Goal: Task Accomplishment & Management: Use online tool/utility

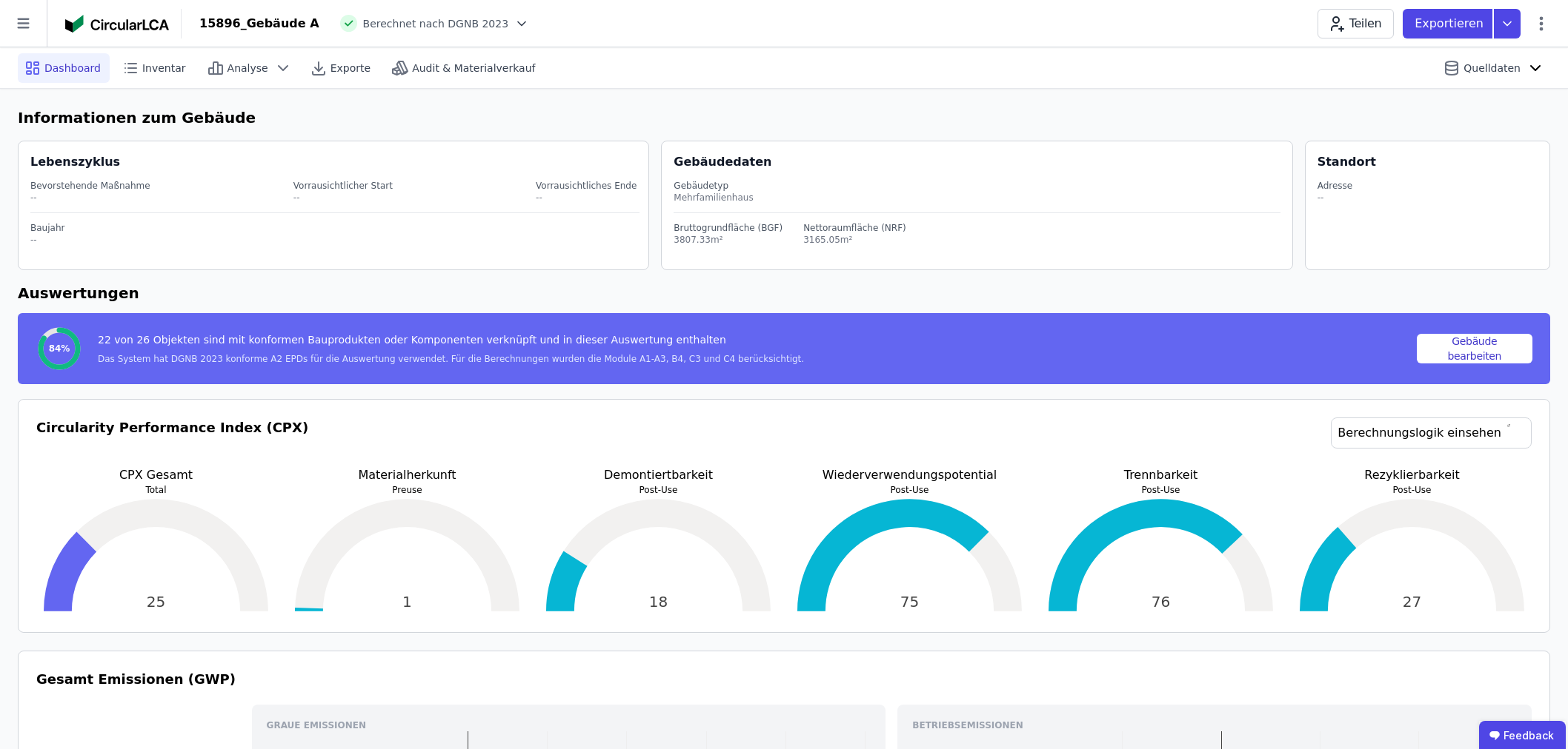
scroll to position [247, 0]
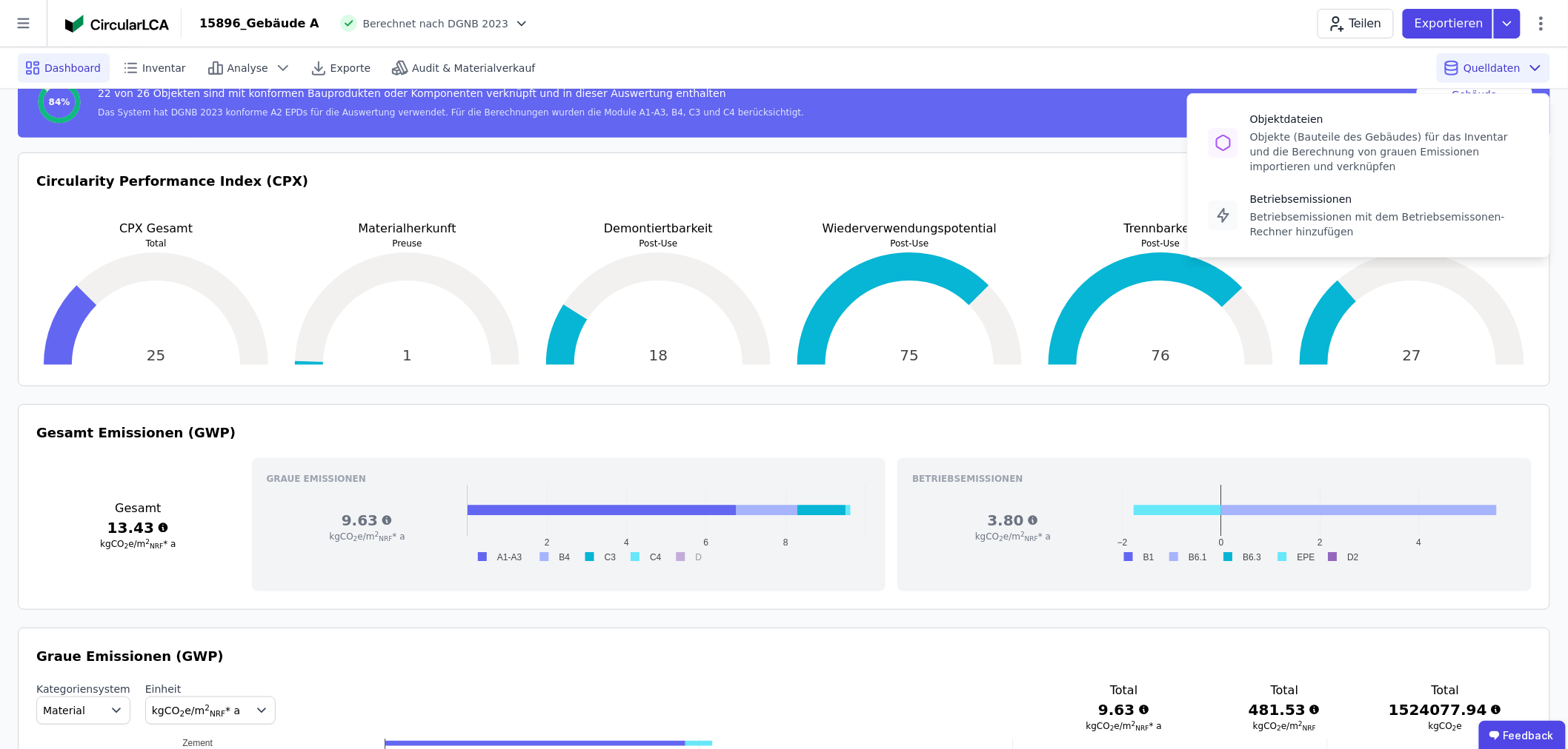
click at [1475, 59] on div "Quelldaten Objektdateien Objekte (Bauteile des Gebäudes) für das Inventar und d…" at bounding box center [1493, 68] width 113 height 30
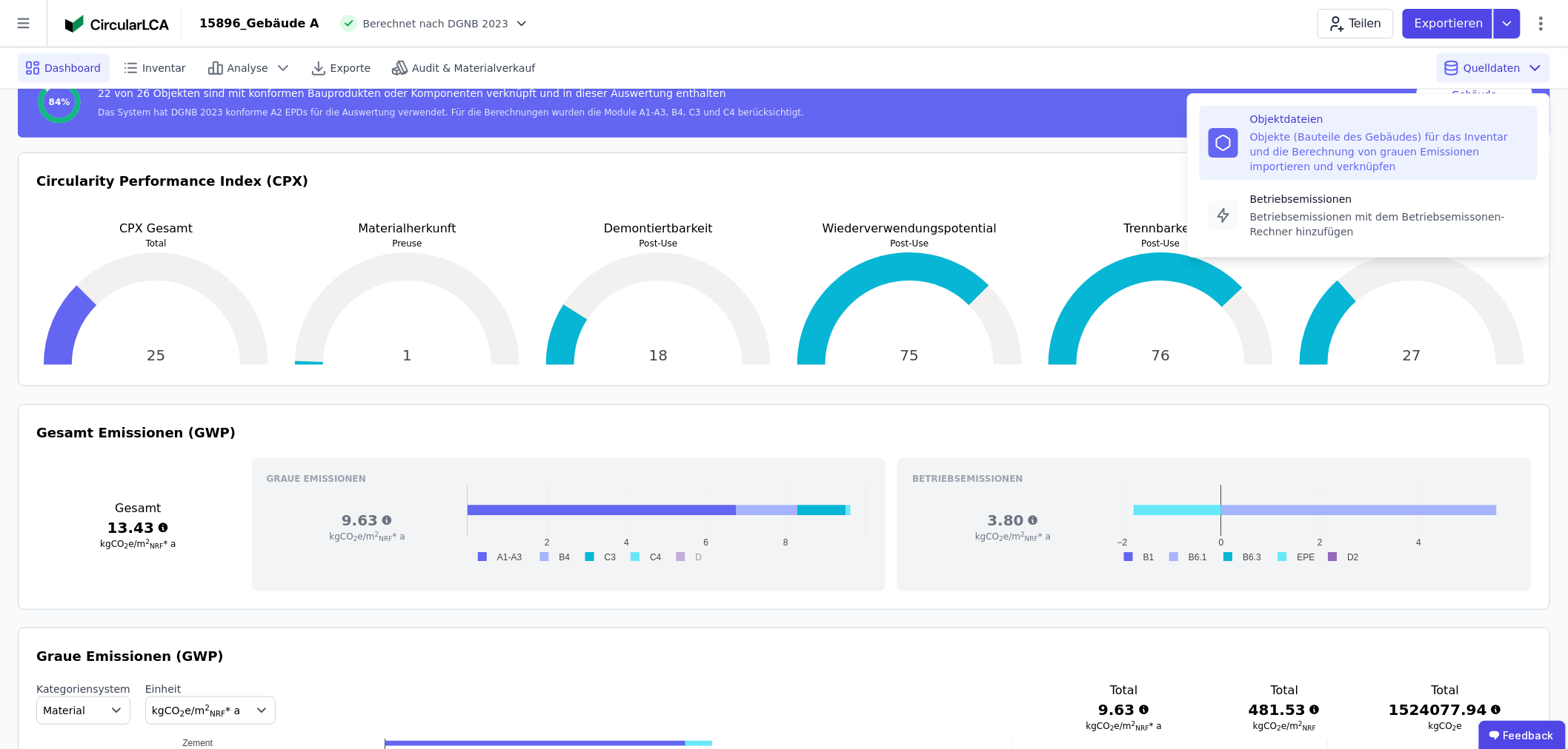
click at [1386, 139] on div "Objekte (Bauteile des Gebäudes) für das Inventar und die Berechnung von grauen …" at bounding box center [1389, 151] width 279 height 45
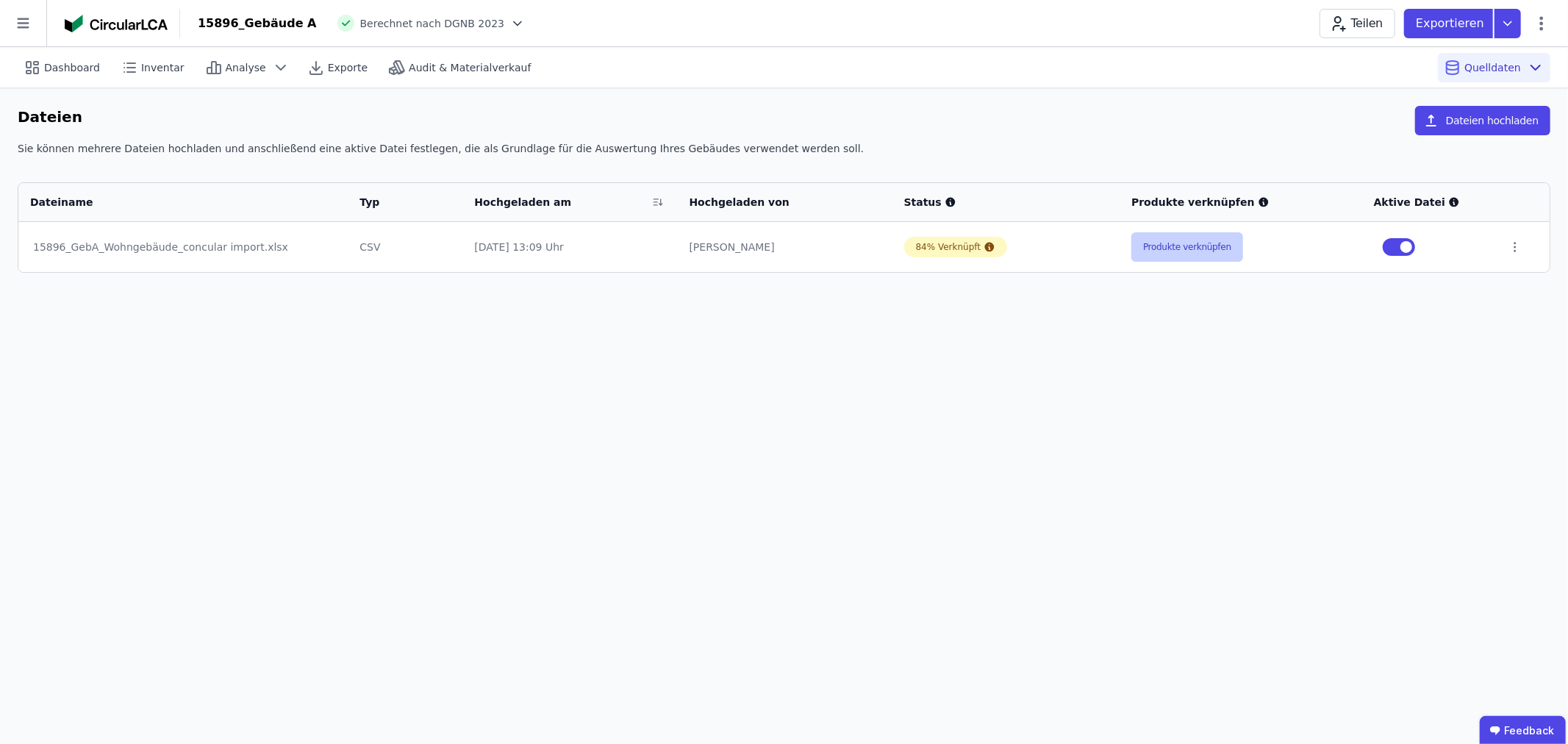
click at [1164, 251] on button "Produkte verknüpfen" at bounding box center [1188, 247] width 112 height 30
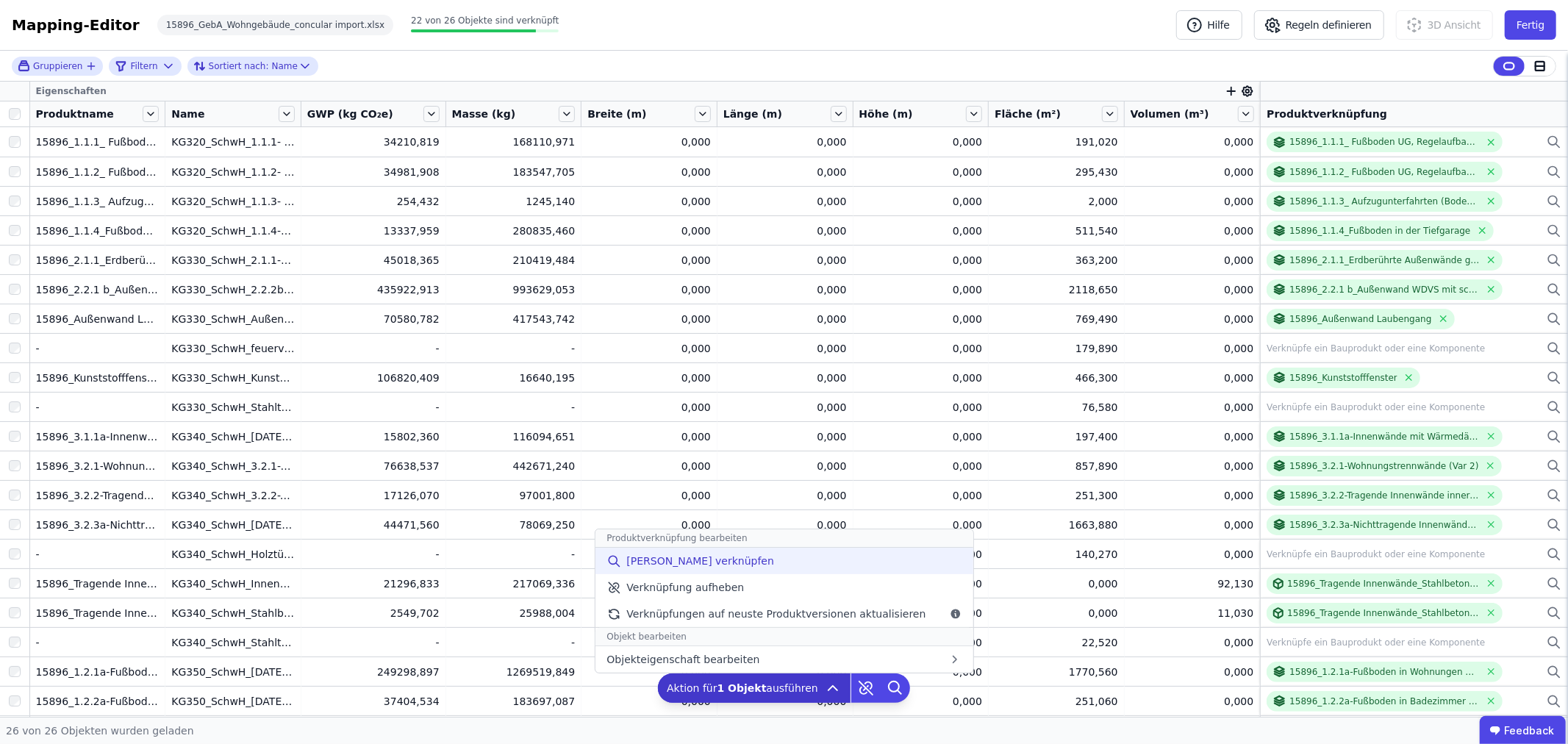
click at [692, 564] on span "[PERSON_NAME] verknüpfen" at bounding box center [699, 561] width 147 height 14
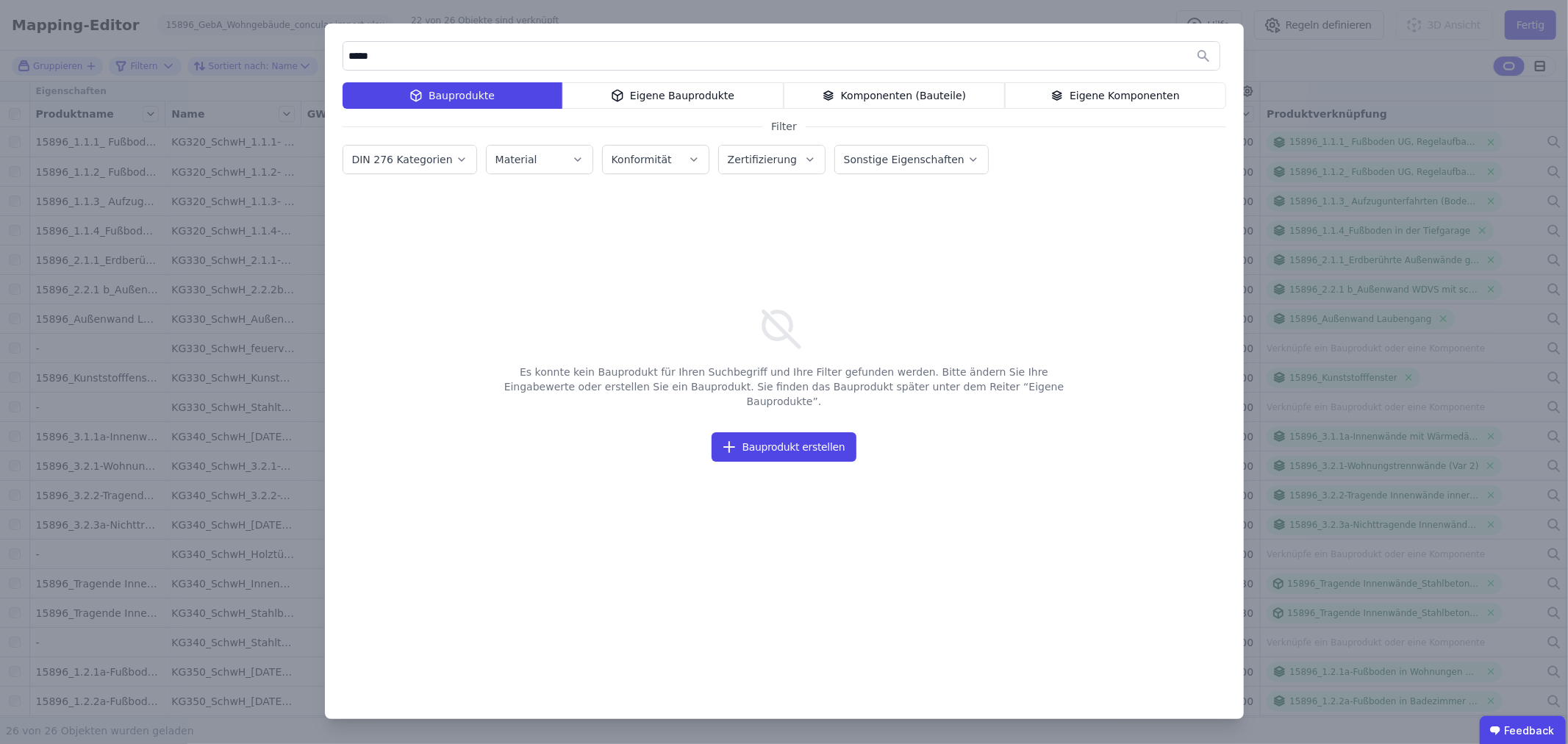
type input "*****"
click at [622, 94] on icon at bounding box center [621, 93] width 5 height 3
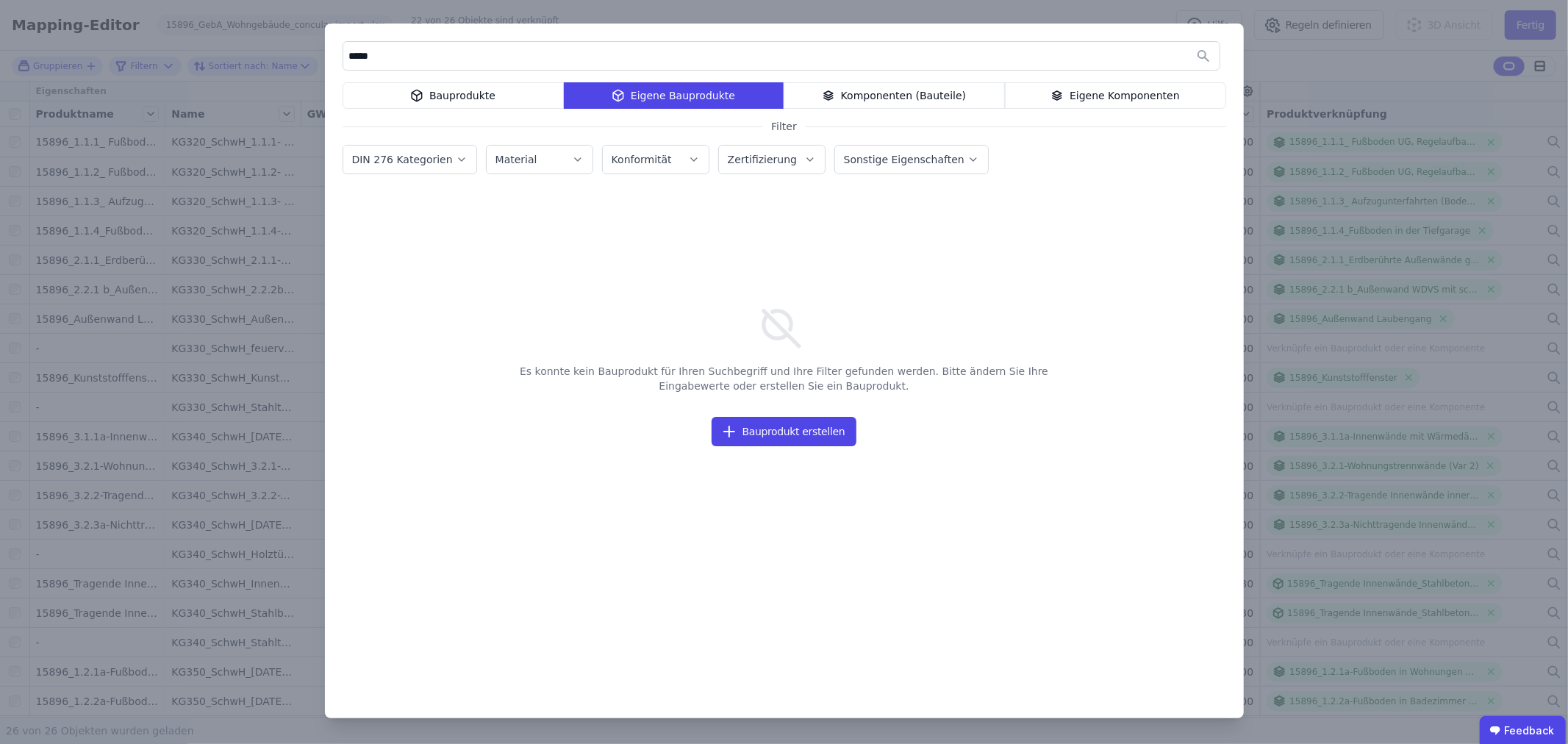
drag, startPoint x: 406, startPoint y: 57, endPoint x: 328, endPoint y: 52, distance: 78.2
click at [328, 52] on div "***** Bauprodukte Eigene Bauprodukte Komponenten (Bauteile) Eigene Komponenten …" at bounding box center [784, 371] width 919 height 695
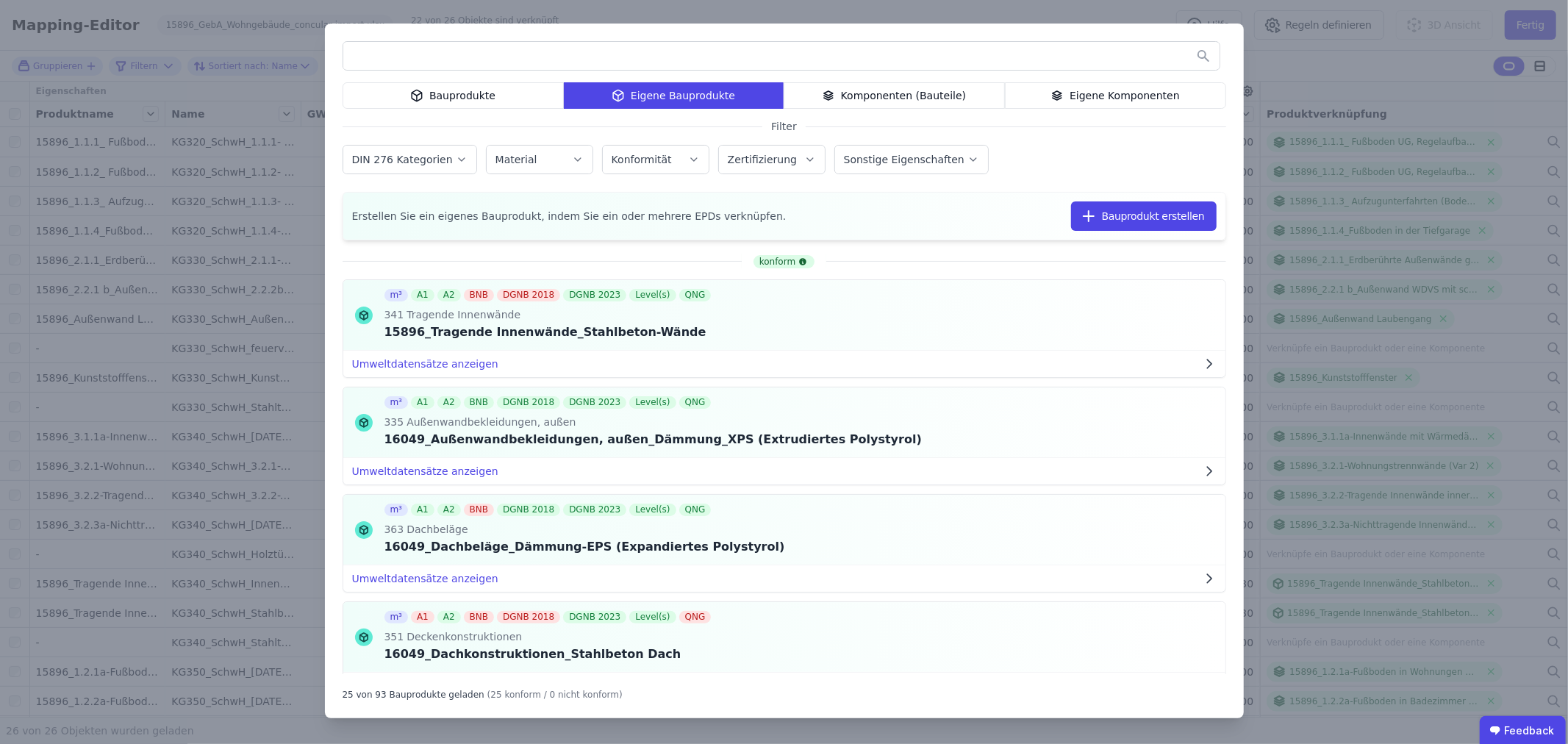
click at [417, 80] on div "Bauprodukte Eigene Bauprodukte Komponenten (Bauteile) Eigene Komponenten Filter…" at bounding box center [784, 371] width 919 height 695
click at [417, 97] on icon at bounding box center [417, 99] width 0 height 6
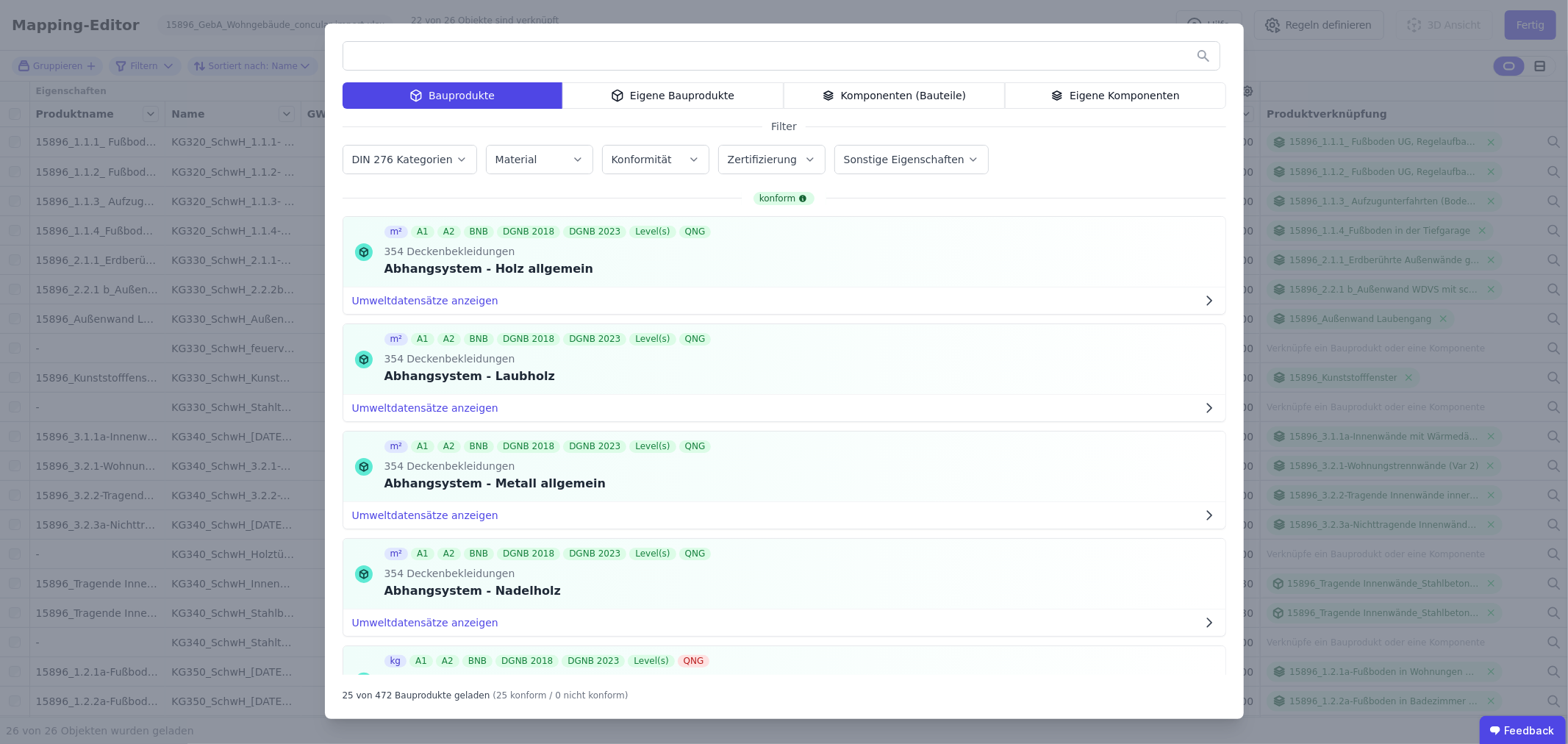
click at [373, 53] on input "text" at bounding box center [781, 55] width 877 height 26
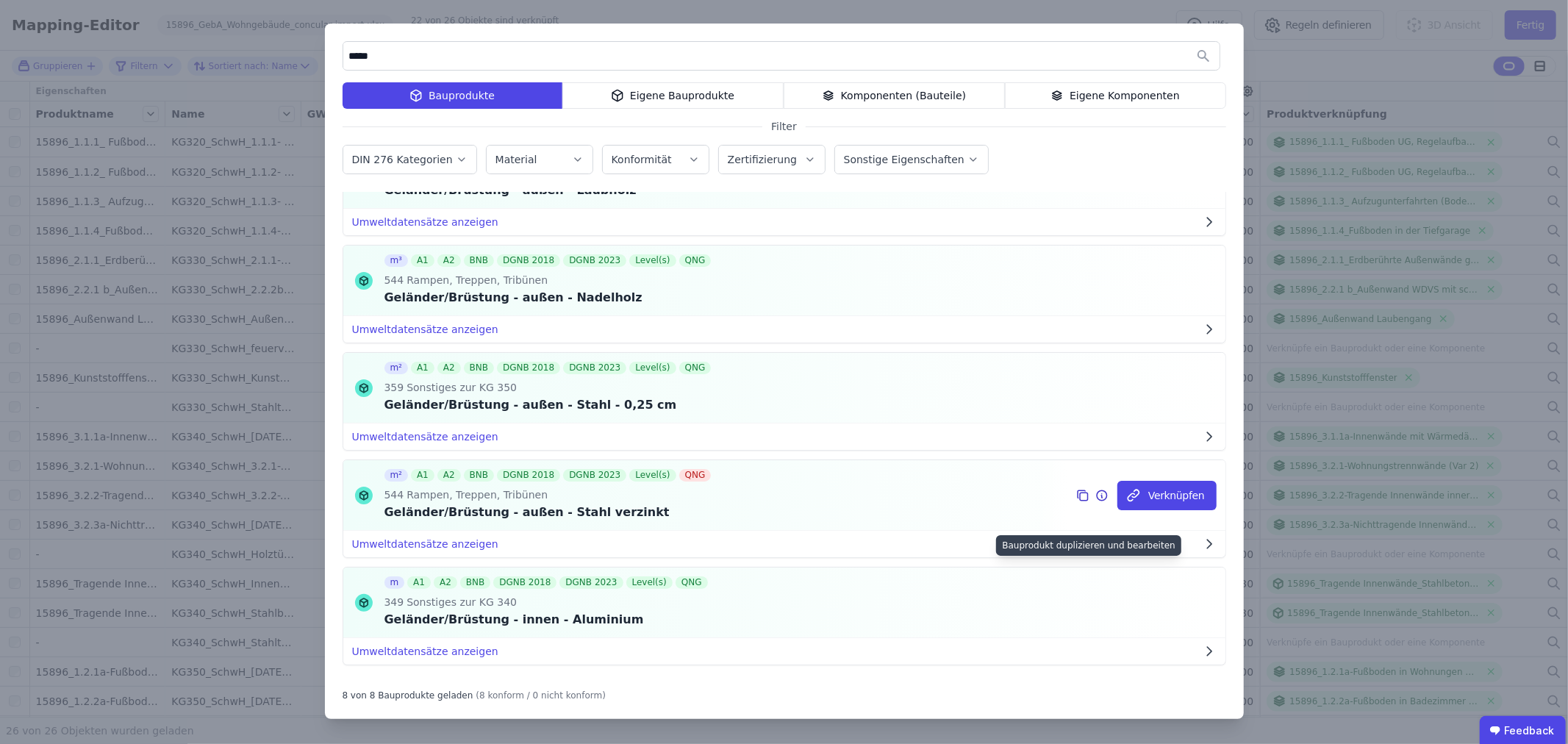
scroll to position [408, 0]
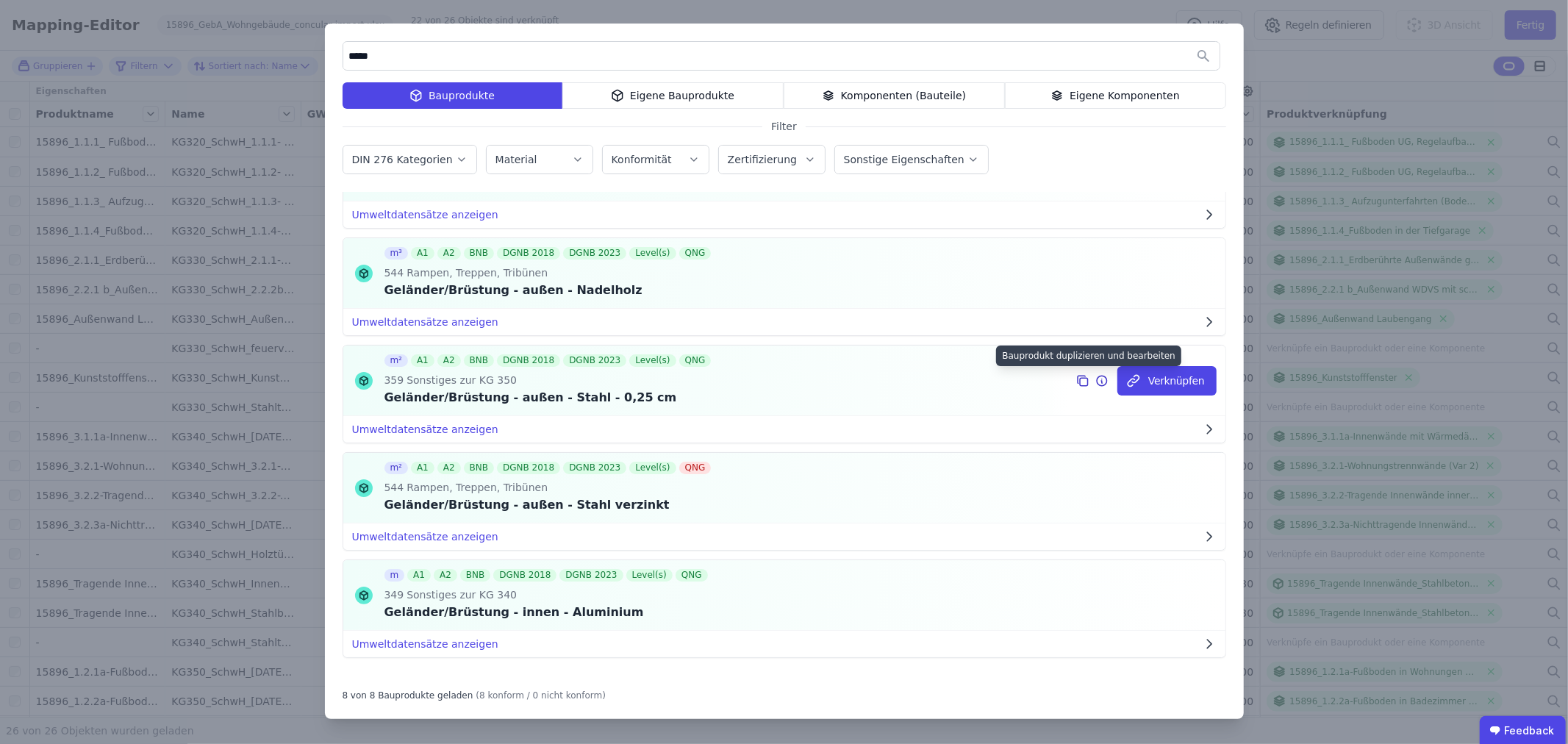
type input "*****"
click at [1077, 381] on icon at bounding box center [1083, 381] width 14 height 18
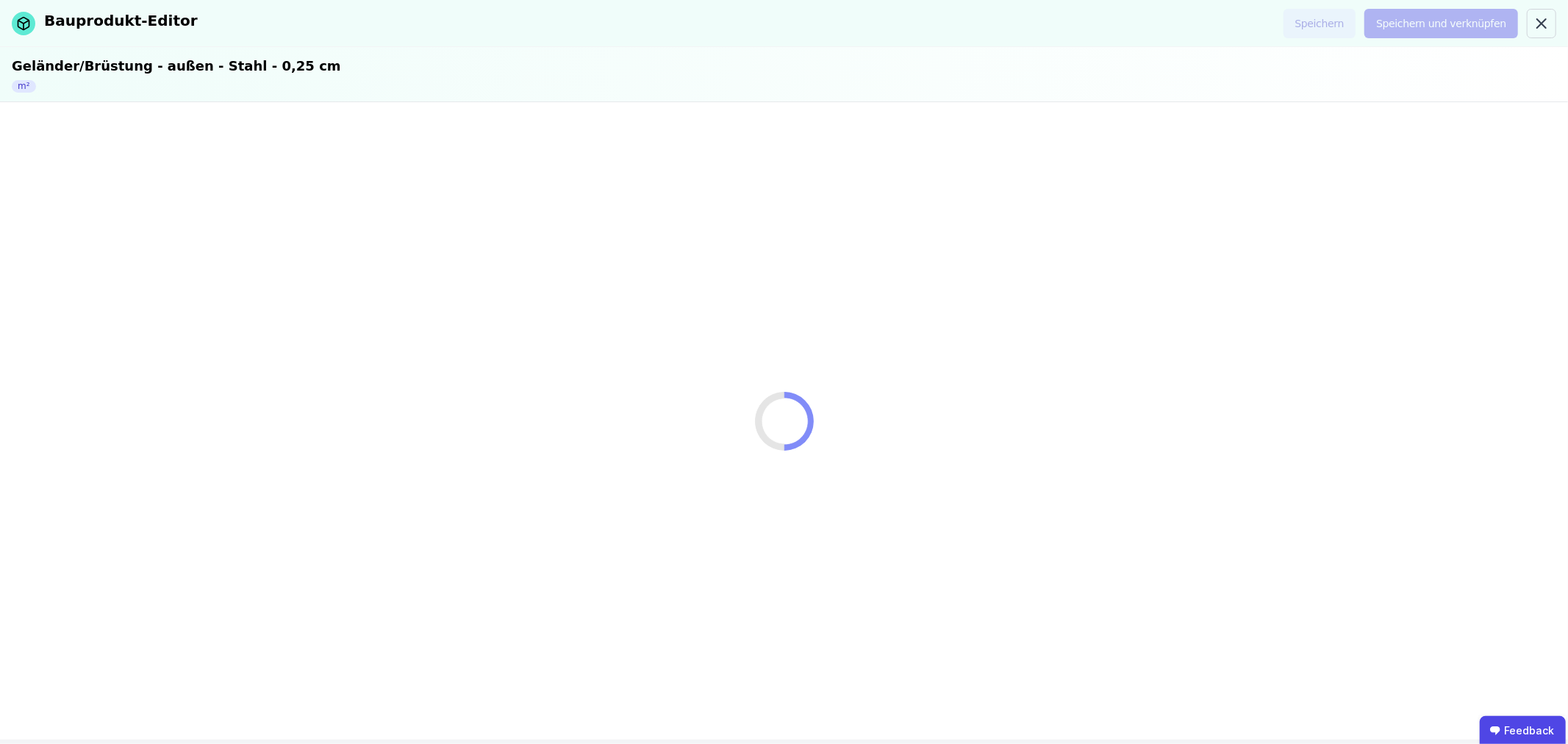
select select "**********"
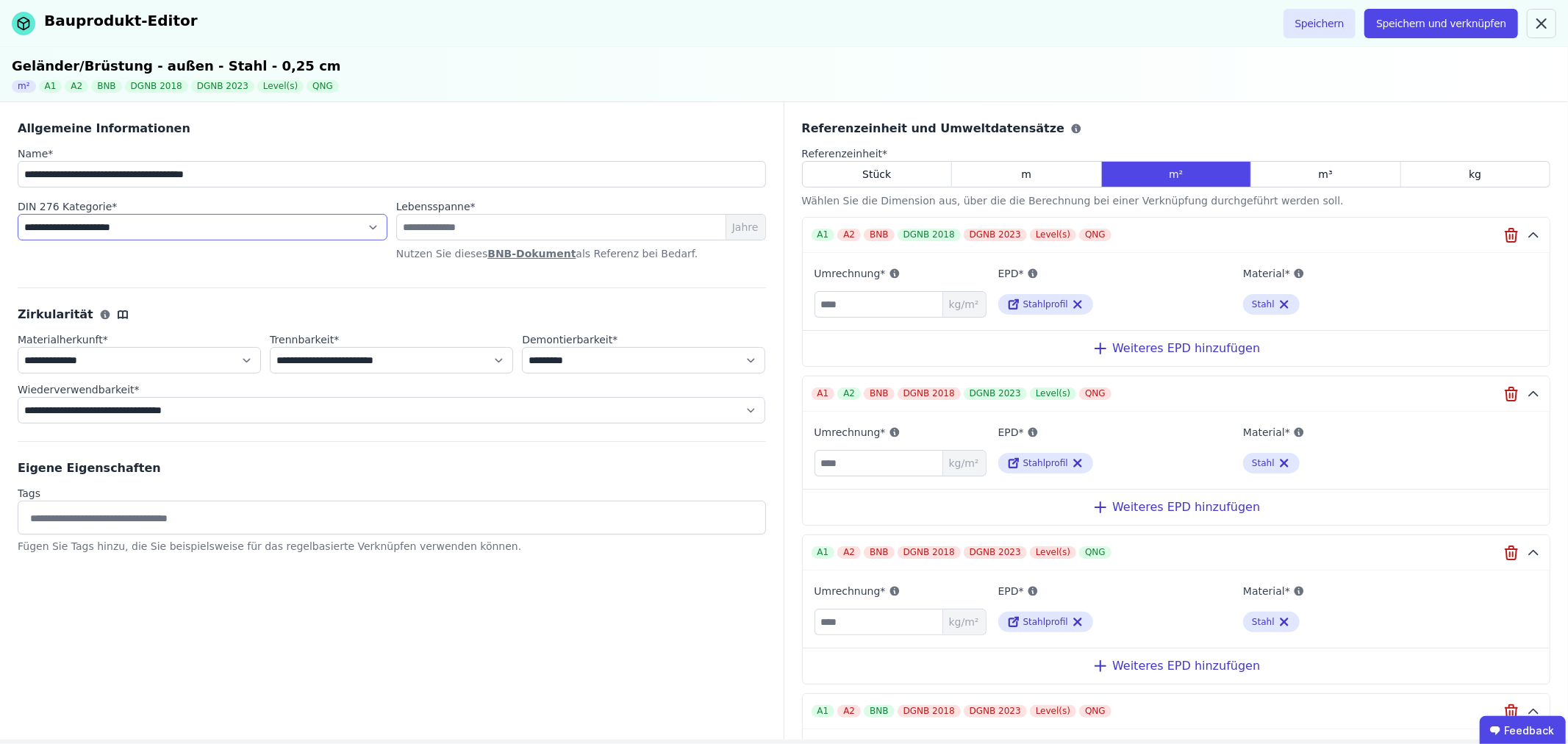
click at [253, 233] on select "**********" at bounding box center [203, 226] width 370 height 26
click at [18, 214] on select "**********" at bounding box center [203, 226] width 370 height 26
click at [297, 226] on select "**********" at bounding box center [203, 226] width 370 height 26
select select "**********"
click at [18, 214] on select "**********" at bounding box center [203, 226] width 370 height 26
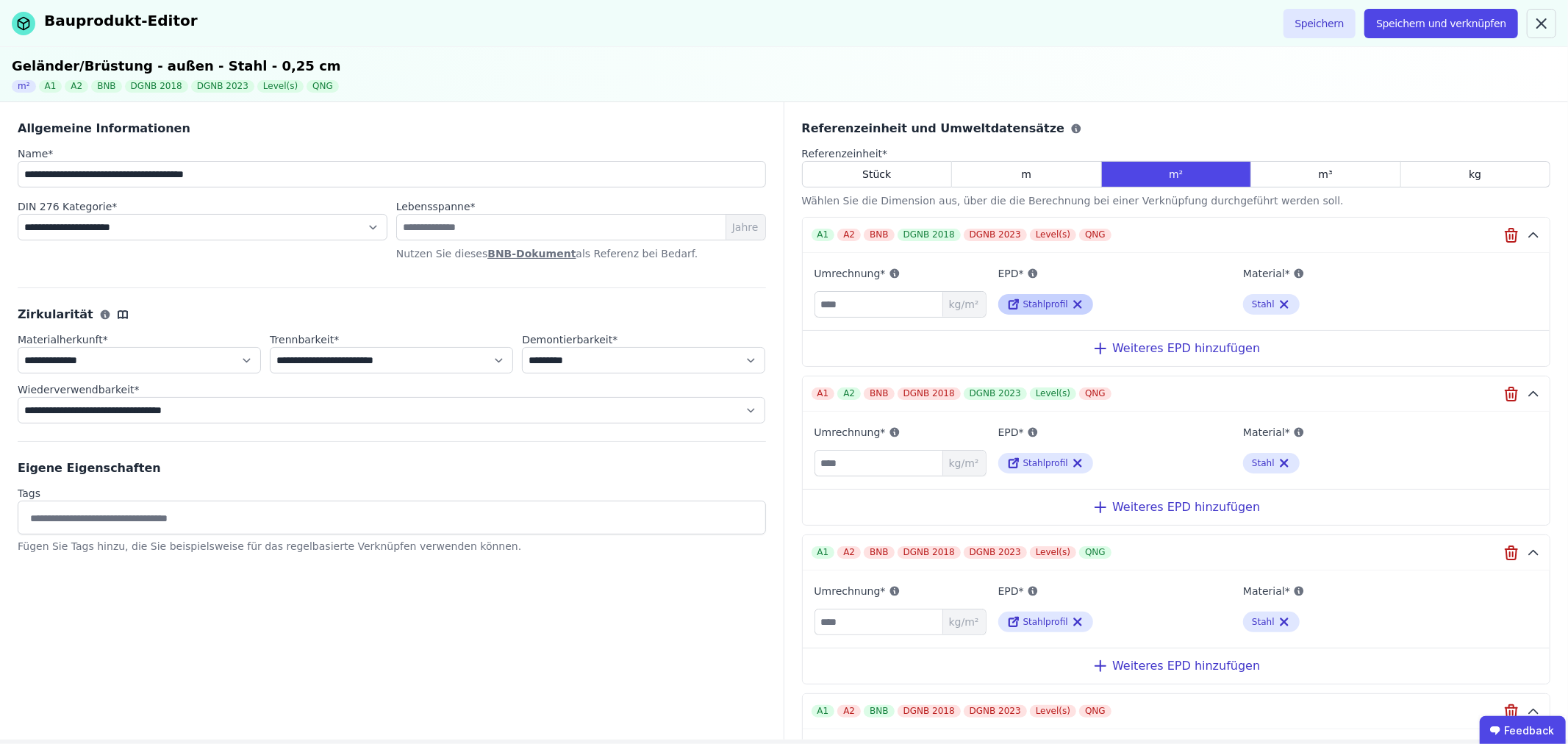
click at [1010, 304] on icon at bounding box center [1013, 305] width 14 height 18
click at [1341, 21] on button "Speichern" at bounding box center [1320, 24] width 72 height 30
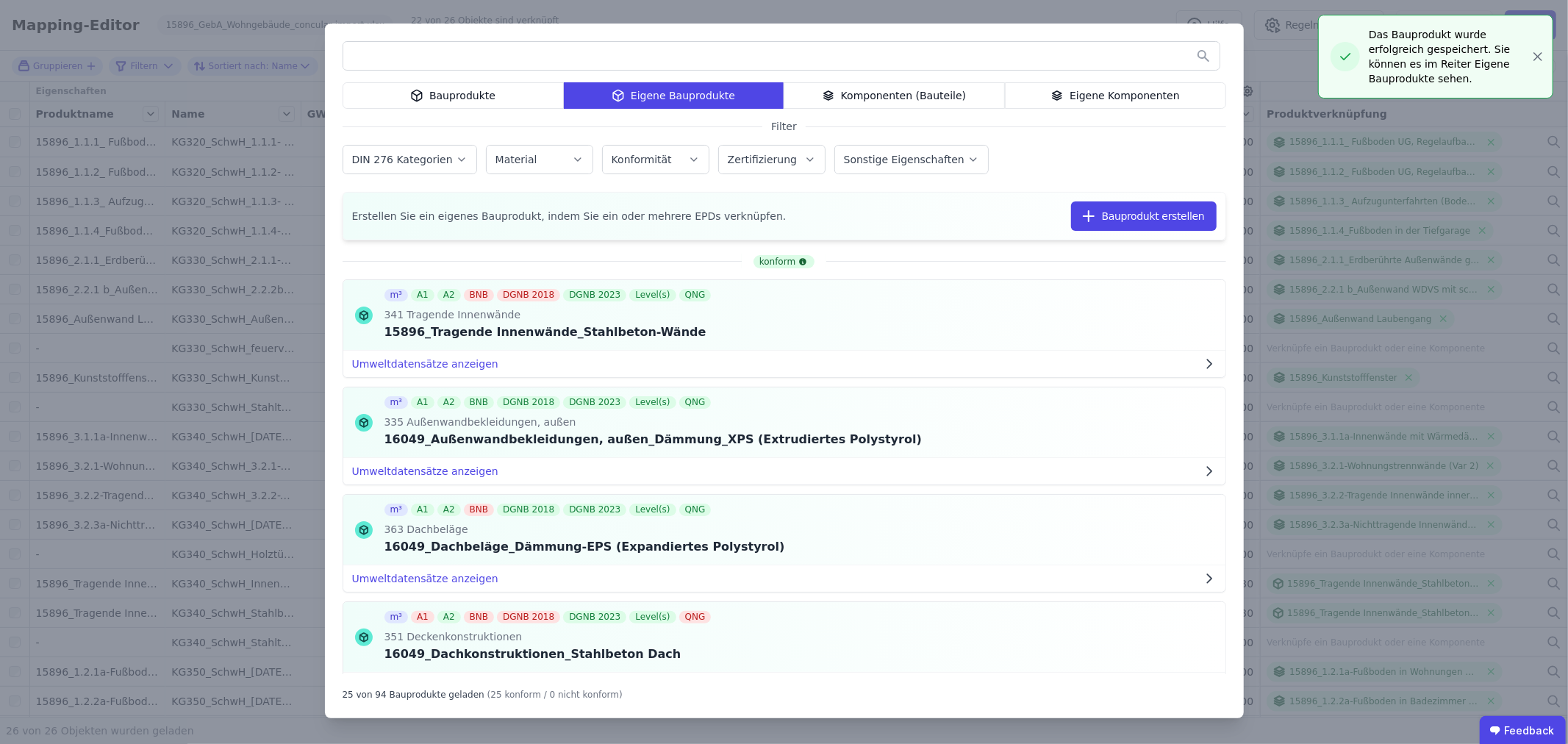
click at [1136, 91] on div "Eigene Komponenten" at bounding box center [1116, 95] width 222 height 26
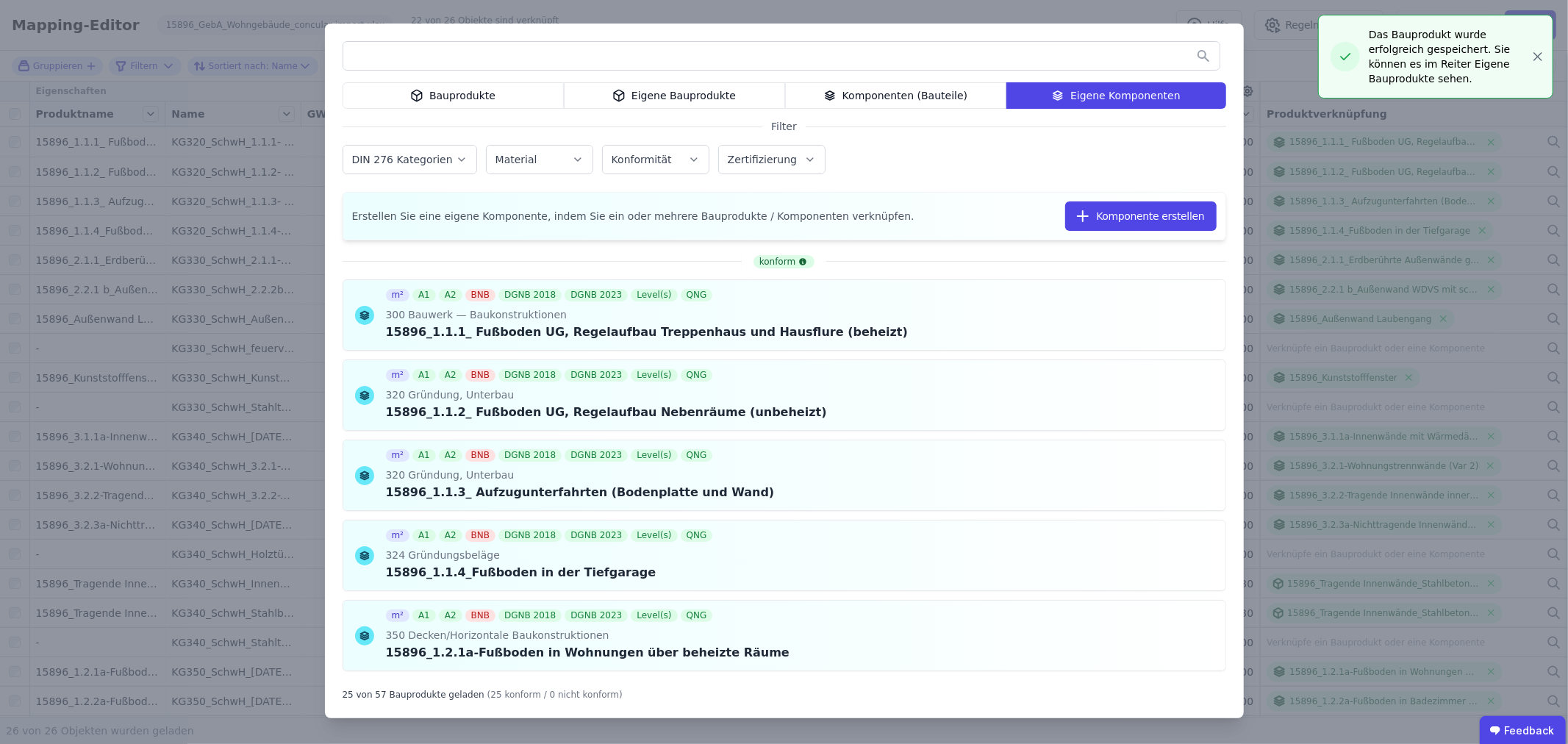
click at [677, 94] on div "Eigene Bauprodukte" at bounding box center [674, 95] width 222 height 26
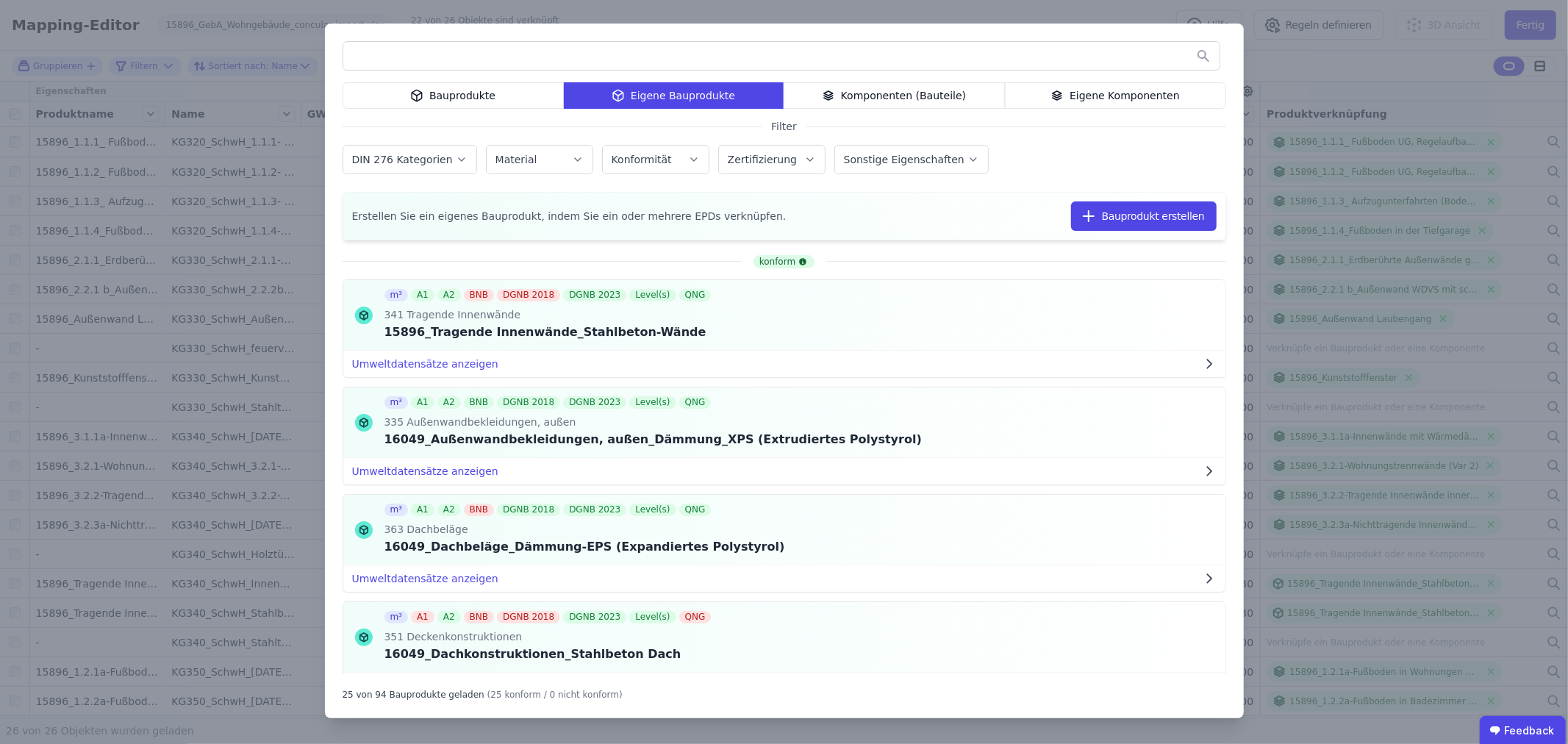
click at [406, 61] on input "text" at bounding box center [781, 55] width 877 height 26
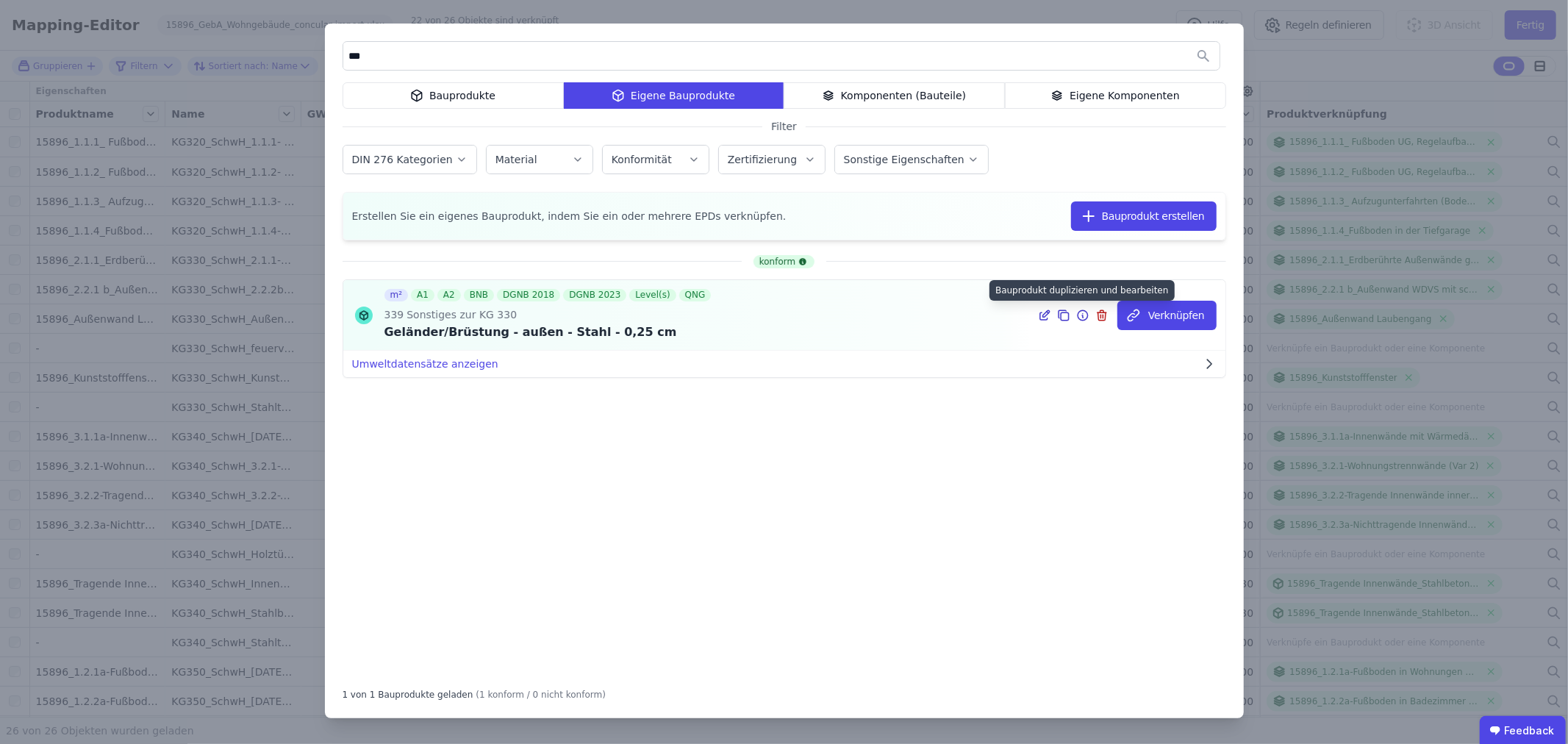
type input "***"
click at [1069, 315] on icon at bounding box center [1064, 316] width 14 height 18
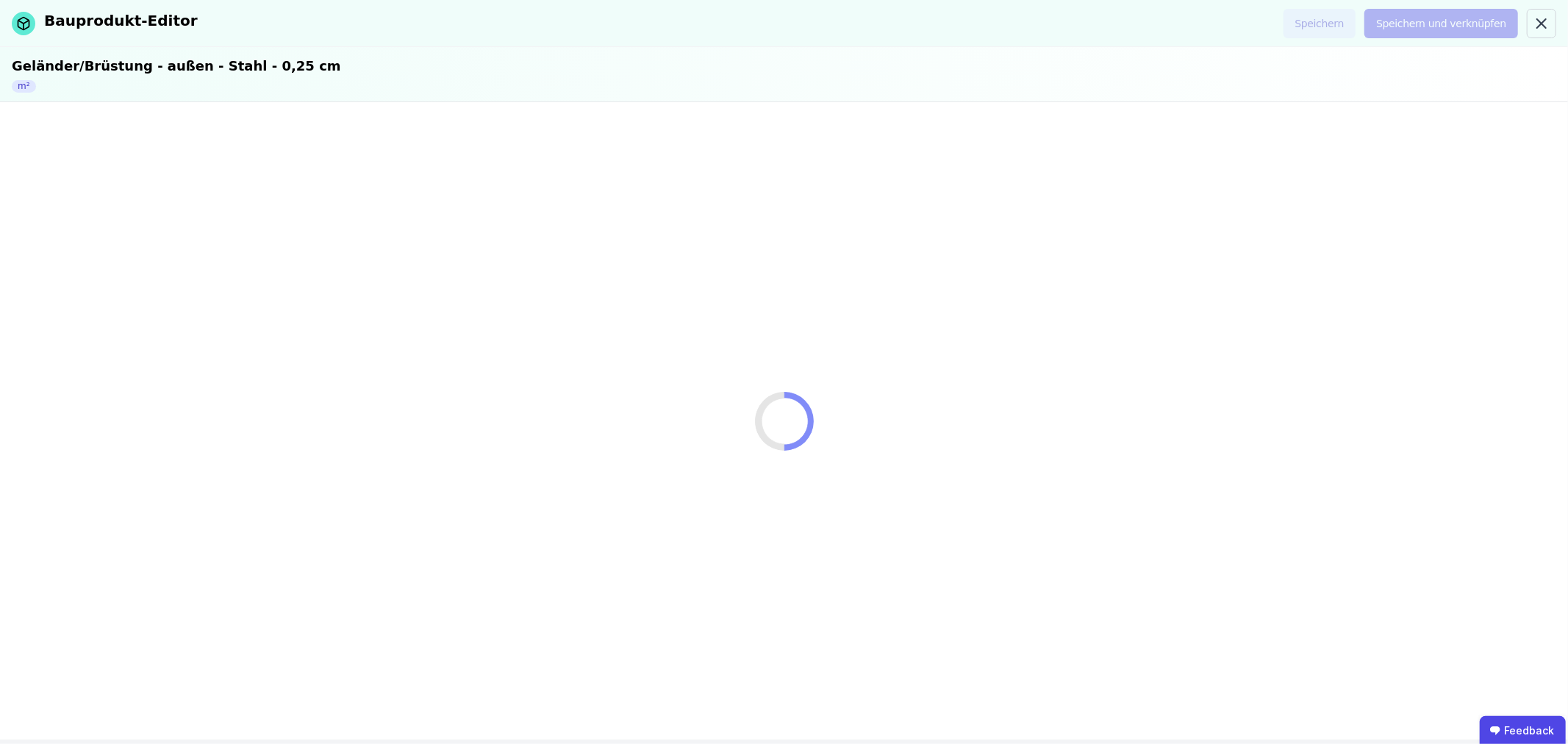
select select "**********"
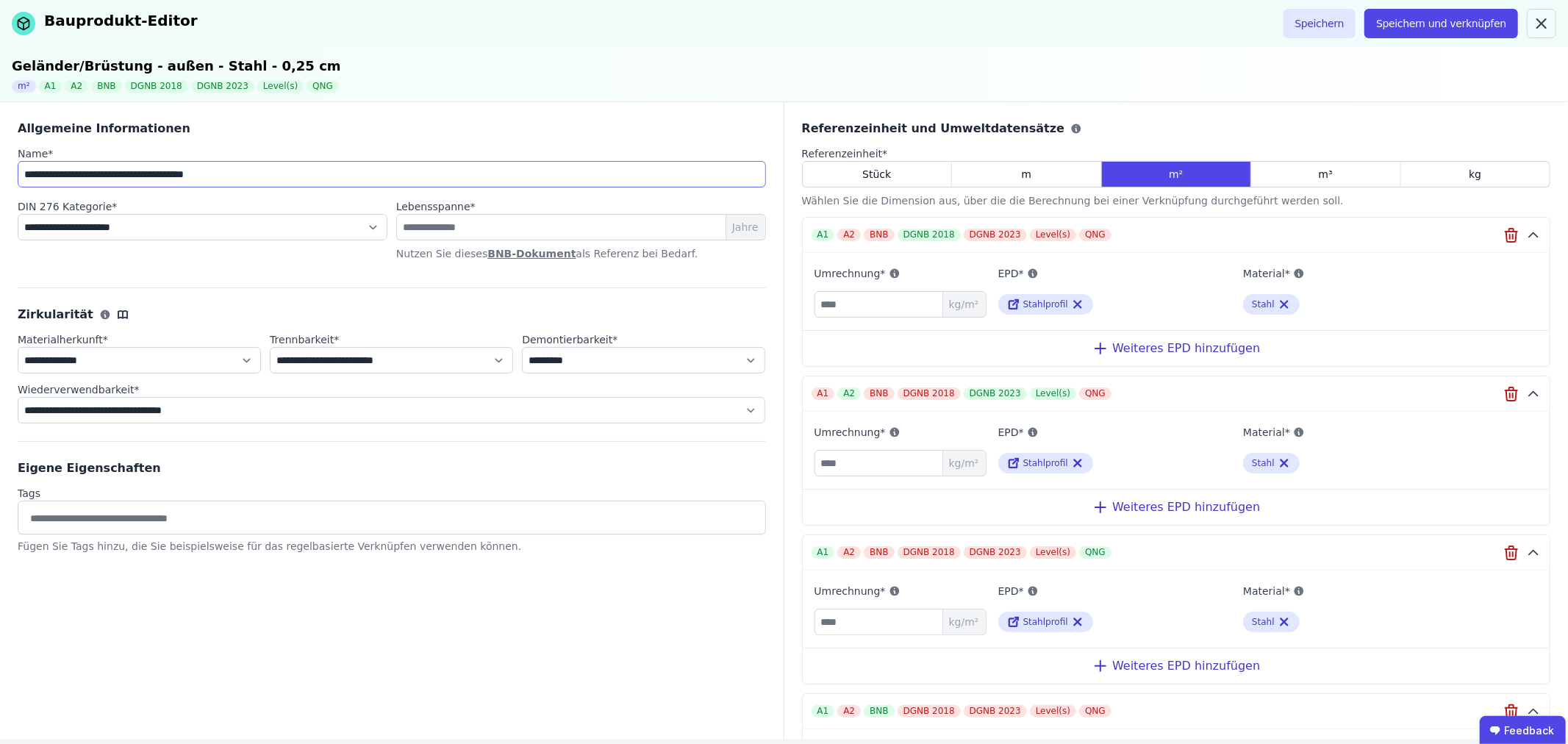
click at [21, 173] on input "**********" at bounding box center [392, 174] width 748 height 26
drag, startPoint x: 292, startPoint y: 172, endPoint x: 59, endPoint y: 173, distance: 233.0
click at [59, 173] on input "**********" at bounding box center [392, 174] width 748 height 26
paste input
type input "**********"
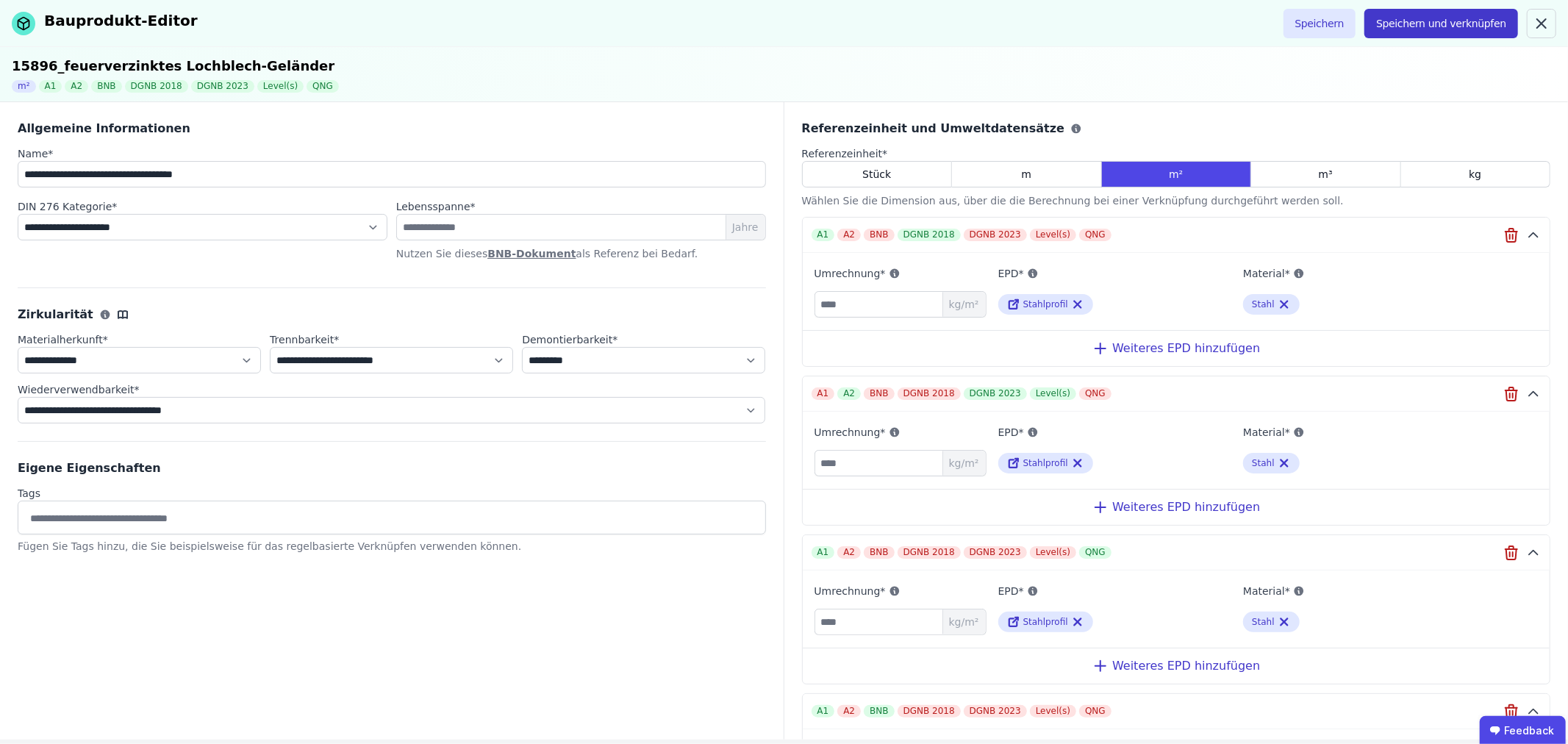
click at [1475, 22] on button "Speichern und verknüpfen" at bounding box center [1441, 24] width 154 height 30
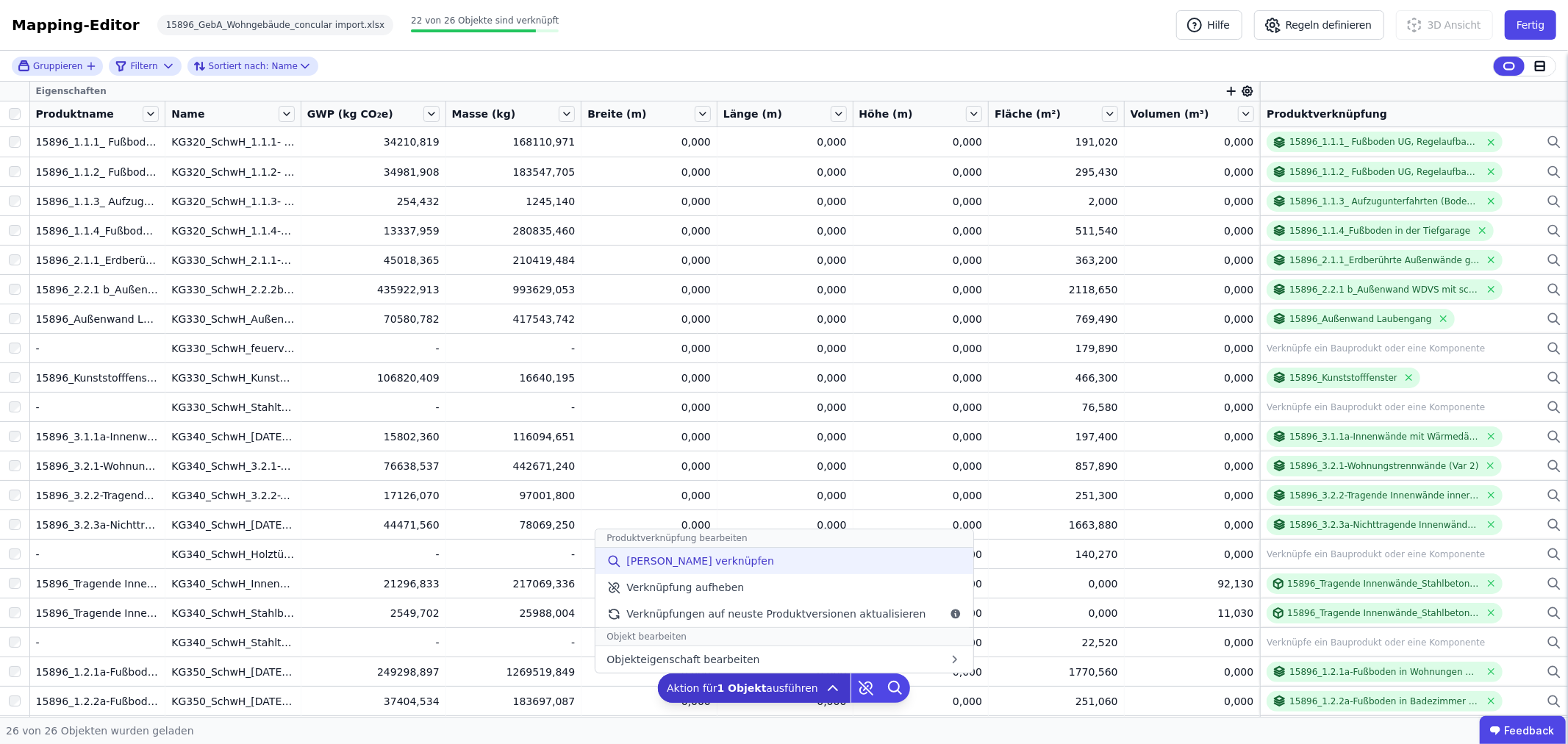
click at [689, 563] on span "[PERSON_NAME] verknüpfen" at bounding box center [699, 561] width 147 height 14
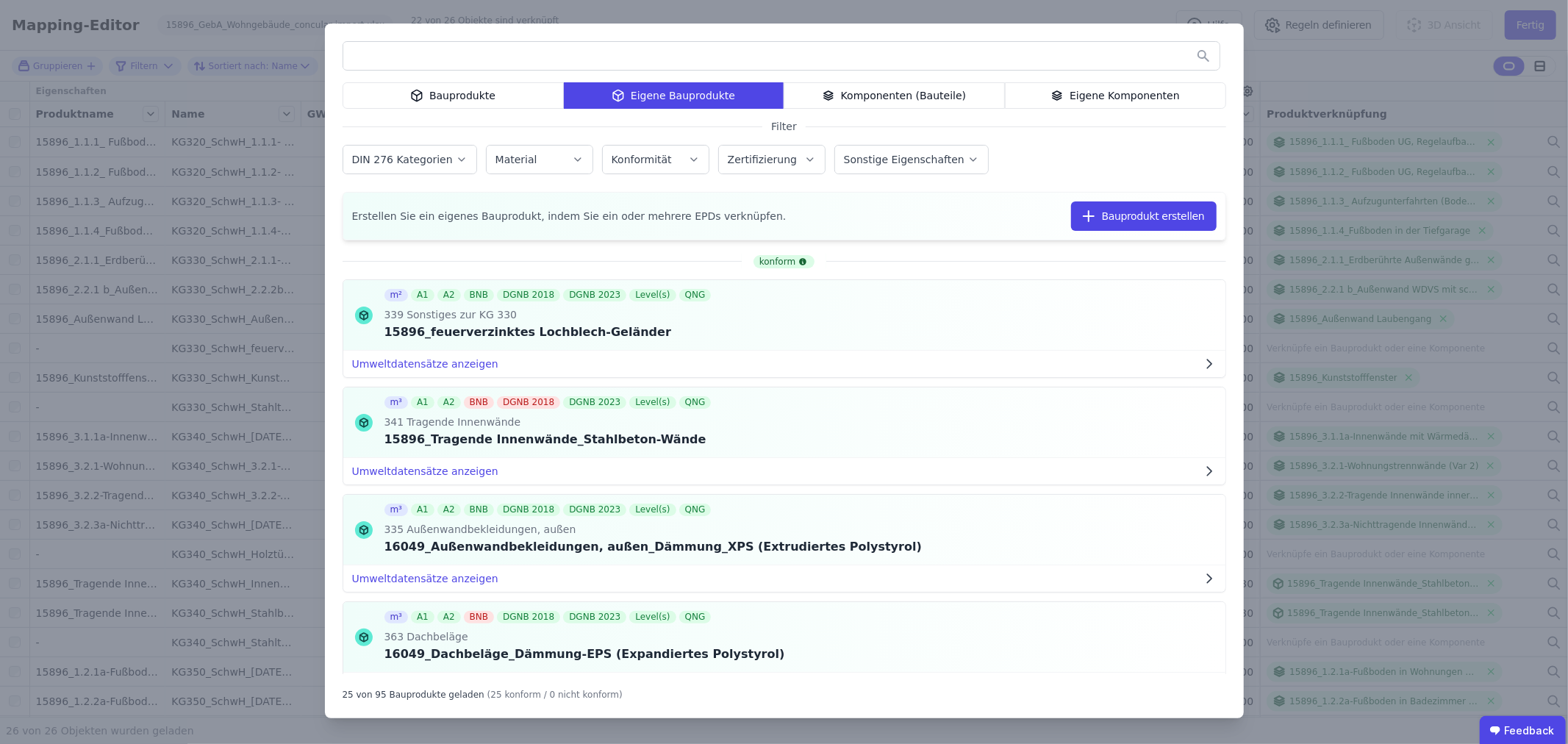
click at [1103, 98] on div "Eigene Komponenten" at bounding box center [1116, 95] width 222 height 26
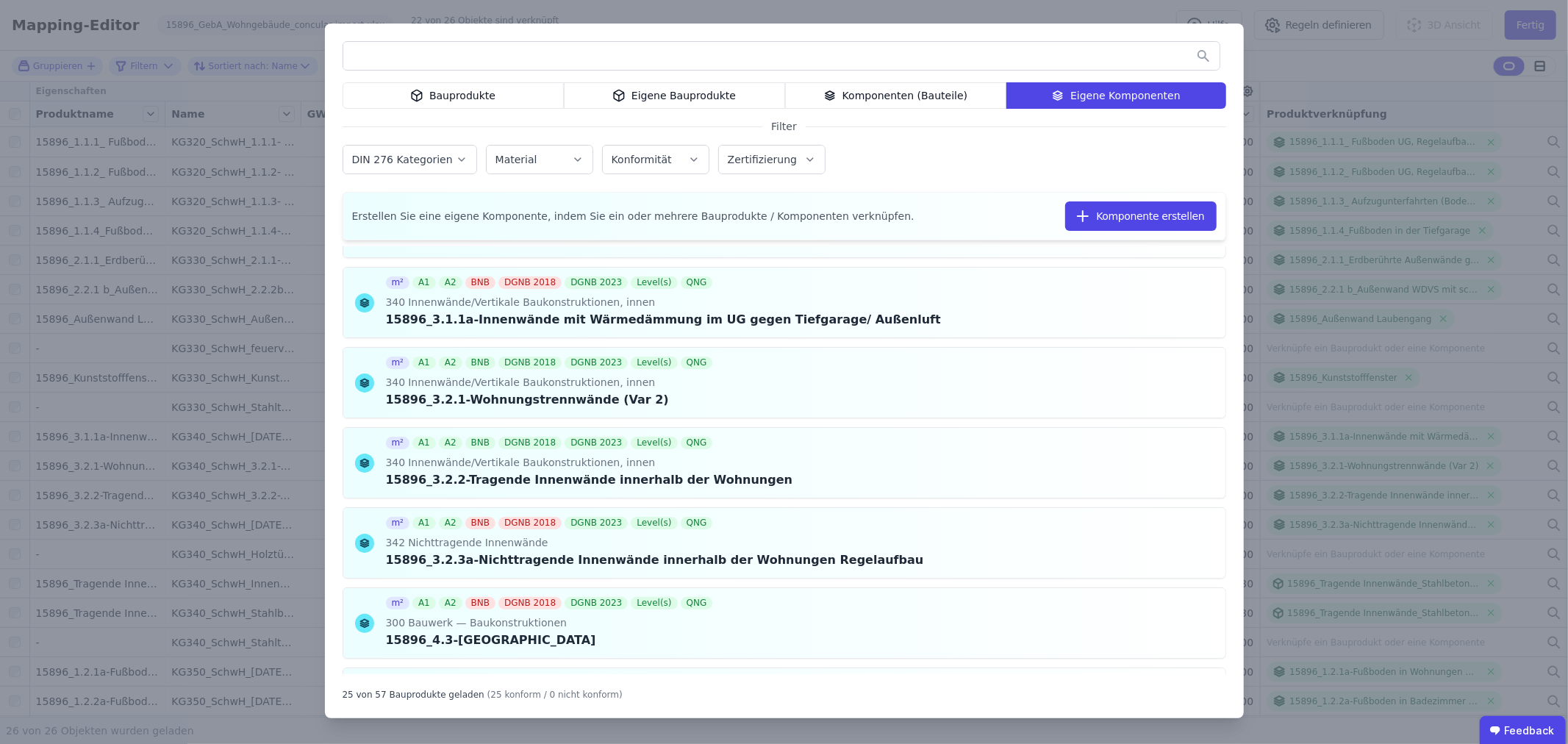
scroll to position [817, 0]
click at [661, 91] on div "Eigene Bauprodukte" at bounding box center [674, 95] width 222 height 26
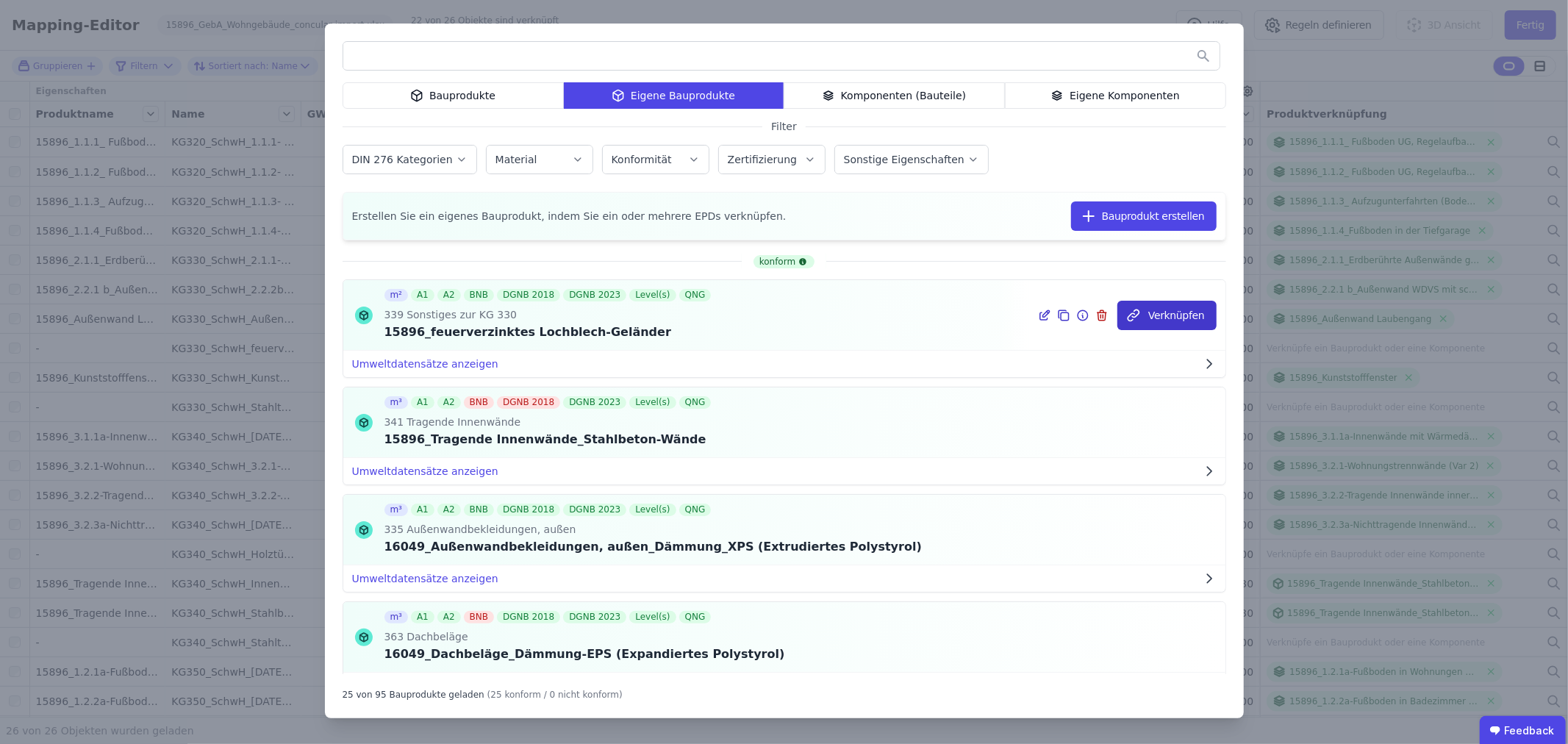
click at [1164, 311] on button "Verknüpfen" at bounding box center [1167, 315] width 100 height 30
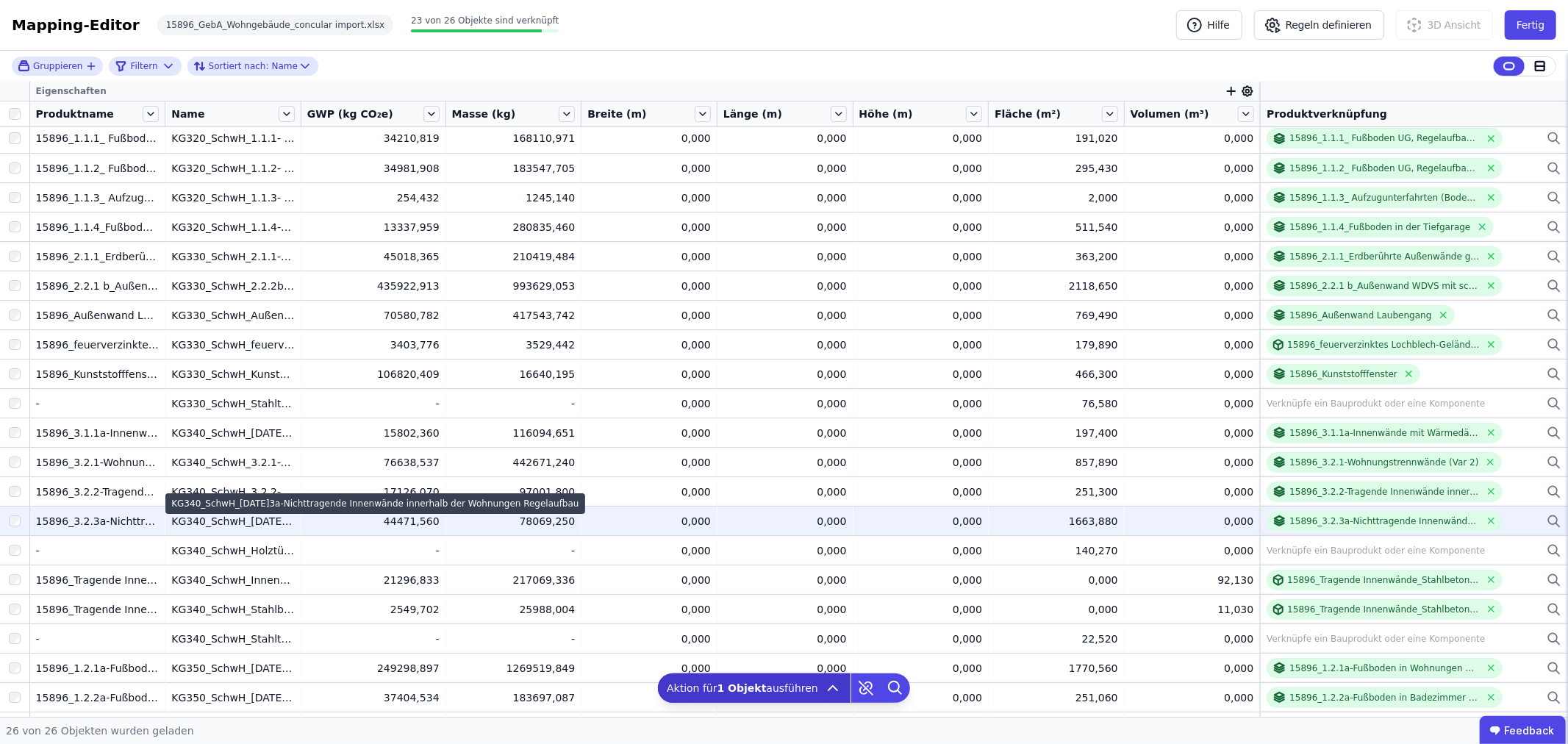
scroll to position [0, 0]
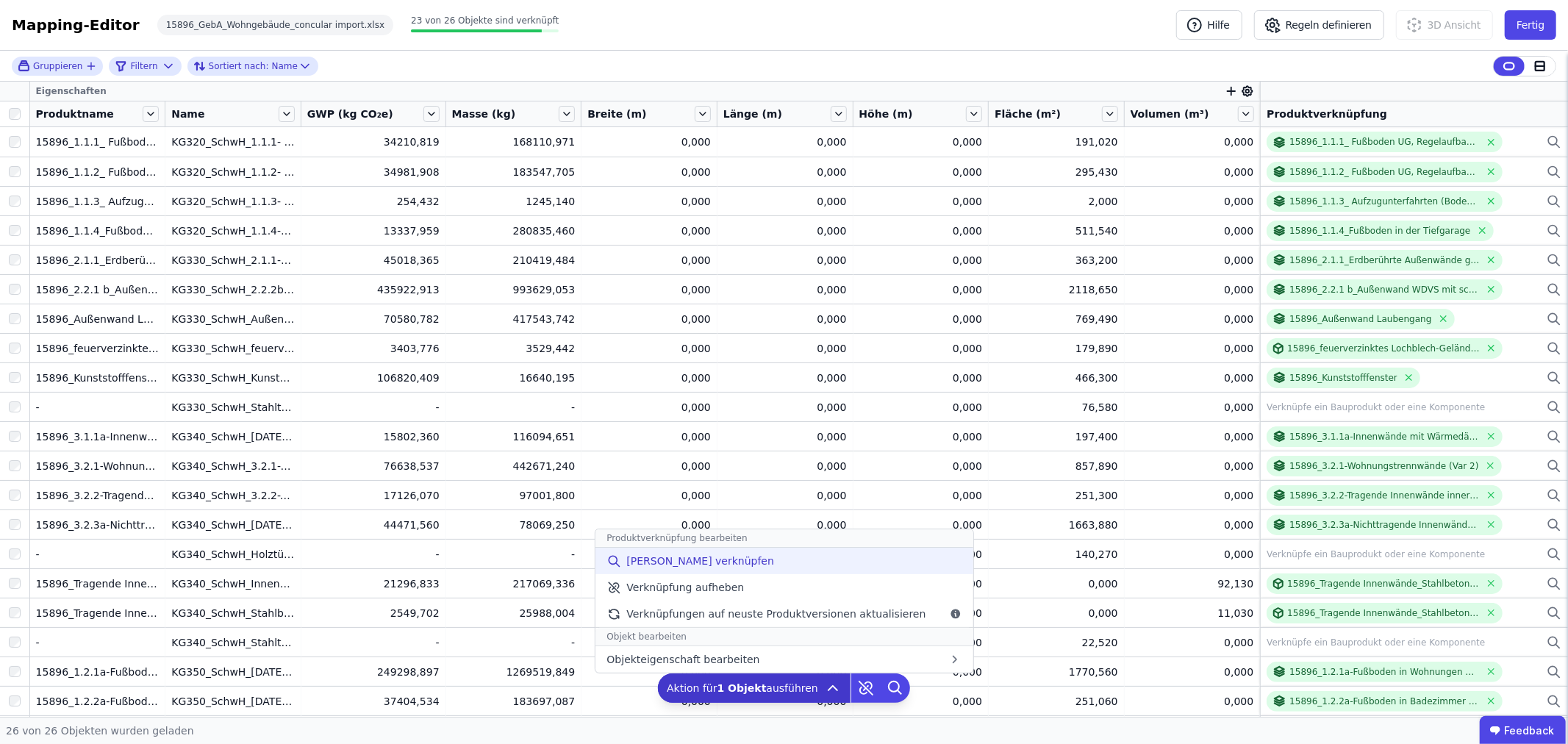
click at [689, 556] on span "[PERSON_NAME] verknüpfen" at bounding box center [699, 561] width 147 height 14
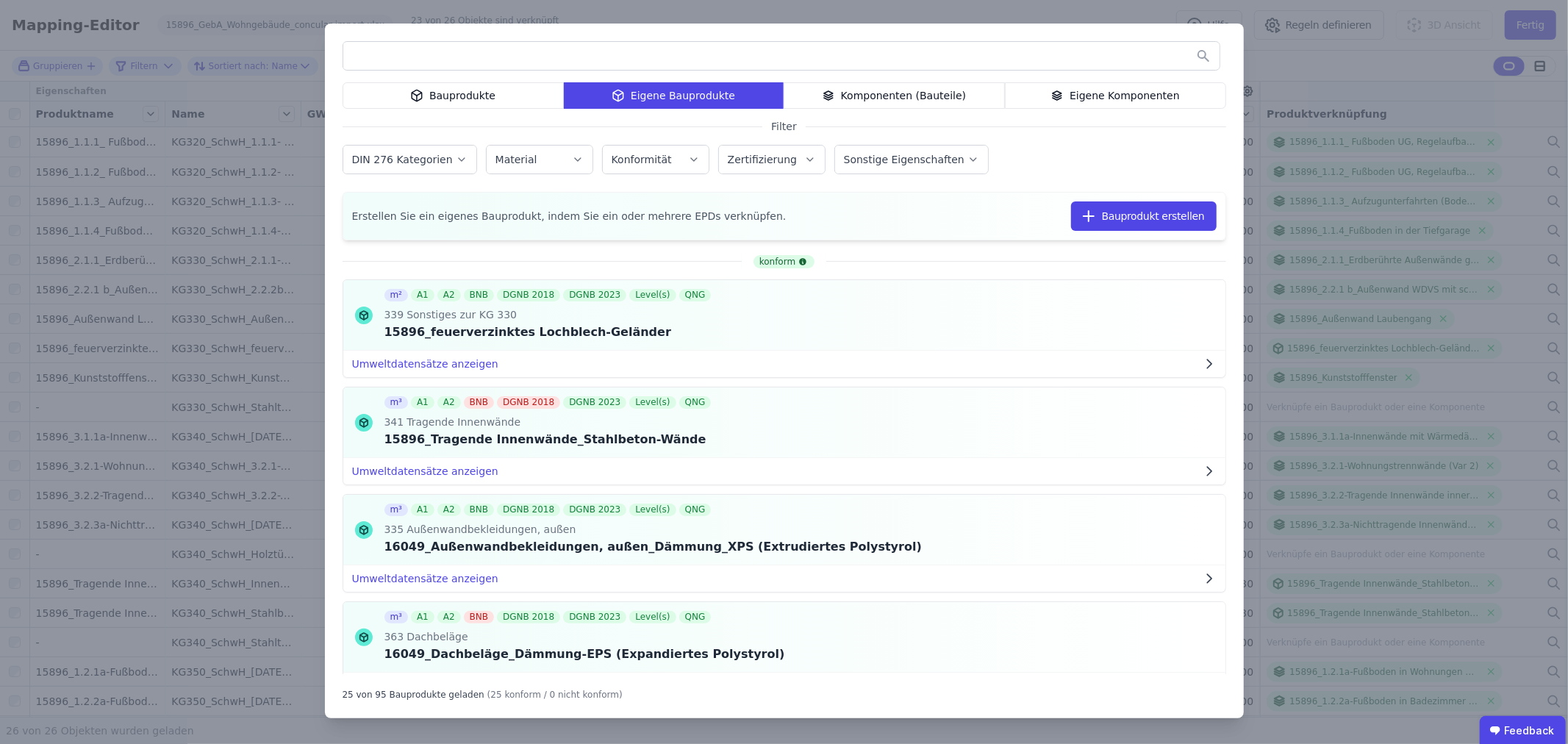
click at [485, 100] on div "Bauprodukte" at bounding box center [453, 95] width 222 height 26
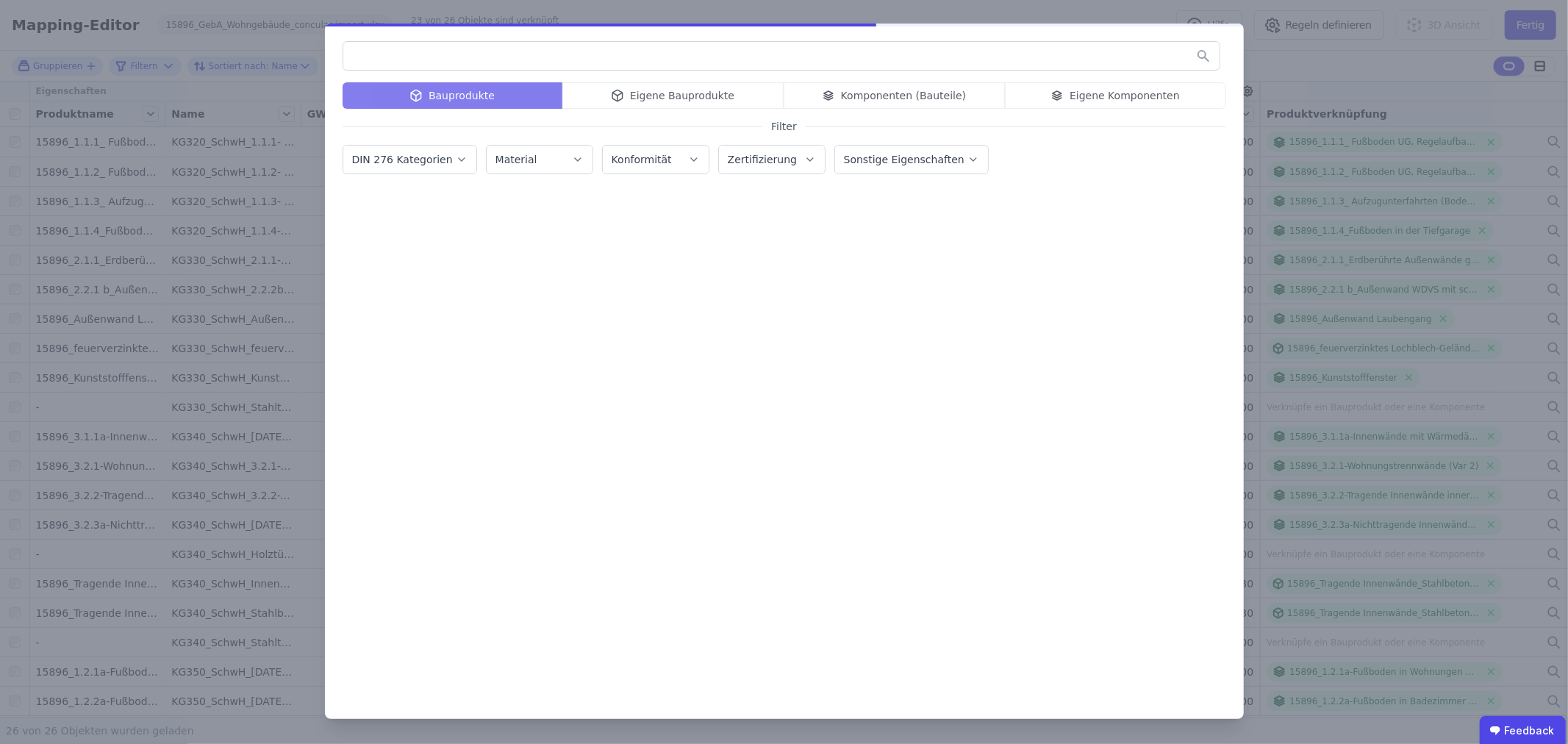
click at [1041, 96] on div "Bauprodukte Eigene Bauprodukte Komponenten (Bauteile) Eigene Komponenten" at bounding box center [784, 95] width 884 height 26
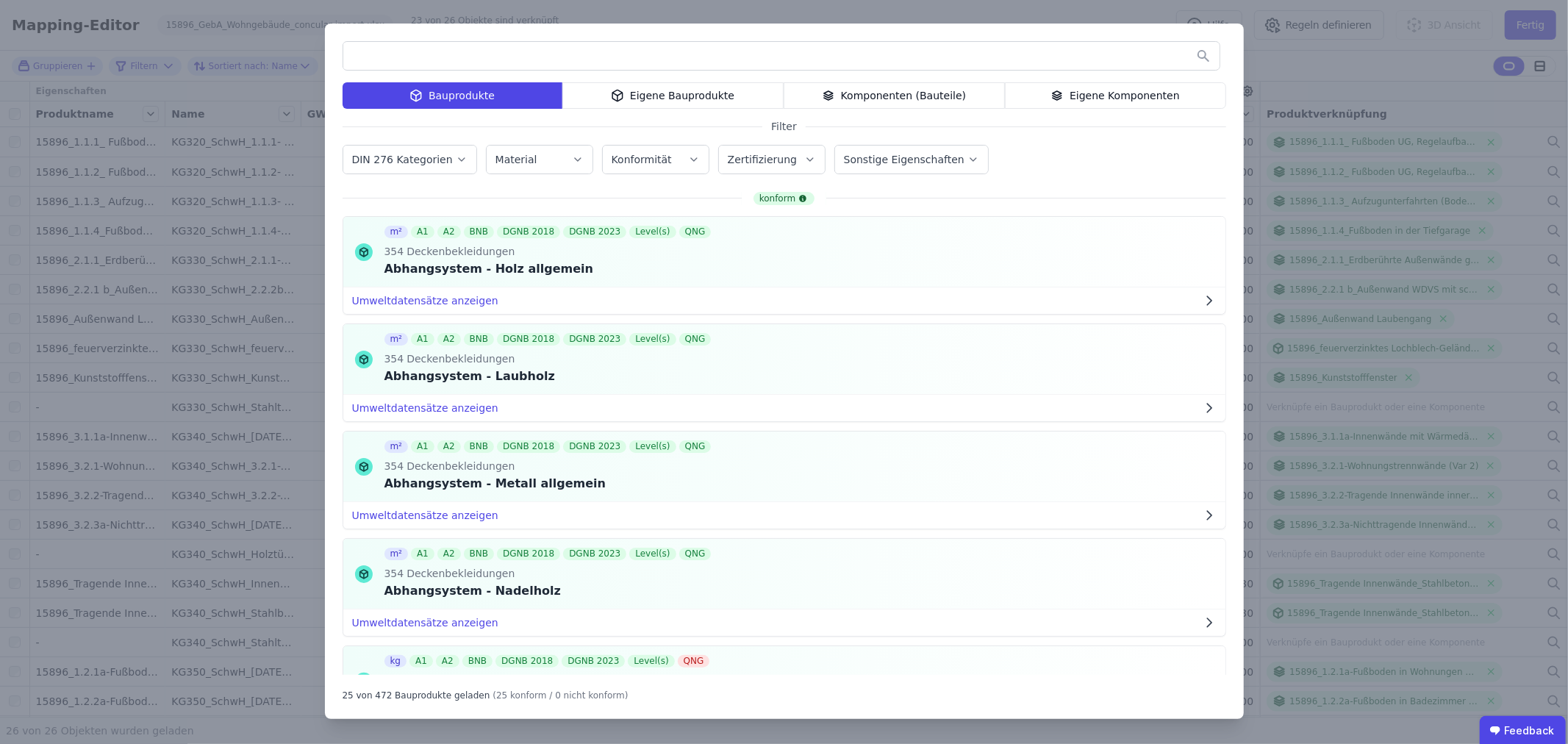
click at [1090, 98] on div "Eigene Komponenten" at bounding box center [1116, 95] width 222 height 26
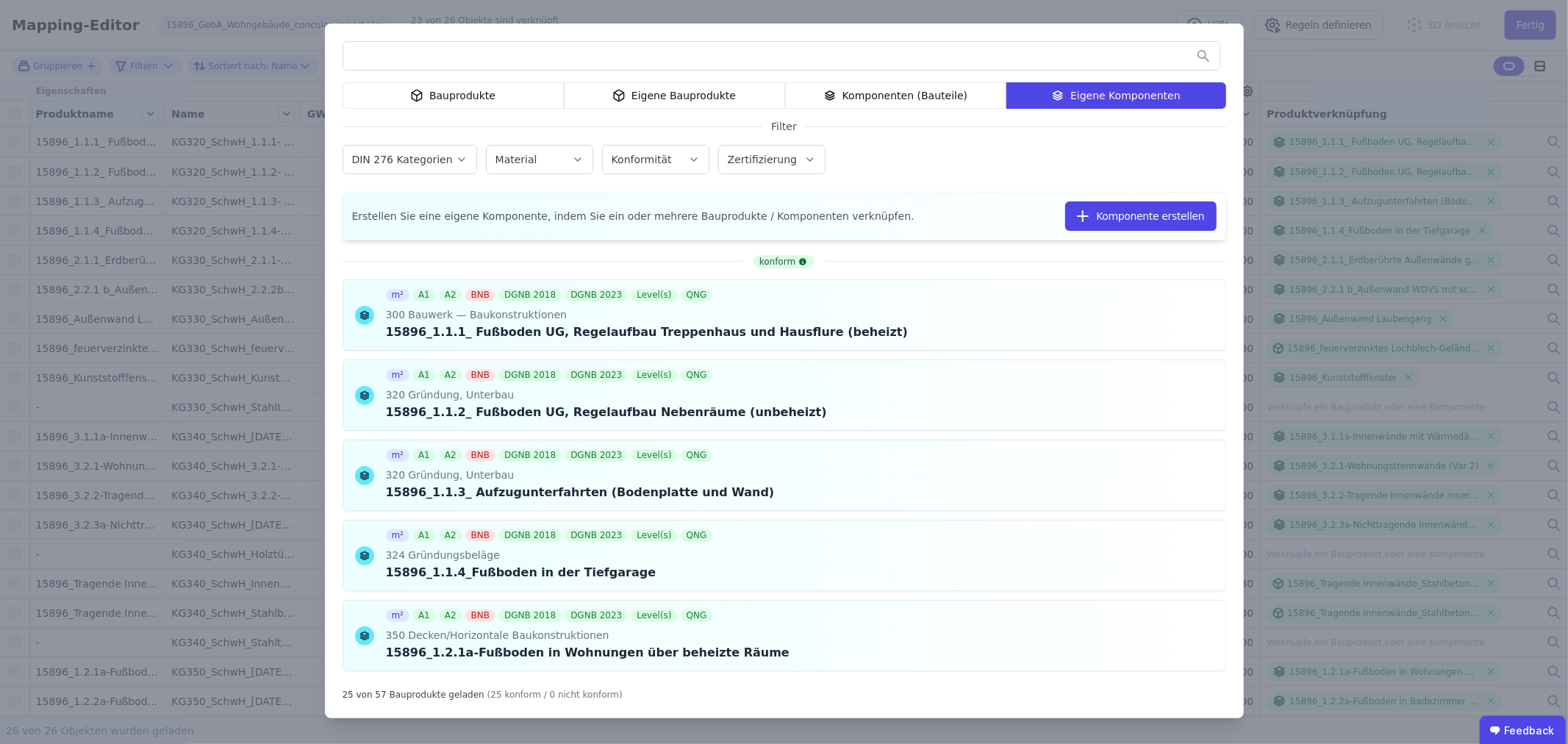
click at [454, 53] on input "text" at bounding box center [781, 55] width 877 height 26
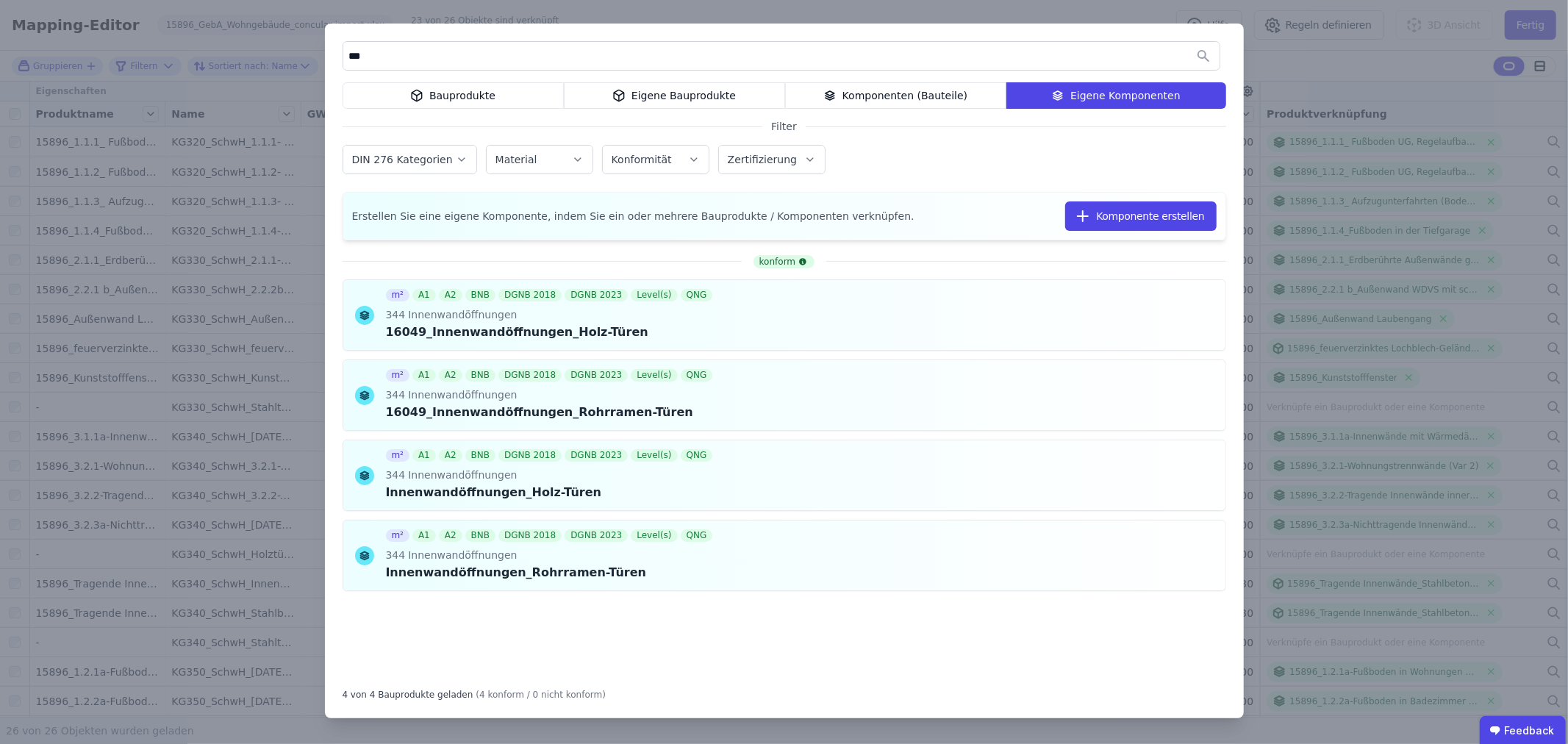
type input "***"
click at [626, 101] on icon at bounding box center [619, 96] width 14 height 18
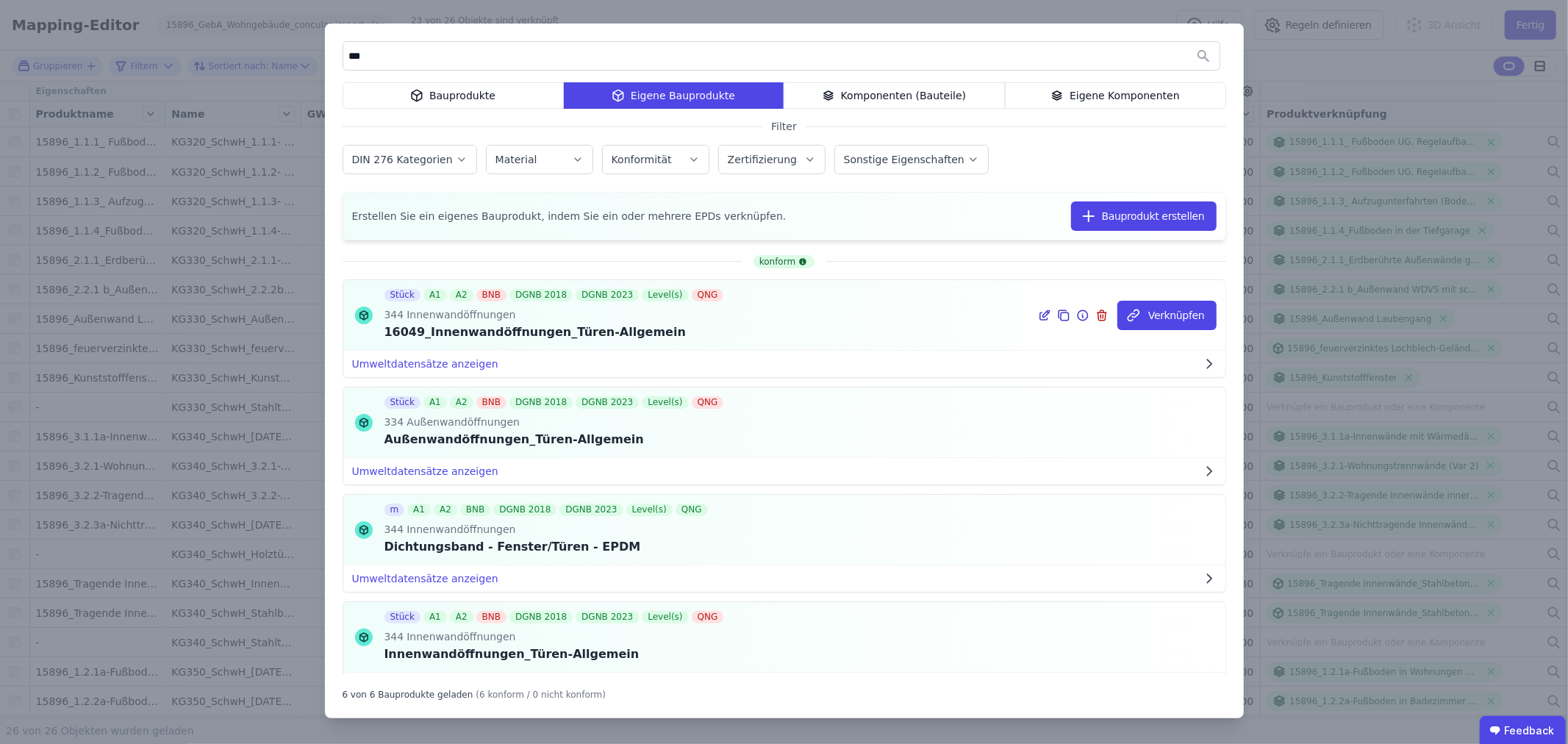
click at [1077, 313] on icon at bounding box center [1083, 316] width 14 height 18
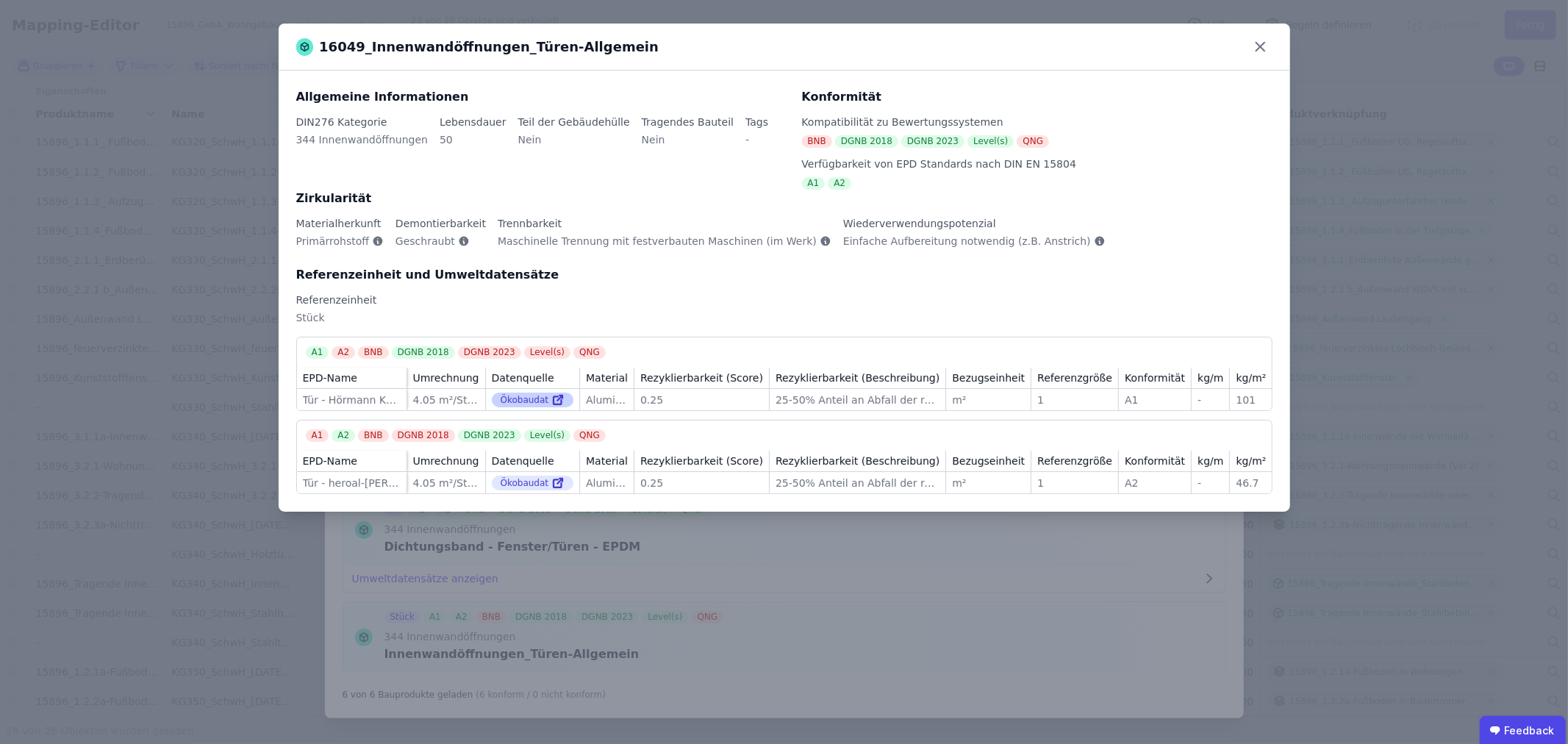
click at [557, 400] on icon at bounding box center [560, 398] width 5 height 5
click at [1262, 40] on icon at bounding box center [1260, 46] width 23 height 23
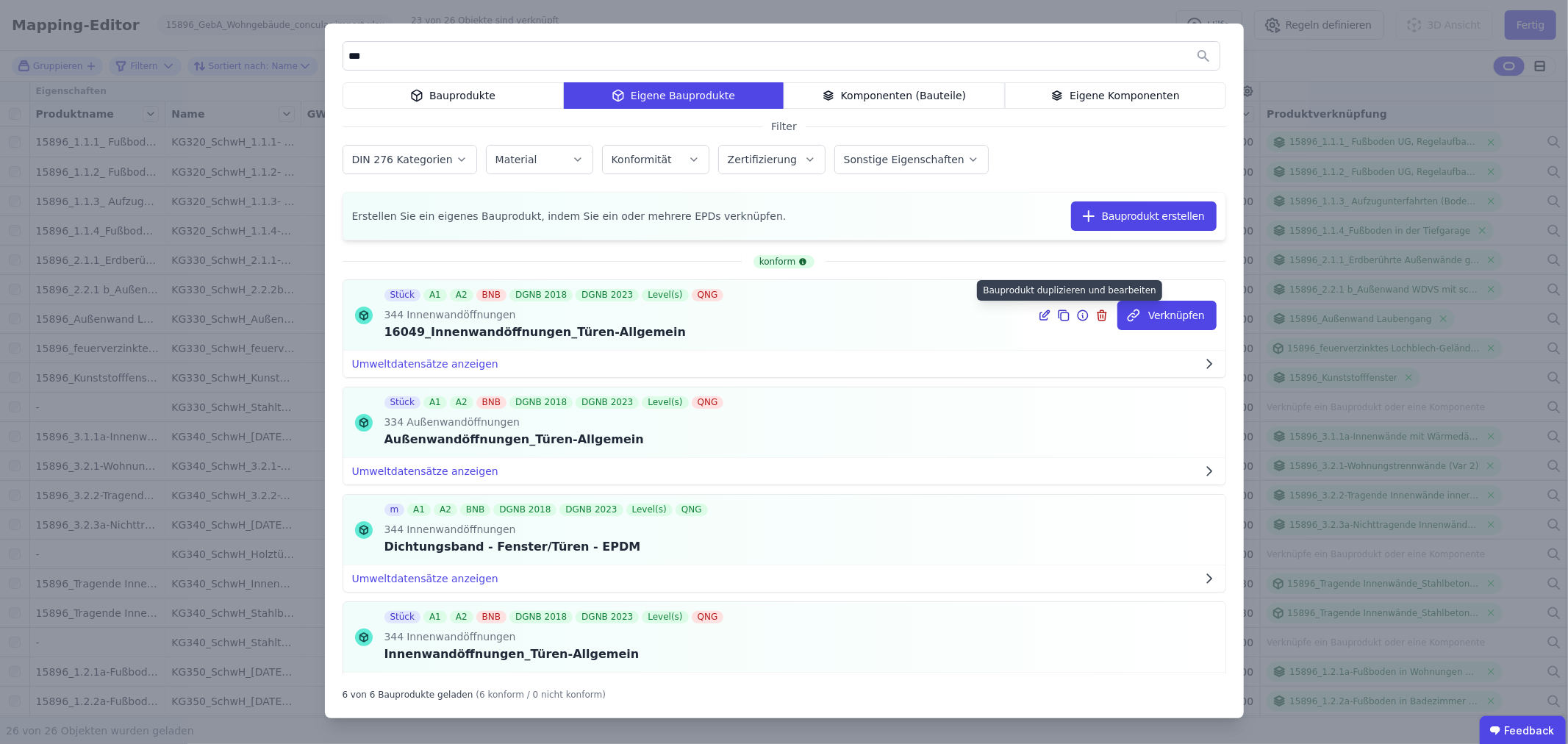
click at [1058, 314] on icon at bounding box center [1064, 316] width 14 height 18
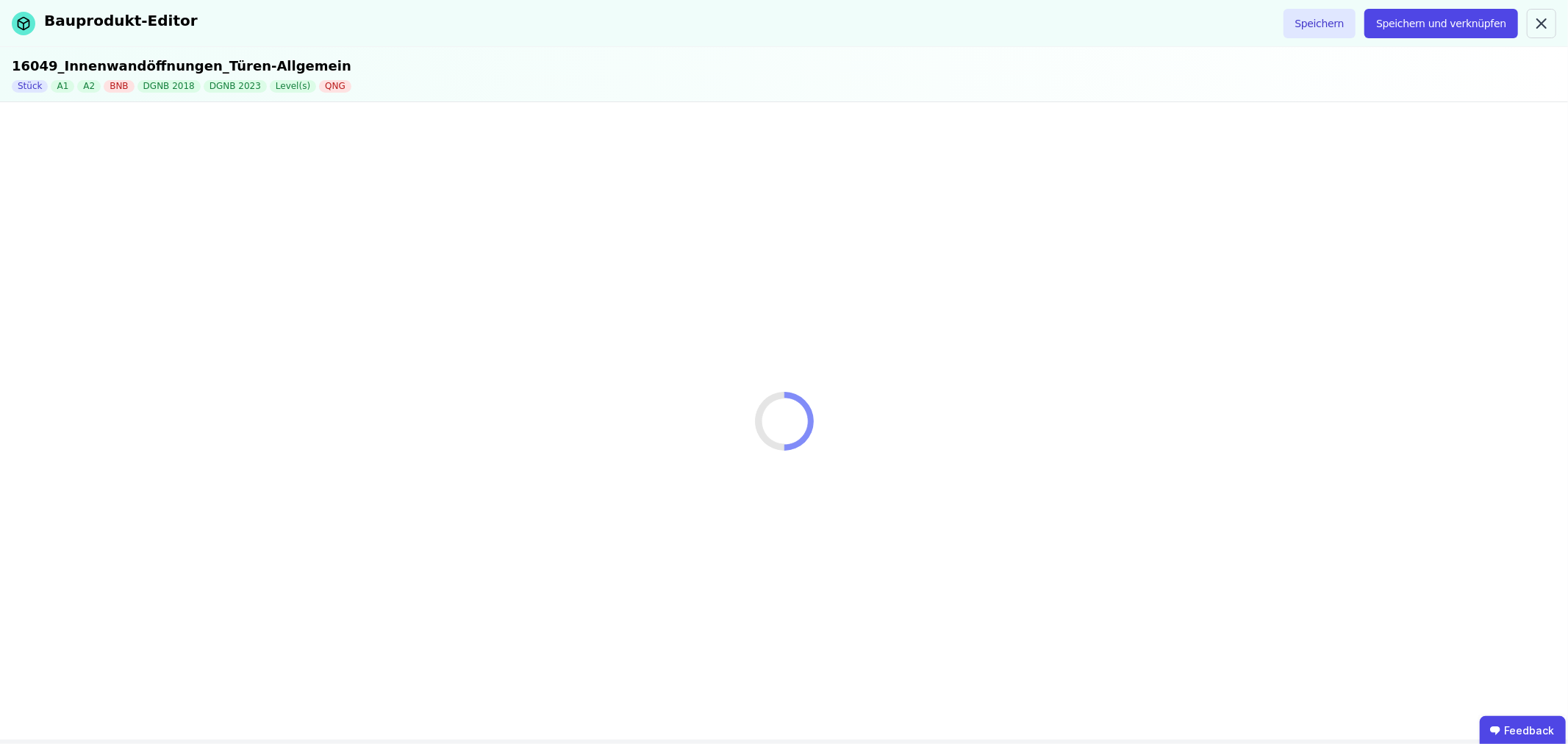
select select "**********"
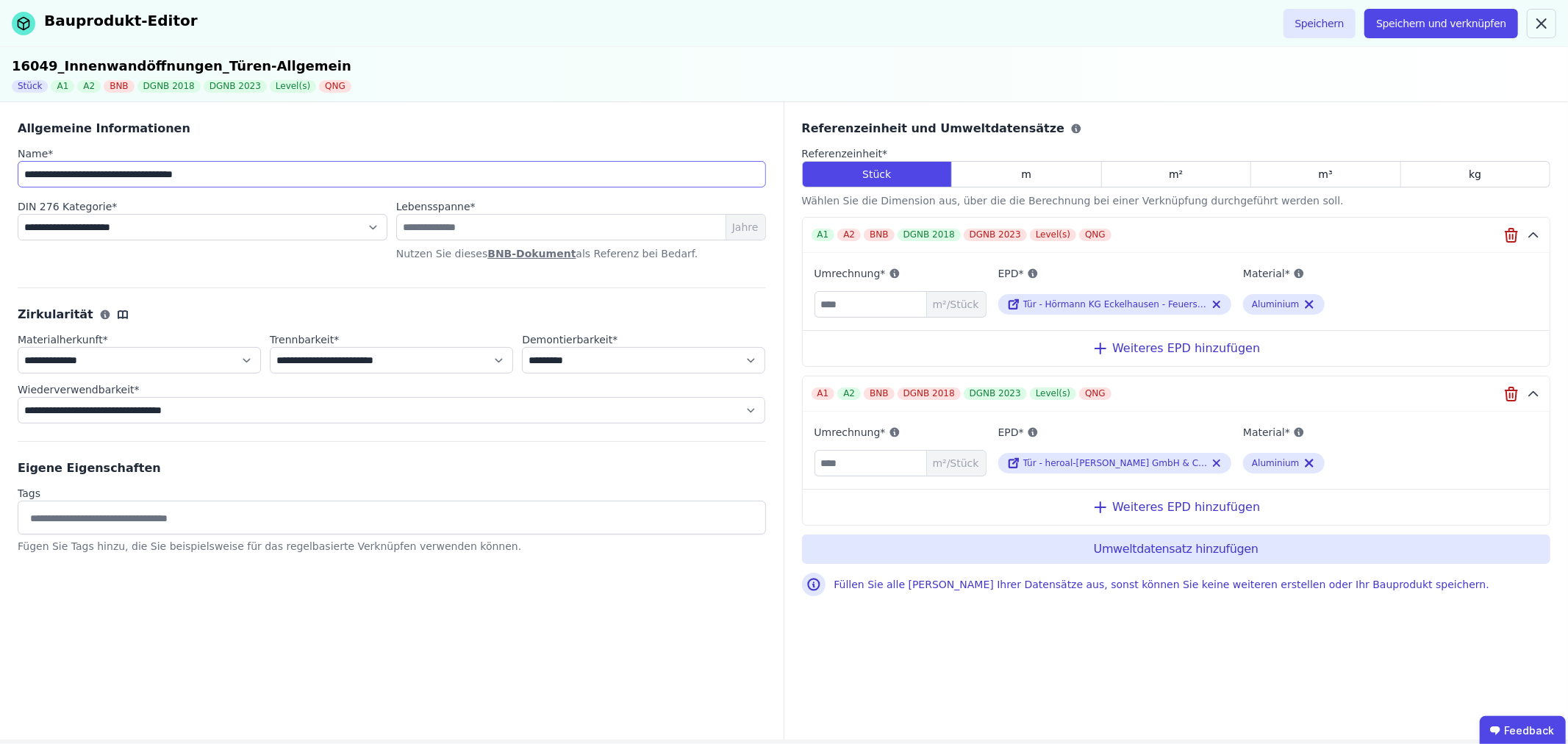
drag, startPoint x: 248, startPoint y: 180, endPoint x: 57, endPoint y: 179, distance: 191.0
click at [57, 179] on input "**********" at bounding box center [392, 174] width 748 height 26
paste input
drag, startPoint x: 49, startPoint y: 175, endPoint x: 24, endPoint y: 177, distance: 25.1
click at [24, 177] on input "**********" at bounding box center [392, 174] width 748 height 26
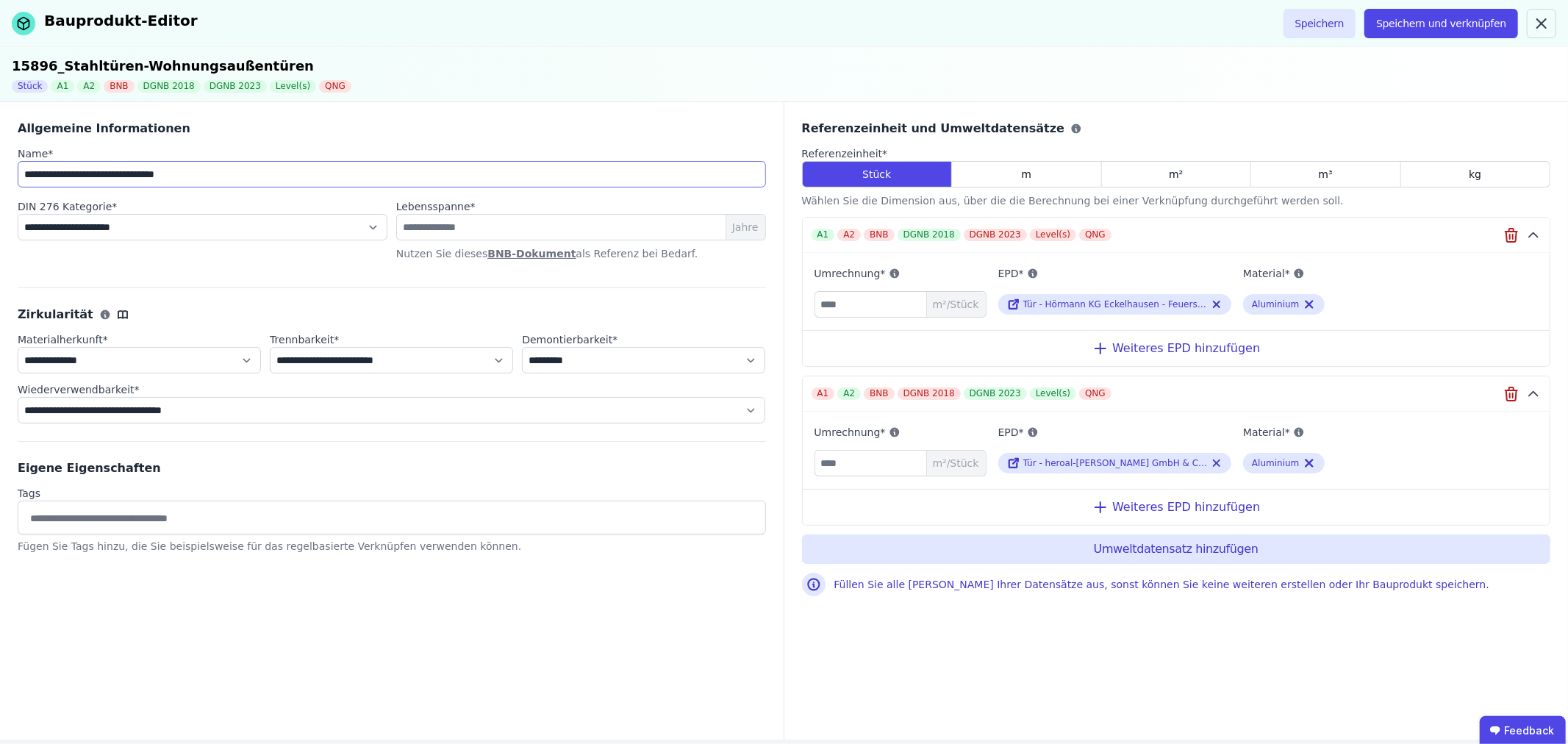
type input "**********"
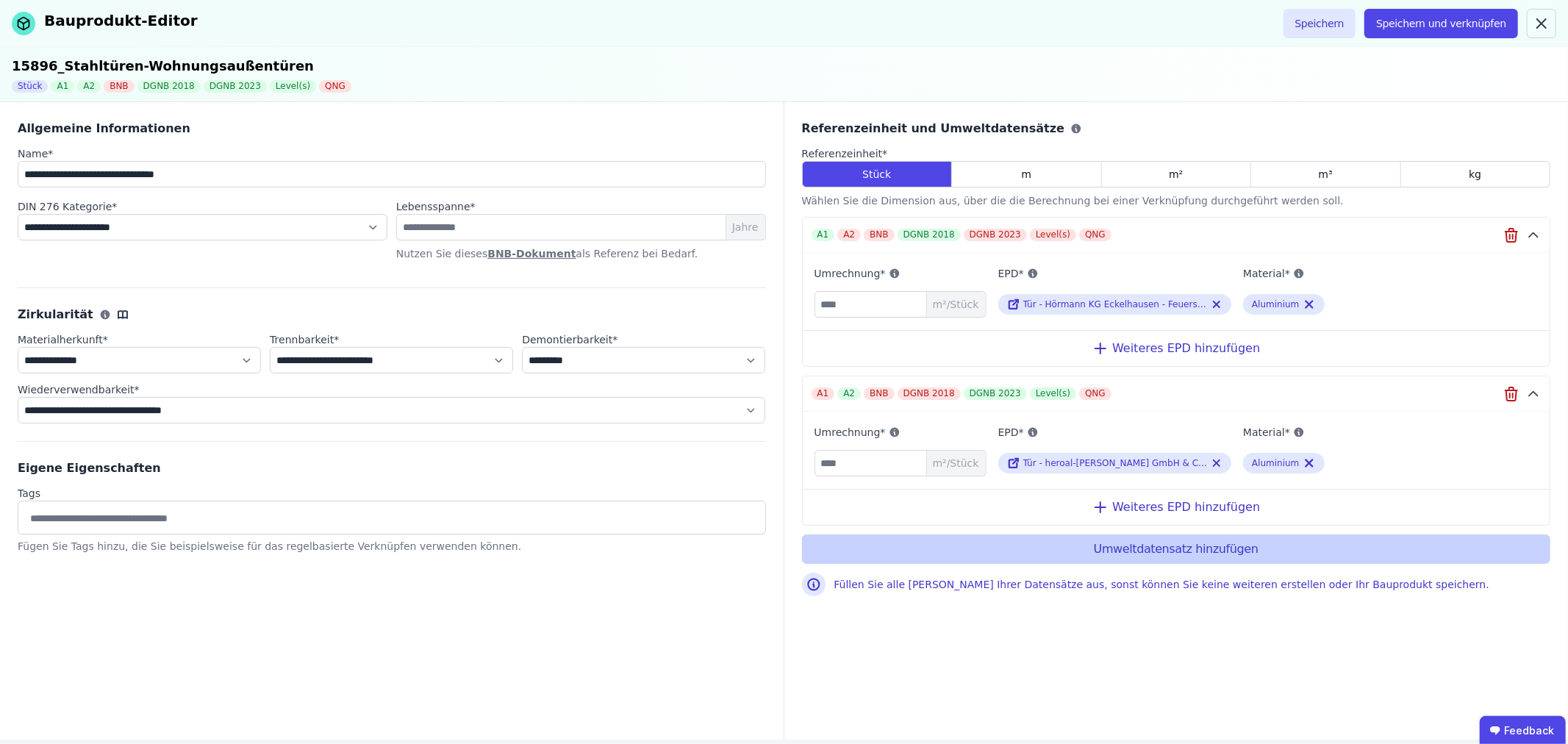
click at [1128, 548] on button "Umweltdatensatz hinzufügen" at bounding box center [1177, 549] width 749 height 30
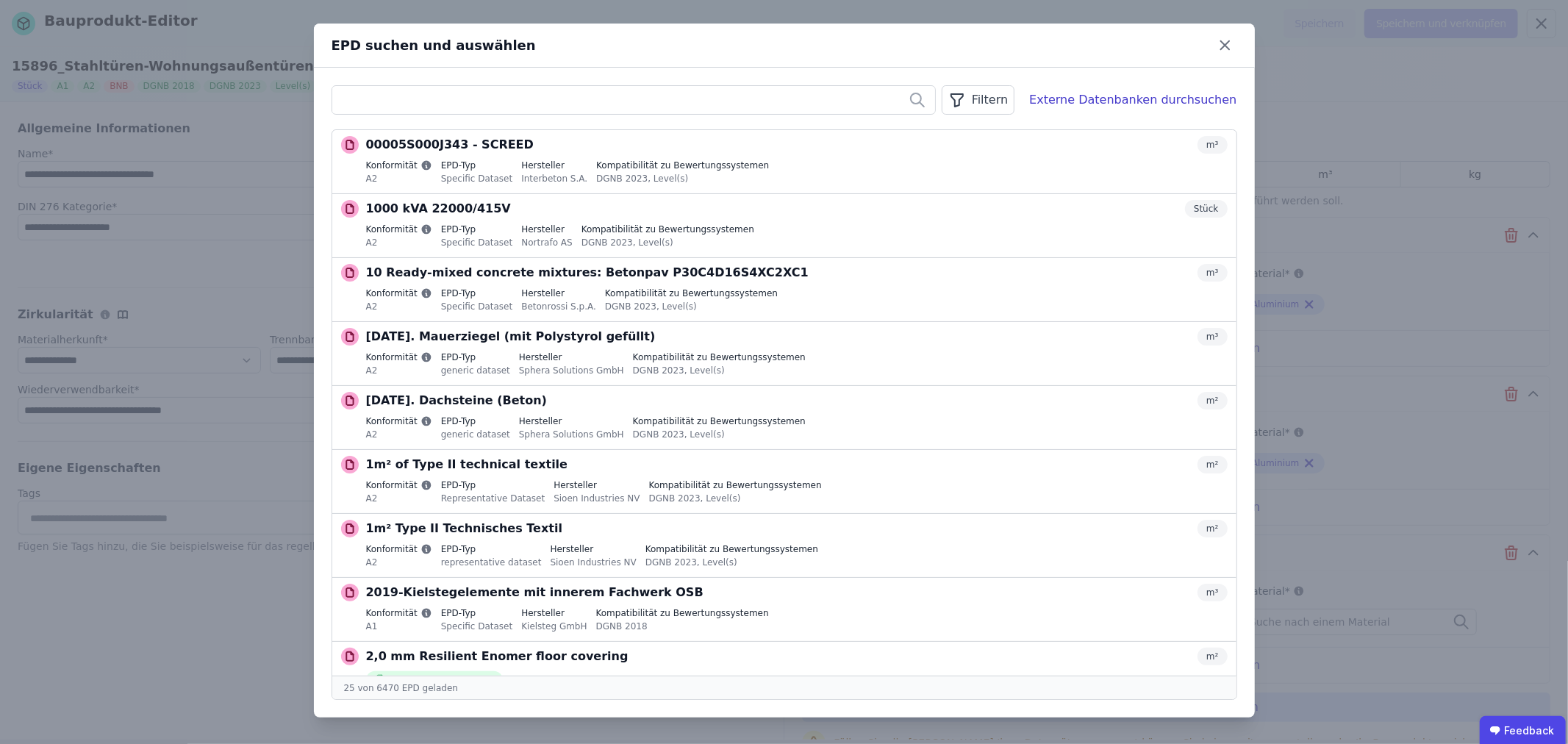
click at [356, 100] on input "text" at bounding box center [633, 100] width 603 height 26
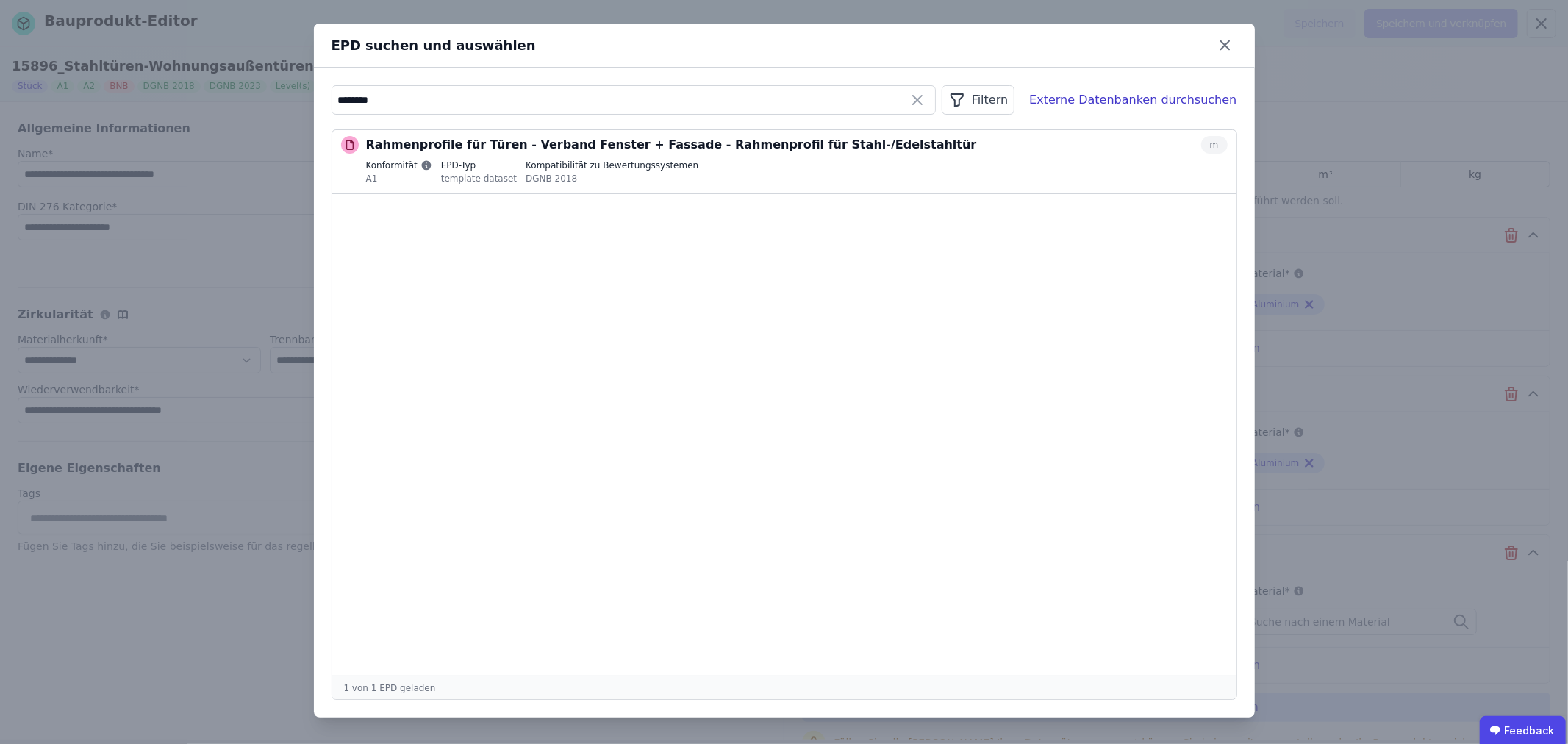
click at [1019, 81] on div "******** Filtern Externe Datenbanken durchsuchen Rahmenprofile für Türen - Verb…" at bounding box center [784, 393] width 941 height 650
click at [1012, 97] on div "Filtern" at bounding box center [978, 100] width 72 height 30
click at [987, 123] on li "Datenquelle" at bounding box center [904, 131] width 221 height 26
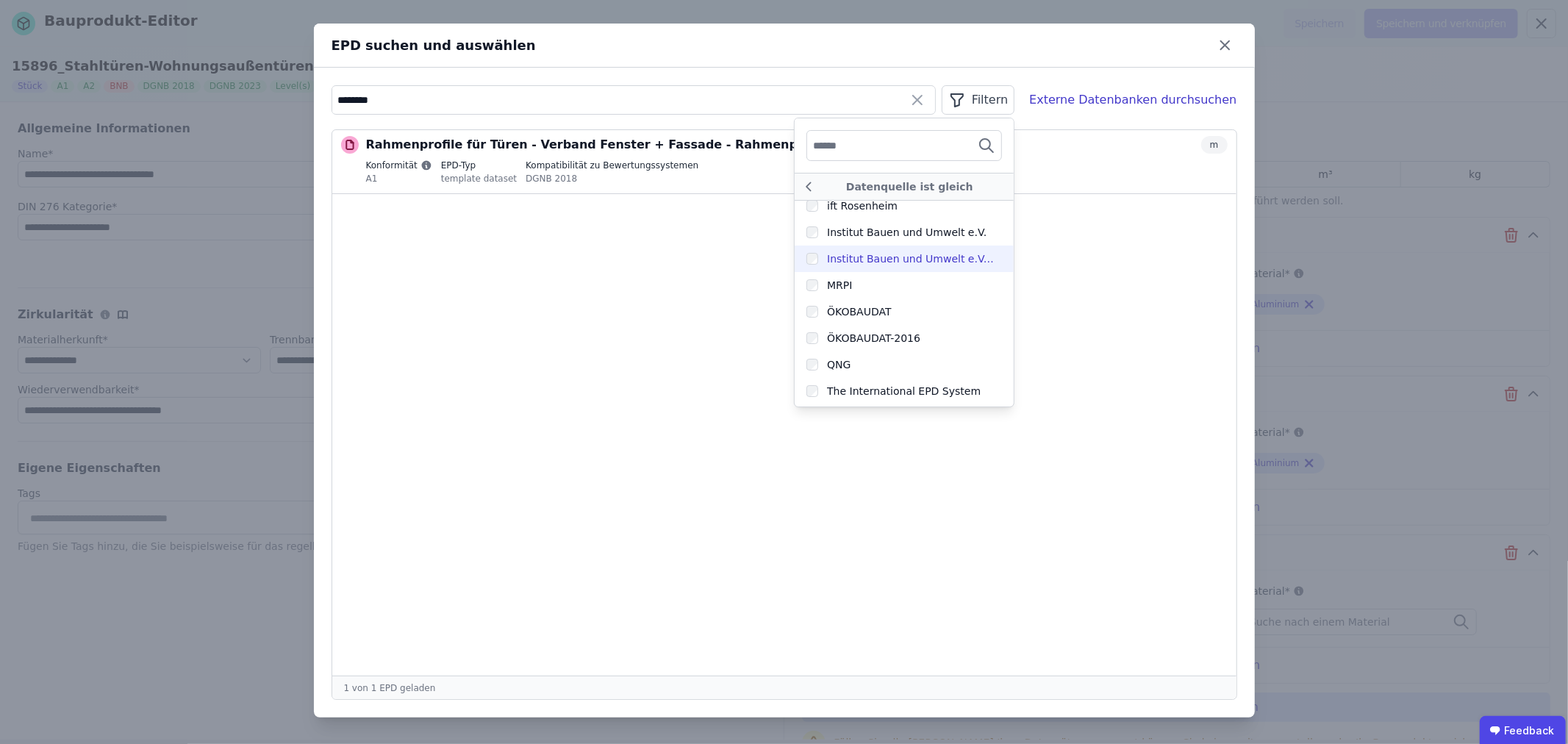
scroll to position [454, 0]
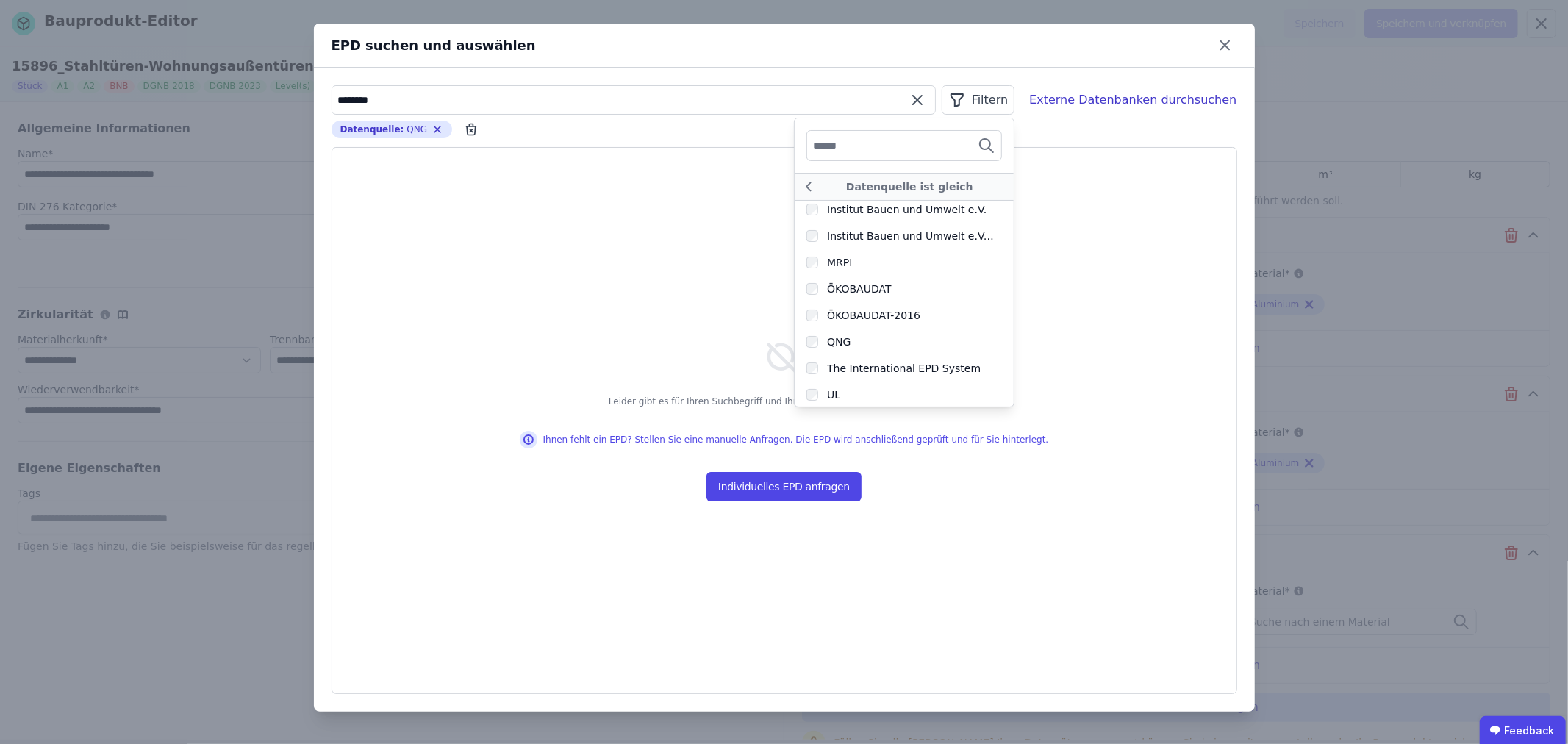
drag, startPoint x: 427, startPoint y: 87, endPoint x: 321, endPoint y: 87, distance: 106.0
click at [321, 87] on div "******** Filtern Datenquelle ist gleich Association P.E.P Bau EPD GmbH BRE Inte…" at bounding box center [784, 390] width 941 height 644
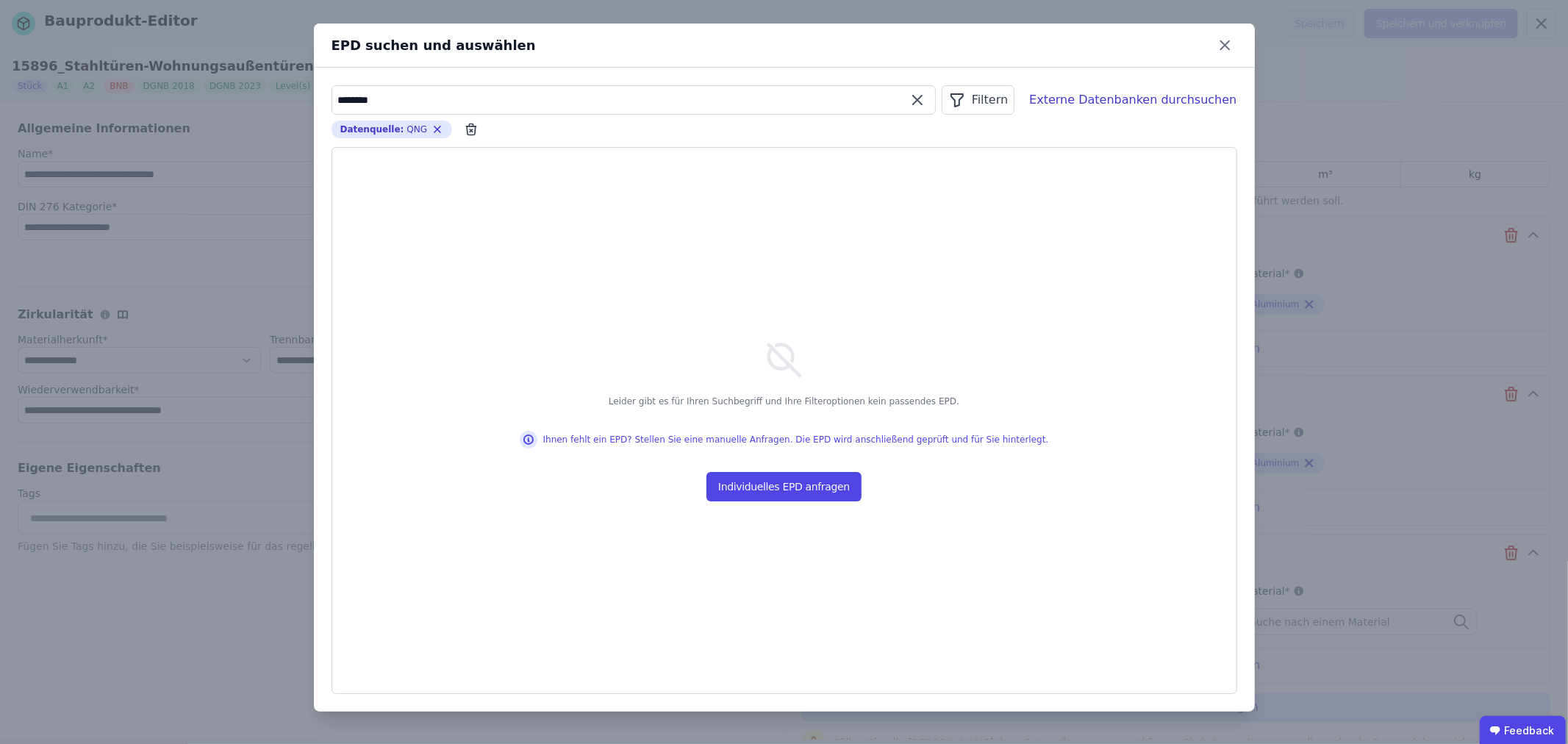
scroll to position [0, 0]
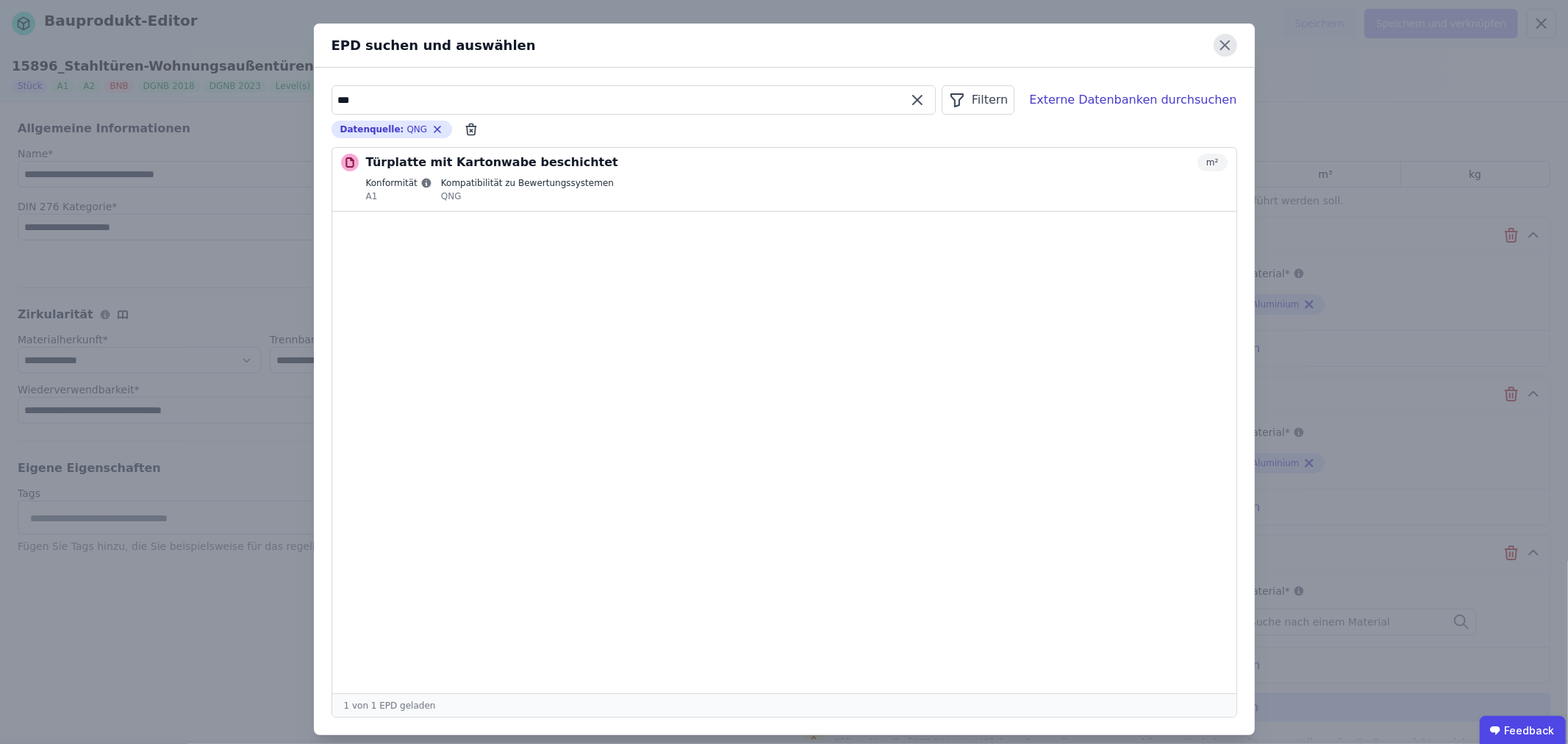
type input "***"
click at [1221, 41] on icon at bounding box center [1225, 44] width 23 height 23
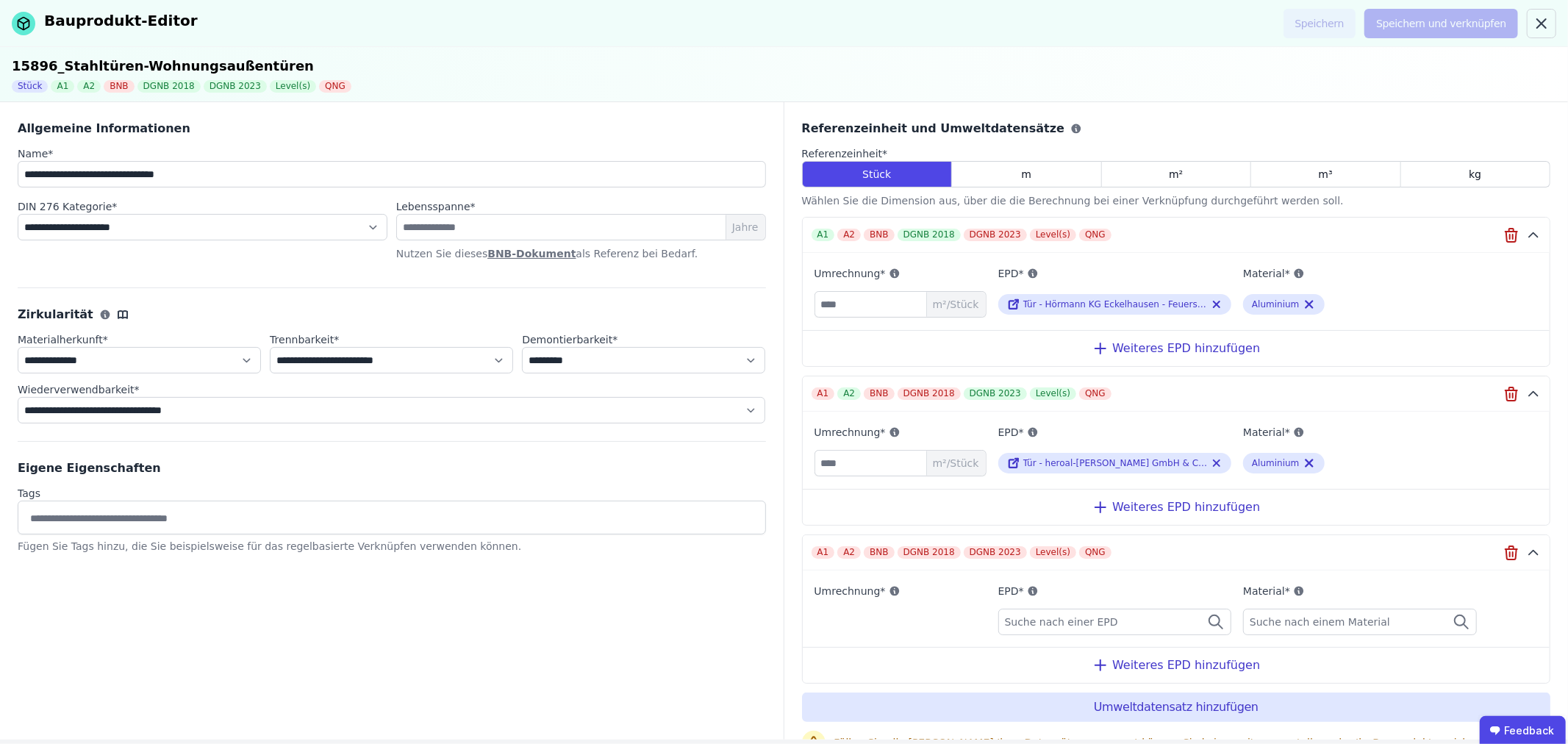
scroll to position [54, 0]
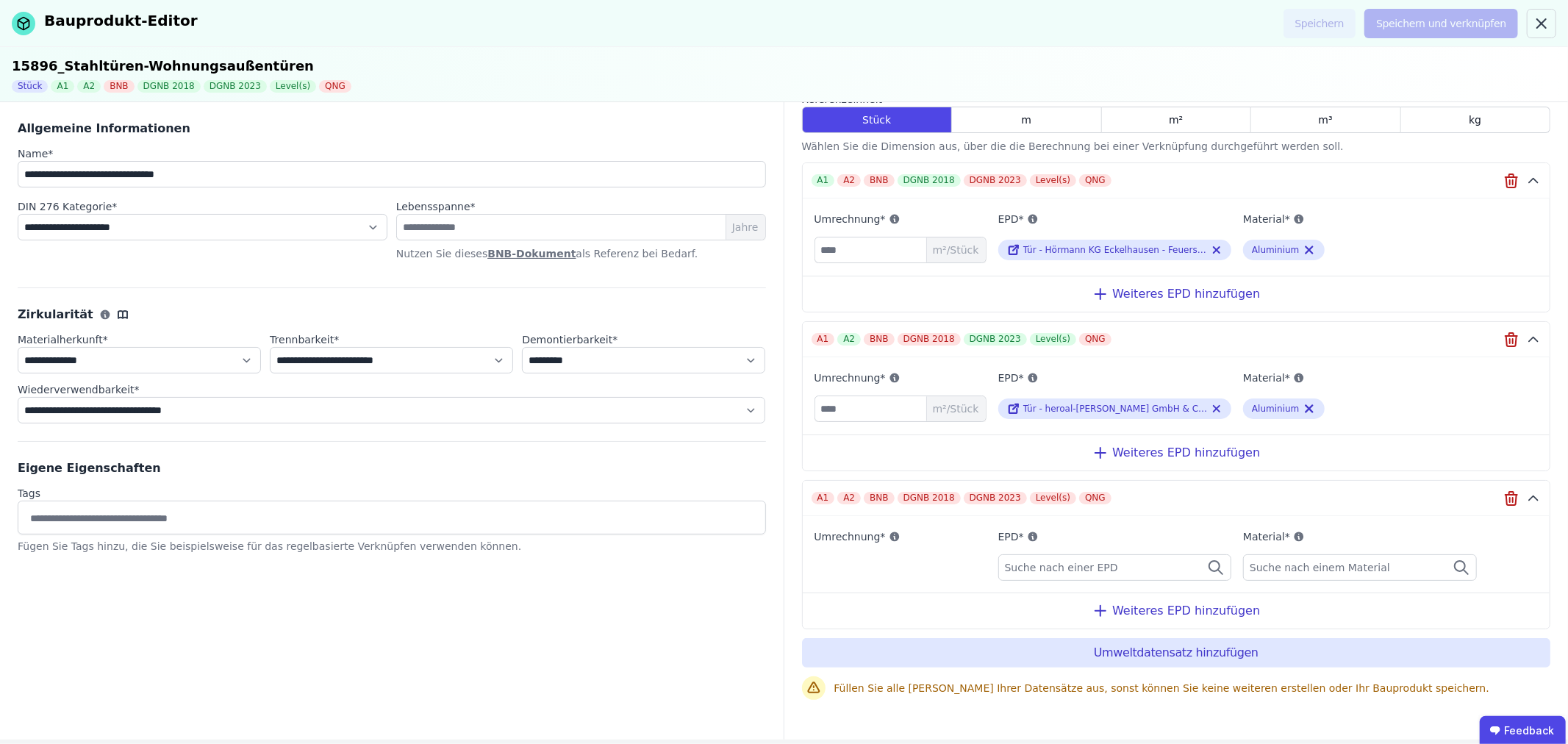
click at [1059, 567] on span "Suche nach einer EPD" at bounding box center [1063, 568] width 116 height 14
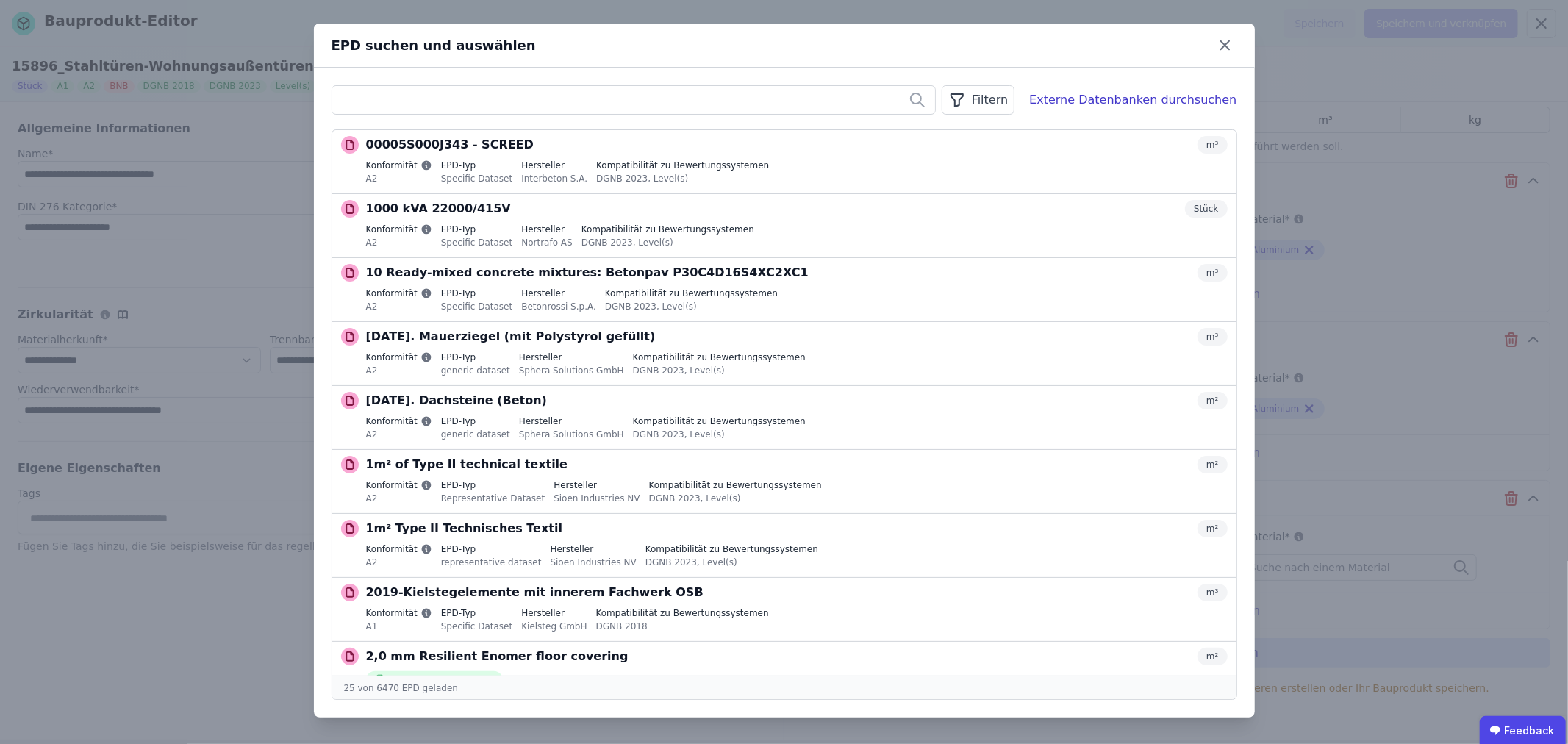
click at [996, 100] on div "Filtern" at bounding box center [978, 100] width 72 height 30
click at [974, 122] on li "Datenquelle" at bounding box center [904, 131] width 221 height 26
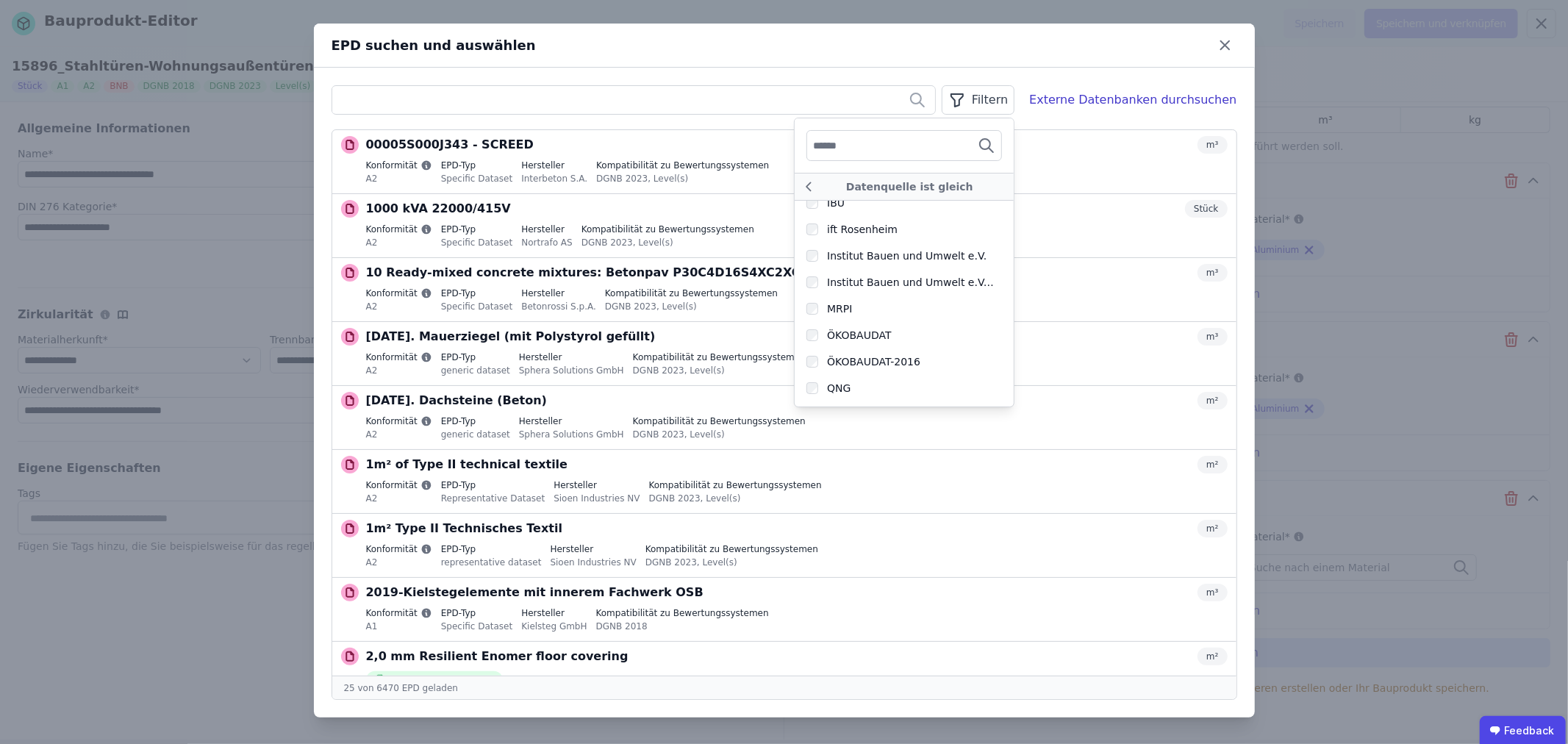
scroll to position [454, 0]
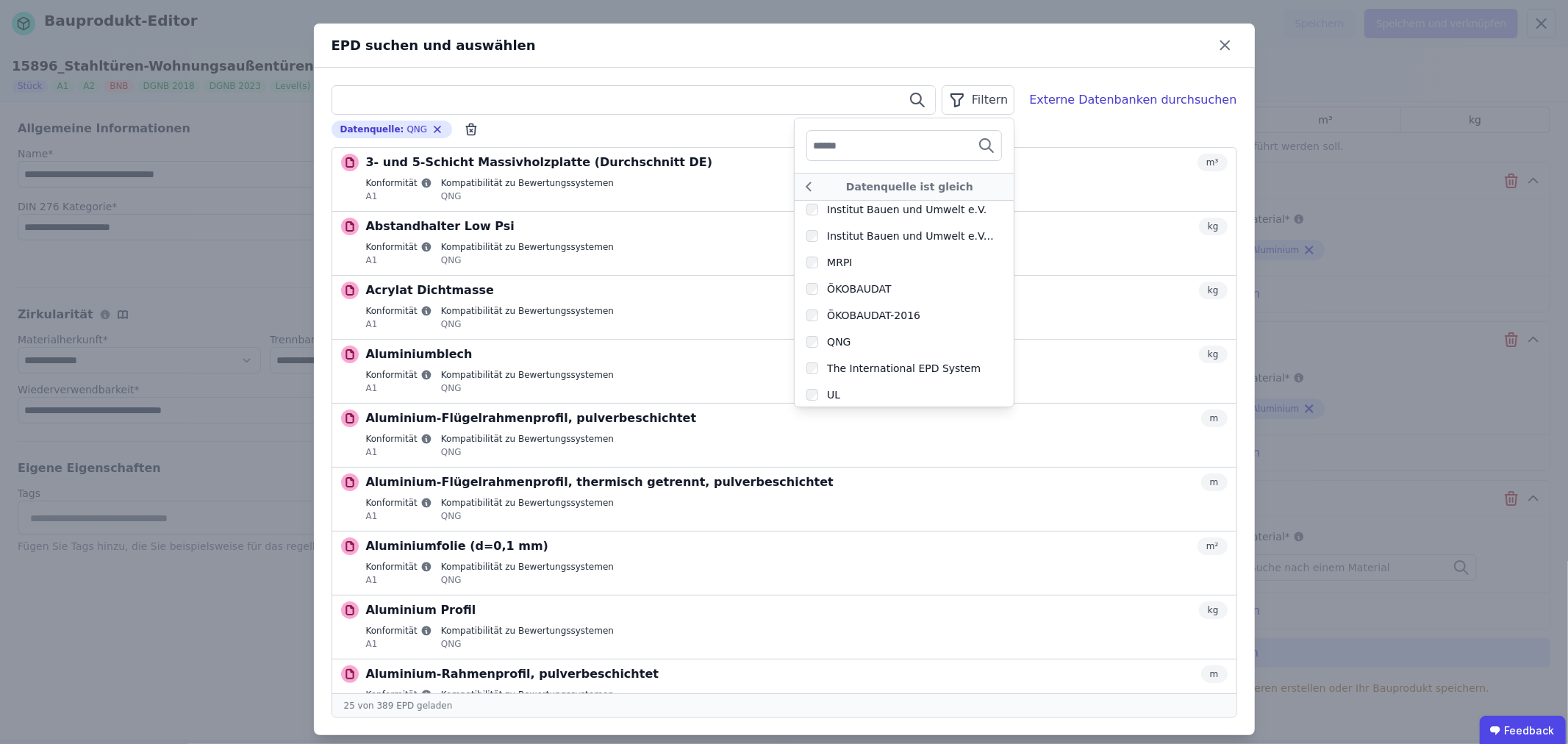
click at [373, 94] on input "text" at bounding box center [633, 100] width 603 height 26
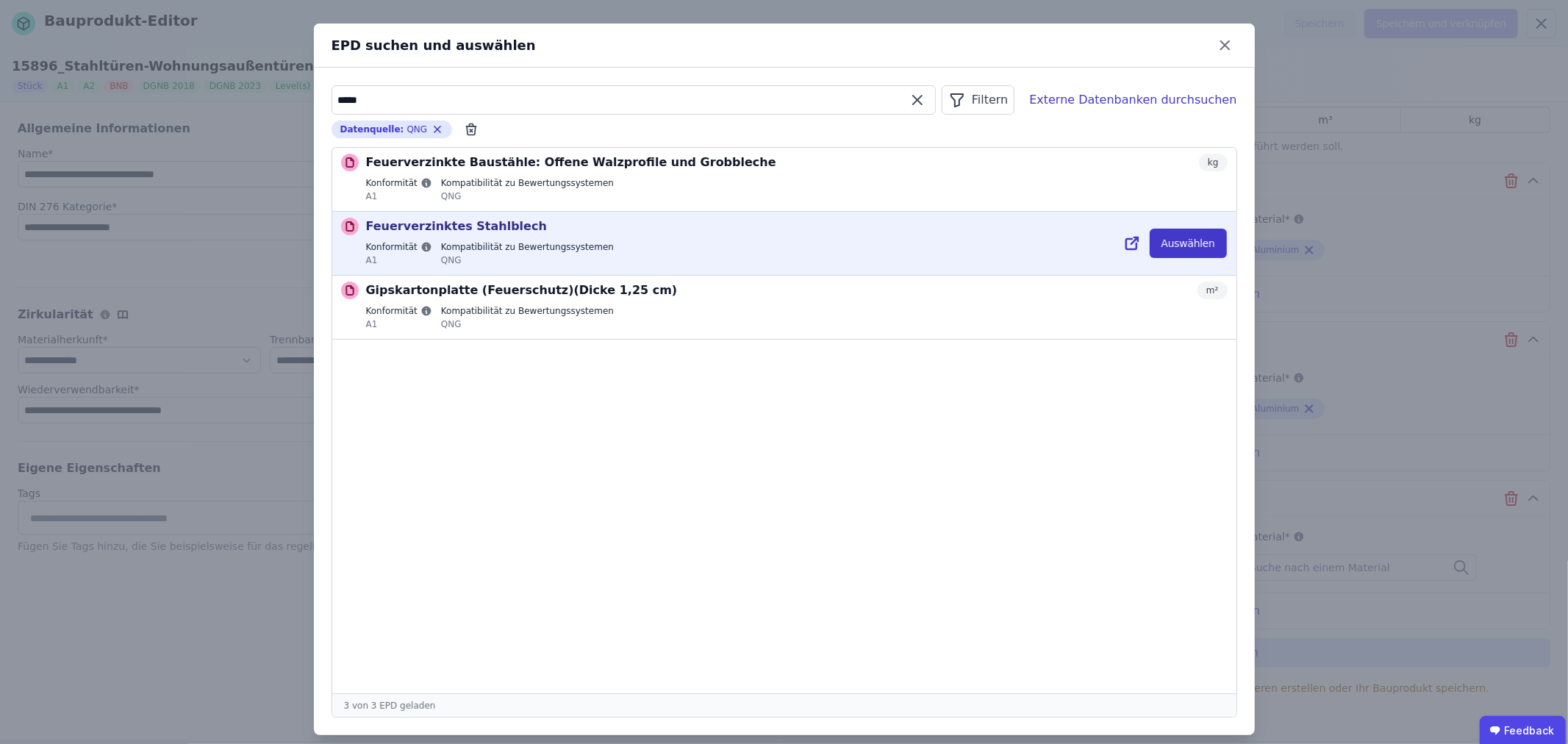
type input "*****"
click at [1186, 245] on button "Auswählen" at bounding box center [1188, 243] width 77 height 30
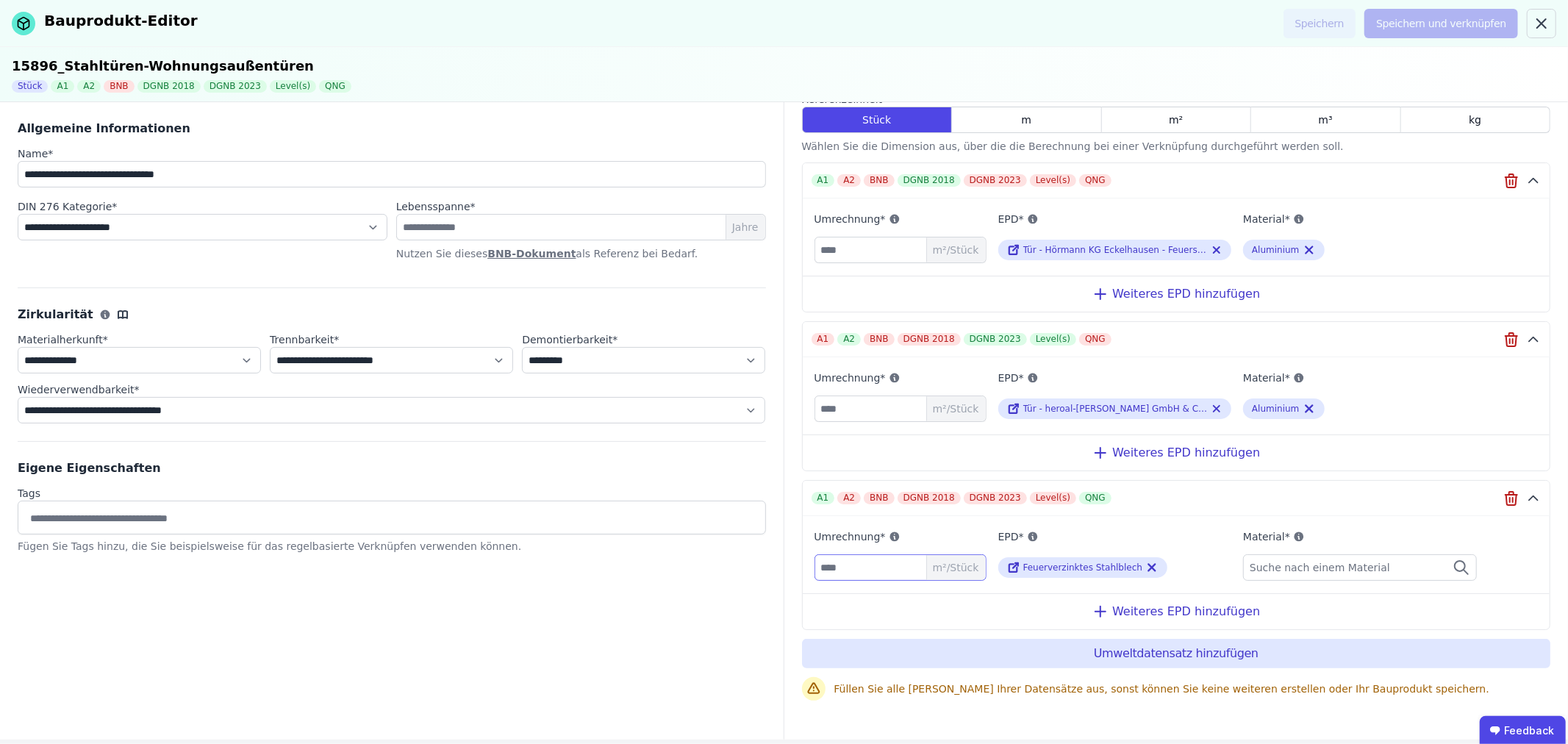
click at [875, 564] on input "number" at bounding box center [900, 568] width 172 height 26
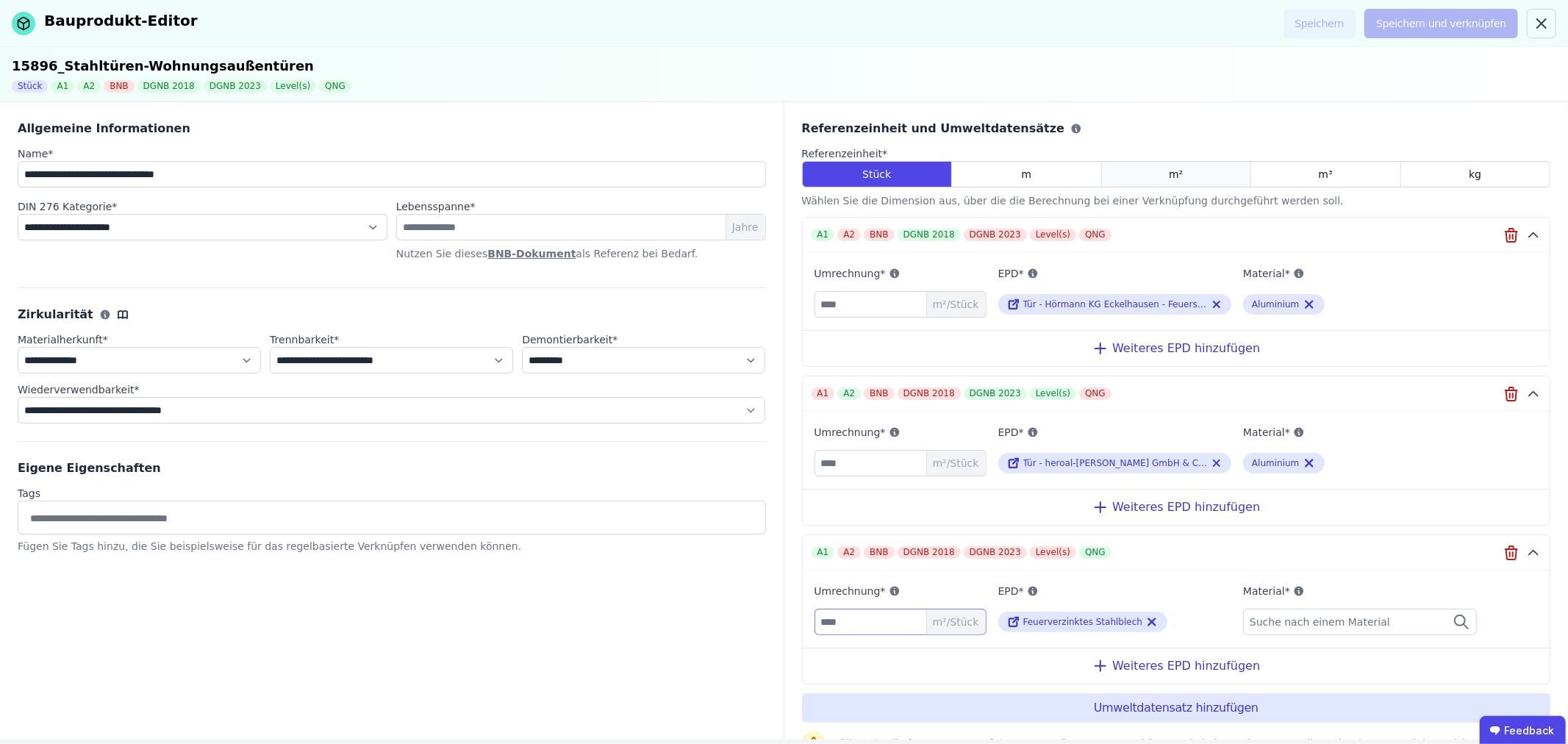
type input "*"
click at [1174, 171] on span "m²" at bounding box center [1175, 174] width 14 height 14
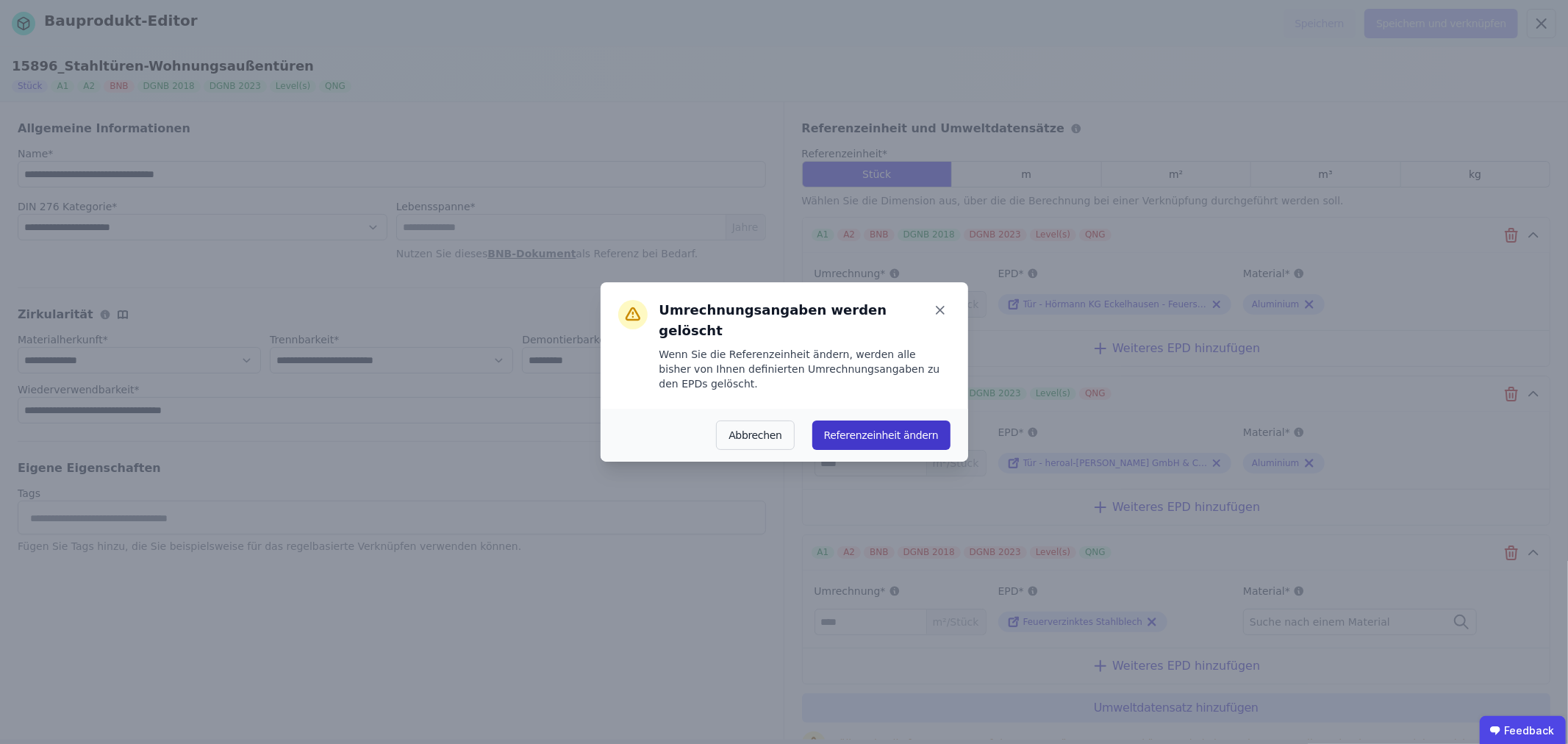
click at [905, 421] on button "Referenzeinheit ändern" at bounding box center [881, 435] width 138 height 30
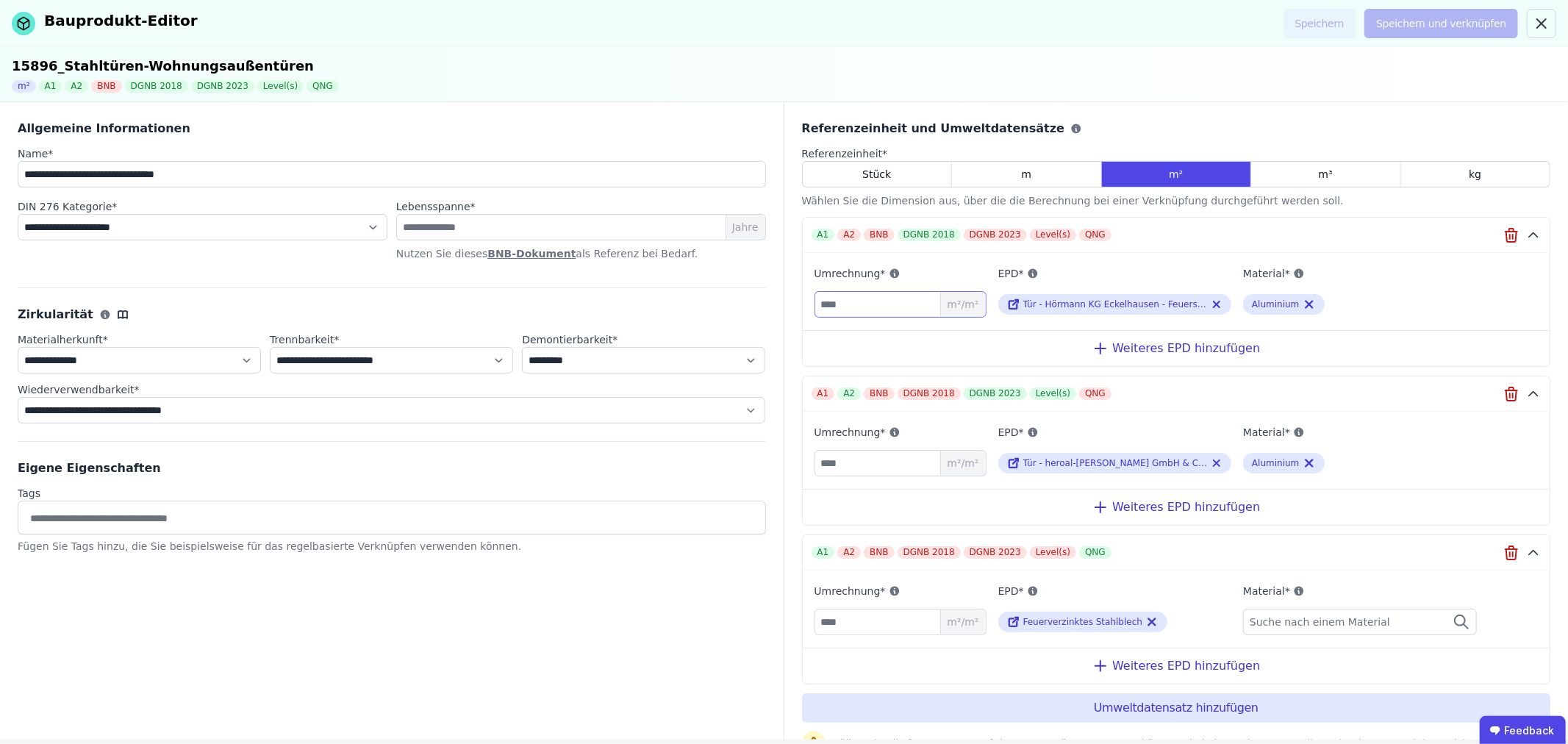
click at [884, 308] on input "number" at bounding box center [900, 304] width 172 height 26
type input "*"
click at [883, 462] on input "number" at bounding box center [900, 463] width 172 height 26
type input "*"
click at [877, 622] on input "number" at bounding box center [900, 622] width 172 height 26
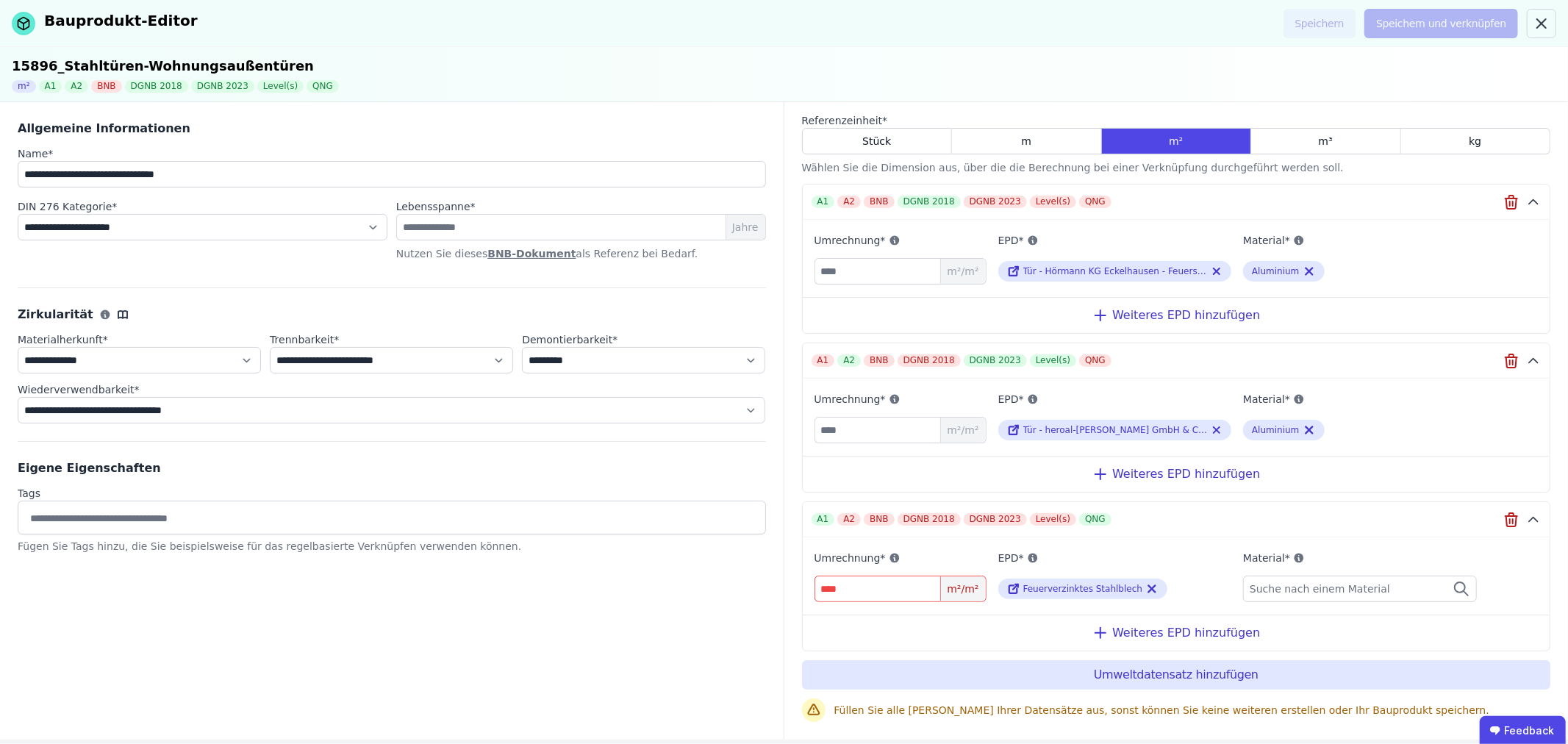
scroll to position [54, 0]
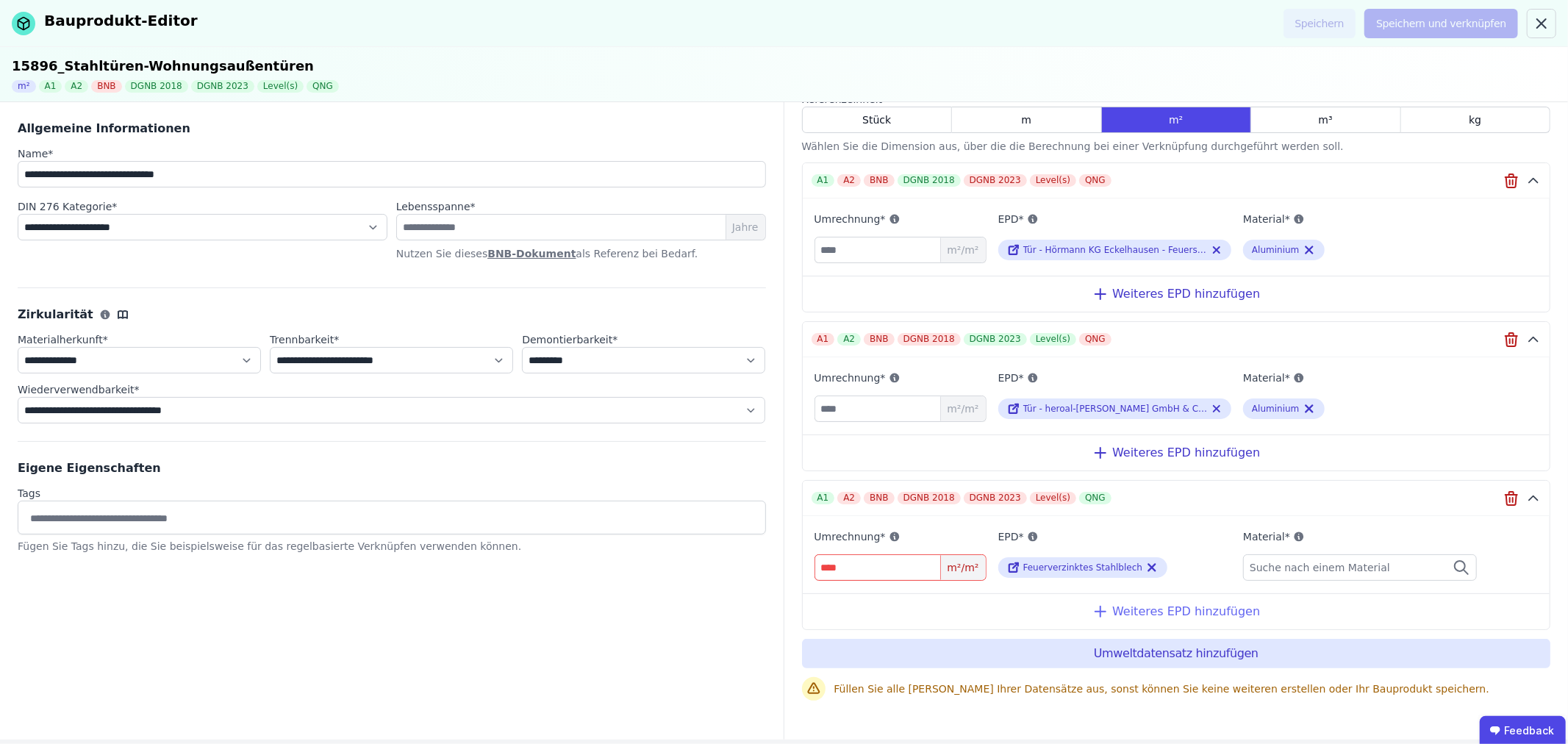
type input "*"
click at [1178, 606] on div "Weiteres EPD hinzufügen" at bounding box center [1176, 612] width 747 height 36
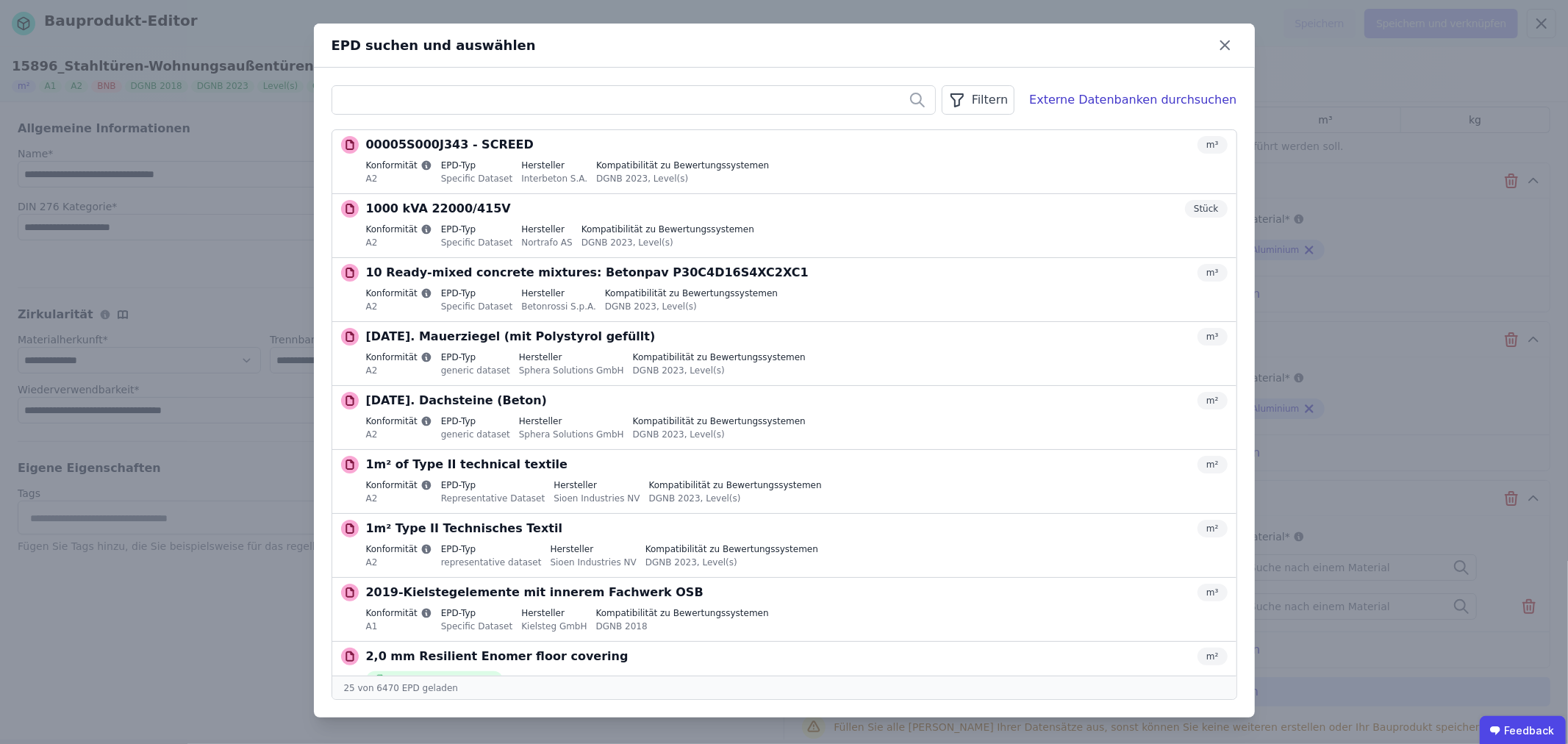
click at [381, 100] on input "text" at bounding box center [633, 100] width 603 height 26
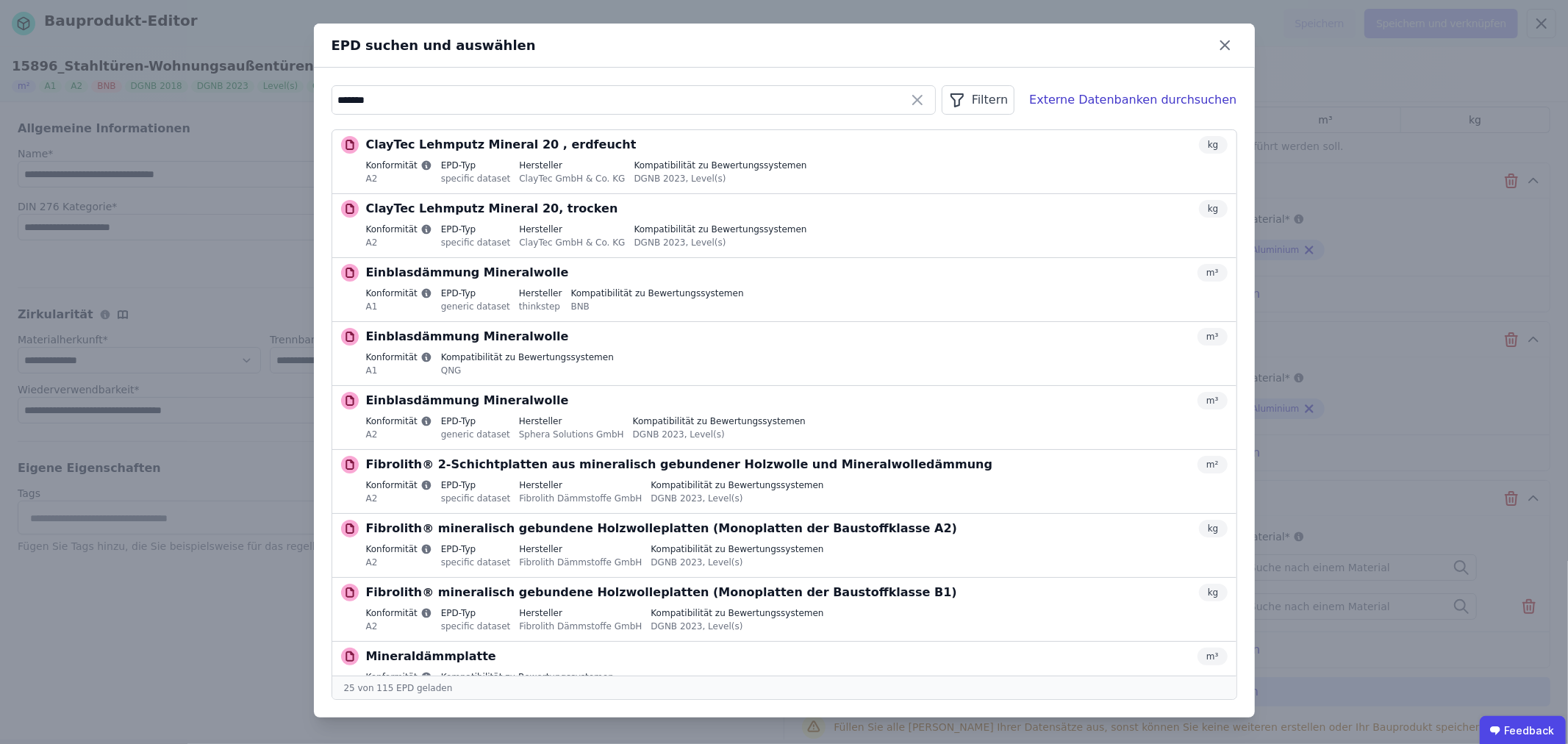
click at [1014, 100] on div "Filtern" at bounding box center [978, 100] width 72 height 30
click at [908, 133] on li "Datenquelle" at bounding box center [904, 131] width 221 height 26
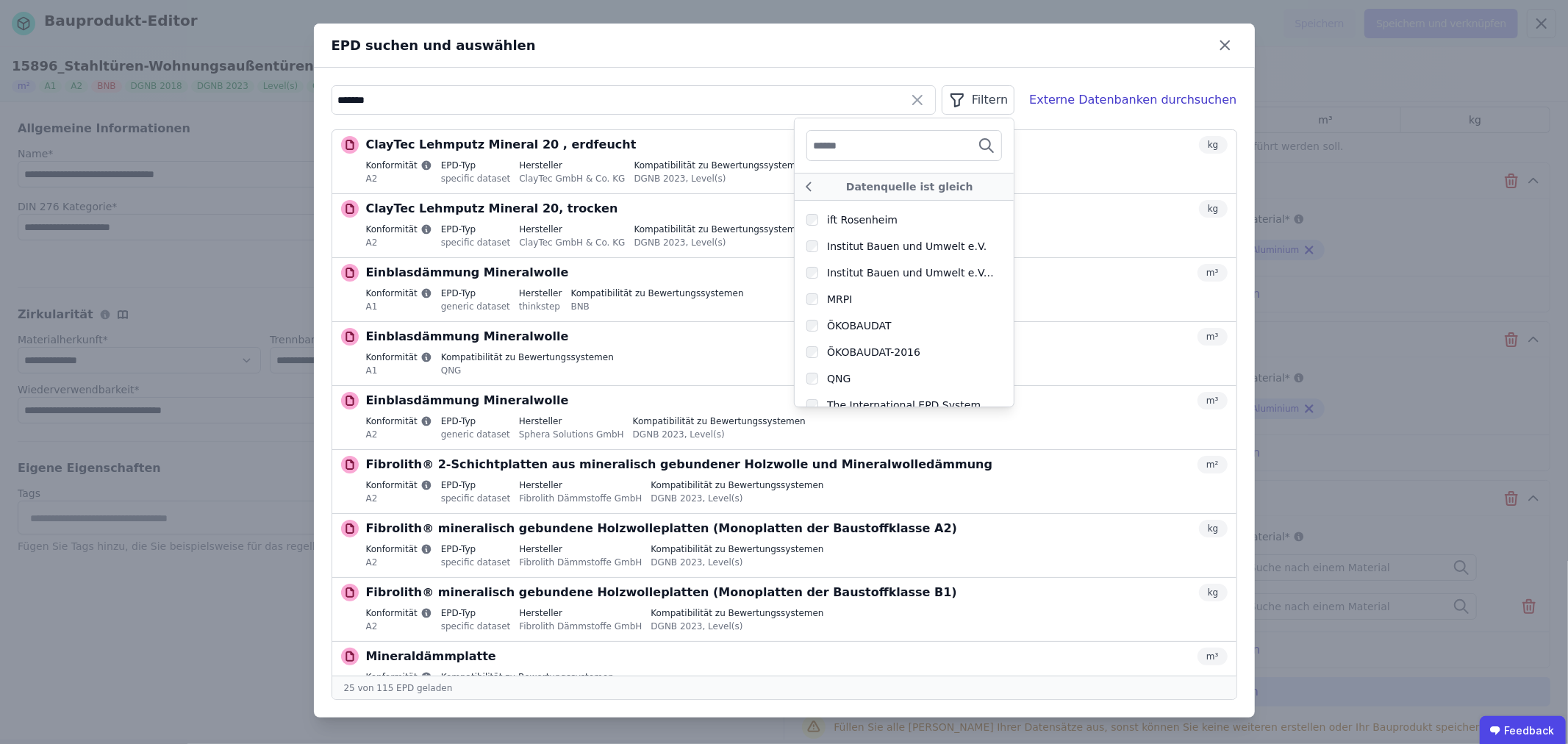
scroll to position [454, 0]
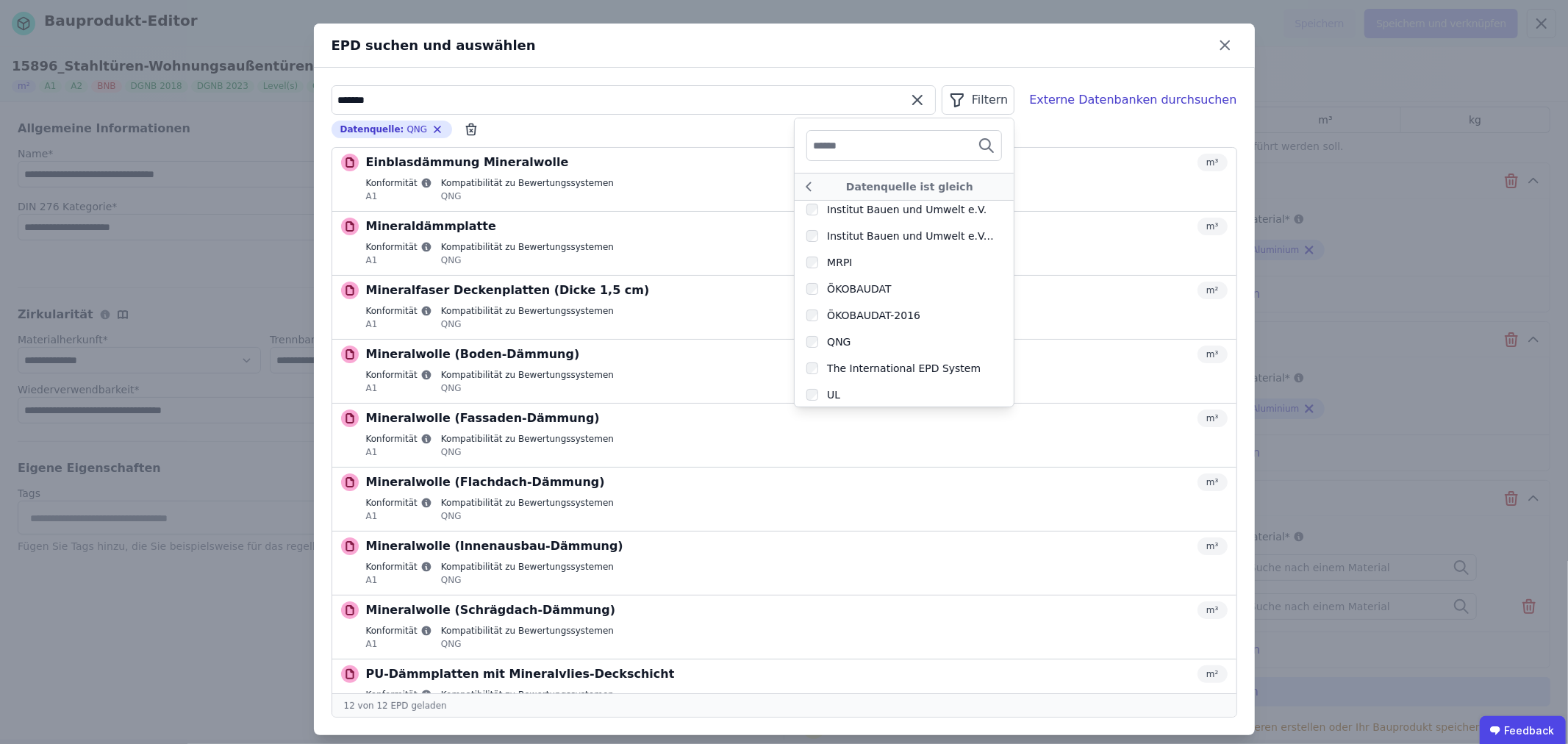
drag, startPoint x: 378, startPoint y: 100, endPoint x: 328, endPoint y: 104, distance: 50.2
click at [332, 104] on input "*******" at bounding box center [633, 100] width 603 height 26
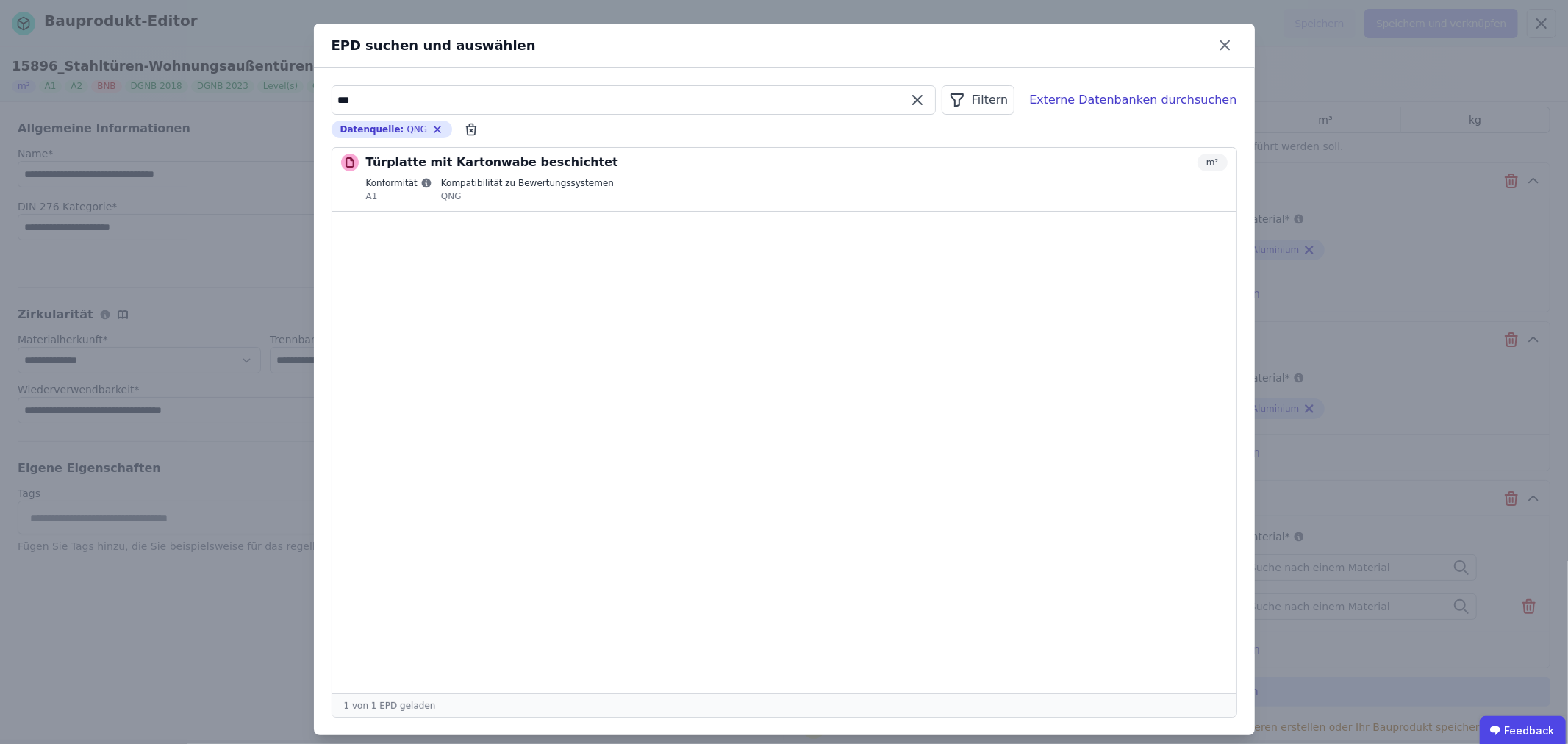
drag, startPoint x: 367, startPoint y: 99, endPoint x: 328, endPoint y: 99, distance: 39.0
click at [332, 99] on input "***" at bounding box center [633, 100] width 603 height 26
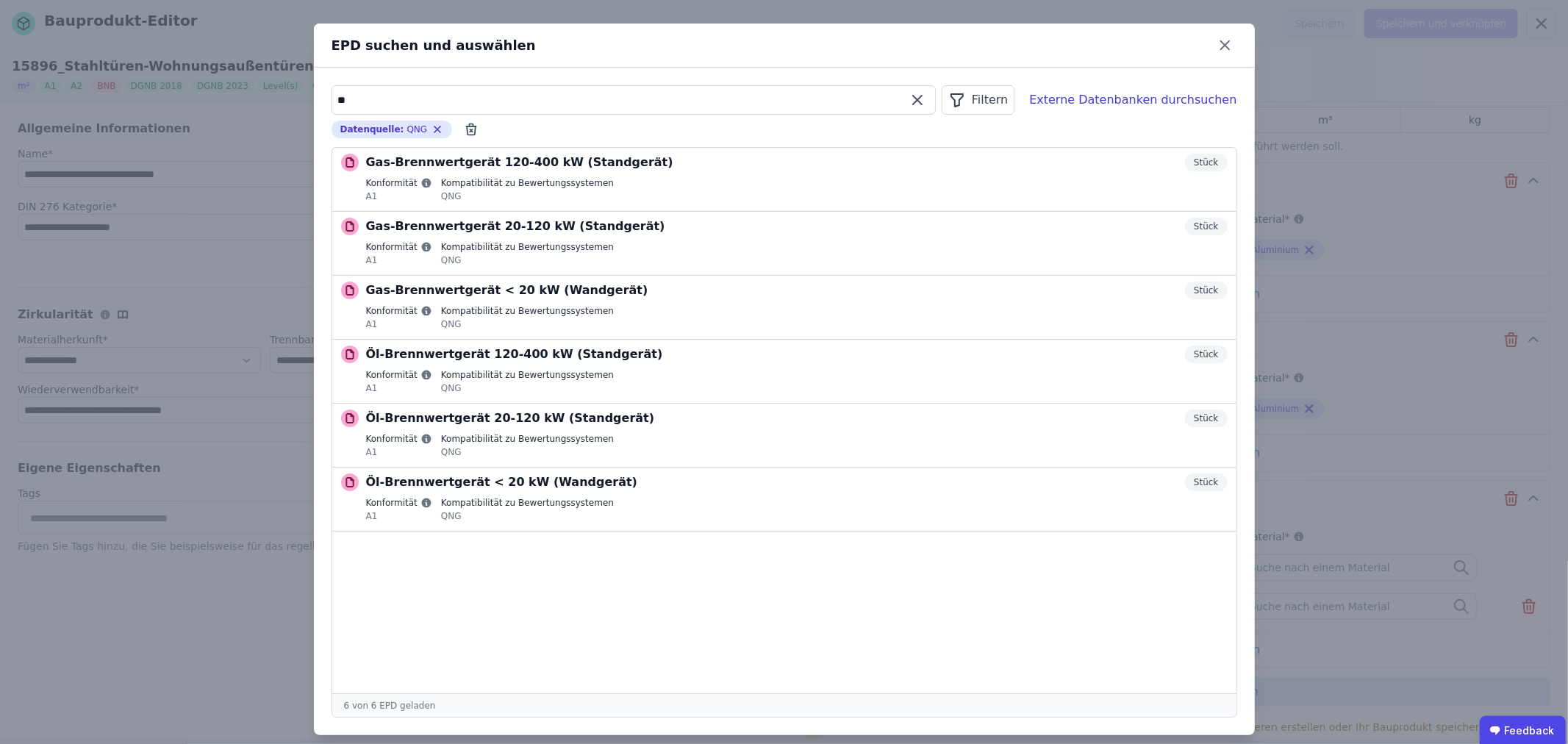
type input "*"
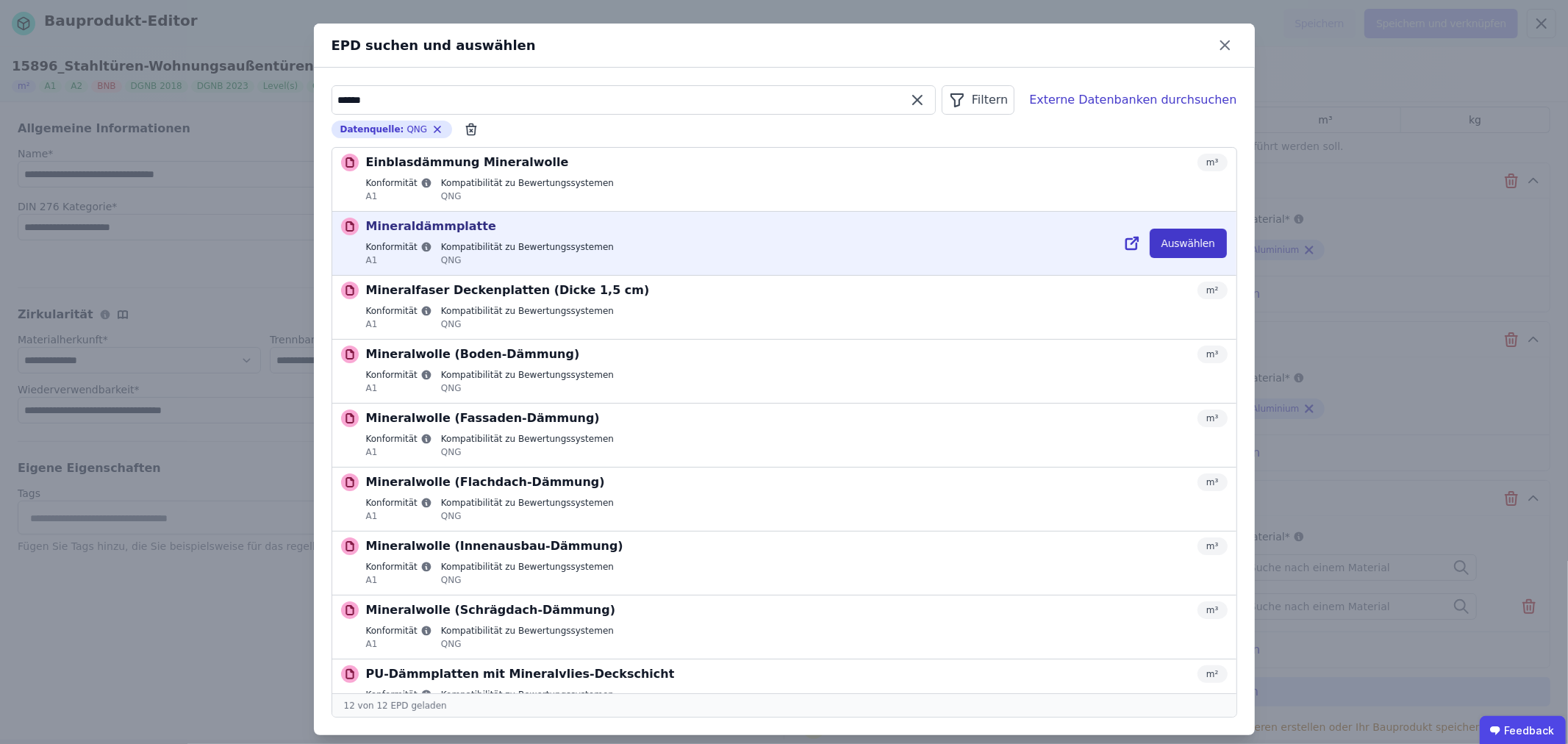
type input "******"
click at [1176, 243] on button "Auswählen" at bounding box center [1188, 243] width 77 height 30
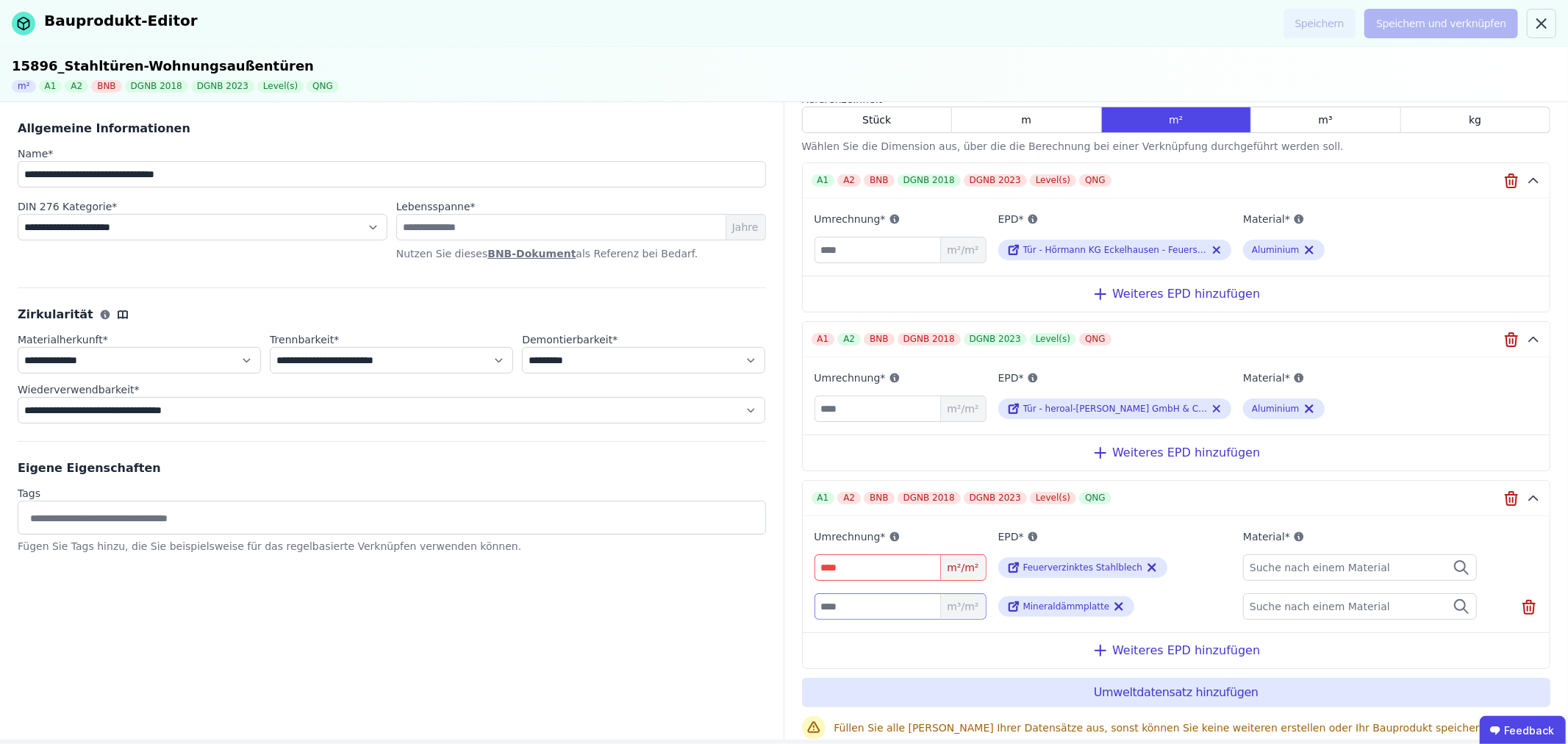
click at [889, 603] on input "number" at bounding box center [900, 606] width 172 height 26
click at [907, 567] on input "*" at bounding box center [900, 568] width 172 height 26
type input "*"
click at [893, 606] on input "number" at bounding box center [900, 606] width 172 height 26
type input "****"
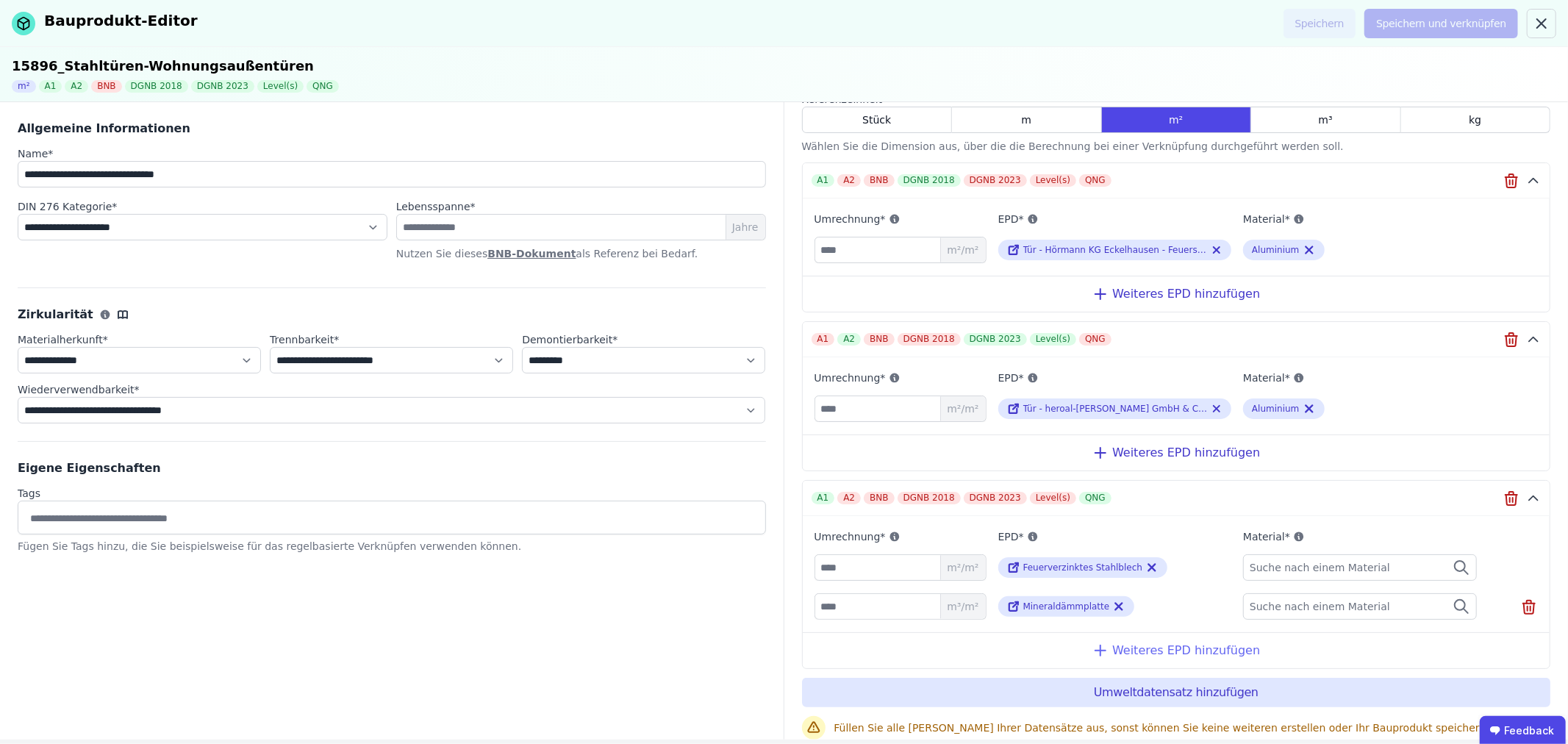
click at [1167, 645] on div "Weiteres EPD hinzufügen" at bounding box center [1176, 651] width 747 height 36
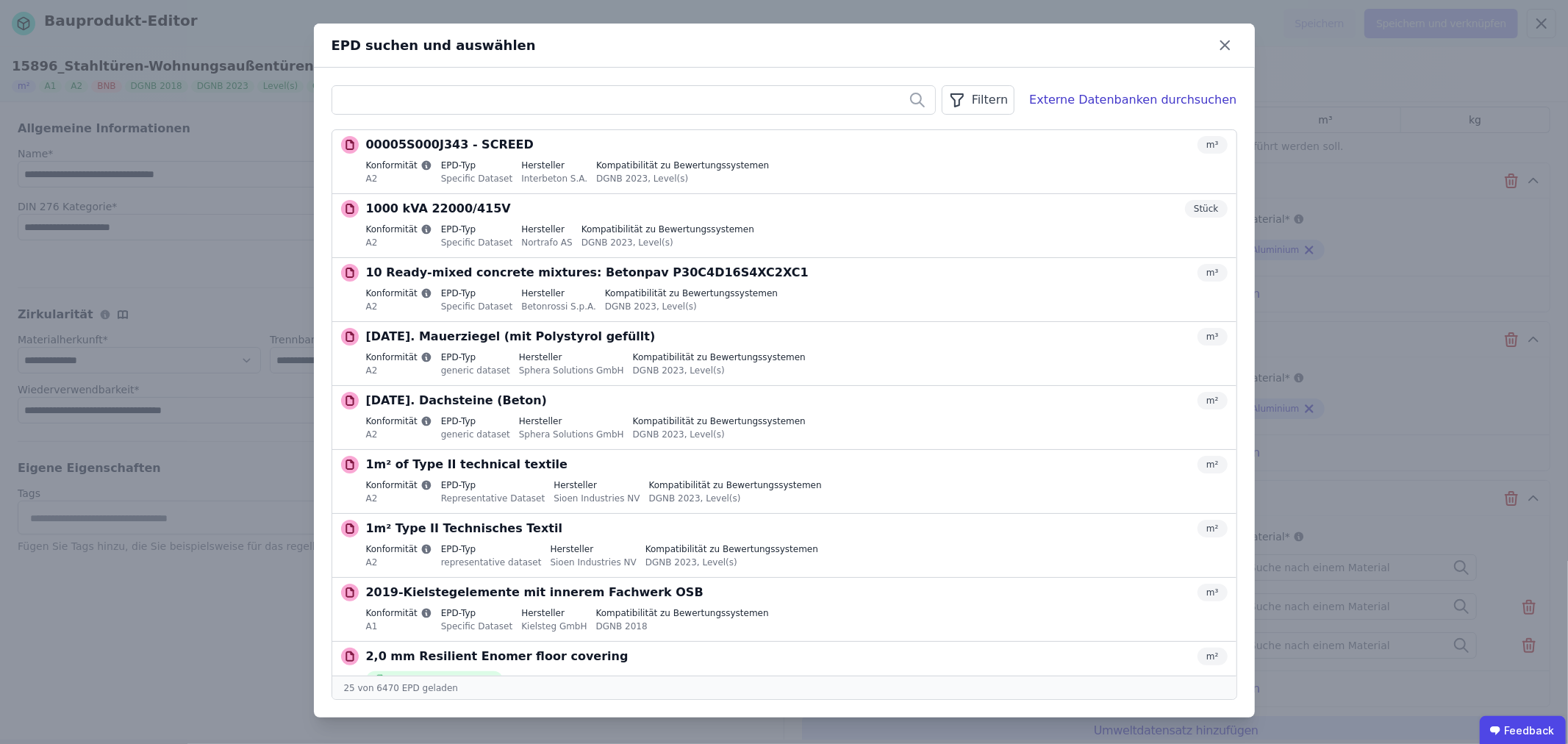
click at [1004, 108] on div "Filtern" at bounding box center [978, 100] width 72 height 30
click at [964, 130] on li "Datenquelle" at bounding box center [904, 131] width 221 height 26
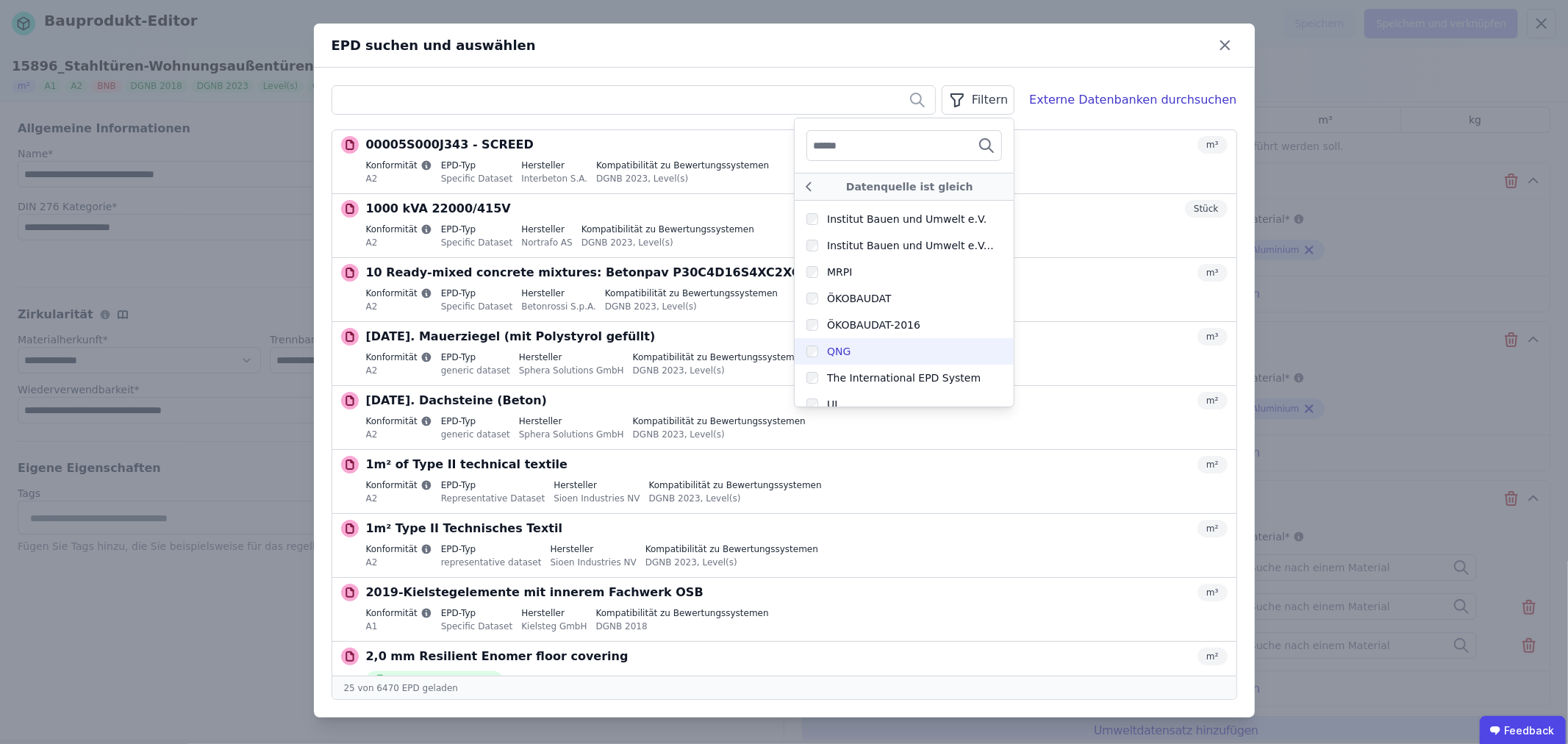
scroll to position [454, 0]
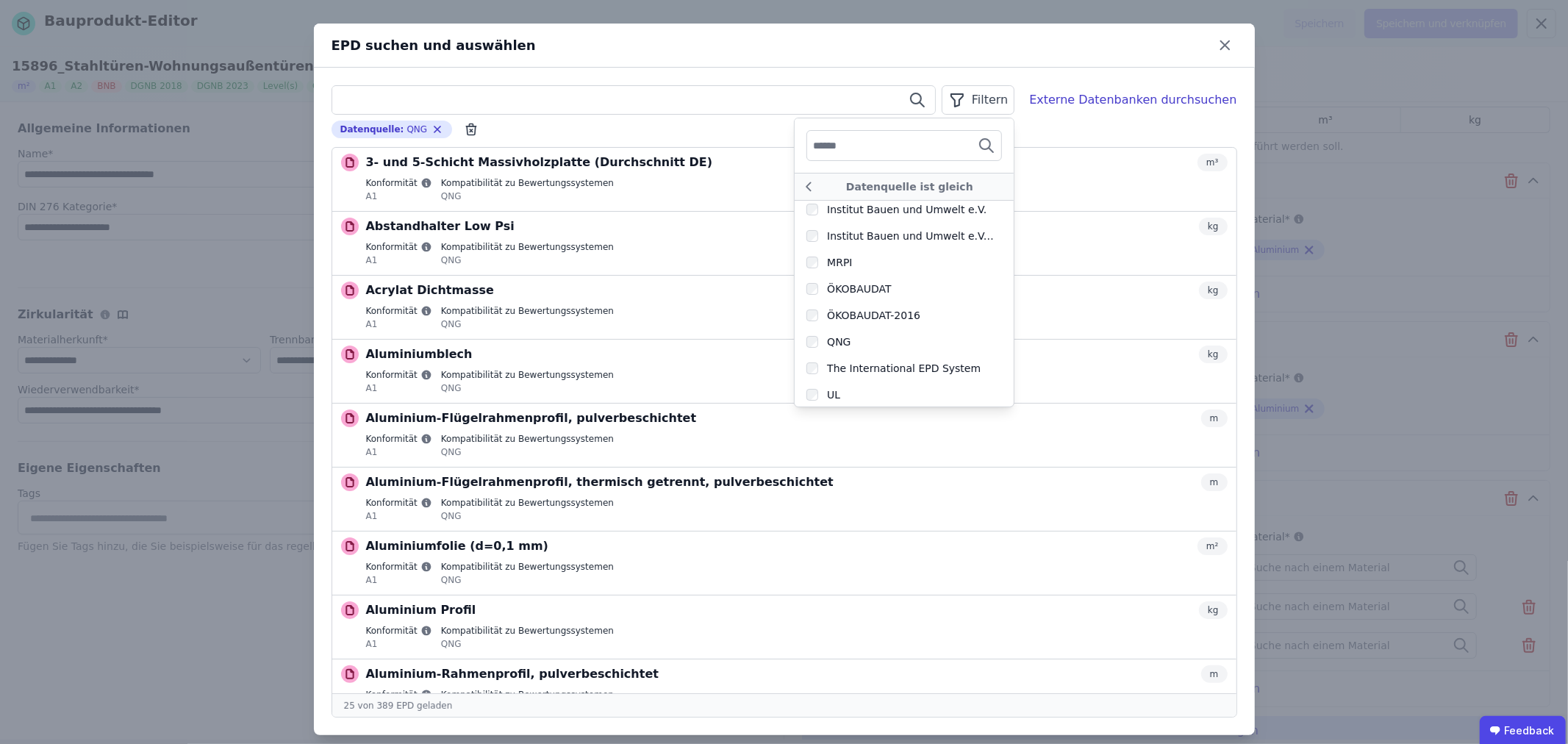
click at [391, 100] on input "text" at bounding box center [633, 100] width 603 height 26
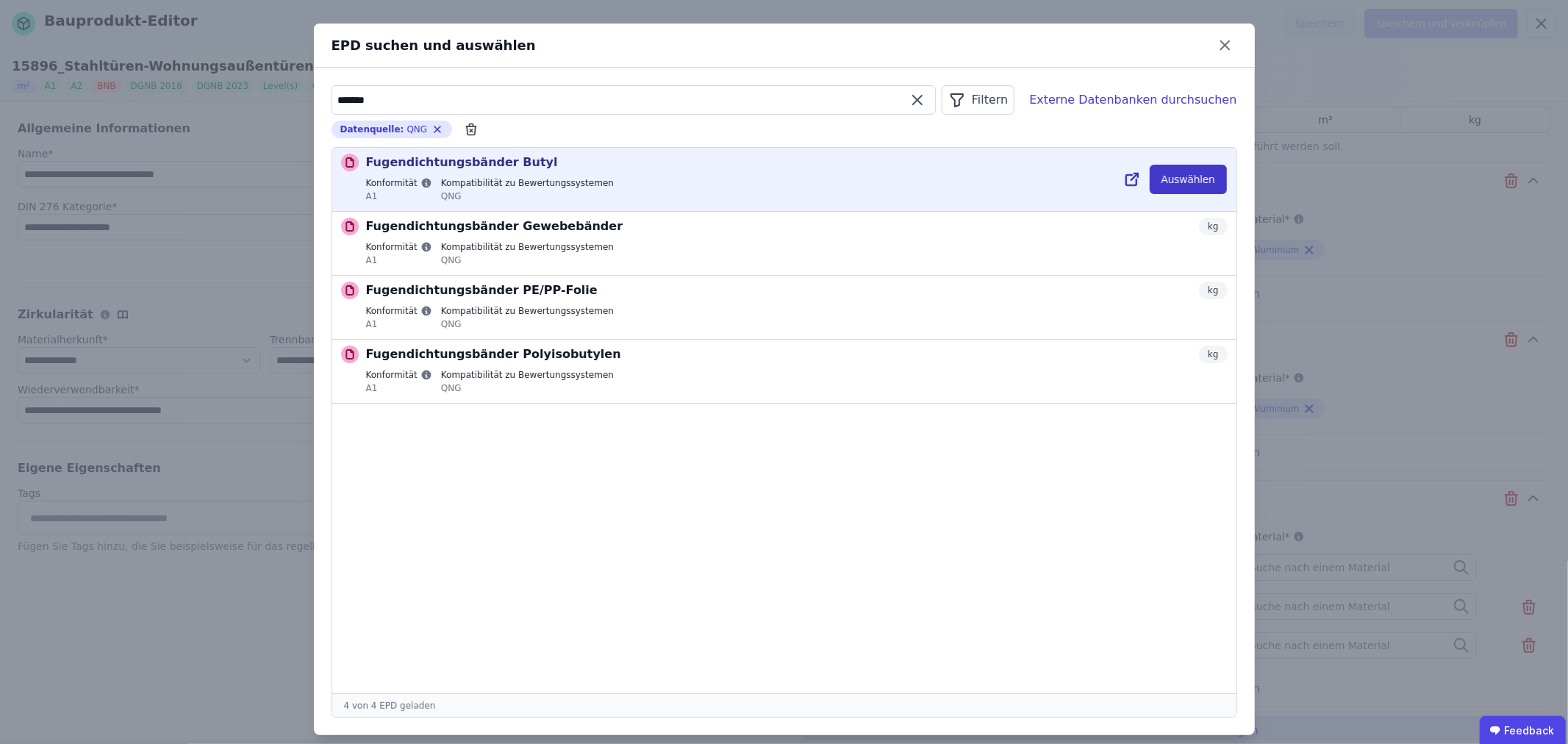
type input "*******"
click at [1193, 176] on button "Auswählen" at bounding box center [1188, 179] width 77 height 30
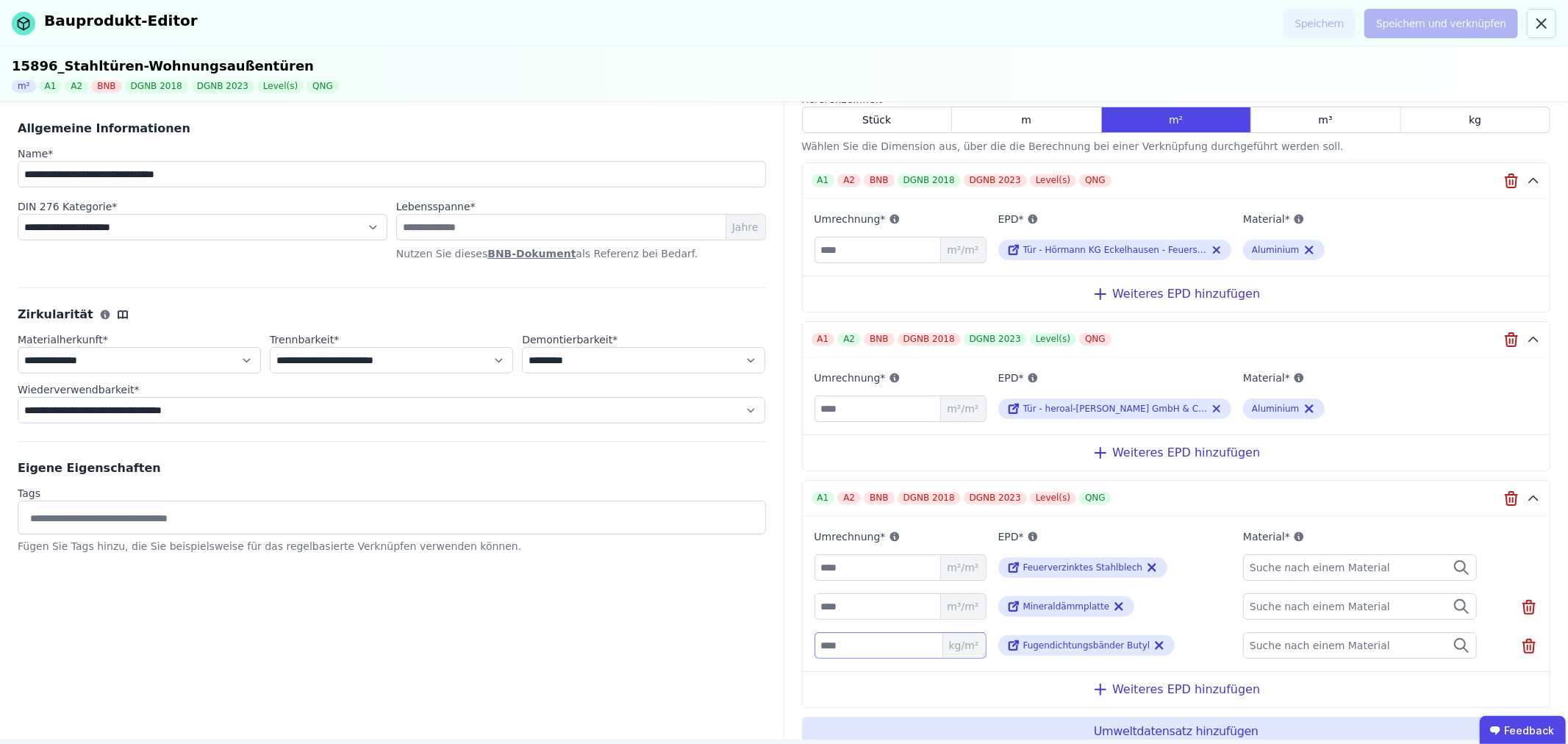
click at [895, 640] on input "number" at bounding box center [900, 645] width 172 height 26
type input "****"
drag, startPoint x: 861, startPoint y: 571, endPoint x: 822, endPoint y: 570, distance: 39.0
click at [822, 570] on input "*" at bounding box center [900, 568] width 172 height 26
type input "*"
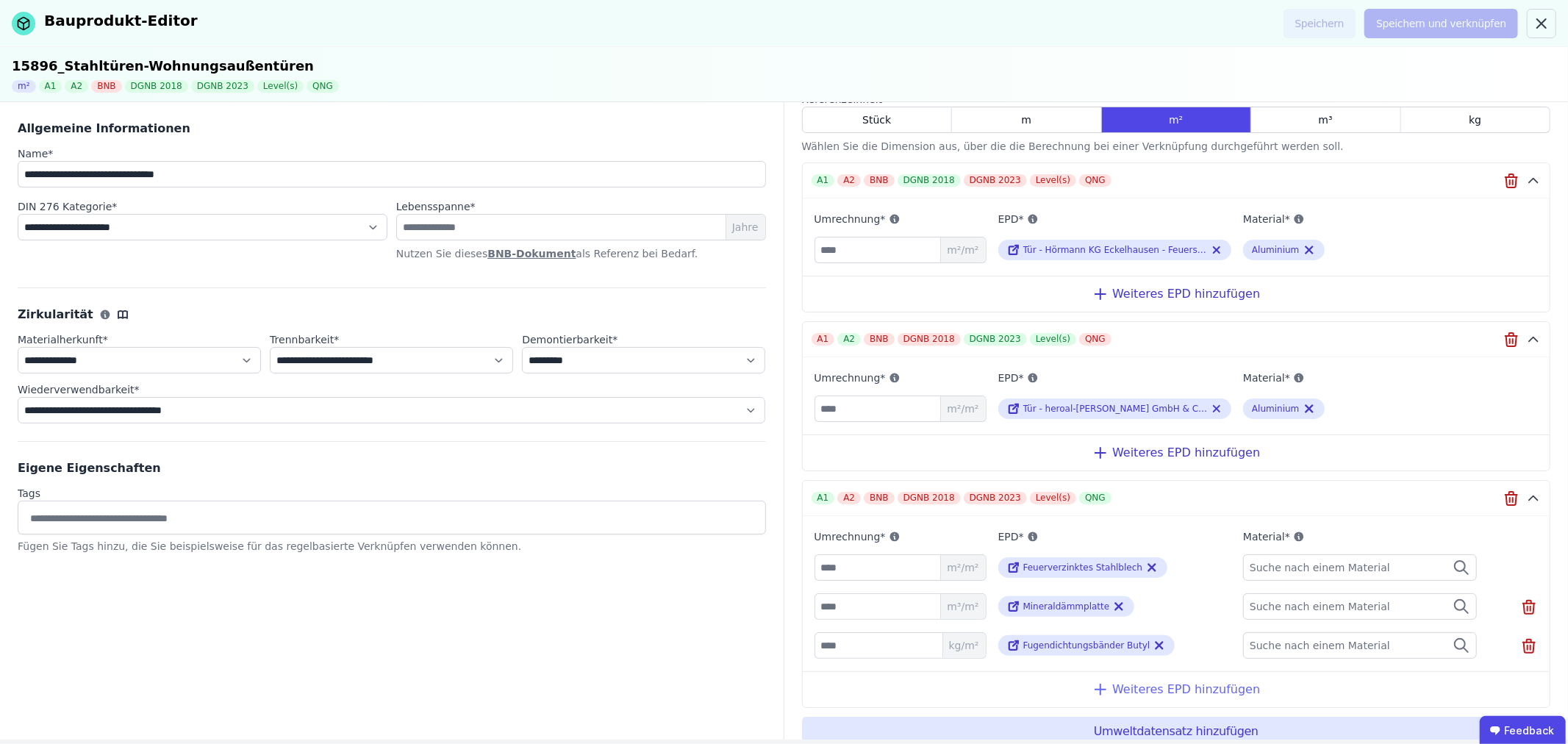
click at [1214, 686] on div "Weiteres EPD hinzufügen" at bounding box center [1176, 690] width 747 height 36
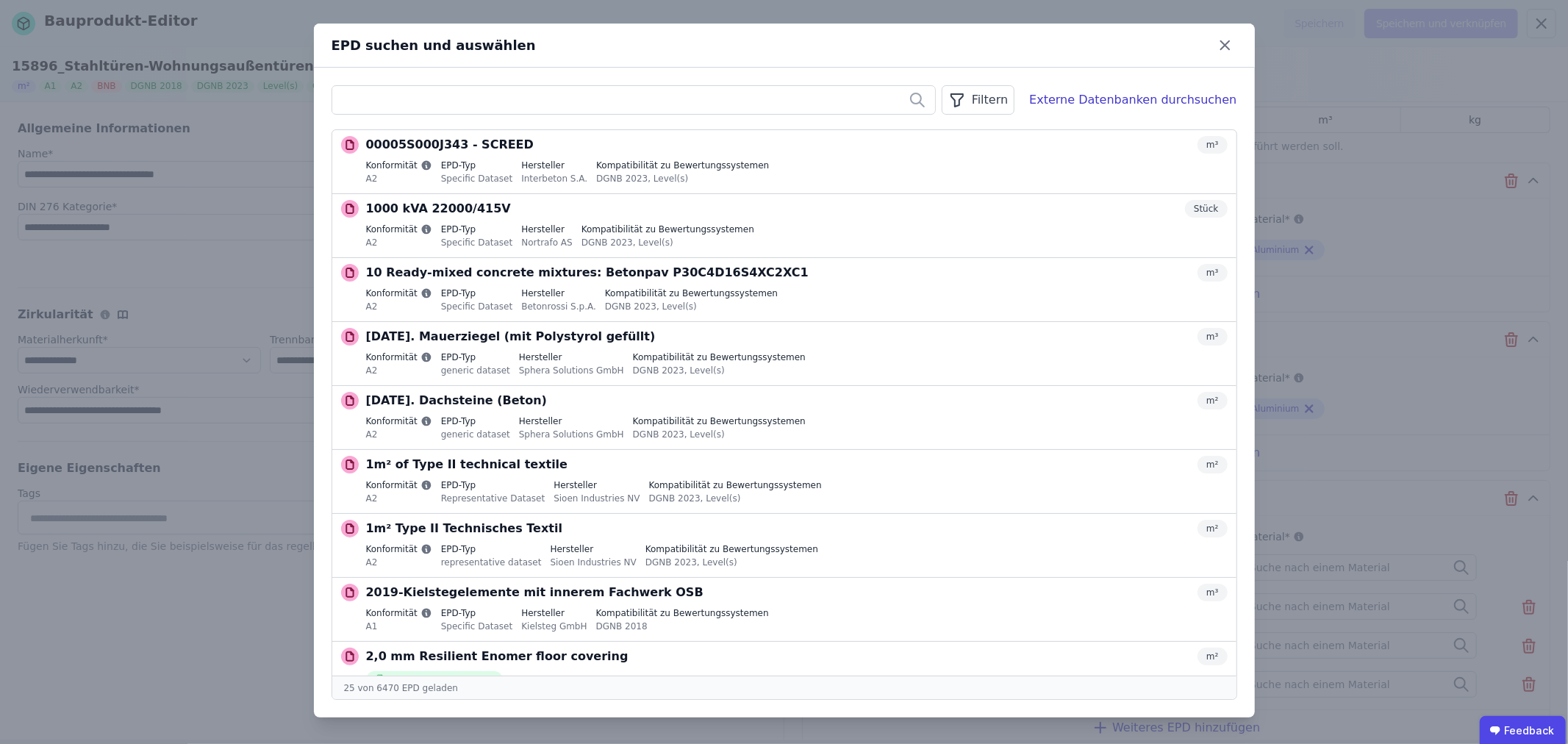
click at [394, 97] on input "text" at bounding box center [633, 100] width 603 height 26
click at [1014, 93] on div "Filtern" at bounding box center [978, 100] width 72 height 30
click at [868, 130] on span "Datenquelle" at bounding box center [836, 131] width 62 height 14
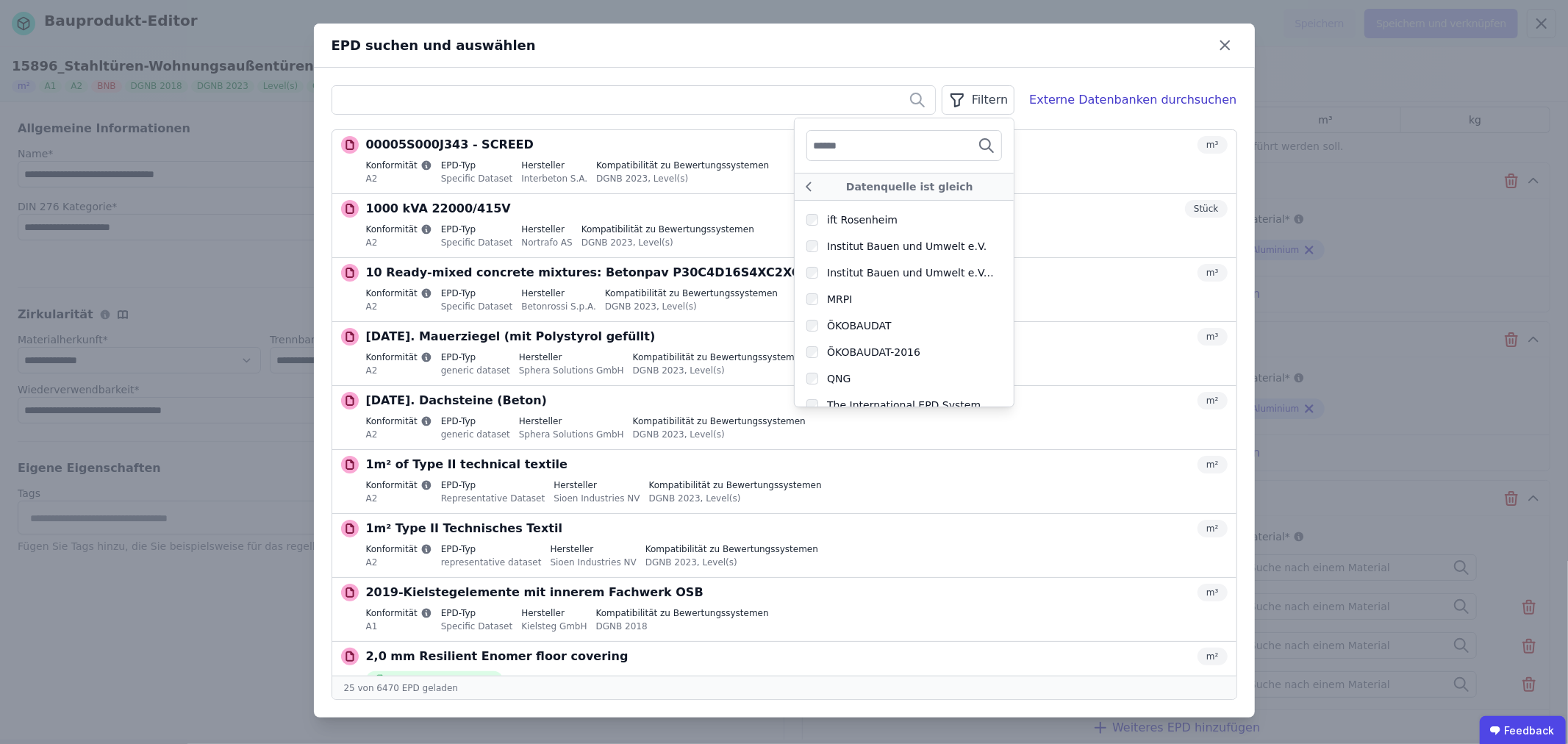
scroll to position [454, 0]
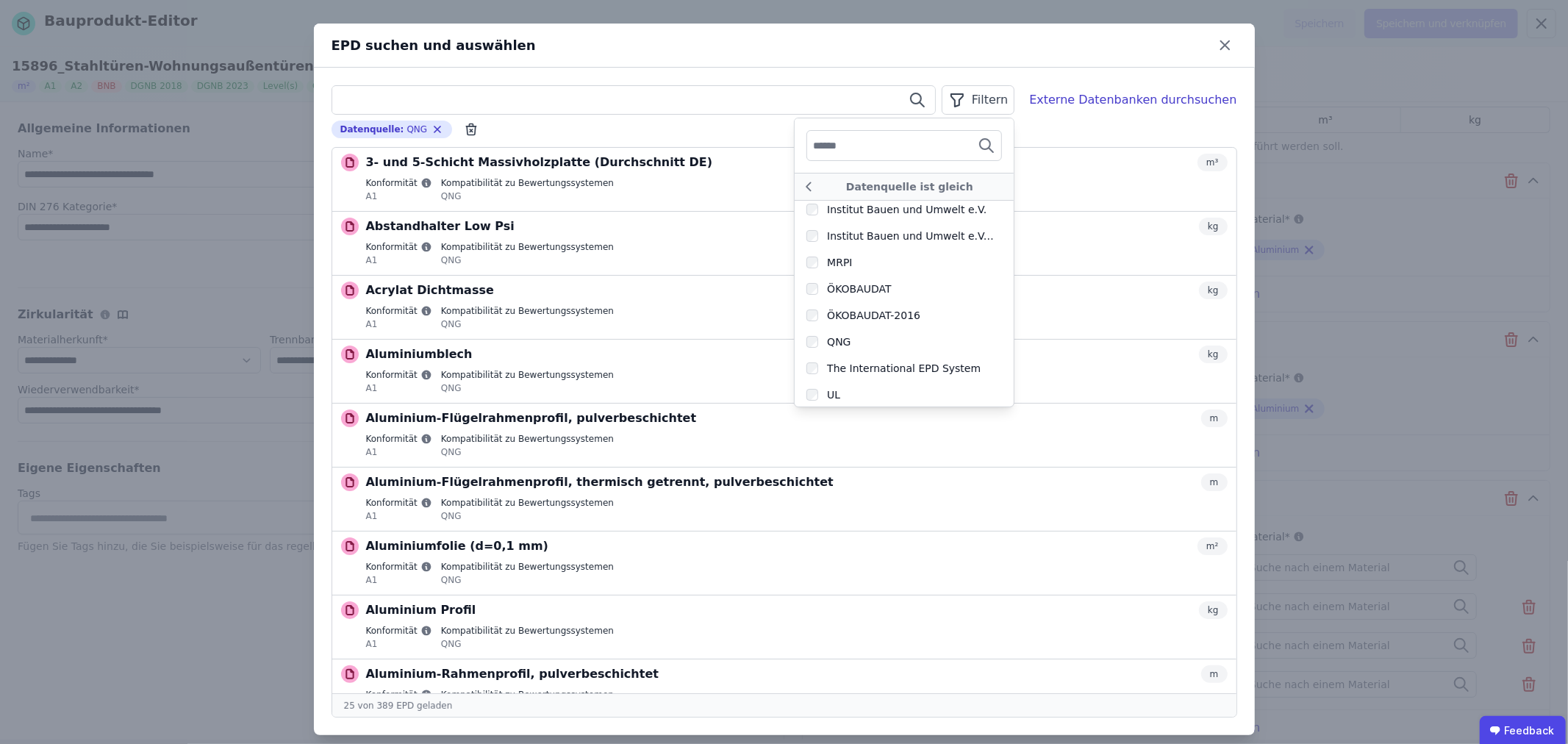
click at [405, 98] on input "text" at bounding box center [633, 100] width 603 height 26
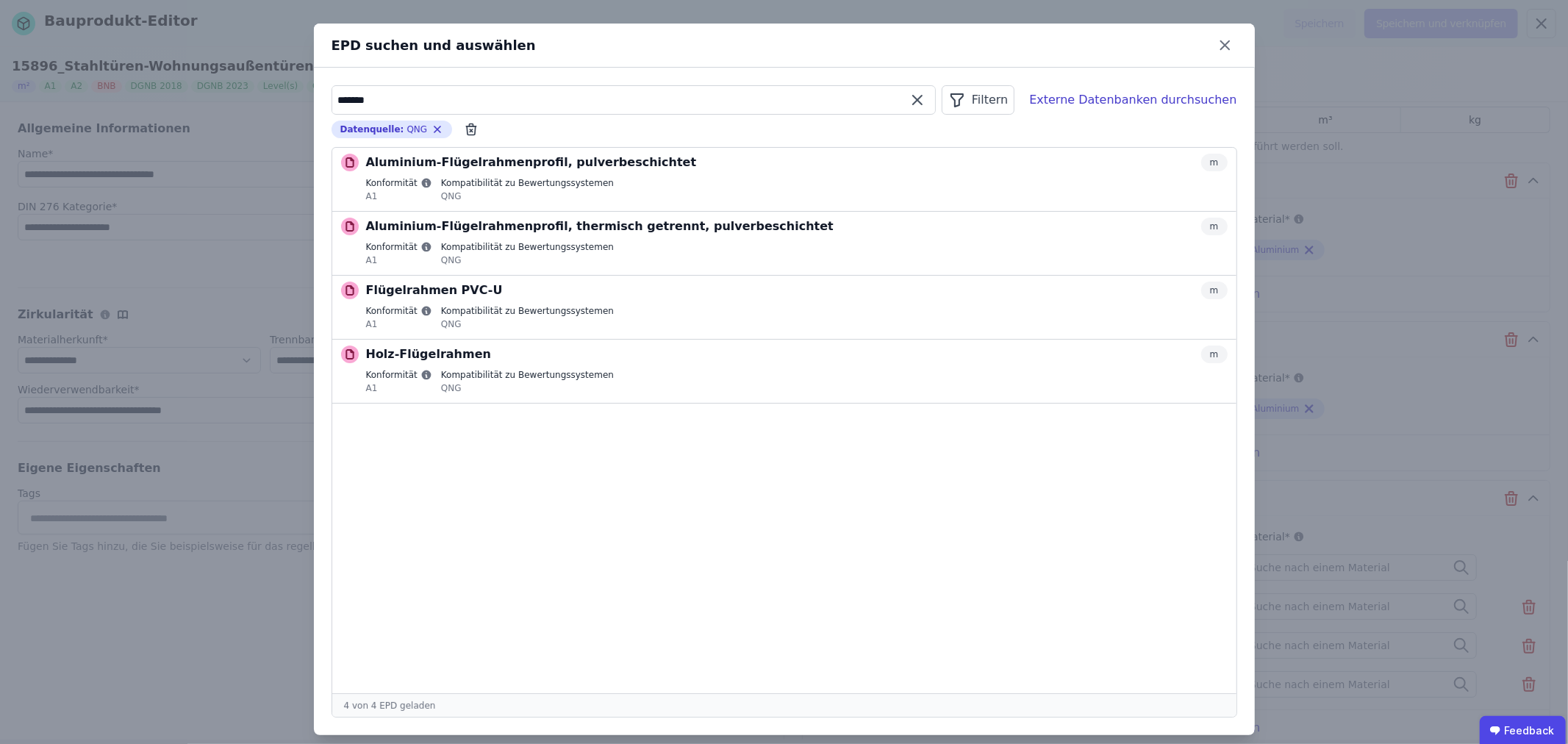
drag, startPoint x: 371, startPoint y: 100, endPoint x: 317, endPoint y: 103, distance: 54.1
click at [317, 103] on div "******* Filtern Externe Datenbanken durchsuchen Datenquelle : QNG Remove small …" at bounding box center [784, 402] width 941 height 668
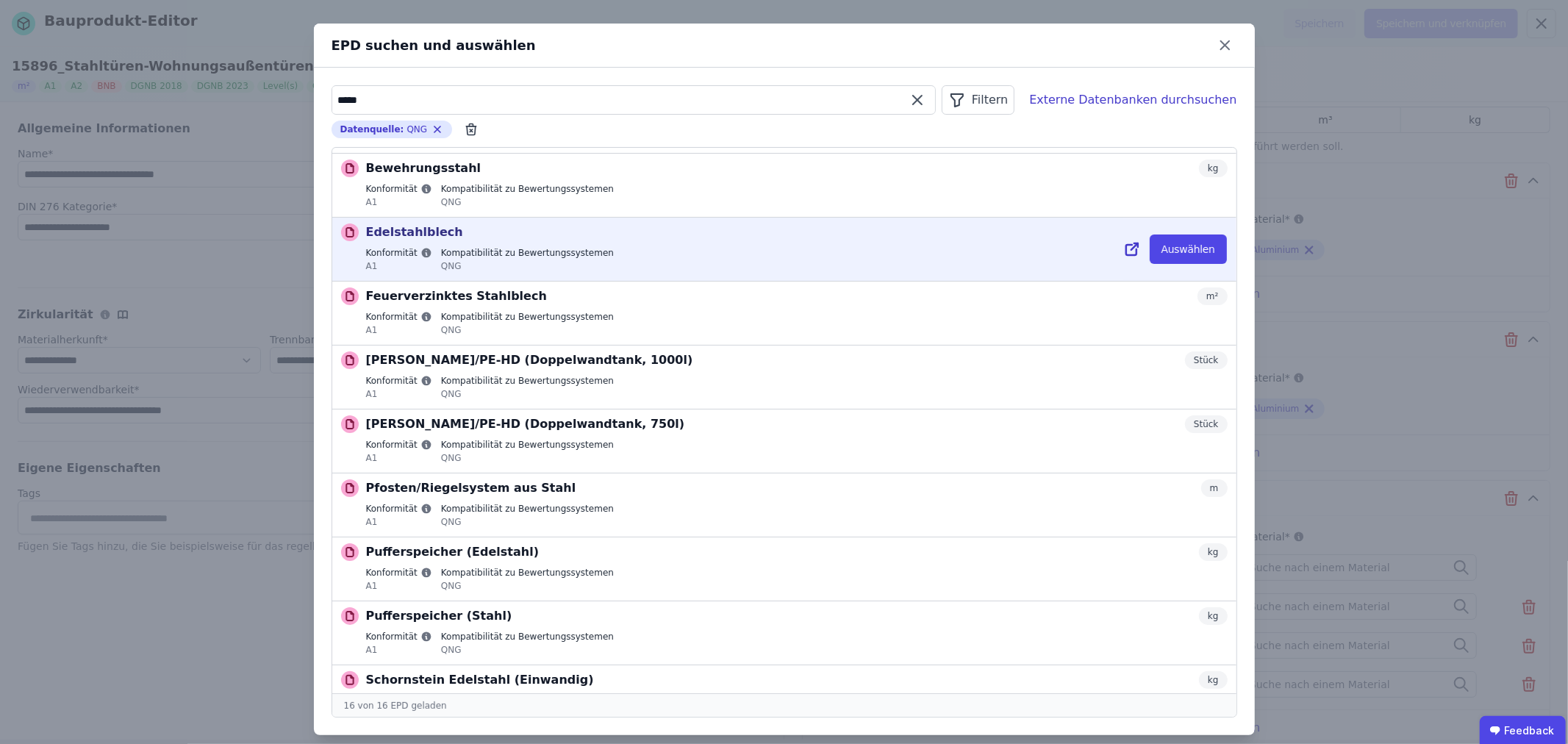
scroll to position [163, 0]
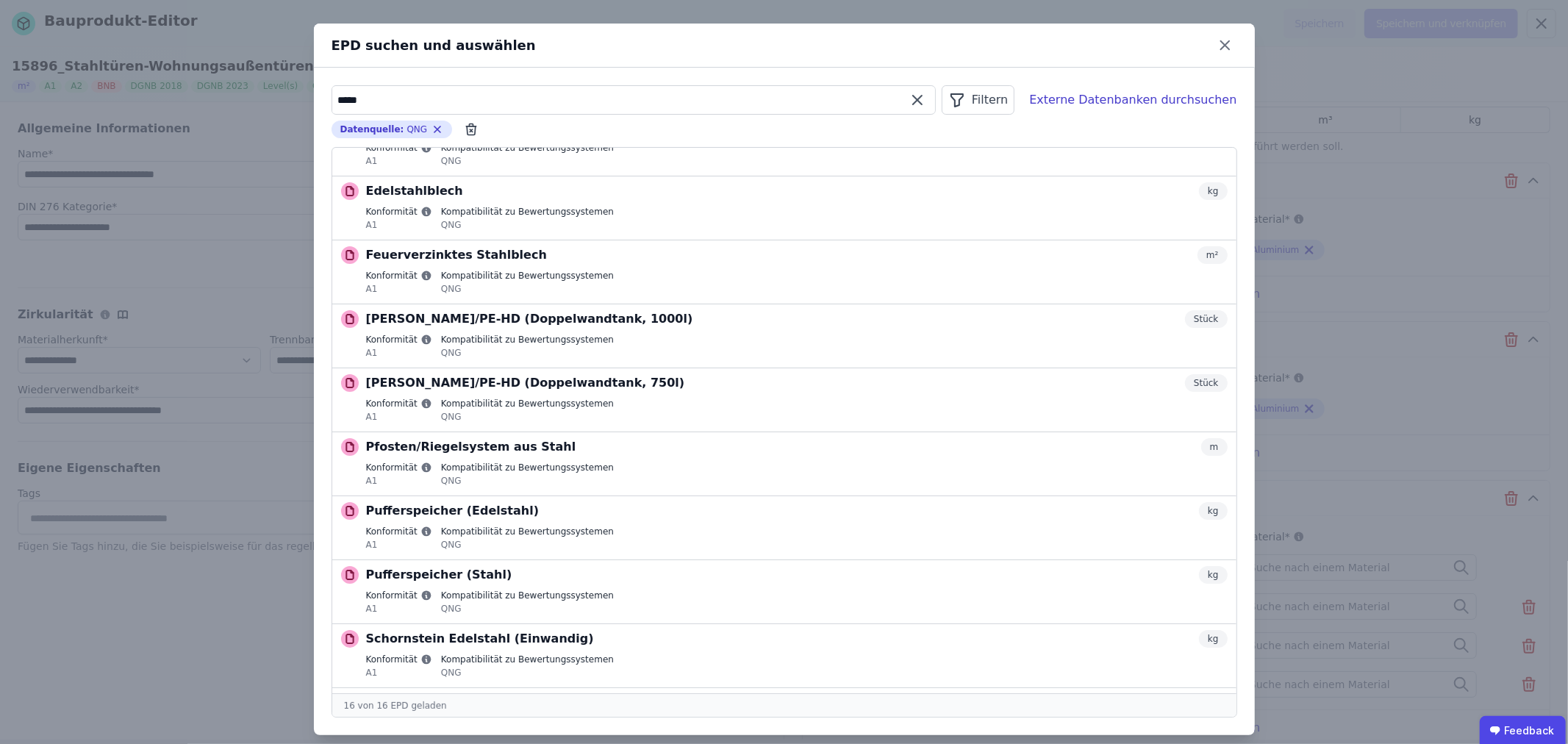
drag, startPoint x: 369, startPoint y: 91, endPoint x: 318, endPoint y: 96, distance: 51.2
click at [318, 96] on div "***** Filtern Externe Datenbanken durchsuchen Datenquelle : QNG Remove small op…" at bounding box center [784, 402] width 941 height 668
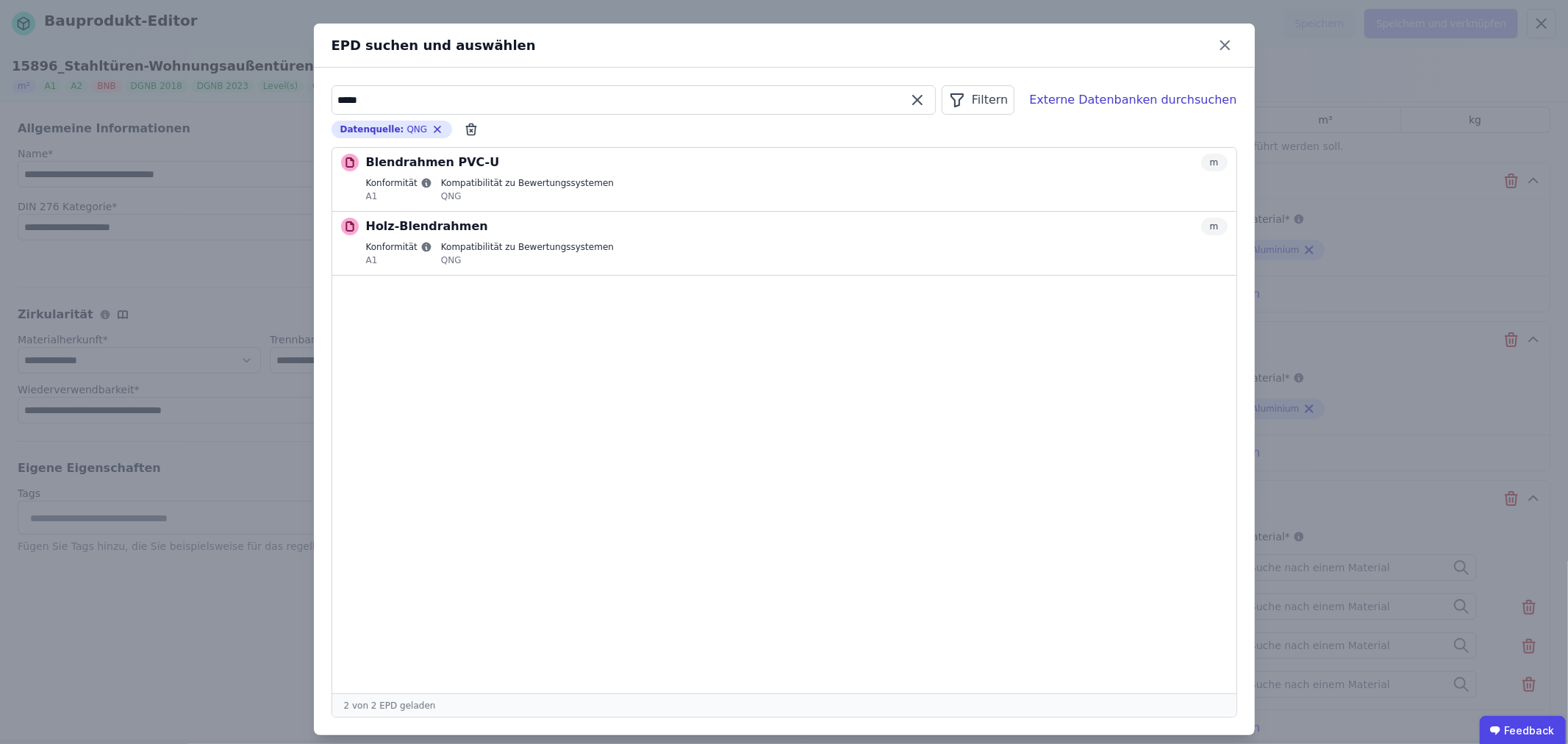
drag, startPoint x: 369, startPoint y: 100, endPoint x: 328, endPoint y: 100, distance: 41.0
click at [332, 100] on input "*****" at bounding box center [633, 100] width 603 height 26
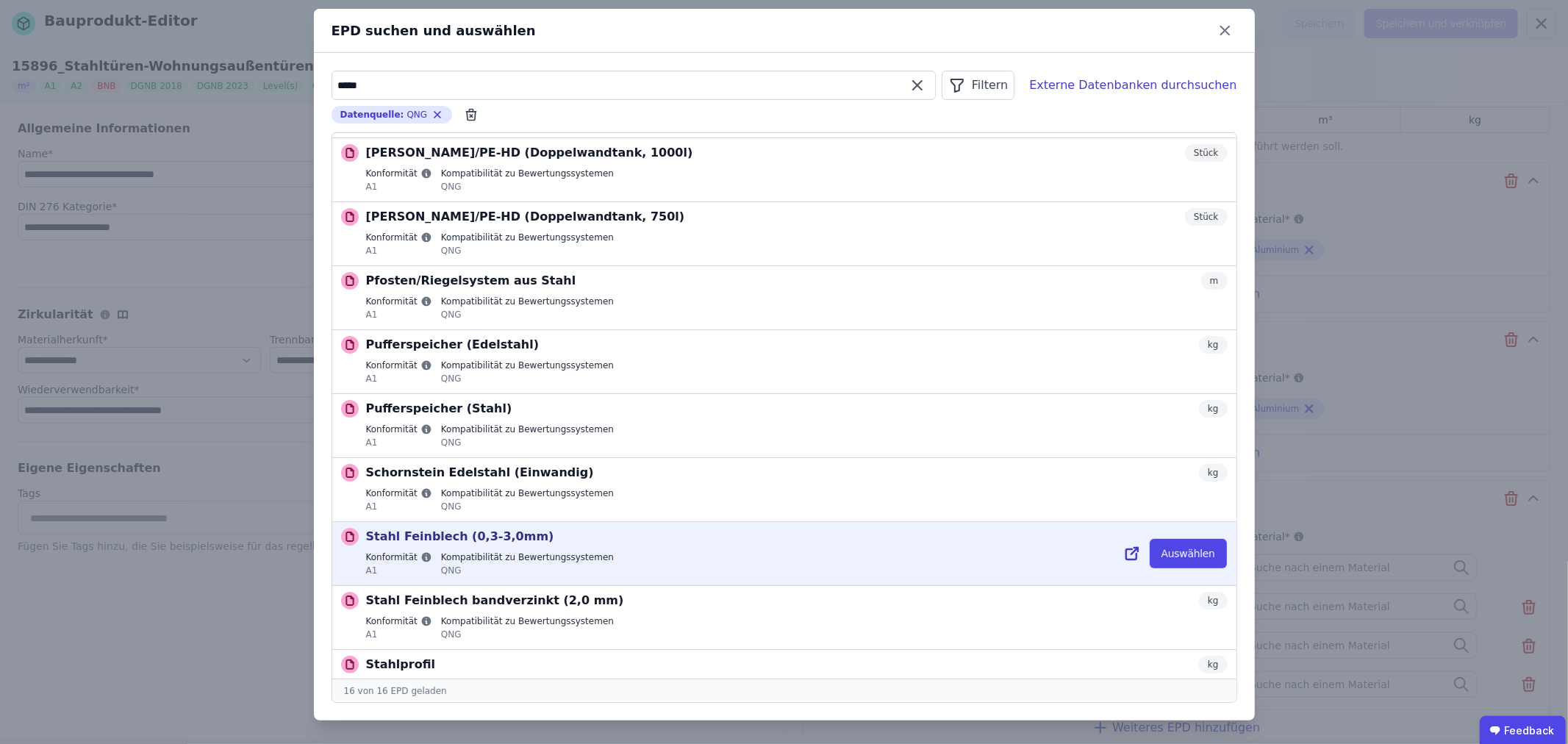
scroll to position [234, 0]
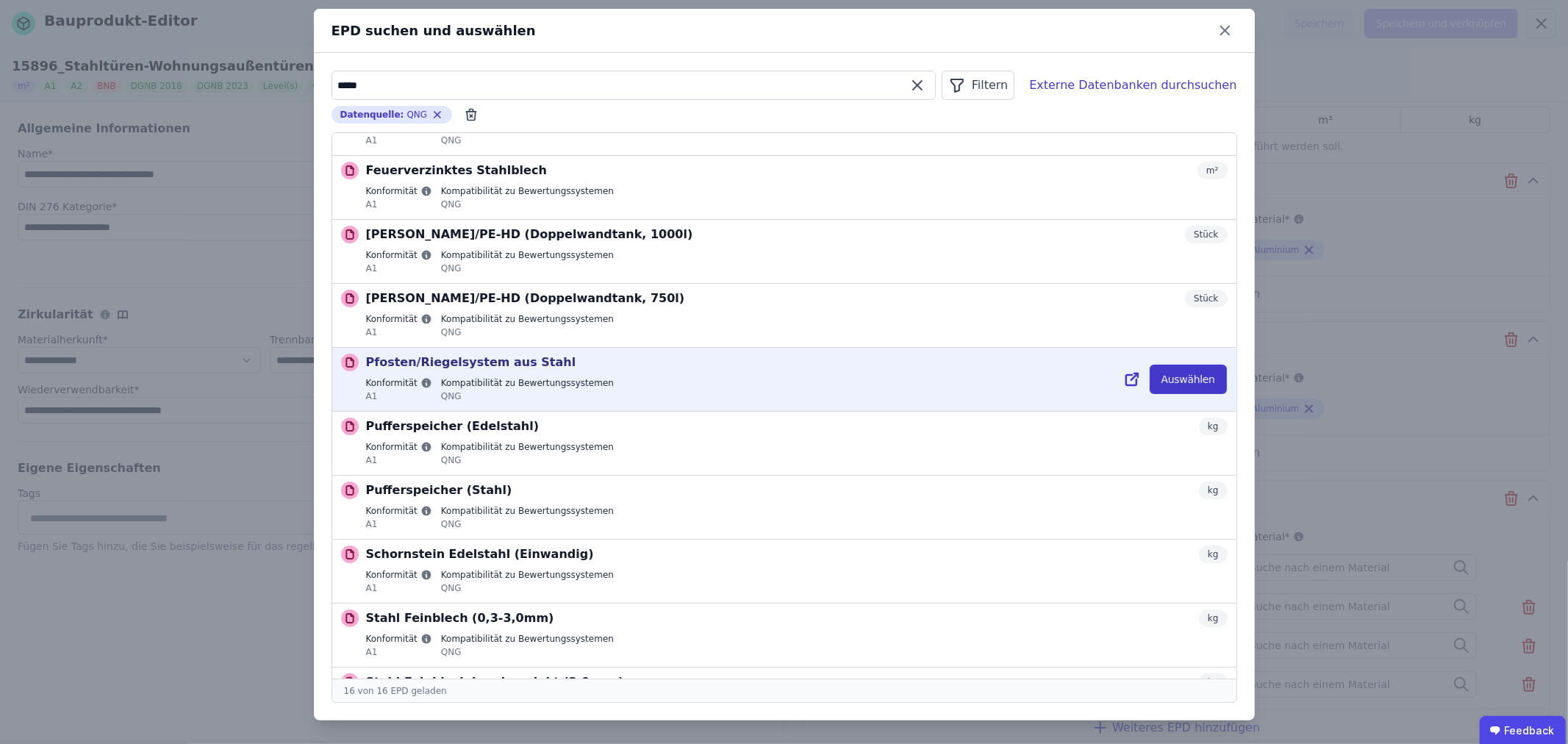
type input "*****"
click at [1172, 384] on button "Auswählen" at bounding box center [1188, 379] width 77 height 30
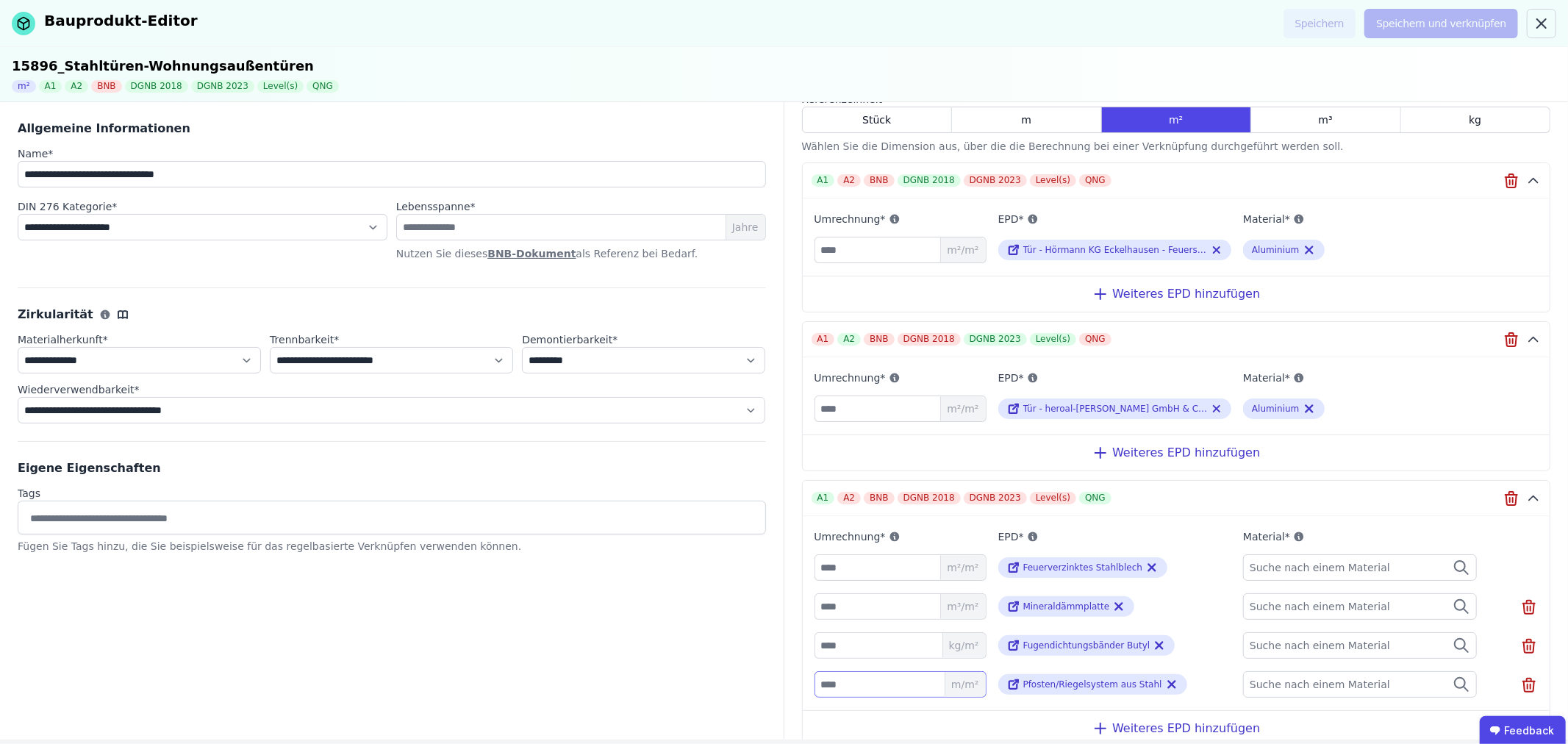
click at [900, 685] on input "number" at bounding box center [900, 684] width 172 height 26
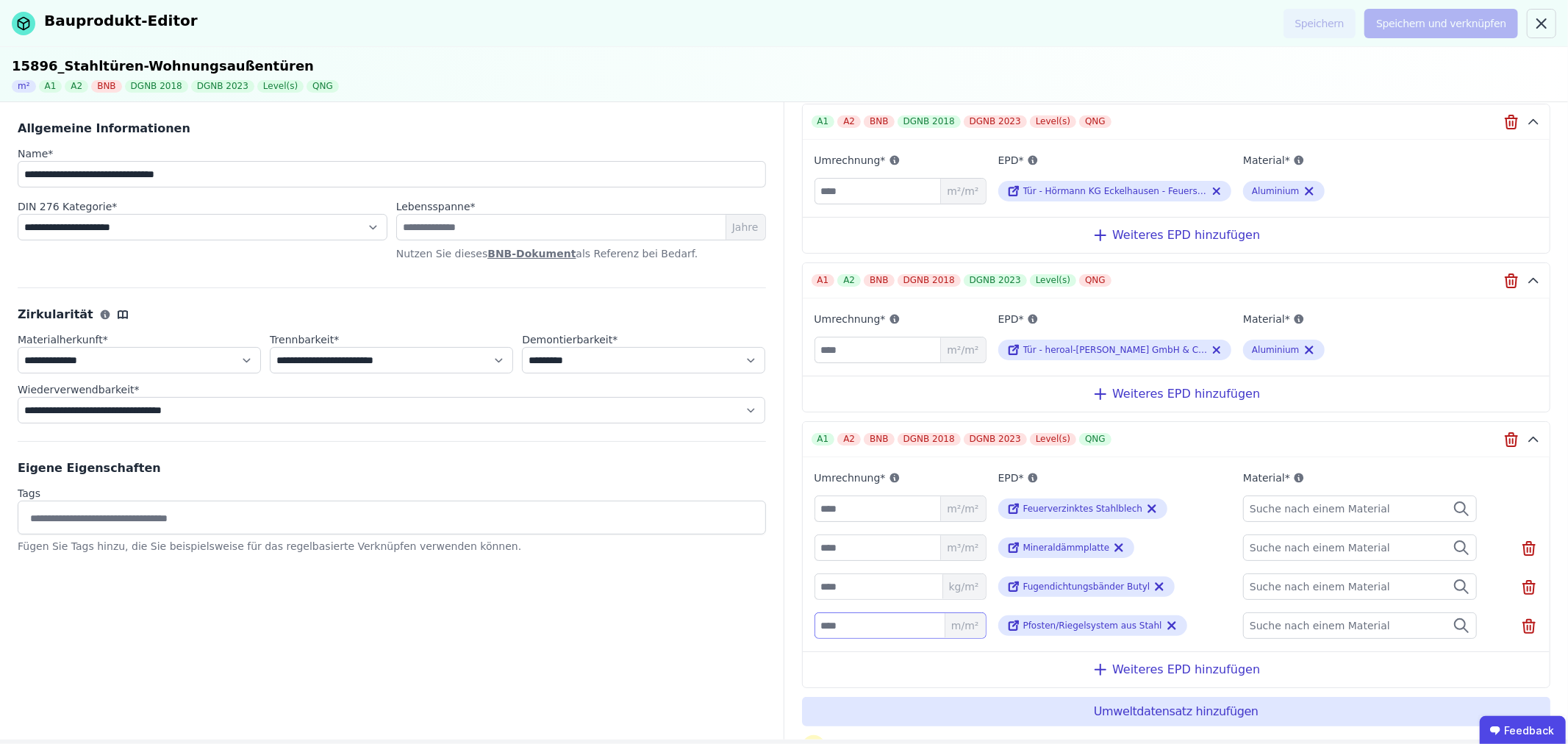
scroll to position [163, 0]
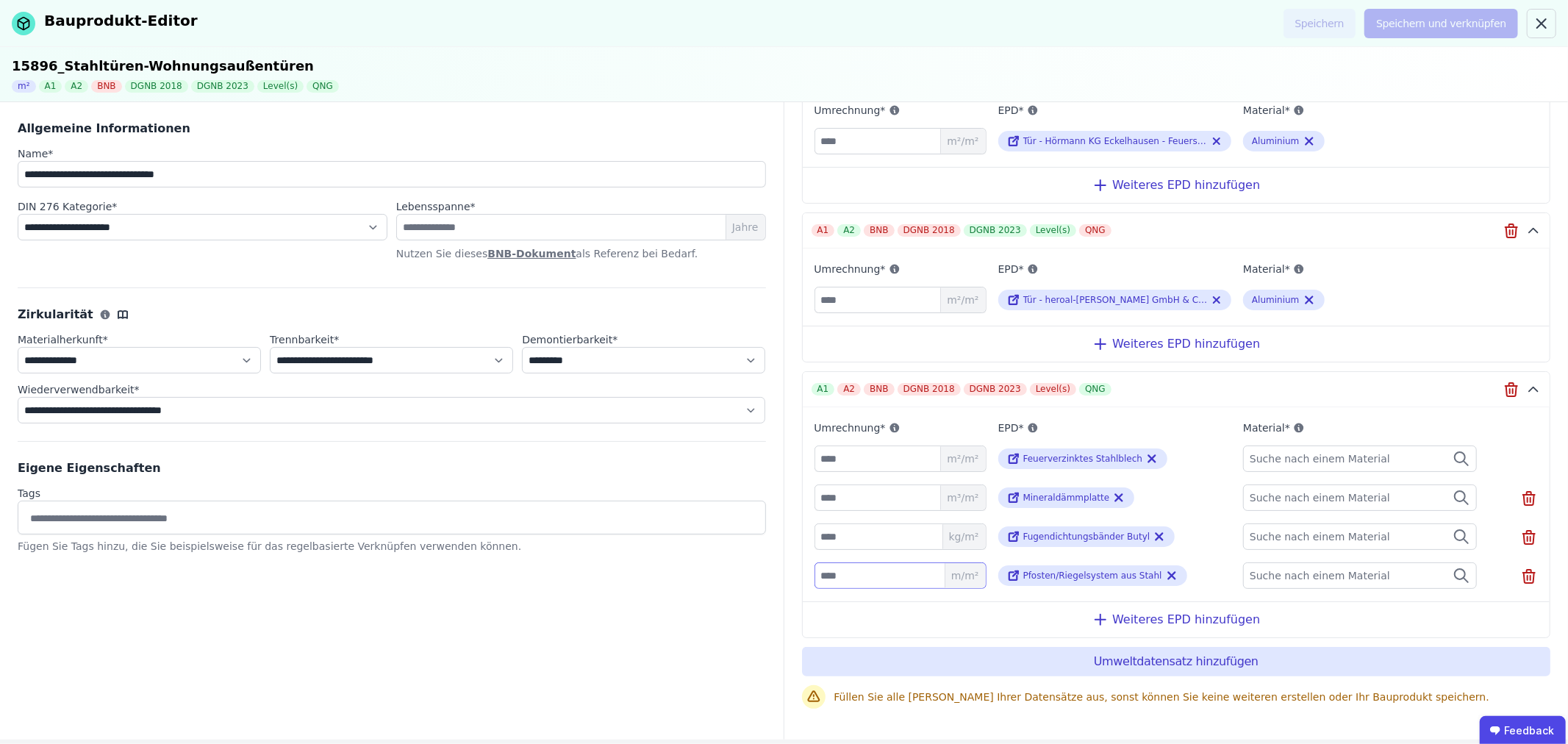
type input "****"
click at [1351, 454] on span "Suche nach einem Material" at bounding box center [1321, 459] width 143 height 14
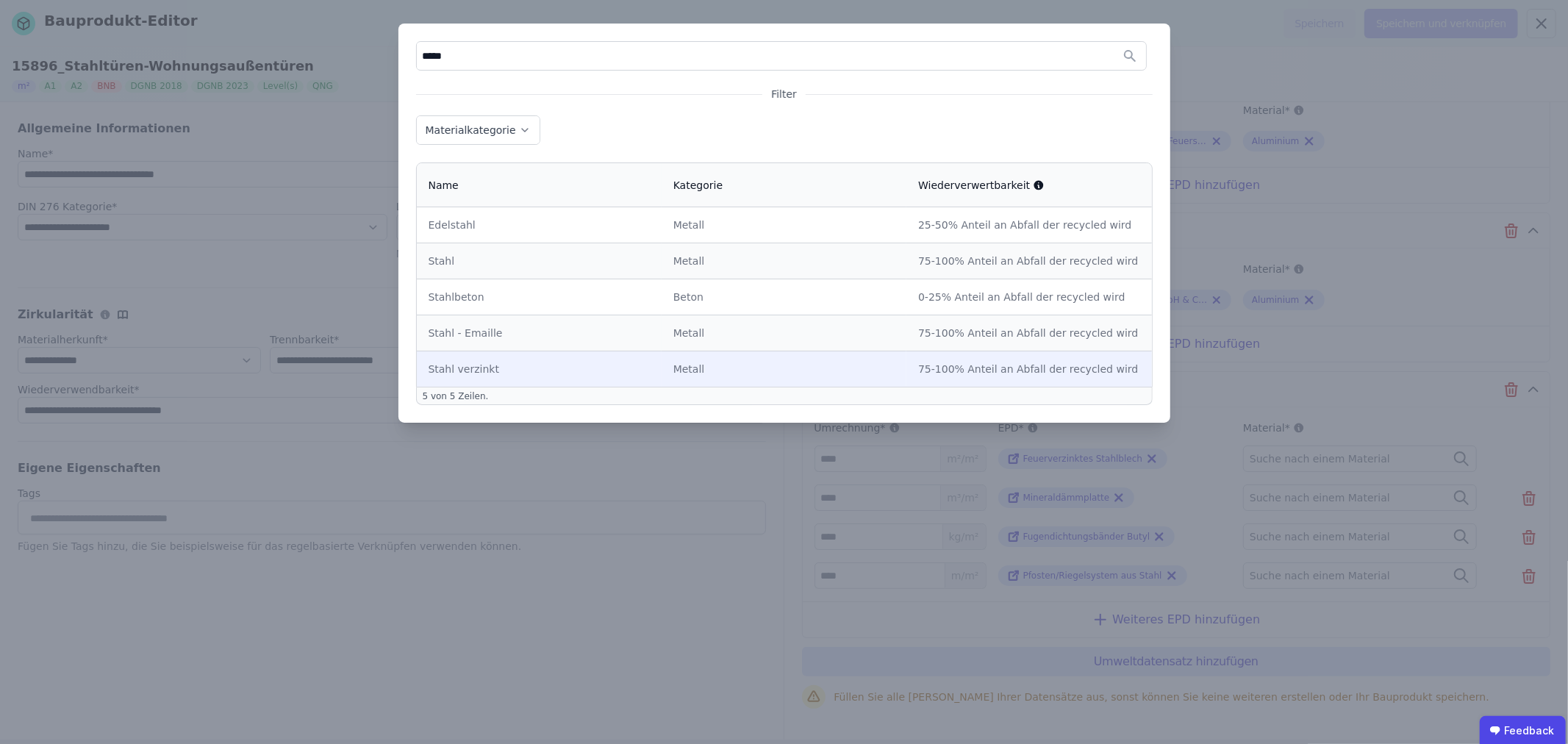
type input "*****"
click at [553, 364] on div "Stahl verzinkt" at bounding box center [539, 369] width 222 height 14
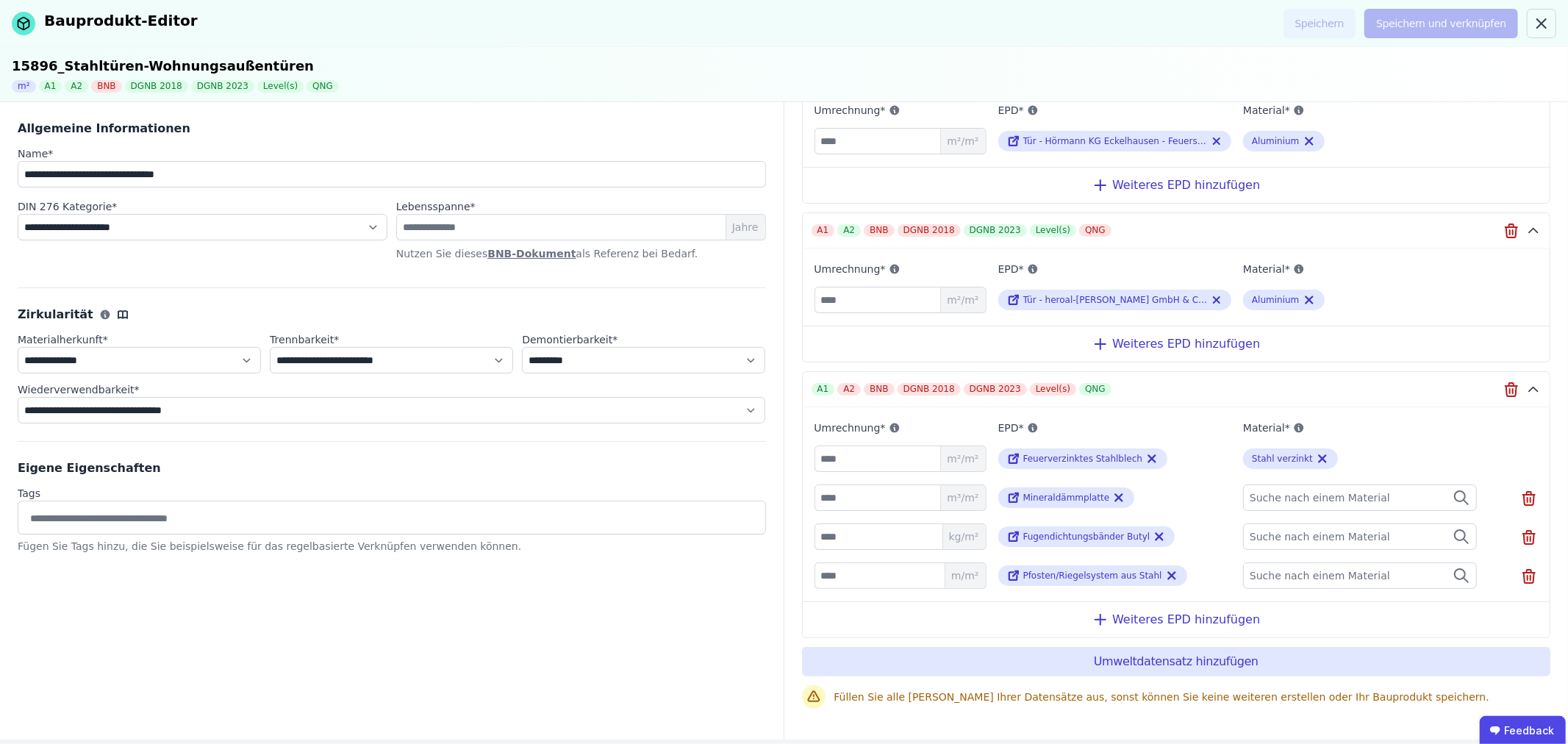
click at [1302, 491] on span "Suche nach einem Material" at bounding box center [1321, 498] width 143 height 14
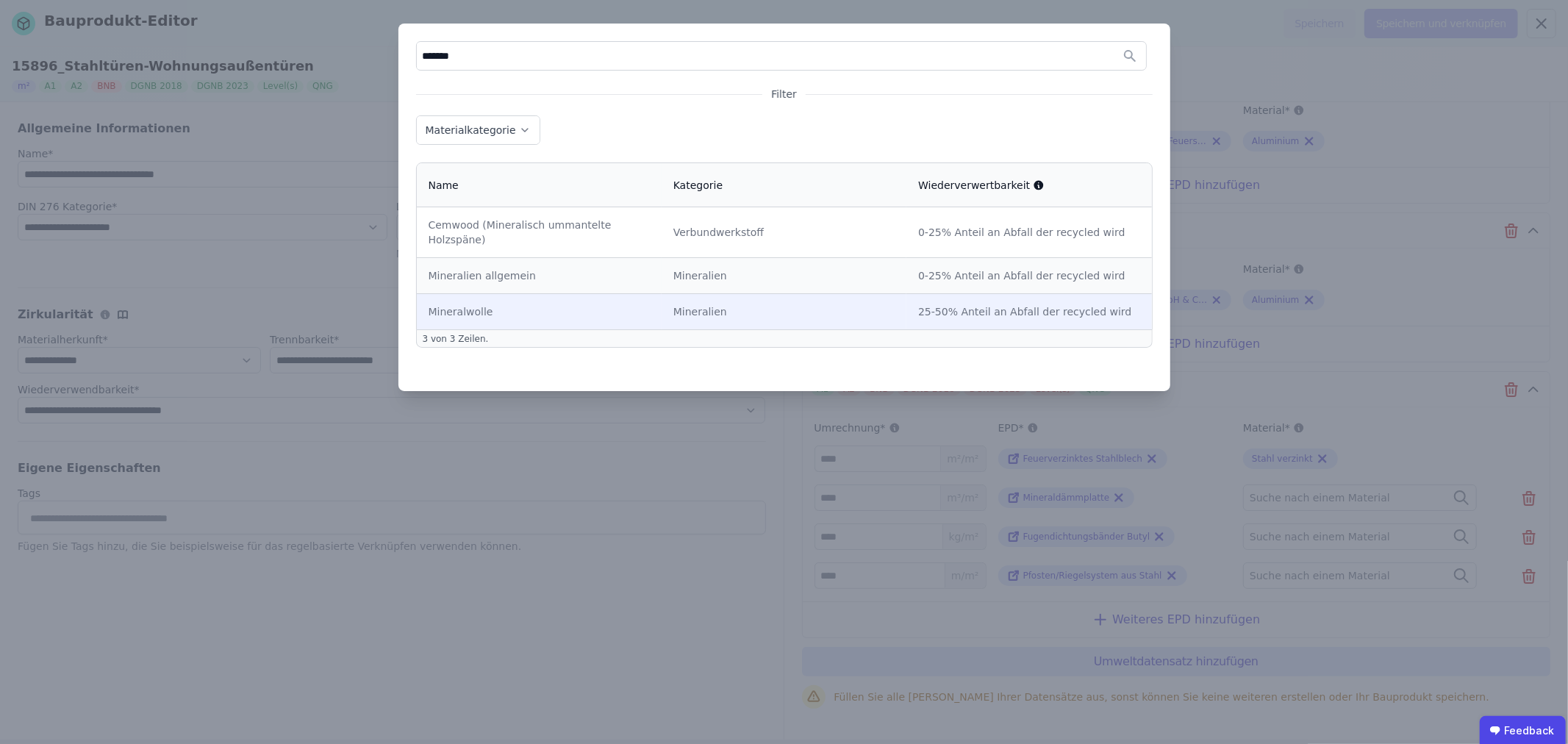
type input "*******"
click at [491, 304] on div "Mineralwolle" at bounding box center [539, 311] width 222 height 14
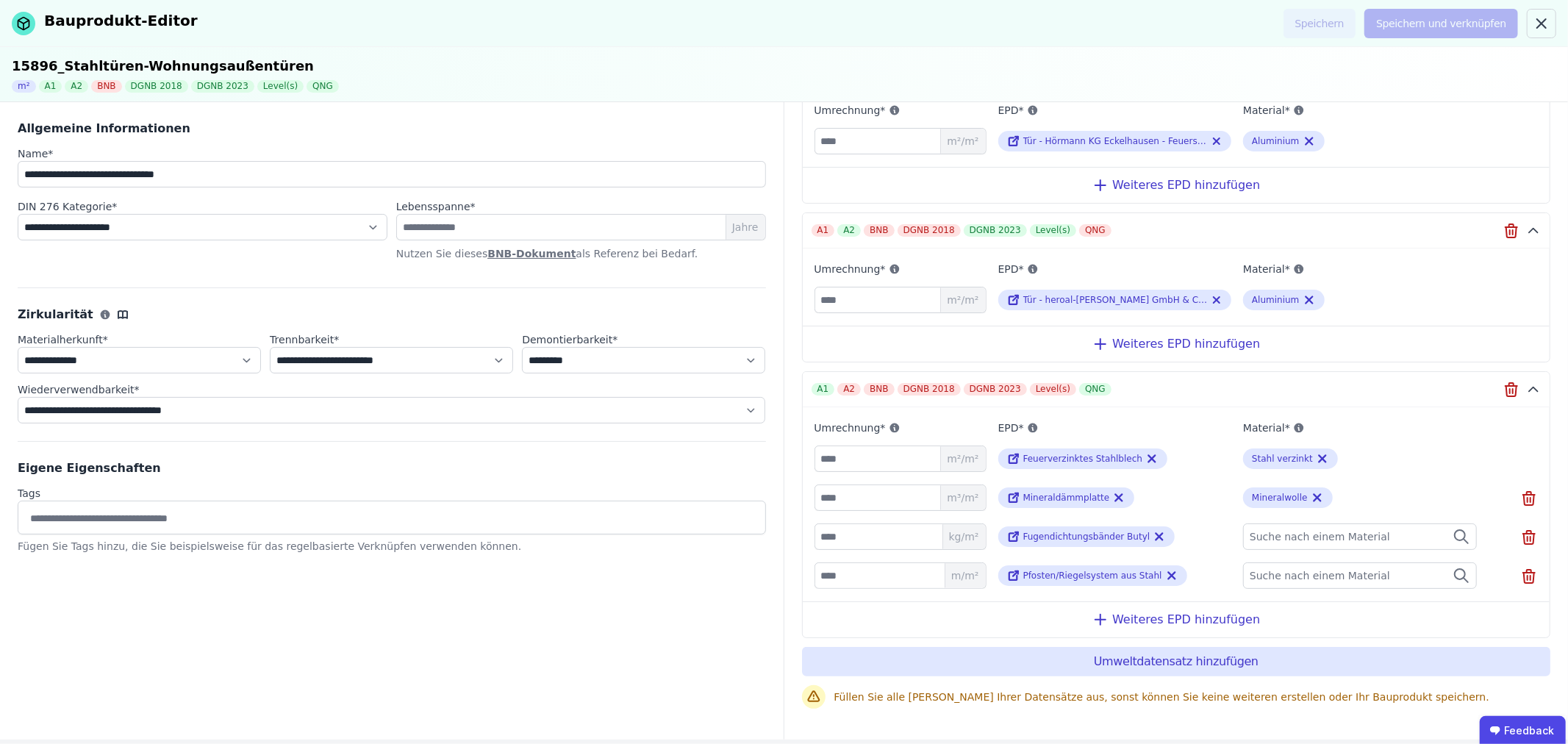
click at [1278, 530] on span "Suche nach einem Material" at bounding box center [1321, 537] width 143 height 14
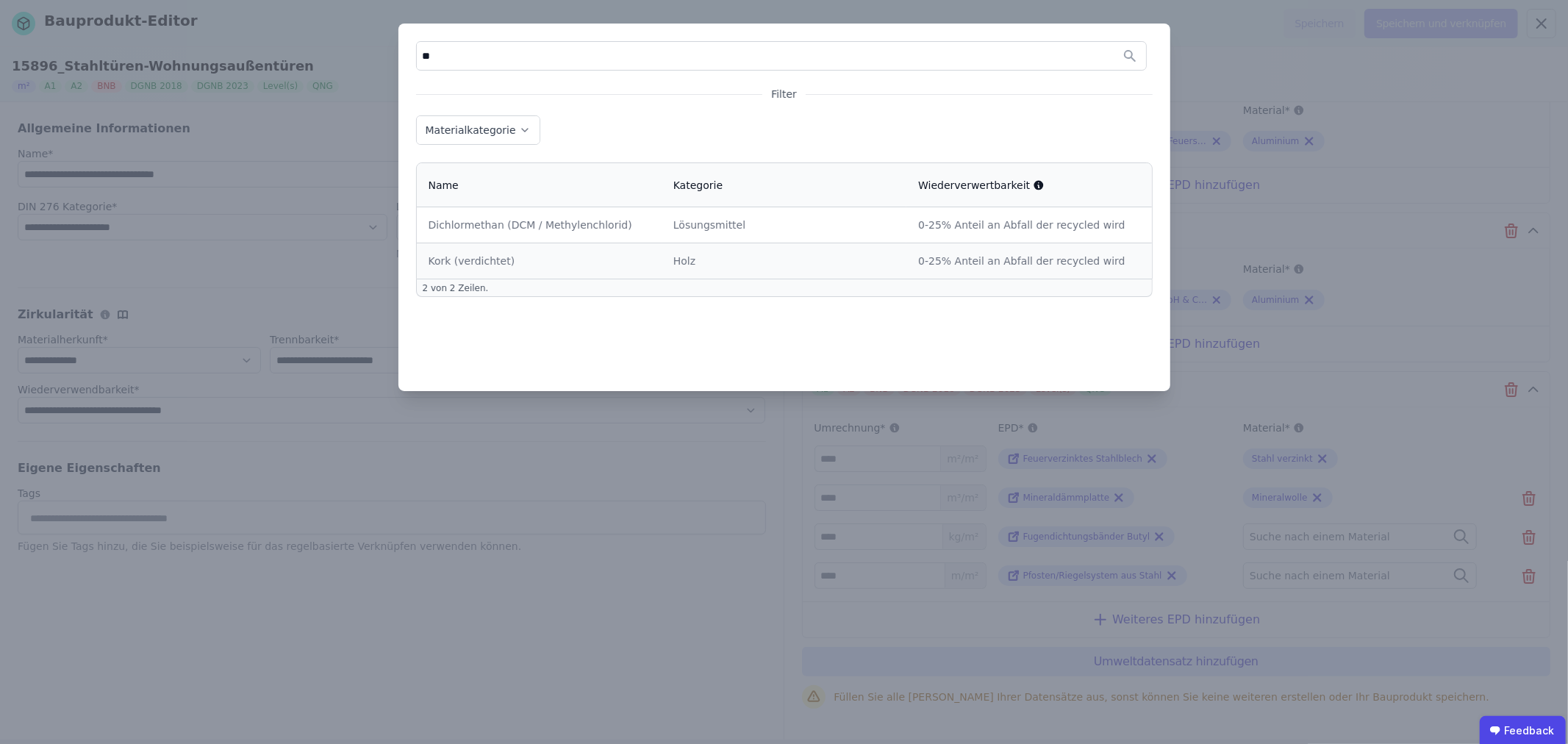
type input "*"
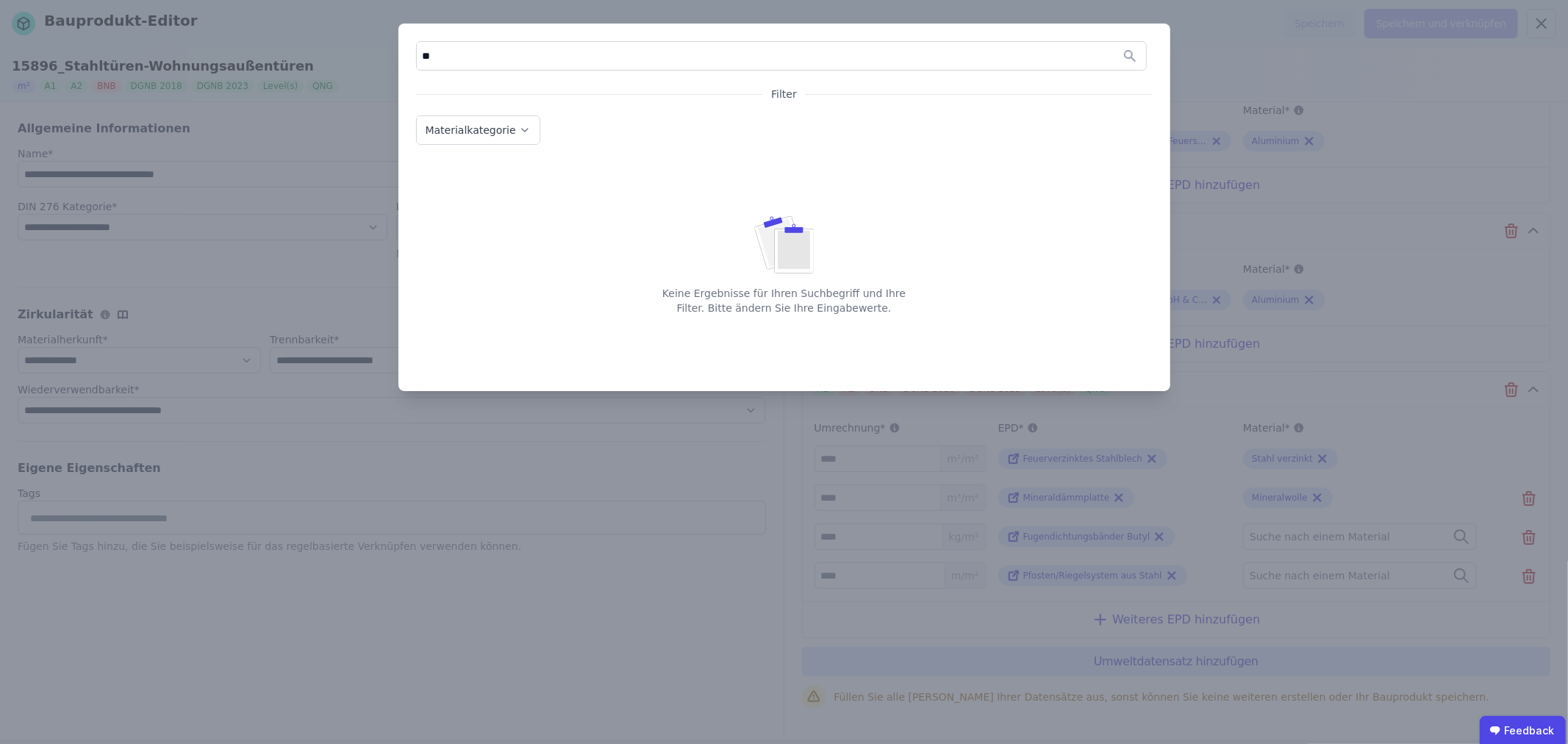
type input "*"
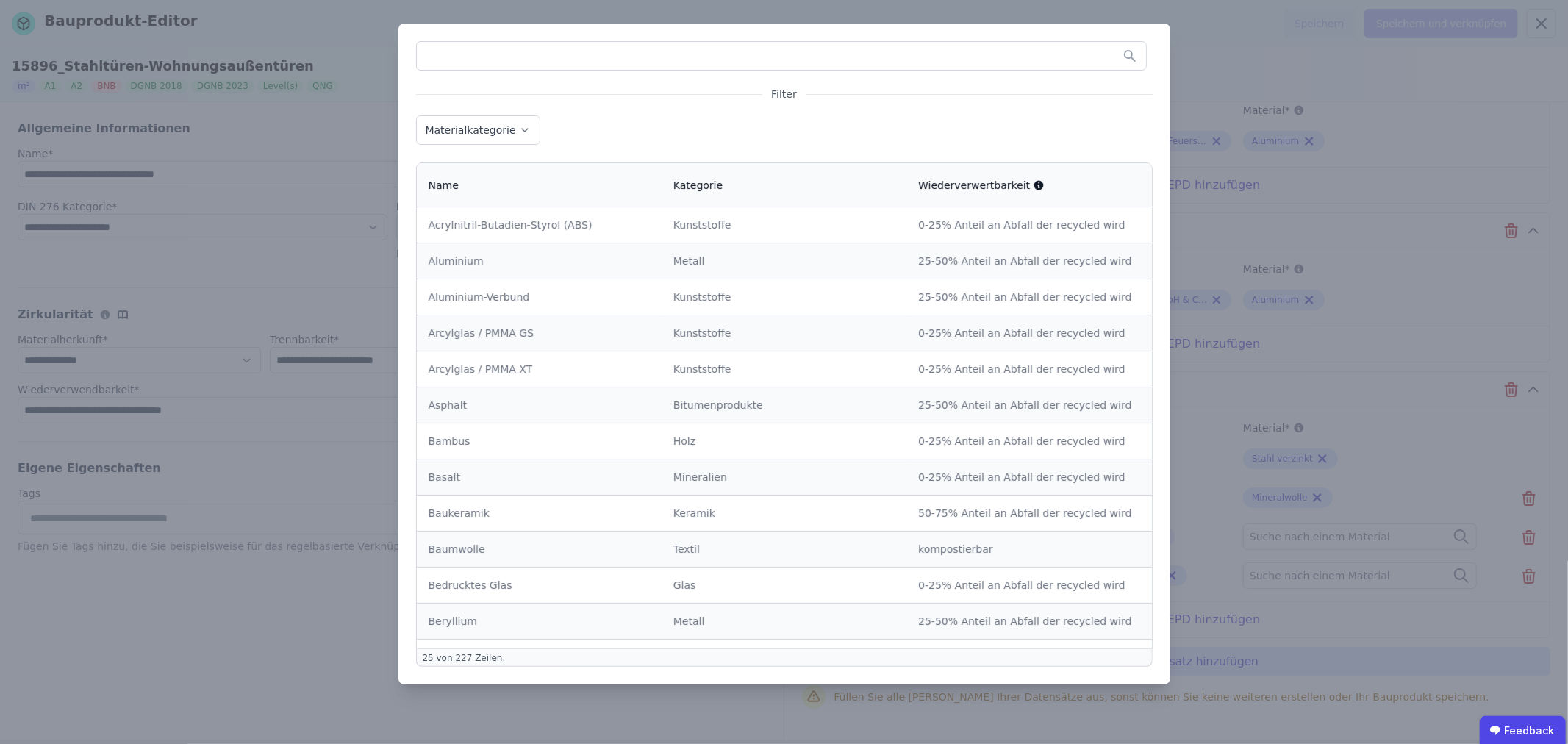
click at [494, 134] on label "Materialkategorie" at bounding box center [472, 129] width 93 height 12
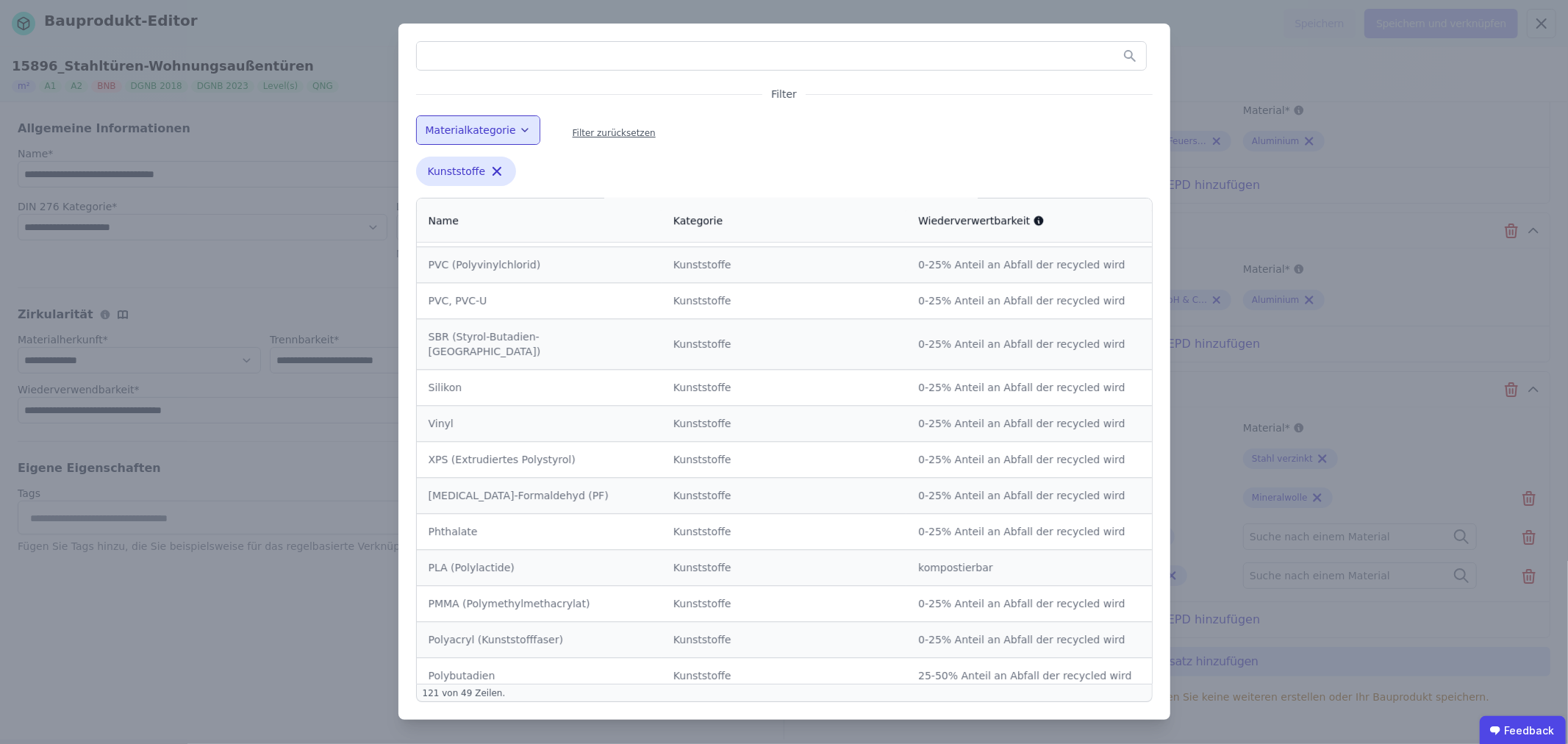
scroll to position [3321, 0]
click at [430, 59] on input "text" at bounding box center [782, 55] width 729 height 26
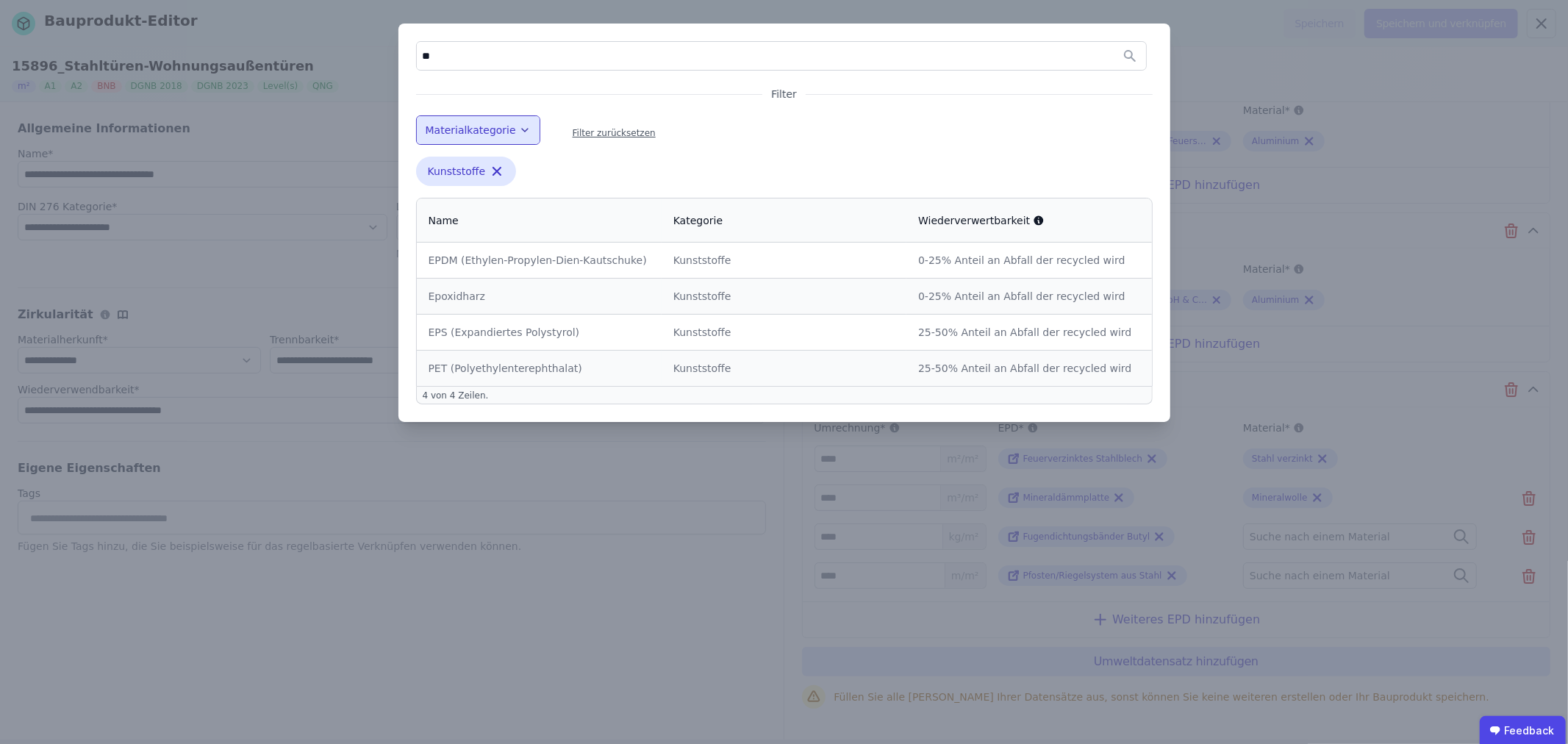
drag, startPoint x: 437, startPoint y: 48, endPoint x: 414, endPoint y: 46, distance: 23.1
click at [414, 46] on div "** Filter Materialkategorie Filter zurücksetzen Kunststoffe Remove small option…" at bounding box center [784, 223] width 772 height 398
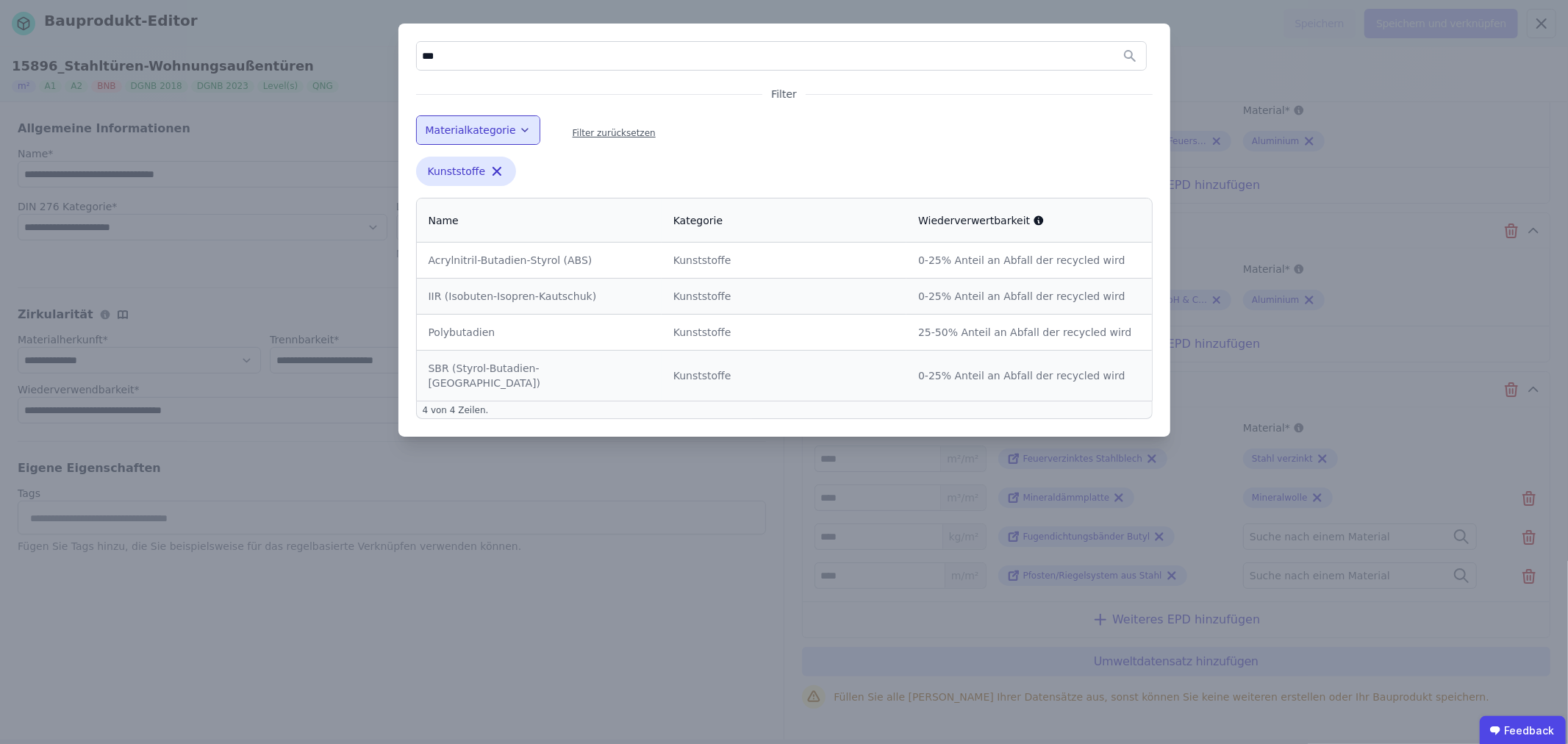
drag, startPoint x: 446, startPoint y: 53, endPoint x: 418, endPoint y: 53, distance: 28.0
click at [418, 53] on input "***" at bounding box center [782, 55] width 729 height 26
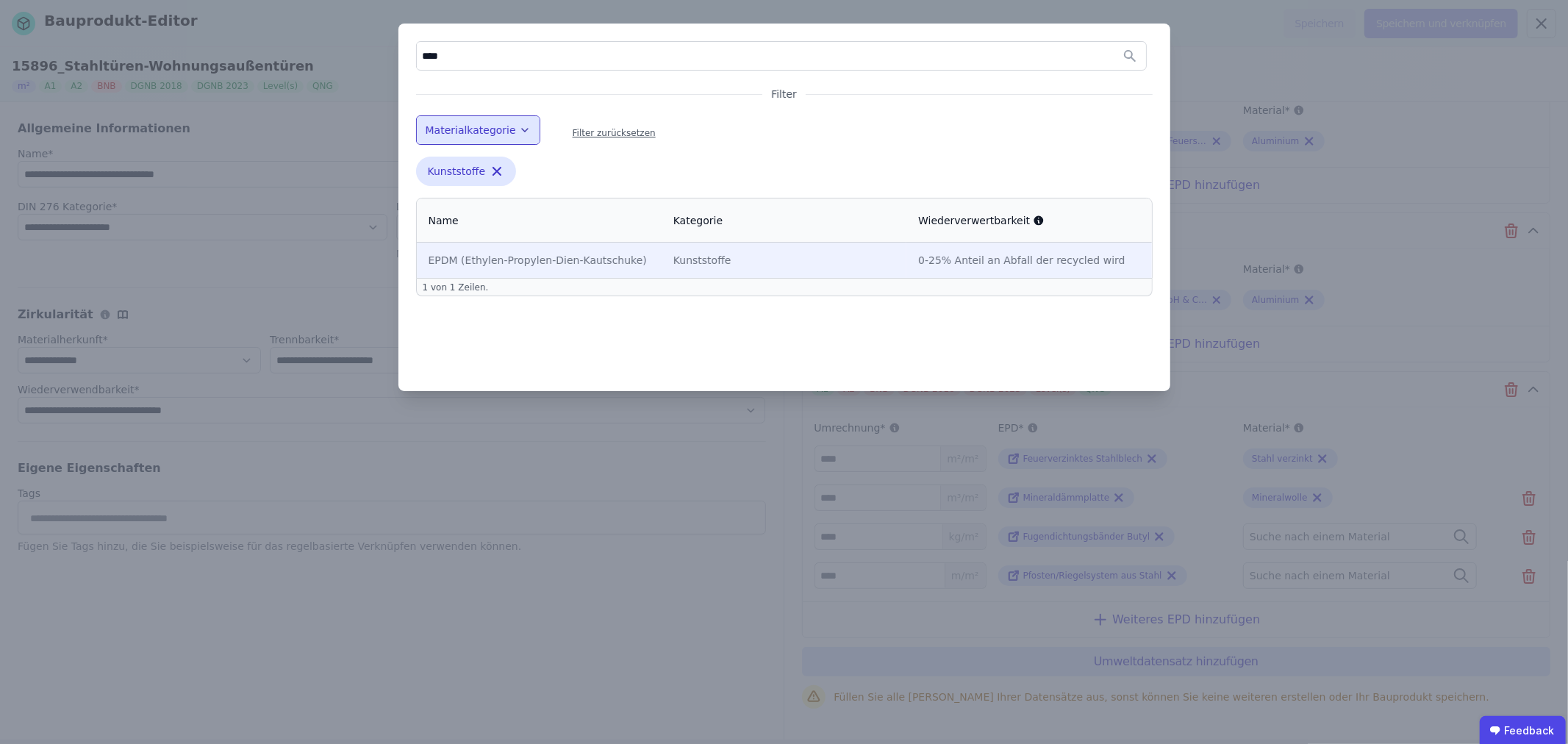
type input "****"
click at [520, 262] on div "EPDM (Ethylen-Propylen-Dien-Kautschuke)" at bounding box center [539, 261] width 222 height 14
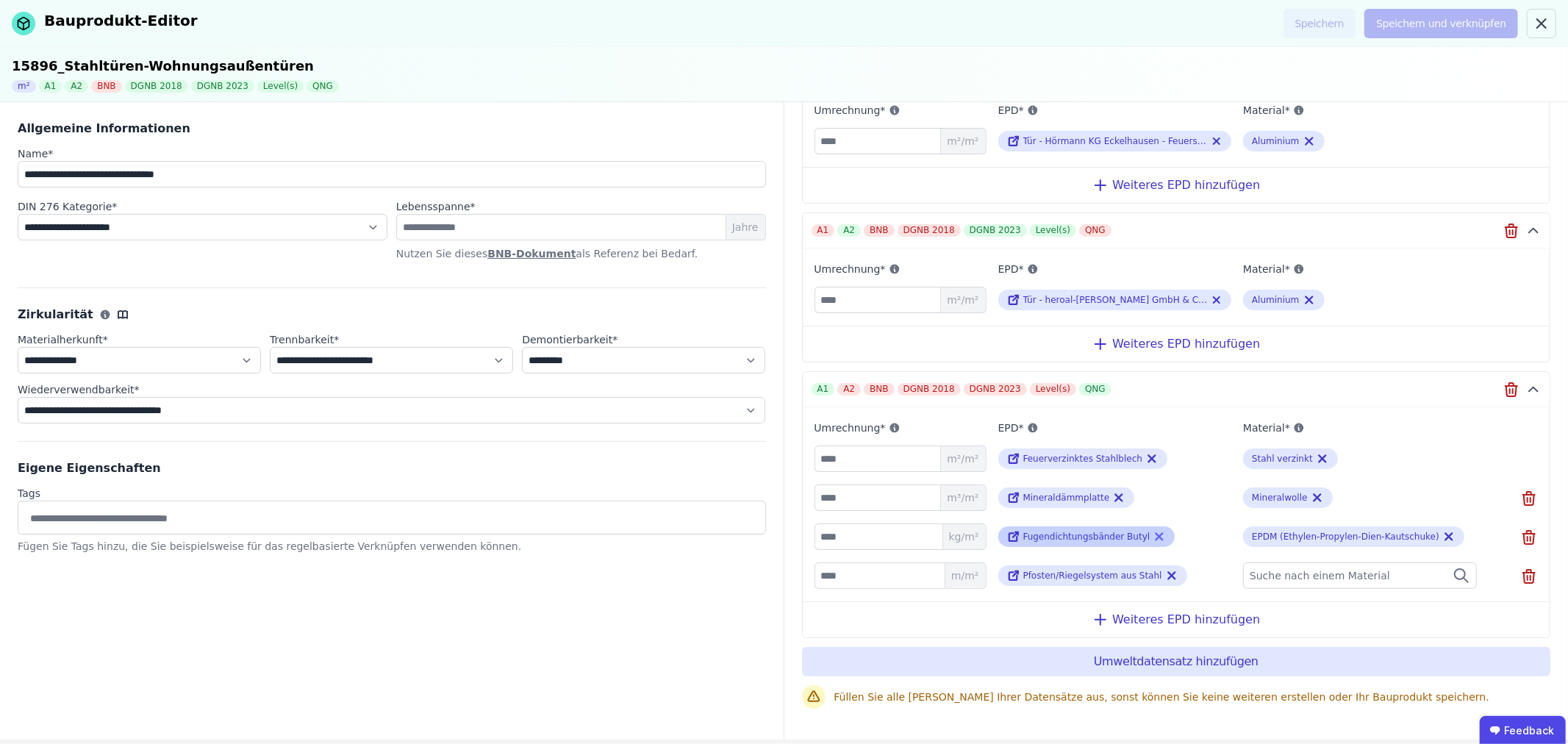
click at [1153, 533] on icon at bounding box center [1159, 537] width 14 height 18
click at [1099, 532] on span "Suche nach einer EPD" at bounding box center [1063, 537] width 116 height 14
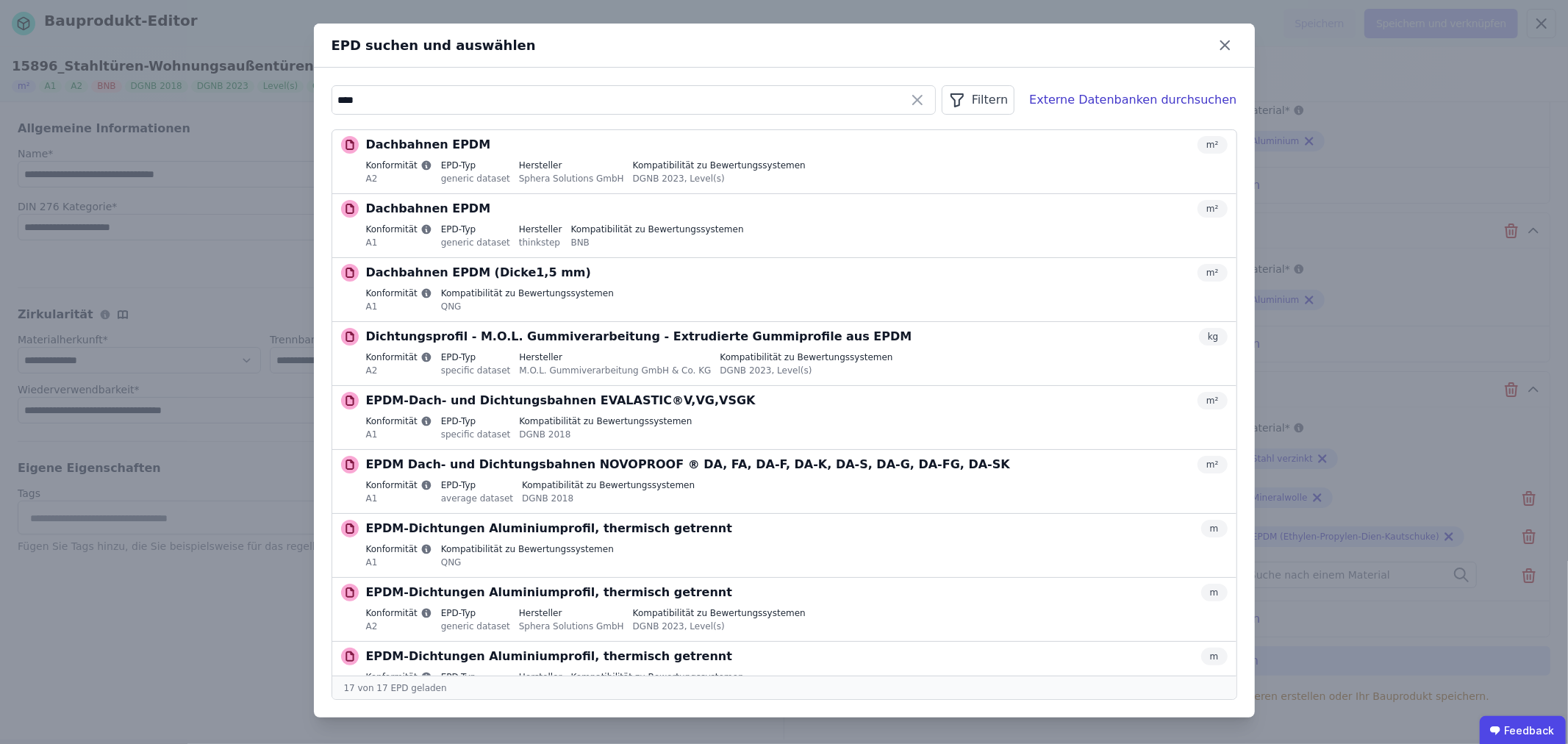
type input "****"
click at [964, 99] on icon "button" at bounding box center [957, 100] width 12 height 13
click at [1003, 129] on icon at bounding box center [994, 131] width 14 height 14
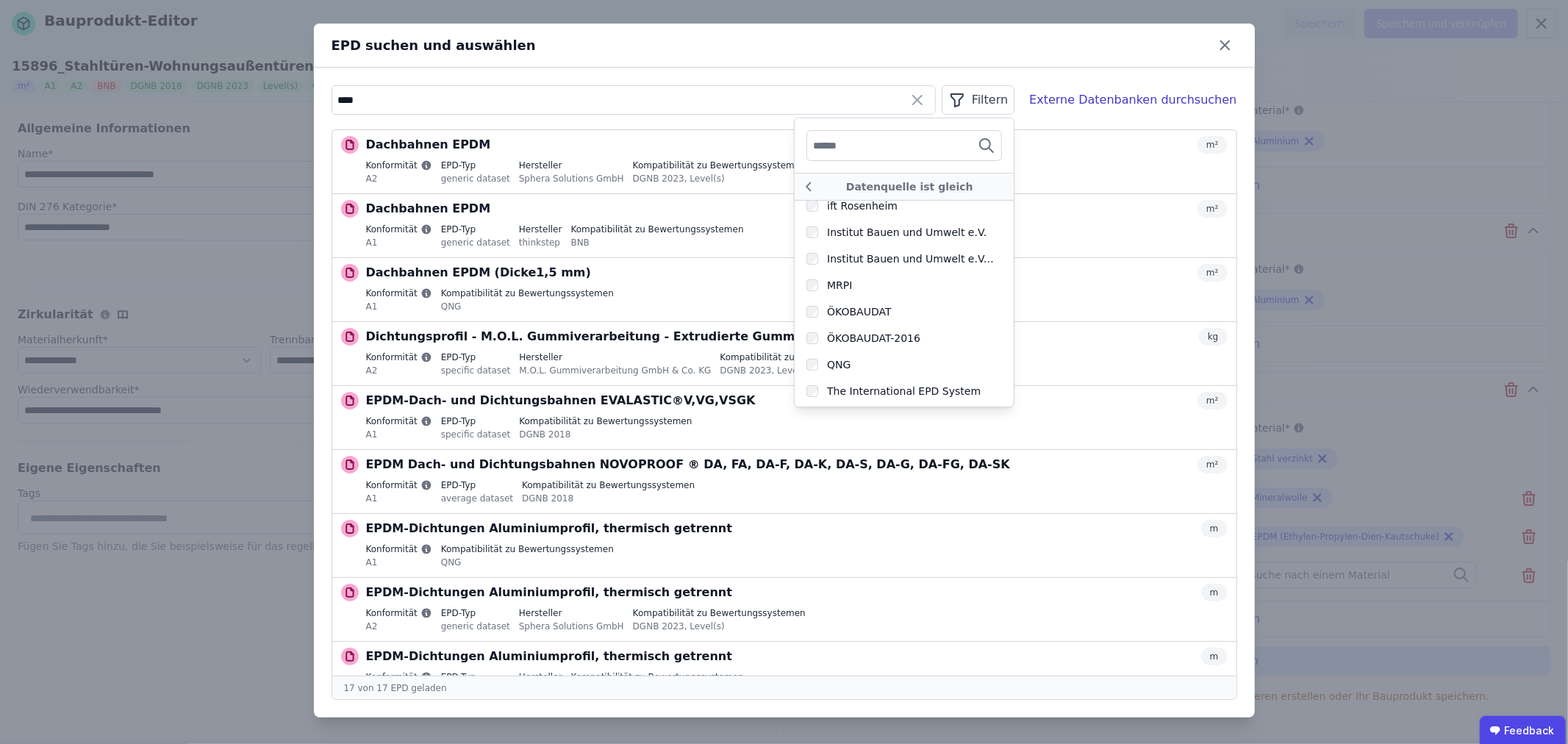
scroll to position [454, 0]
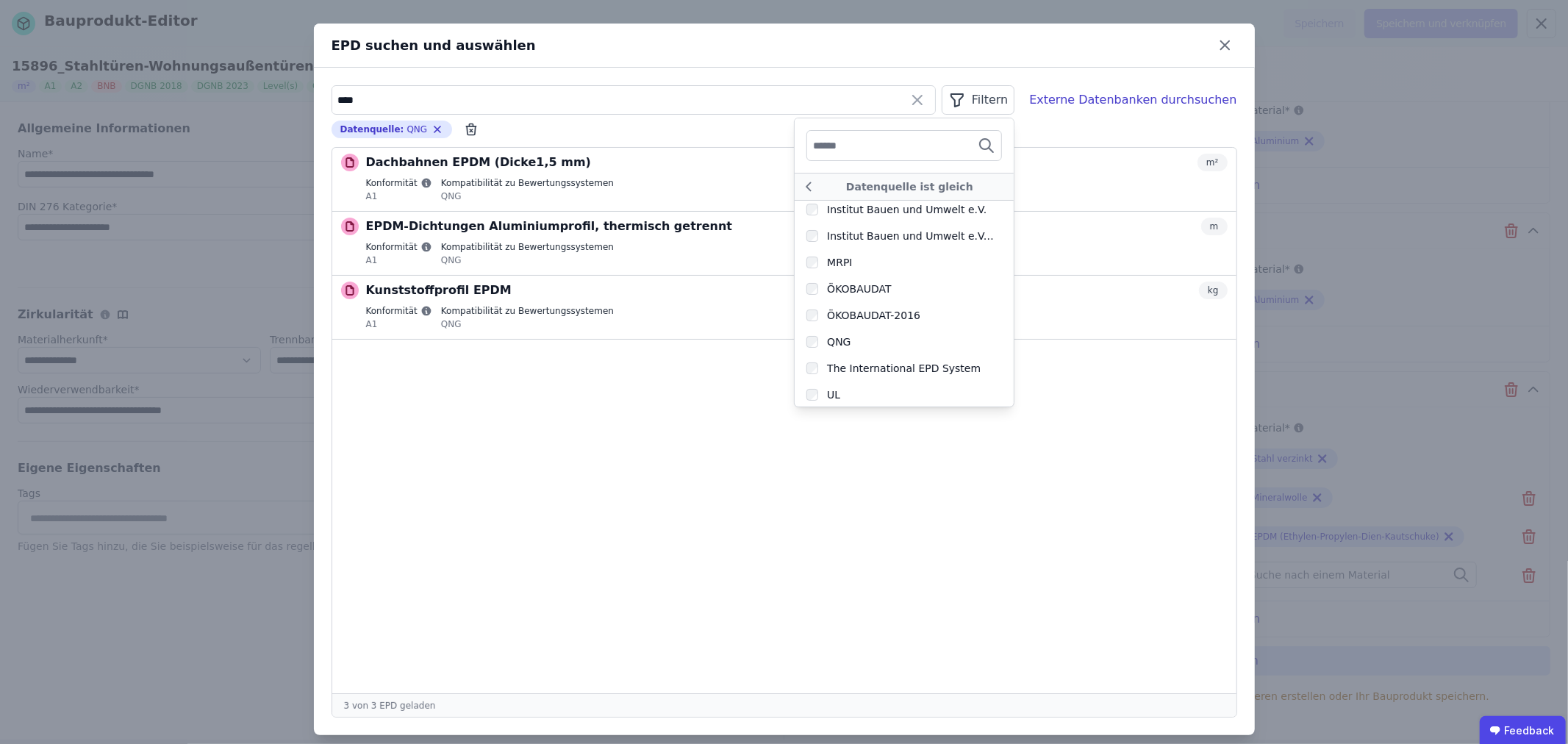
click at [575, 371] on ul "Dachbahnen EPDM (Dicke1,5 mm) m² Konformität A1 Kompatibilität zu Bewertungssys…" at bounding box center [784, 420] width 905 height 546
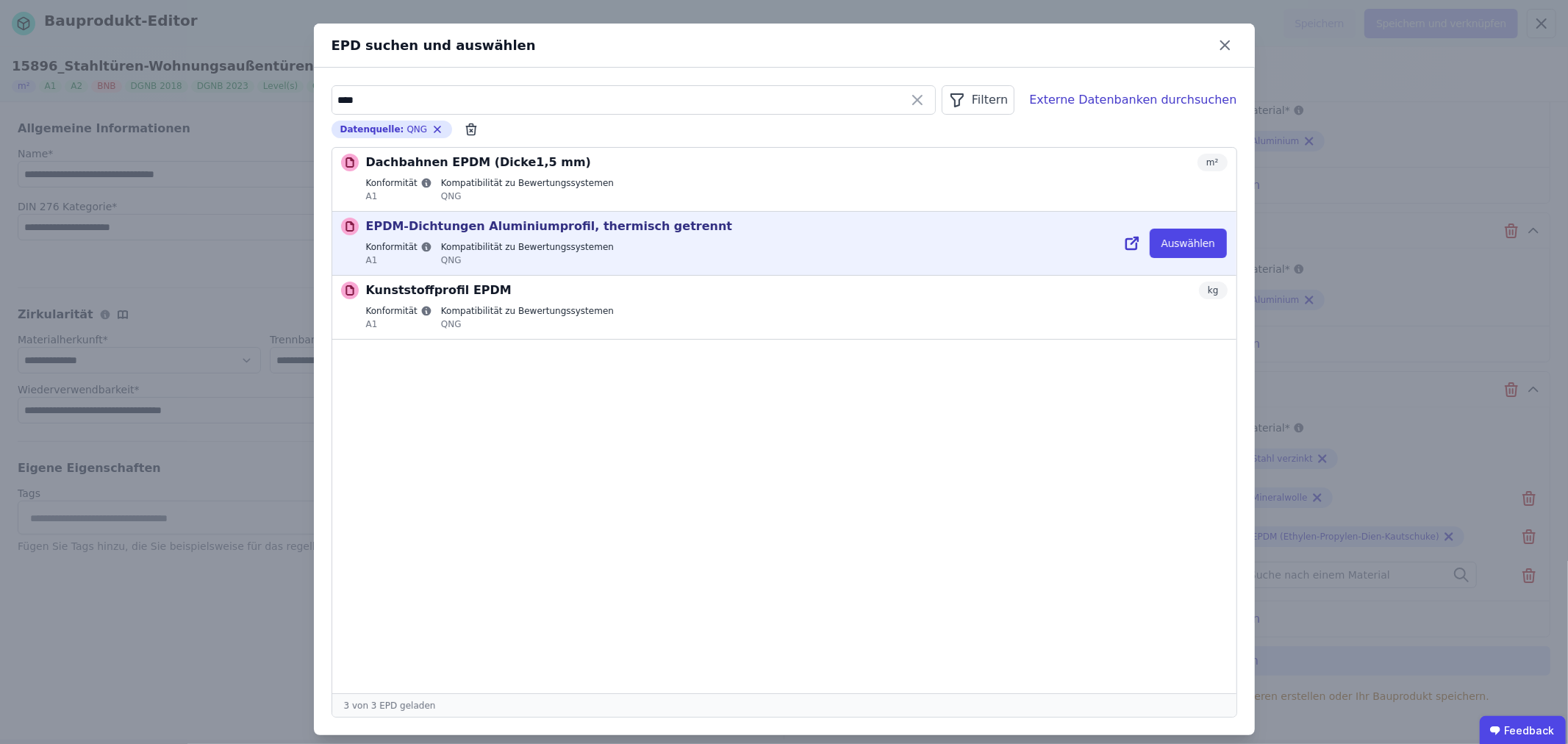
click at [1132, 242] on icon at bounding box center [1135, 240] width 6 height 6
click at [489, 234] on p "EPDM-Dichtungen Aluminiumprofil, thermisch getrennt" at bounding box center [549, 227] width 366 height 18
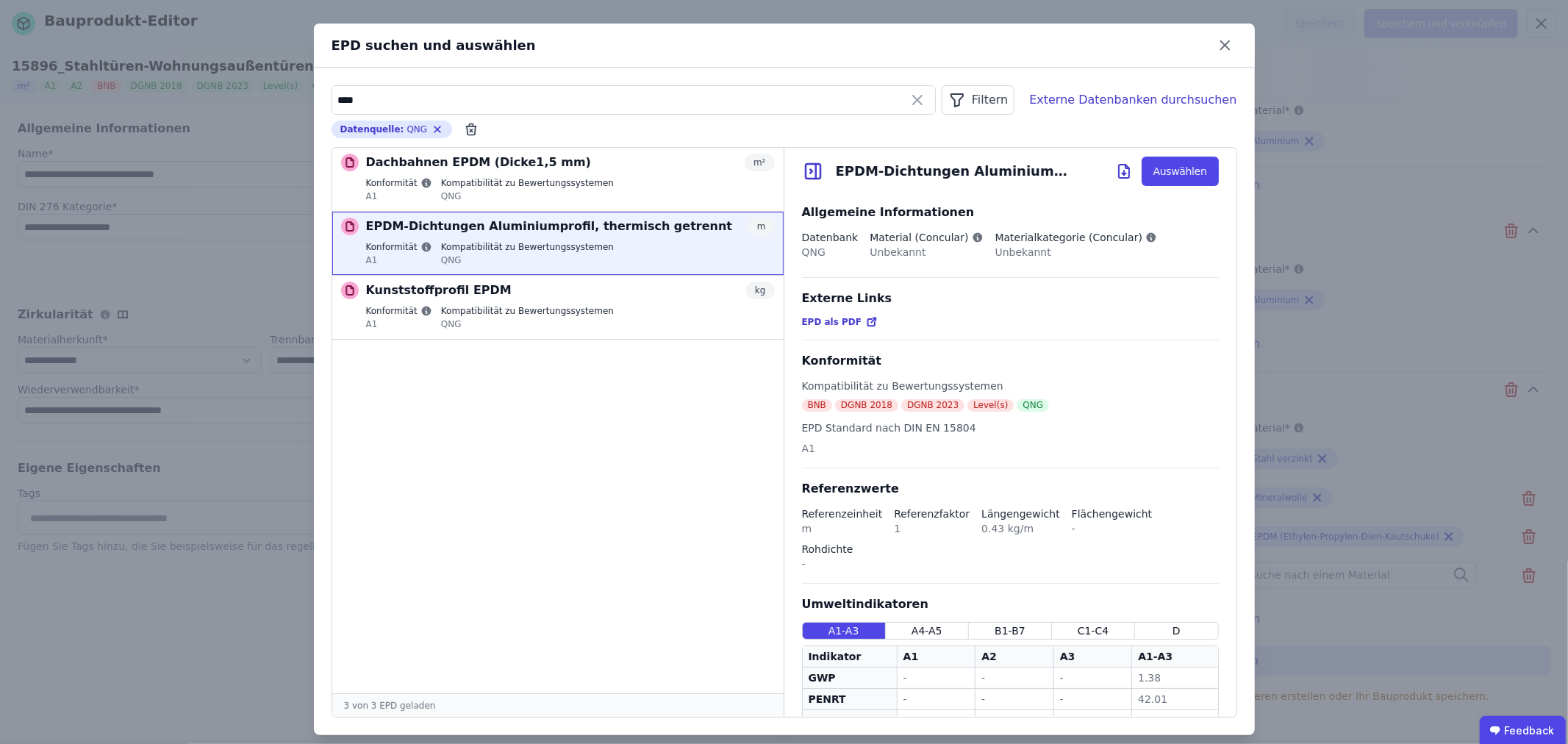
click at [927, 99] on icon at bounding box center [917, 100] width 18 height 18
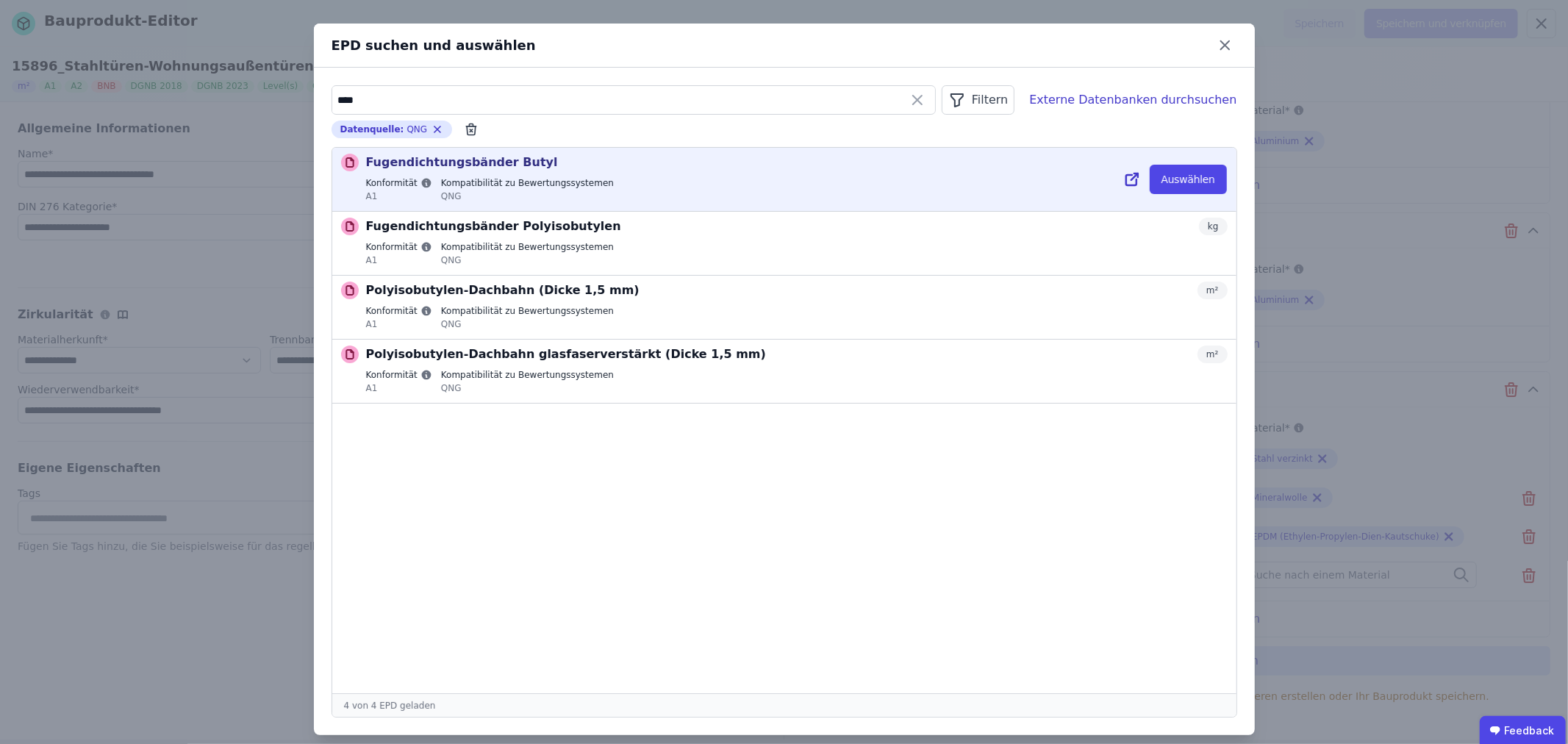
click at [944, 186] on div "Konformität A1 Kompatibilität zu Bewertungssystemen QNG" at bounding box center [797, 191] width 861 height 28
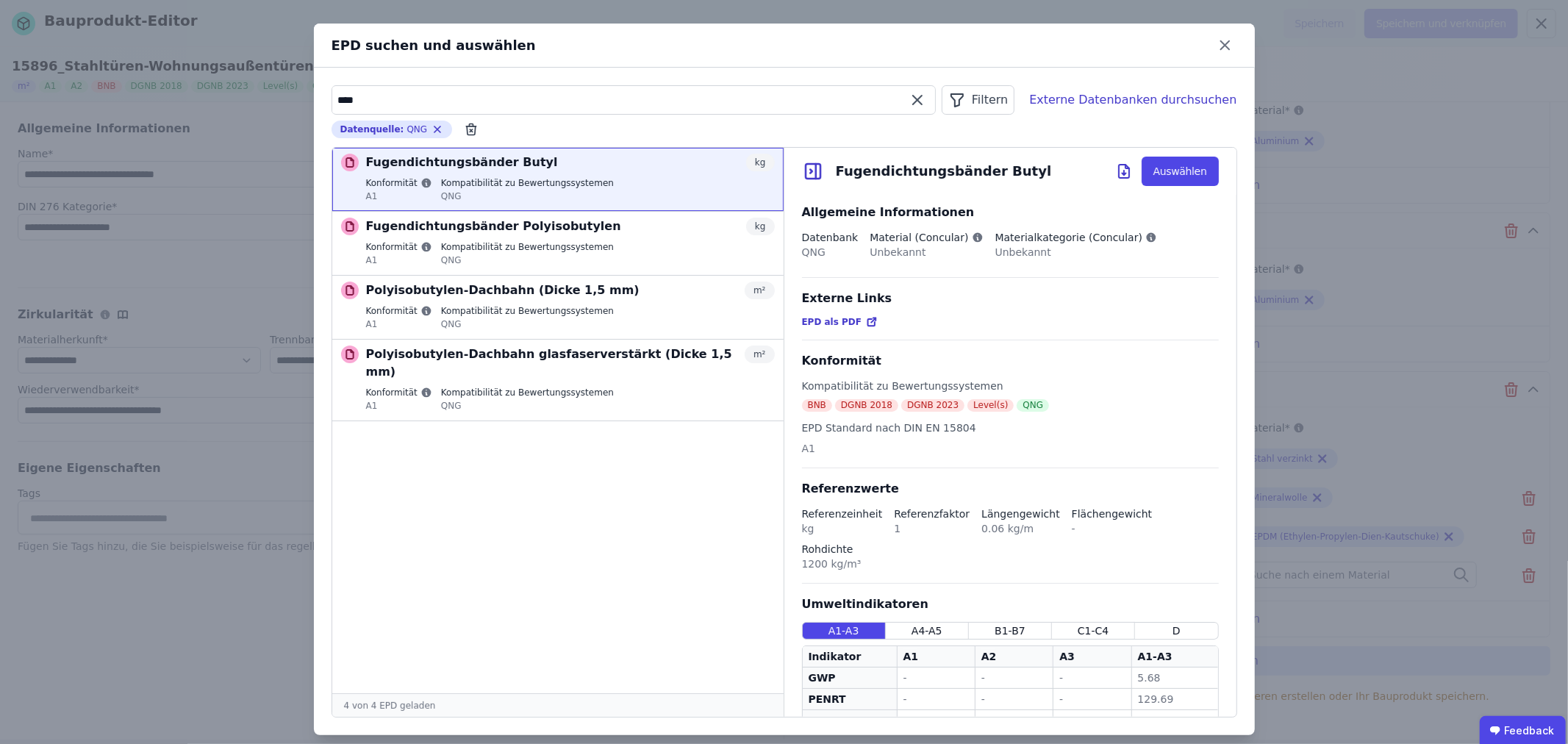
drag, startPoint x: 444, startPoint y: 93, endPoint x: 328, endPoint y: 97, distance: 116.1
click at [332, 97] on input "****" at bounding box center [633, 100] width 603 height 26
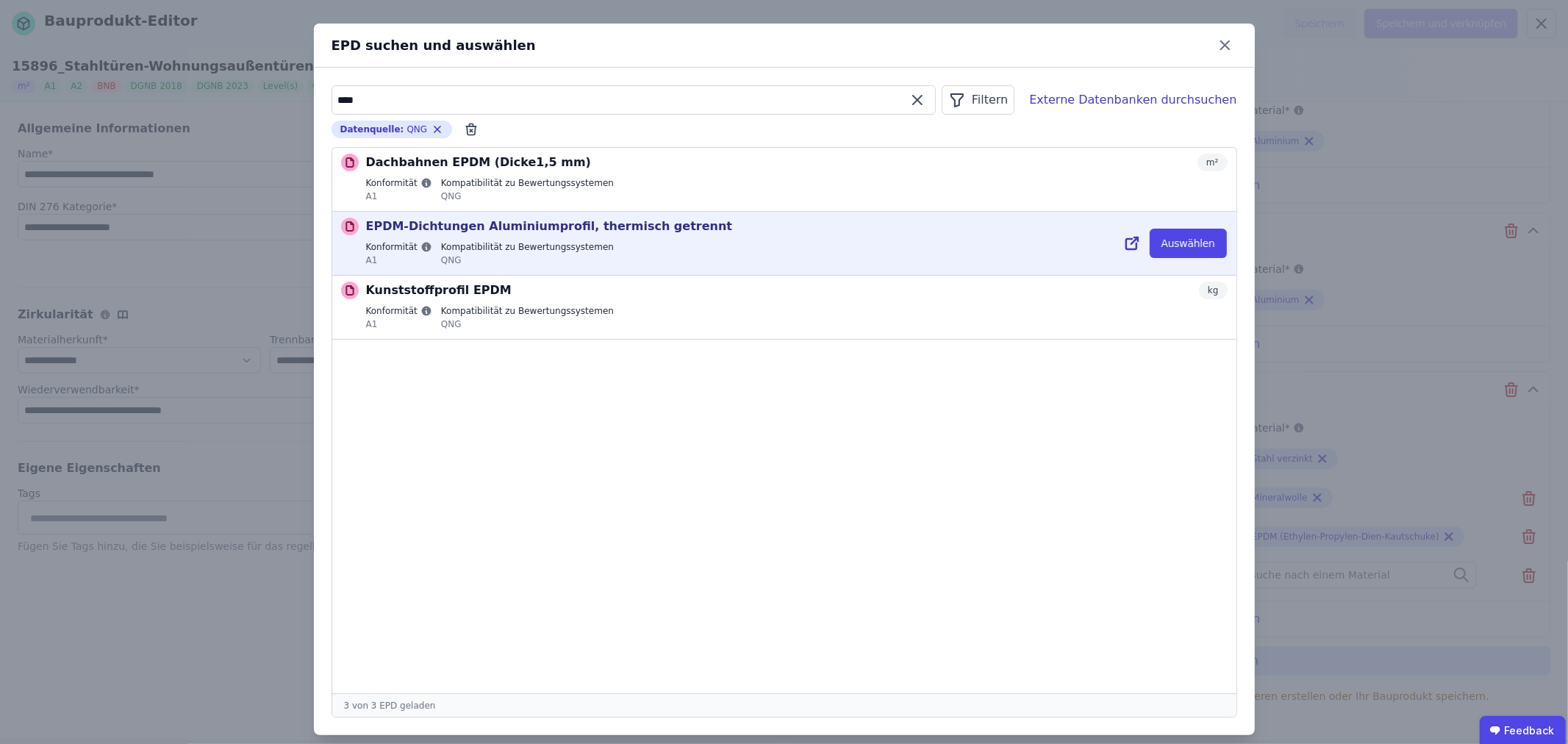
type input "****"
click at [512, 243] on label "Kompatibilität zu Bewertungssystemen" at bounding box center [527, 247] width 173 height 12
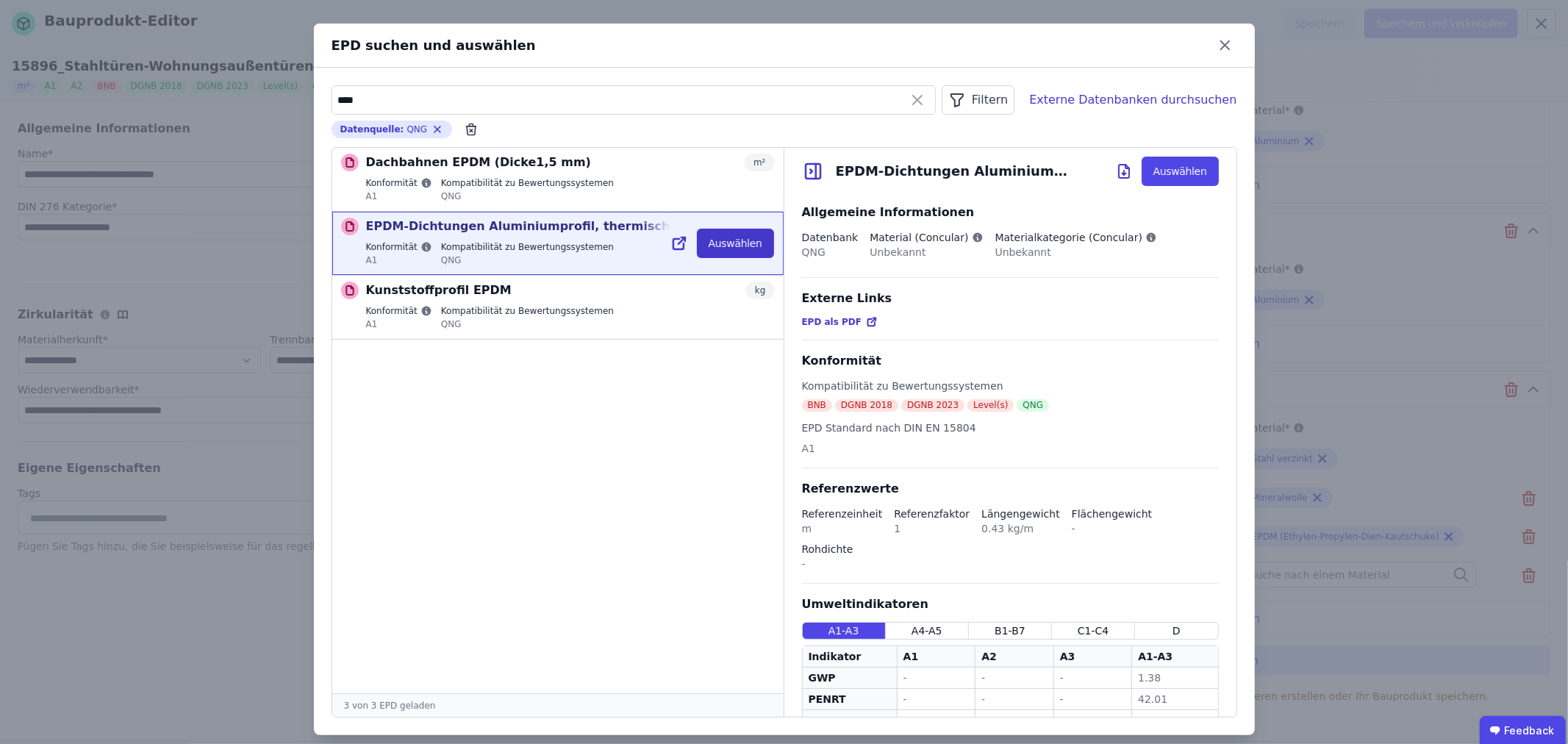
click at [730, 244] on button "Auswählen" at bounding box center [735, 243] width 77 height 30
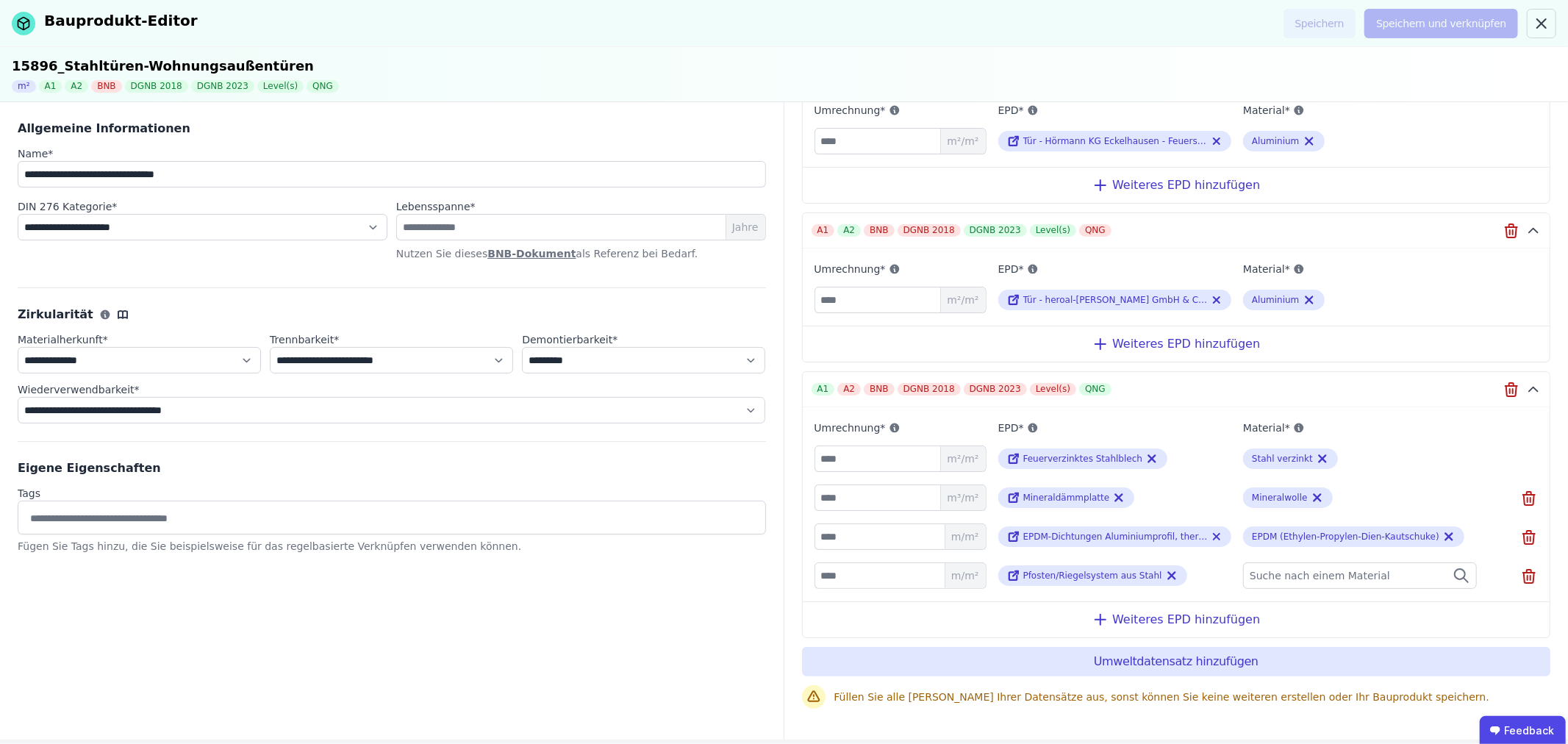
click at [1281, 568] on span "Suche nach einem Material" at bounding box center [1321, 576] width 143 height 14
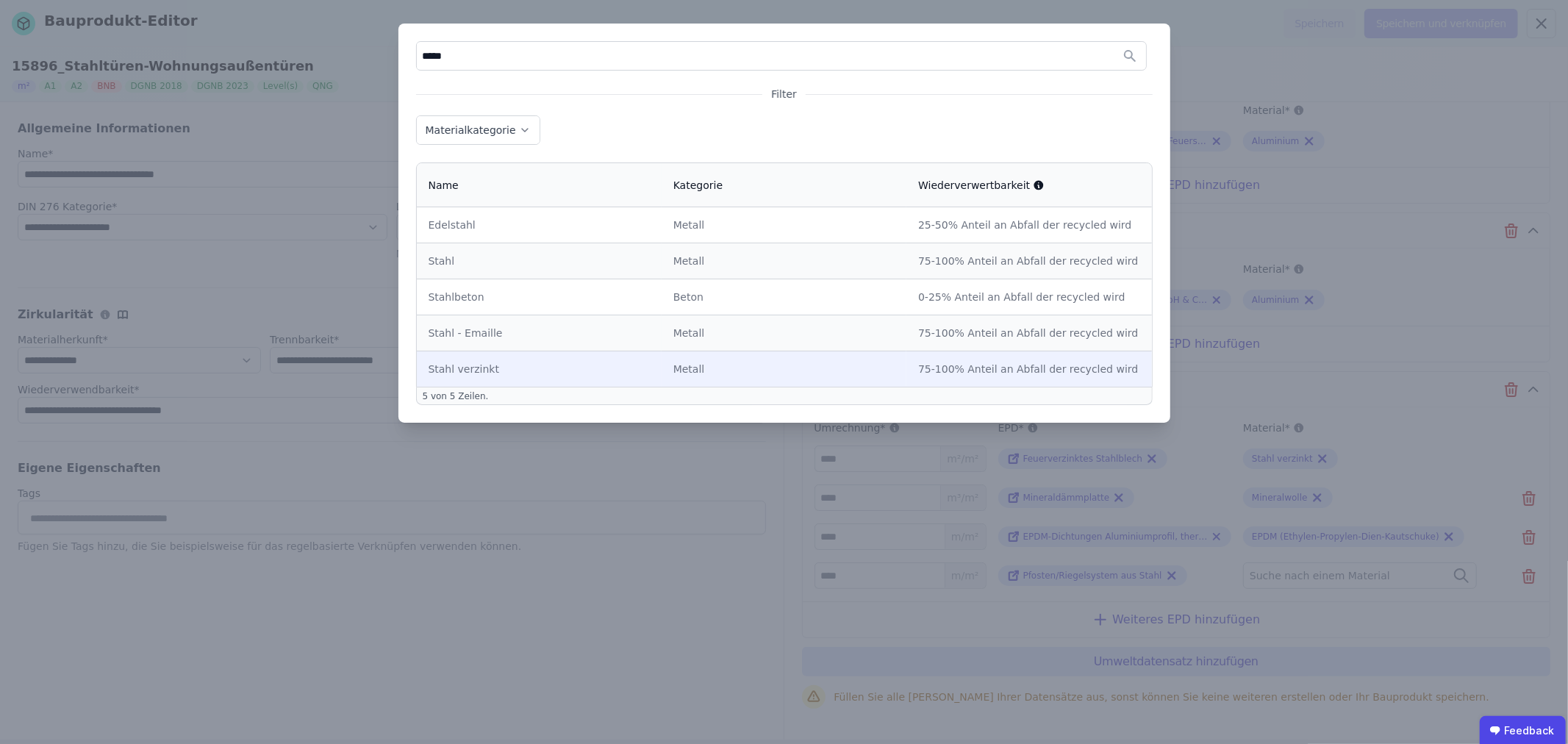
type input "*****"
click at [508, 366] on div "Stahl verzinkt" at bounding box center [539, 369] width 222 height 14
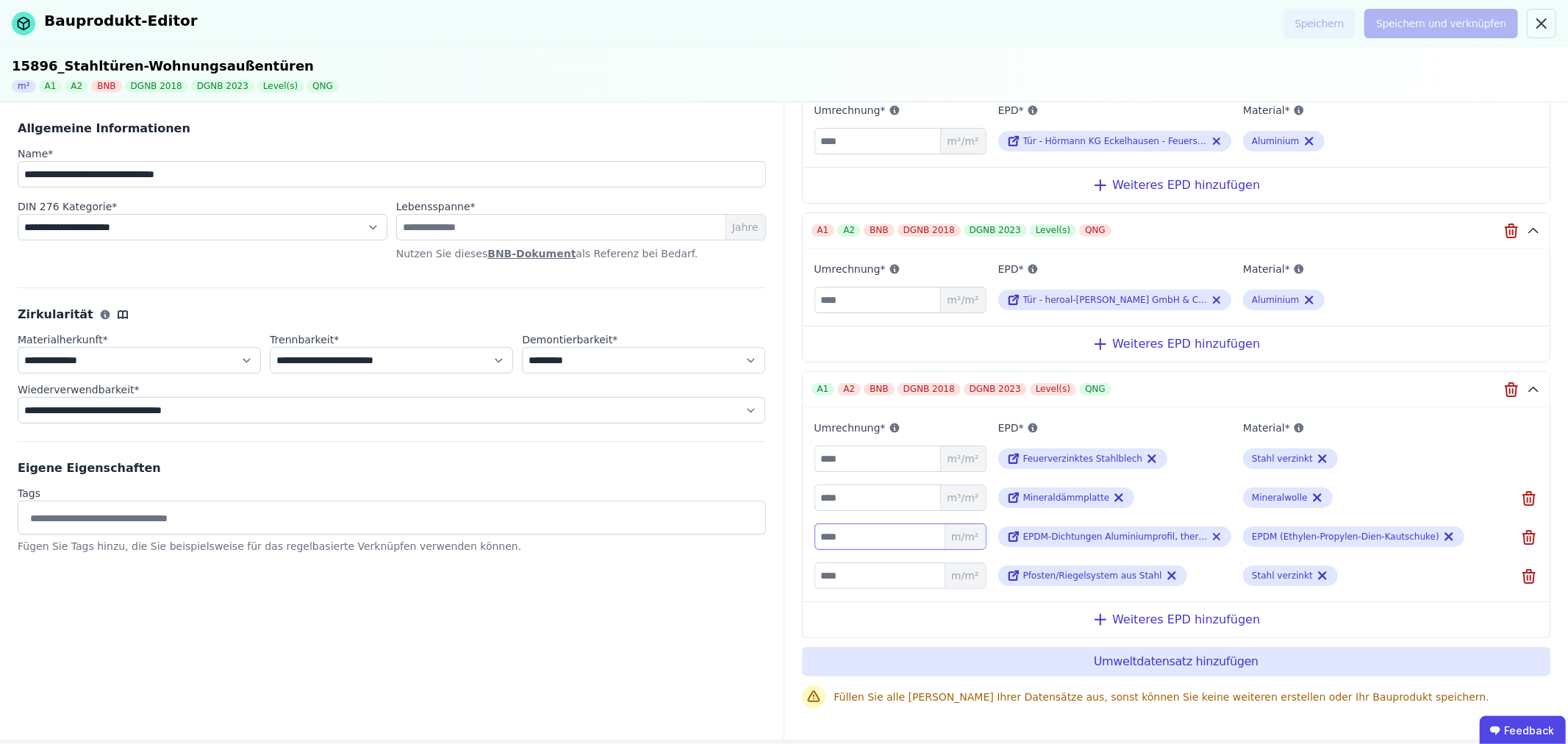
click at [875, 530] on input "number" at bounding box center [900, 537] width 172 height 26
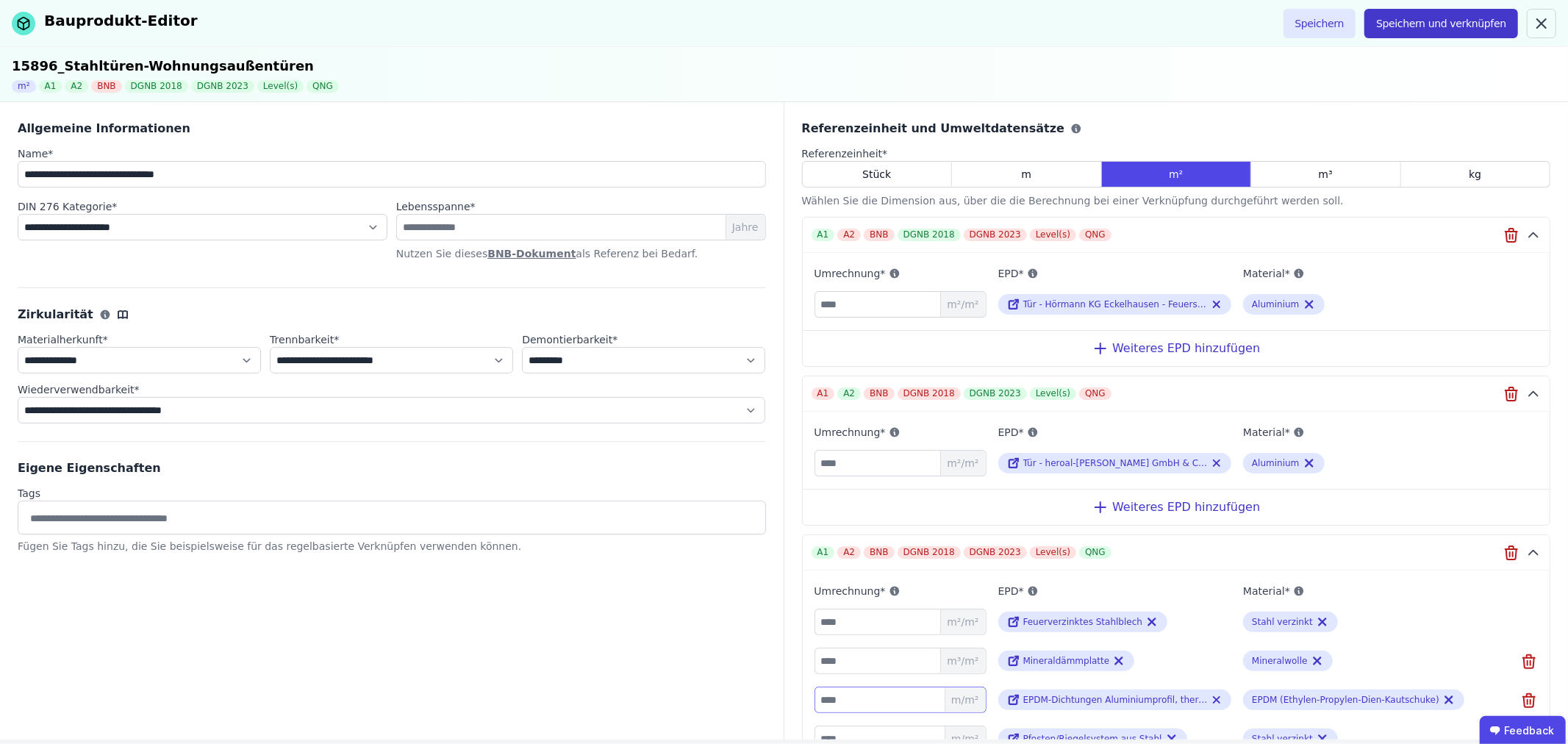
type input "****"
click at [1459, 23] on button "Speichern und verknüpfen" at bounding box center [1441, 24] width 154 height 30
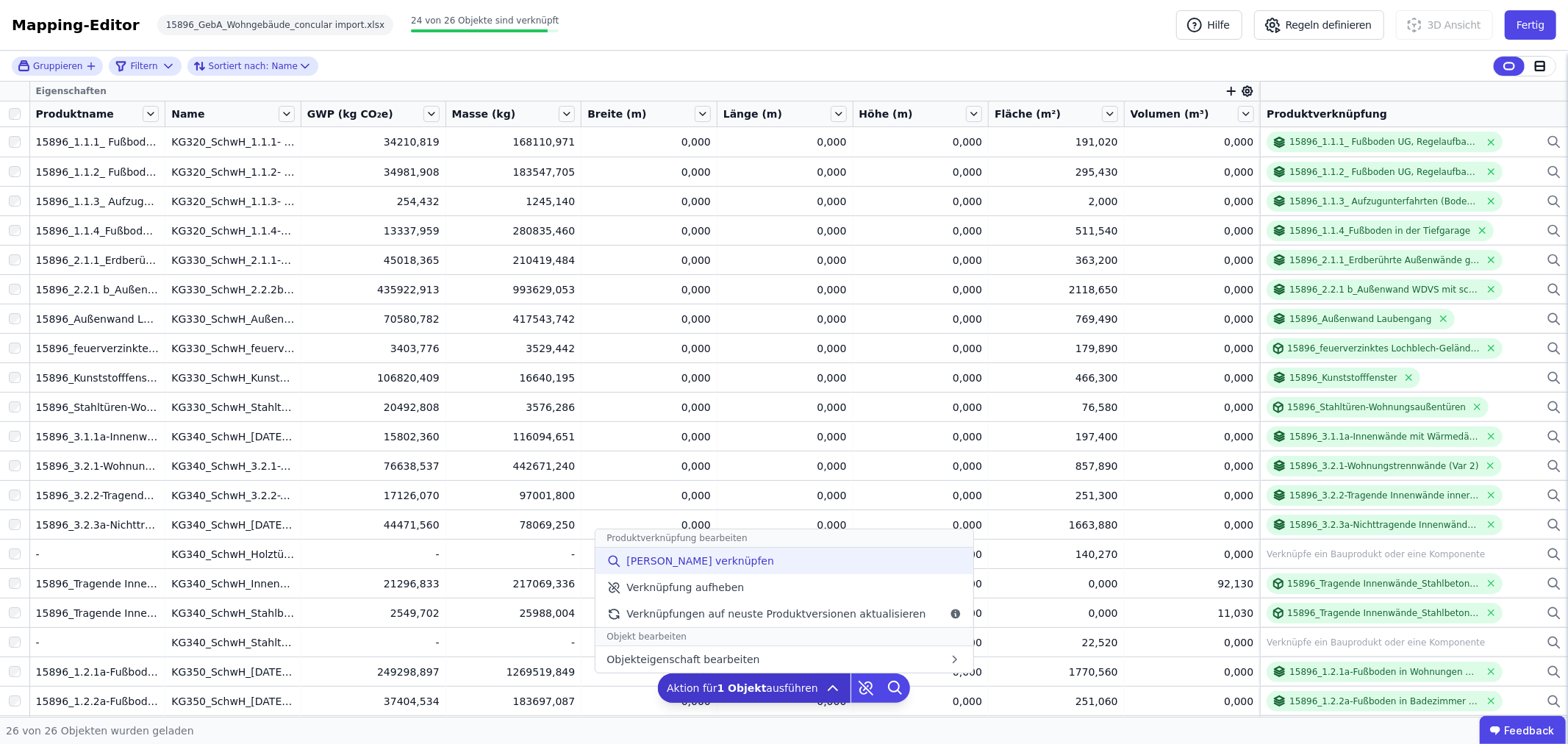
click at [699, 563] on span "[PERSON_NAME] verknüpfen" at bounding box center [699, 561] width 147 height 14
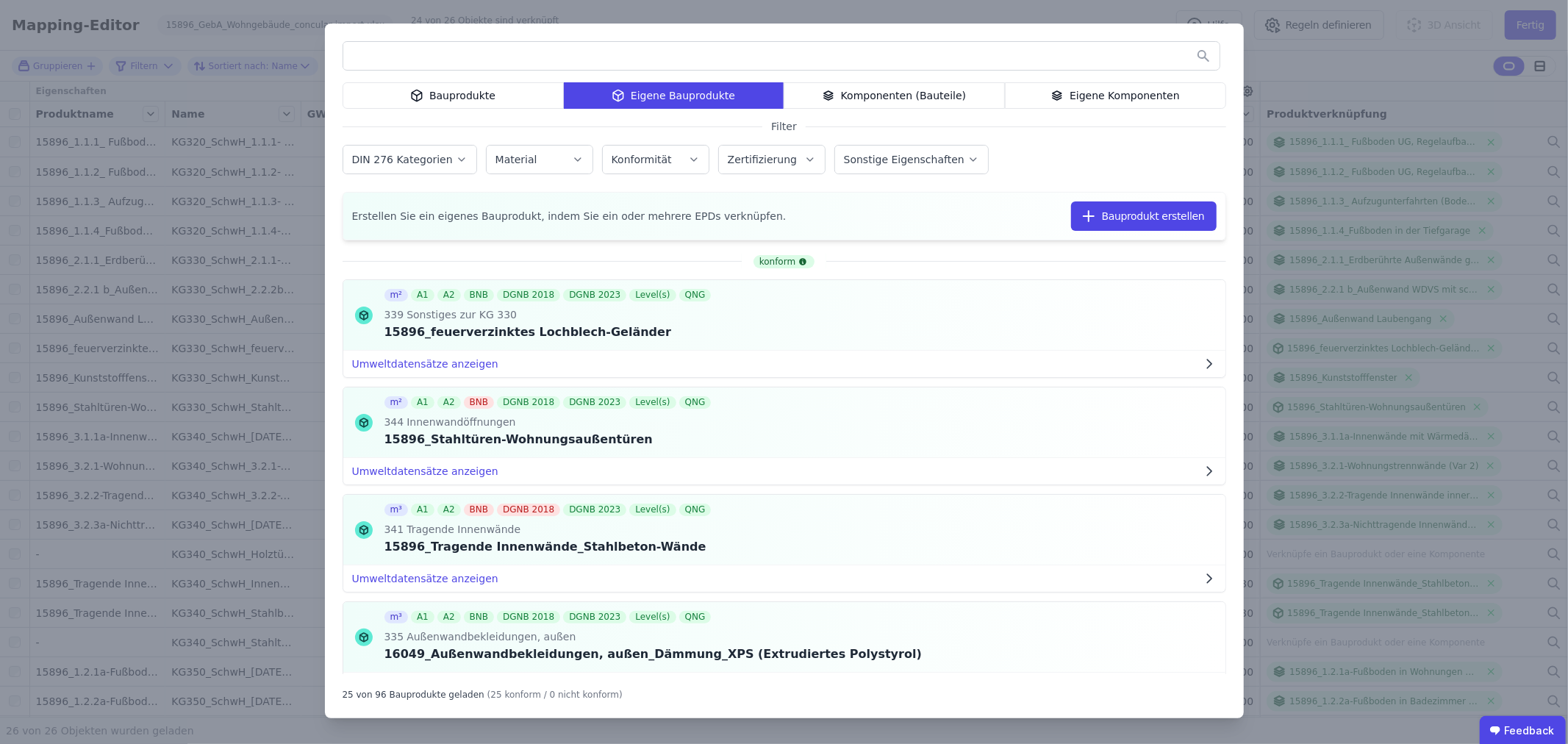
click at [1104, 91] on div "Eigene Komponenten" at bounding box center [1116, 95] width 222 height 26
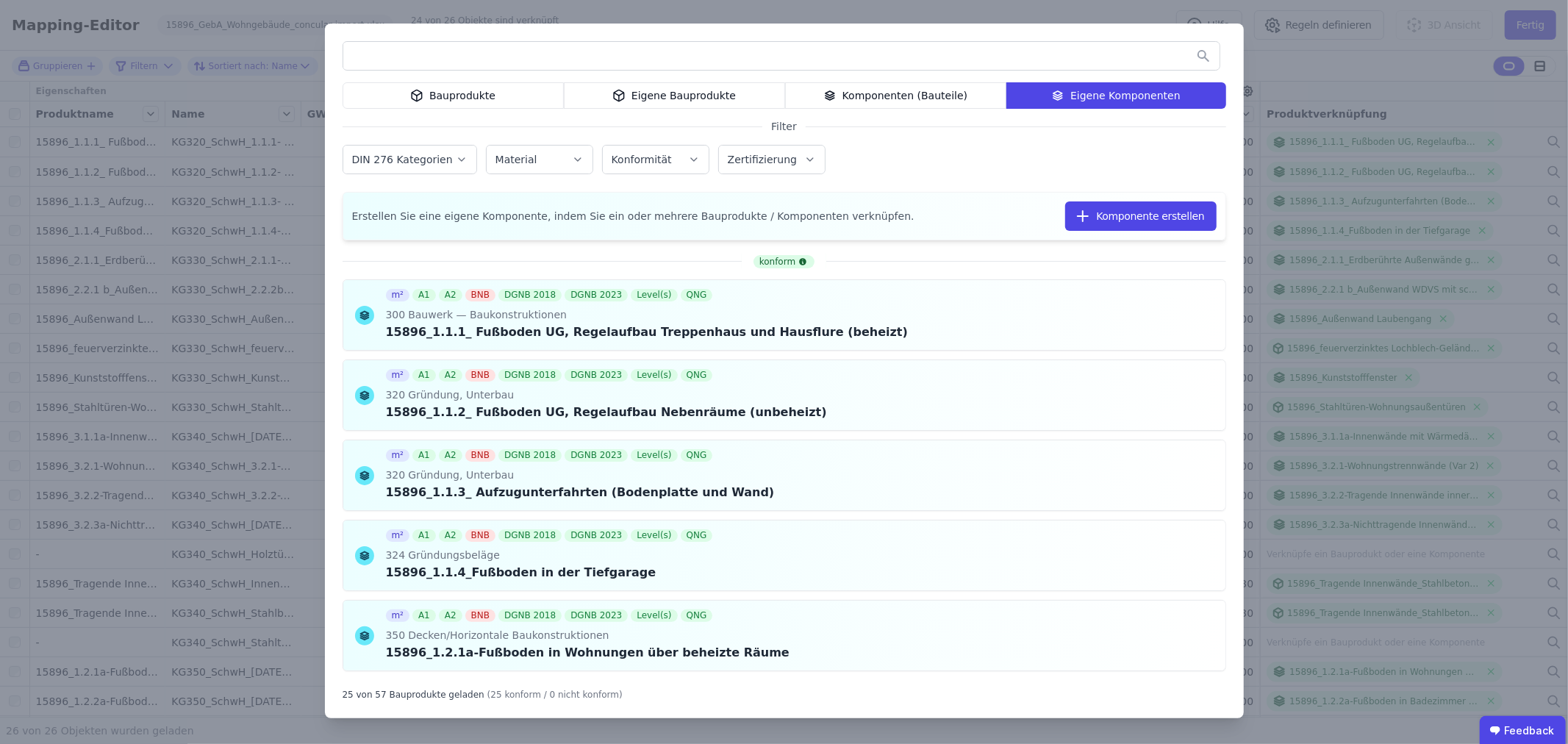
click at [403, 49] on input "text" at bounding box center [781, 55] width 877 height 26
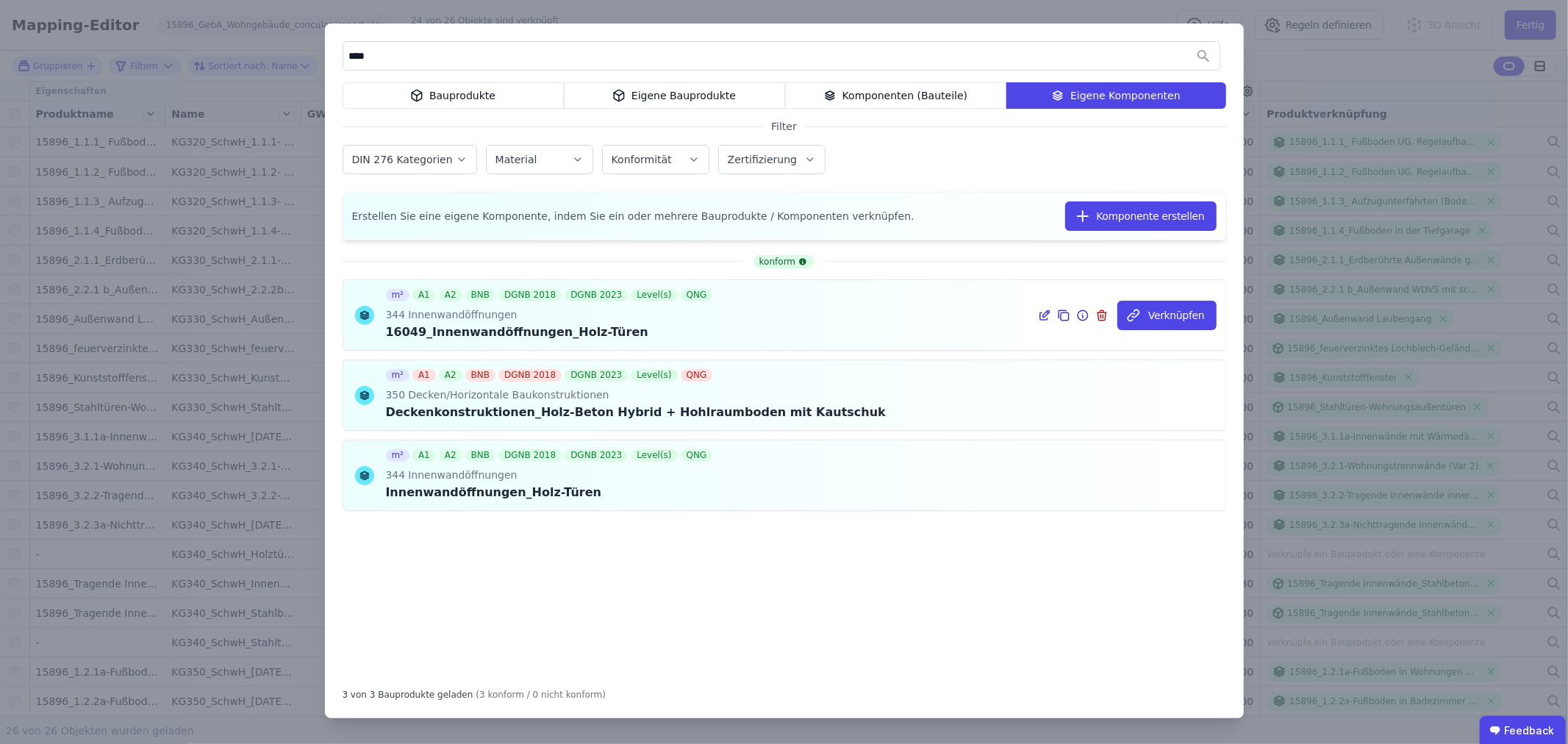
type input "****"
click at [1069, 318] on icon at bounding box center [1064, 316] width 14 height 18
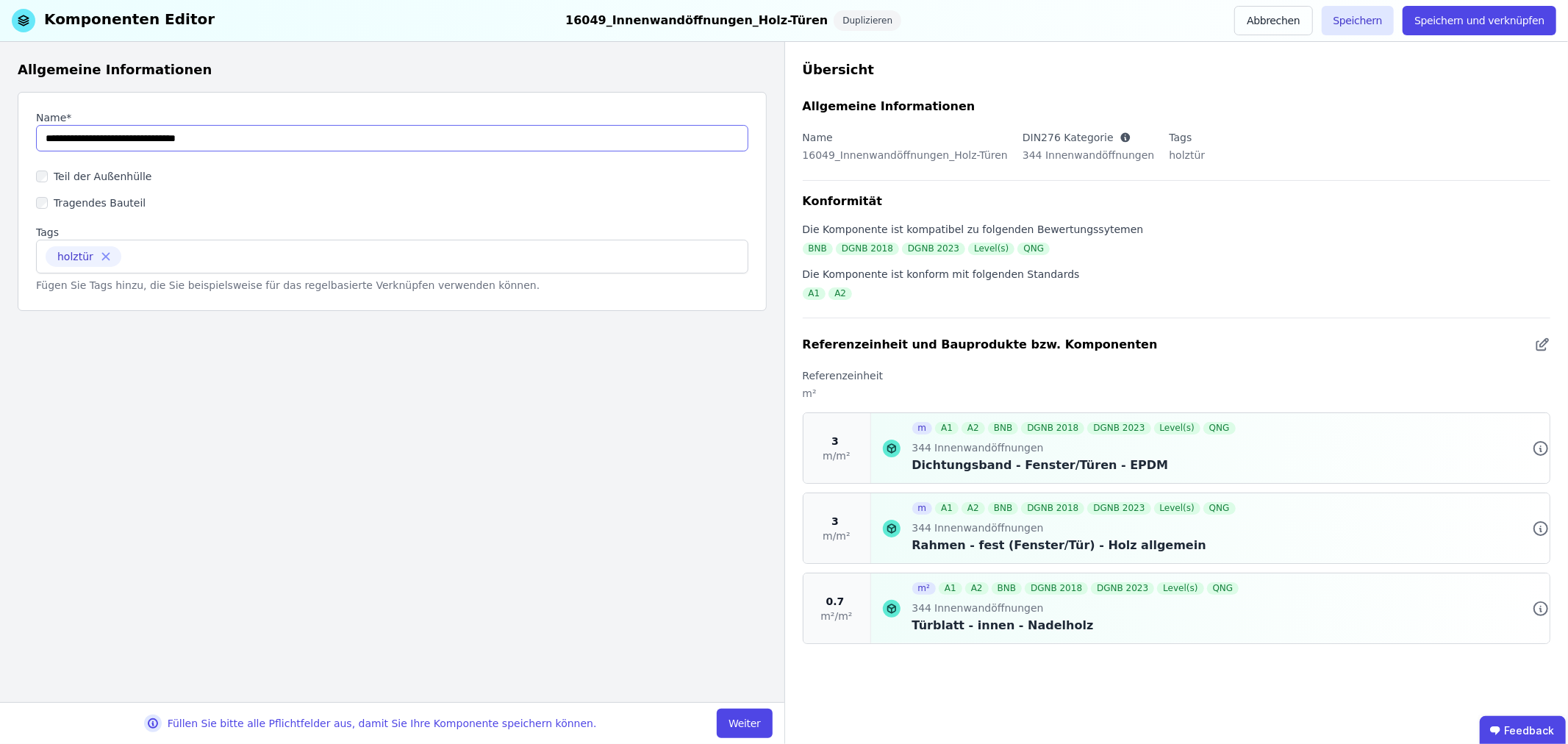
drag, startPoint x: 71, startPoint y: 138, endPoint x: 44, endPoint y: 138, distance: 27.0
click at [44, 138] on input "string" at bounding box center [392, 138] width 712 height 26
click at [261, 130] on input "string" at bounding box center [392, 138] width 712 height 26
drag, startPoint x: 177, startPoint y: 139, endPoint x: 76, endPoint y: 139, distance: 101.0
click at [76, 139] on input "string" at bounding box center [392, 138] width 712 height 26
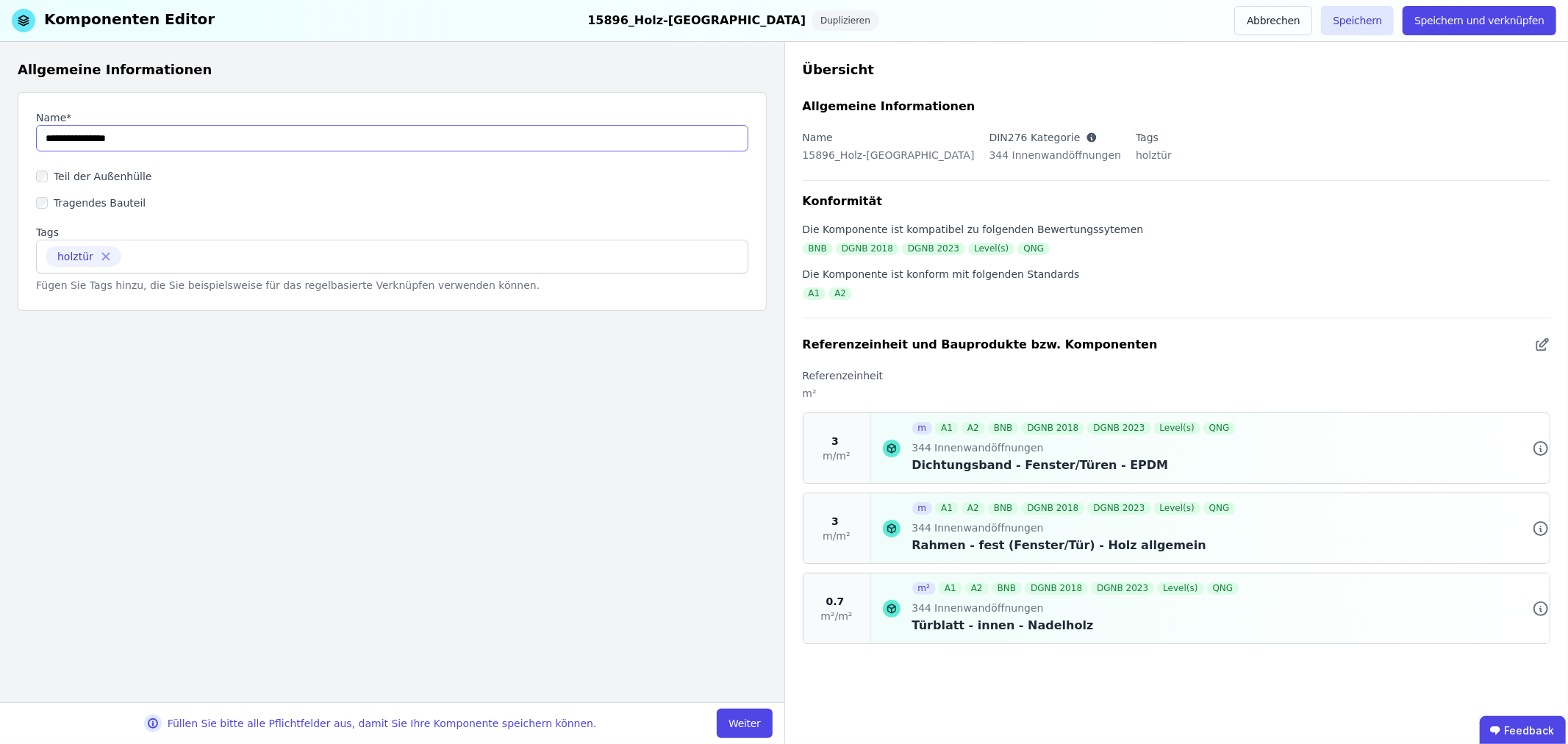
click at [104, 141] on input "string" at bounding box center [392, 138] width 712 height 26
click at [106, 139] on input "string" at bounding box center [392, 138] width 712 height 26
type input "**********"
click at [743, 724] on button "Weiter" at bounding box center [744, 723] width 55 height 30
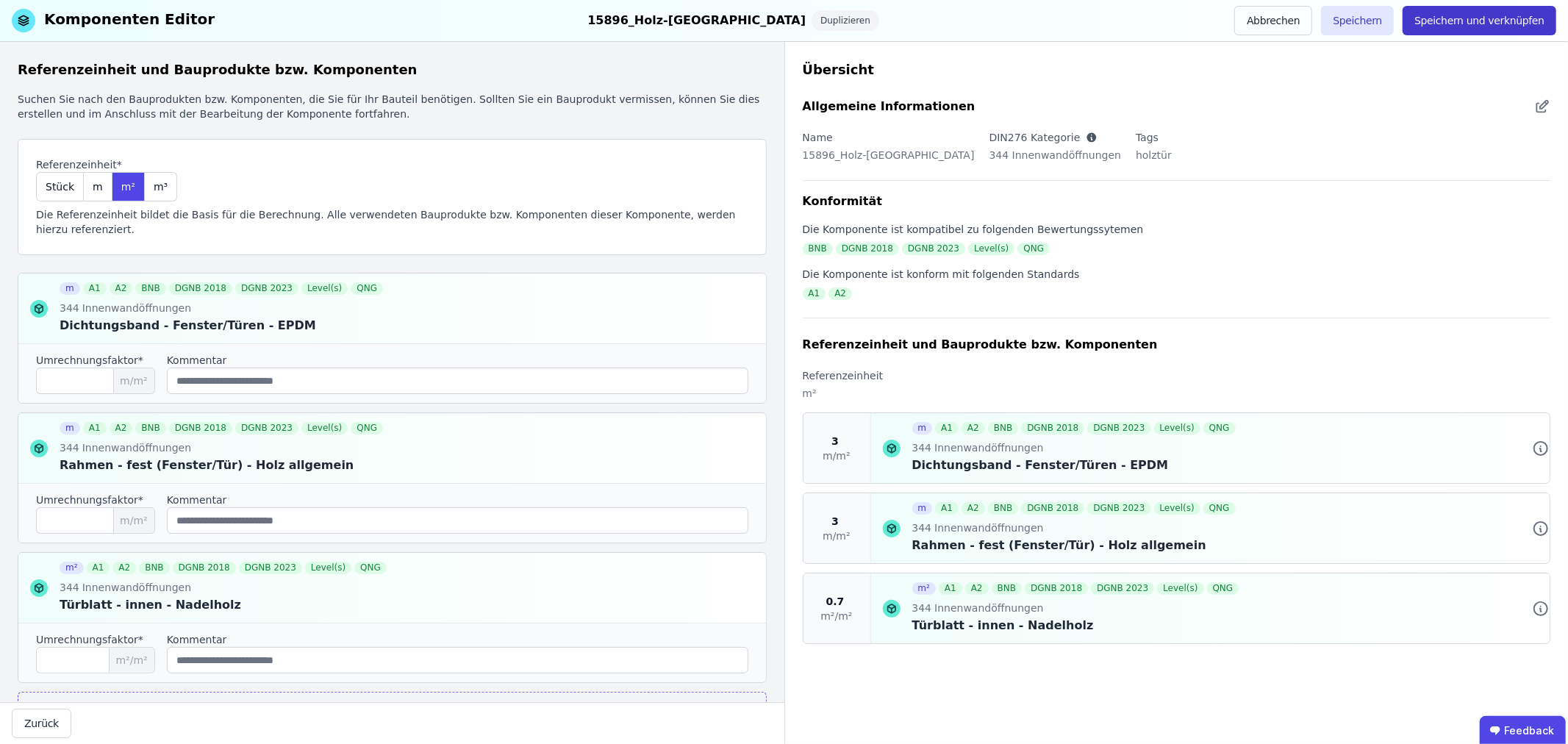
click at [1484, 13] on button "Speichern und verknüpfen" at bounding box center [1479, 21] width 154 height 30
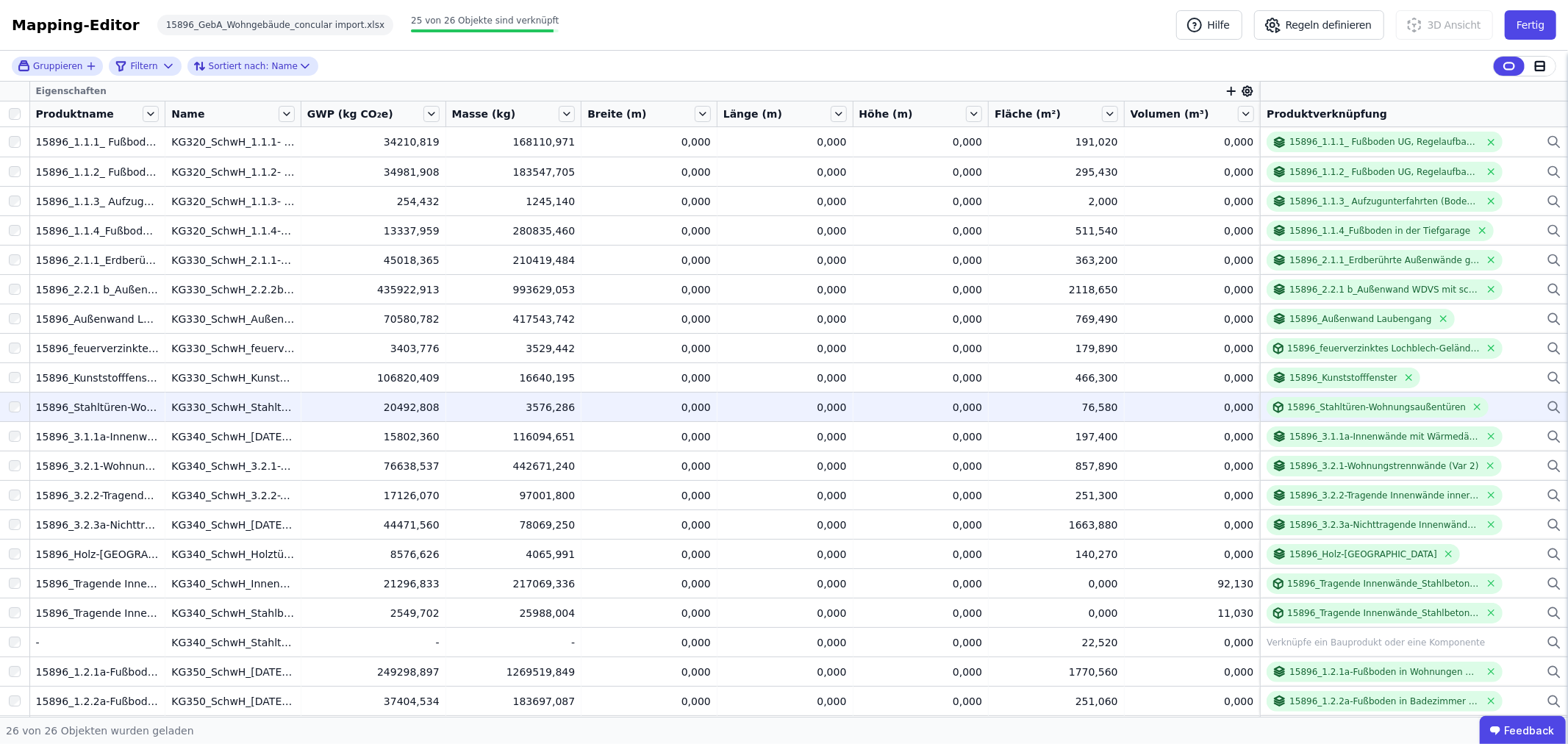
click at [1547, 403] on icon at bounding box center [1554, 407] width 14 height 18
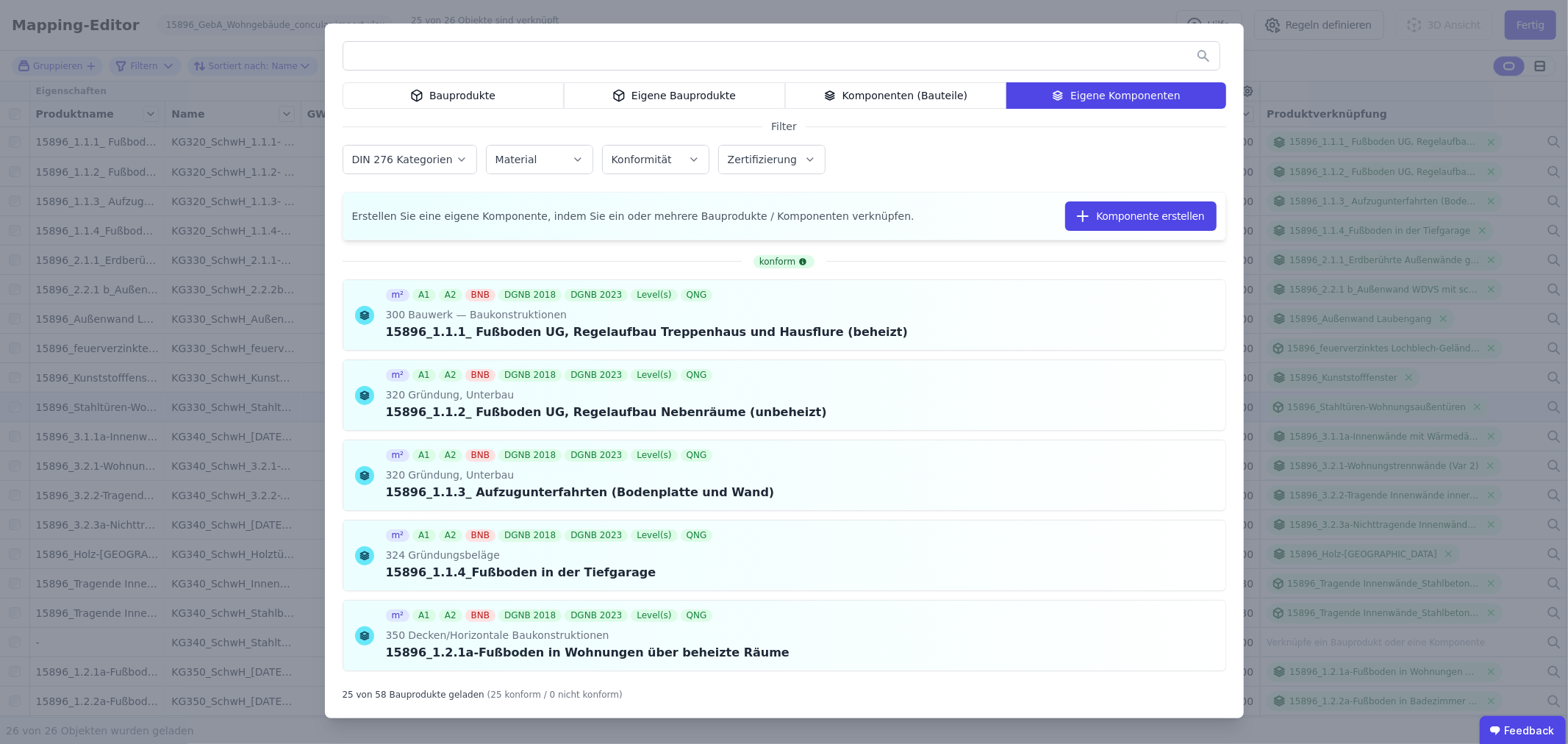
click at [525, 53] on input "text" at bounding box center [781, 55] width 877 height 26
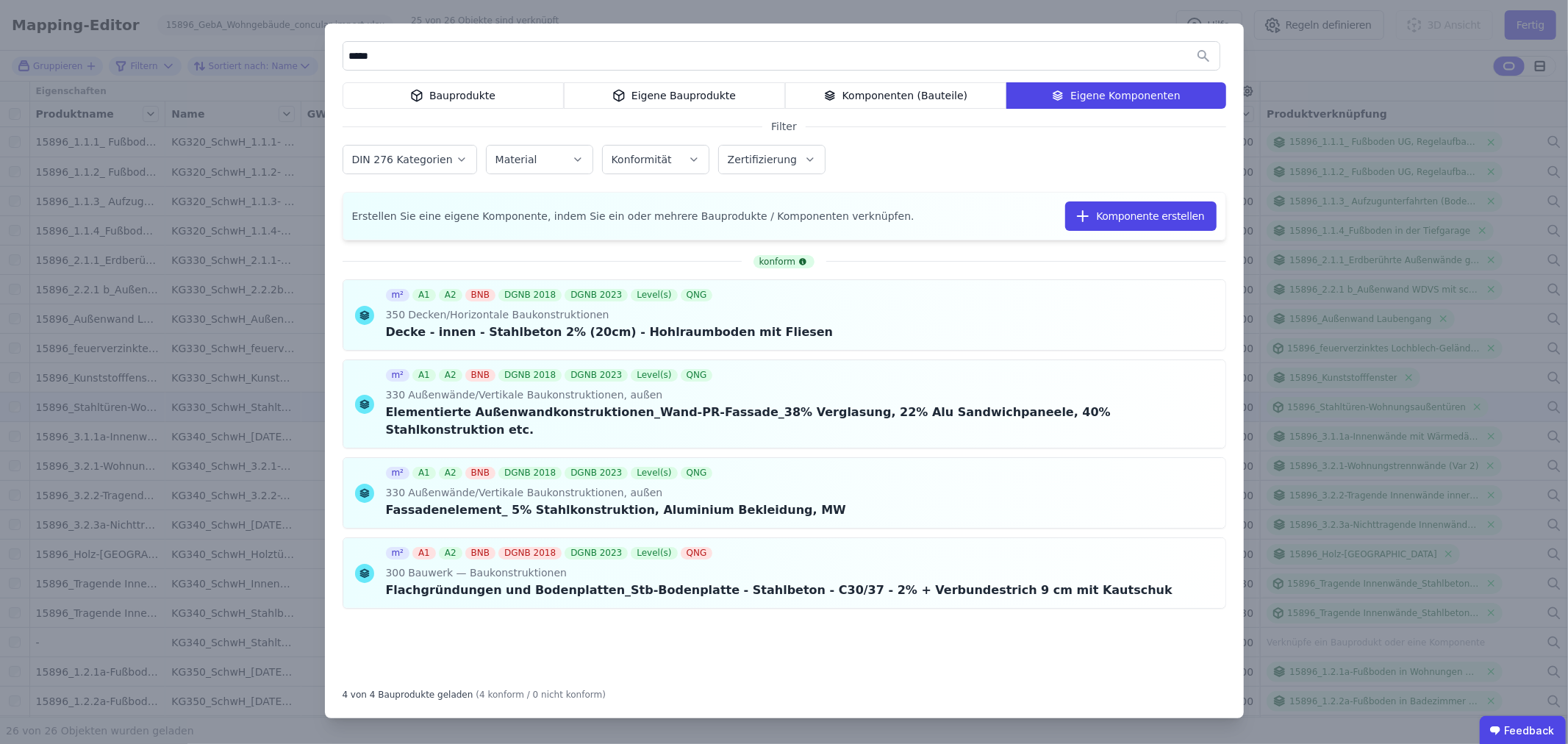
drag, startPoint x: 384, startPoint y: 54, endPoint x: 346, endPoint y: 59, distance: 38.3
click at [346, 59] on input "*****" at bounding box center [781, 55] width 877 height 26
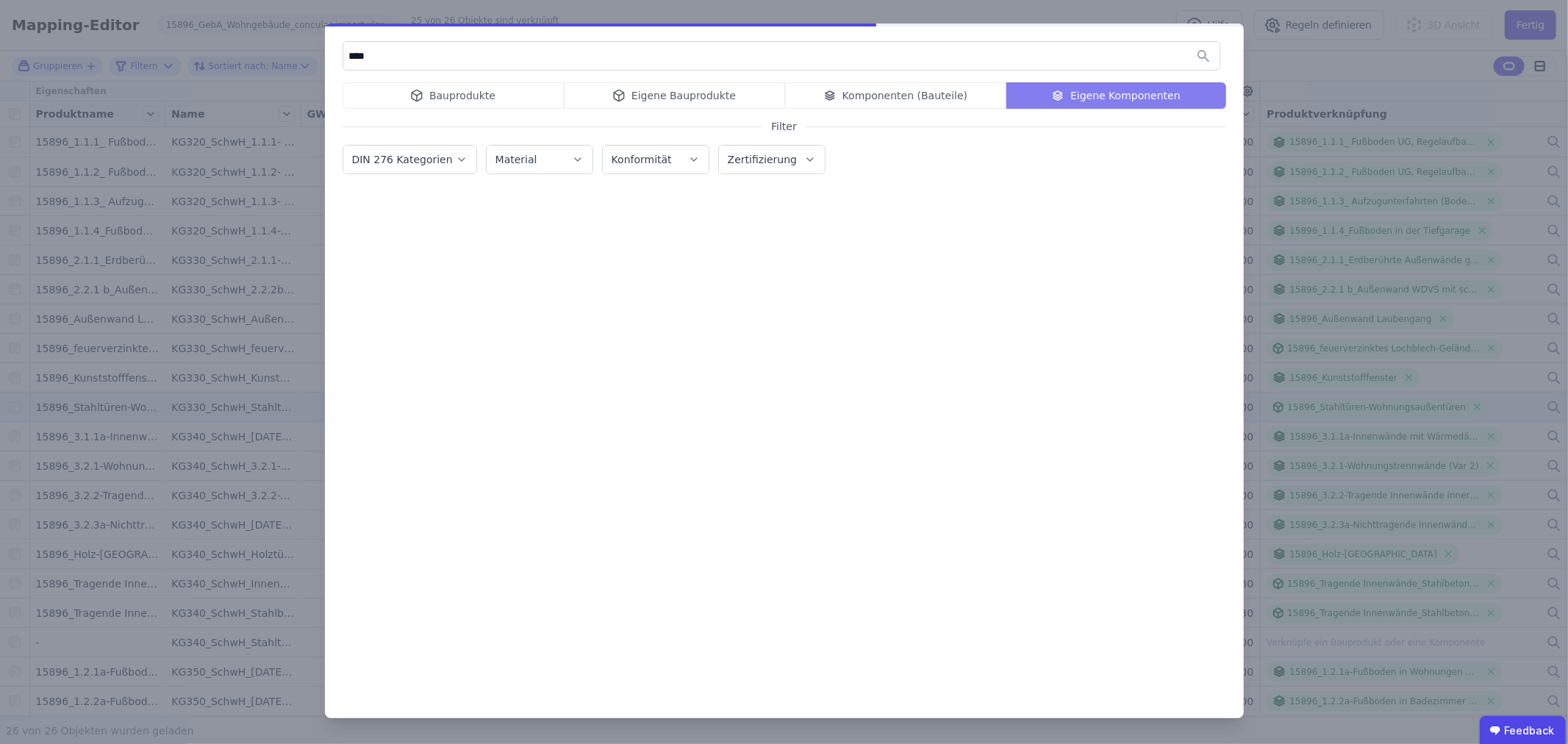
type input "*****"
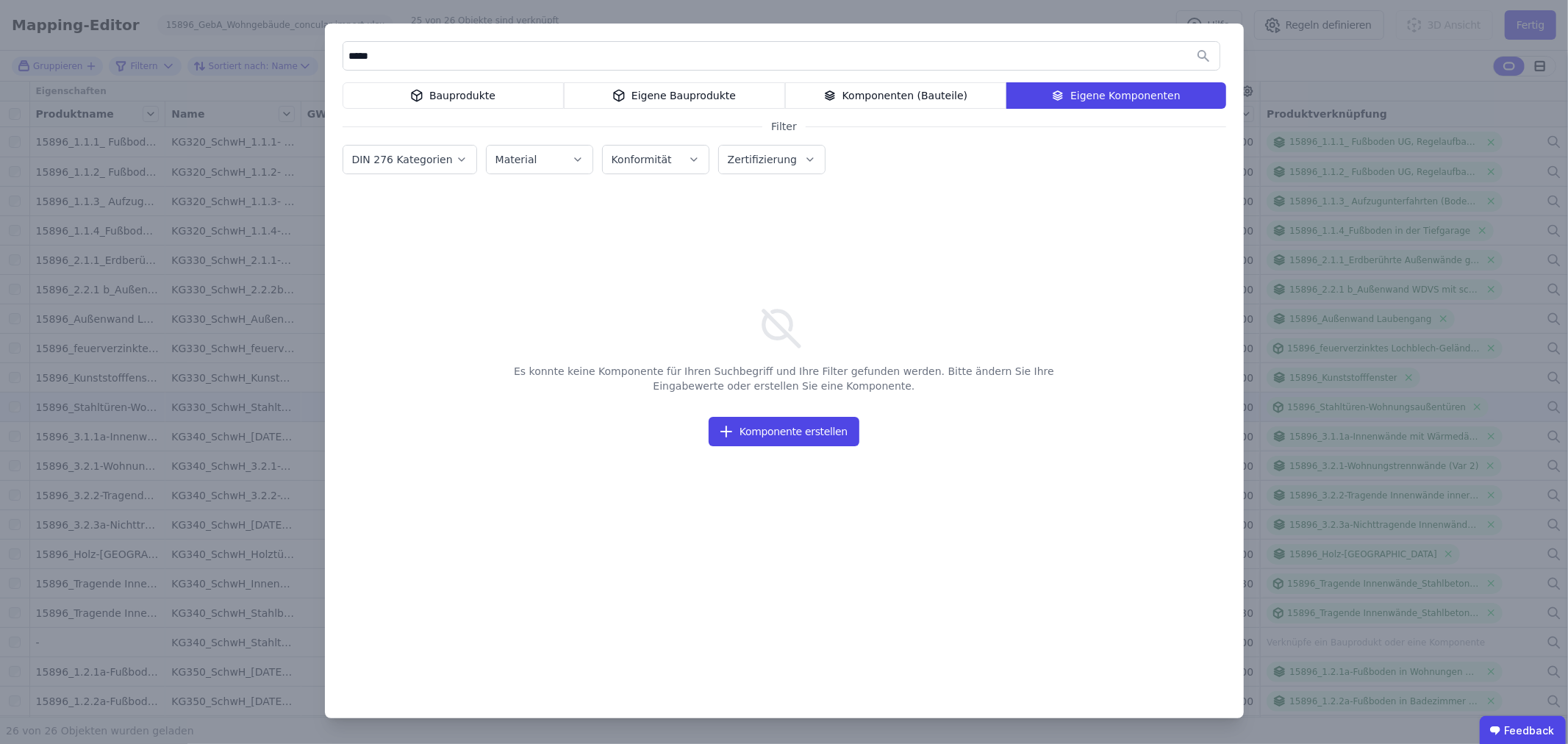
drag, startPoint x: 423, startPoint y: 57, endPoint x: 343, endPoint y: 61, distance: 80.1
click at [343, 61] on input "*****" at bounding box center [781, 55] width 877 height 26
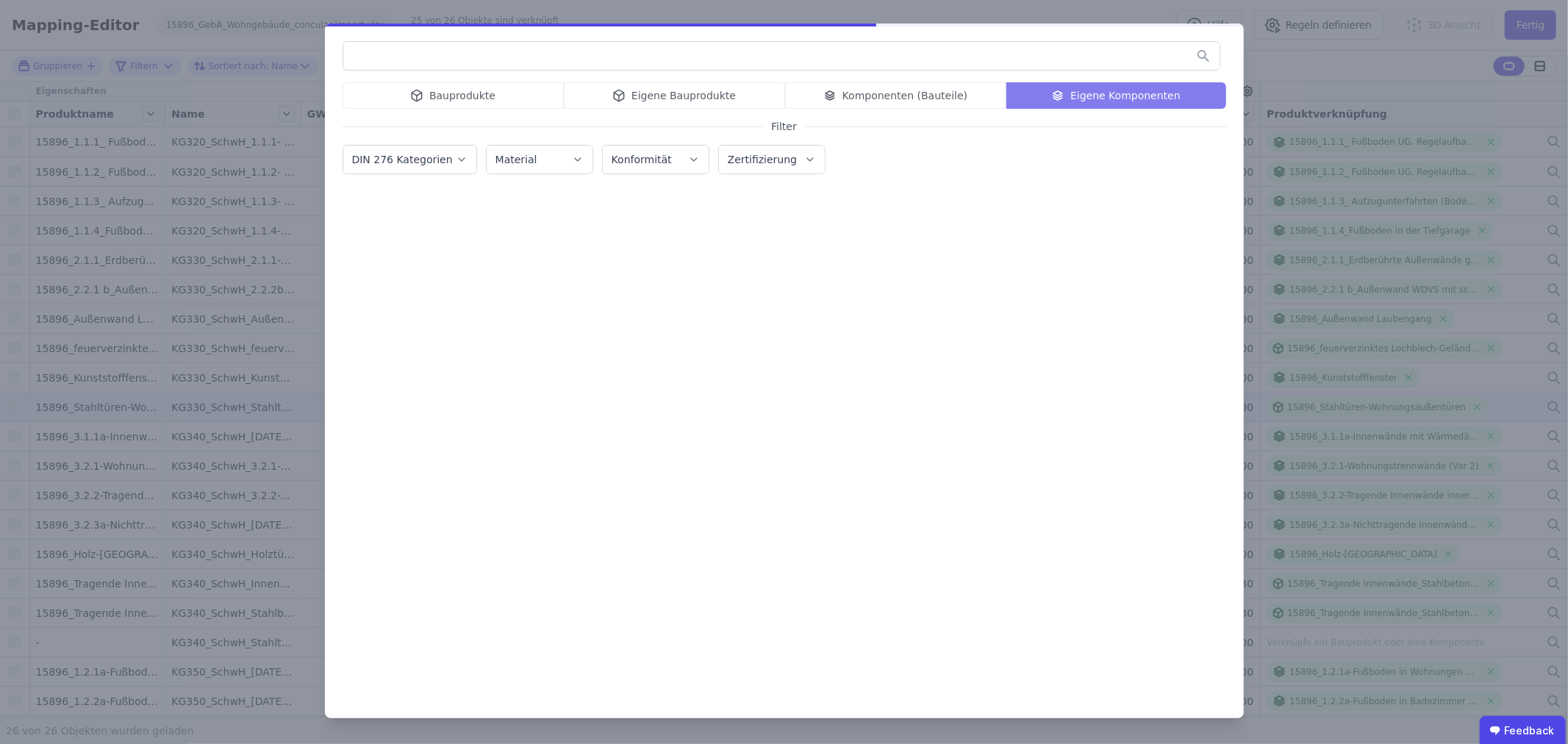
click at [665, 100] on div "Bauprodukte Eigene Bauprodukte Komponenten (Bauteile) Eigene Komponenten" at bounding box center [784, 95] width 884 height 26
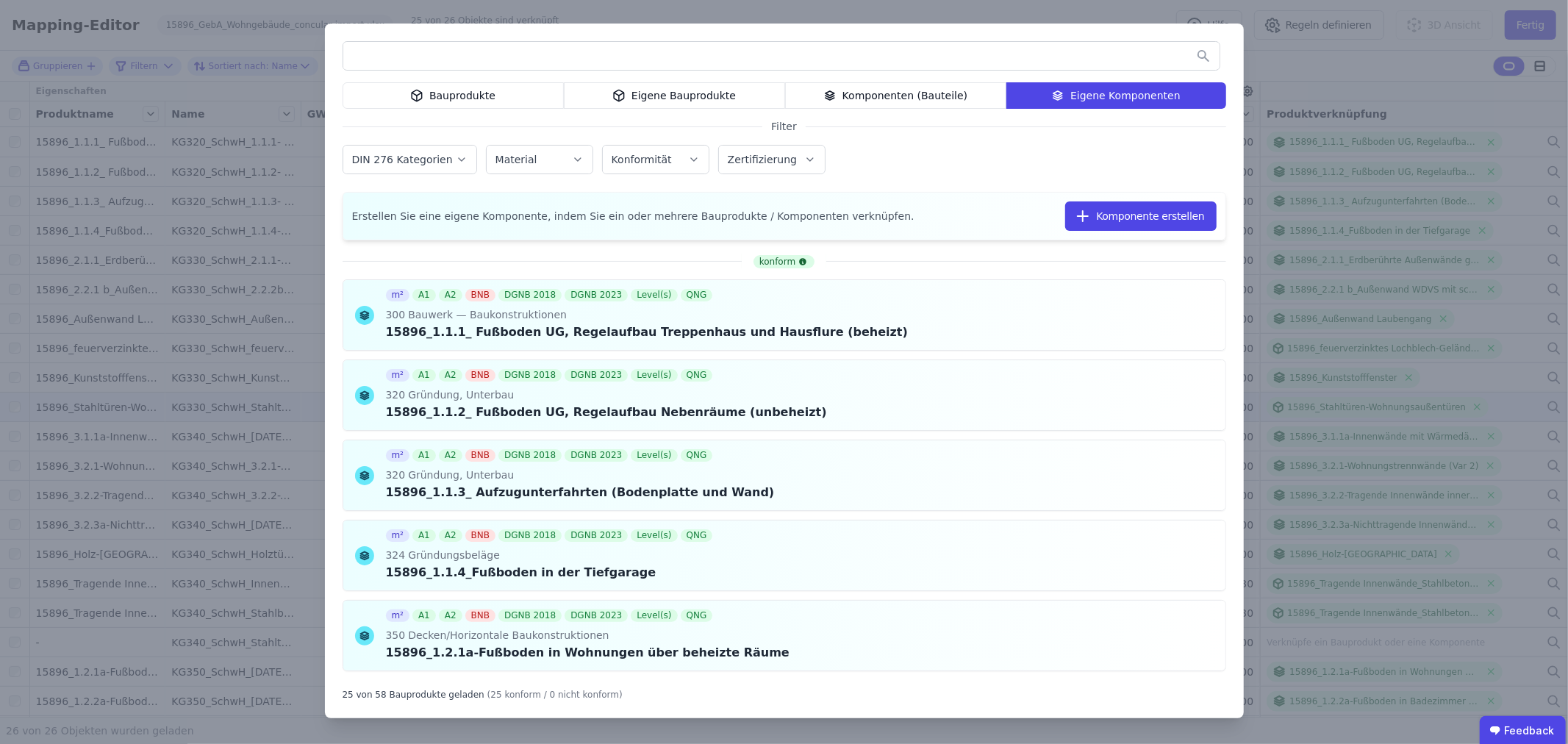
click at [667, 96] on div "Eigene Bauprodukte" at bounding box center [674, 95] width 222 height 26
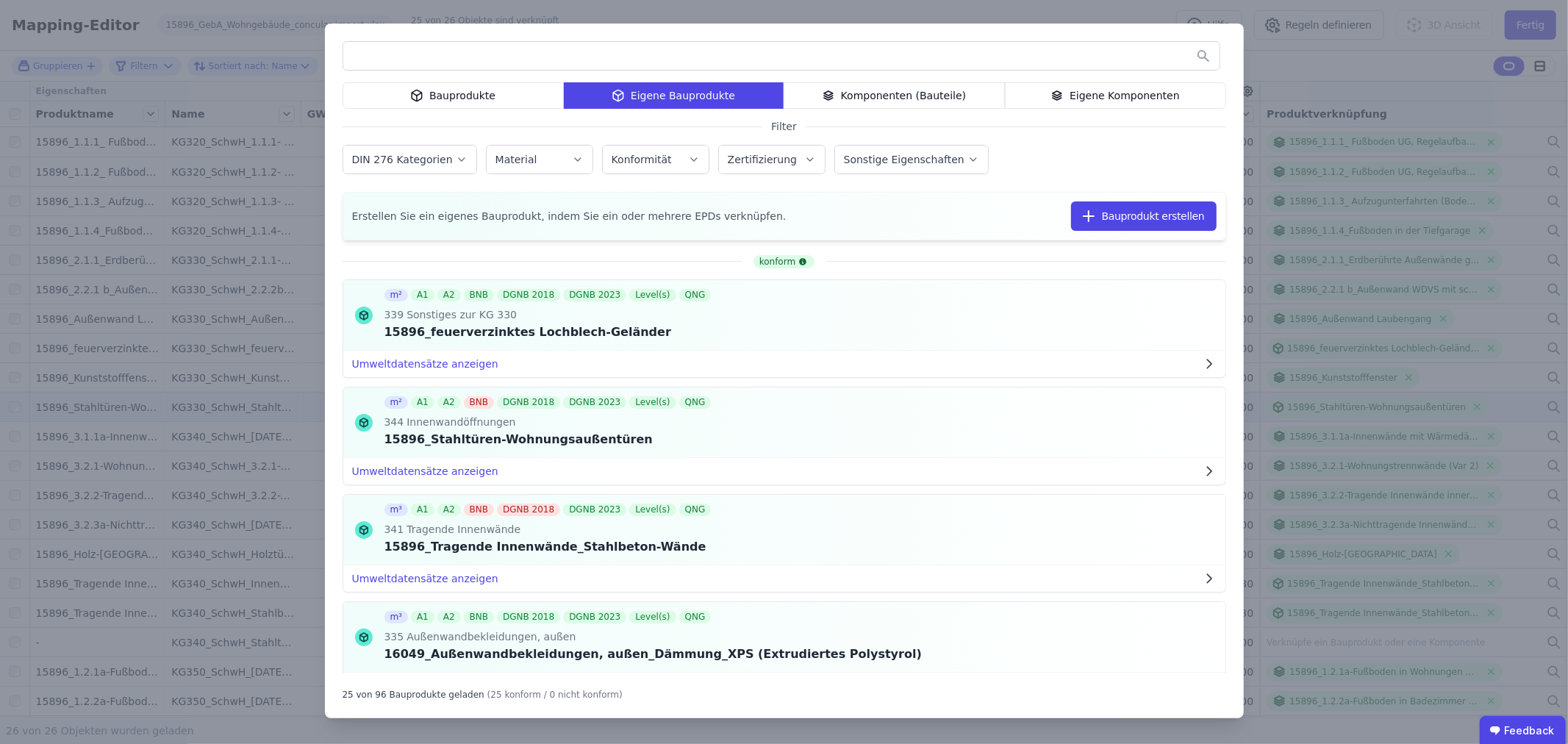
click at [1108, 93] on div "Eigene Komponenten" at bounding box center [1116, 95] width 222 height 26
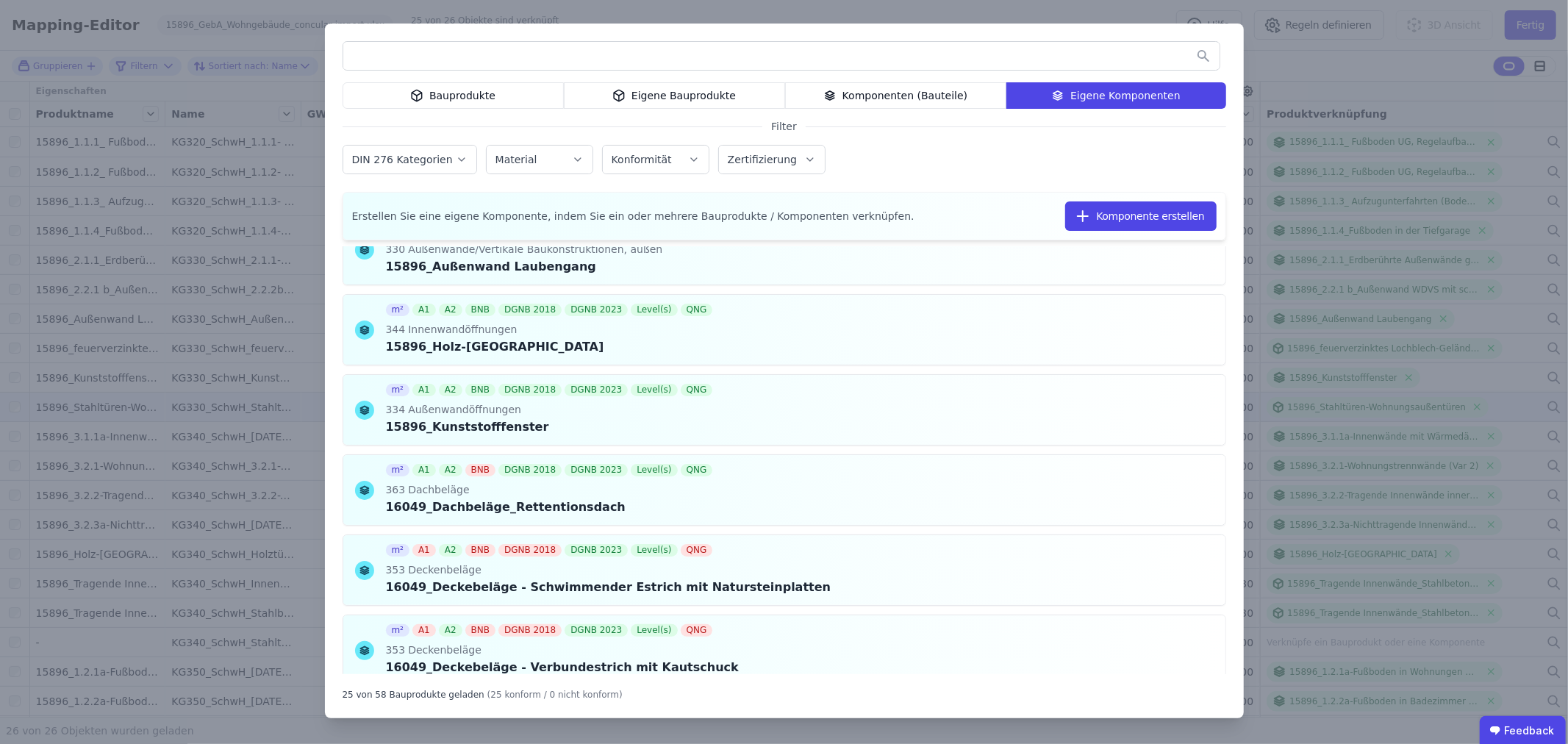
scroll to position [1388, 0]
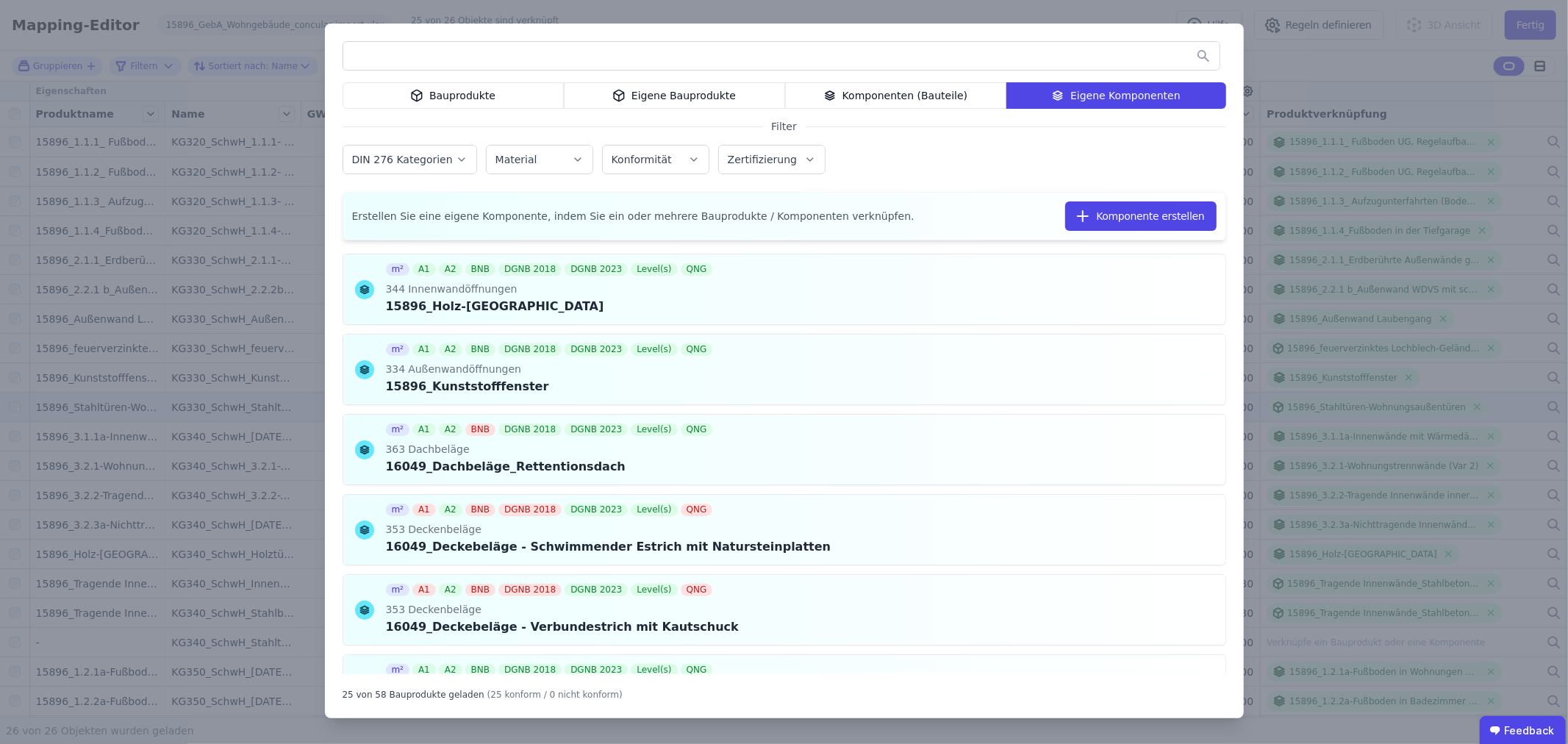
click at [659, 92] on div "Eigene Bauprodukte" at bounding box center [674, 95] width 222 height 26
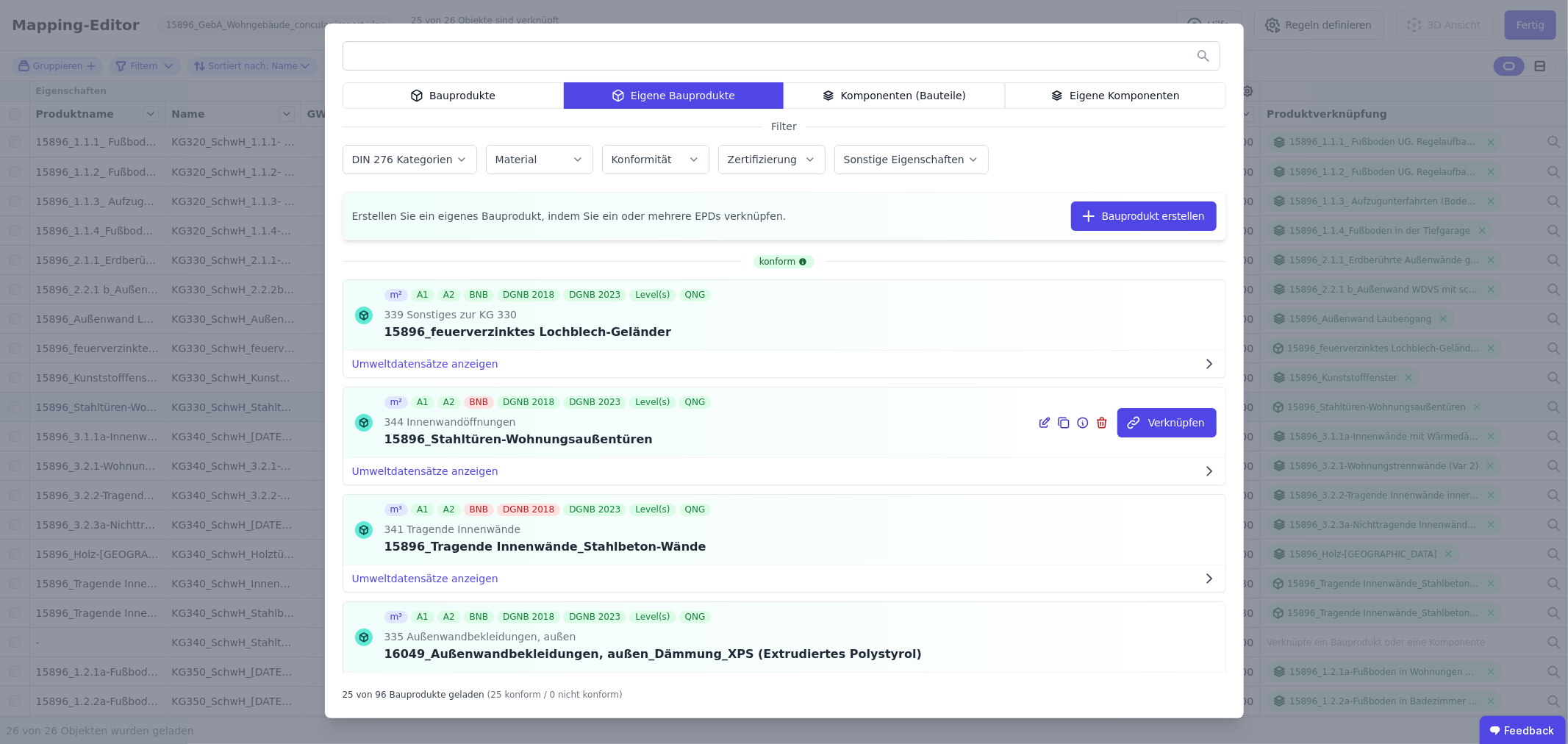
click at [1040, 423] on icon at bounding box center [1044, 424] width 14 height 18
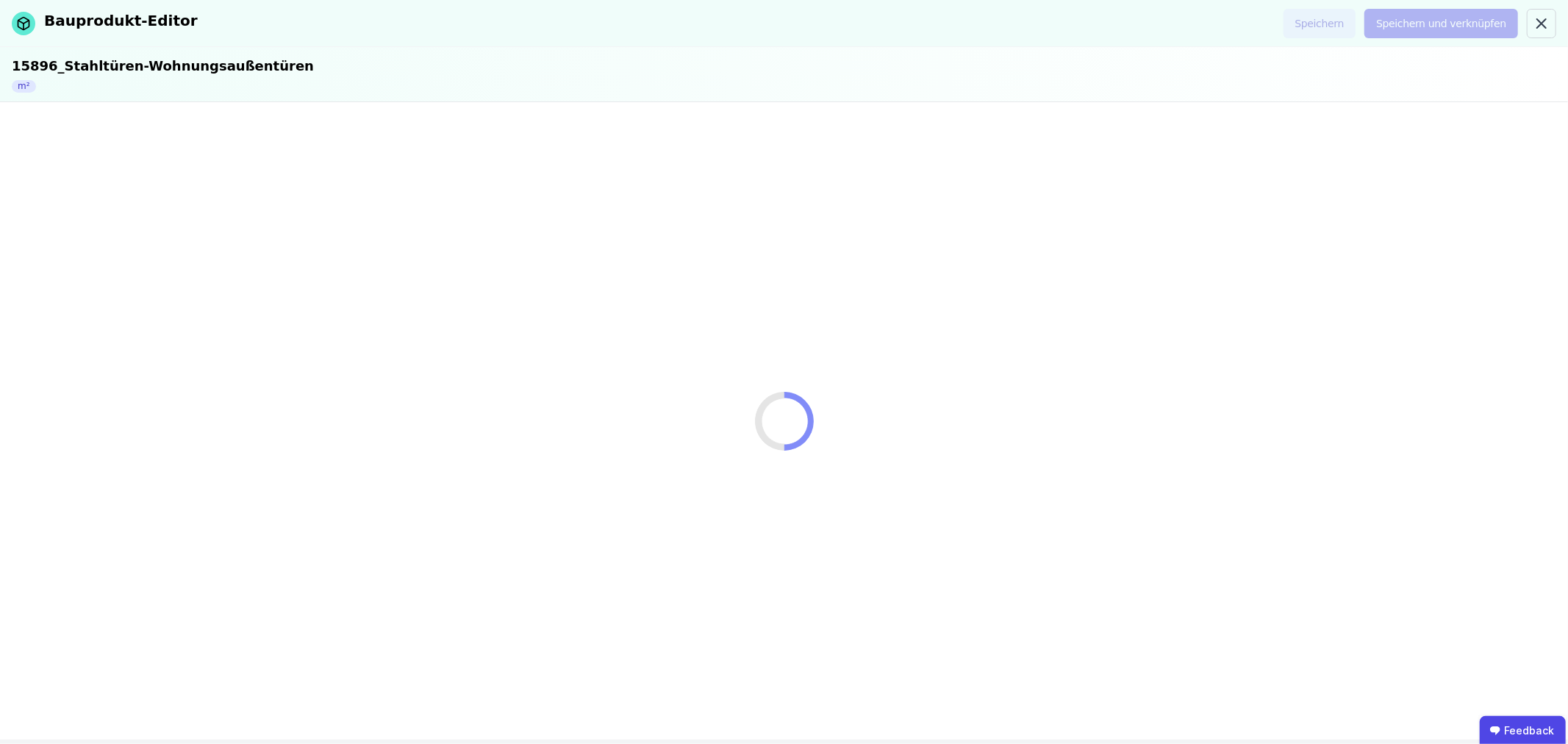
select select "**********"
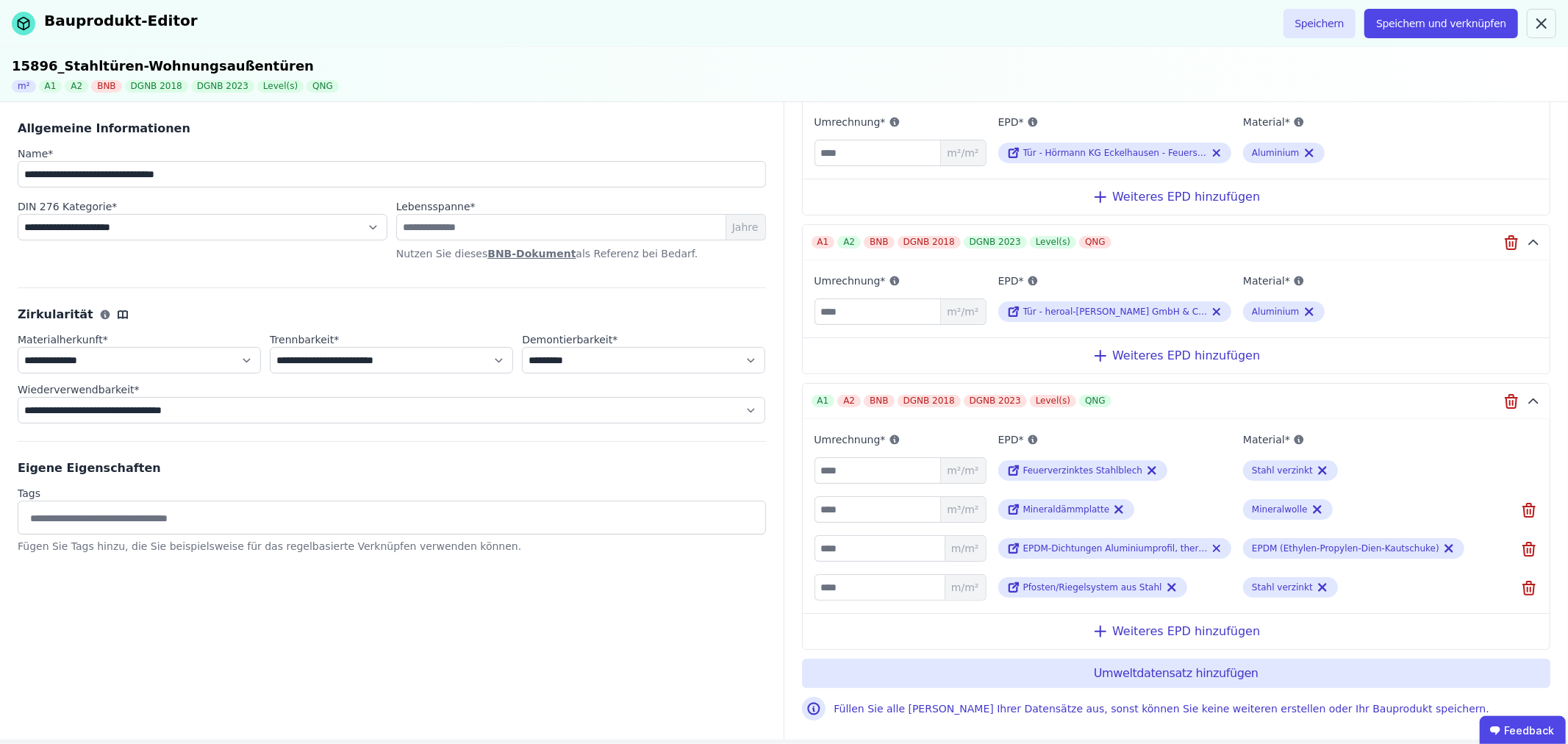
scroll to position [170, 0]
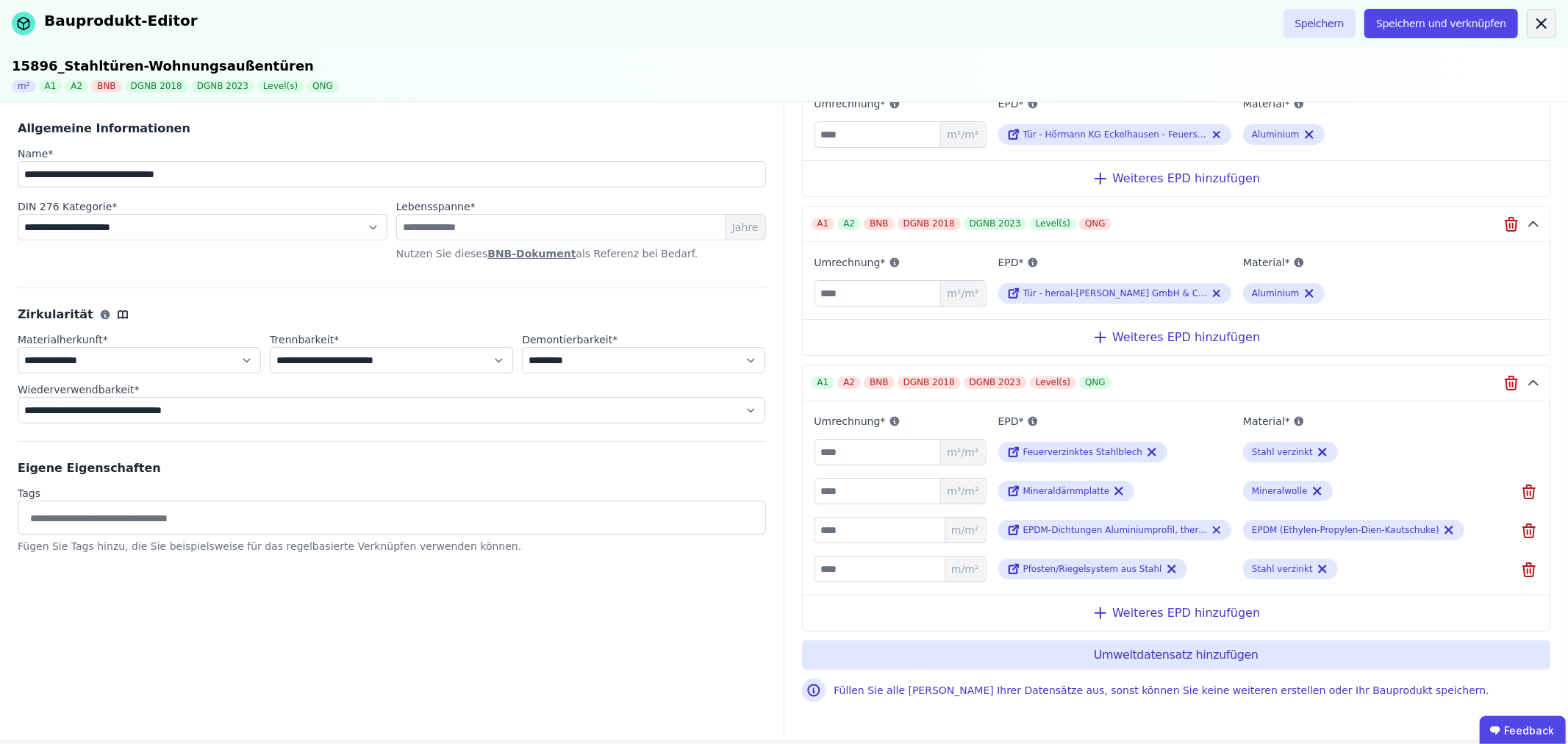
click at [1539, 21] on icon at bounding box center [1542, 24] width 18 height 18
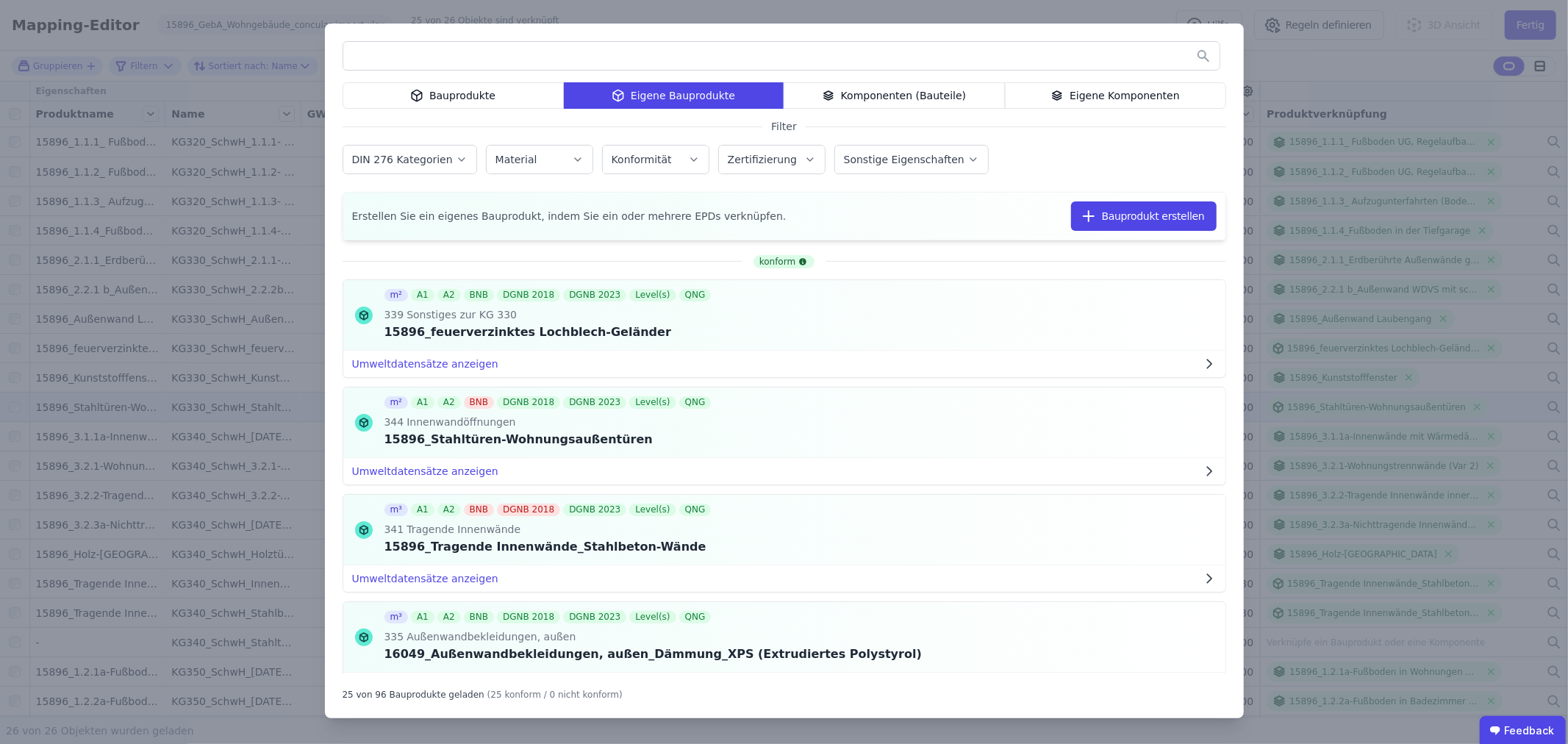
click at [1406, 552] on div "Bauprodukte Eigene Bauprodukte Komponenten (Bauteile) Eigene Komponenten Filter…" at bounding box center [784, 372] width 1568 height 744
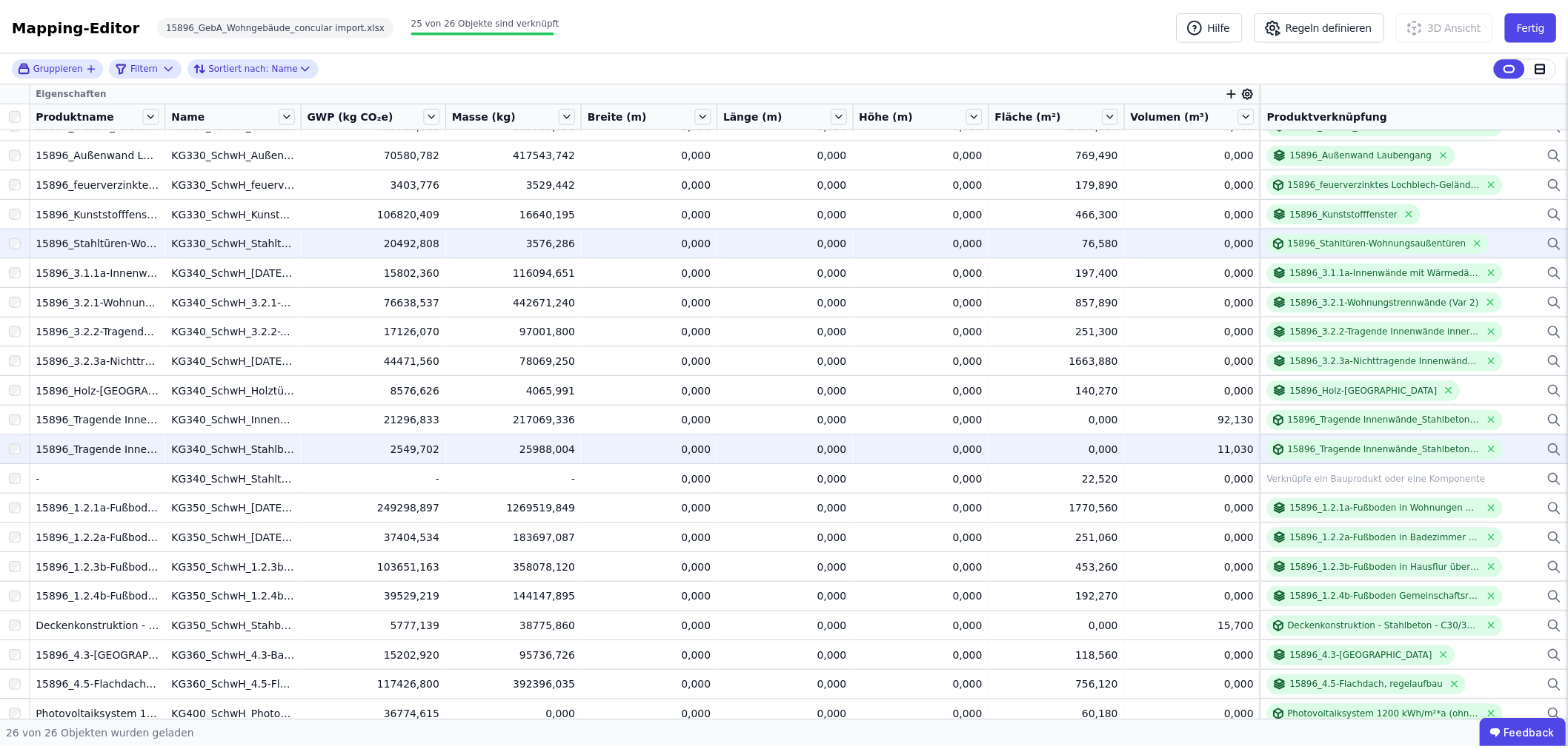
scroll to position [176, 0]
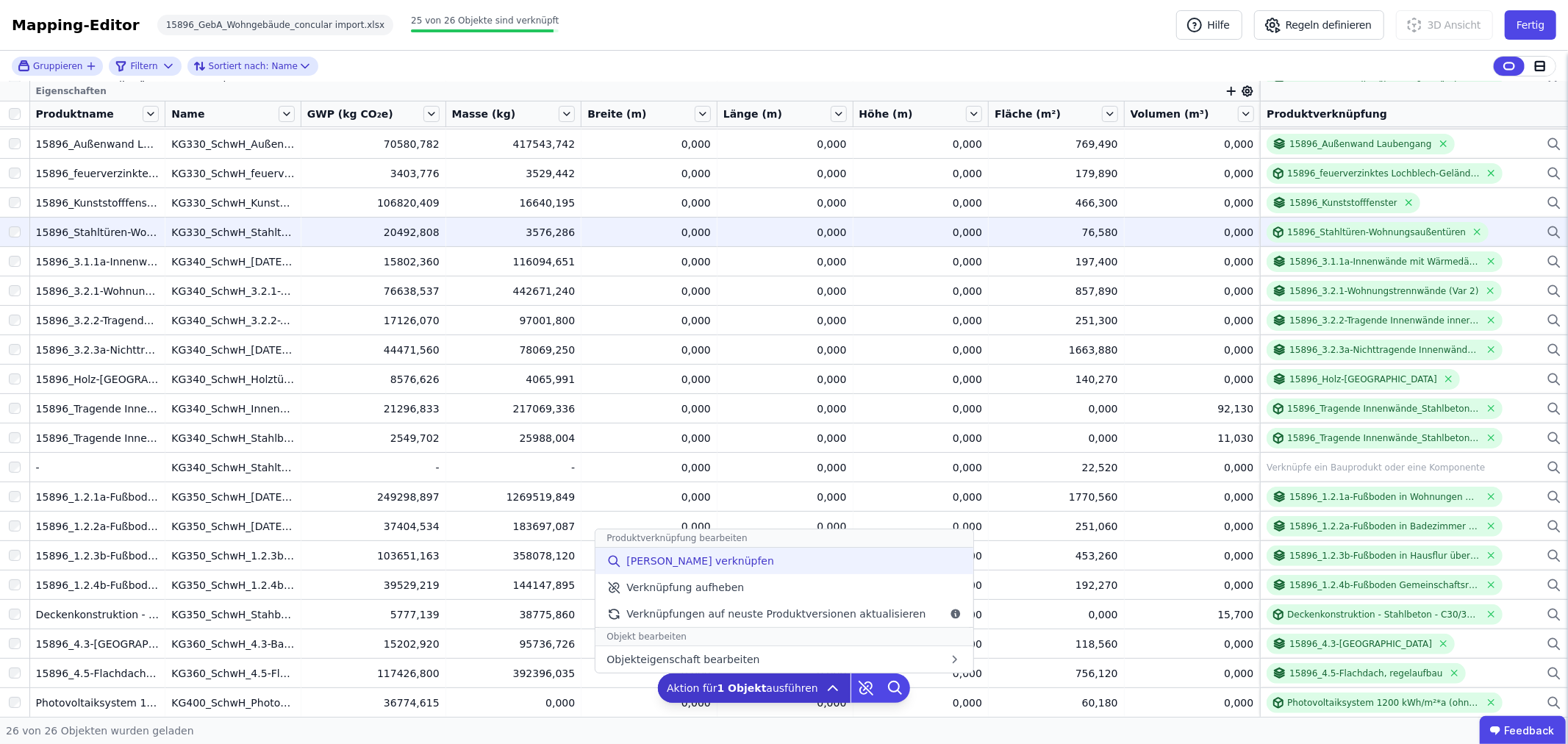
click at [692, 557] on span "[PERSON_NAME] verknüpfen" at bounding box center [699, 561] width 147 height 14
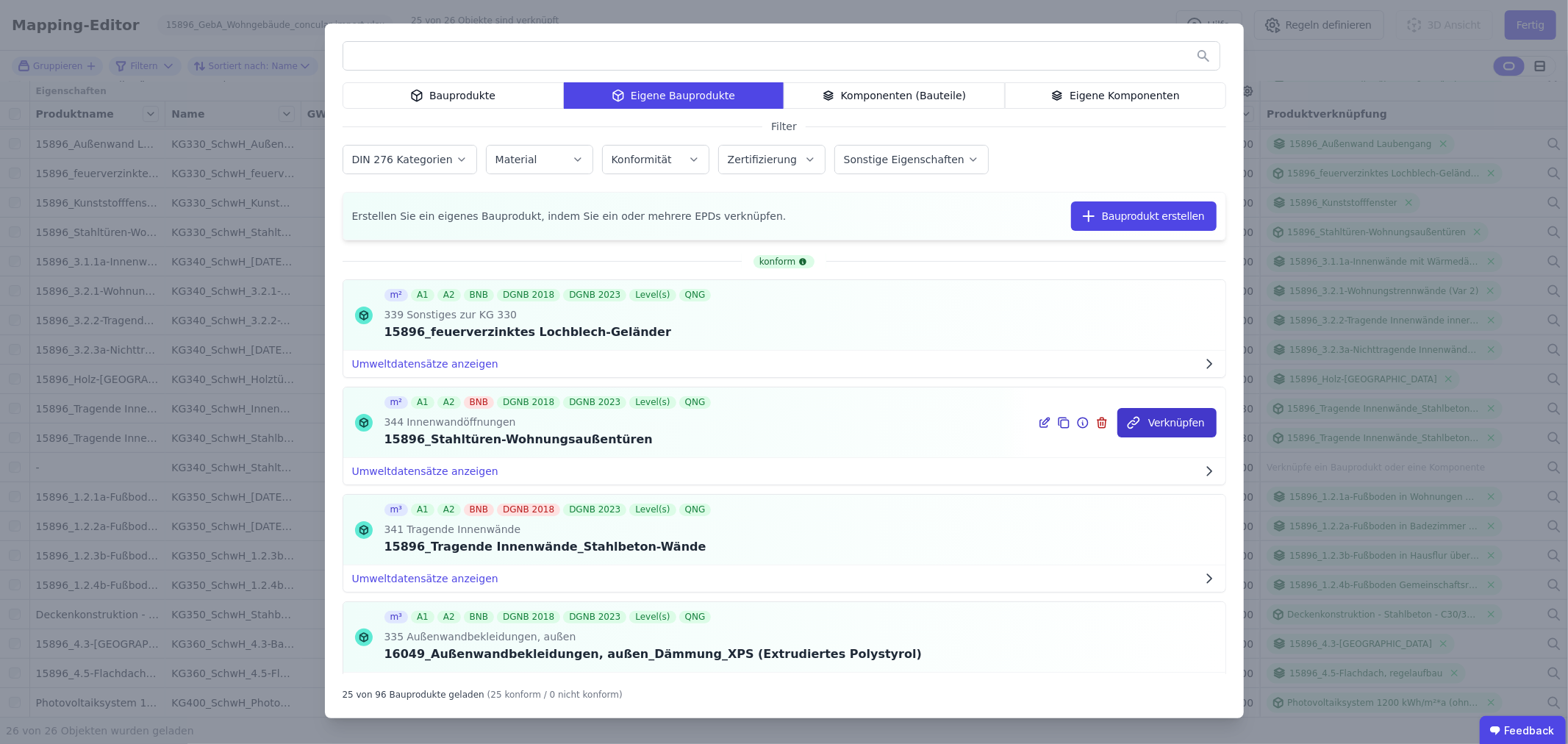
click at [1156, 425] on button "Verknüpfen" at bounding box center [1167, 423] width 100 height 30
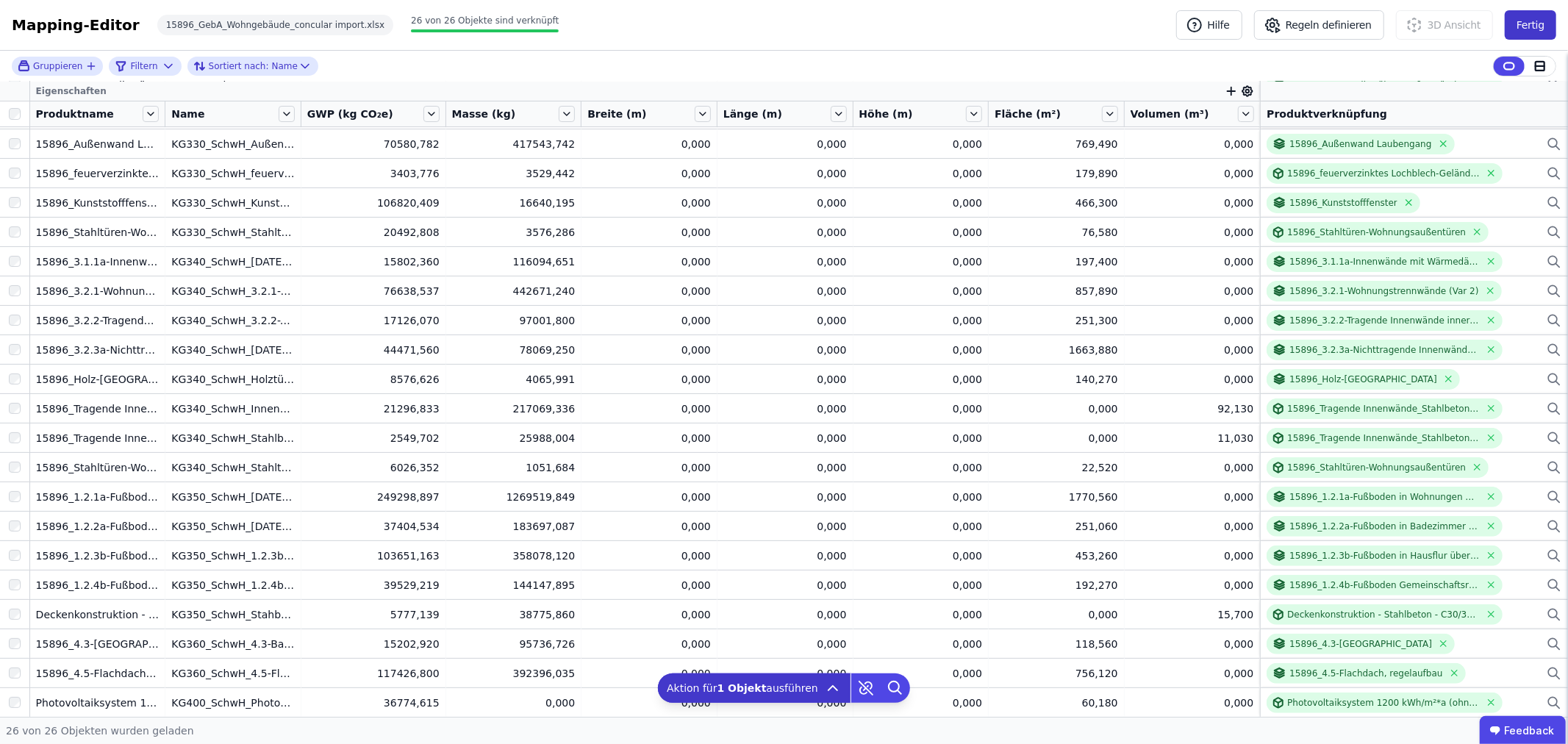
click at [1532, 15] on button "Fertig" at bounding box center [1530, 24] width 52 height 30
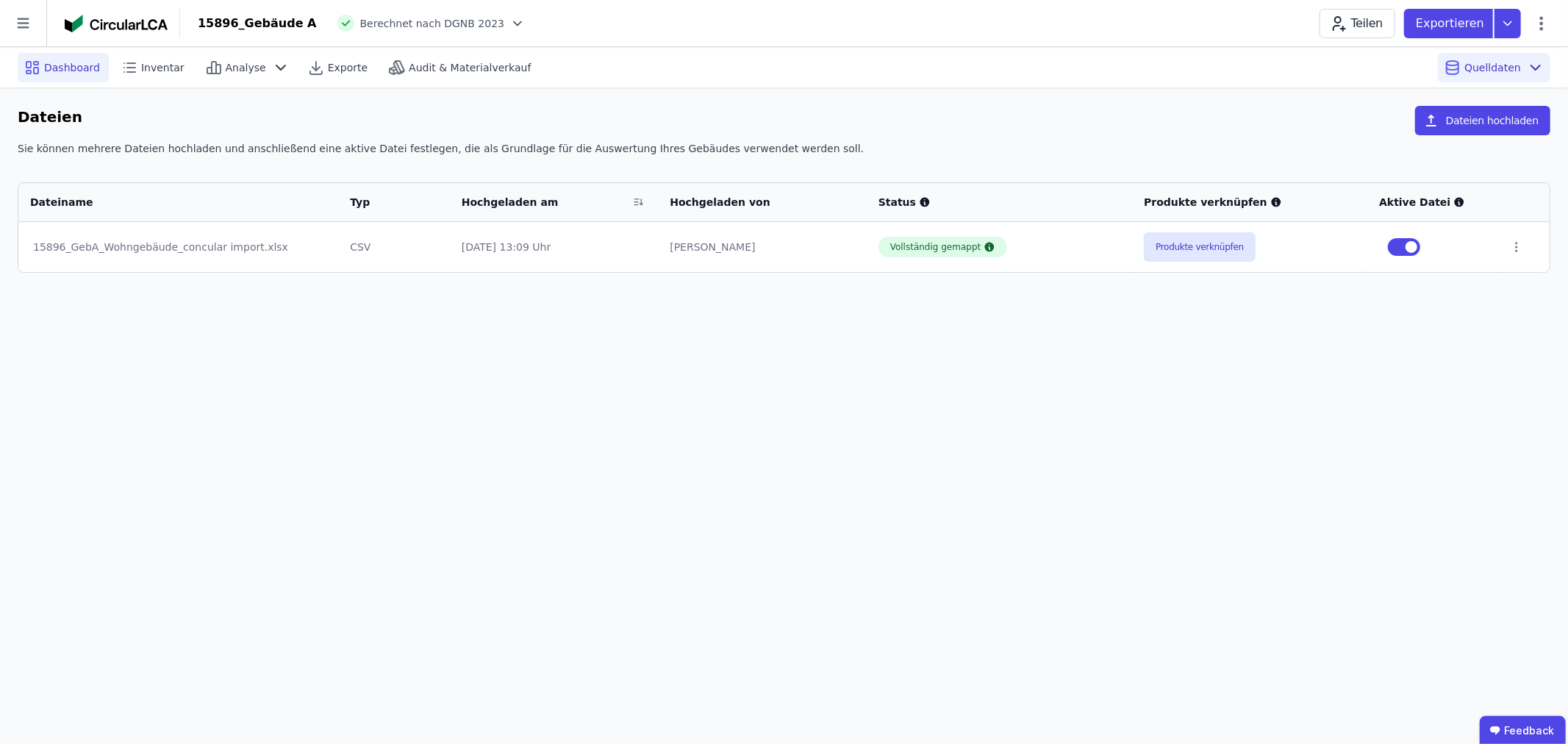
click at [75, 70] on span "Dashboard" at bounding box center [72, 68] width 56 height 14
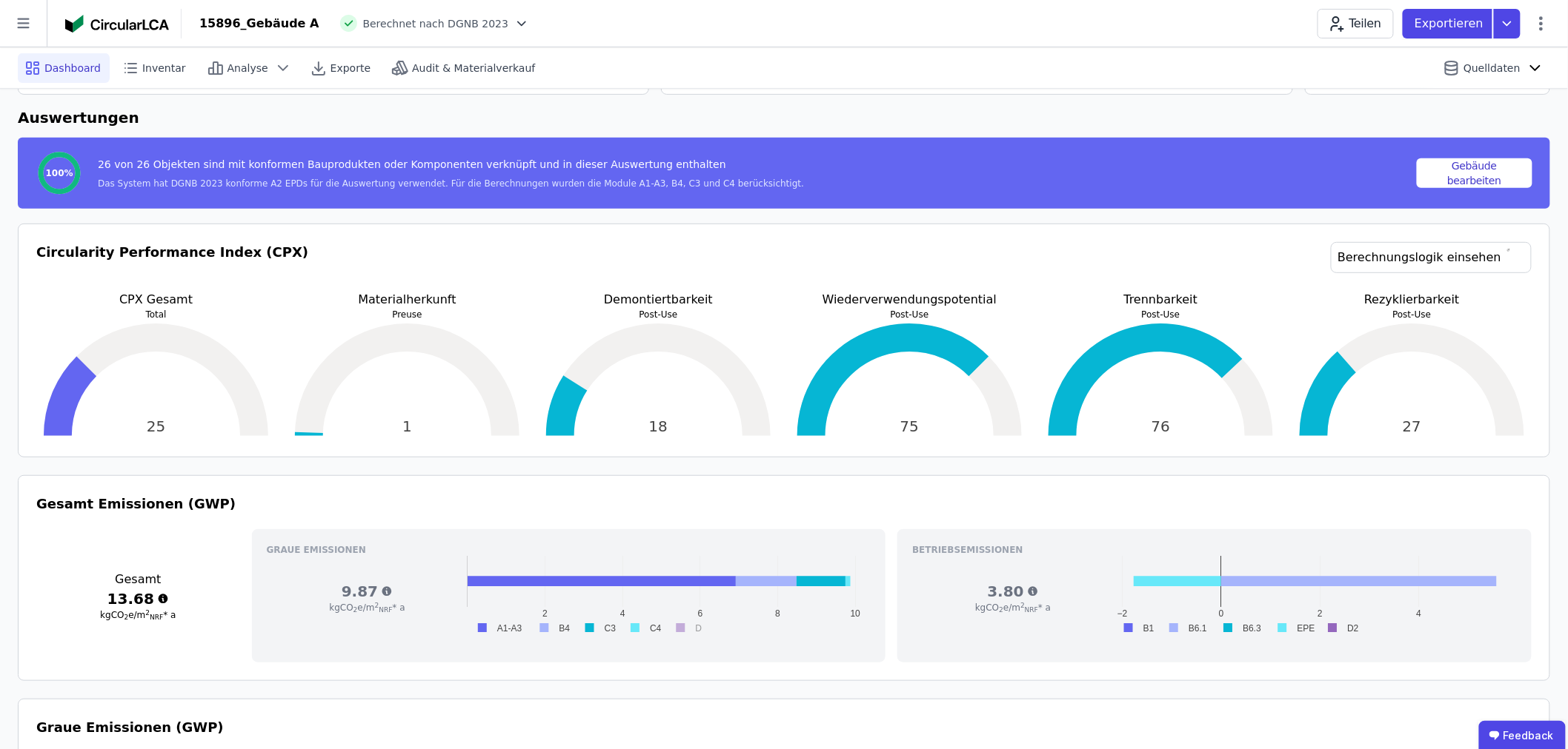
scroll to position [164, 0]
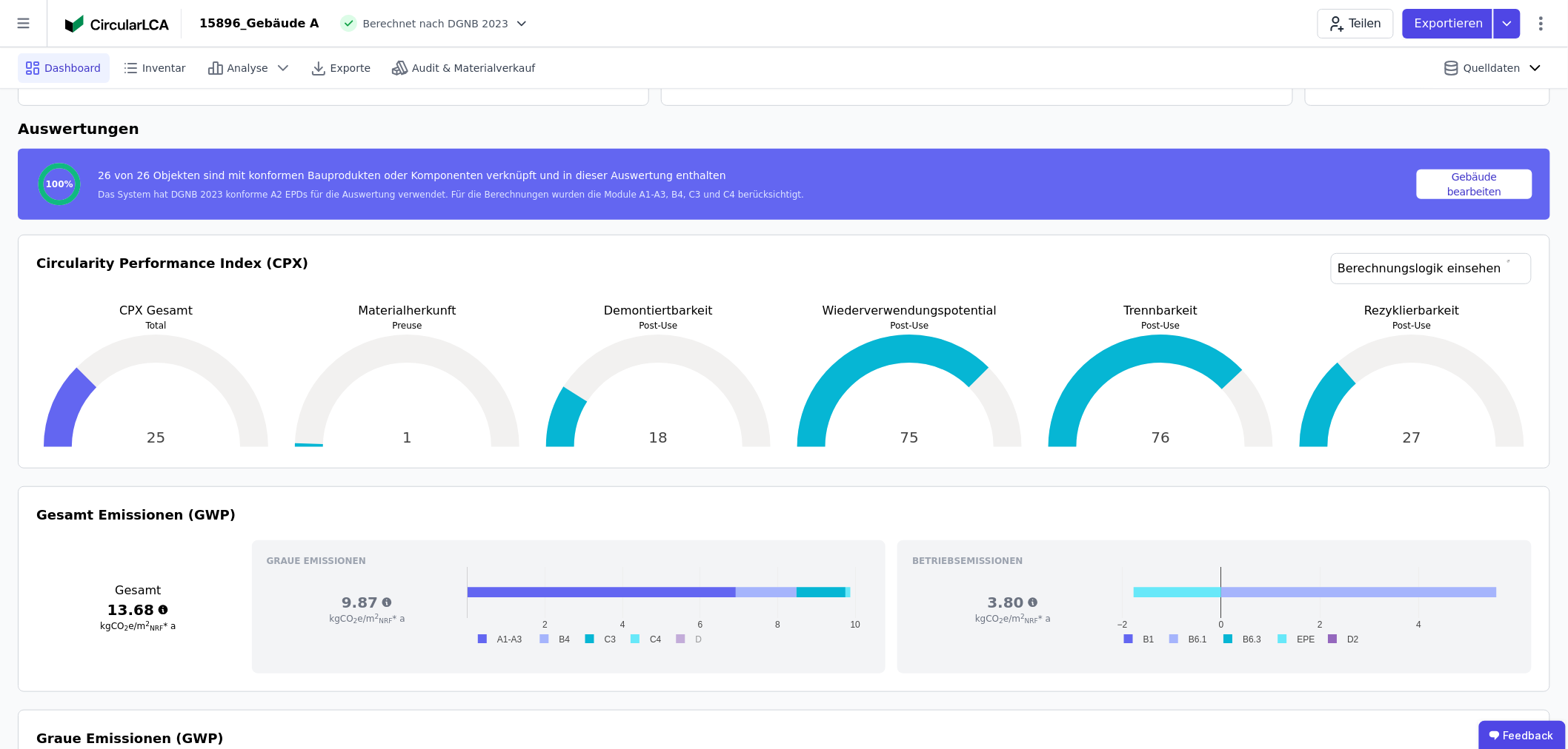
click at [418, 18] on span "Berechnet nach DGNB 2023" at bounding box center [436, 24] width 146 height 15
click at [508, 18] on div at bounding box center [518, 24] width 21 height 15
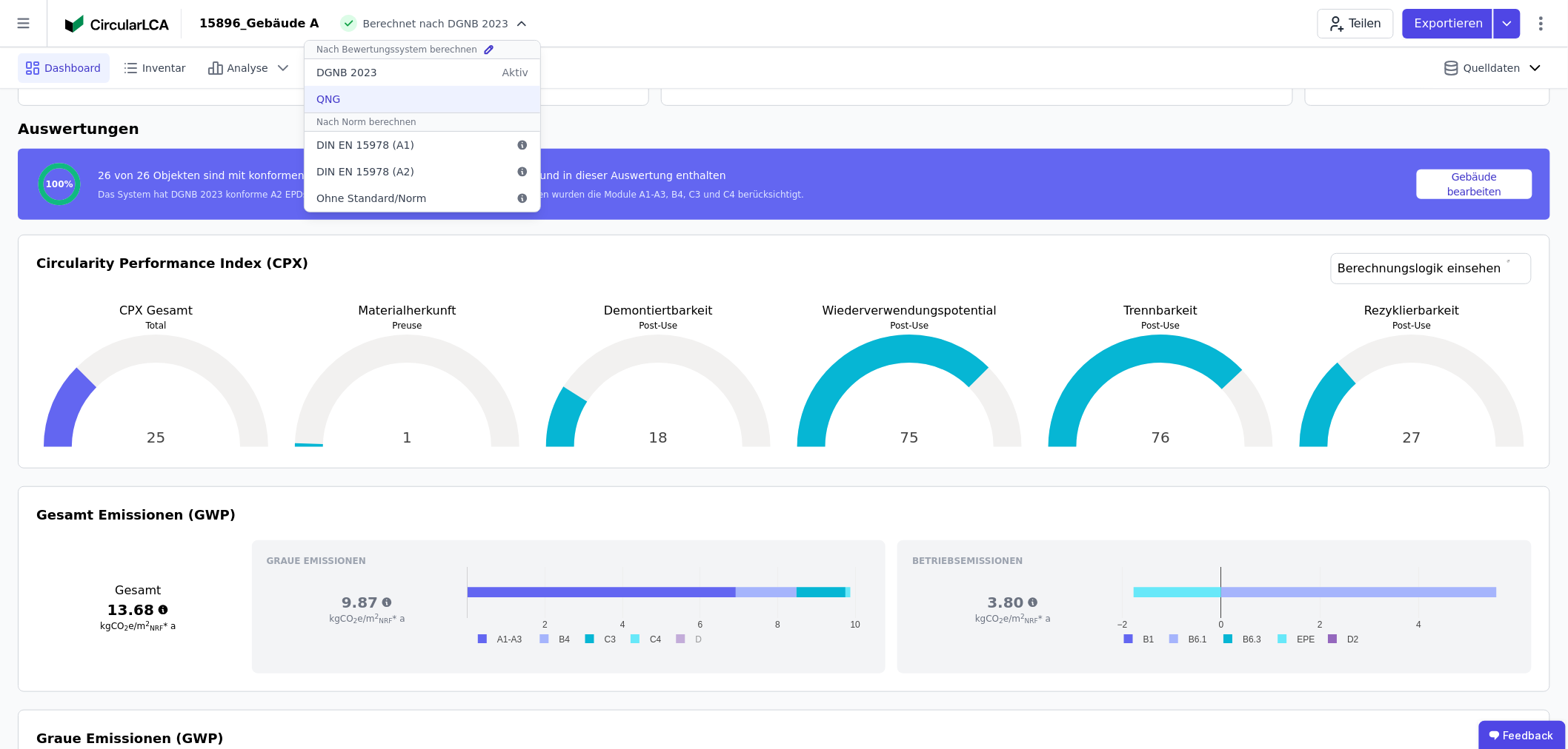
click at [413, 95] on div "QNG" at bounding box center [422, 98] width 235 height 26
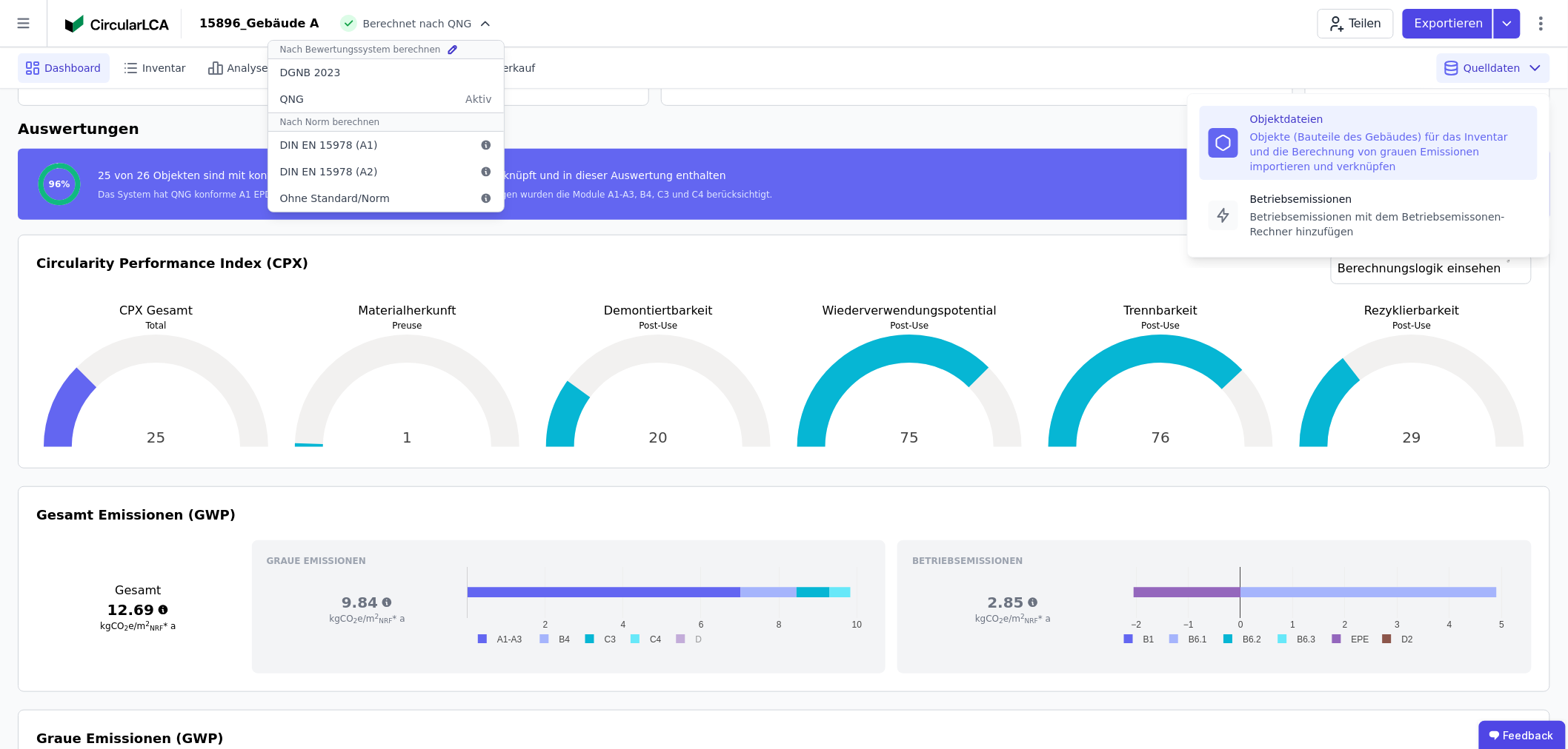
click at [1500, 134] on div "Objekte (Bauteile des Gebäudes) für das Inventar und die Berechnung von grauen …" at bounding box center [1389, 151] width 279 height 45
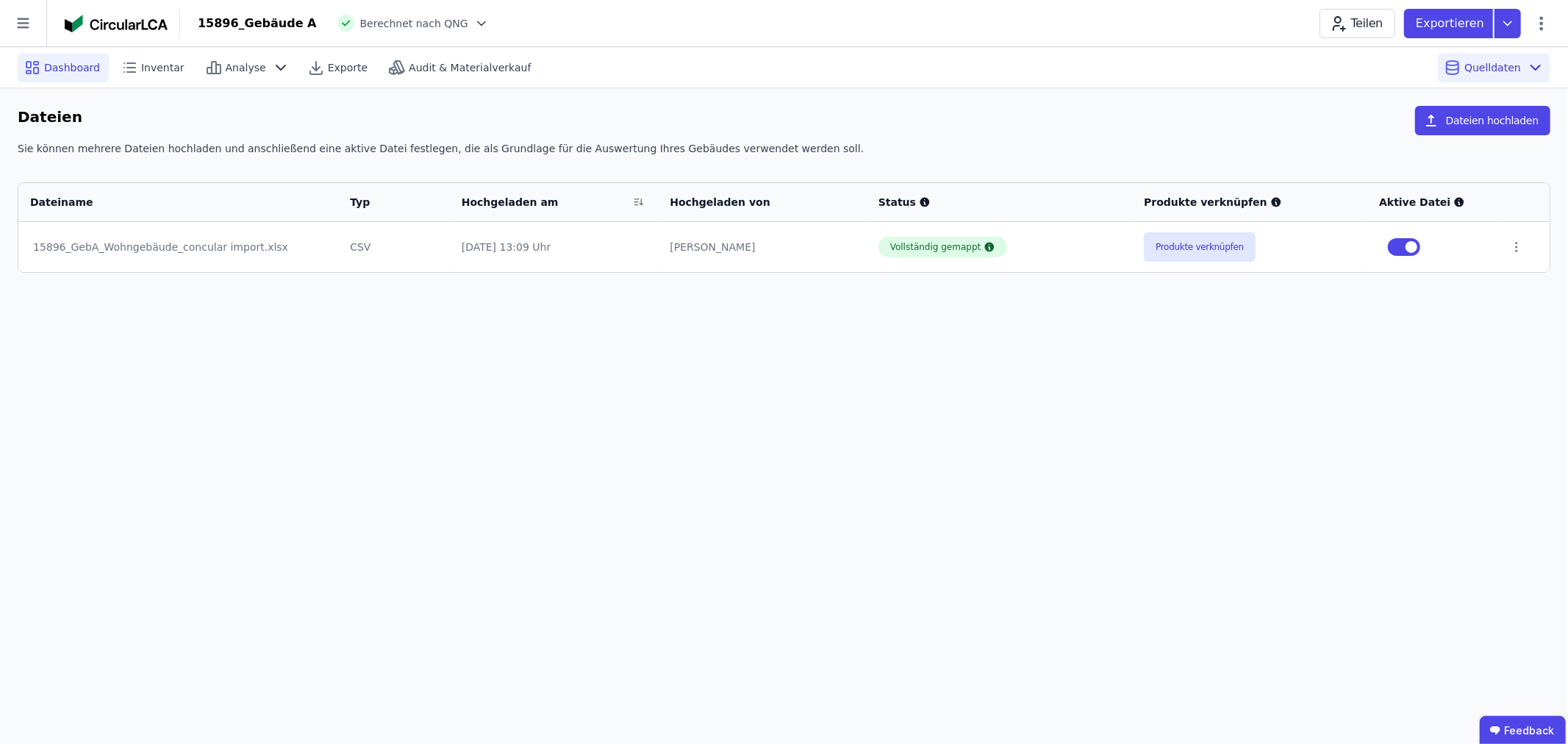
click at [71, 75] on div "Dashboard" at bounding box center [63, 68] width 91 height 30
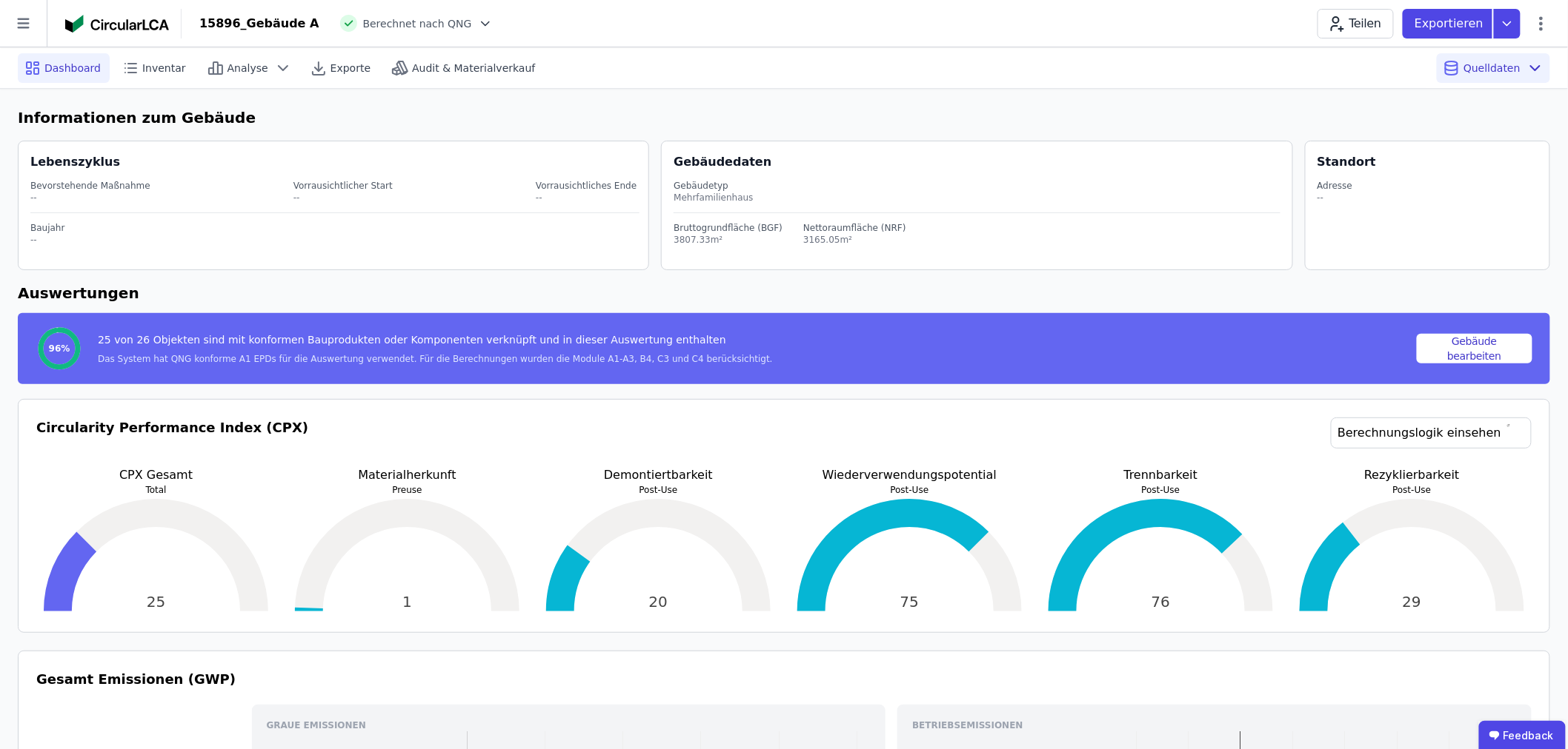
click at [377, 18] on span "Berechnet nach QNG" at bounding box center [417, 24] width 108 height 15
click at [478, 25] on icon at bounding box center [485, 24] width 15 height 15
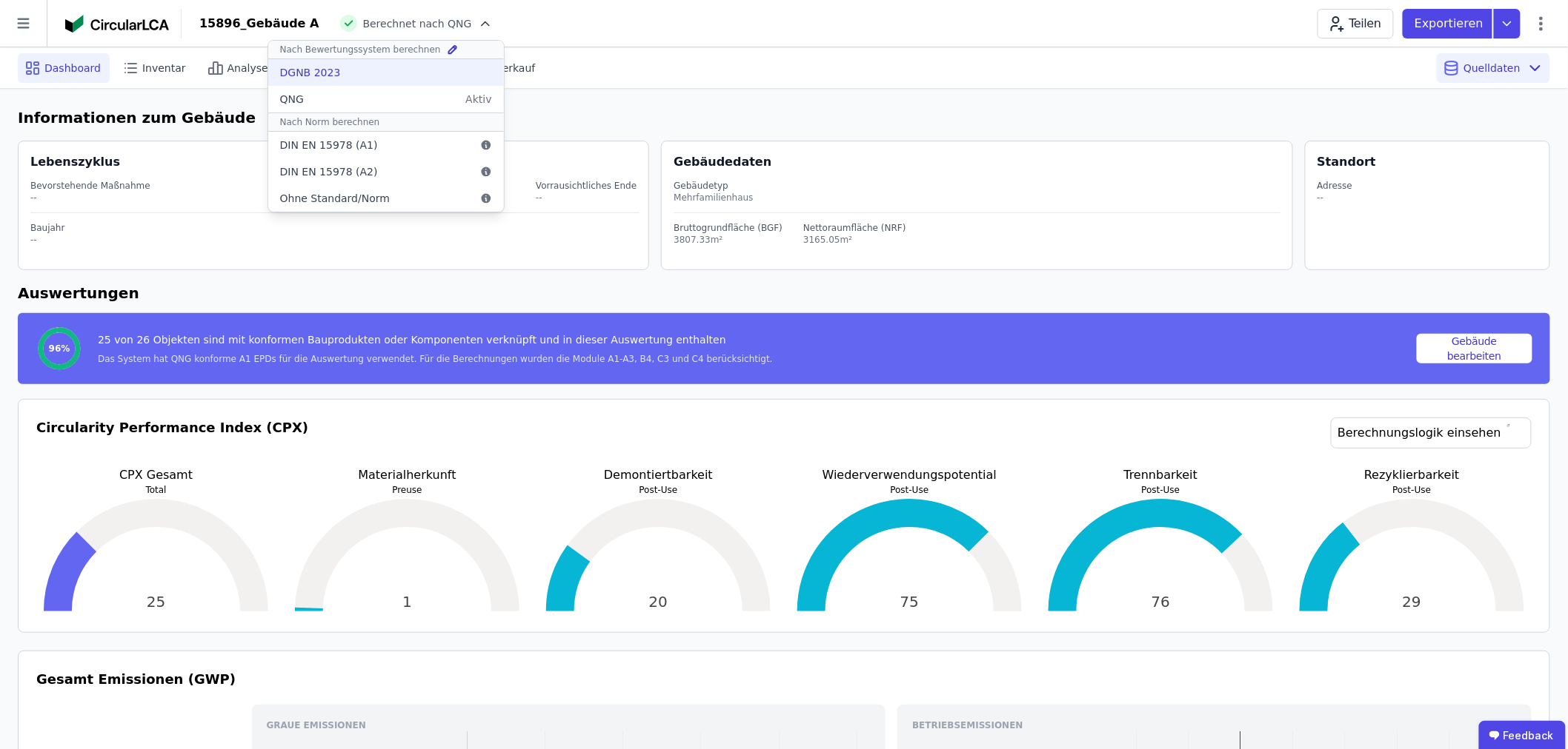
click at [384, 83] on div "DGNB 2023" at bounding box center [386, 72] width 235 height 26
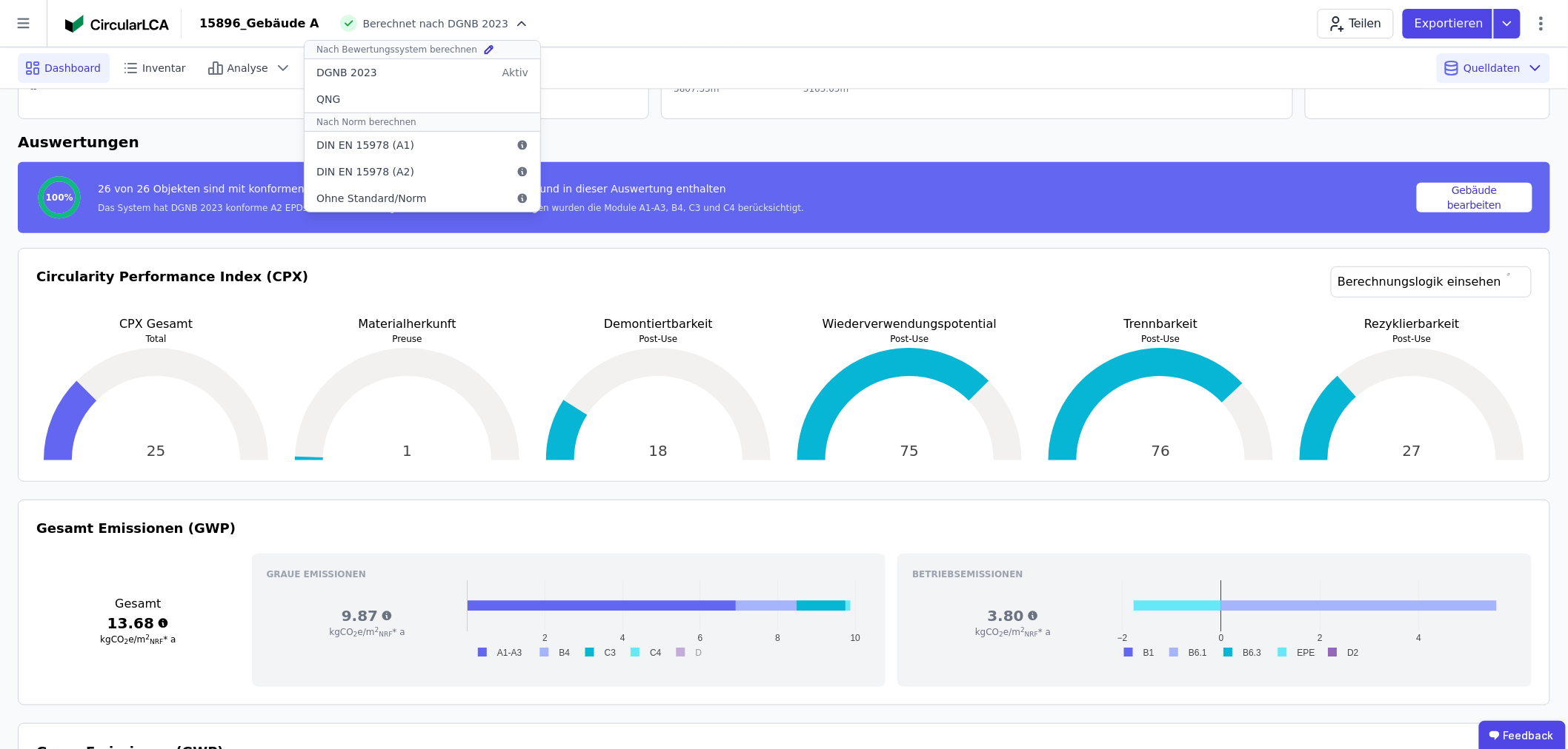
scroll to position [164, 0]
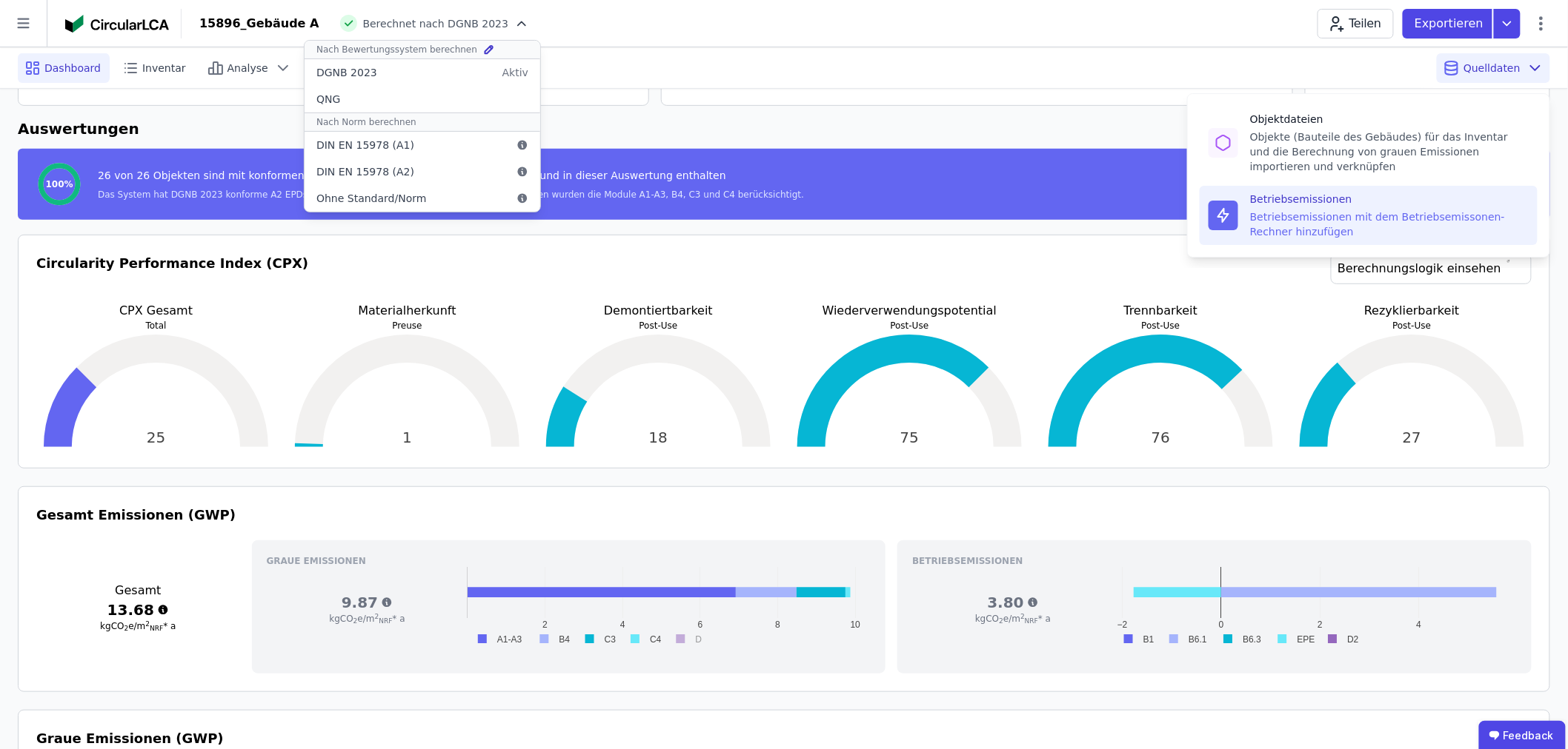
click at [1310, 201] on div "Betriebsemissionen" at bounding box center [1389, 199] width 279 height 15
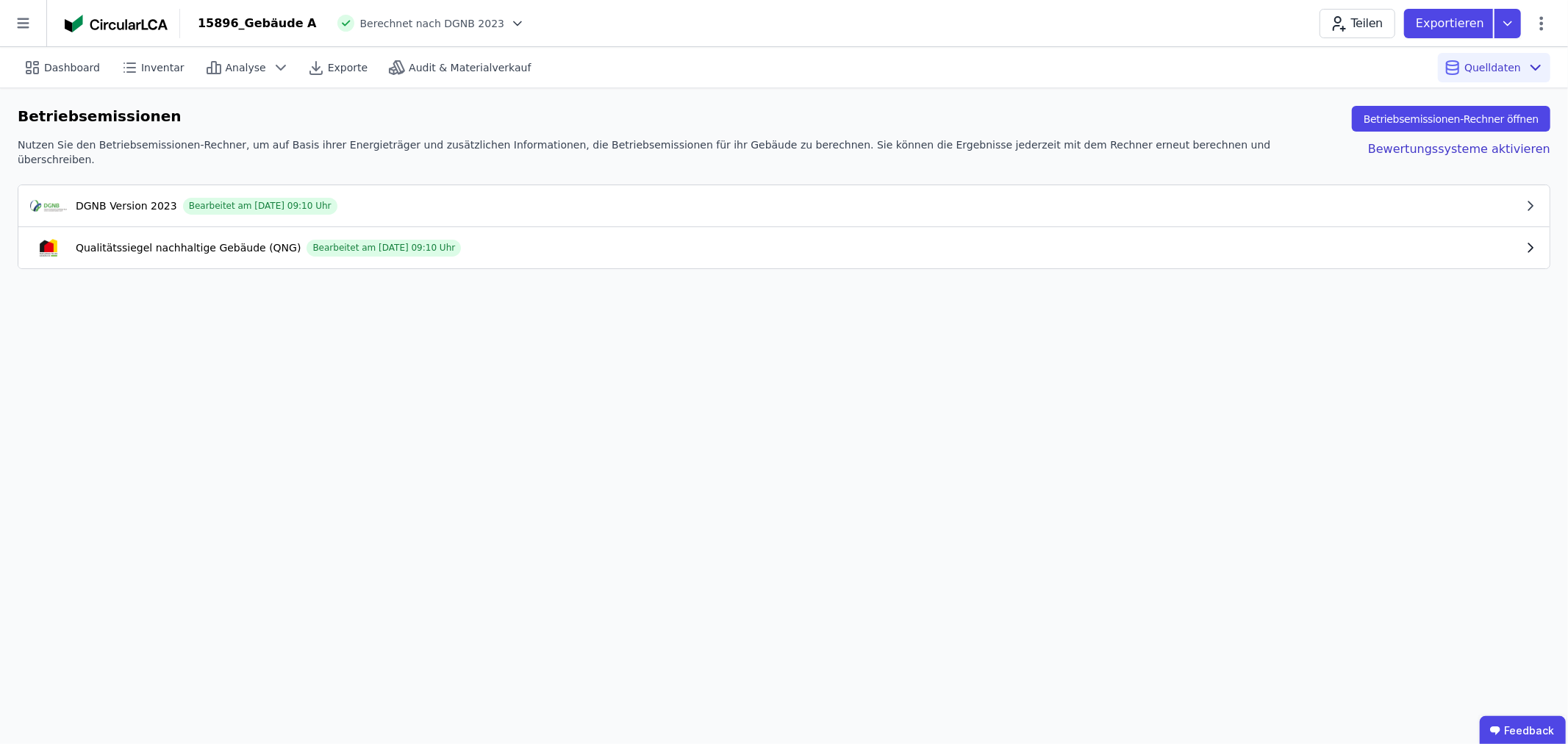
click at [1532, 243] on icon "button" at bounding box center [1531, 248] width 5 height 9
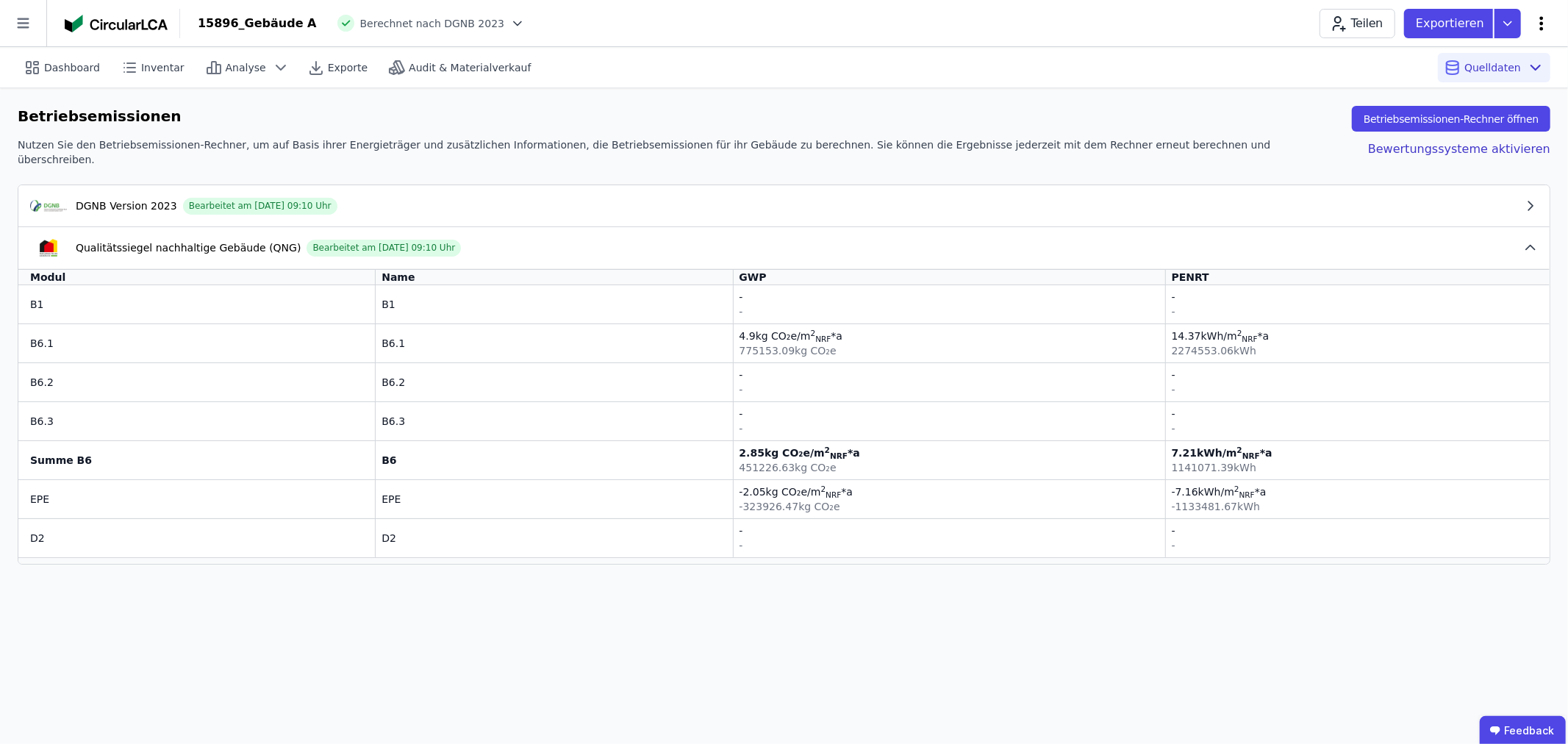
click at [1546, 21] on icon at bounding box center [1542, 24] width 18 height 18
click at [1501, 55] on span "Gebäude bearbeiten" at bounding box center [1472, 58] width 106 height 14
select select "**********"
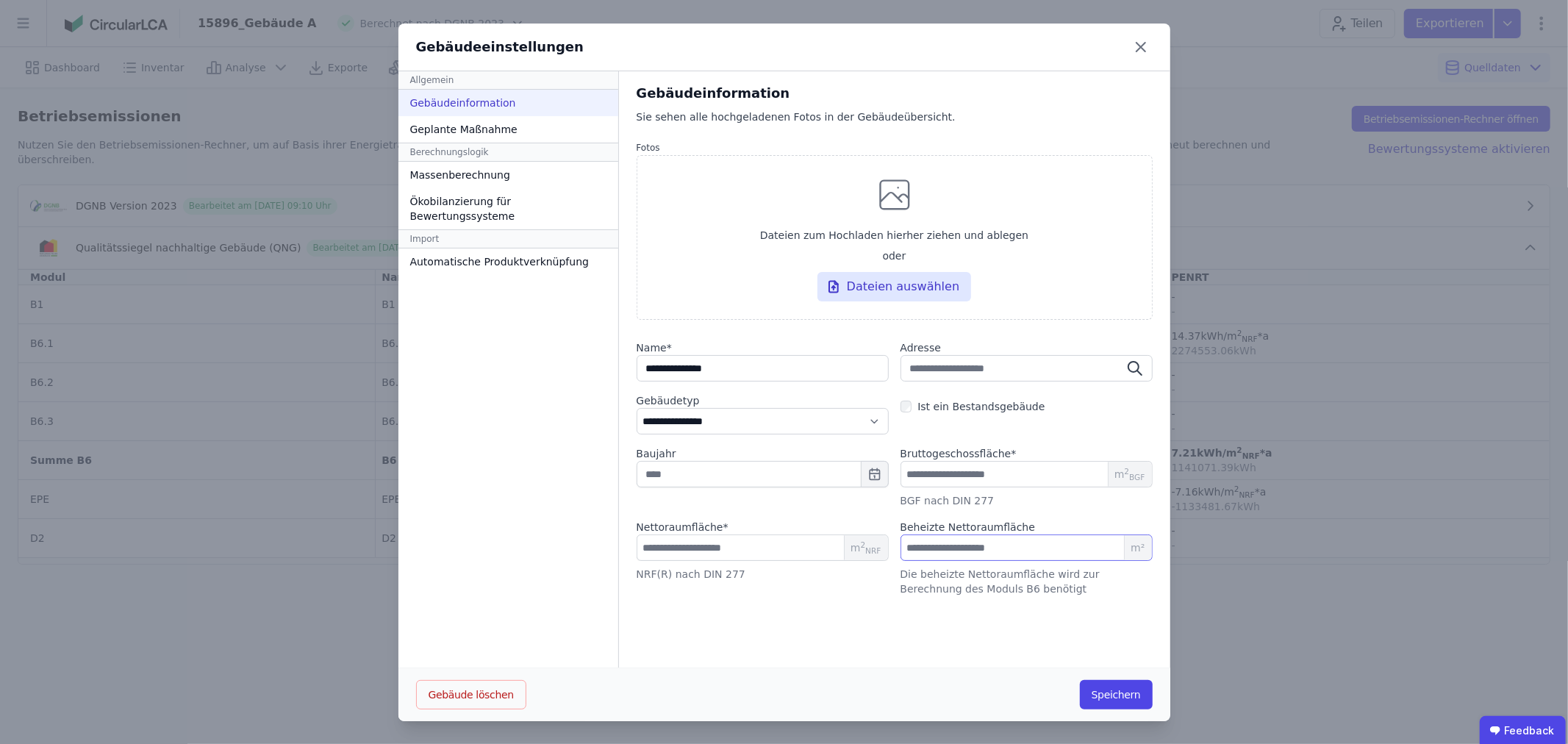
click at [927, 551] on input "number" at bounding box center [1026, 548] width 252 height 26
type input "*******"
click at [1105, 692] on button "Speichern" at bounding box center [1117, 695] width 72 height 30
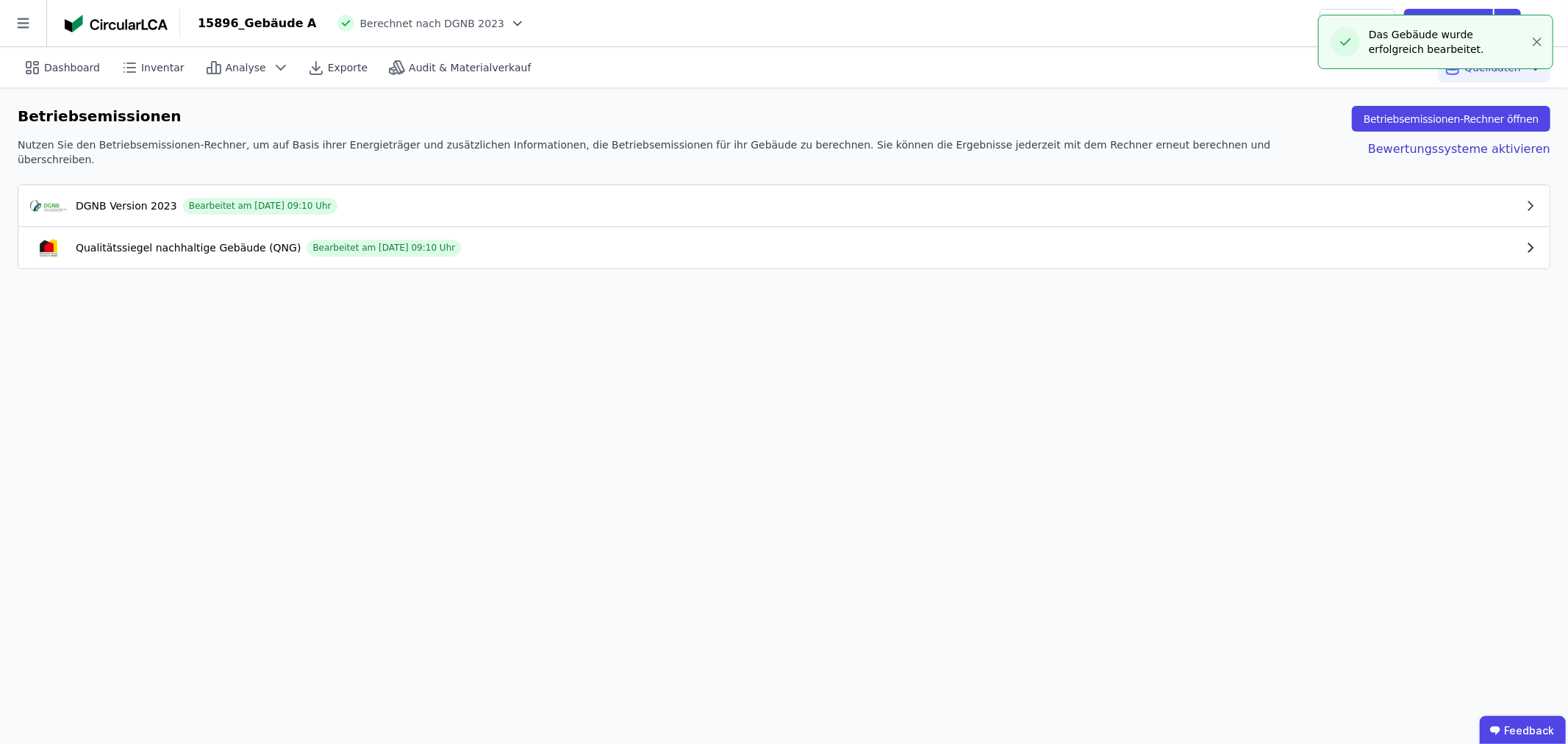
click at [1520, 239] on div "Qualitätssiegel nachhaltige Gebäude (QNG) Bearbeitet am [DATE] 09:10 Uhr" at bounding box center [776, 248] width 1493 height 18
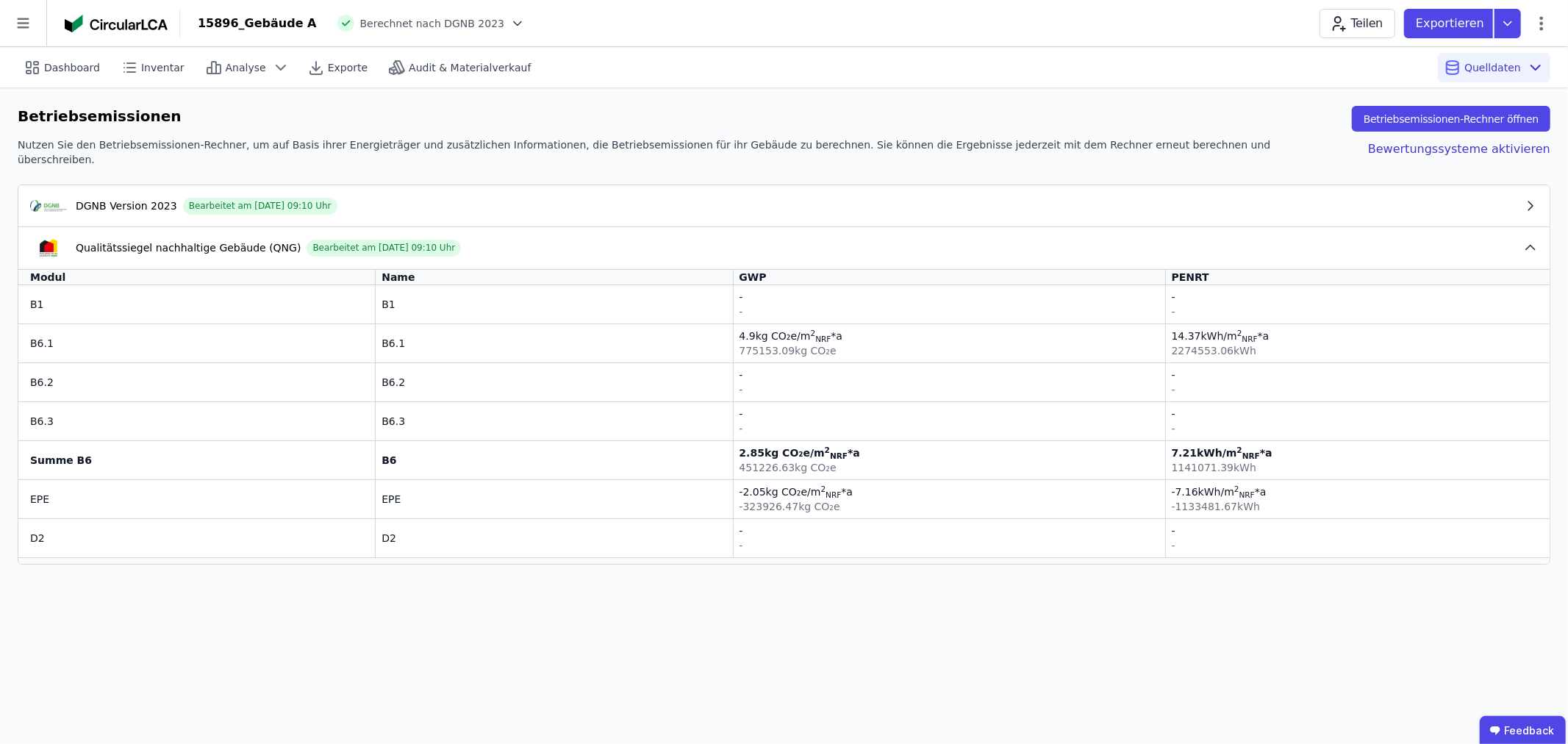
click at [514, 22] on icon at bounding box center [518, 24] width 7 height 4
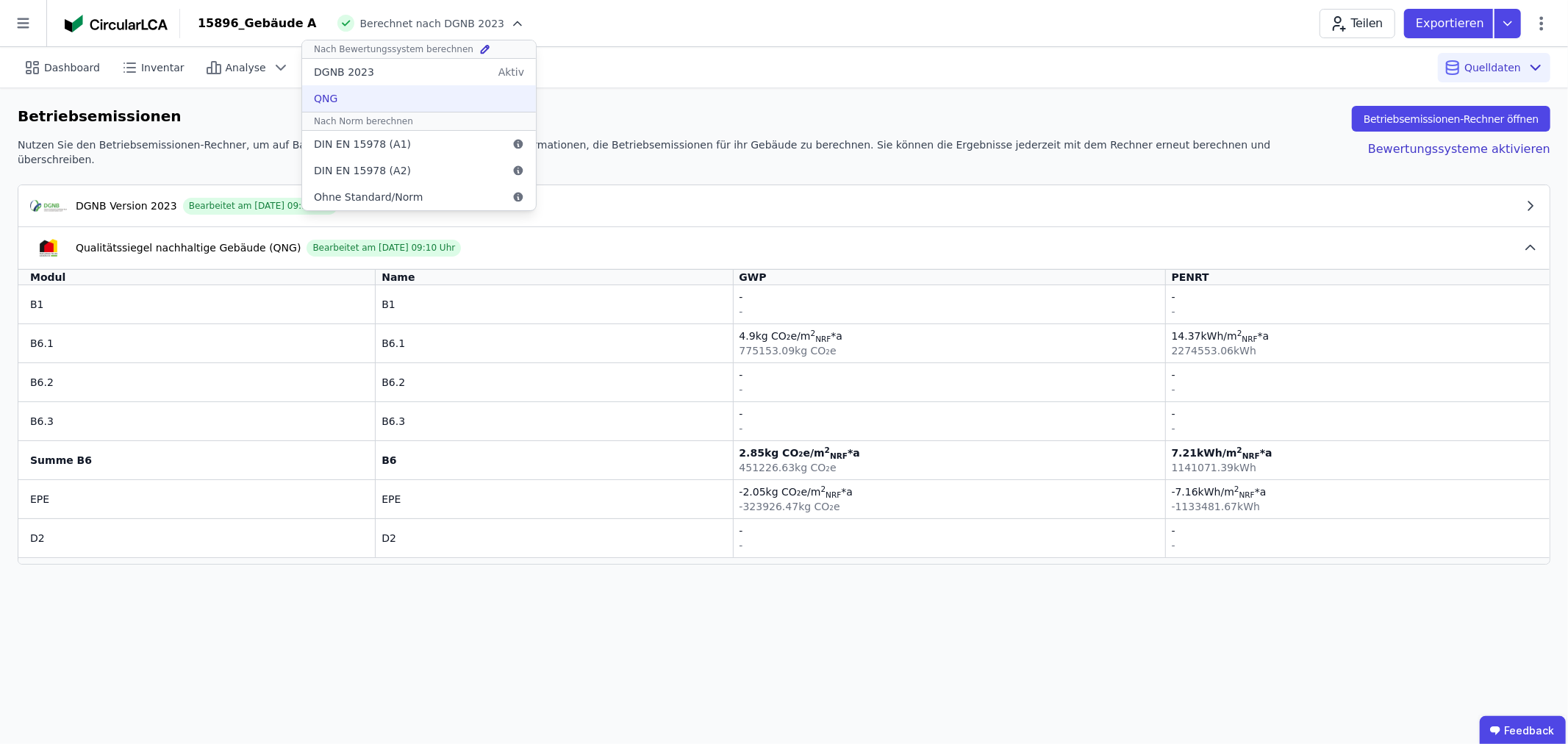
click at [350, 96] on div "QNG" at bounding box center [419, 98] width 233 height 26
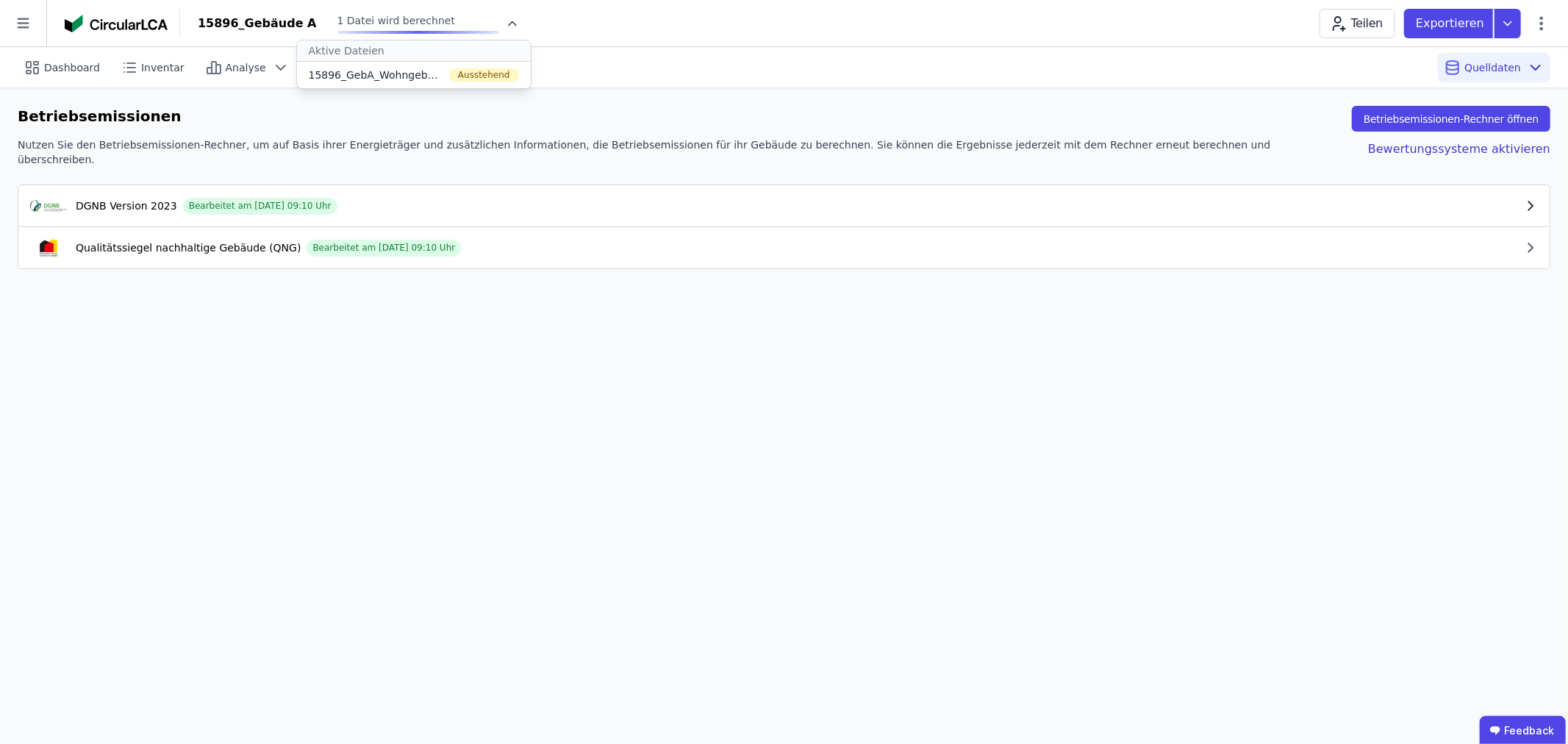
click at [547, 197] on div "DGNB Version 2023 Bearbeitet am [DATE] 09:10 Uhr" at bounding box center [776, 206] width 1493 height 18
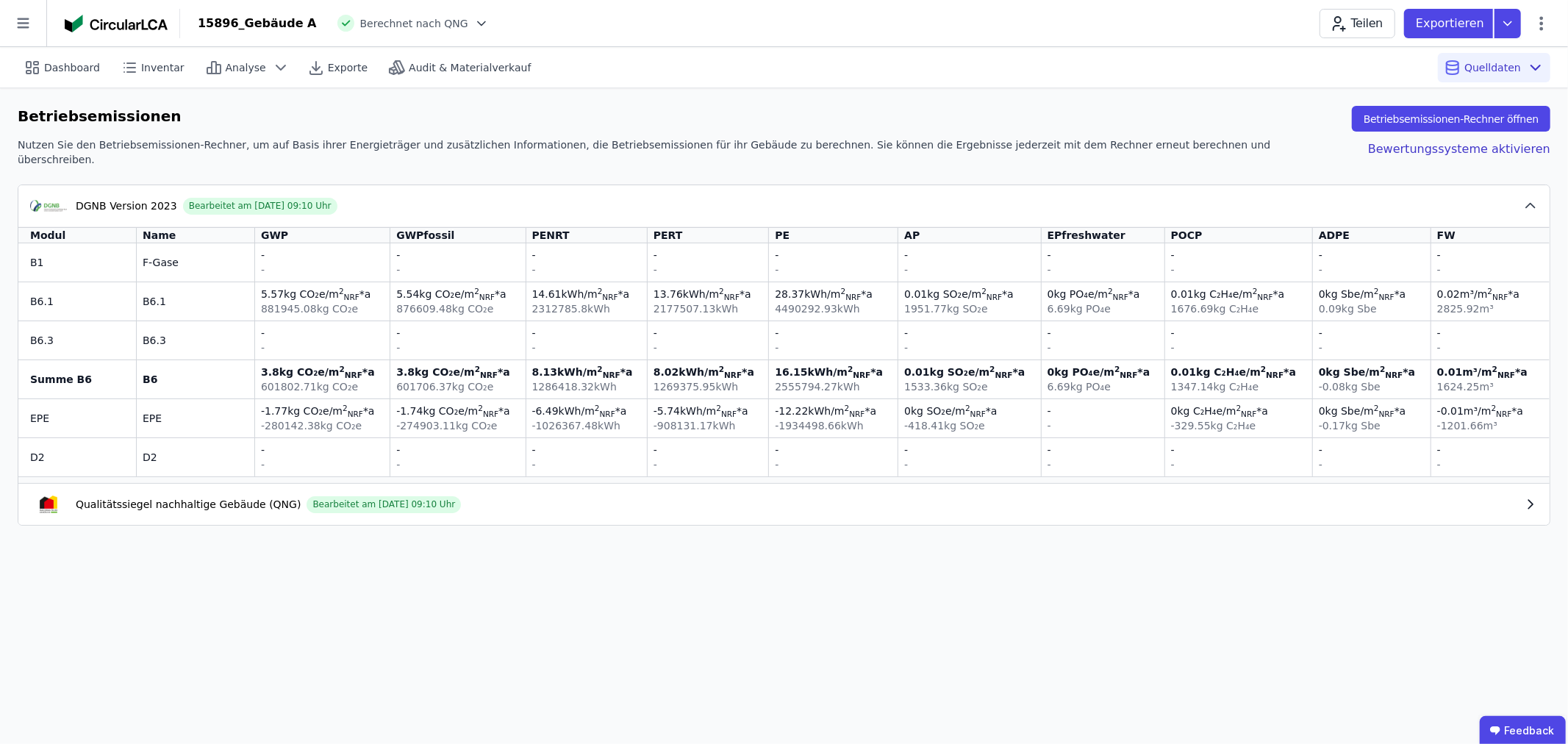
click at [489, 496] on div "Qualitätssiegel nachhaltige Gebäude (QNG) Bearbeitet am [DATE] 09:10 Uhr" at bounding box center [776, 505] width 1493 height 18
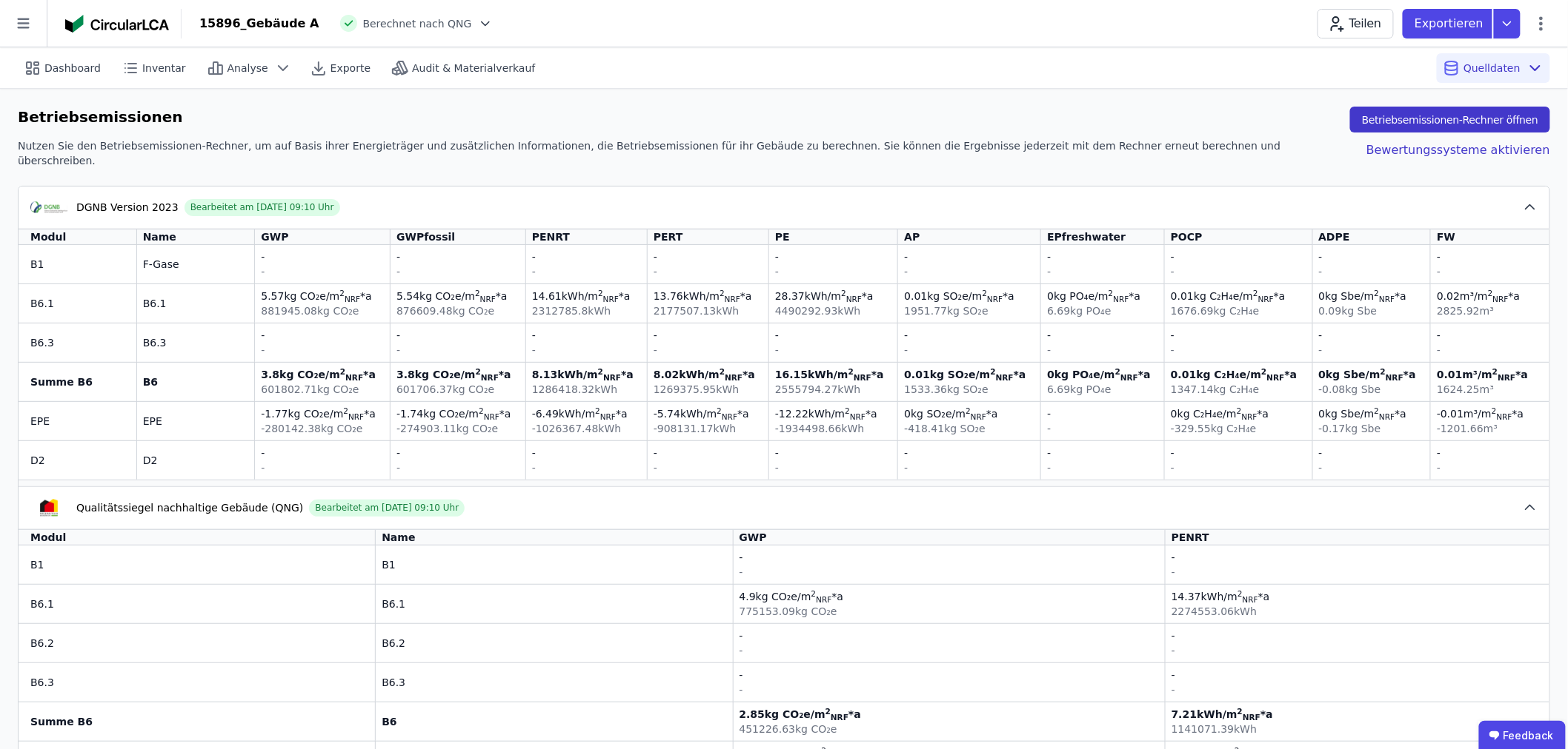
click at [1439, 120] on button "Betriebsemissionen-Rechner öffnen" at bounding box center [1449, 119] width 200 height 26
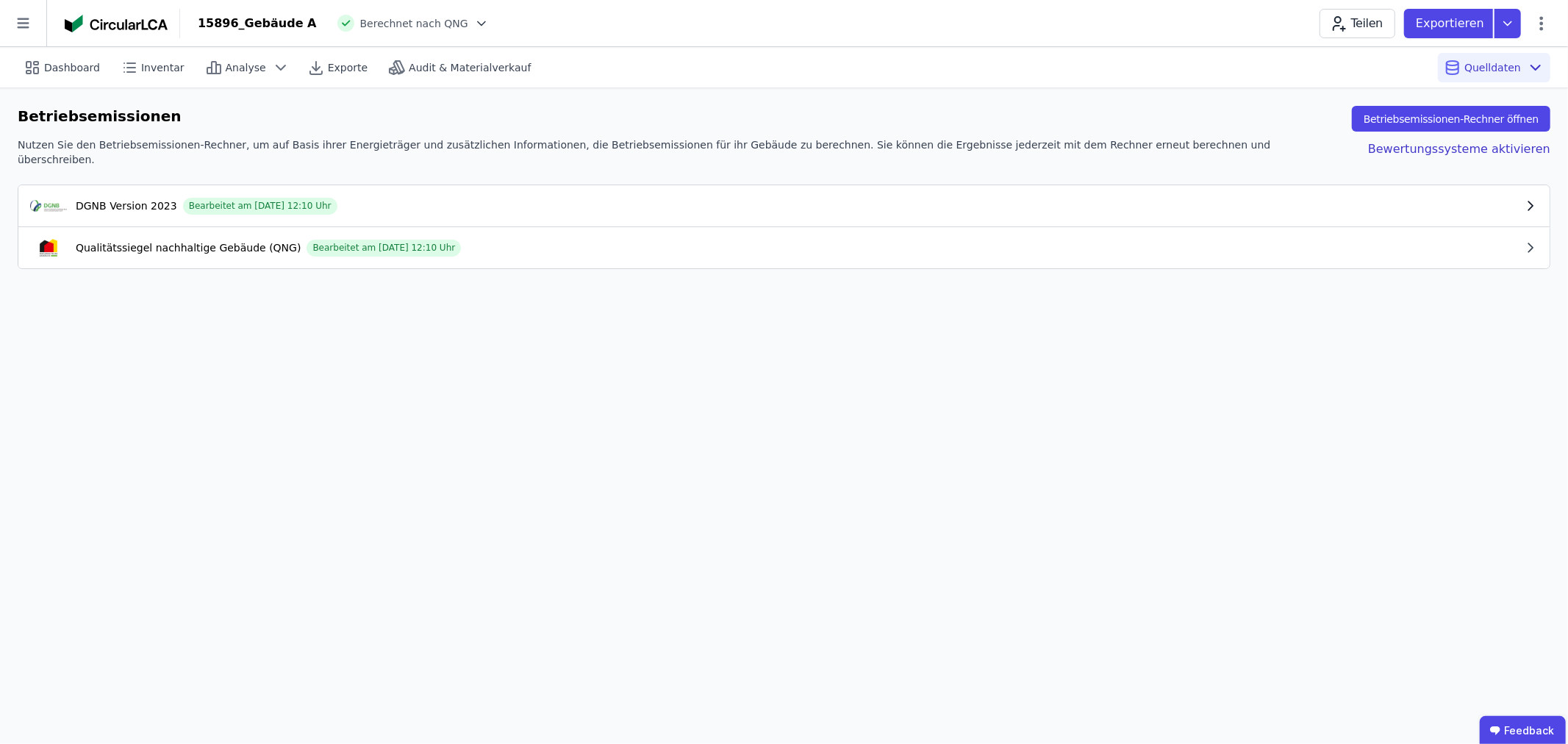
click at [1349, 202] on div "DGNB Version 2023 Bearbeitet am [DATE] 12:10 Uhr" at bounding box center [776, 206] width 1493 height 18
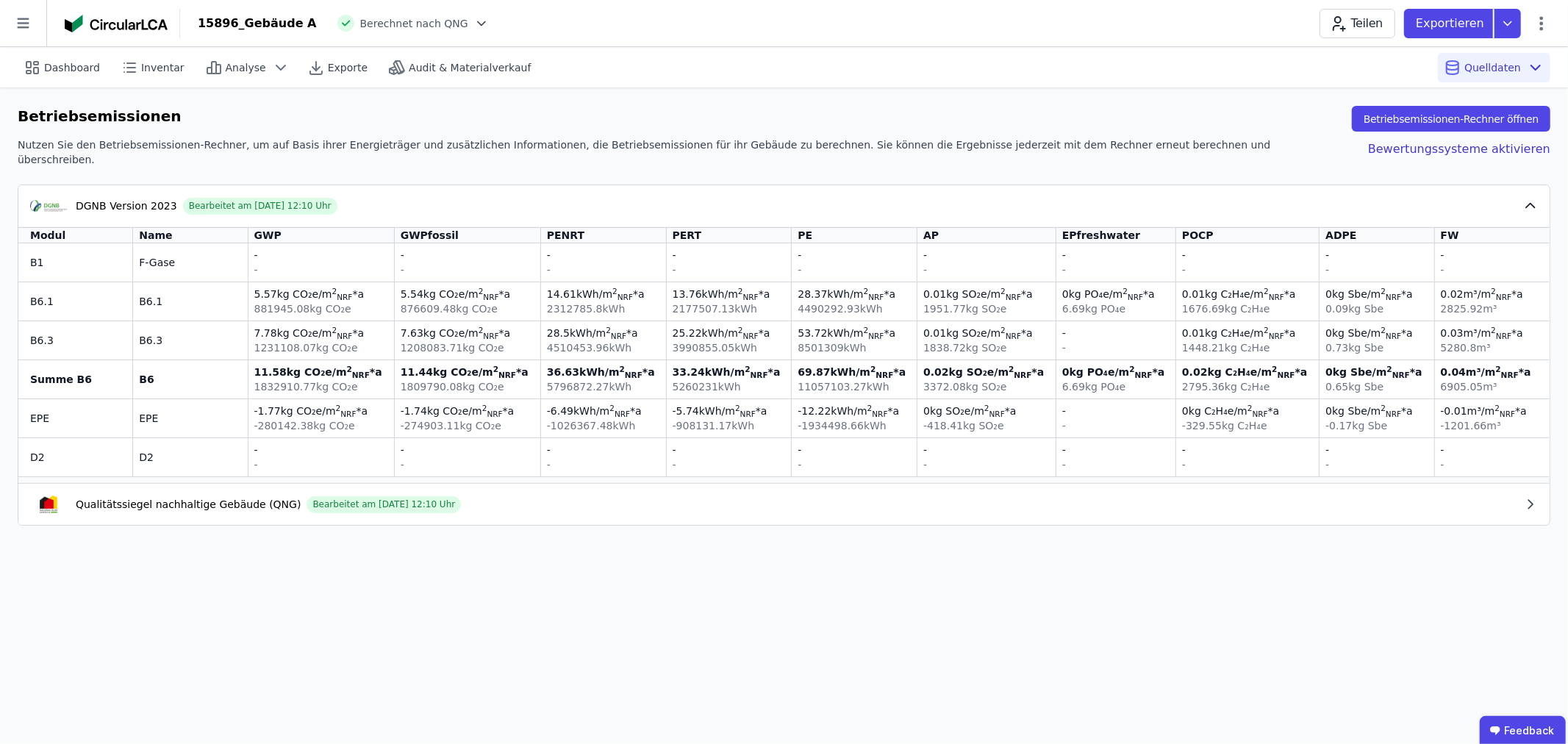
click at [1349, 202] on div "DGNB Version 2023 Bearbeitet am [DATE] 12:10 Uhr" at bounding box center [776, 206] width 1493 height 18
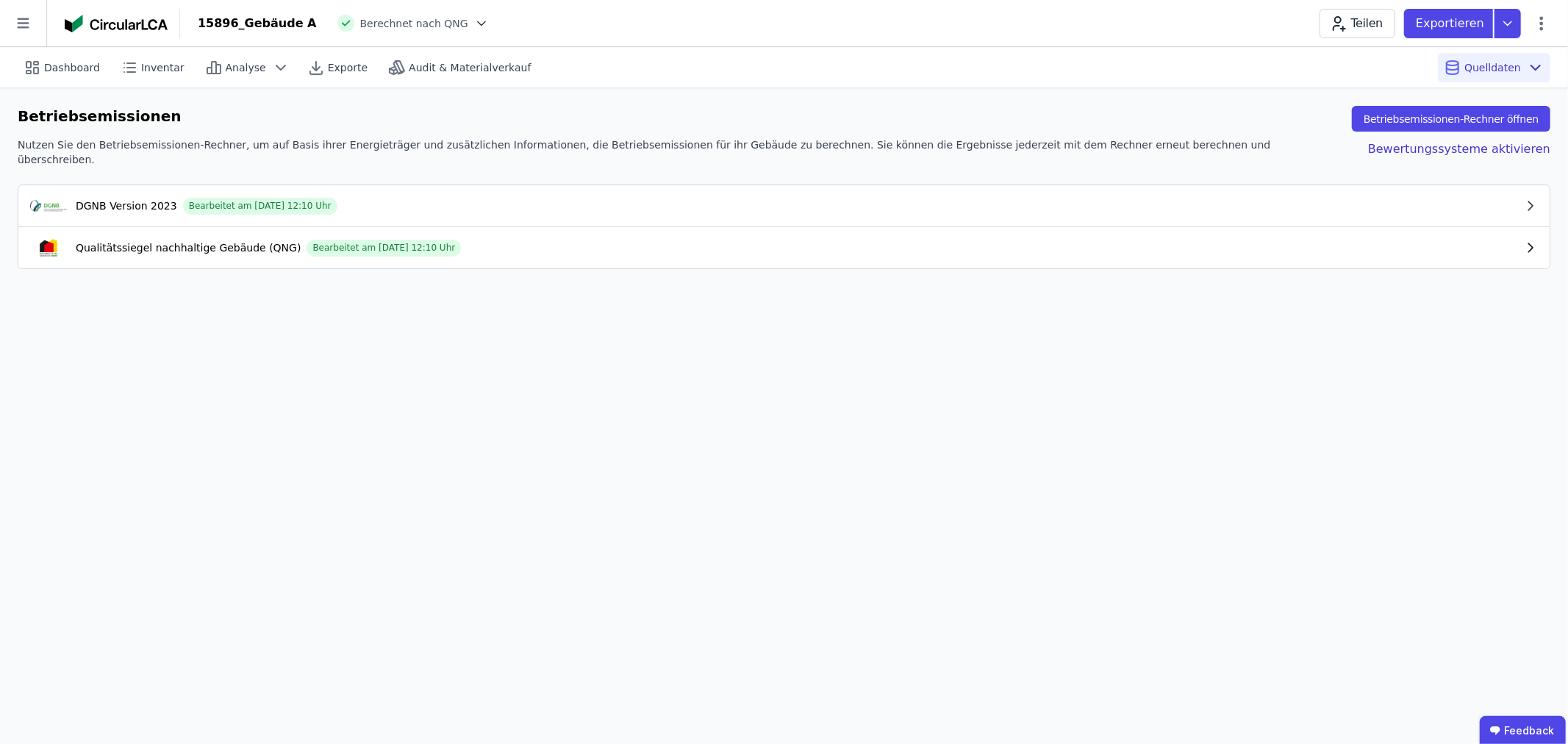
click at [1269, 245] on div "Qualitätssiegel nachhaltige Gebäude (QNG) Bearbeitet am [DATE] 12:10 Uhr" at bounding box center [776, 248] width 1493 height 18
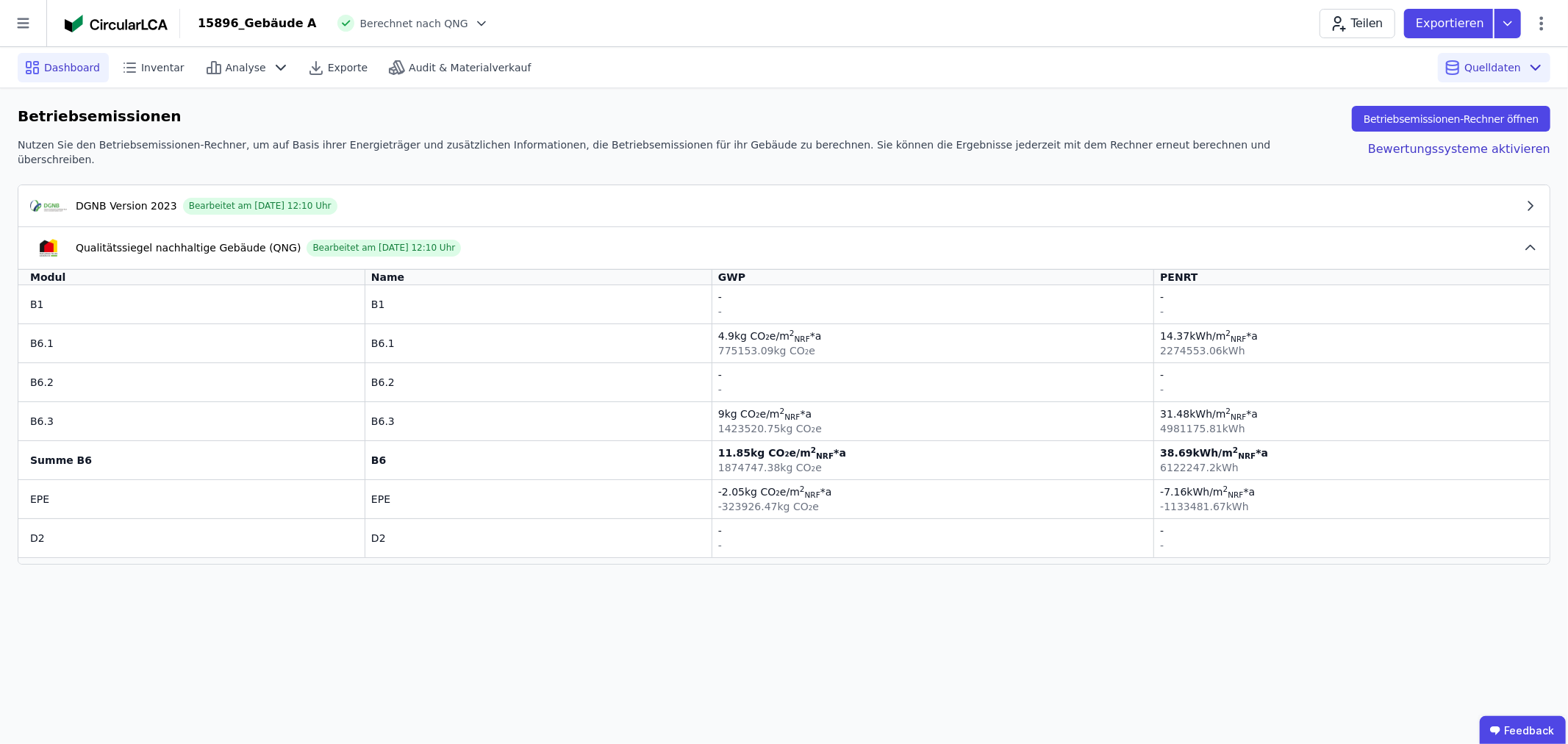
click at [46, 57] on div "Dashboard" at bounding box center [63, 68] width 91 height 30
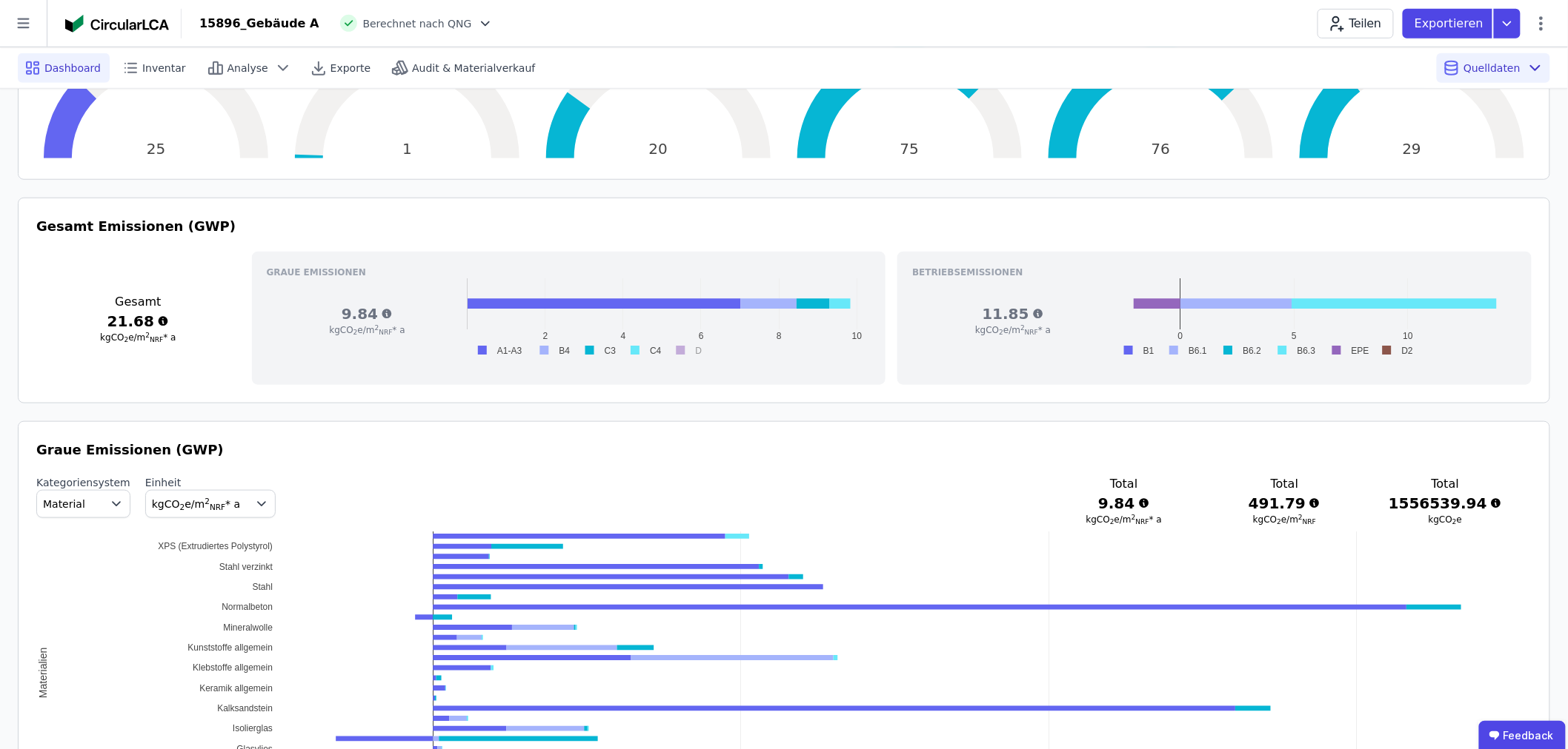
scroll to position [493, 0]
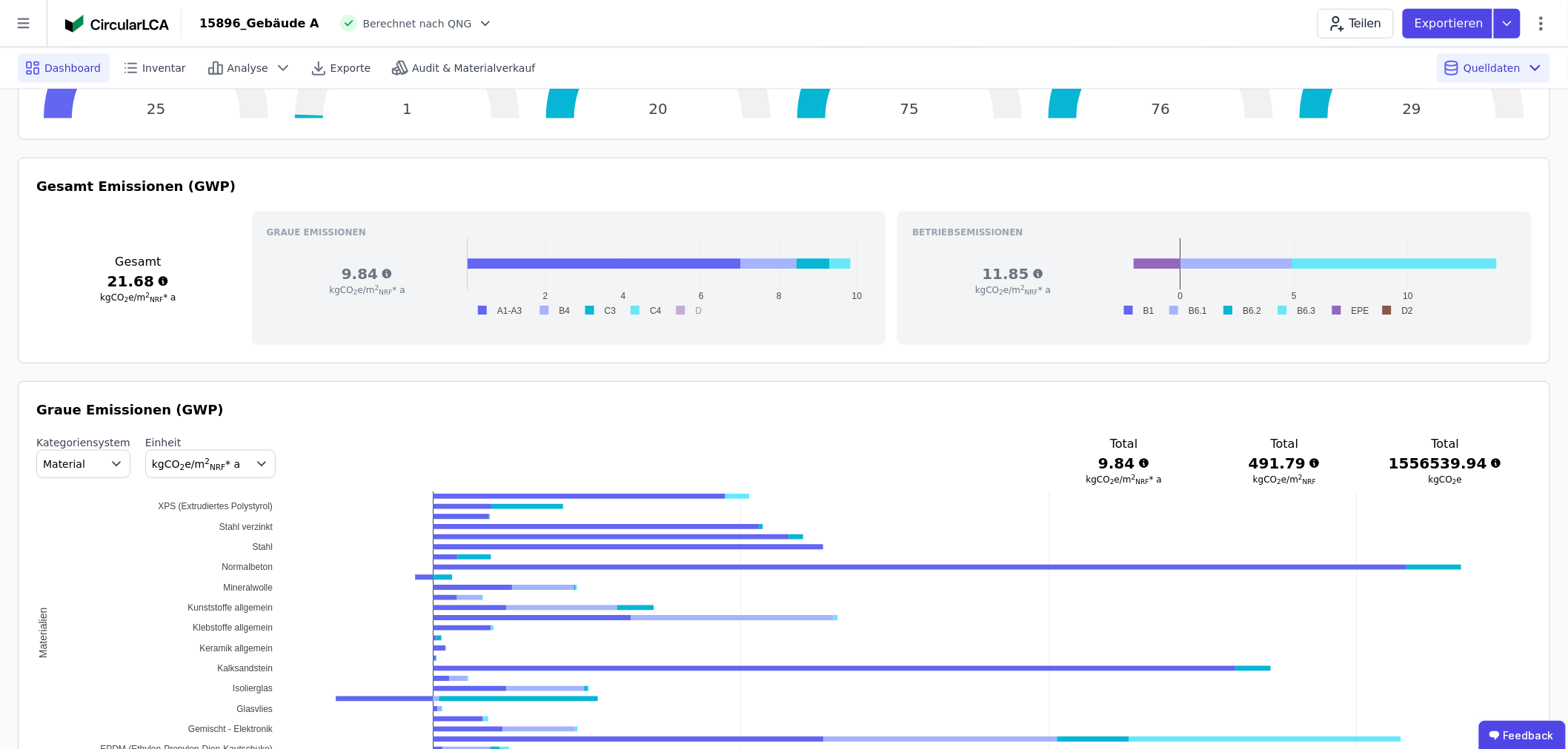
click at [95, 457] on button "Material" at bounding box center [83, 464] width 94 height 28
click at [70, 553] on span "DIN 276" at bounding box center [70, 551] width 42 height 15
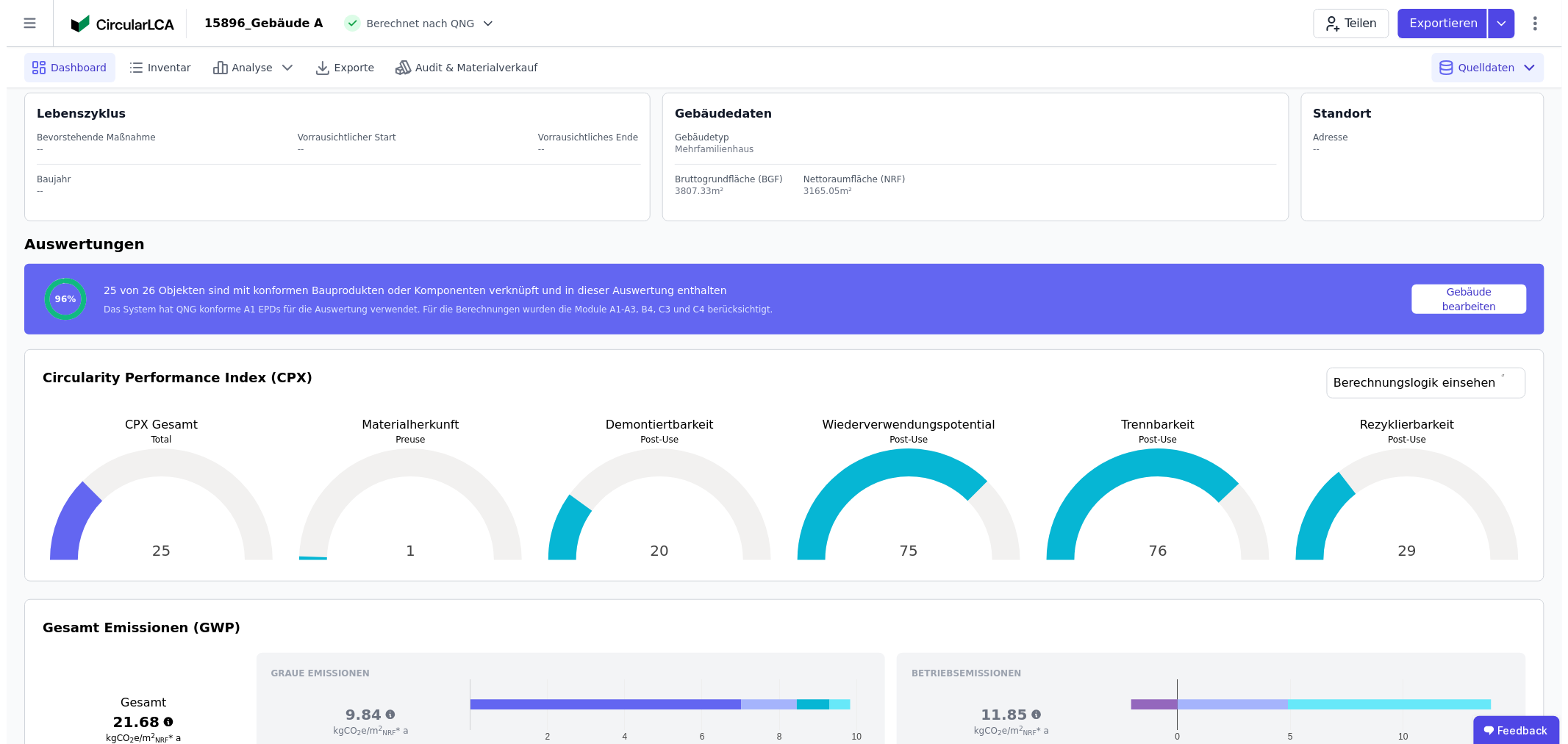
scroll to position [0, 0]
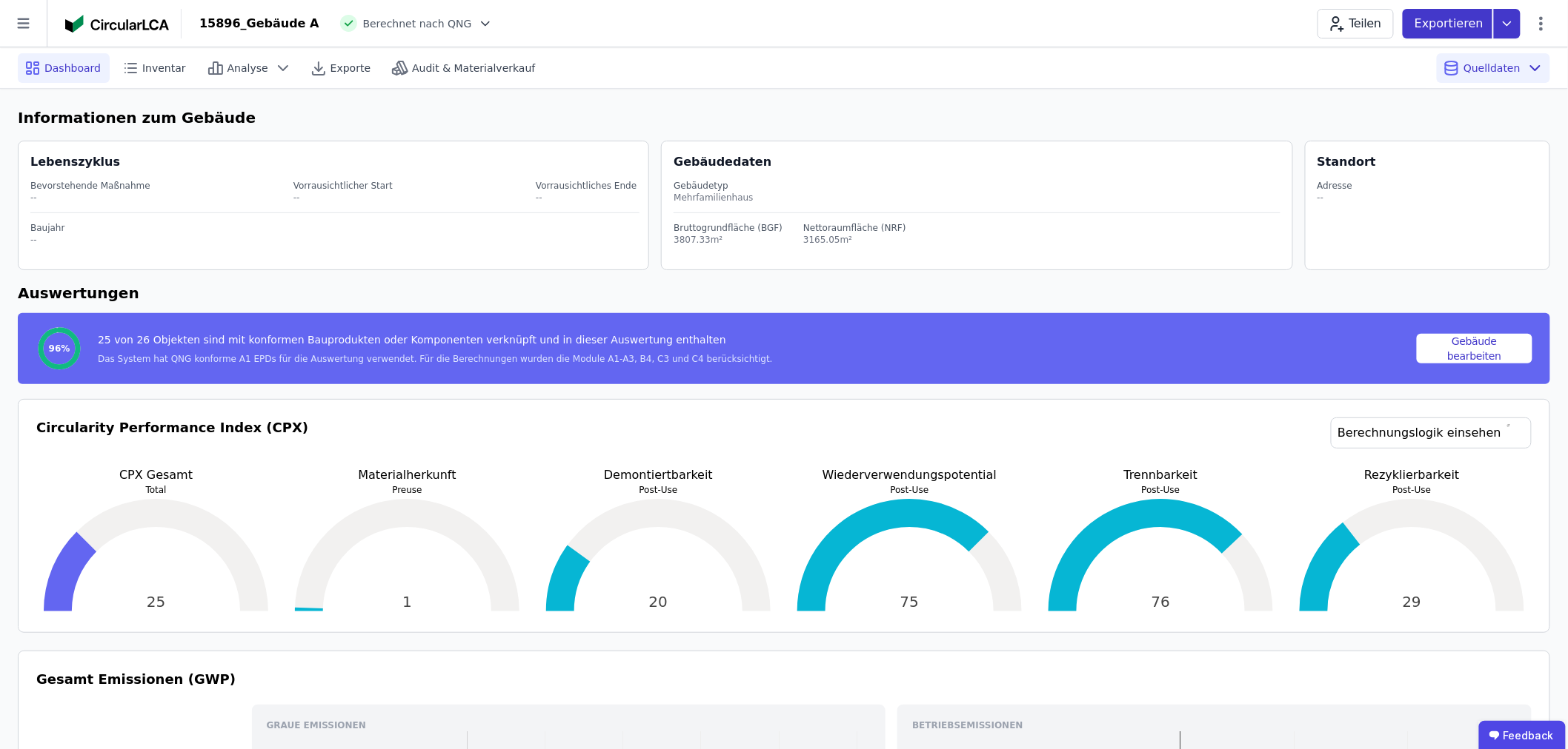
click at [1506, 19] on icon at bounding box center [1506, 24] width 26 height 30
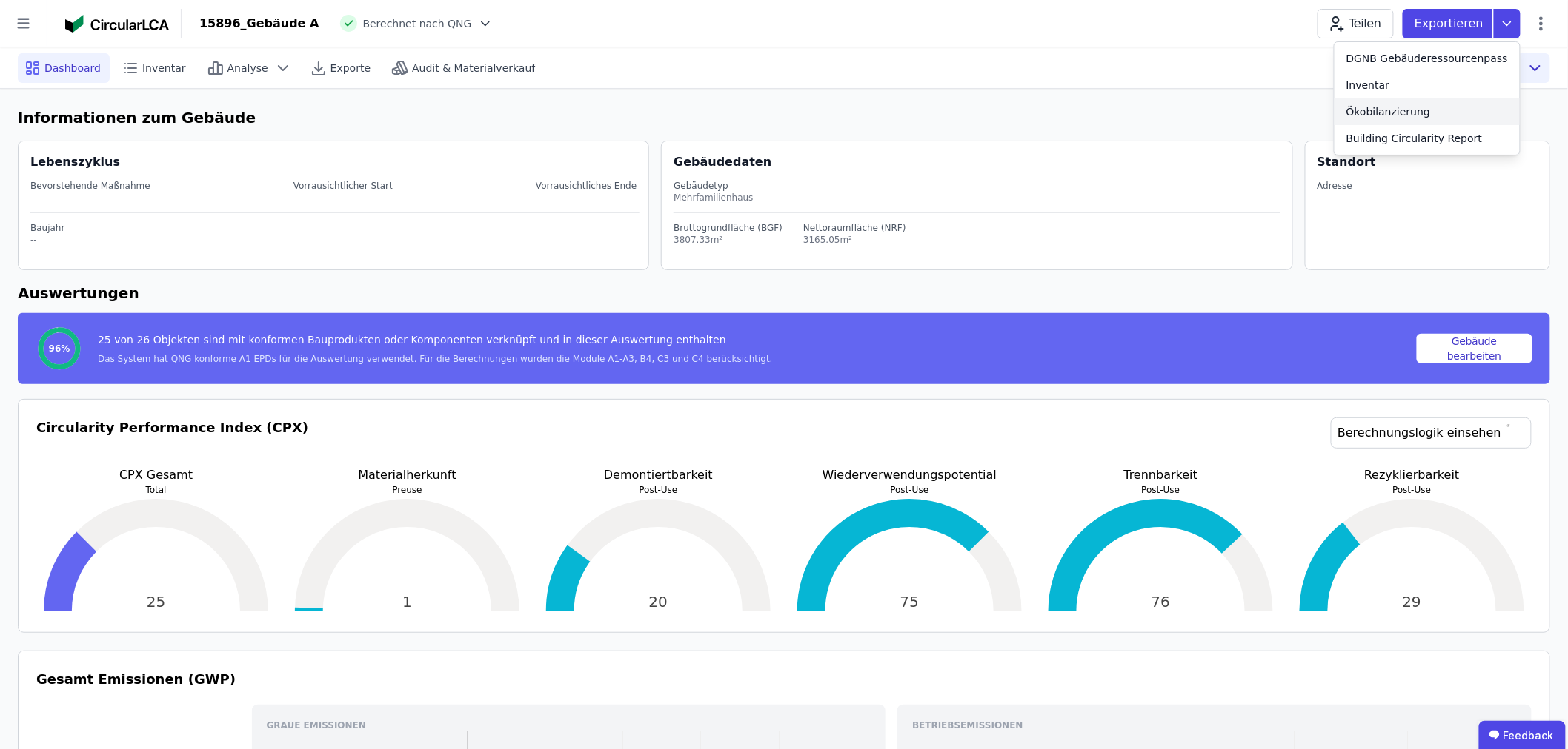
click at [1421, 109] on div "Ökobilanzierung" at bounding box center [1388, 112] width 85 height 15
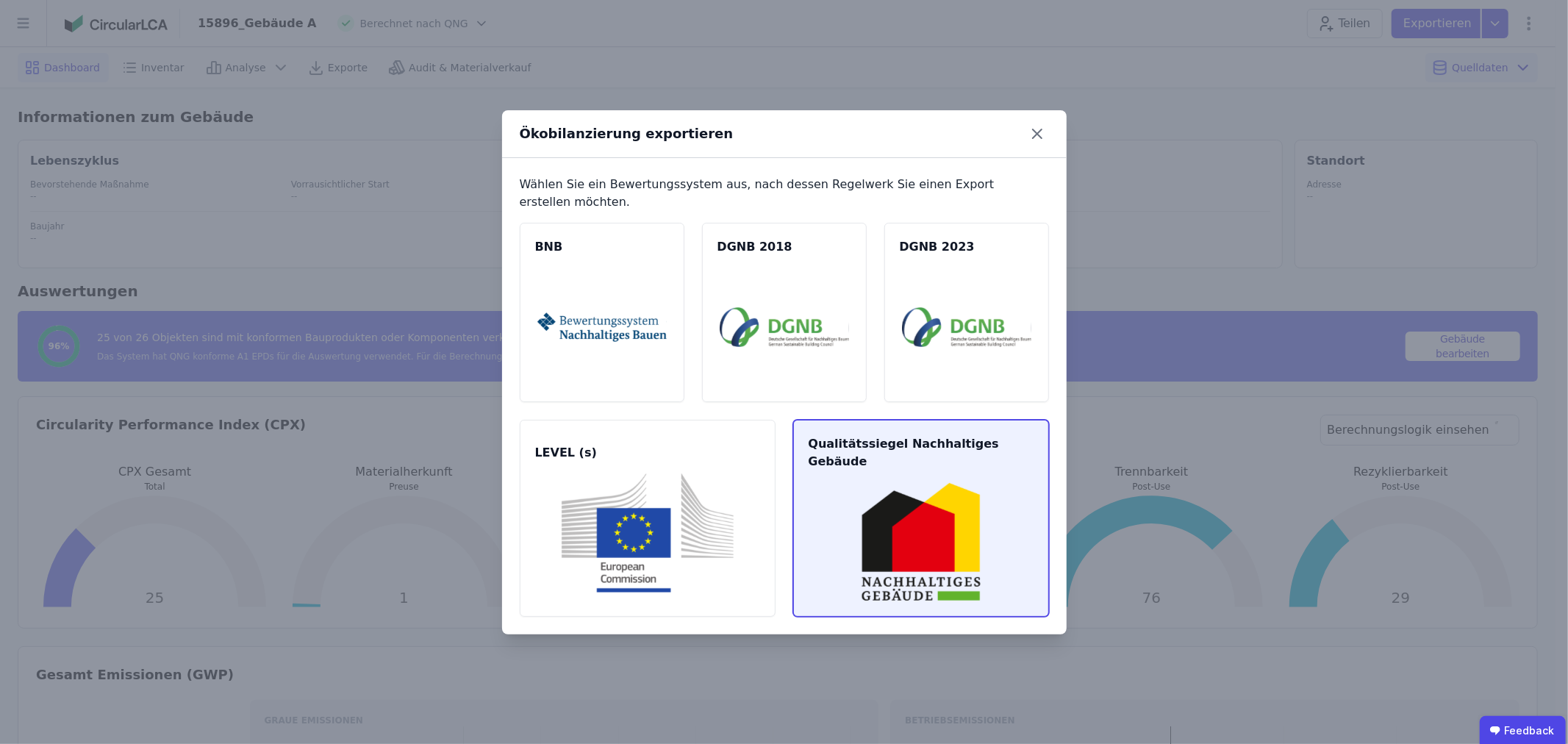
click at [930, 450] on span "Qualitätssiegel Nachhaltiges Gebäude" at bounding box center [921, 453] width 225 height 35
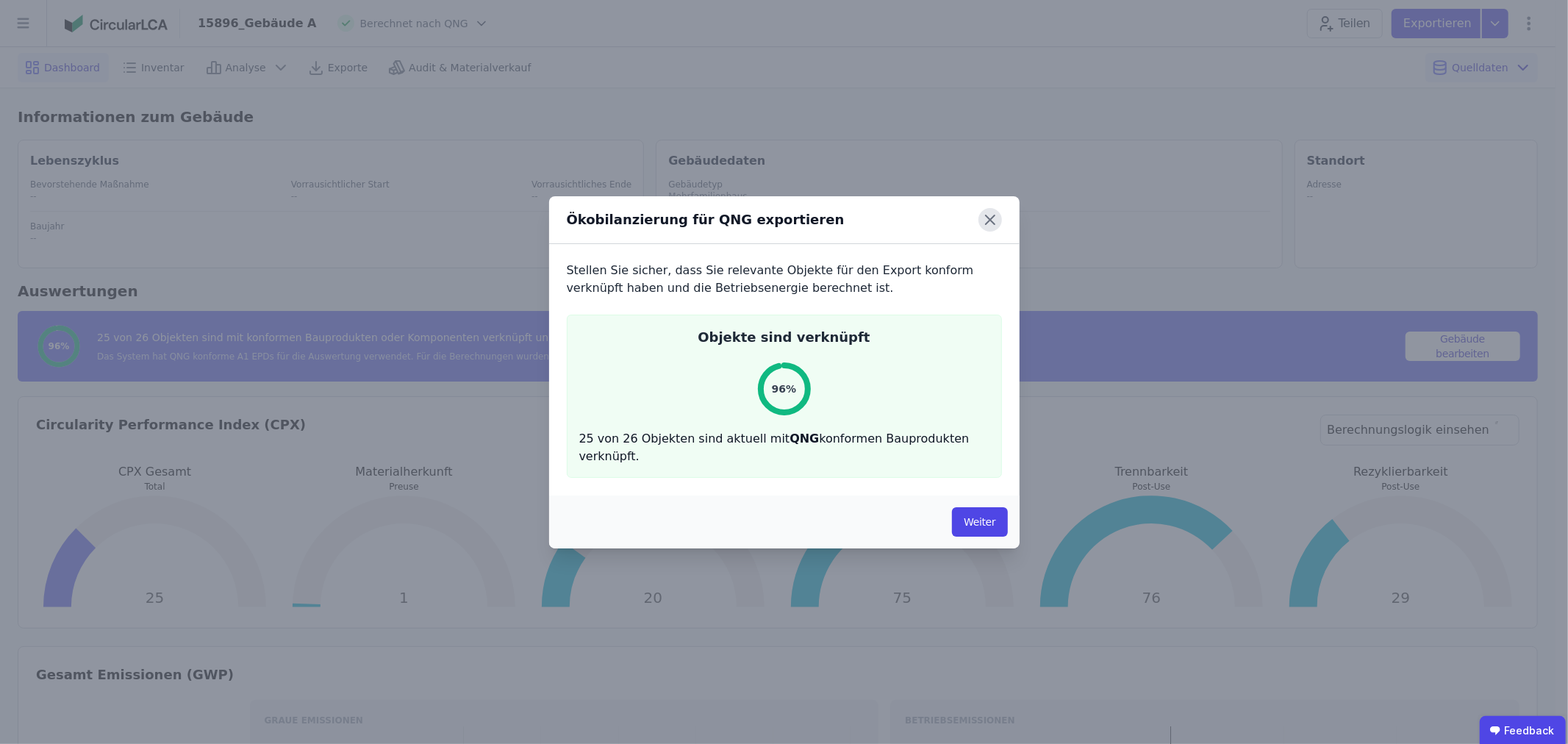
click at [983, 225] on icon at bounding box center [991, 220] width 24 height 24
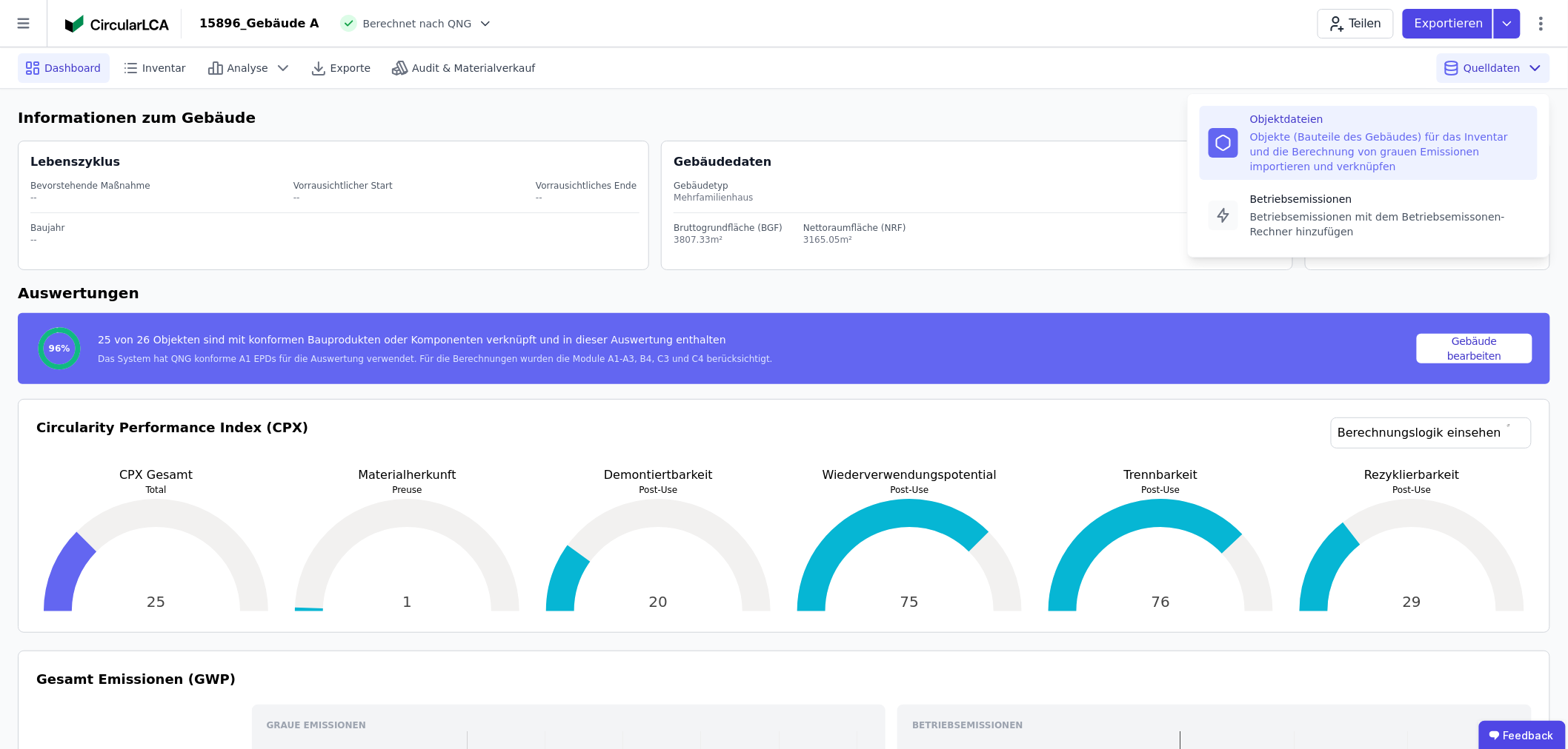
click at [1334, 139] on div "Objekte (Bauteile des Gebäudes) für das Inventar und die Berechnung von grauen …" at bounding box center [1389, 151] width 279 height 45
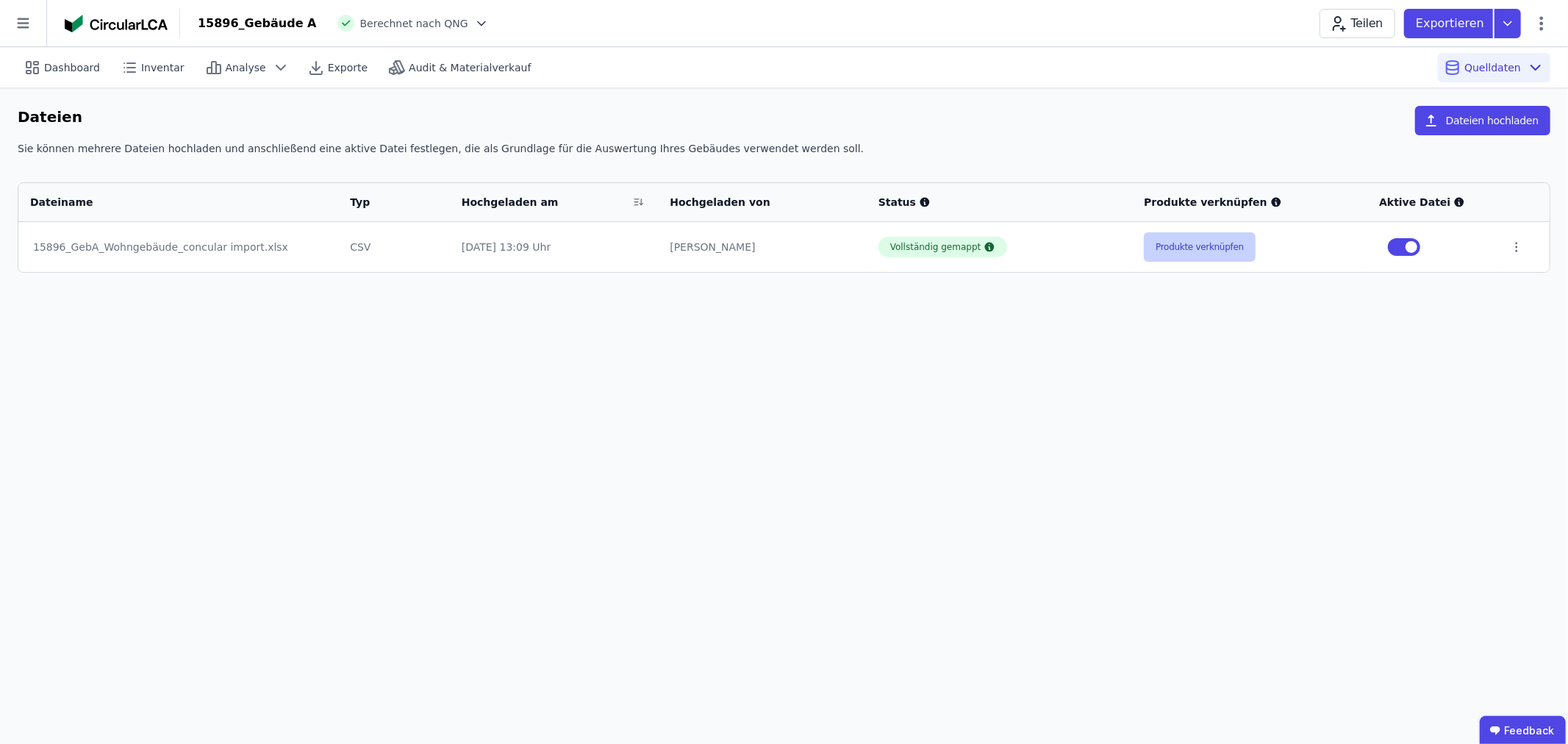
click at [1178, 244] on button "Produkte verknüpfen" at bounding box center [1200, 247] width 112 height 30
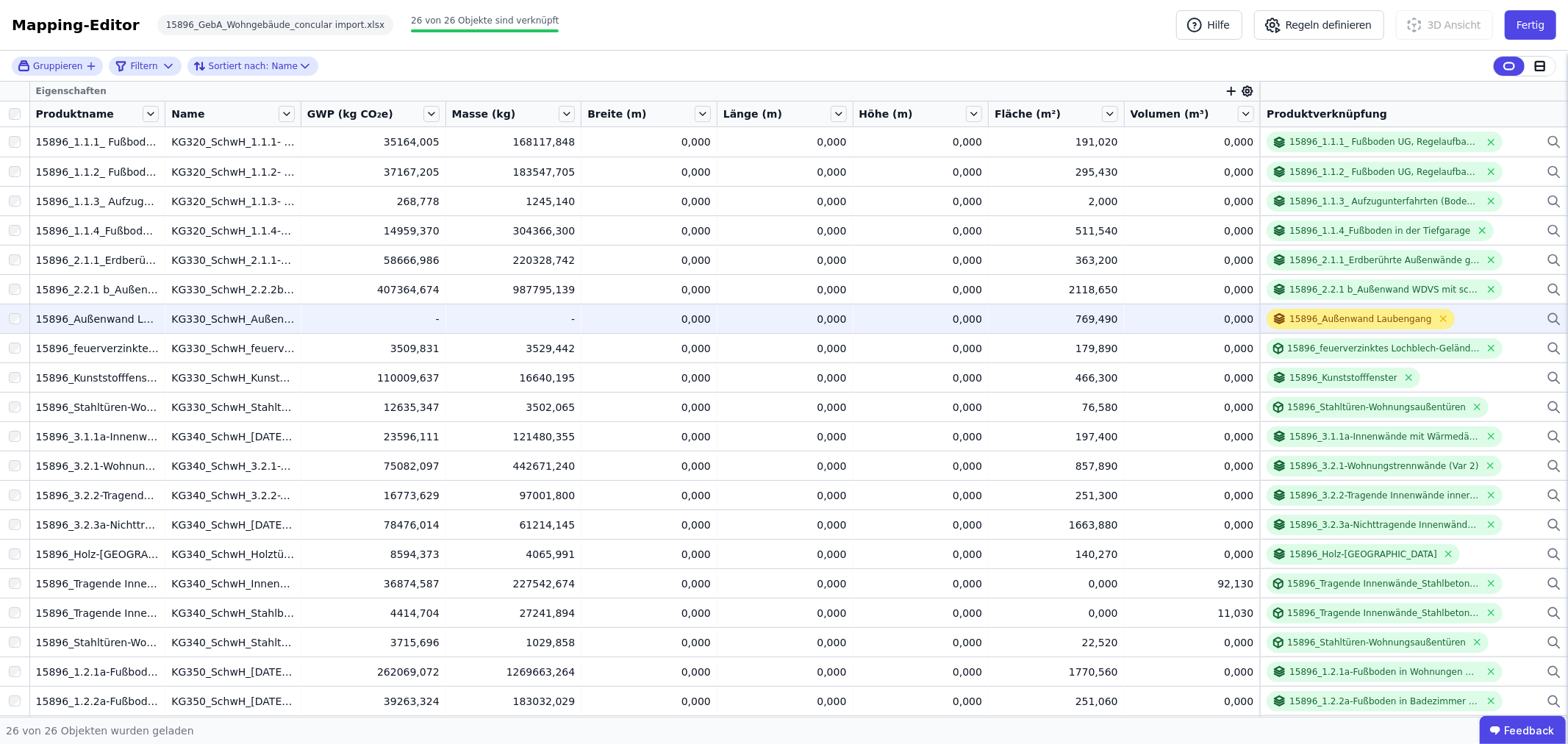
click at [1328, 320] on div "15896_Außenwand Laubengang" at bounding box center [1360, 319] width 142 height 12
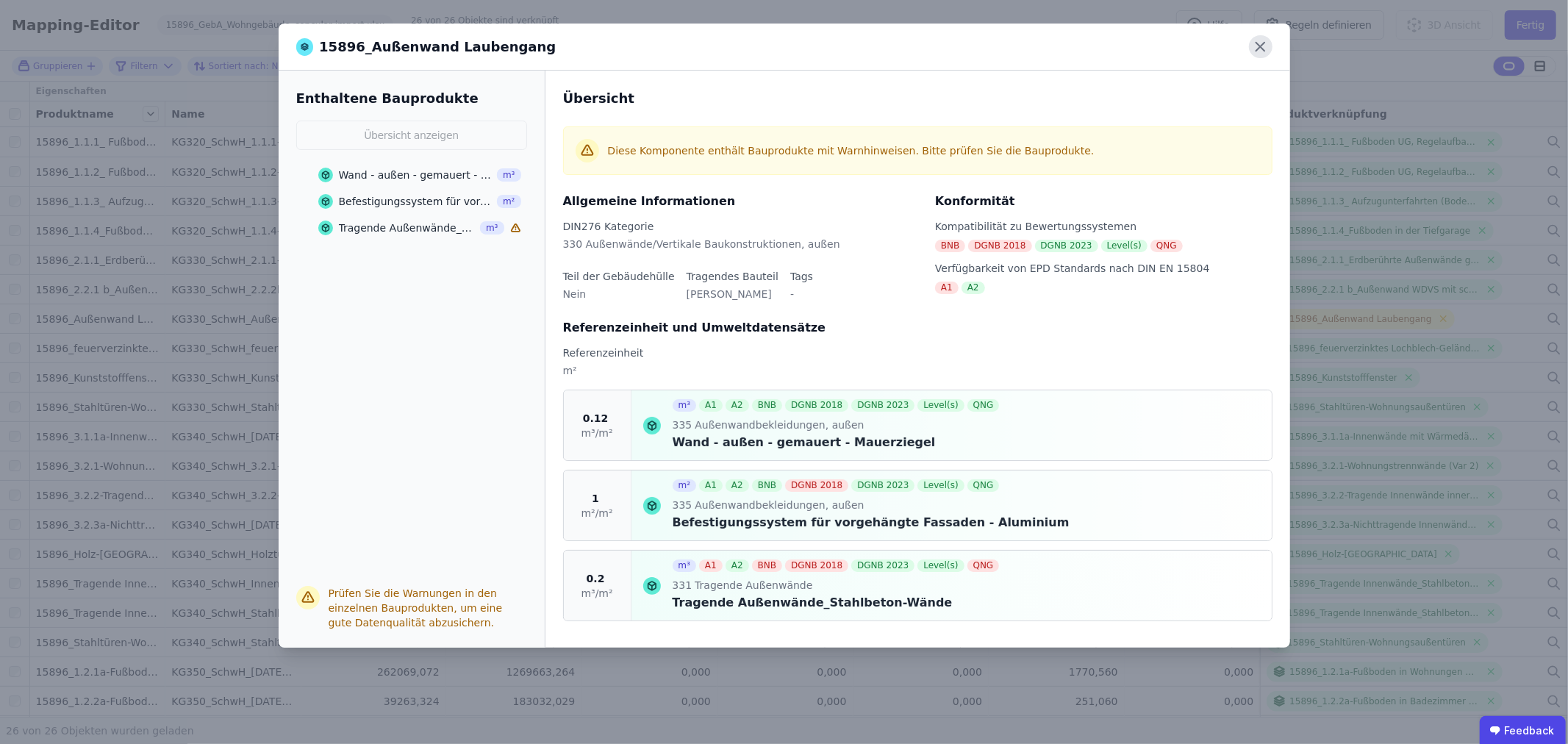
click at [1261, 47] on icon at bounding box center [1261, 47] width 9 height 9
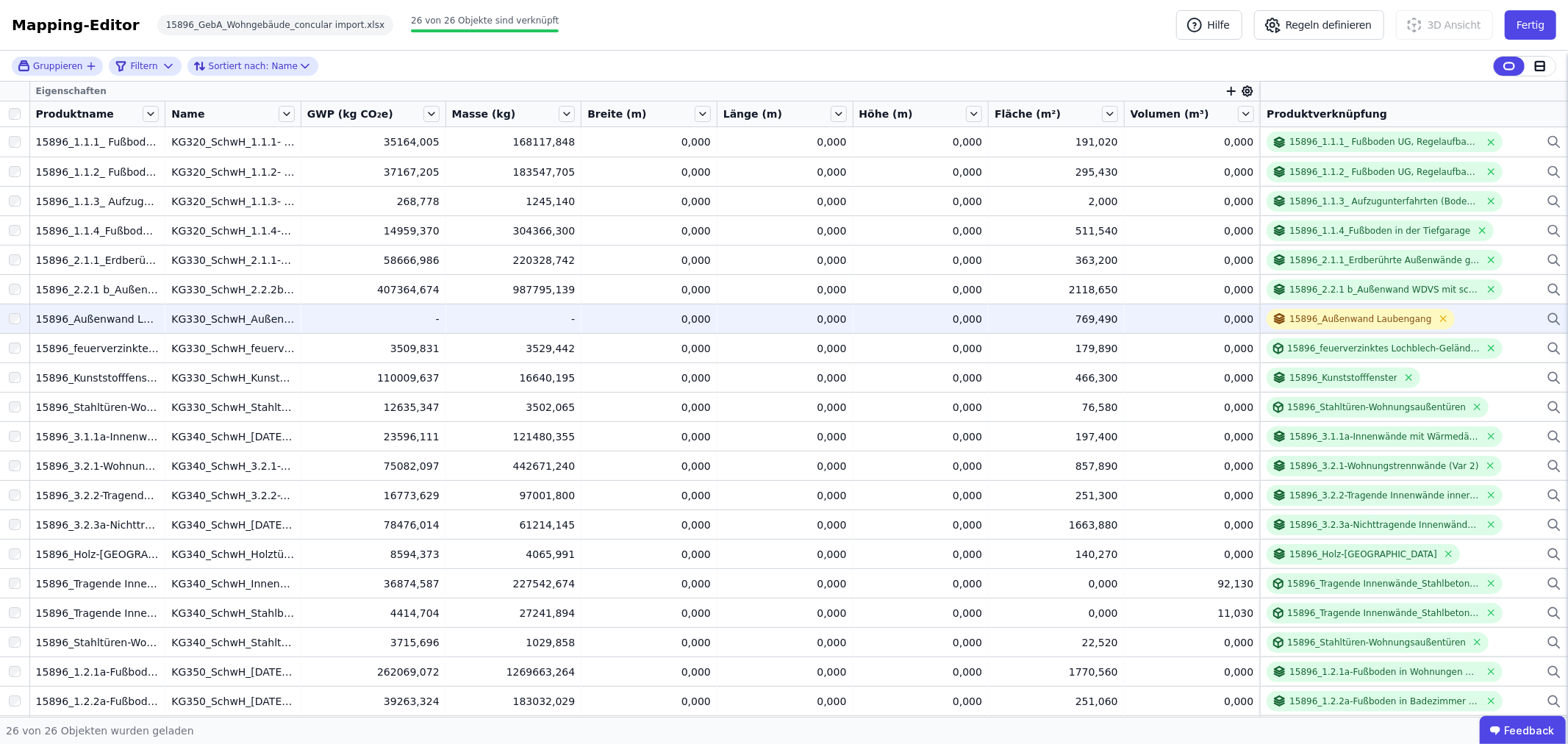
click at [1547, 316] on icon at bounding box center [1554, 320] width 14 height 18
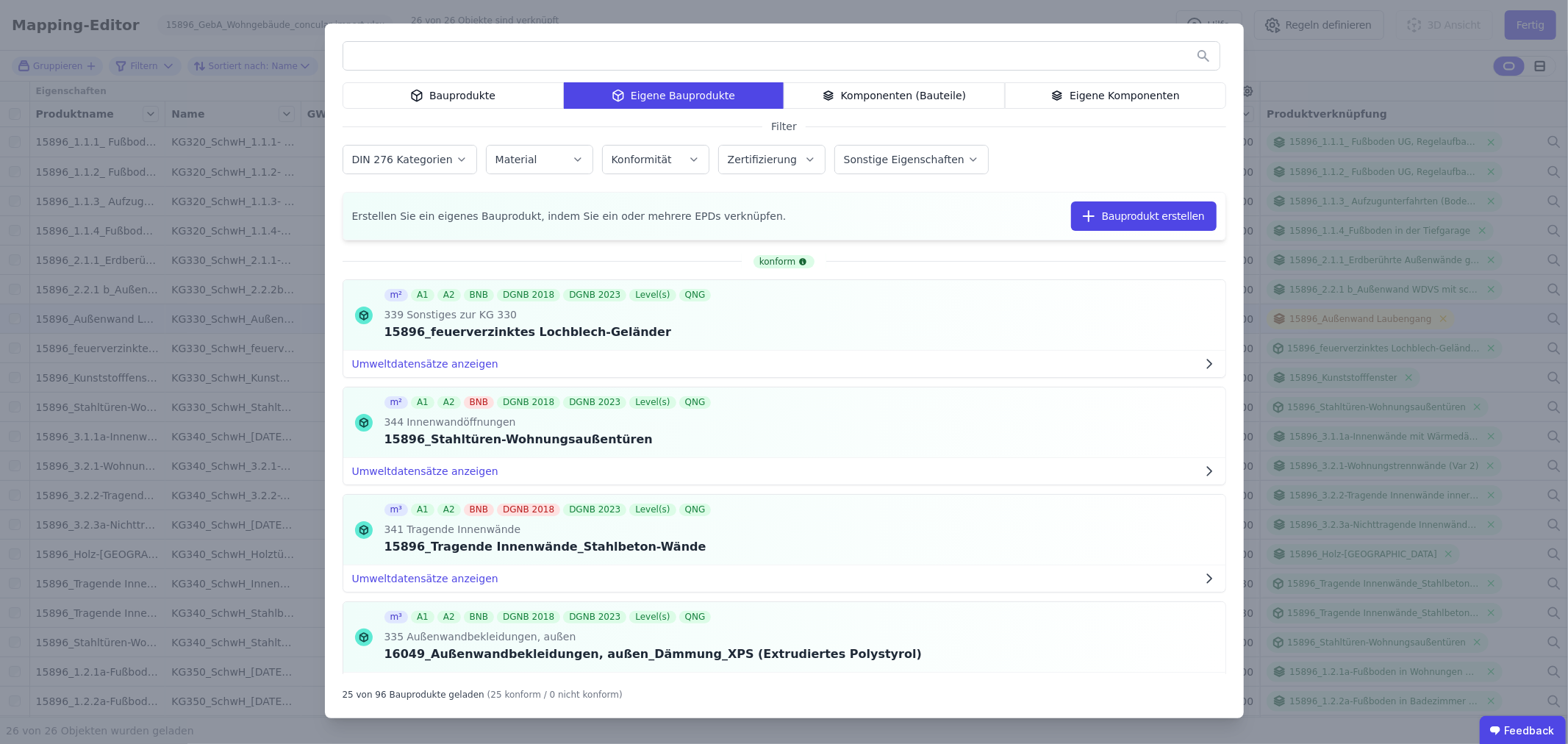
click at [1078, 92] on div "Eigene Komponenten" at bounding box center [1116, 95] width 222 height 26
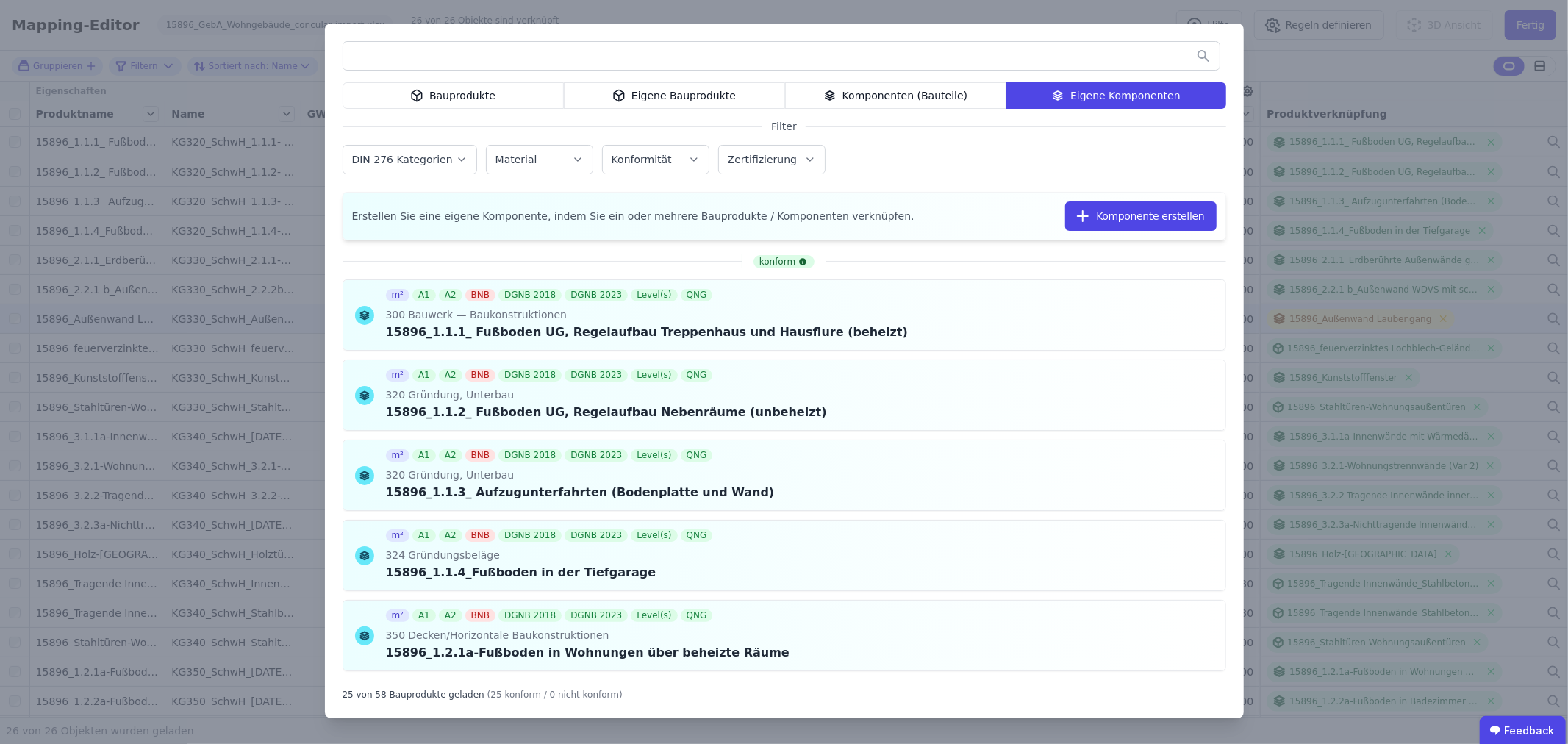
click at [465, 53] on input "text" at bounding box center [781, 55] width 877 height 26
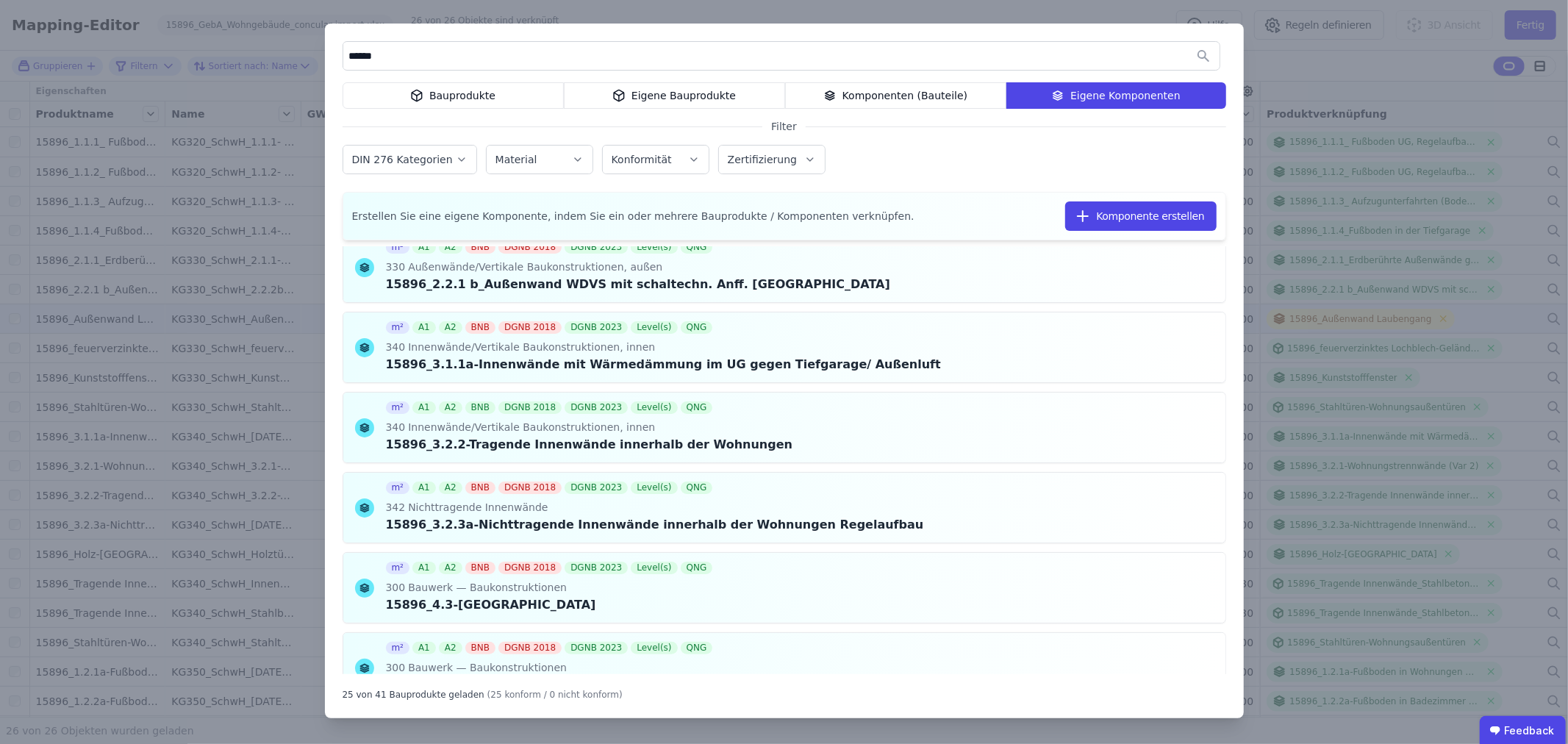
scroll to position [408, 0]
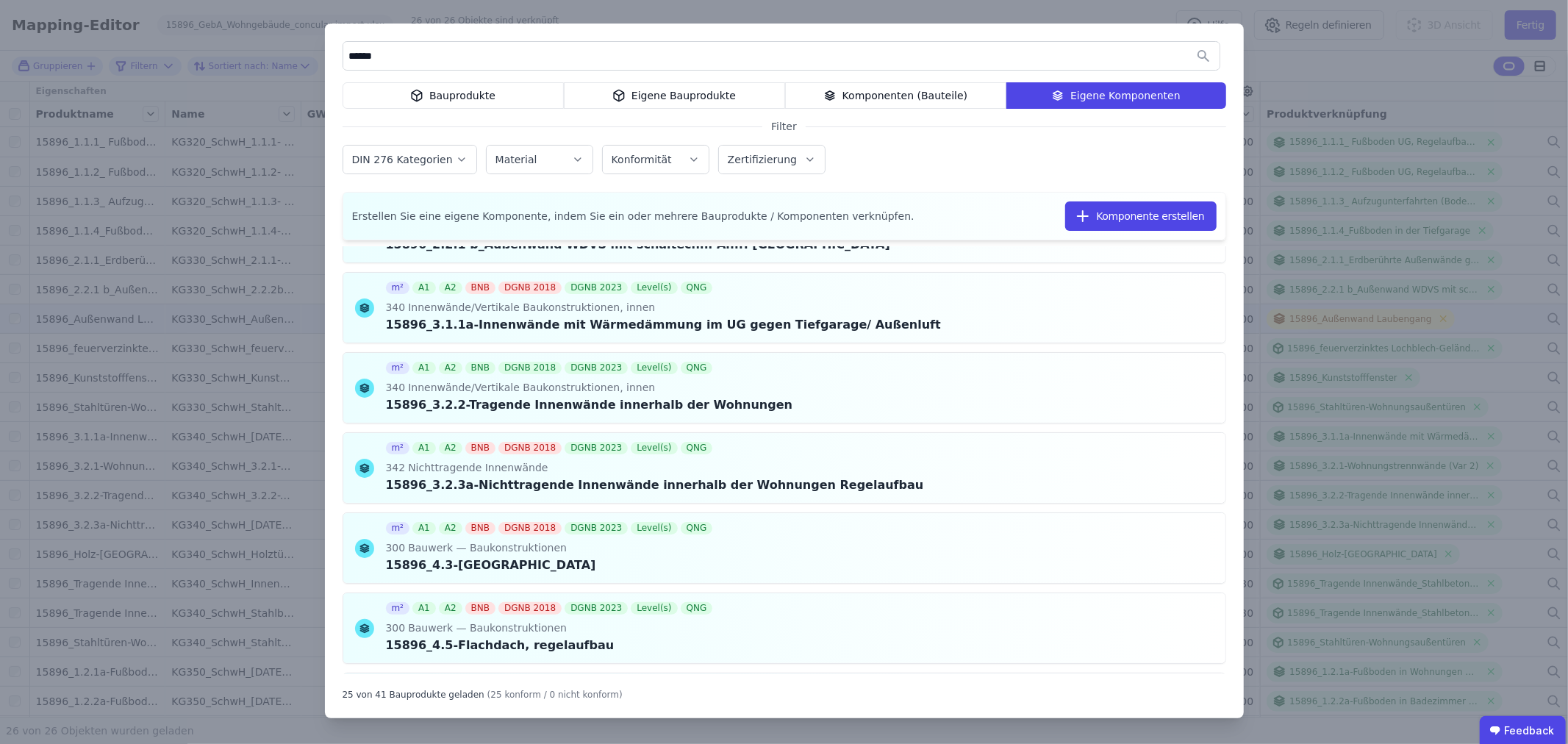
type input "******"
click at [1072, 8] on div "****** Bauprodukte Eigene Bauprodukte Komponenten (Bauteile) Eigene Komponenten…" at bounding box center [784, 372] width 1568 height 744
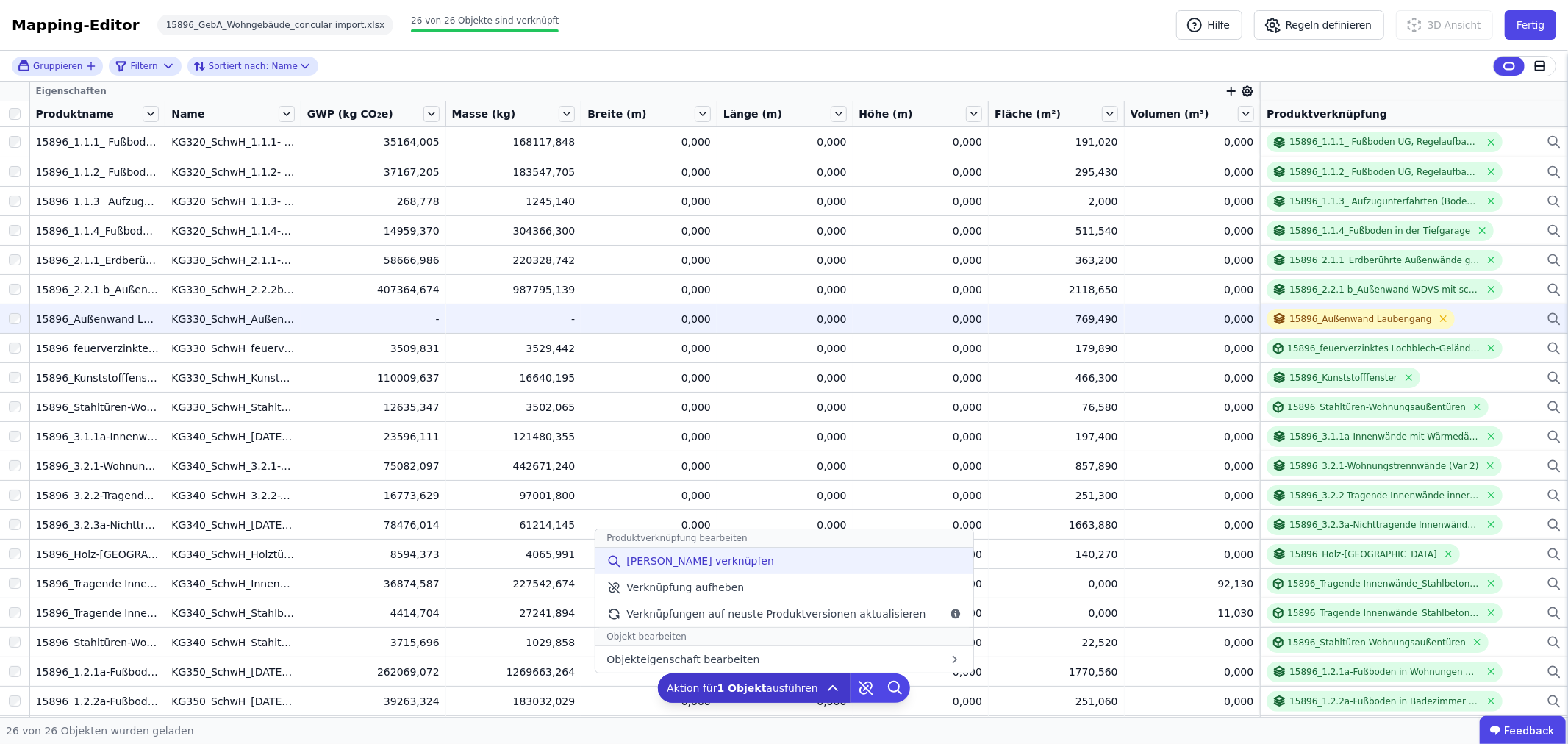
click at [703, 560] on span "[PERSON_NAME] verknüpfen" at bounding box center [699, 561] width 147 height 14
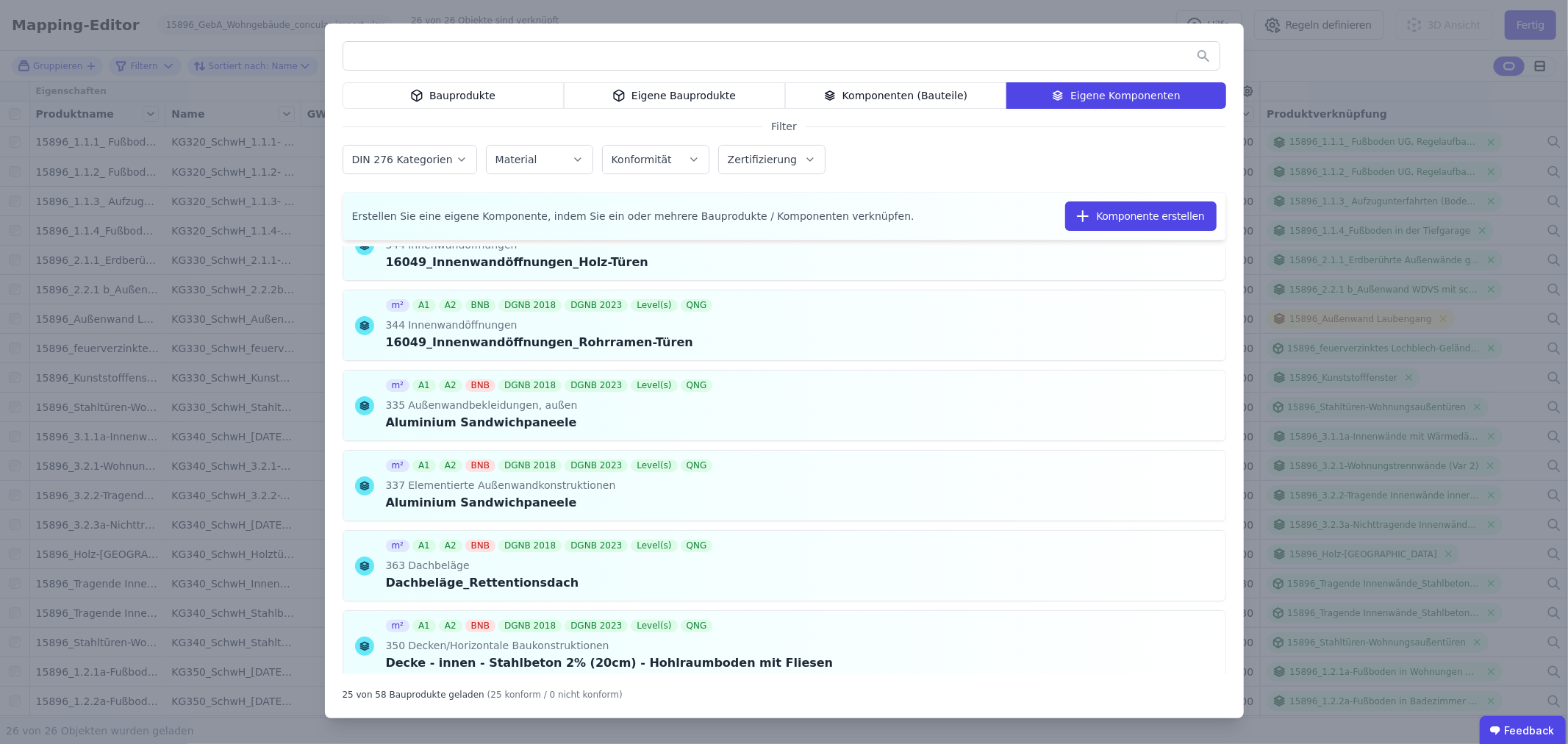
scroll to position [1615, 0]
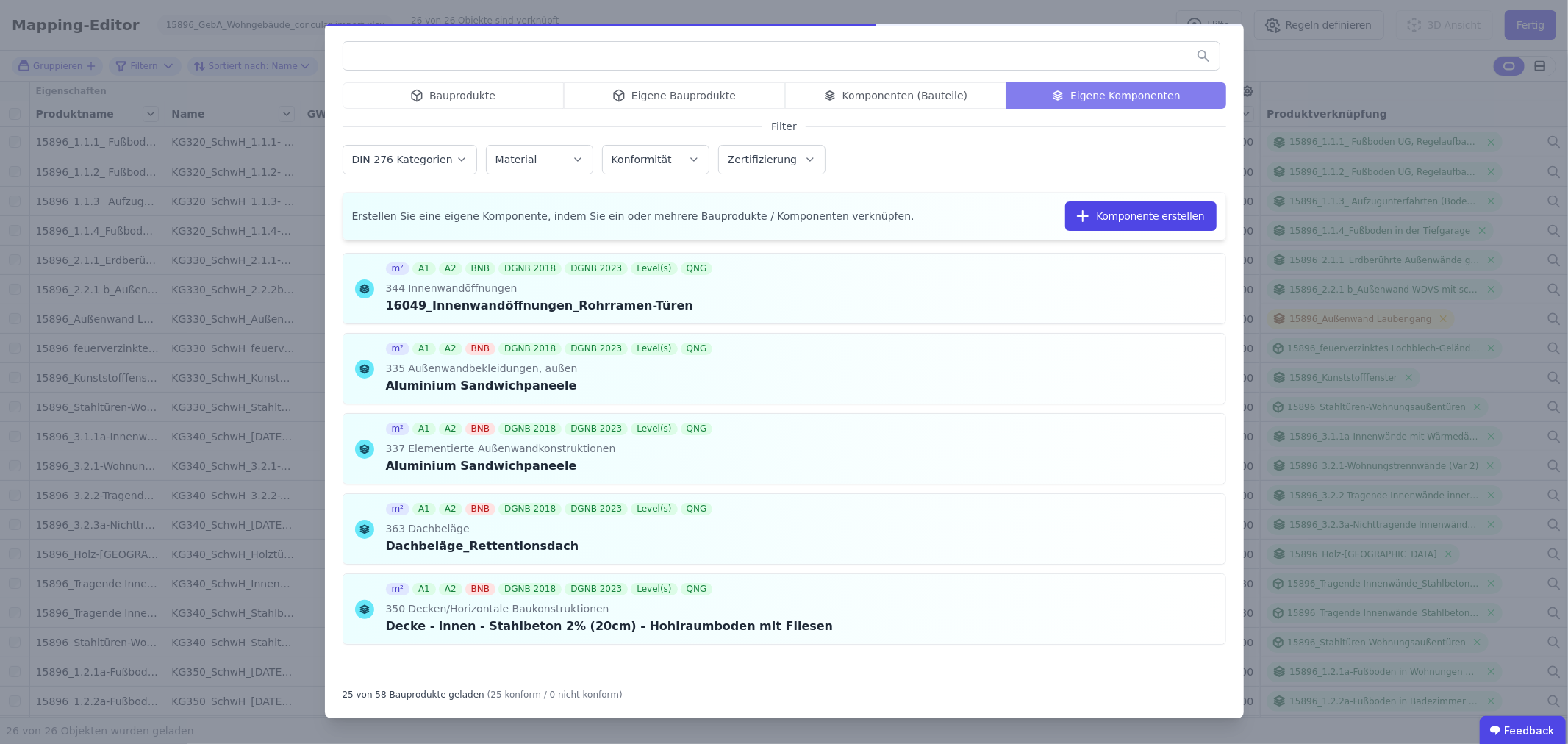
click at [655, 90] on div "Bauprodukte Eigene Bauprodukte Komponenten (Bauteile) Eigene Komponenten" at bounding box center [784, 95] width 884 height 26
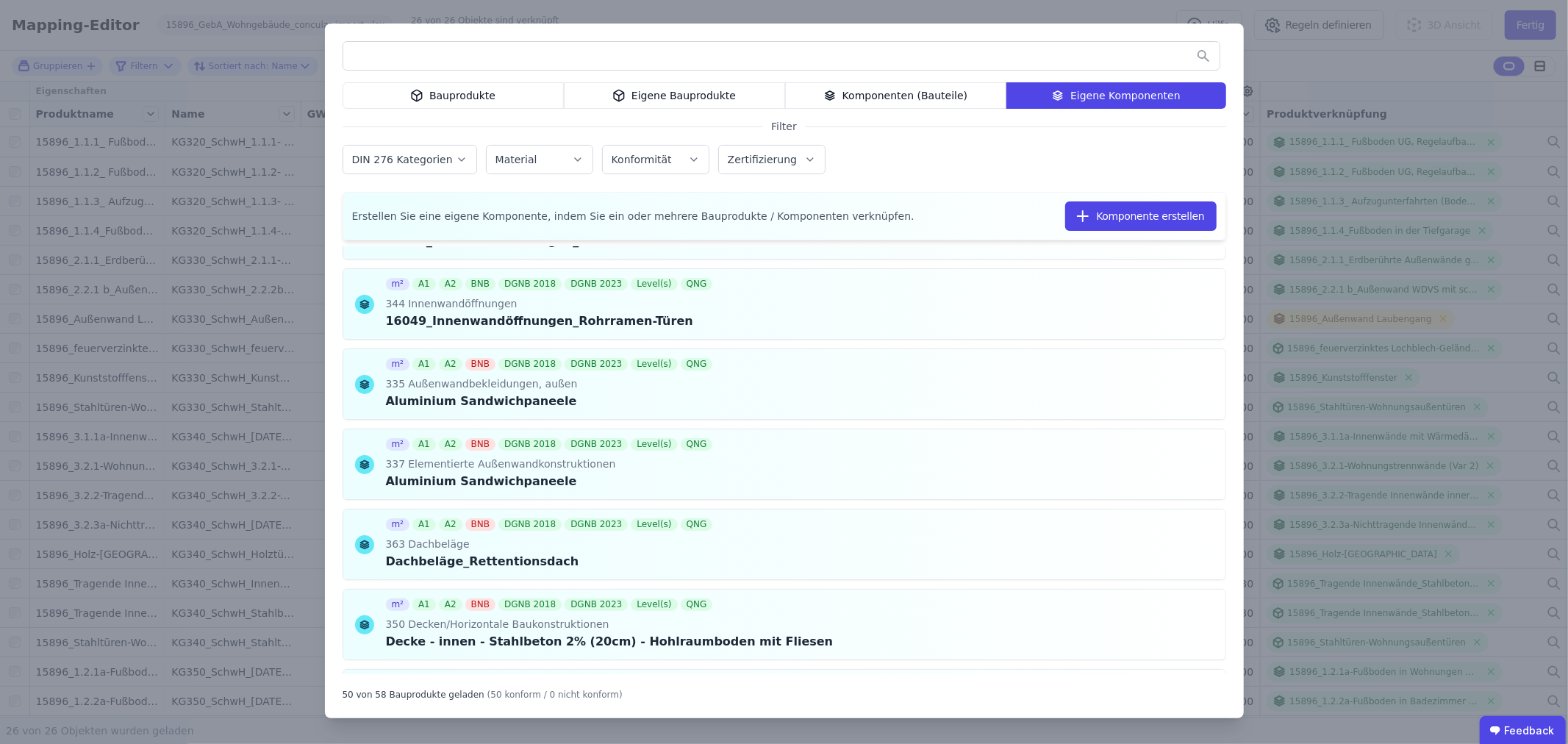
scroll to position [1634, 0]
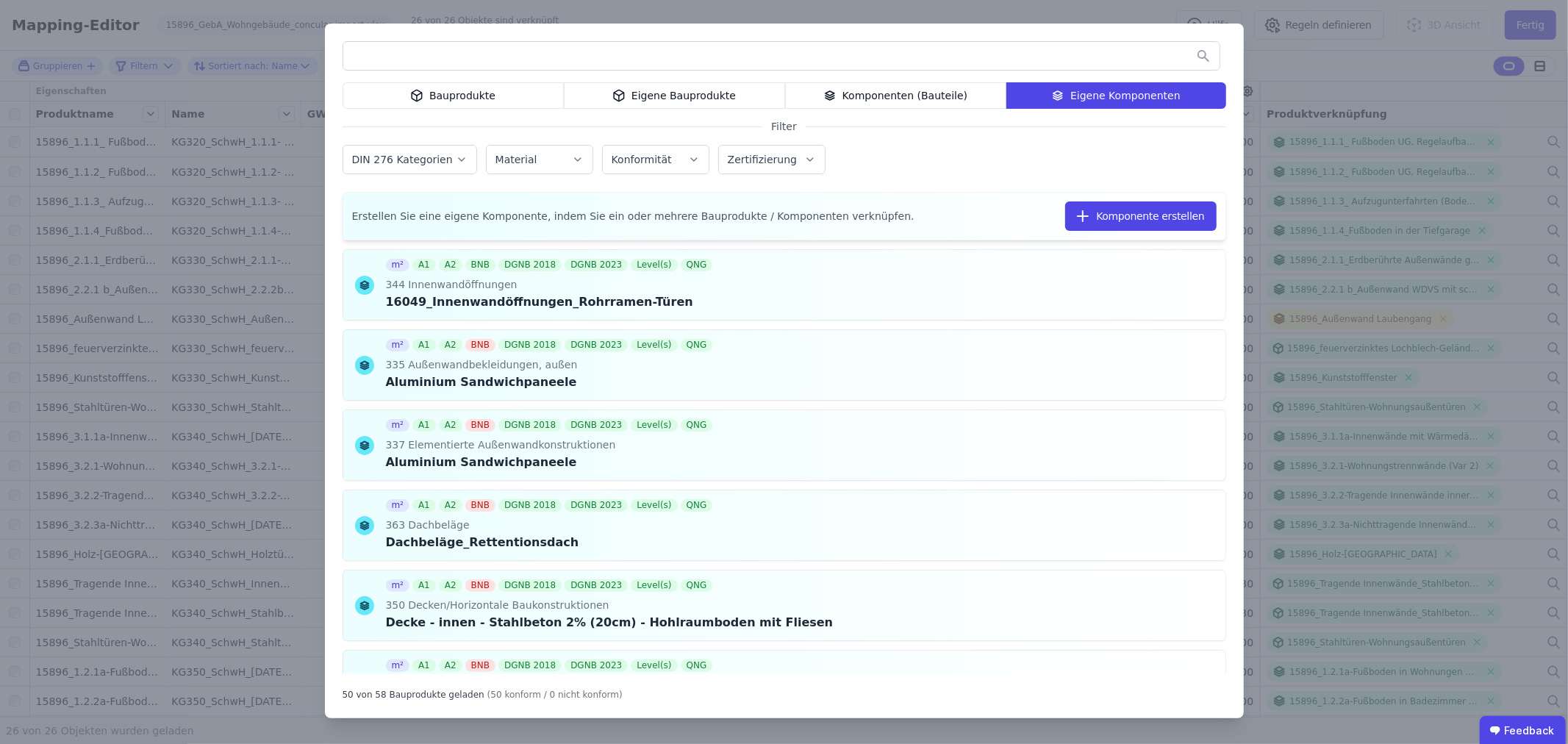
click at [660, 92] on div "Eigene Bauprodukte" at bounding box center [674, 95] width 222 height 26
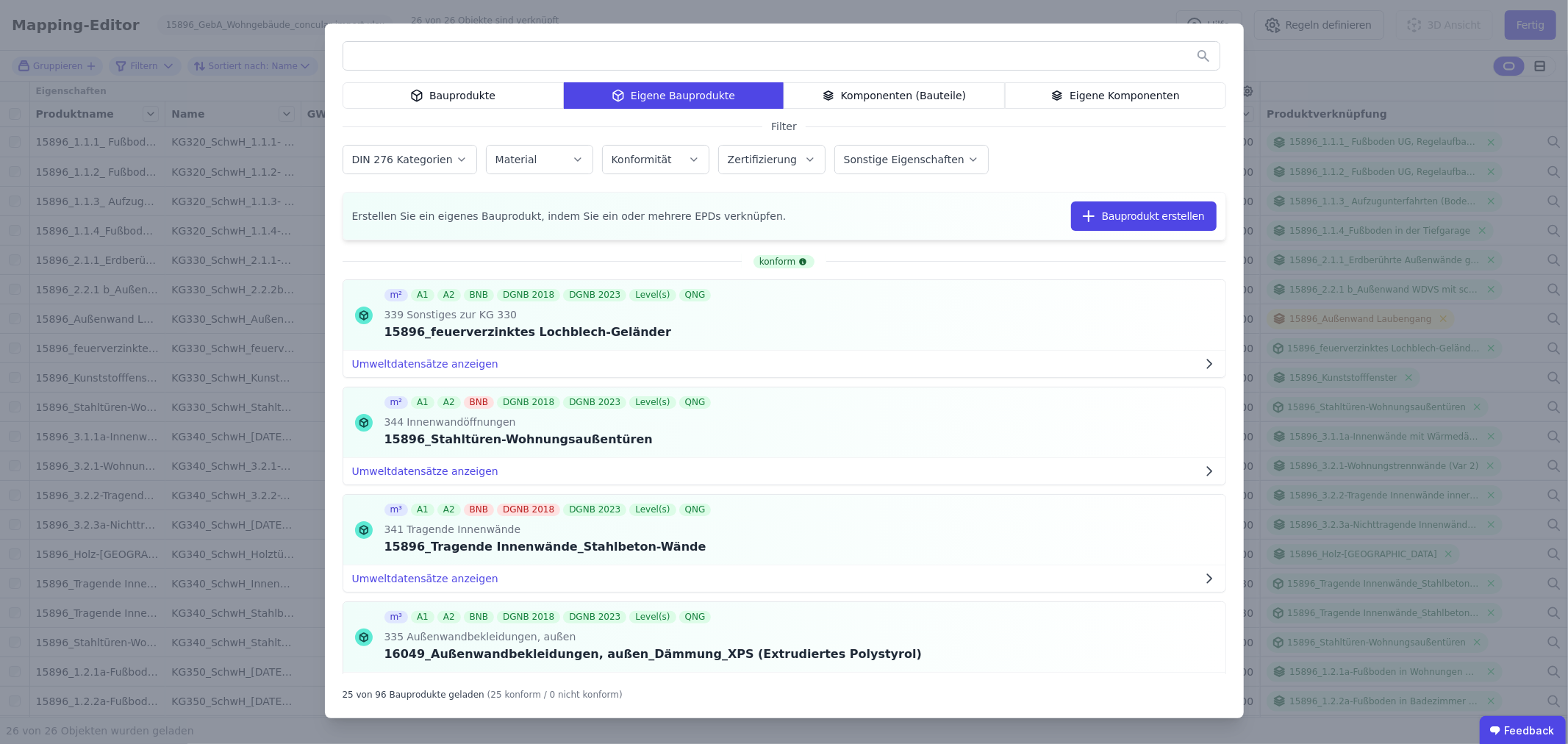
click at [901, 85] on div "Komponenten (Bauteile)" at bounding box center [894, 95] width 222 height 26
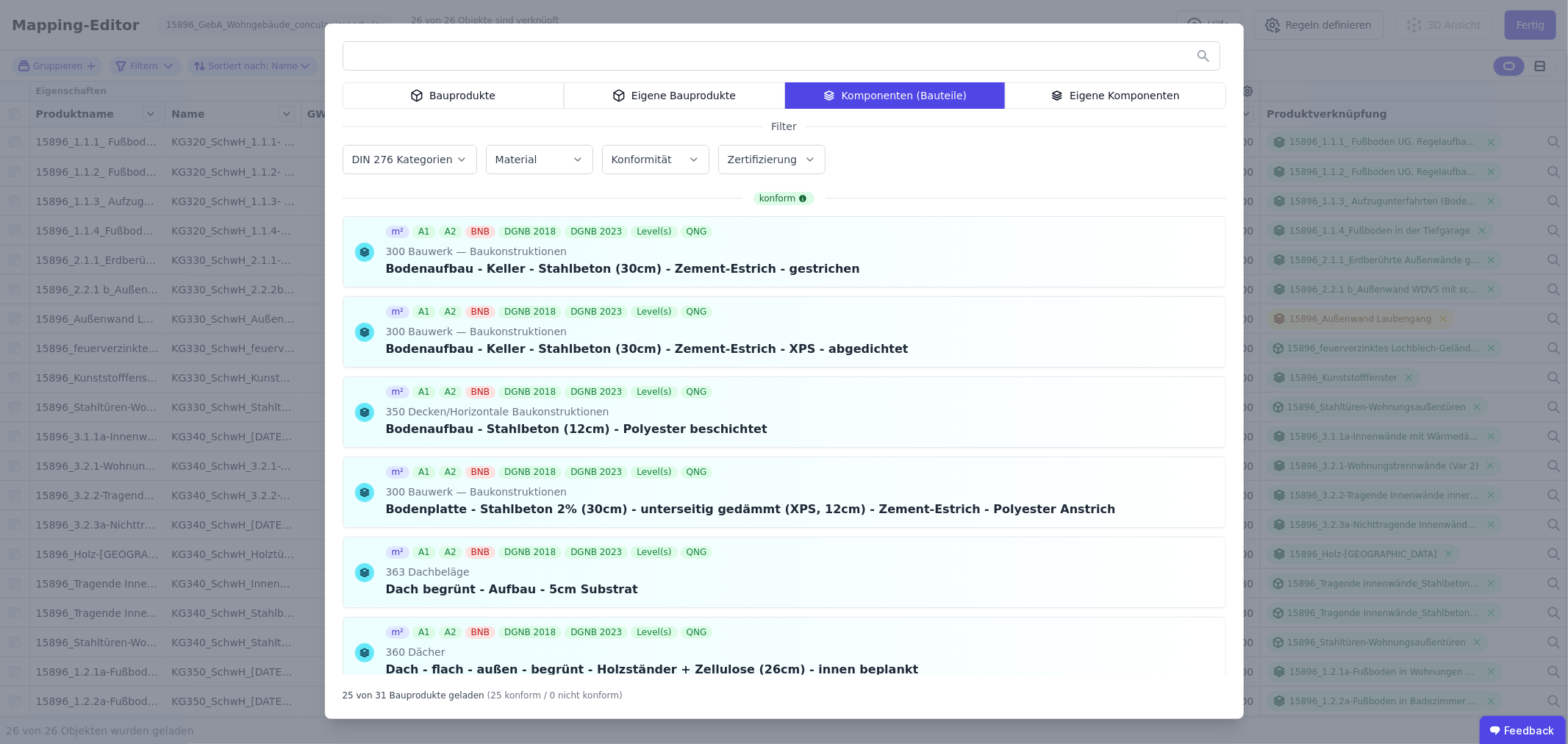
click at [1038, 91] on div "Eigene Komponenten" at bounding box center [1116, 95] width 222 height 26
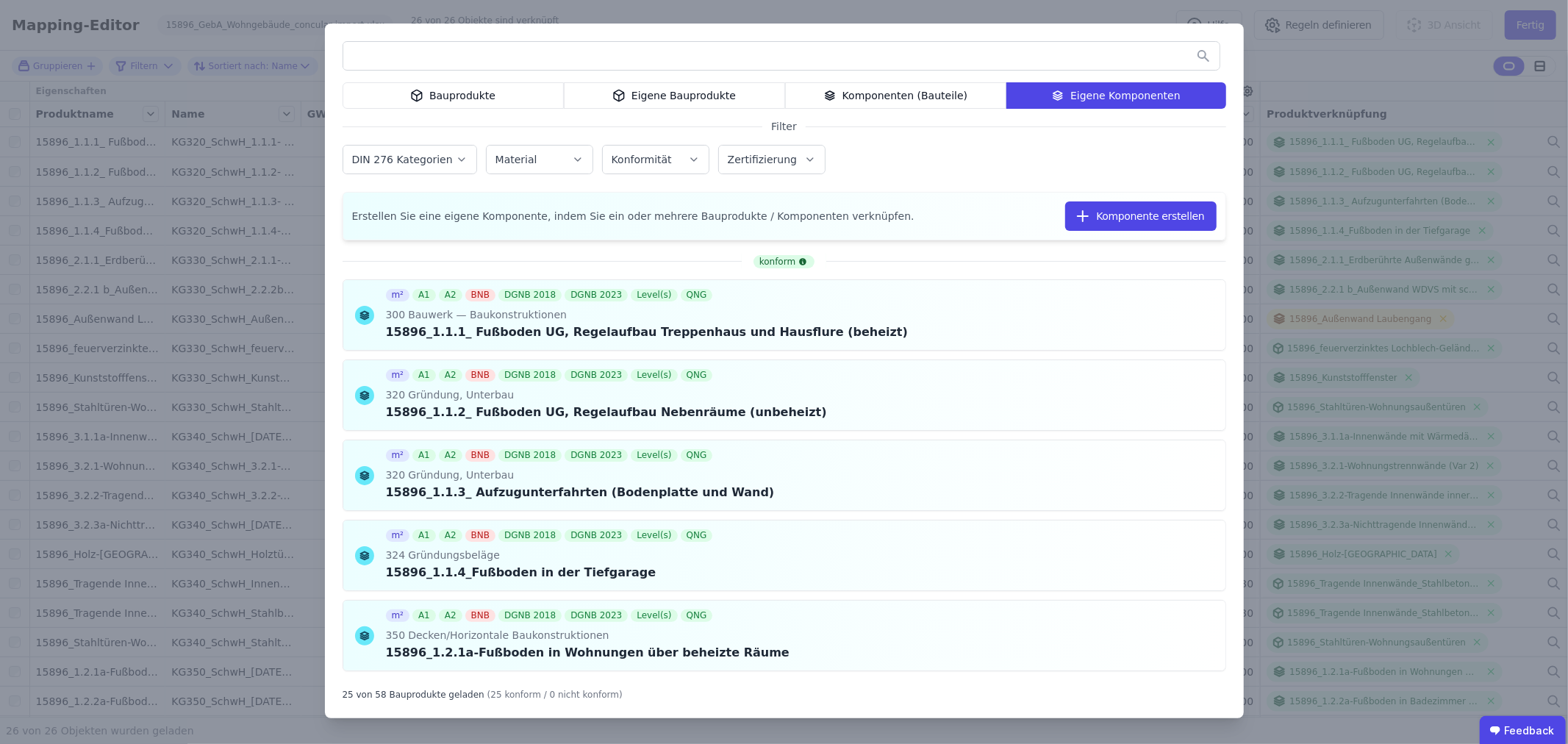
click at [421, 52] on input "text" at bounding box center [781, 55] width 877 height 26
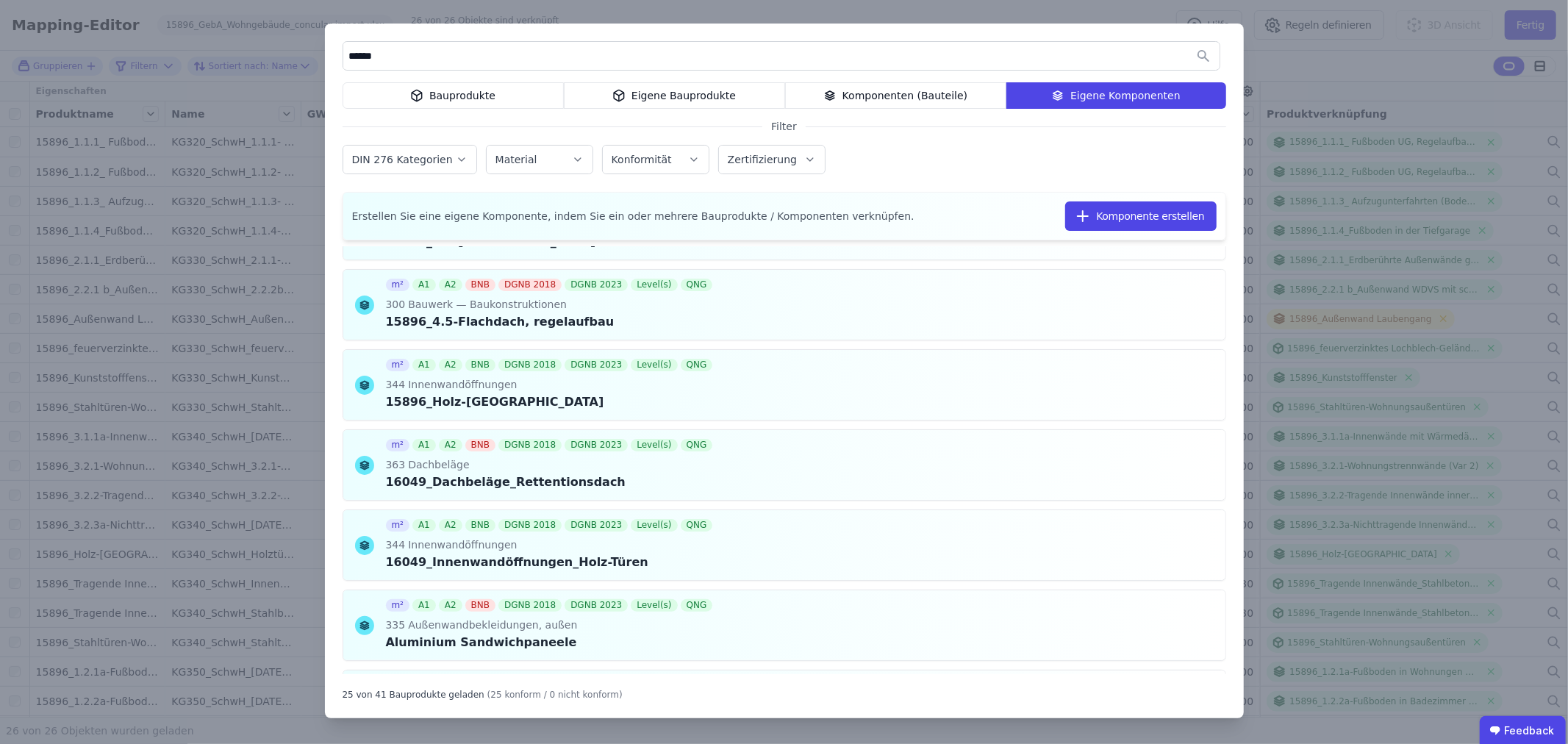
scroll to position [736, 0]
type input "******"
click at [732, 11] on div "****** Bauprodukte Eigene Bauprodukte Komponenten (Bauteile) Eigene Komponenten…" at bounding box center [784, 372] width 1568 height 744
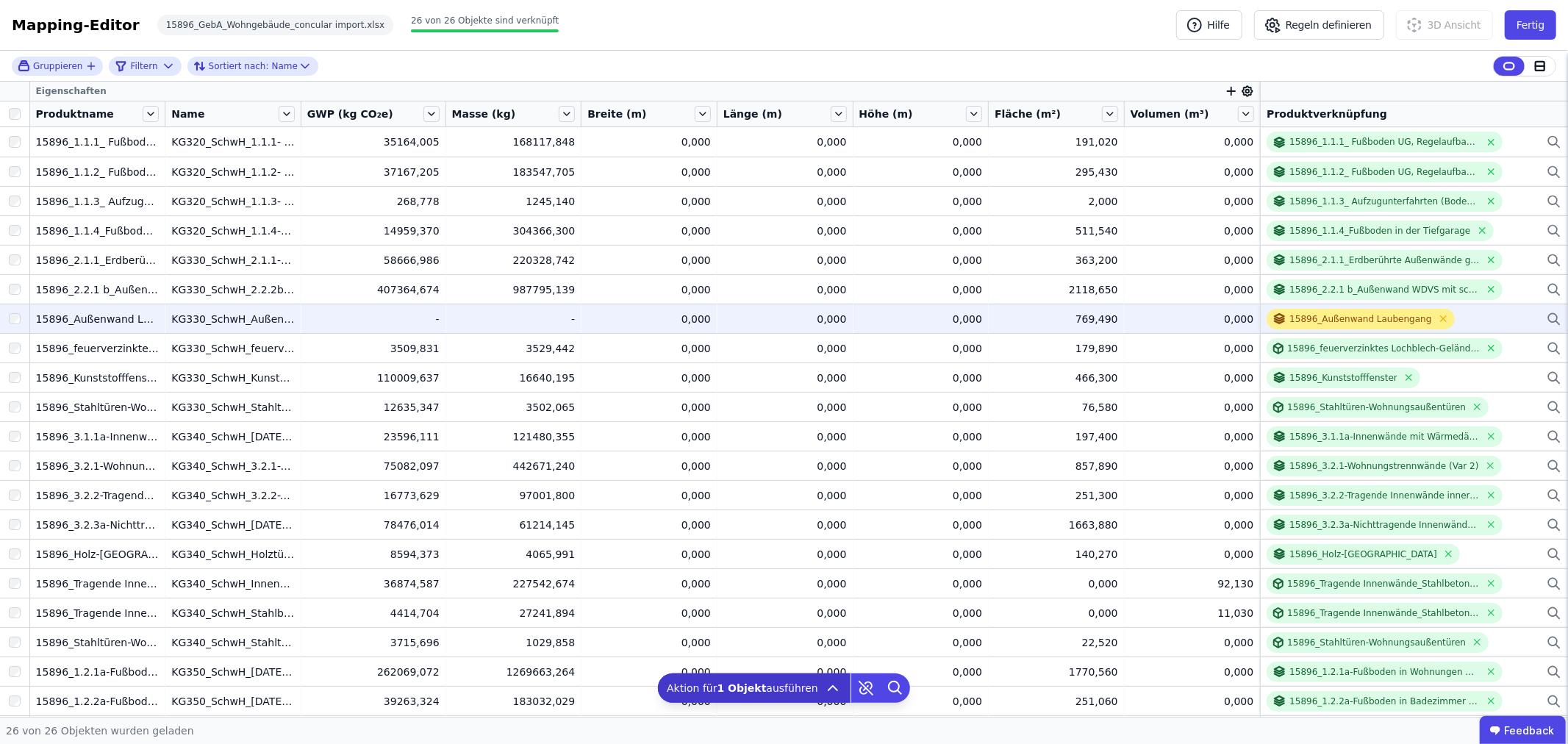
click at [1289, 320] on div "15896_Außenwand Laubengang" at bounding box center [1360, 319] width 142 height 12
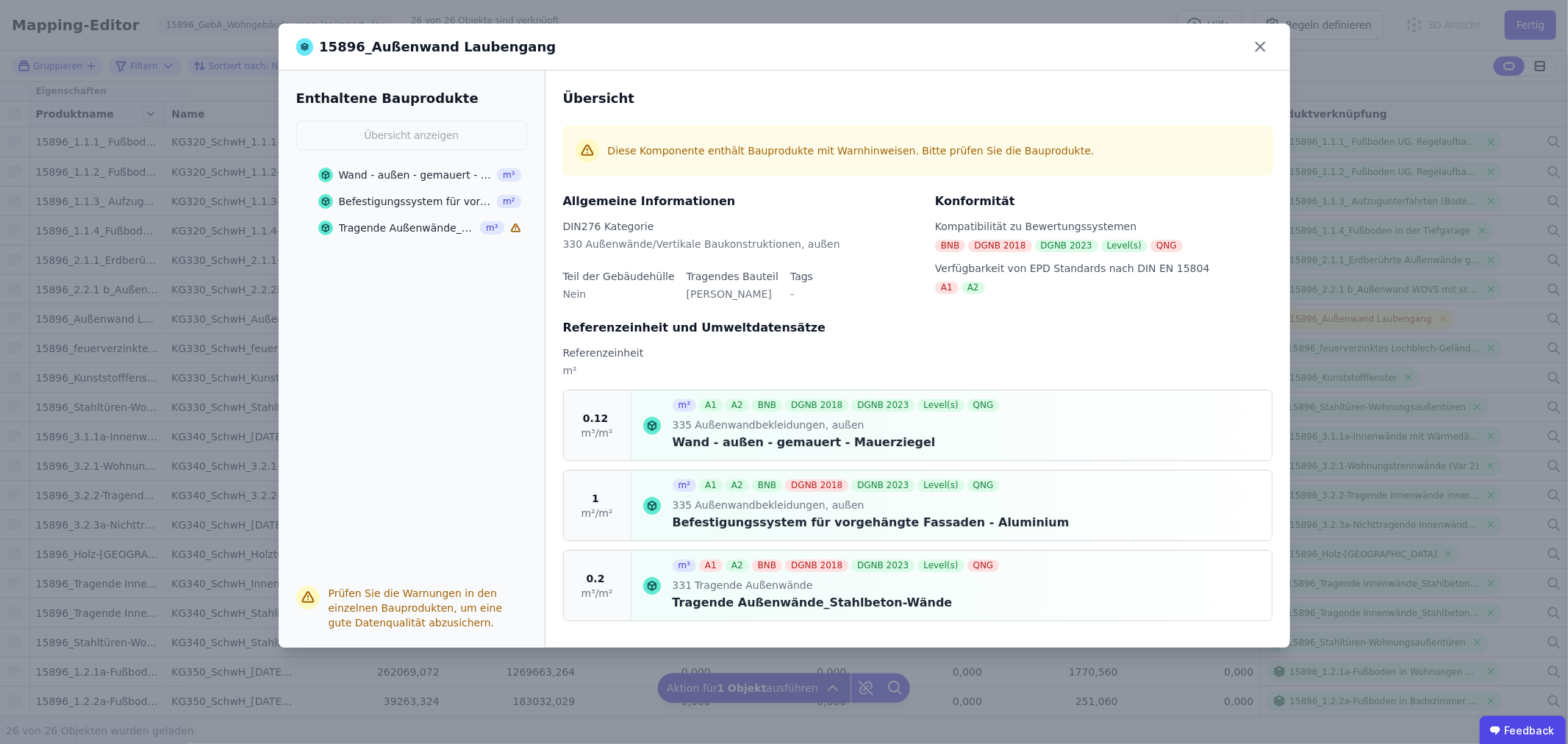
click at [1077, 331] on div "Referenzeinheit und Umweltdatensätze" at bounding box center [917, 329] width 709 height 18
click at [837, 586] on div "331 Tragende Außenwände" at bounding box center [838, 587] width 330 height 16
click at [1259, 45] on icon at bounding box center [1261, 47] width 9 height 9
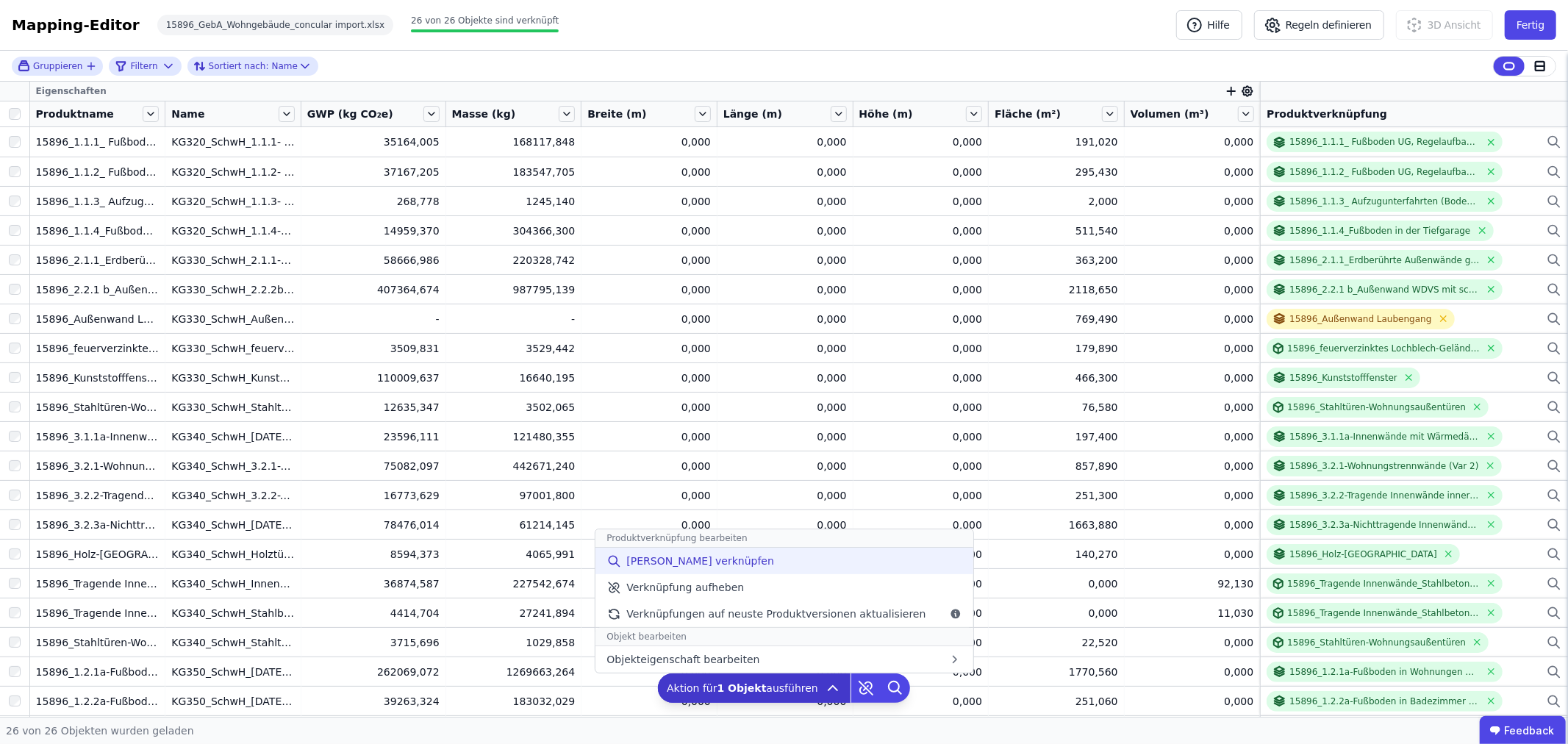
click at [693, 567] on span "[PERSON_NAME] verknüpfen" at bounding box center [699, 561] width 147 height 14
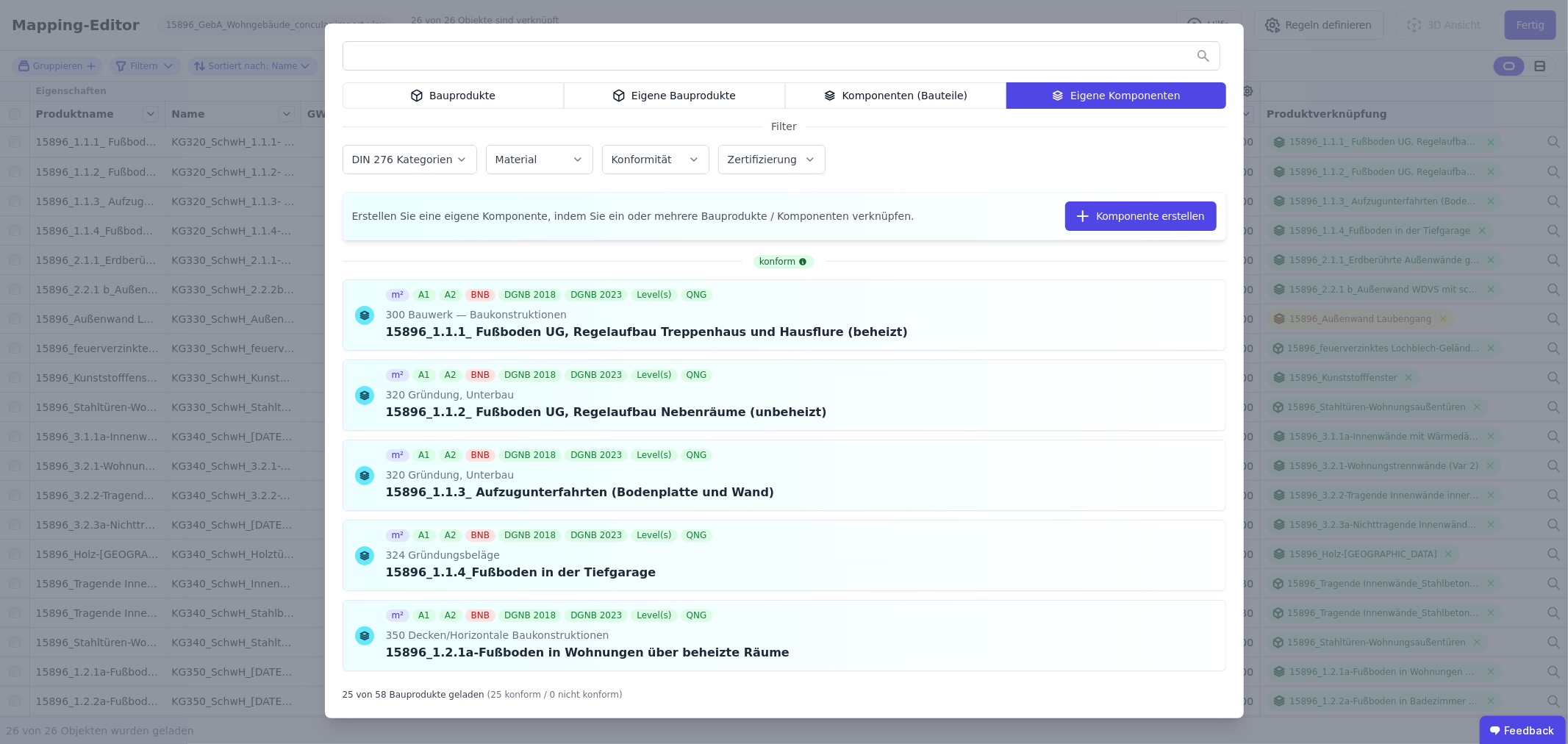
click at [633, 96] on div "Eigene Bauprodukte" at bounding box center [674, 95] width 222 height 26
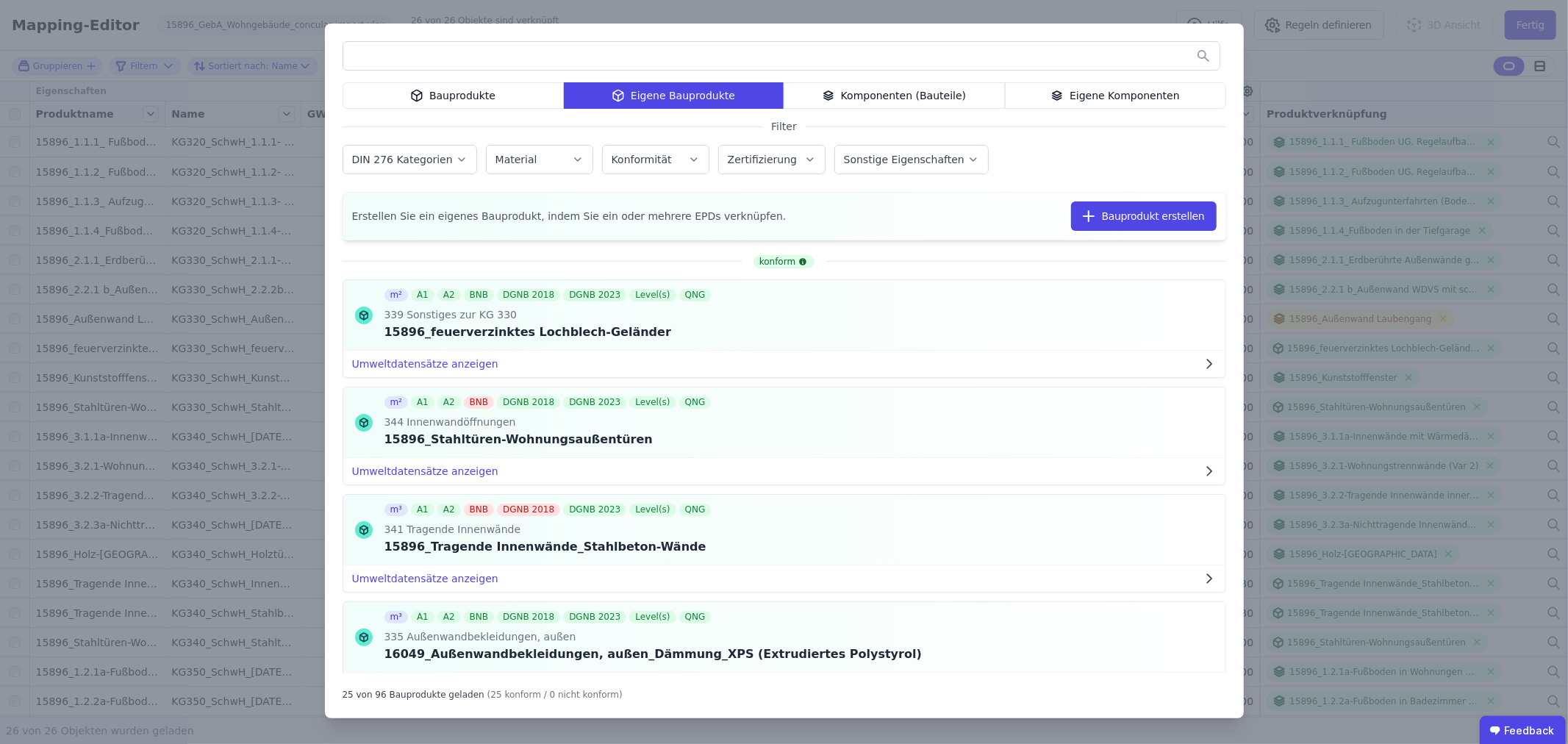
click at [461, 60] on input "text" at bounding box center [781, 55] width 877 height 26
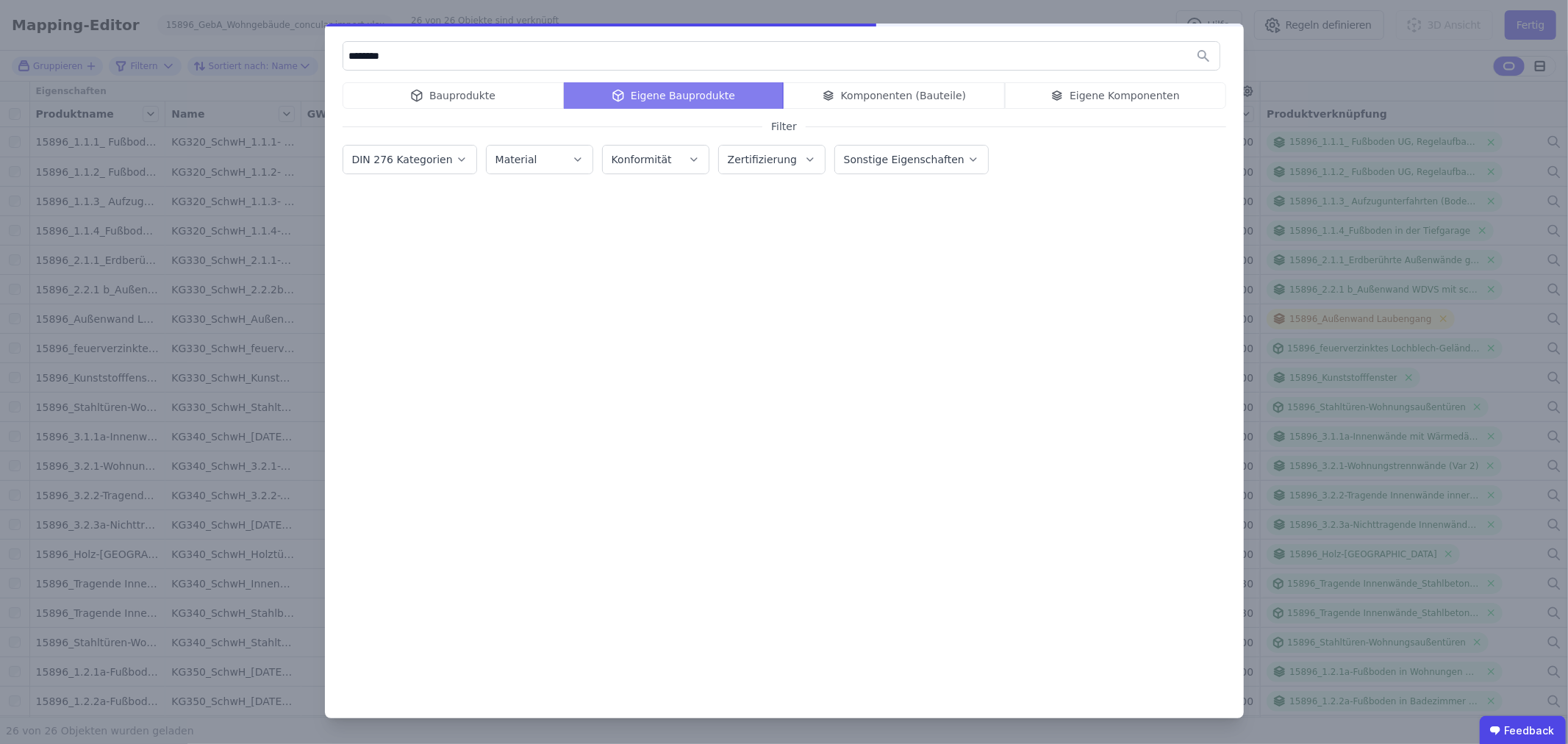
click at [438, 67] on input "********" at bounding box center [781, 55] width 877 height 26
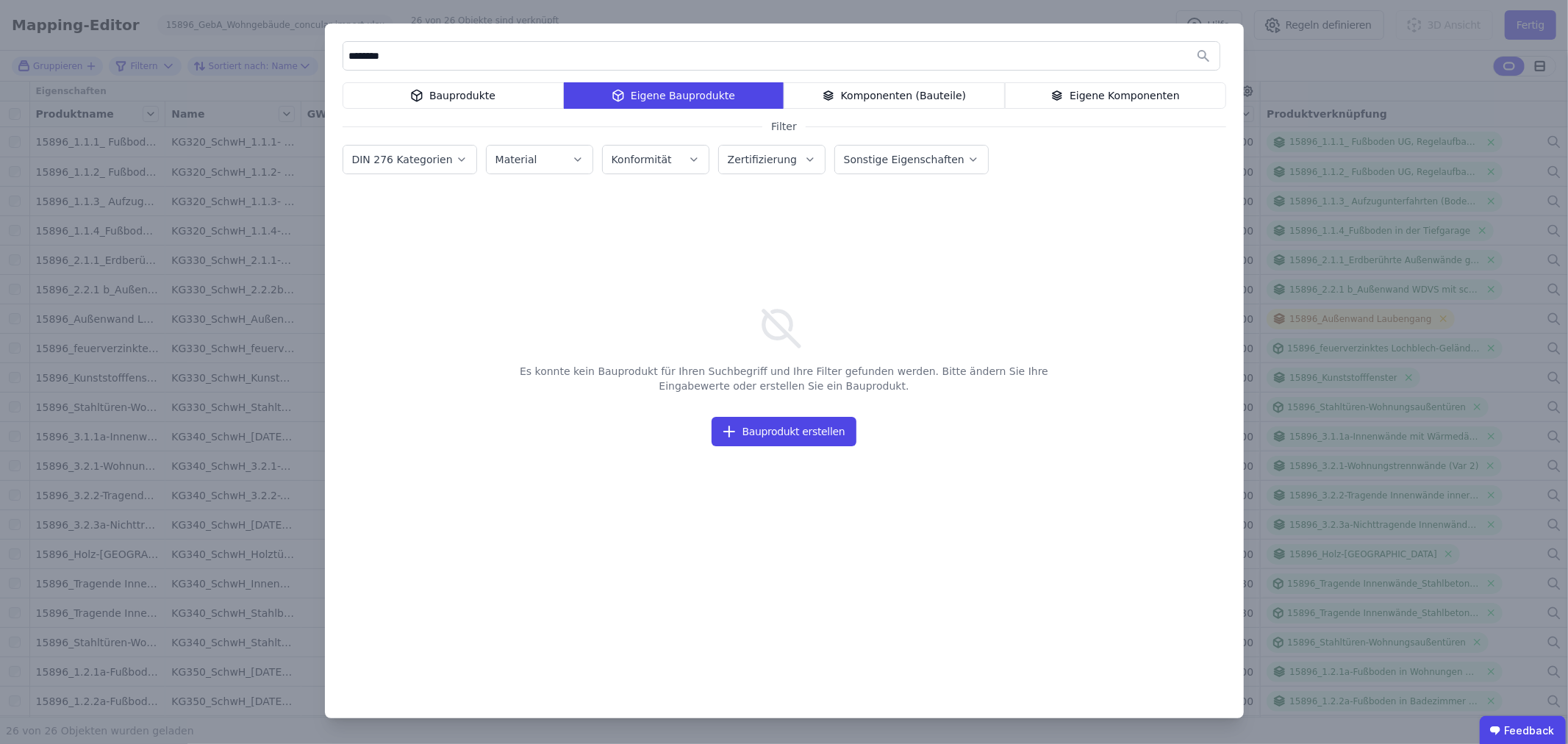
drag, startPoint x: 432, startPoint y: 57, endPoint x: 366, endPoint y: 59, distance: 66.0
click at [366, 59] on input "********" at bounding box center [781, 55] width 877 height 26
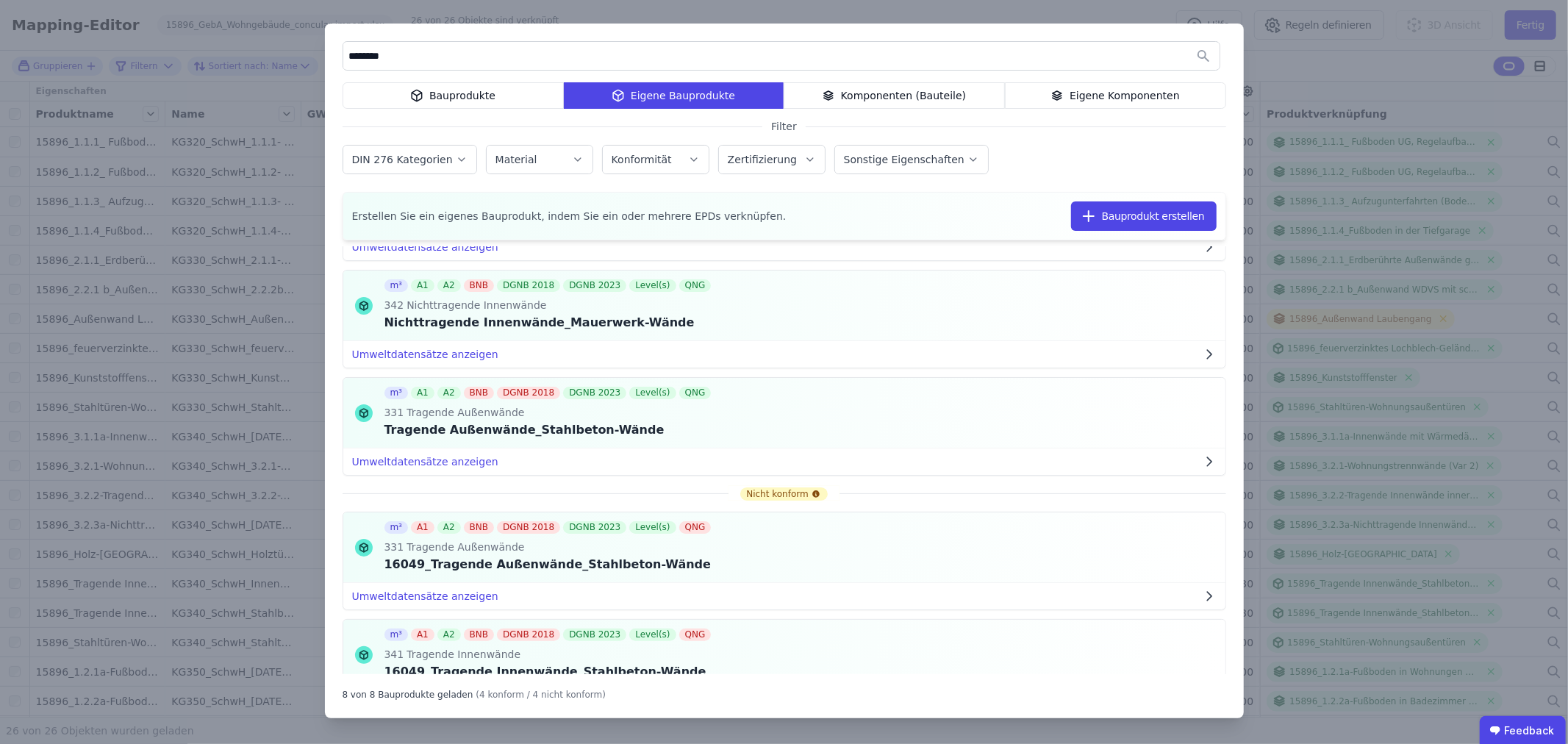
scroll to position [327, 0]
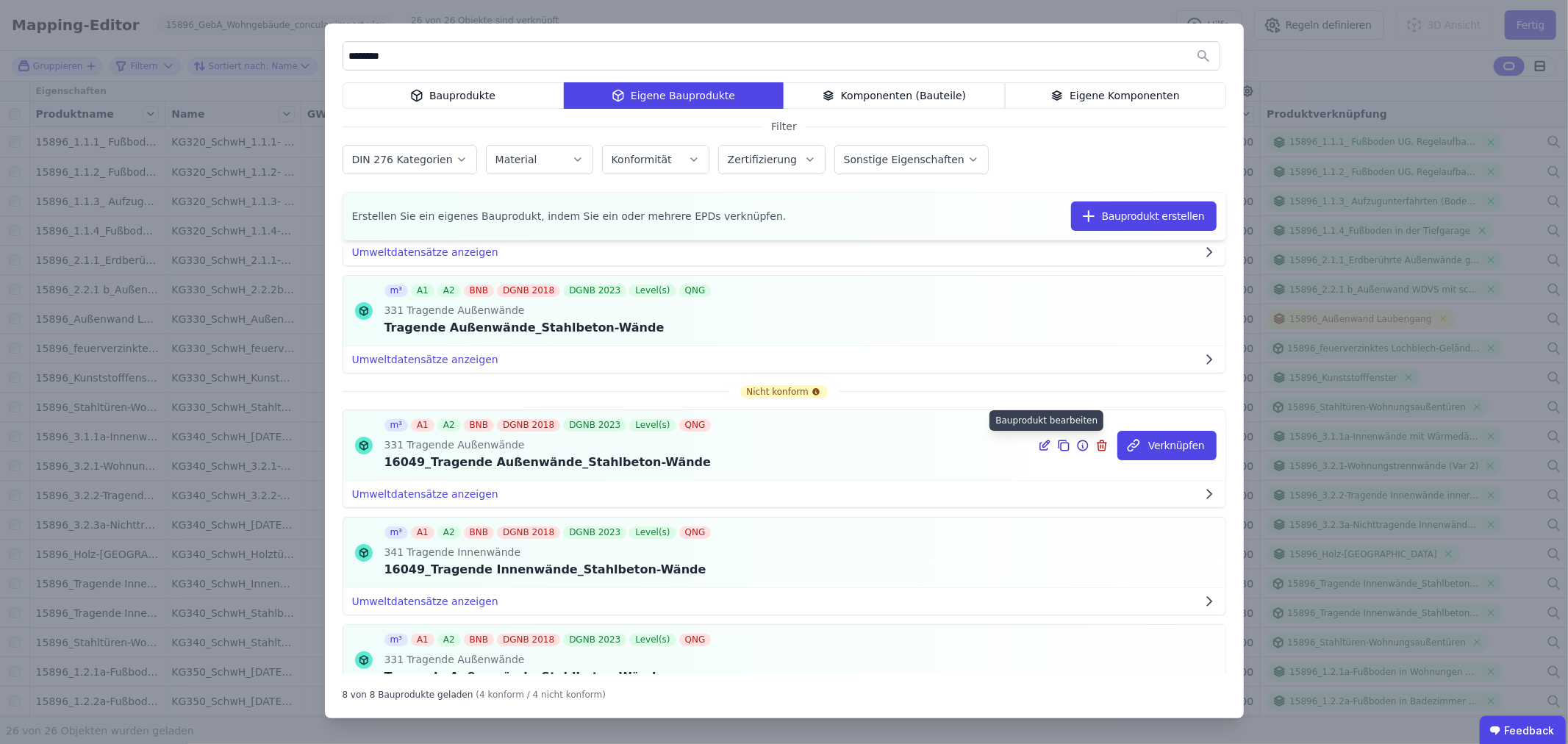
type input "********"
click at [1038, 446] on icon at bounding box center [1044, 446] width 14 height 18
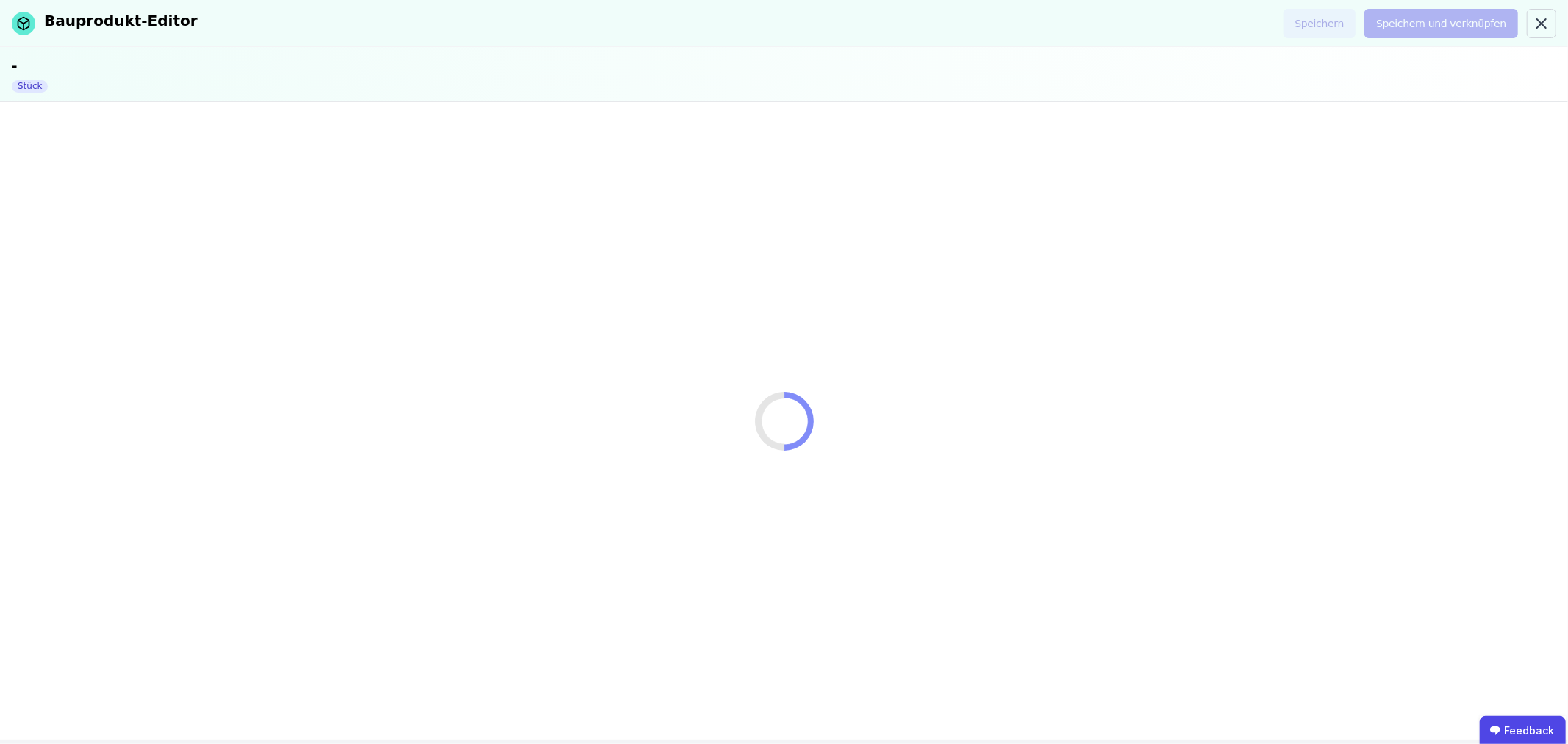
select select "**********"
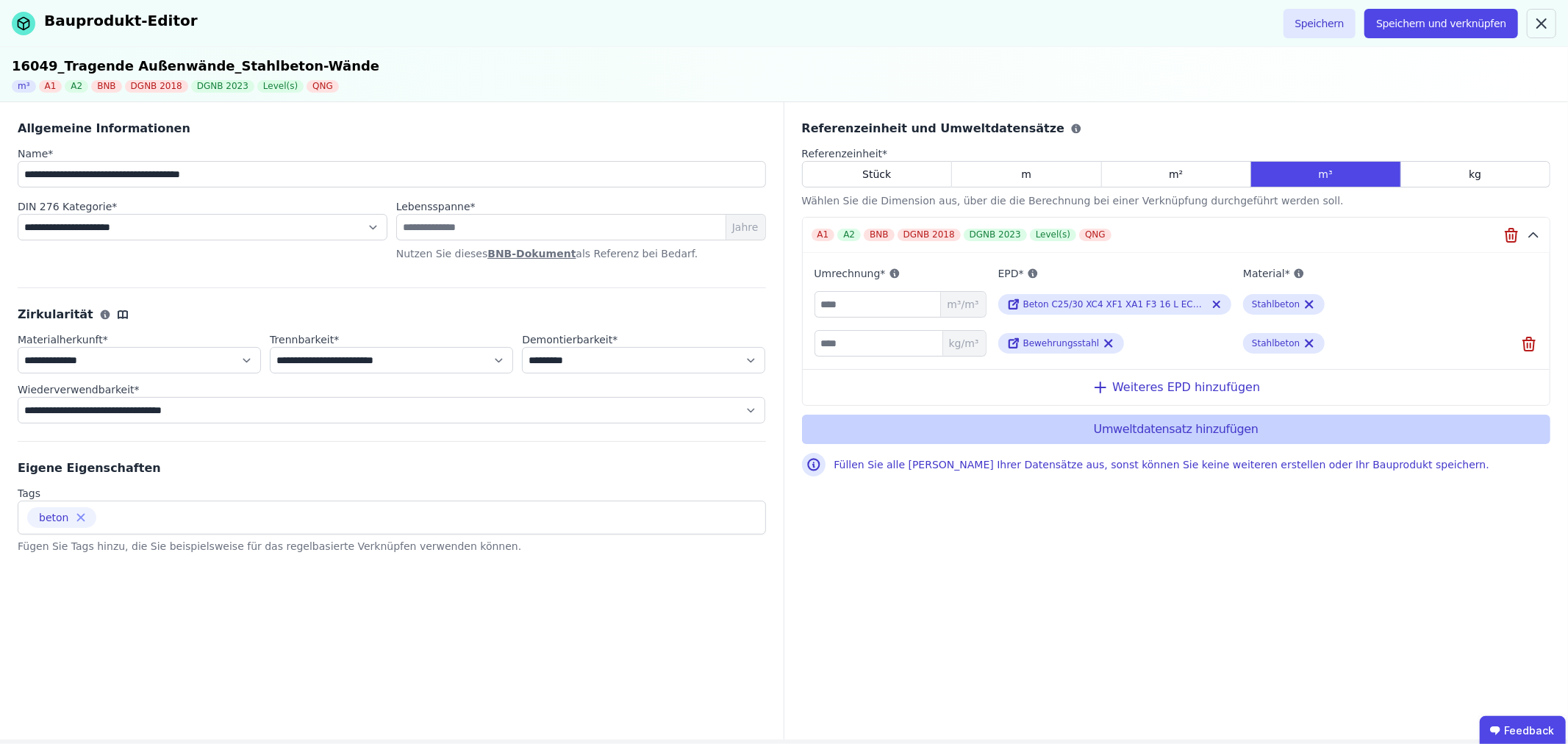
click at [1155, 432] on button "Umweltdatensatz hinzufügen" at bounding box center [1177, 429] width 749 height 30
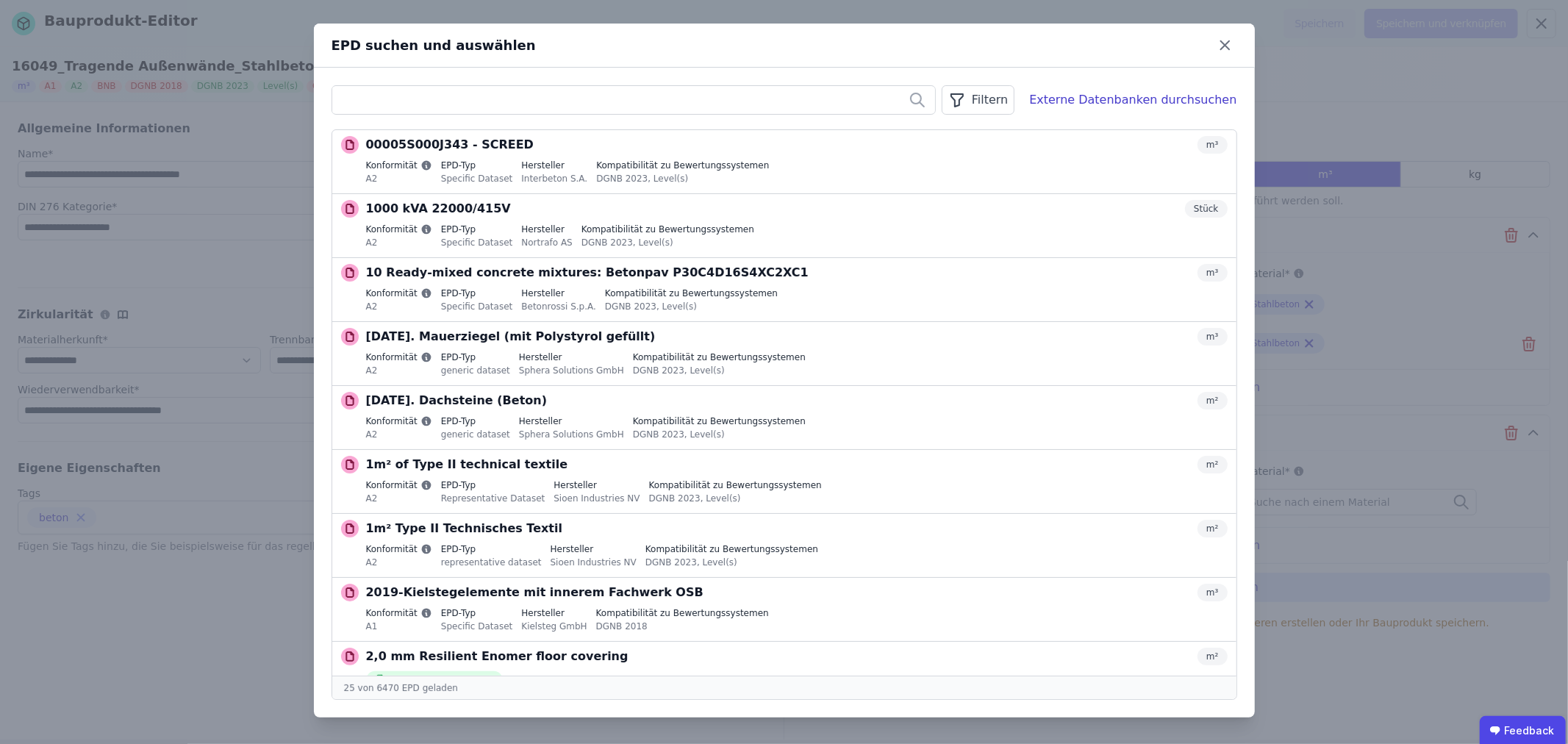
click at [966, 100] on icon "button" at bounding box center [957, 100] width 18 height 18
click at [979, 128] on li "Datenquelle" at bounding box center [904, 131] width 221 height 26
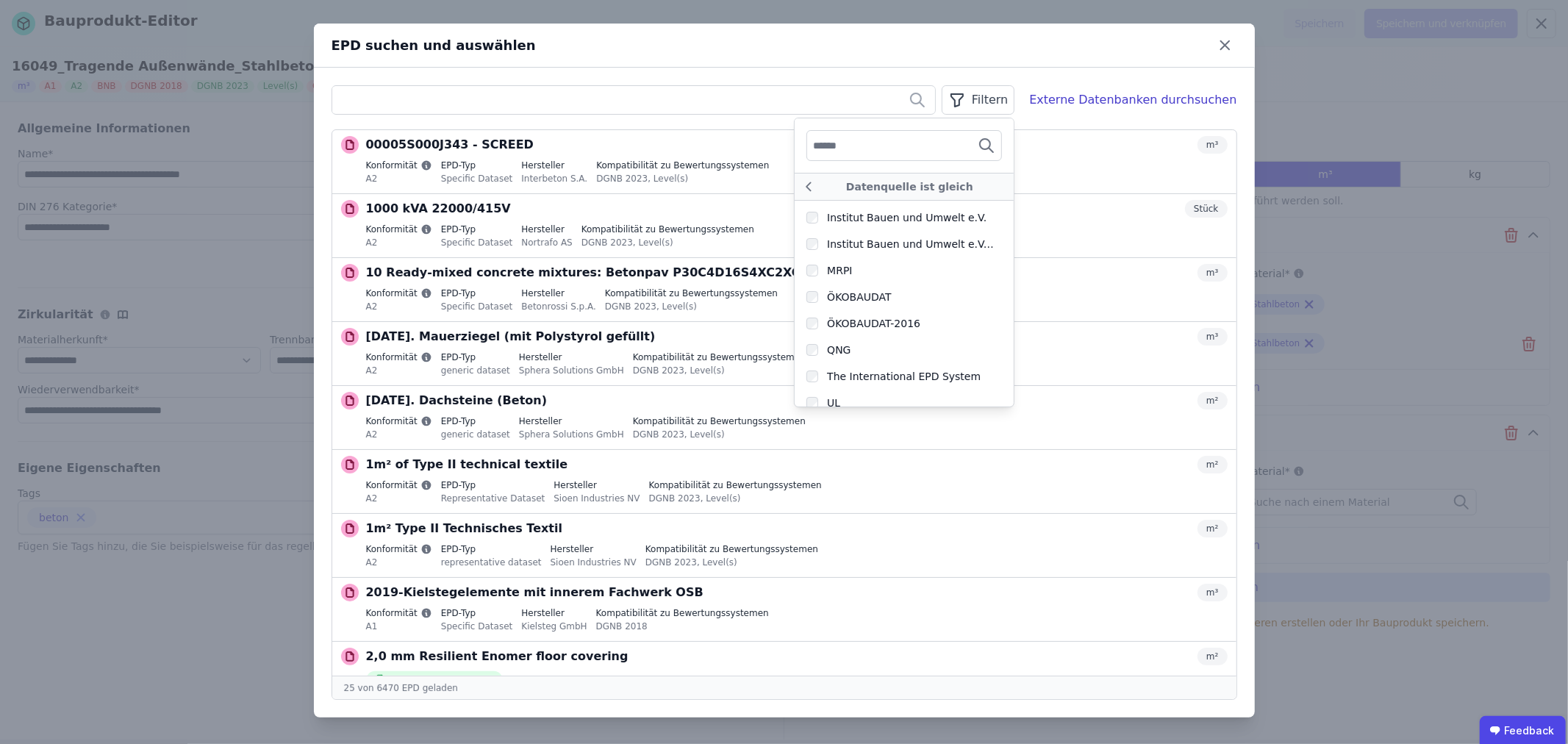
scroll to position [454, 0]
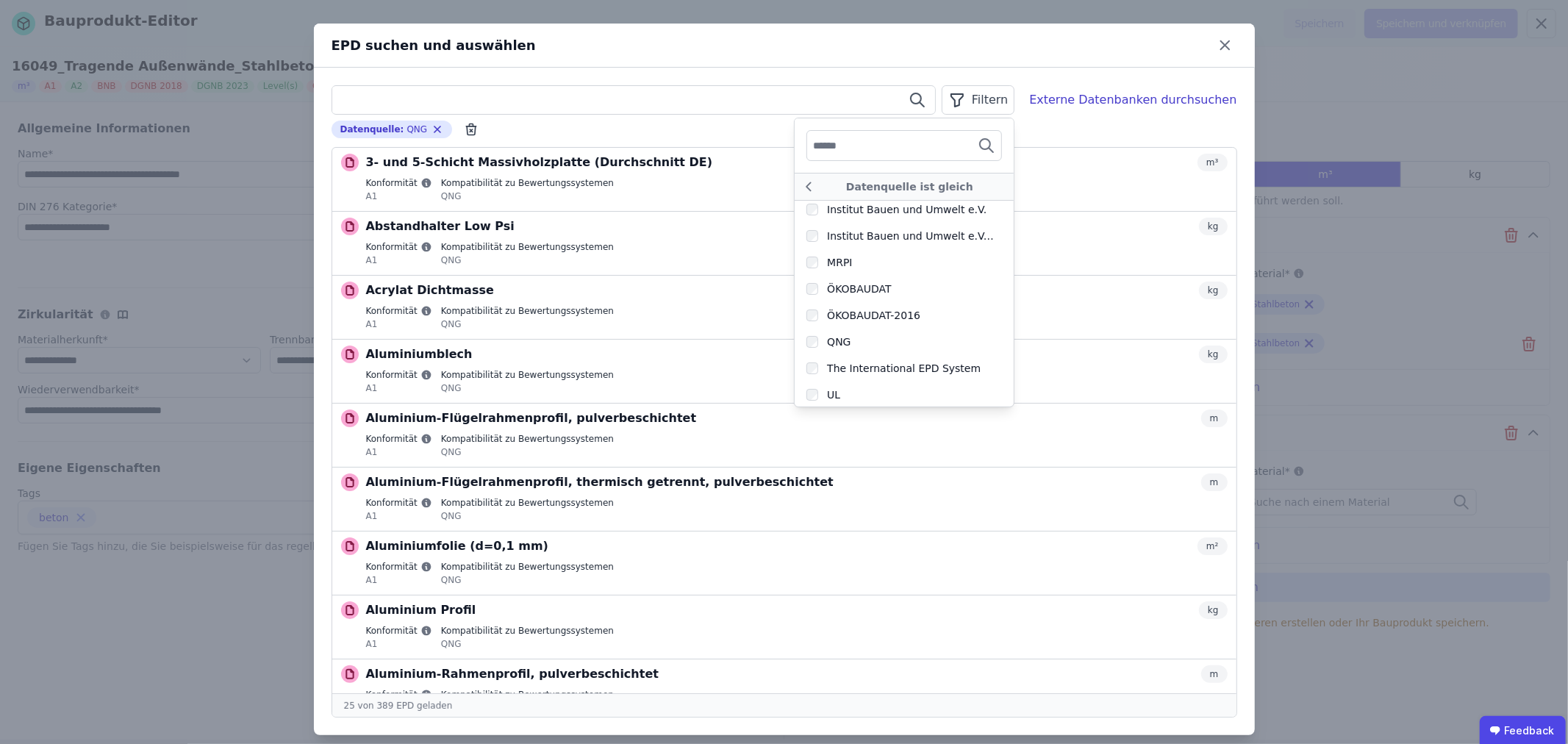
click at [439, 93] on input "text" at bounding box center [633, 100] width 603 height 26
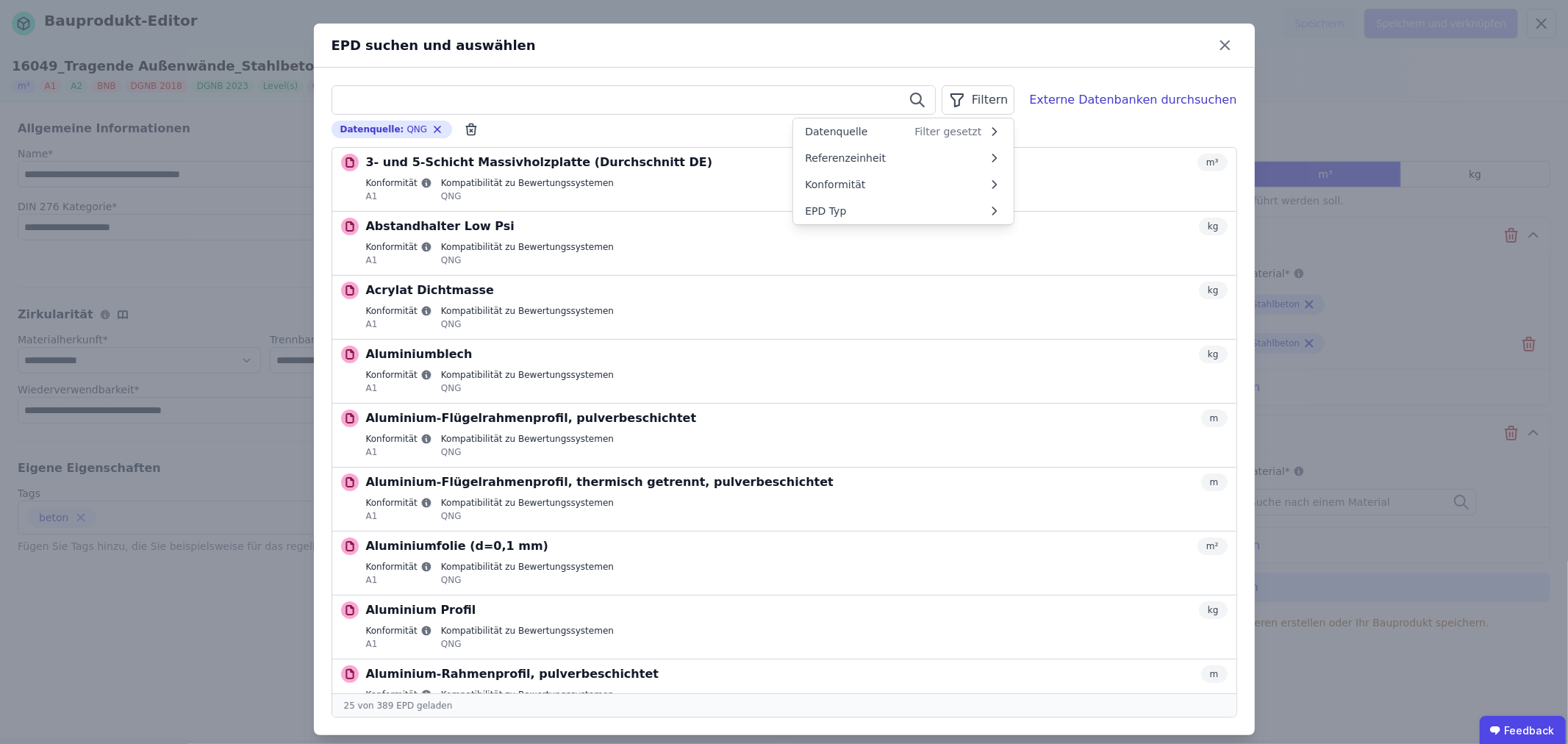
scroll to position [0, 0]
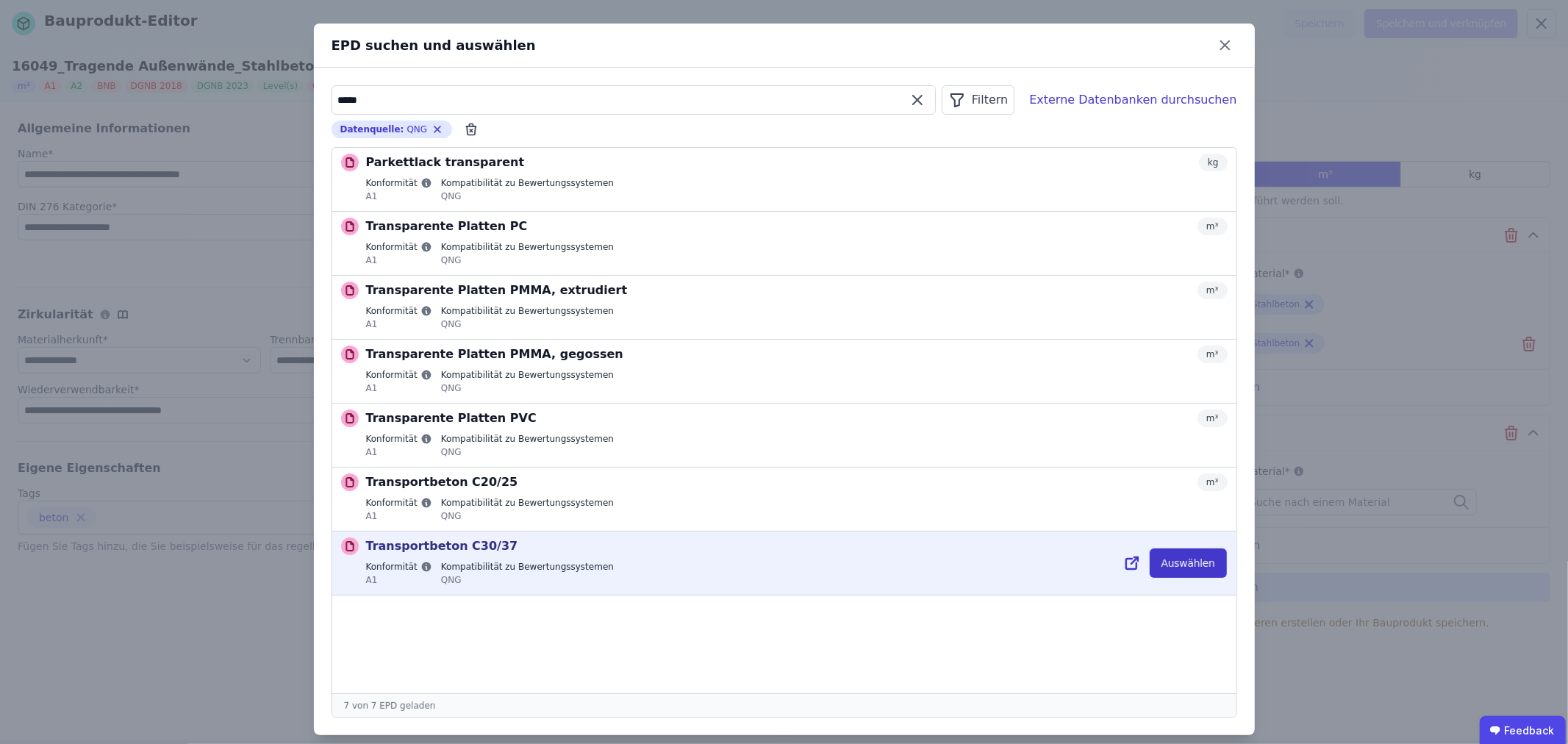
type input "*****"
click at [1202, 568] on button "Auswählen" at bounding box center [1188, 563] width 77 height 30
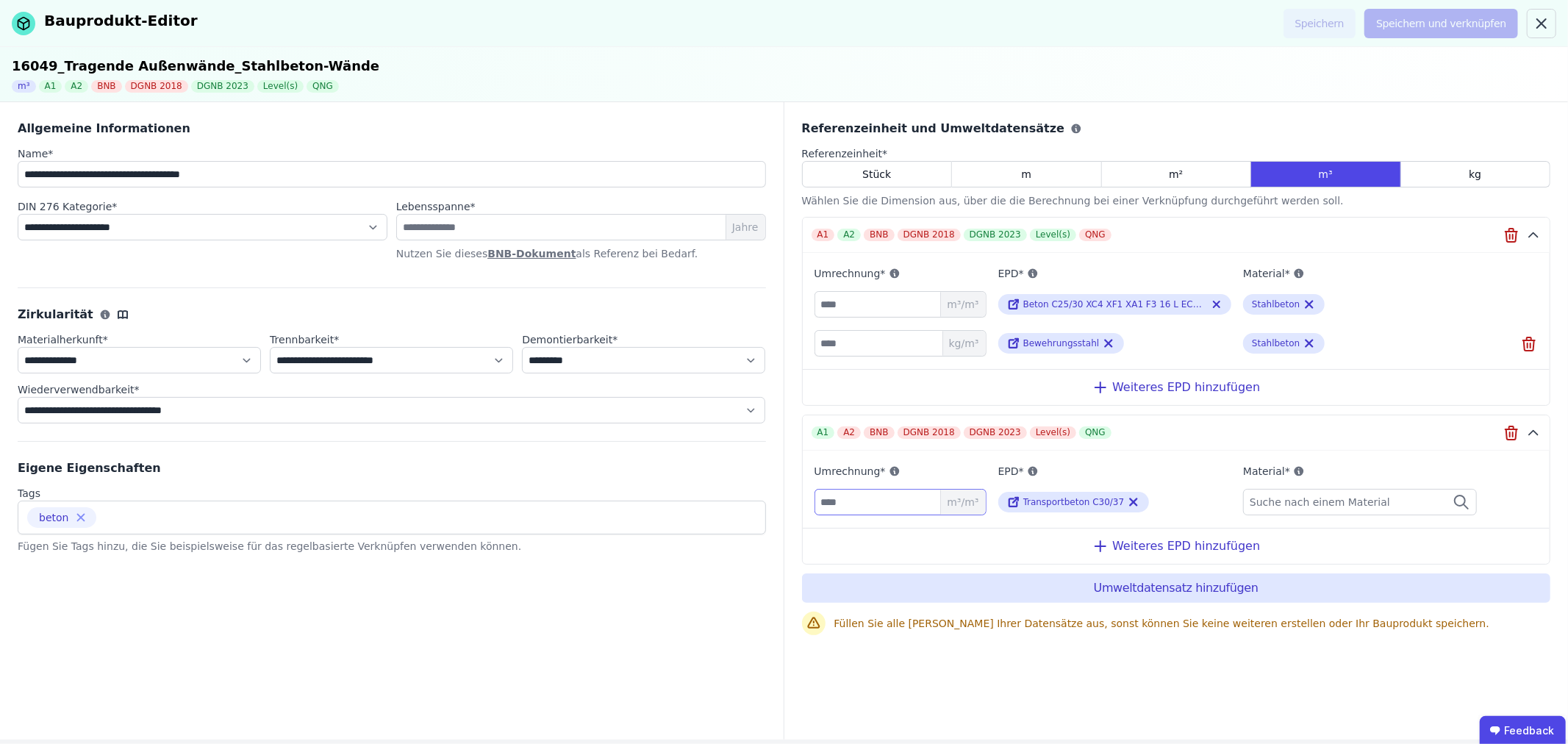
click at [873, 502] on input "number" at bounding box center [900, 501] width 172 height 26
type input "****"
click at [1142, 544] on div "Weiteres EPD hinzufügen" at bounding box center [1176, 546] width 747 height 36
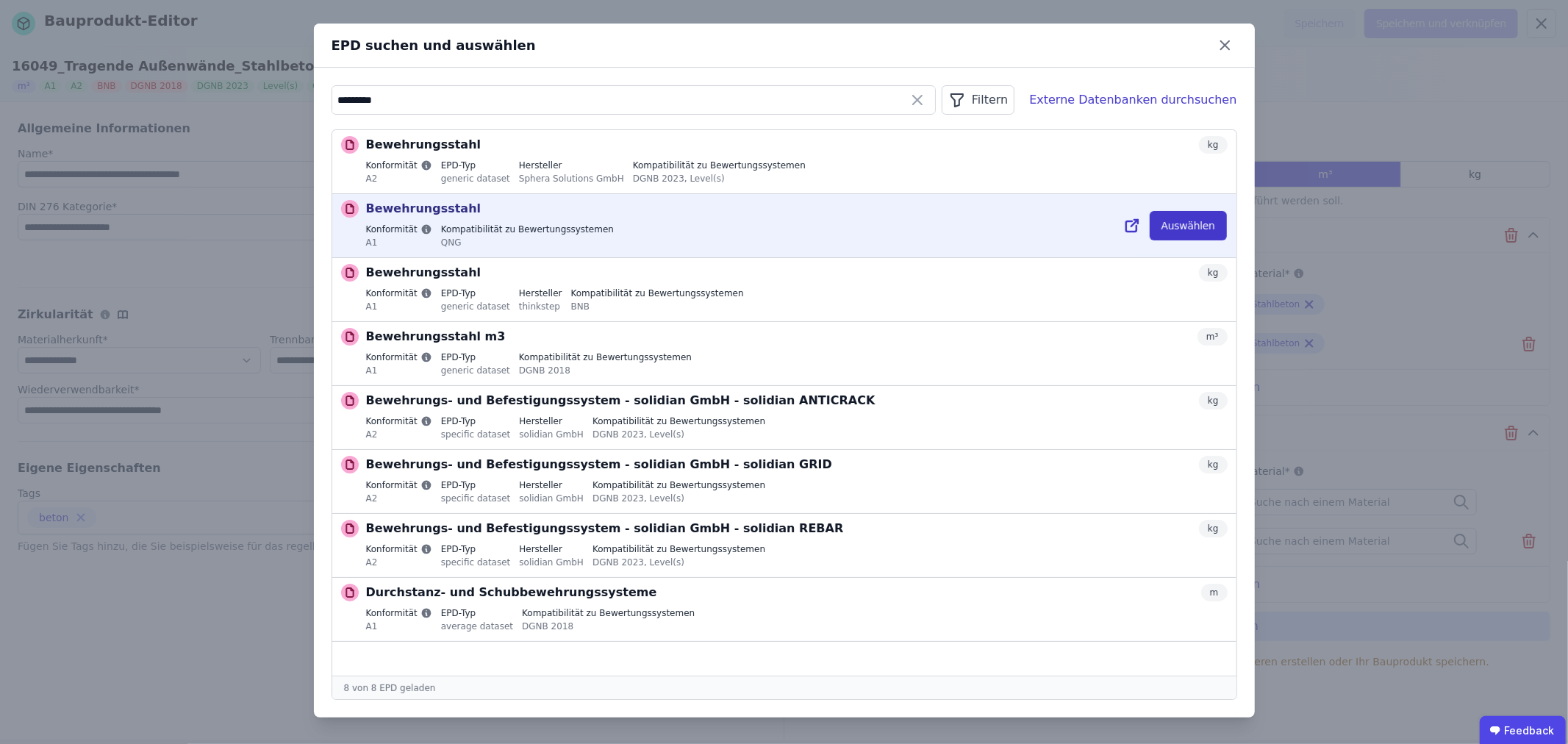
type input "*********"
click at [1201, 225] on button "Auswählen" at bounding box center [1188, 225] width 77 height 30
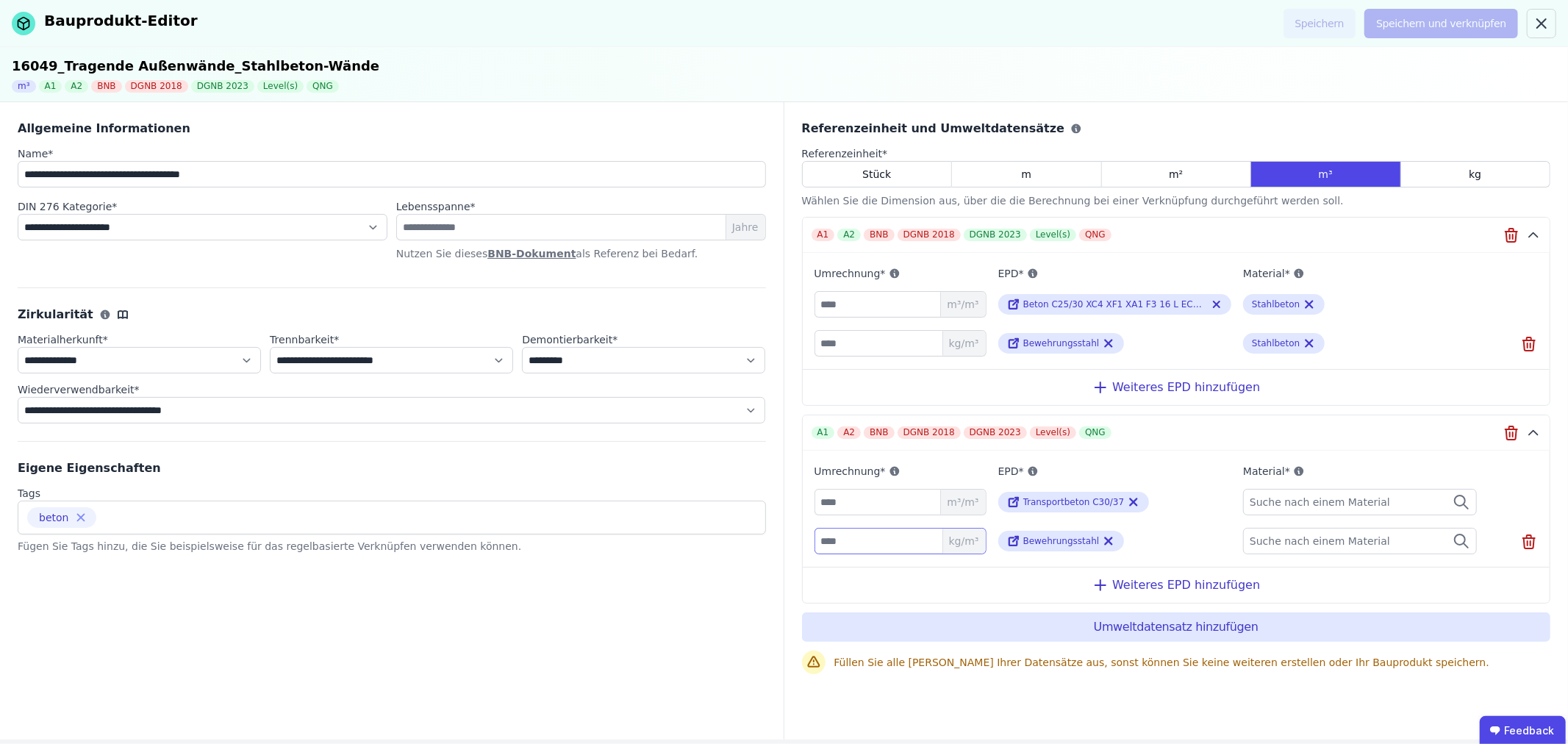
click at [899, 531] on input "number" at bounding box center [900, 540] width 172 height 26
type input "***"
click at [1306, 506] on span "Suche nach einem Material" at bounding box center [1321, 502] width 143 height 14
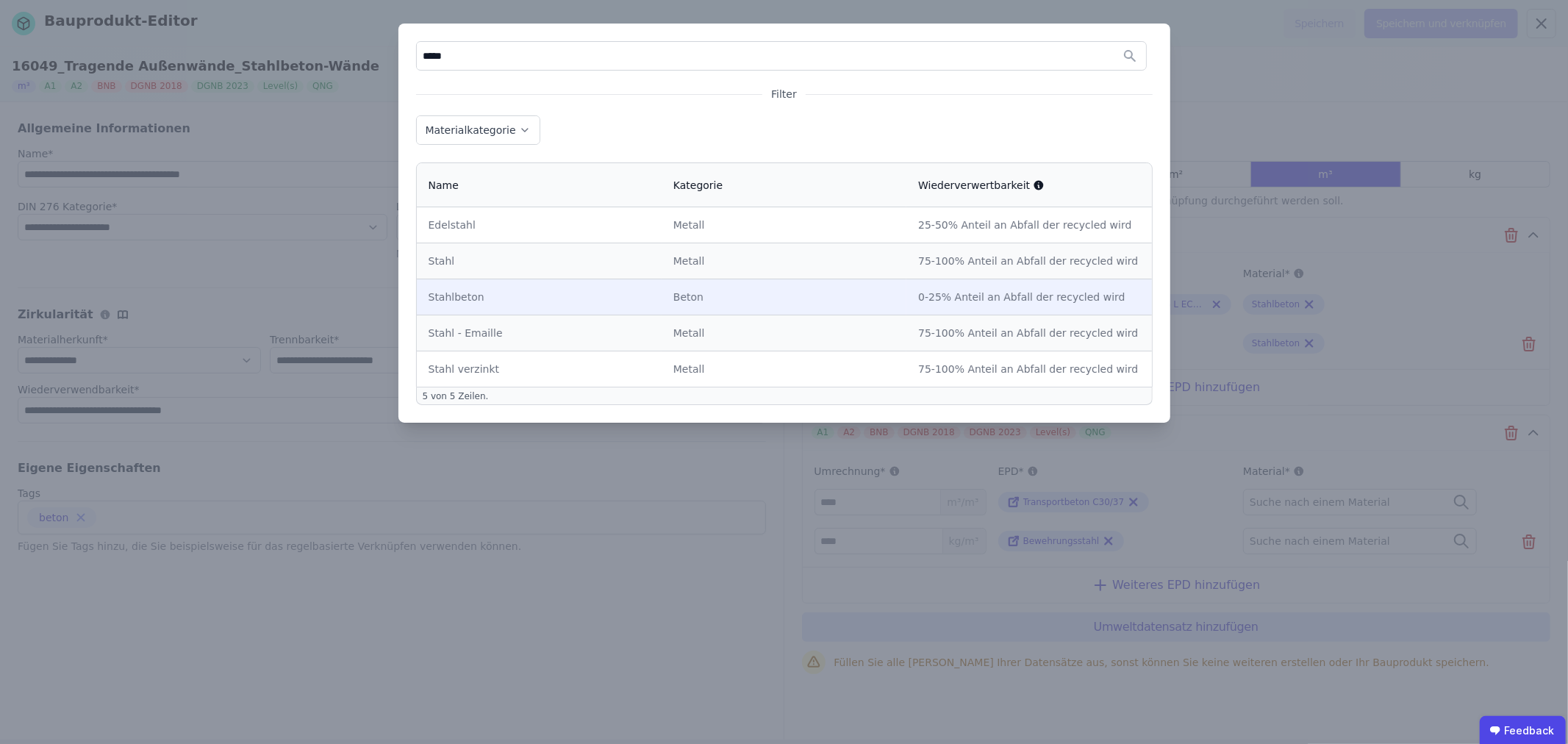
type input "*****"
click at [565, 306] on td "Stahlbeton" at bounding box center [539, 297] width 245 height 36
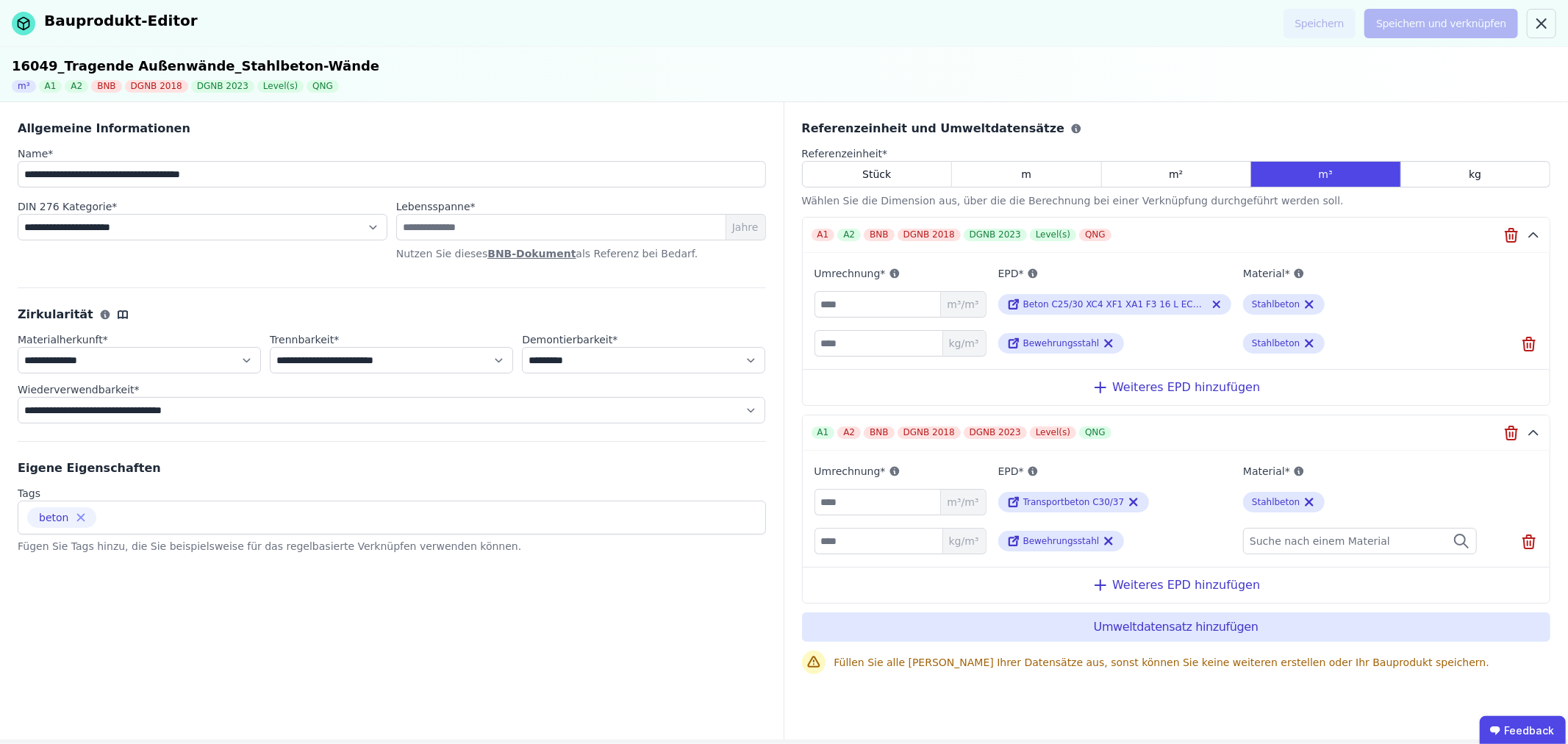
click at [1331, 539] on span "Suche nach einem Material" at bounding box center [1321, 541] width 143 height 14
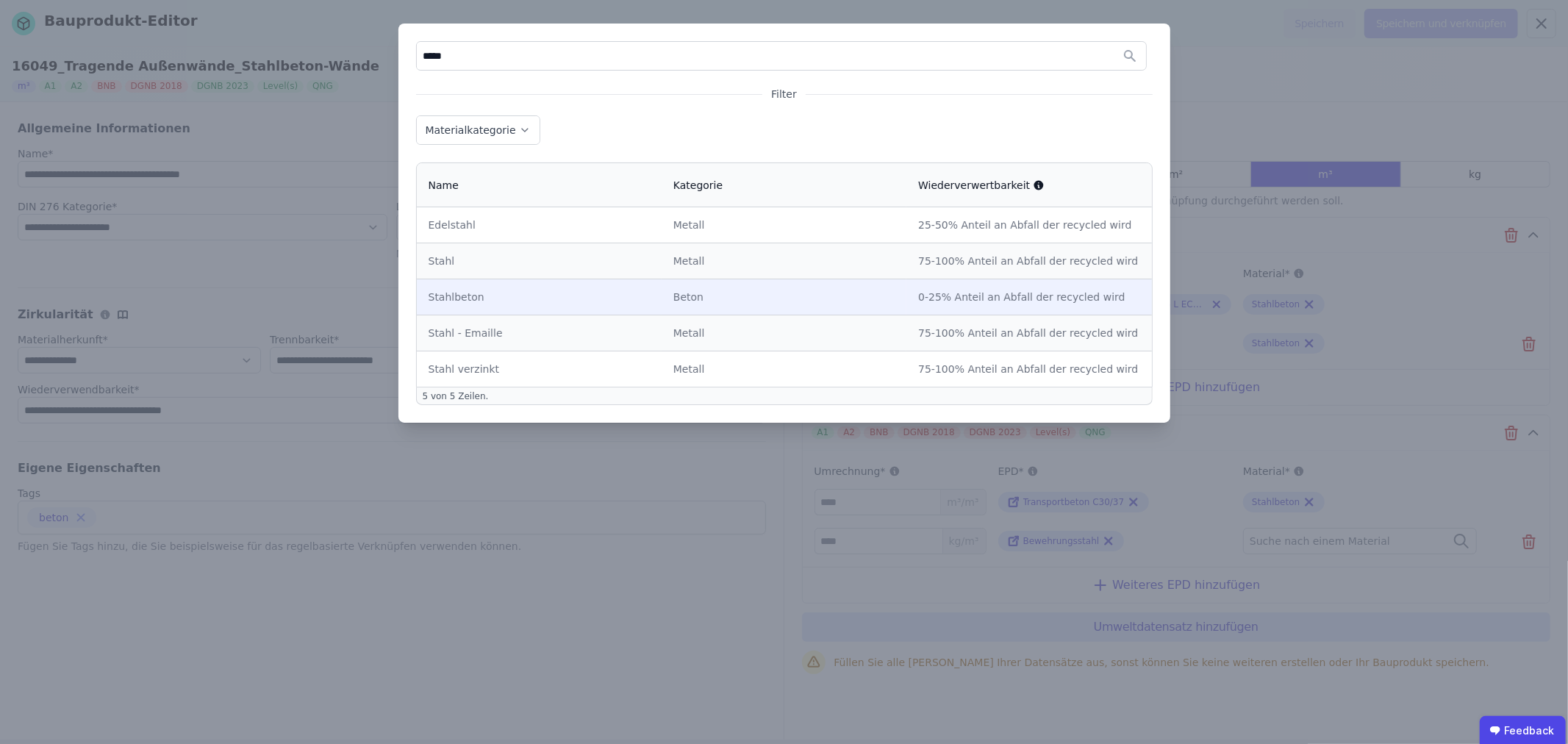
type input "*****"
click at [600, 295] on div "Stahlbeton" at bounding box center [539, 297] width 222 height 14
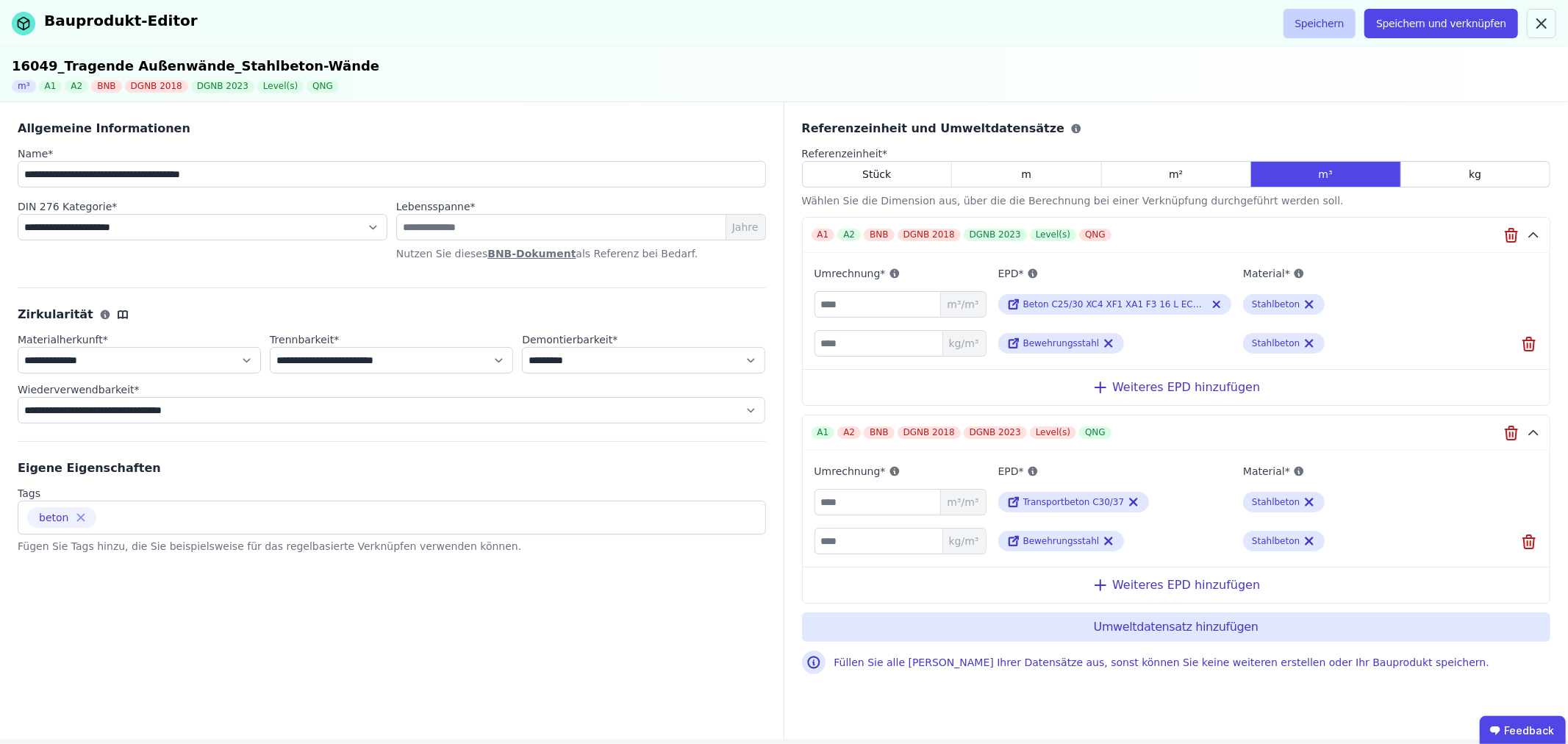
click at [1341, 21] on button "Speichern" at bounding box center [1320, 24] width 72 height 30
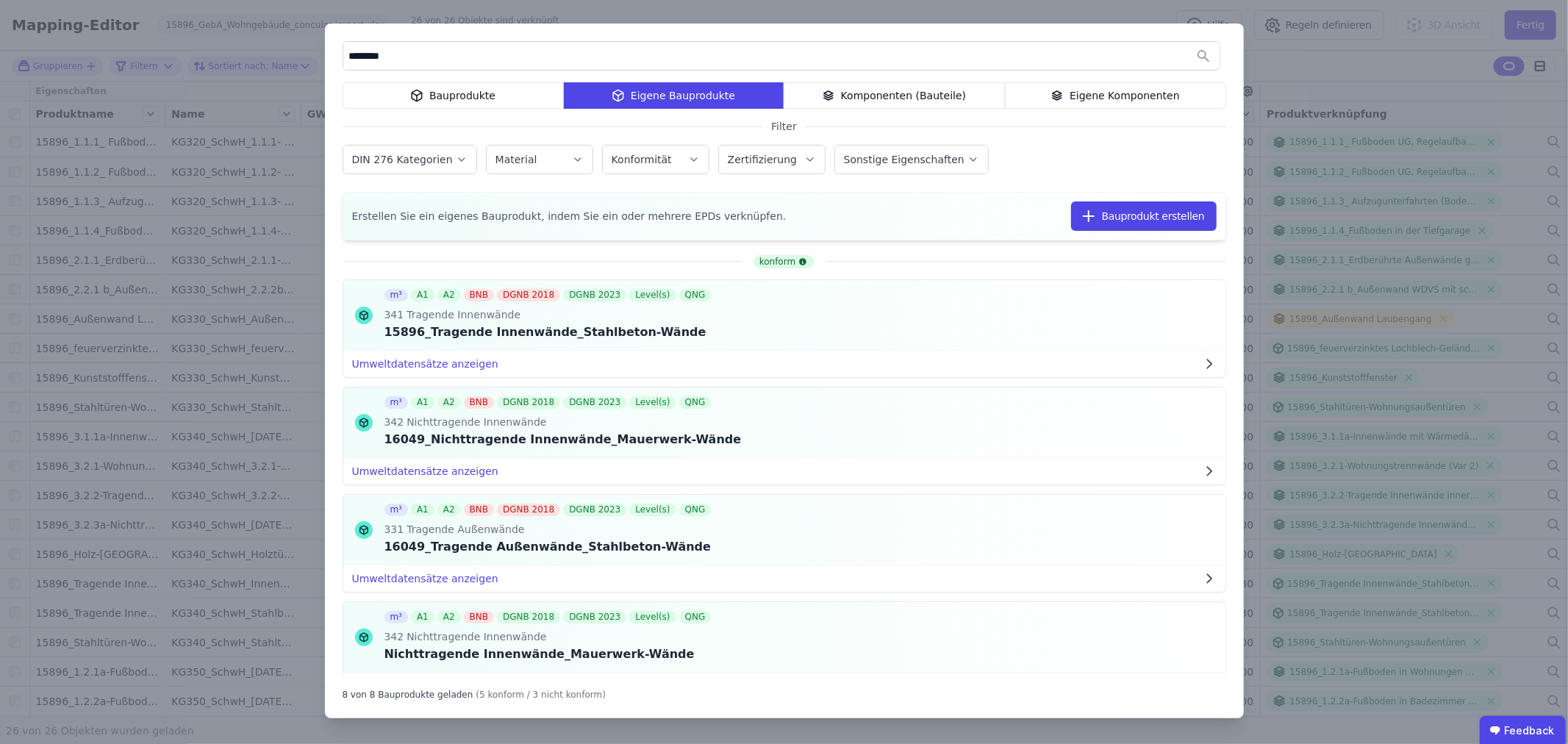
drag, startPoint x: 433, startPoint y: 61, endPoint x: 364, endPoint y: 61, distance: 69.0
click at [364, 61] on input "********" at bounding box center [781, 55] width 877 height 26
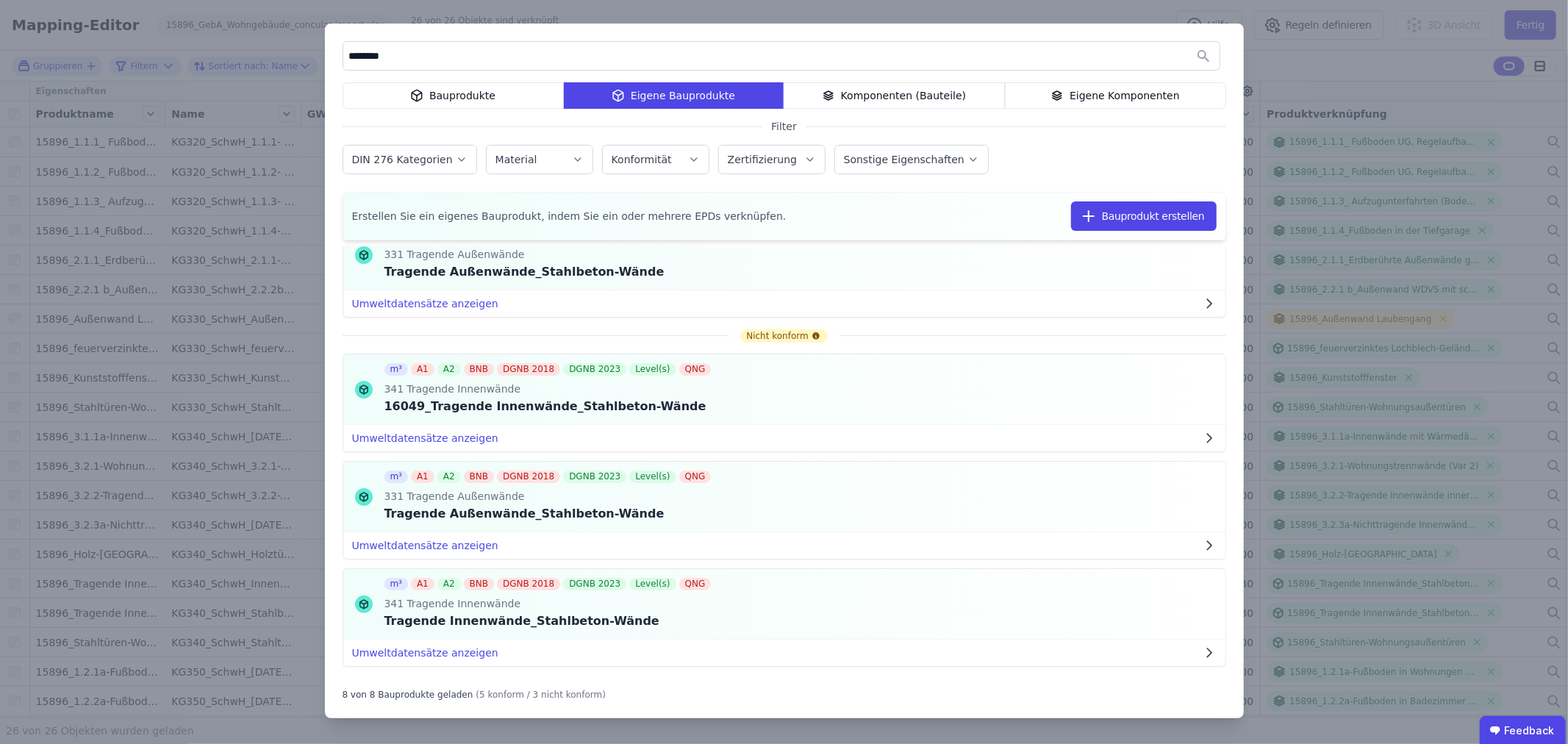
scroll to position [512, 0]
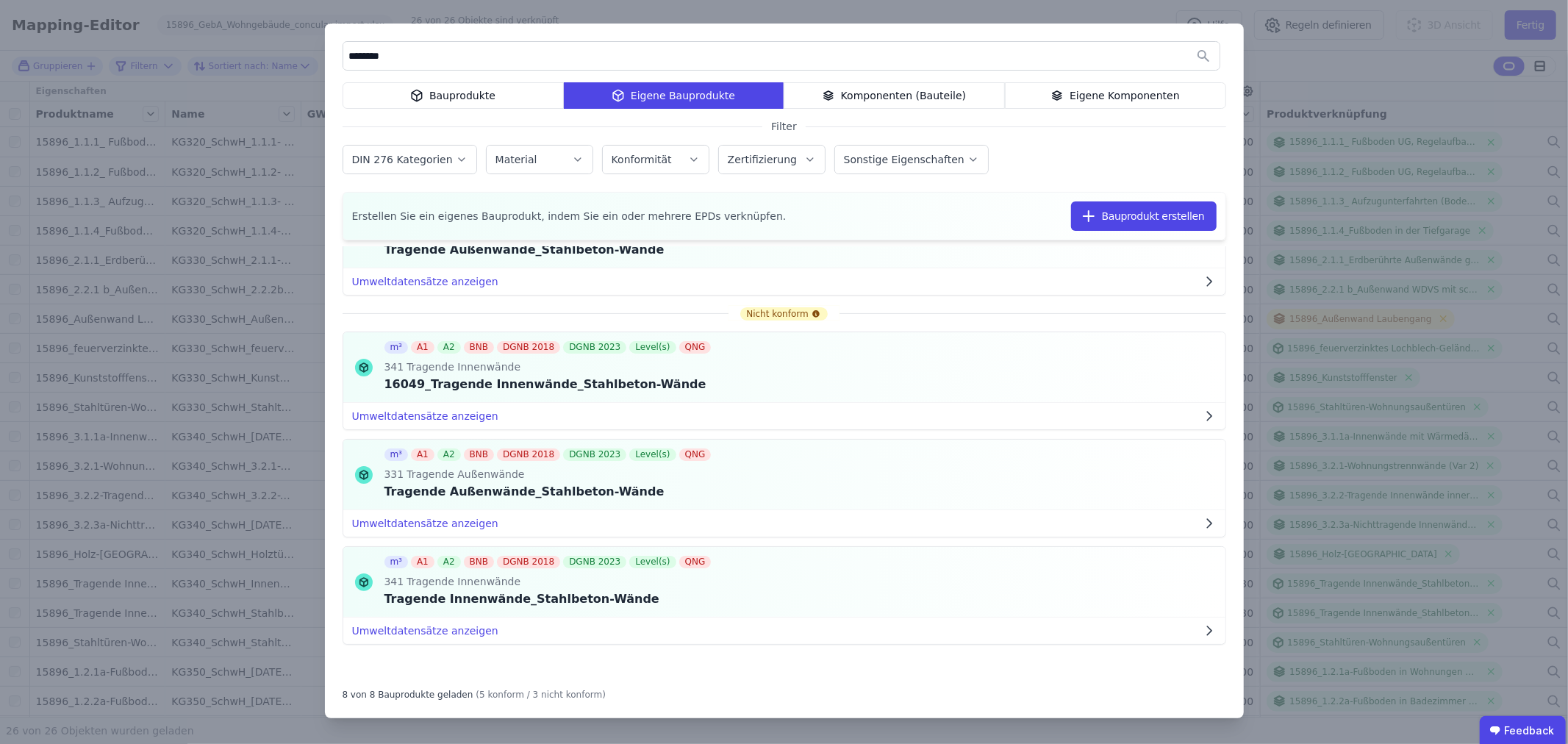
type input "********"
click at [1069, 10] on div "******** Bauprodukte Eigene Bauprodukte Komponenten (Bauteile) Eigene Komponent…" at bounding box center [784, 372] width 1568 height 744
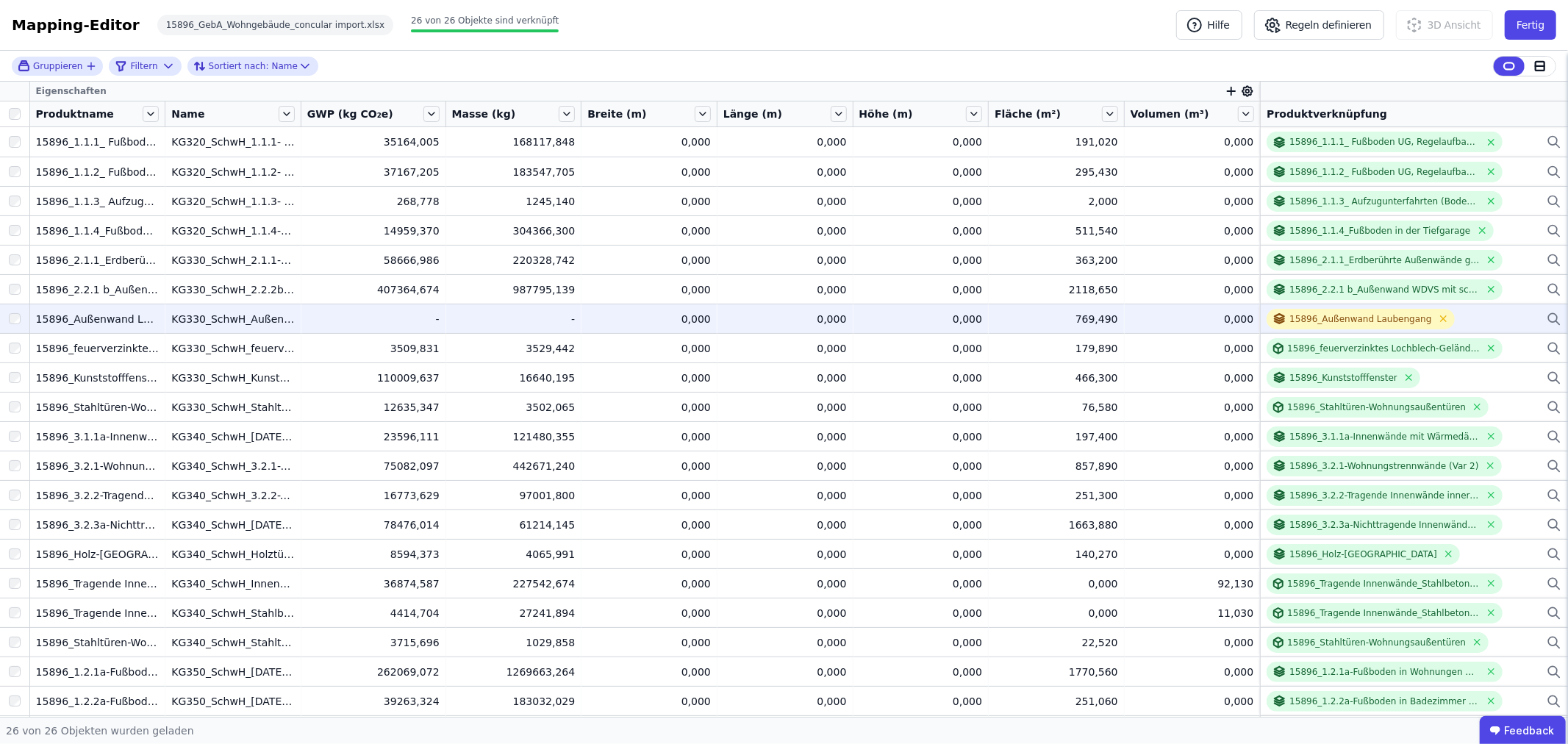
click at [1547, 316] on icon at bounding box center [1554, 320] width 14 height 18
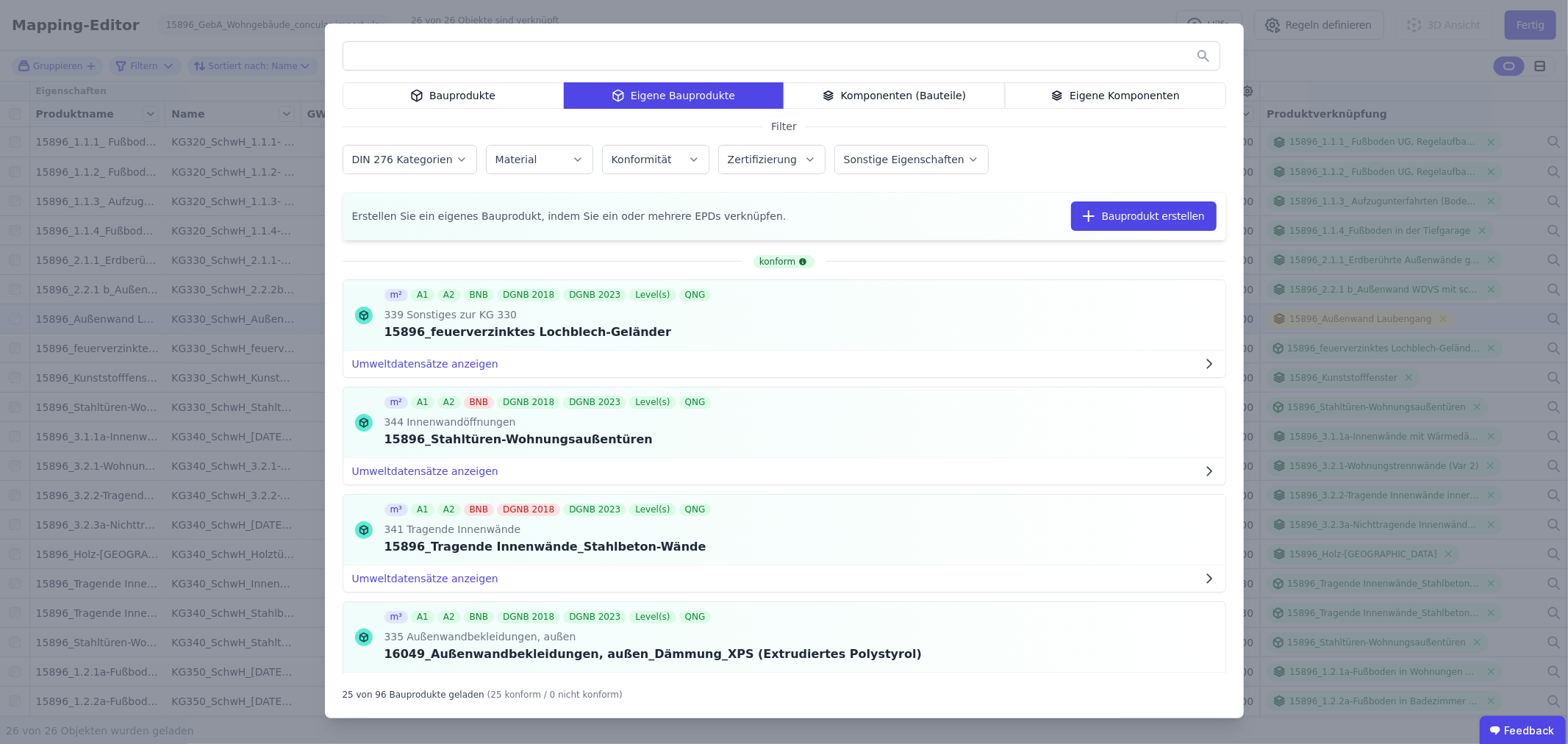
click at [1098, 92] on div "Eigene Komponenten" at bounding box center [1116, 95] width 222 height 26
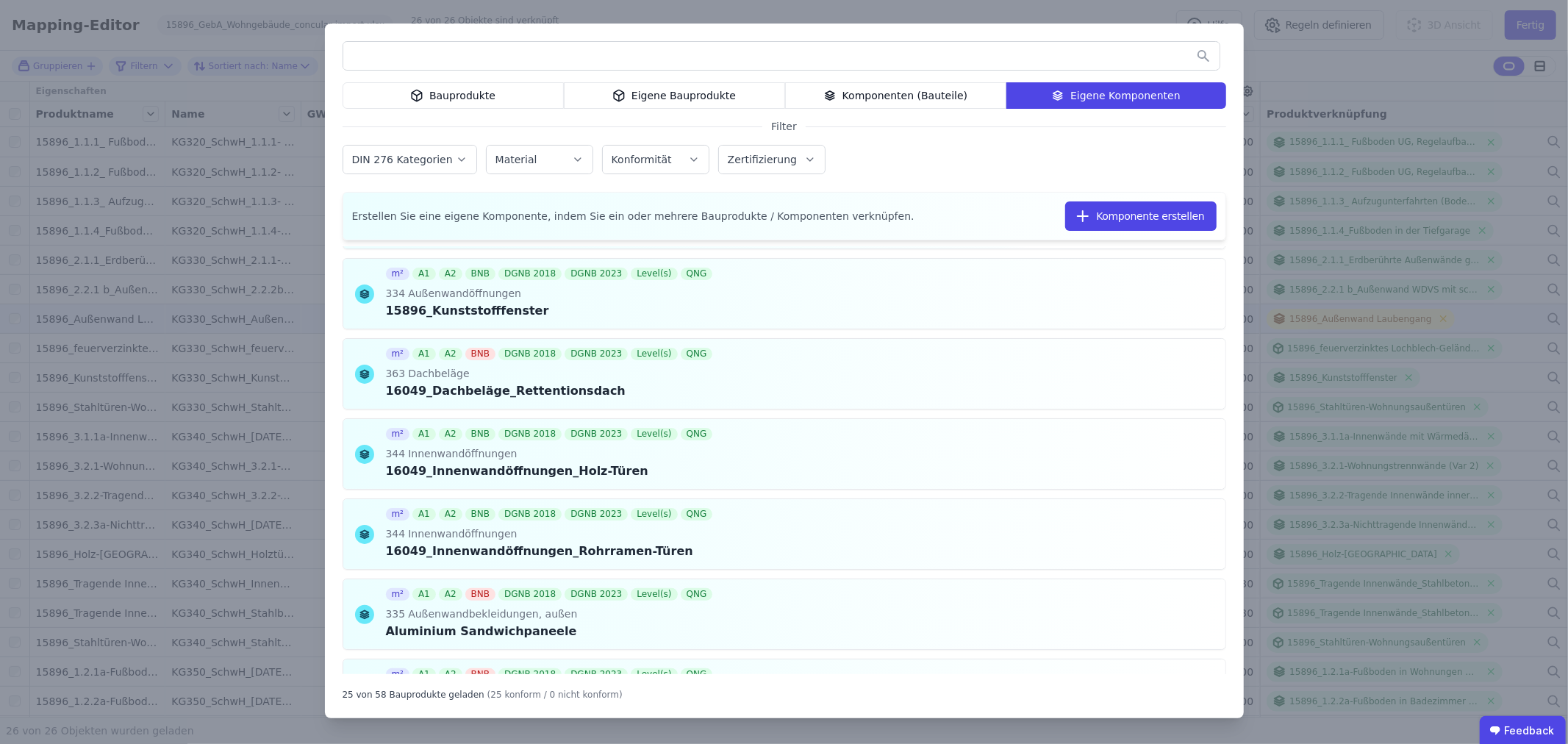
scroll to position [1388, 0]
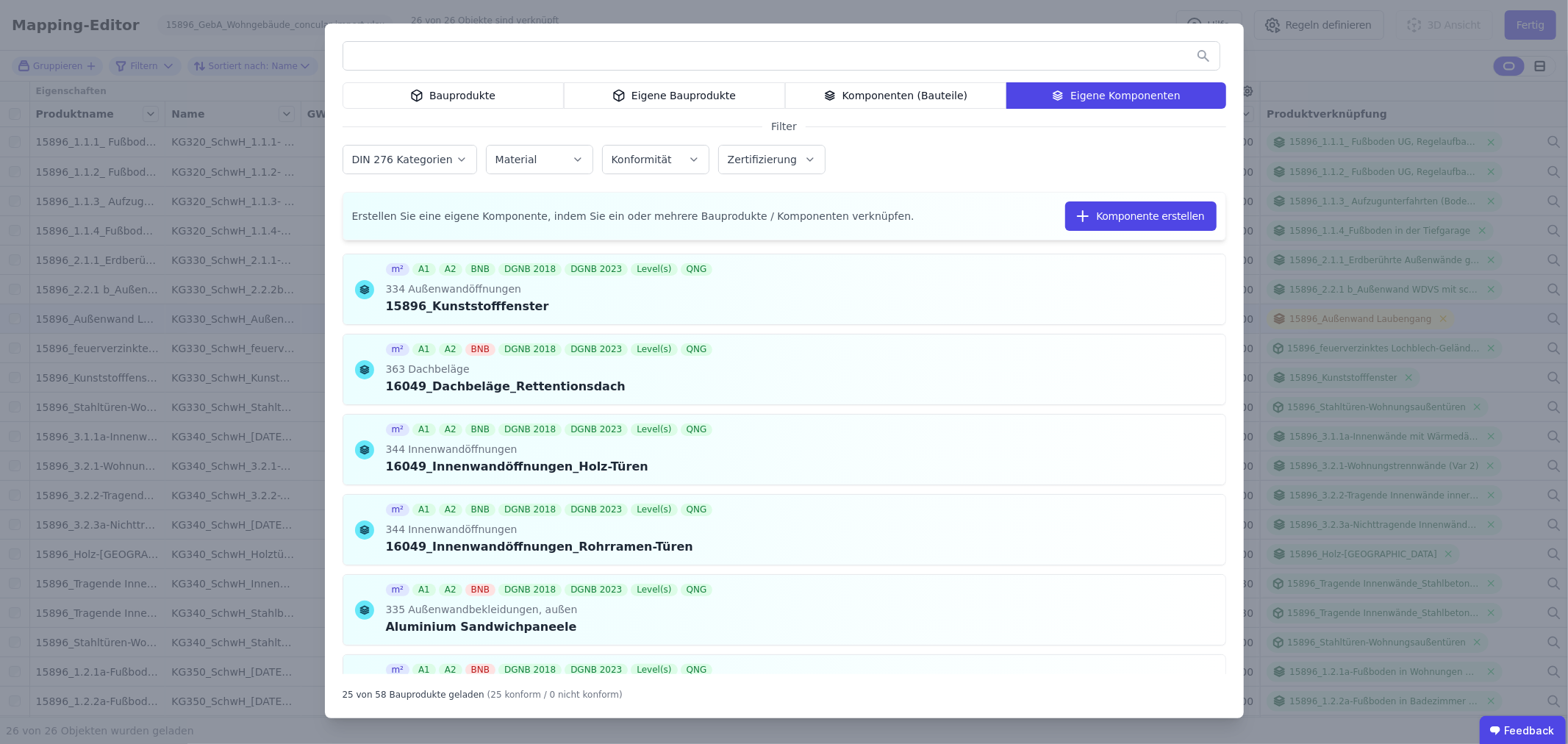
click at [230, 358] on div "Bauprodukte Eigene Bauprodukte Komponenten (Bauteile) Eigene Komponenten Filter…" at bounding box center [784, 372] width 1568 height 744
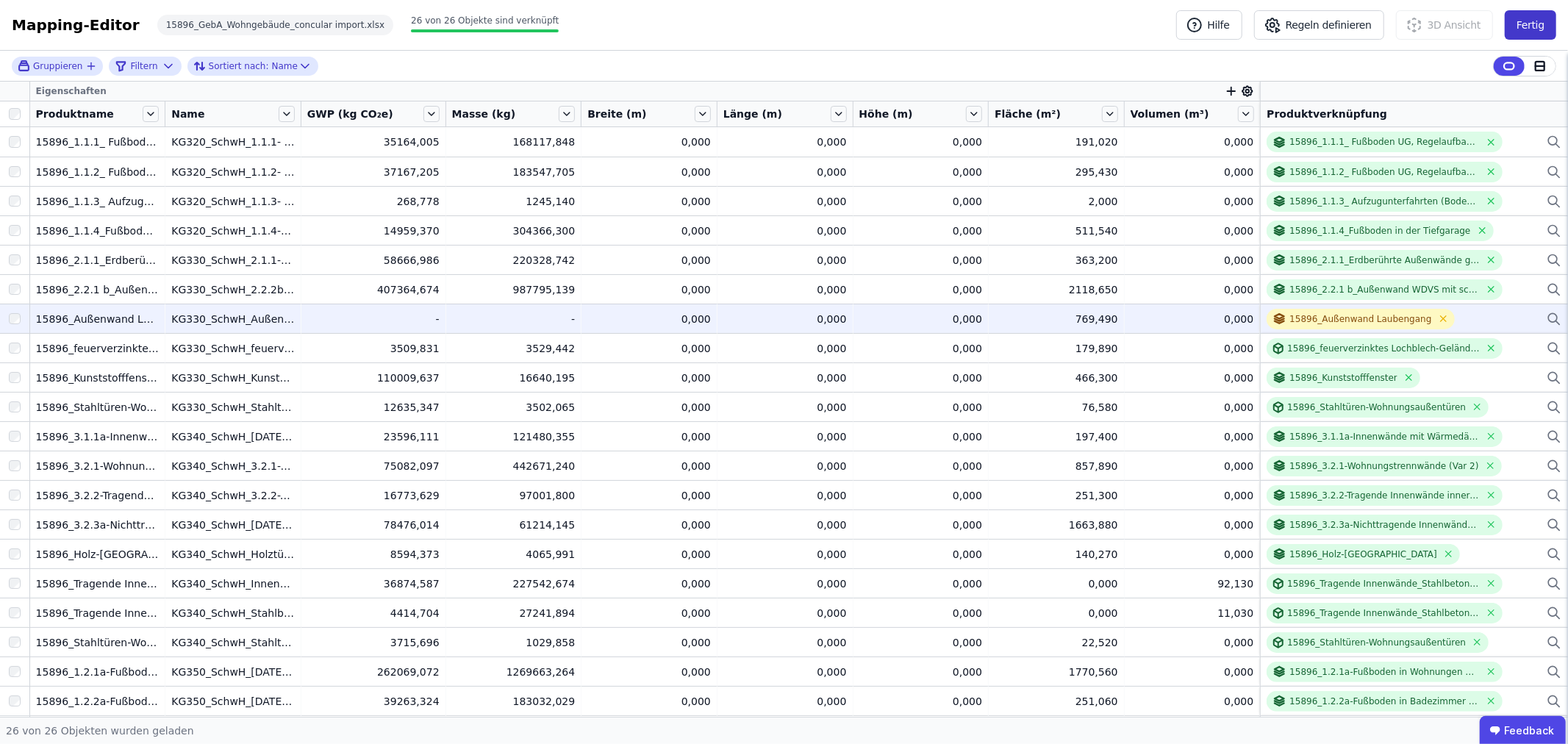
click at [1533, 28] on button "Fertig" at bounding box center [1530, 24] width 52 height 30
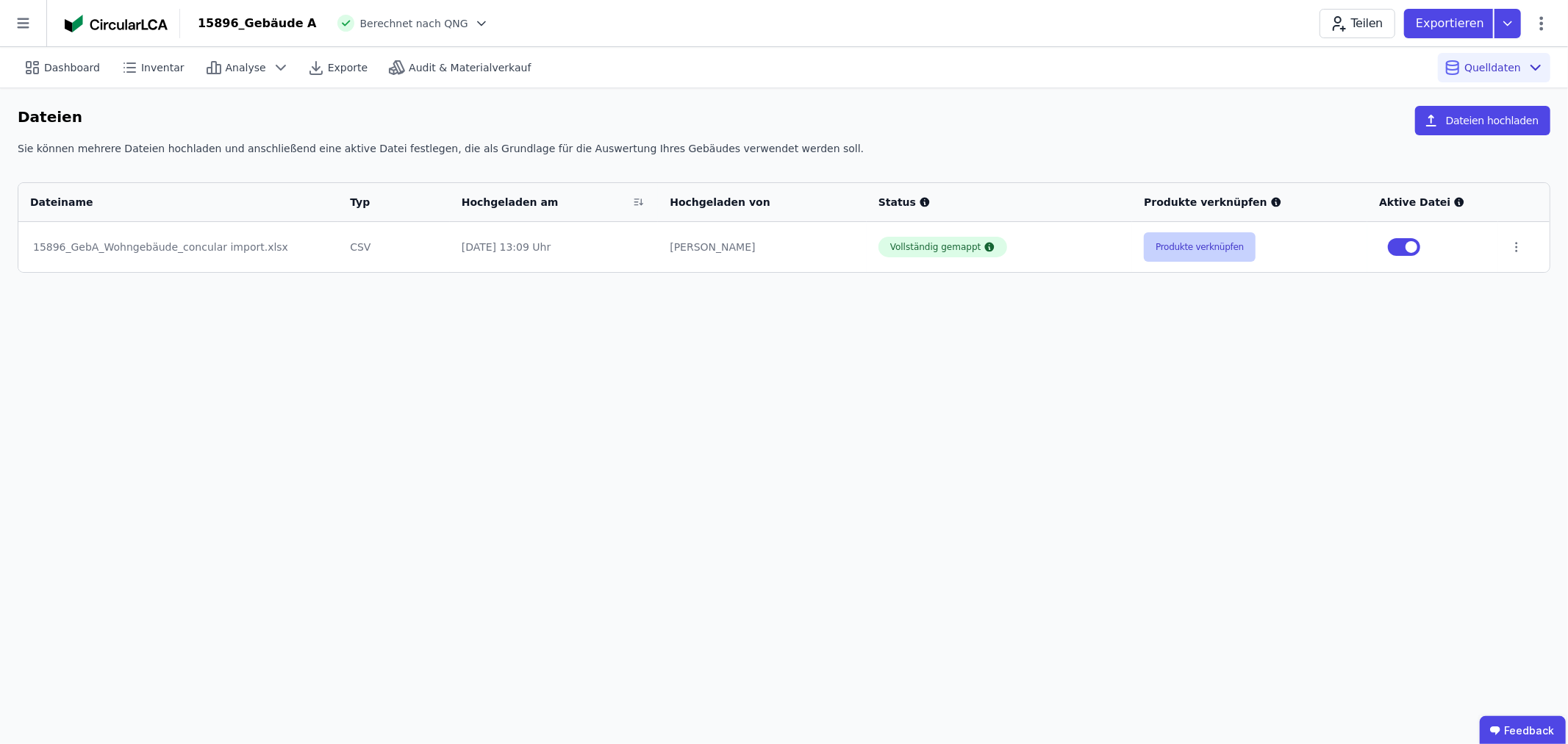
click at [1211, 255] on button "Produkte verknüpfen" at bounding box center [1200, 247] width 112 height 30
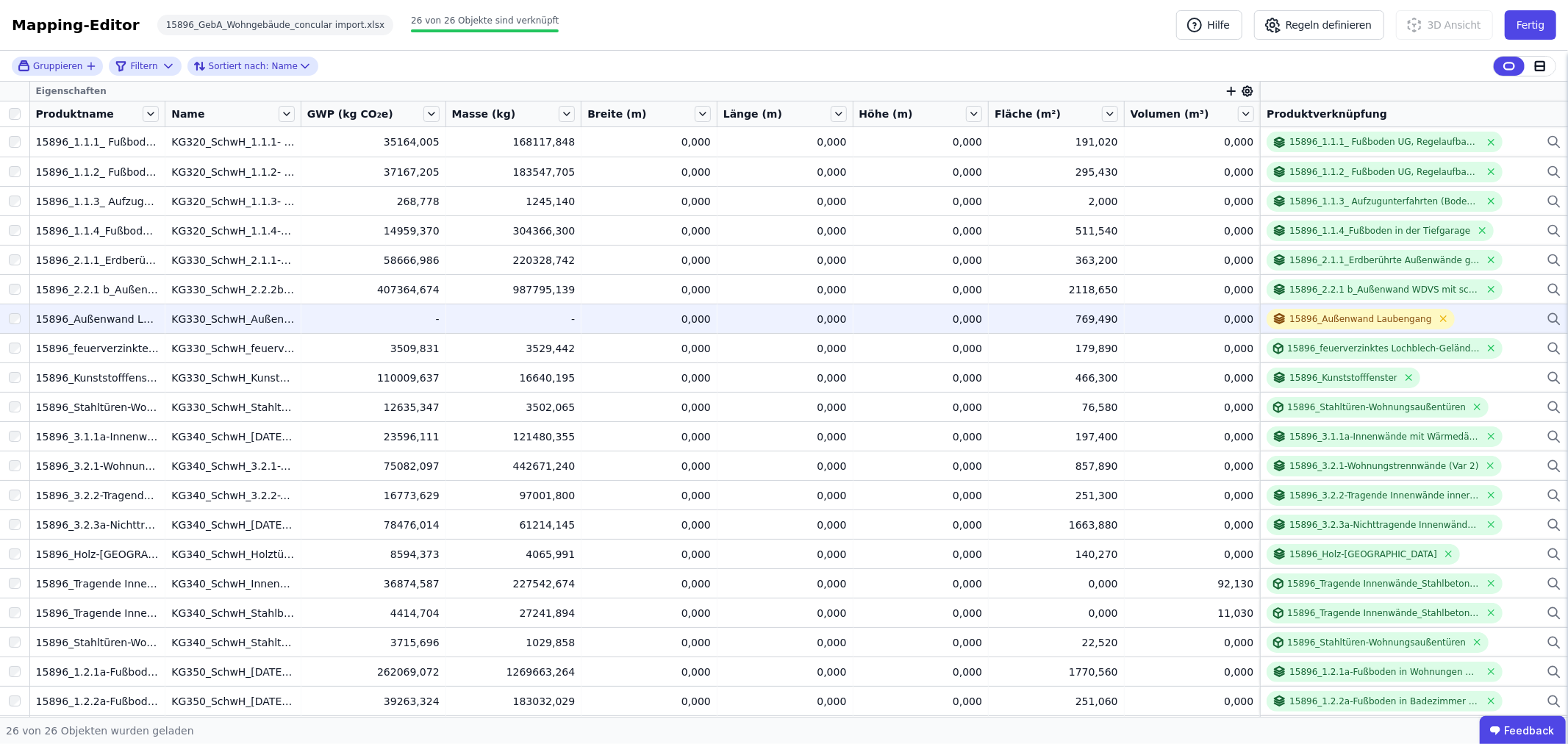
click at [1549, 316] on icon at bounding box center [1554, 318] width 9 height 9
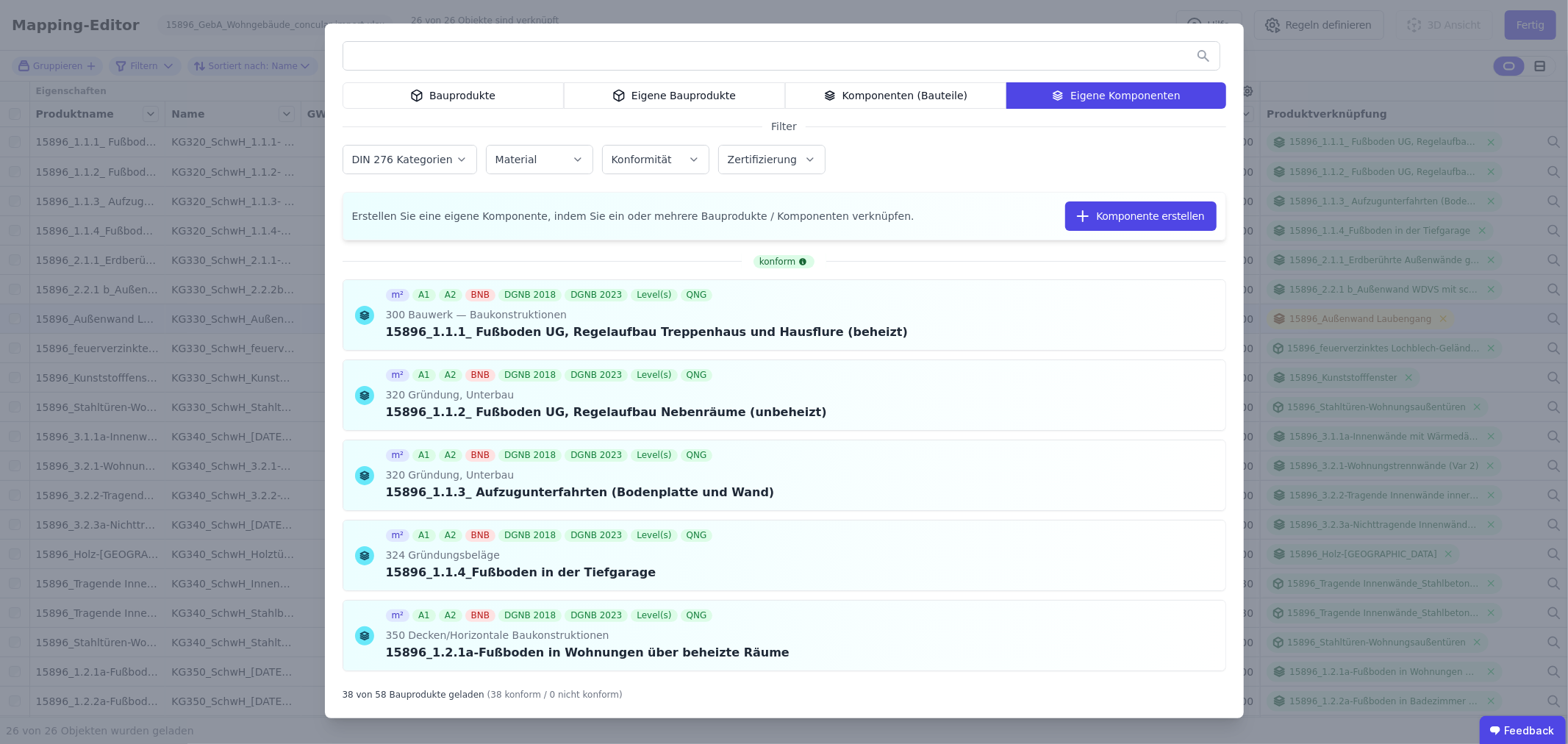
click at [643, 156] on label "Konformität" at bounding box center [643, 159] width 63 height 12
click at [537, 158] on div "Material" at bounding box center [540, 159] width 89 height 14
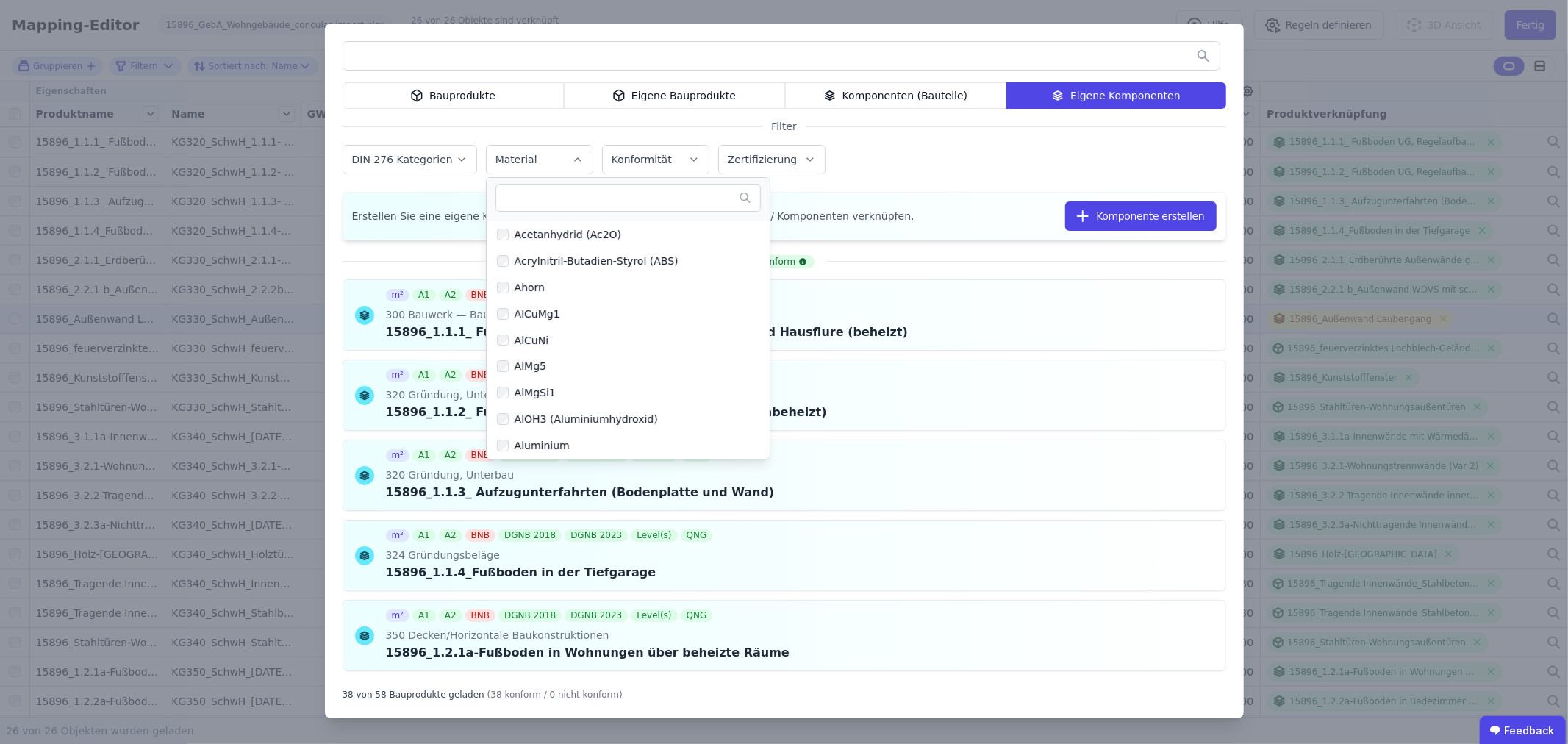
click at [537, 158] on div "Material" at bounding box center [540, 159] width 89 height 14
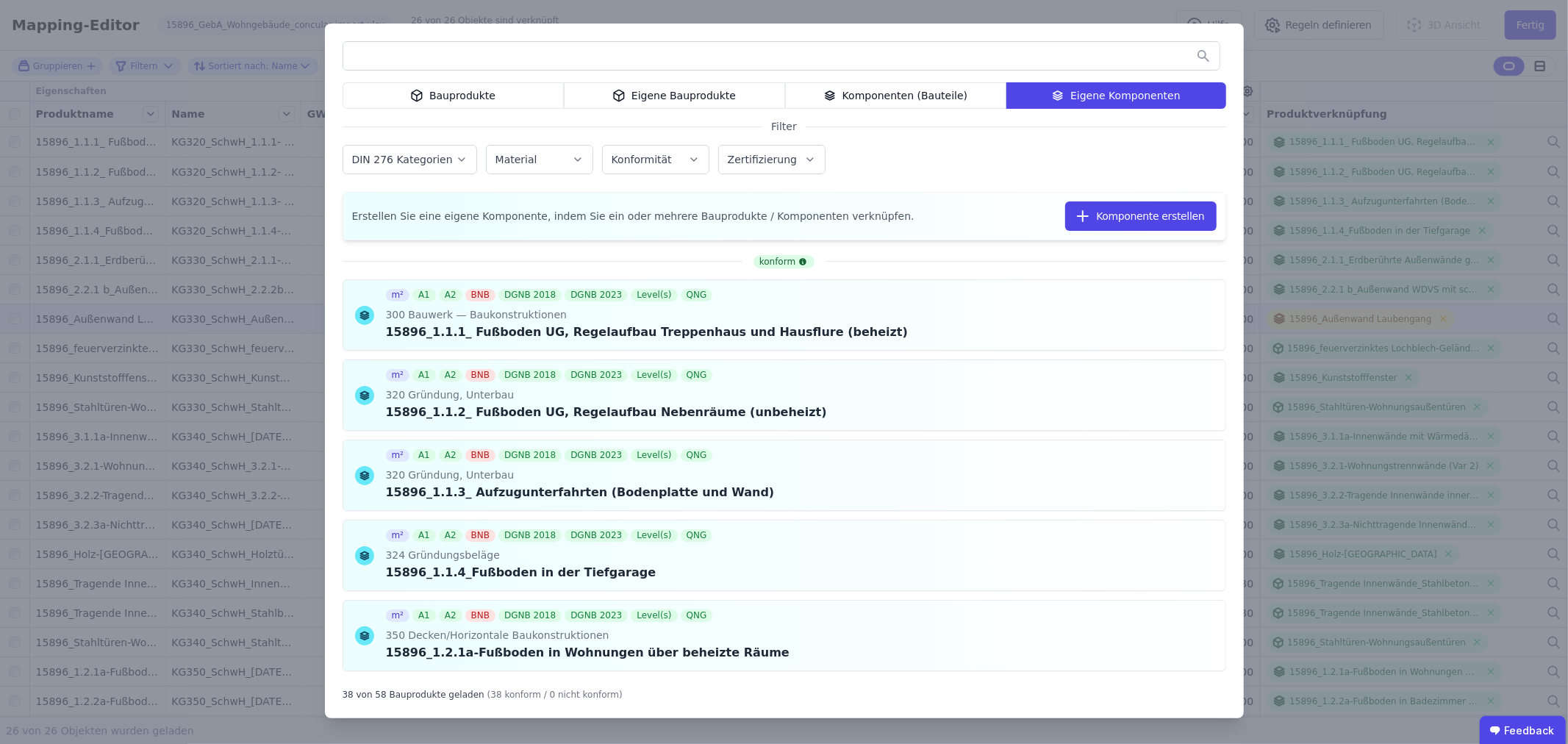
click at [765, 158] on label "Zertifizierung" at bounding box center [764, 159] width 72 height 12
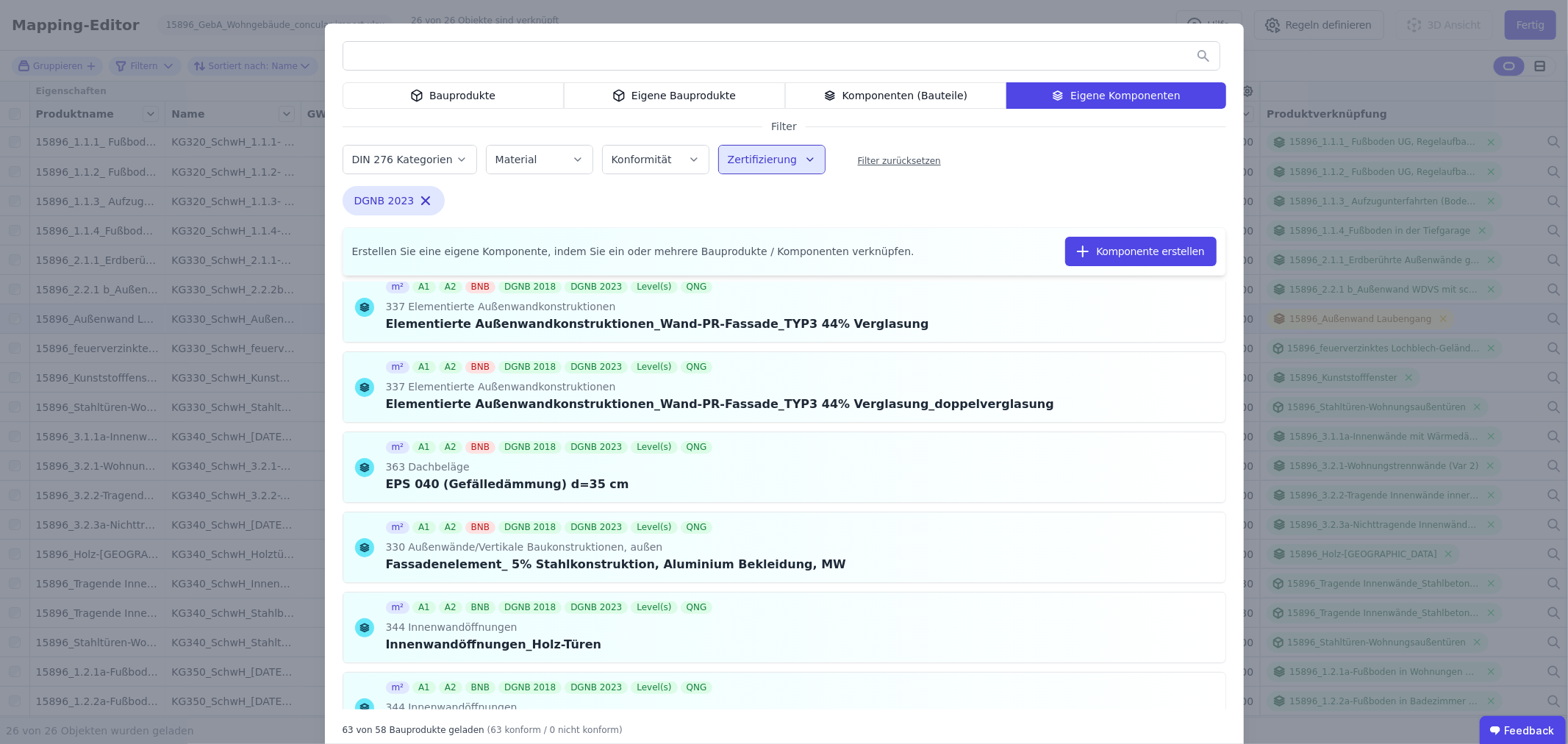
scroll to position [4684, 0]
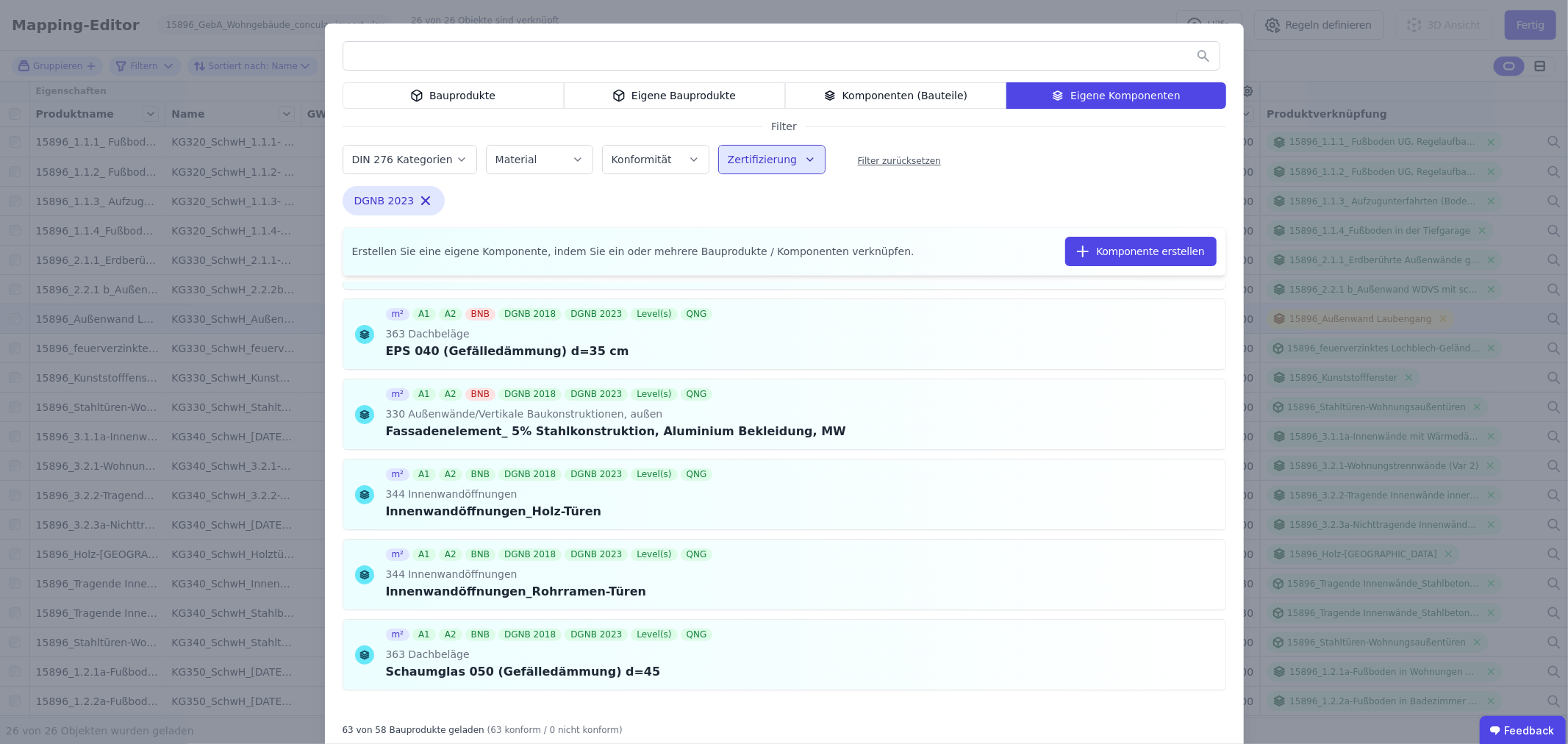
click at [218, 167] on div "Bauprodukte Eigene Bauprodukte Komponenten (Bauteile) Eigene Komponenten Filter…" at bounding box center [784, 388] width 1568 height 777
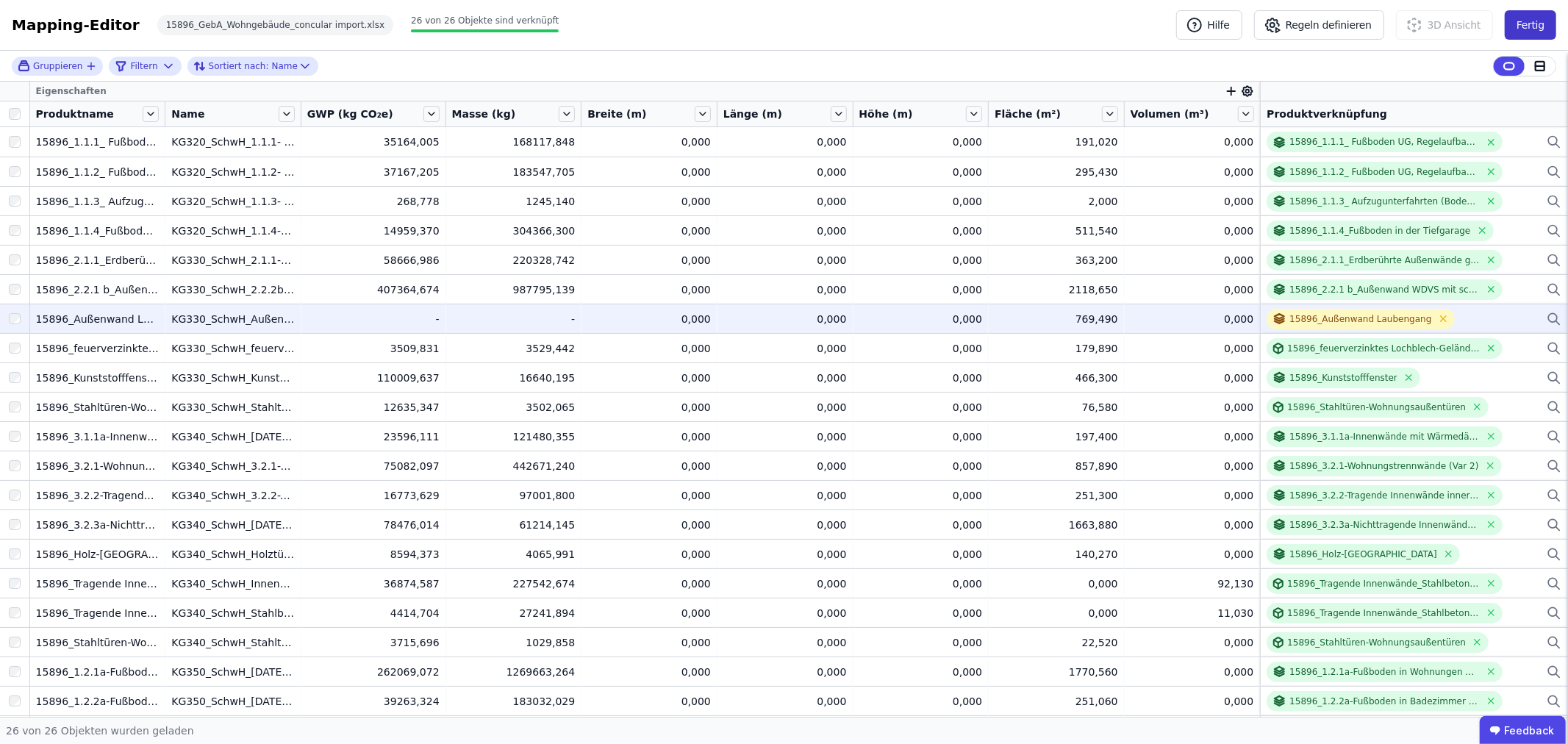
click at [1539, 26] on button "Fertig" at bounding box center [1530, 24] width 52 height 30
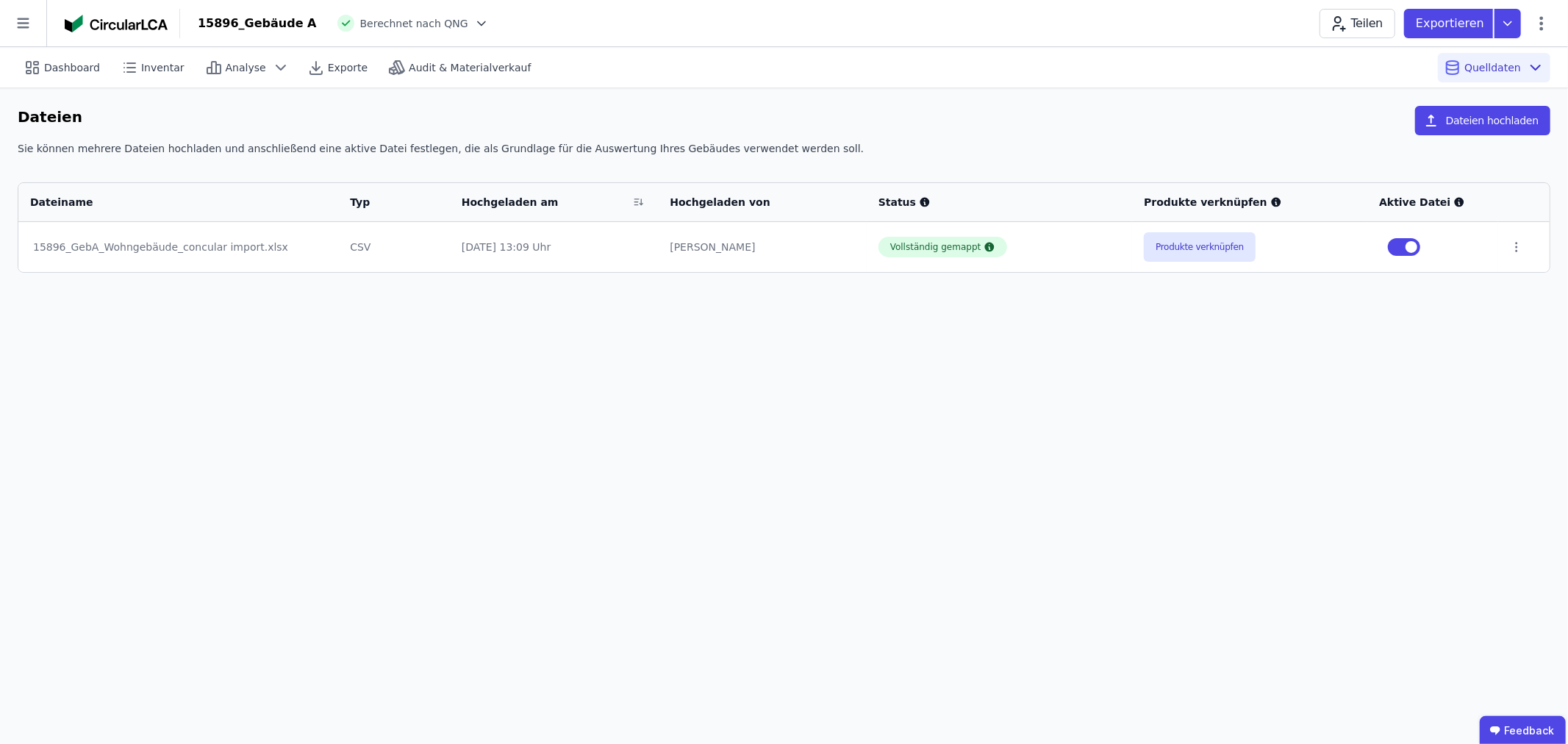
click at [474, 18] on icon at bounding box center [481, 24] width 14 height 14
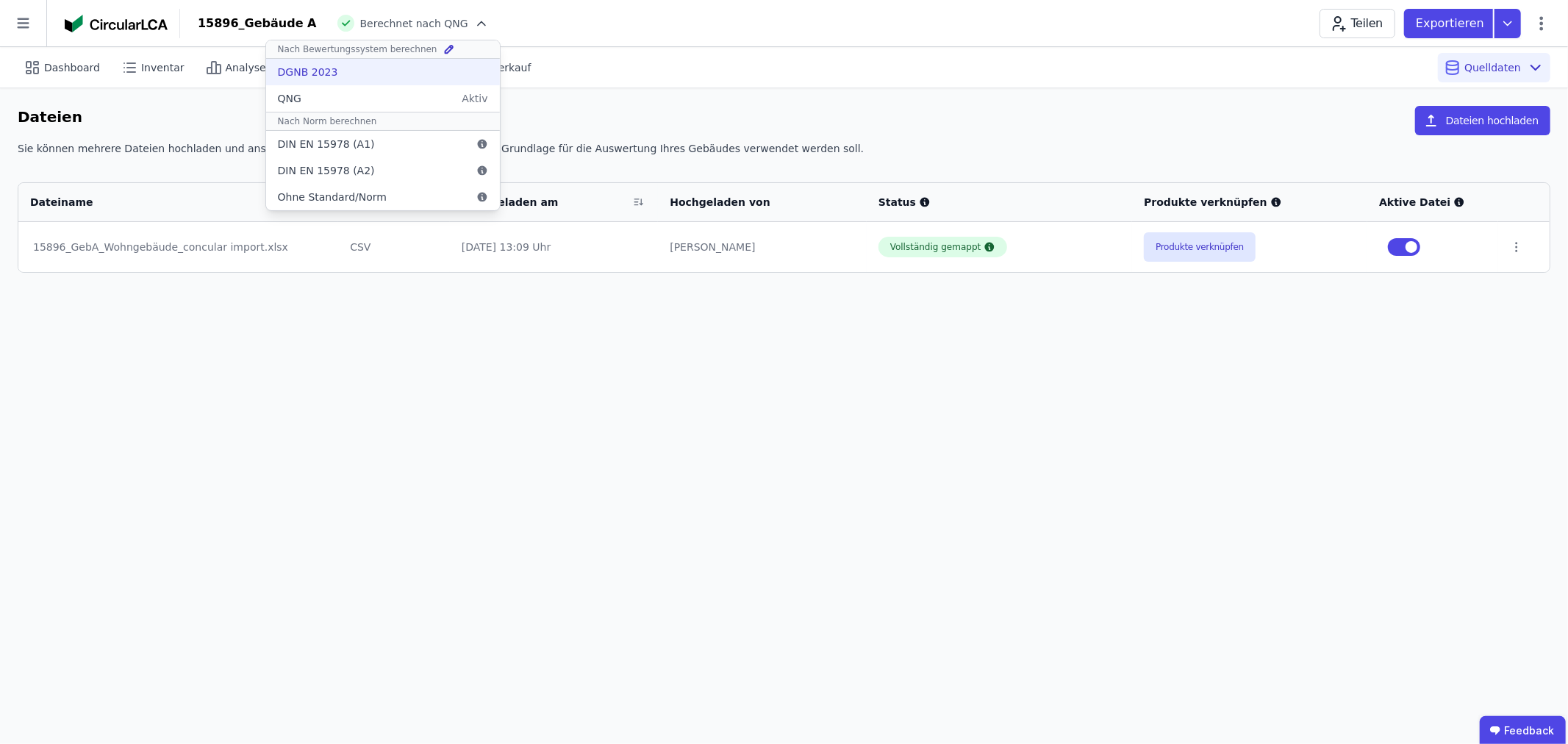
click at [379, 77] on div "DGNB 2023" at bounding box center [383, 72] width 233 height 26
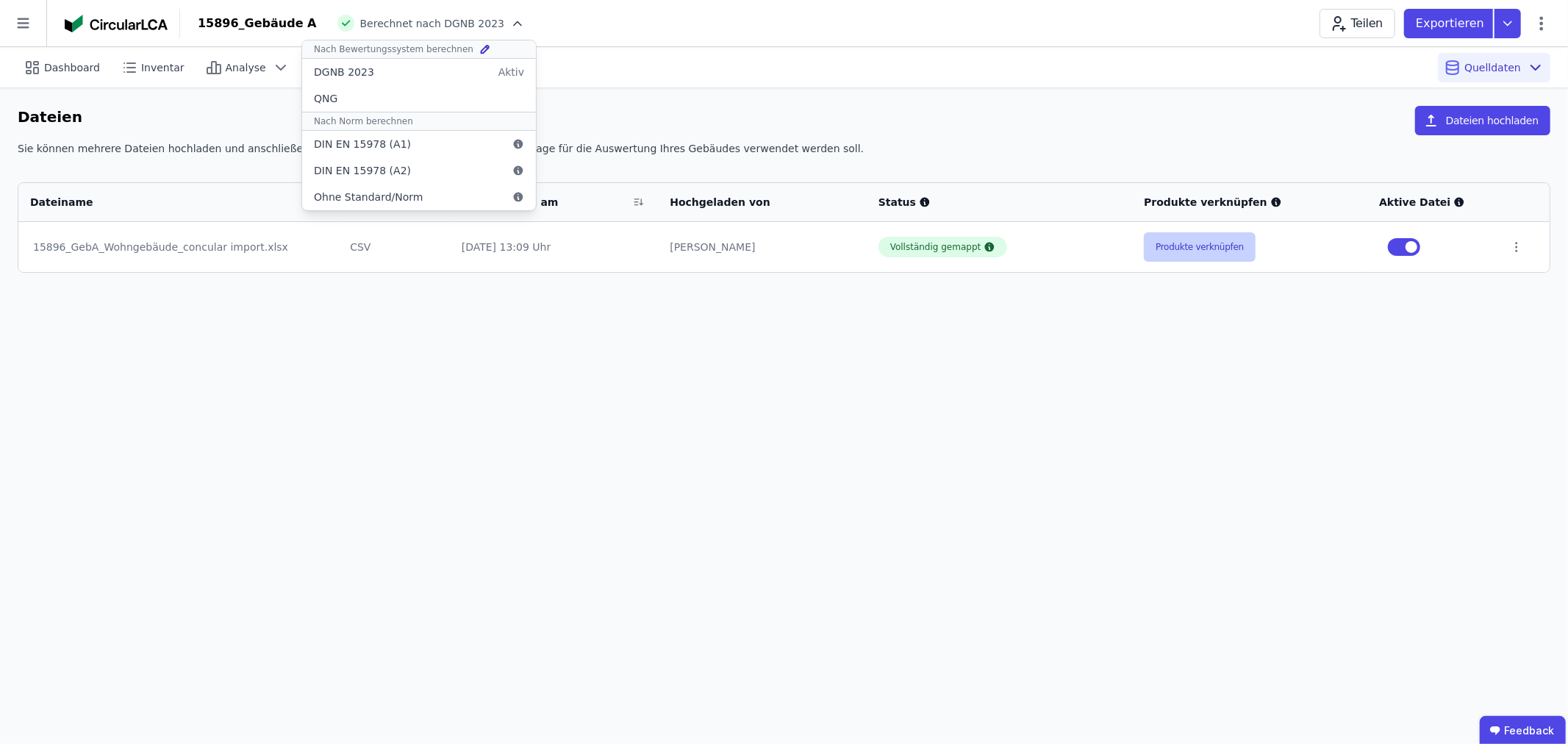
click at [1191, 240] on button "Produkte verknüpfen" at bounding box center [1200, 247] width 112 height 30
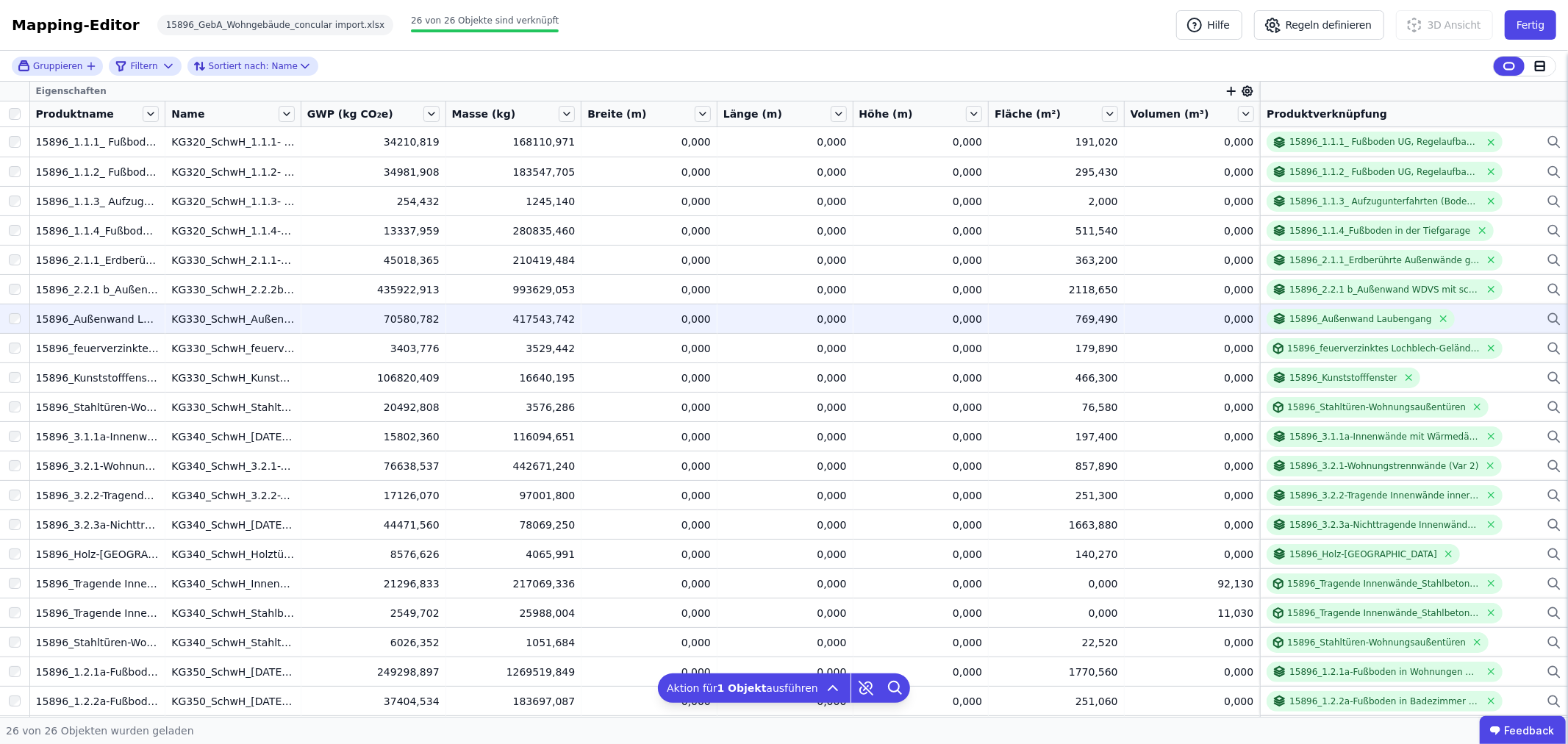
click at [1547, 317] on icon at bounding box center [1554, 320] width 14 height 18
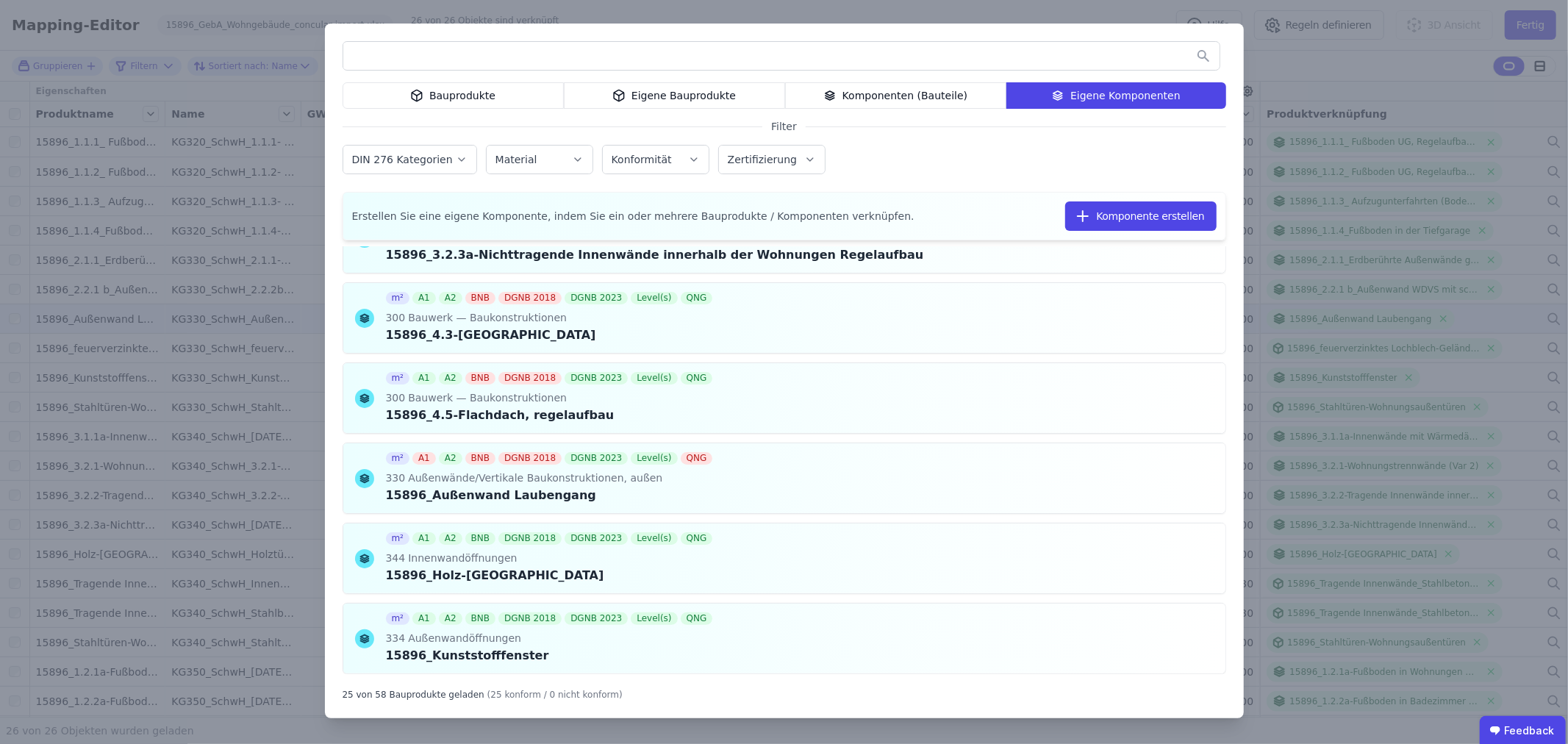
scroll to position [1144, 0]
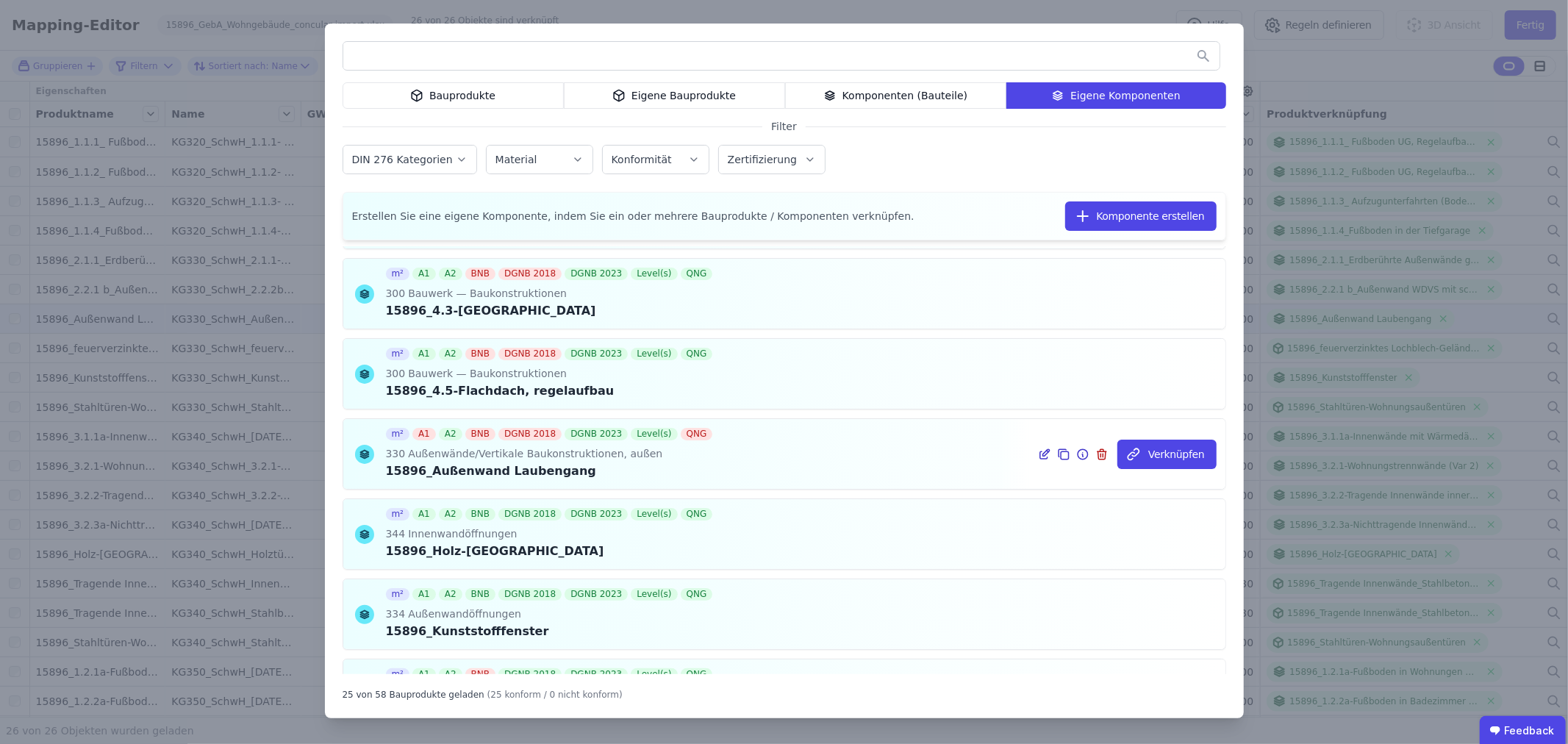
click at [1040, 451] on icon at bounding box center [1044, 454] width 14 height 18
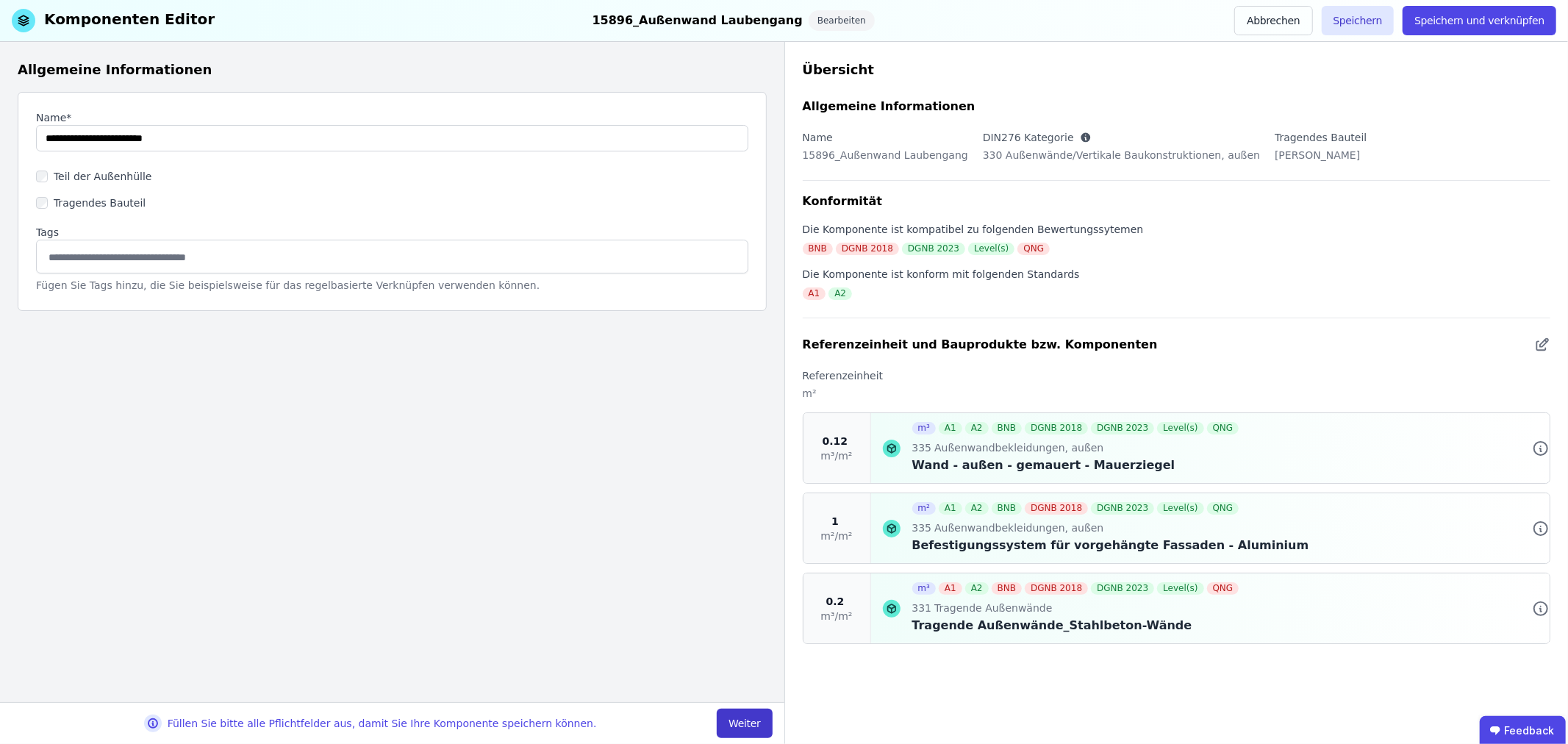
click at [744, 723] on button "Weiter" at bounding box center [744, 723] width 55 height 30
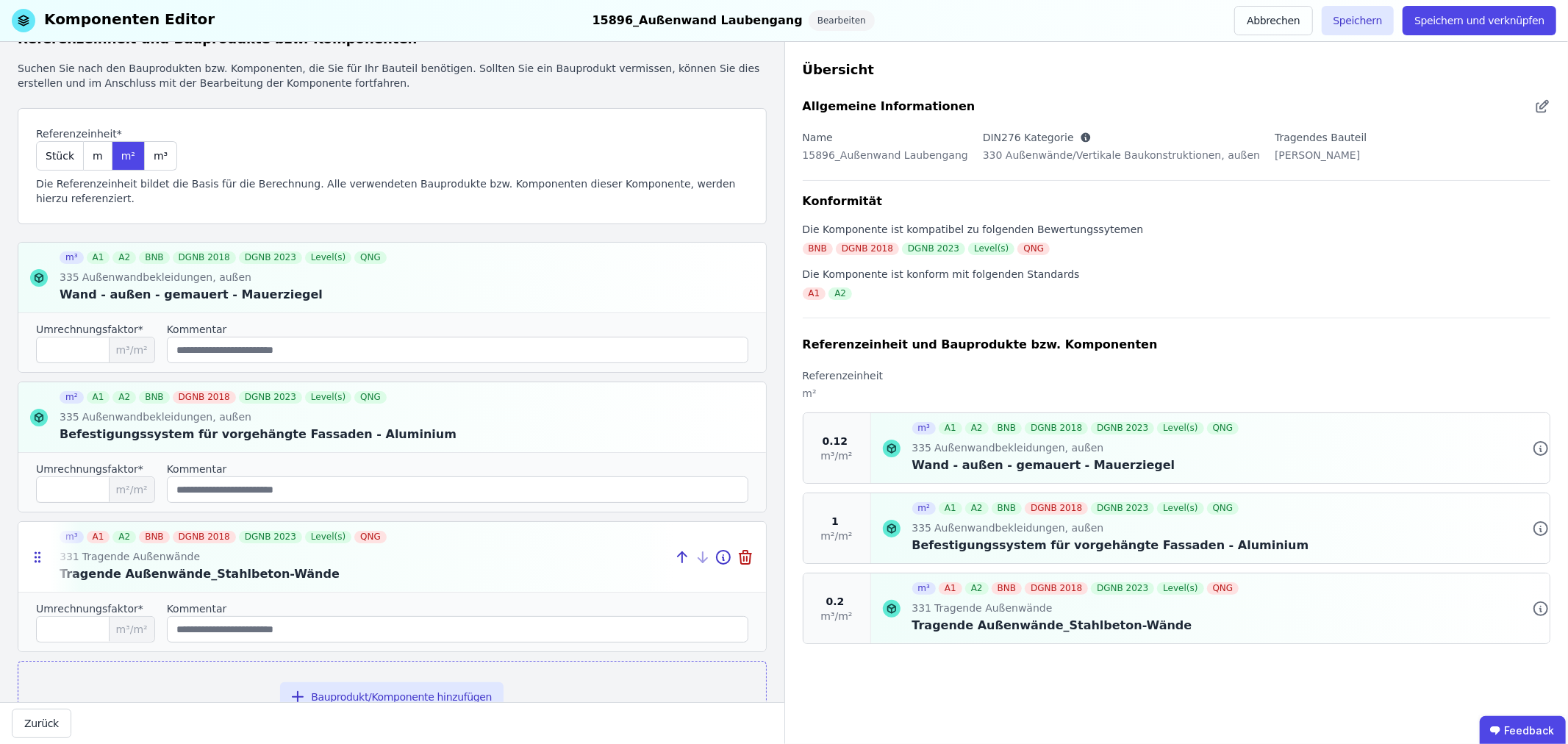
scroll to position [92, 0]
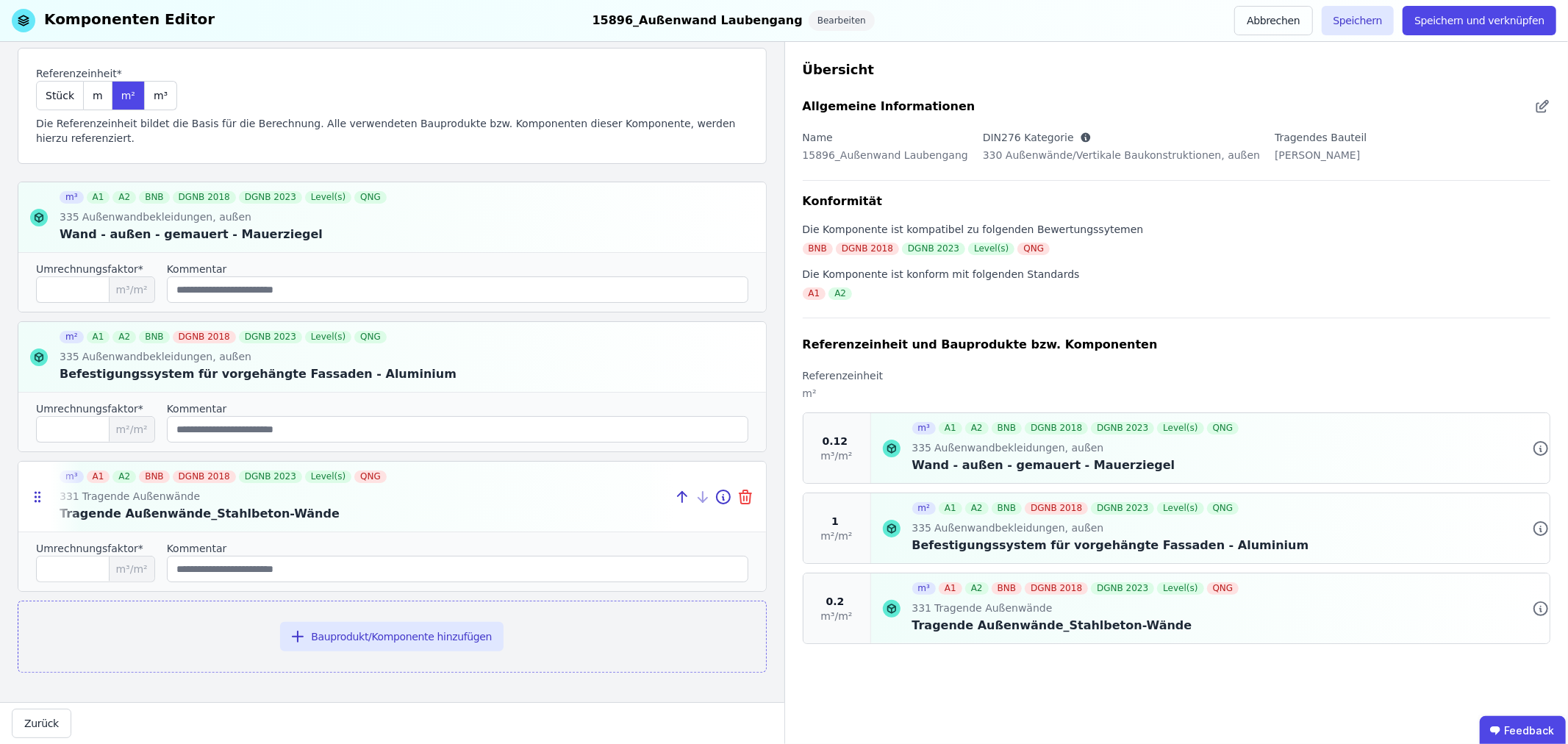
click at [736, 495] on icon at bounding box center [746, 498] width 18 height 18
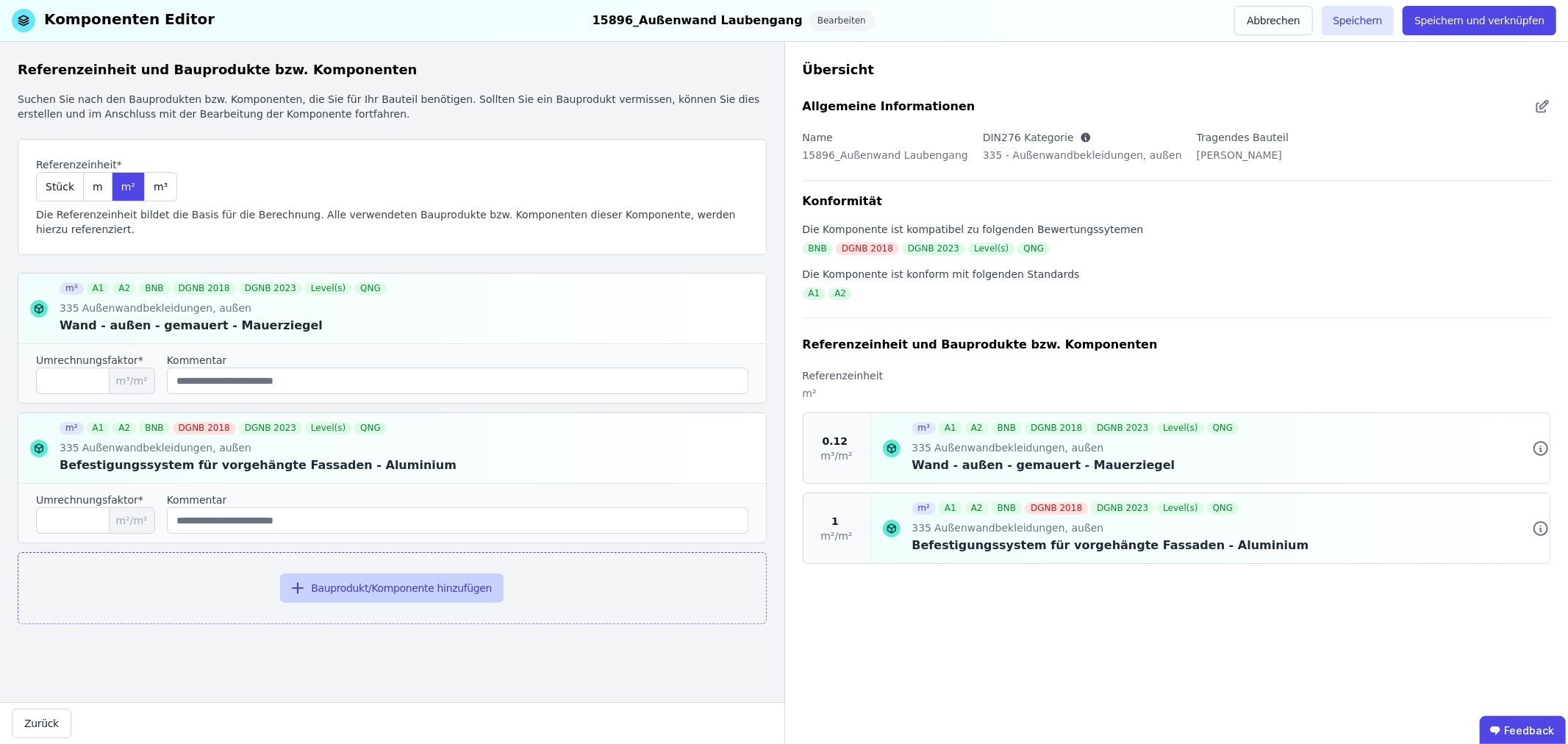
click at [469, 575] on button "Bauprodukt/Komponente hinzufügen" at bounding box center [392, 588] width 223 height 30
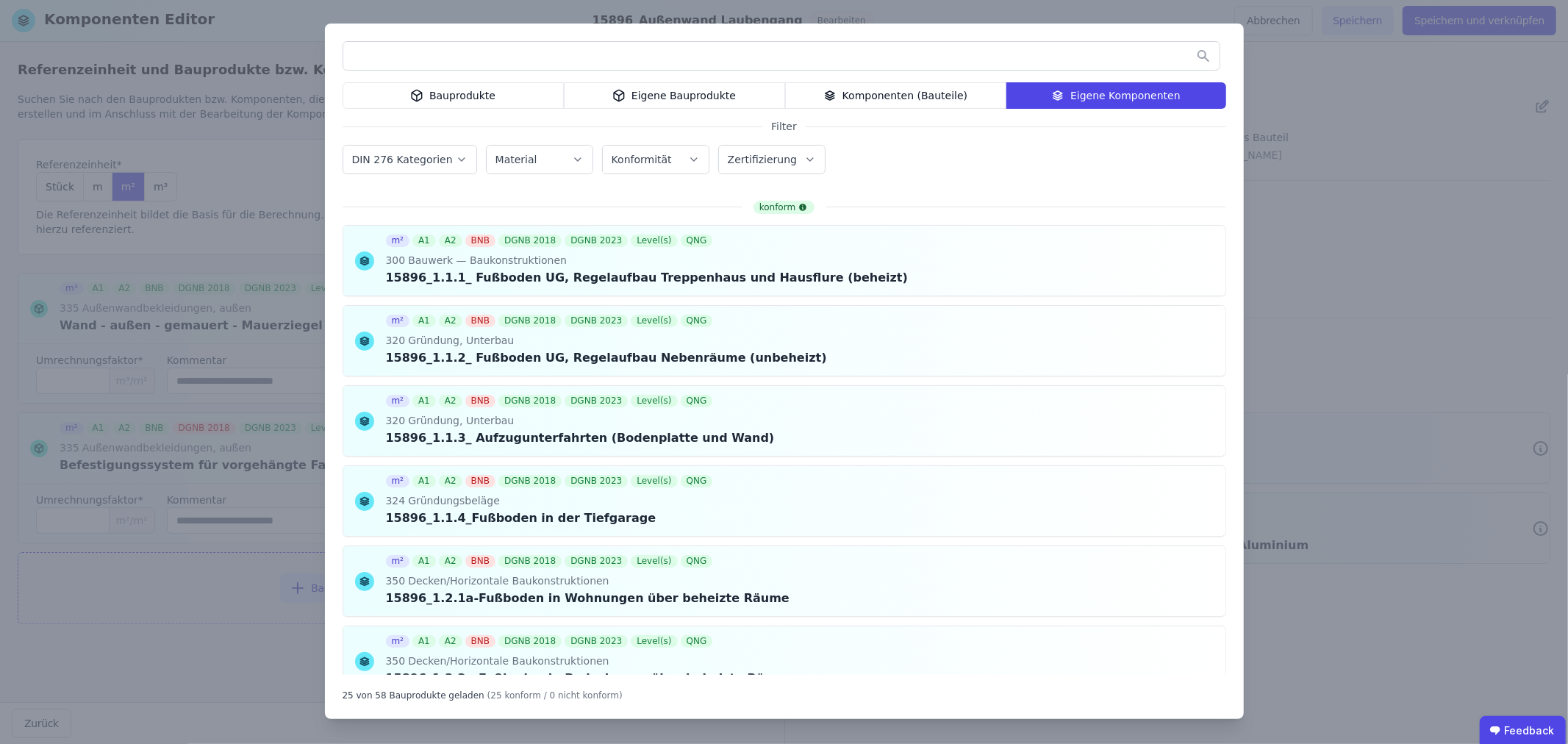
click at [672, 100] on div "Eigene Bauprodukte" at bounding box center [674, 95] width 222 height 26
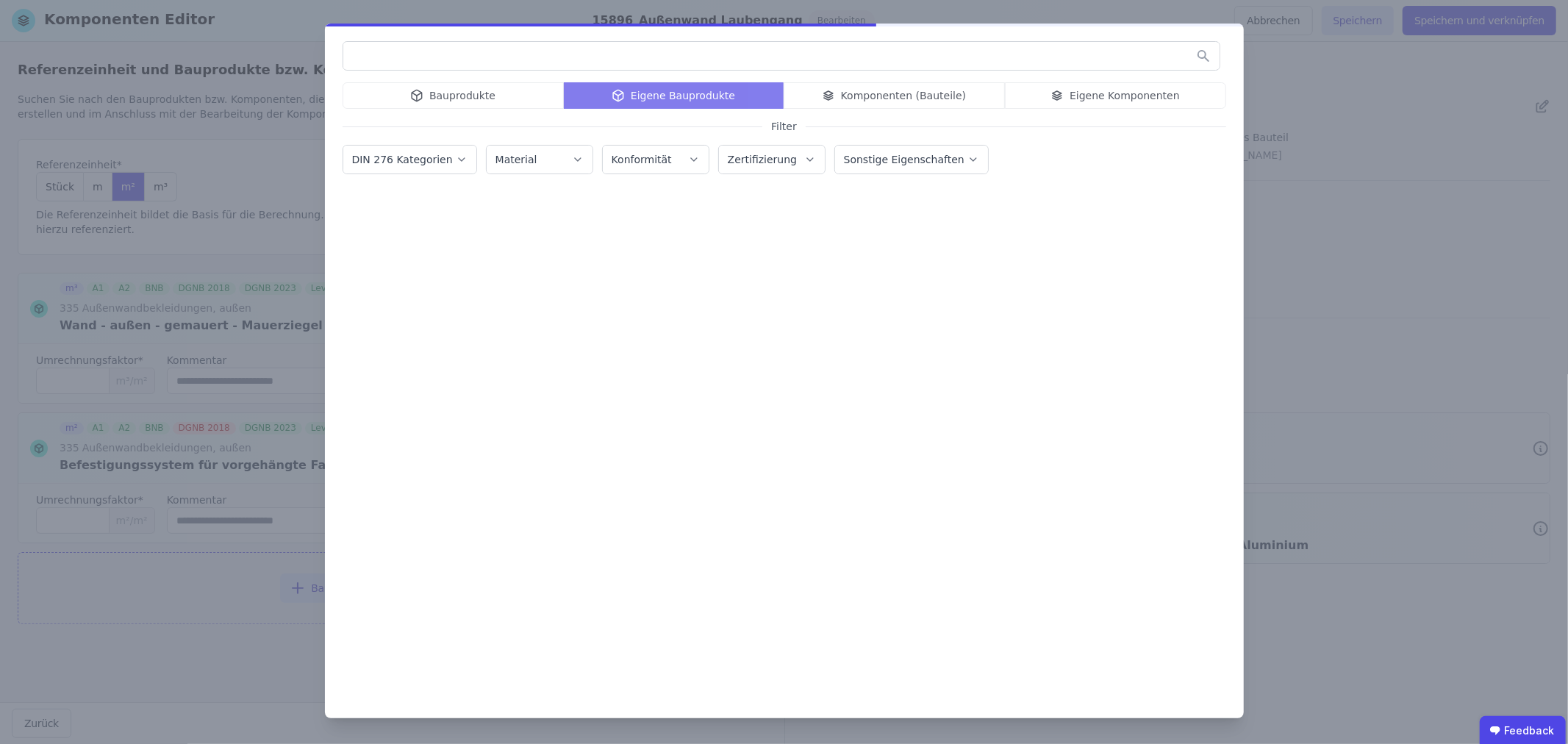
click at [473, 57] on input "text" at bounding box center [781, 55] width 877 height 26
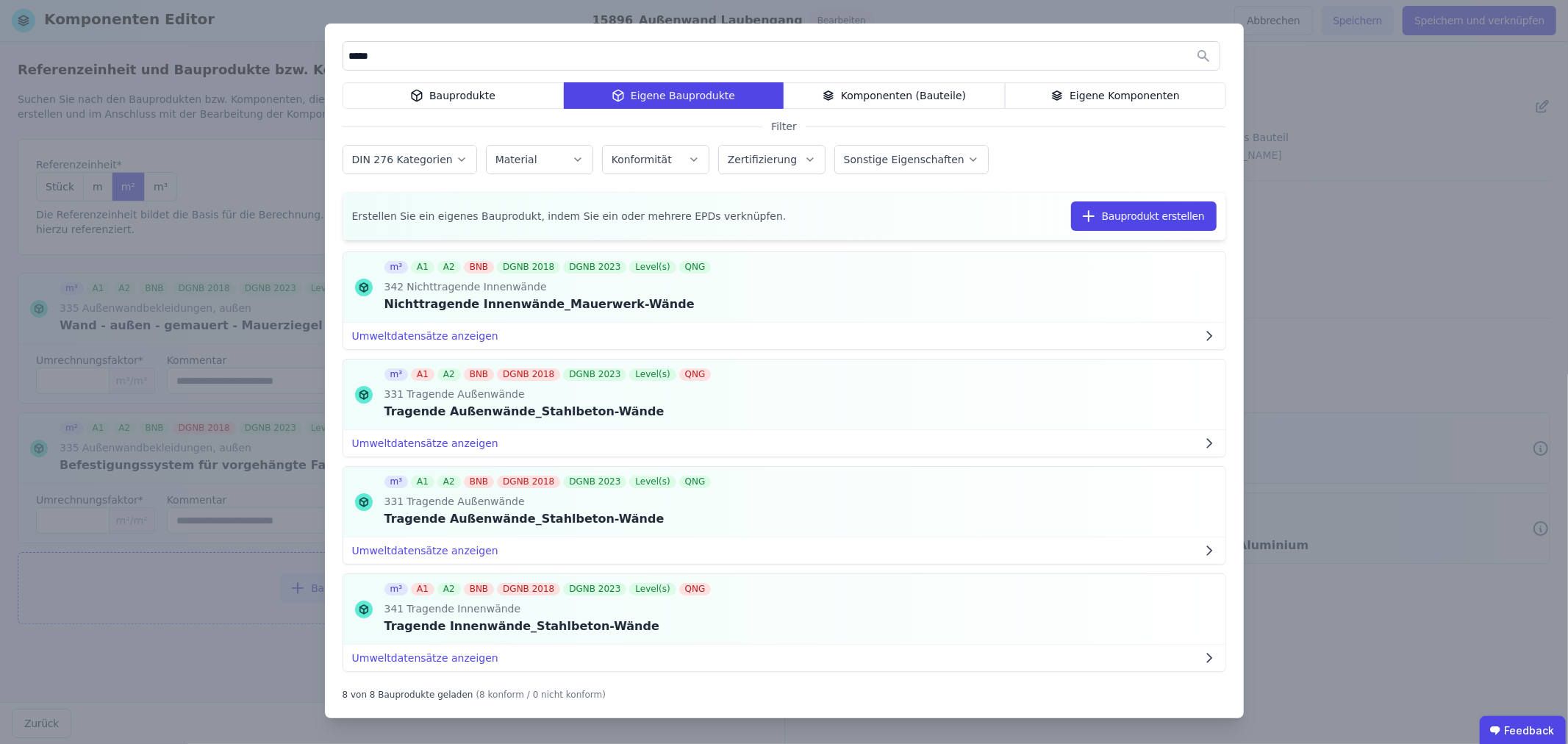
scroll to position [486, 0]
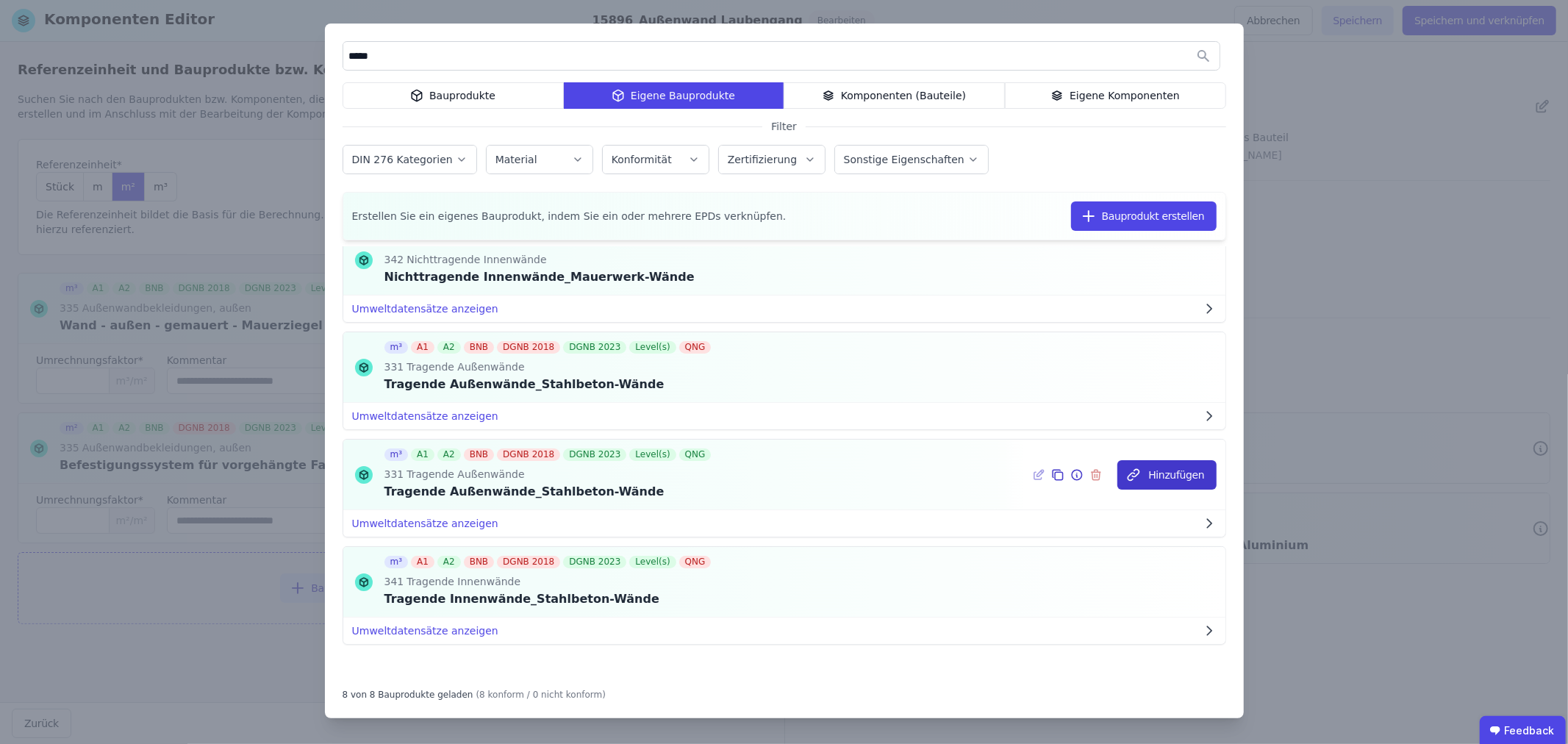
type input "*****"
click at [1156, 475] on button "Hinzufügen" at bounding box center [1166, 475] width 99 height 30
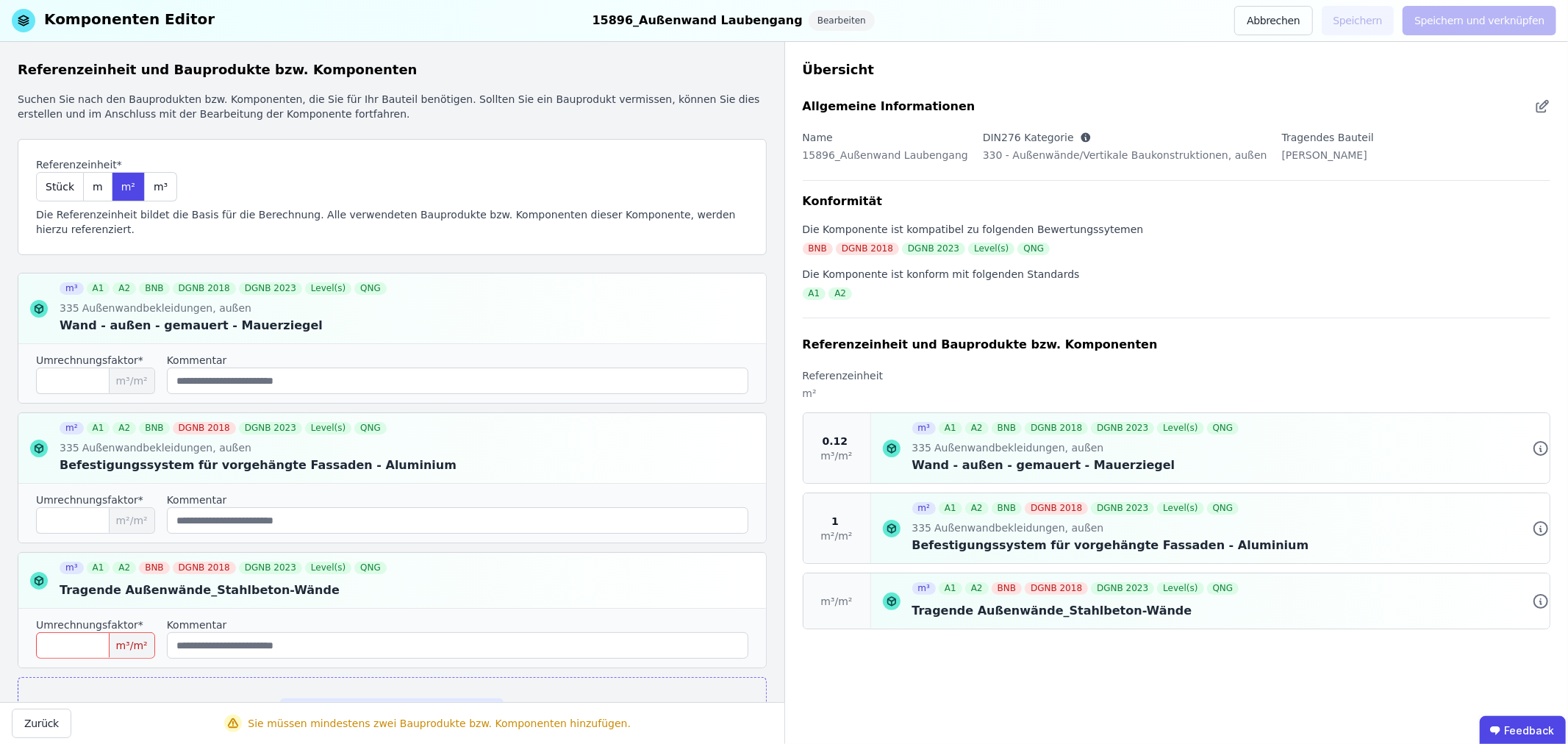
click at [90, 644] on input "number" at bounding box center [96, 645] width 119 height 26
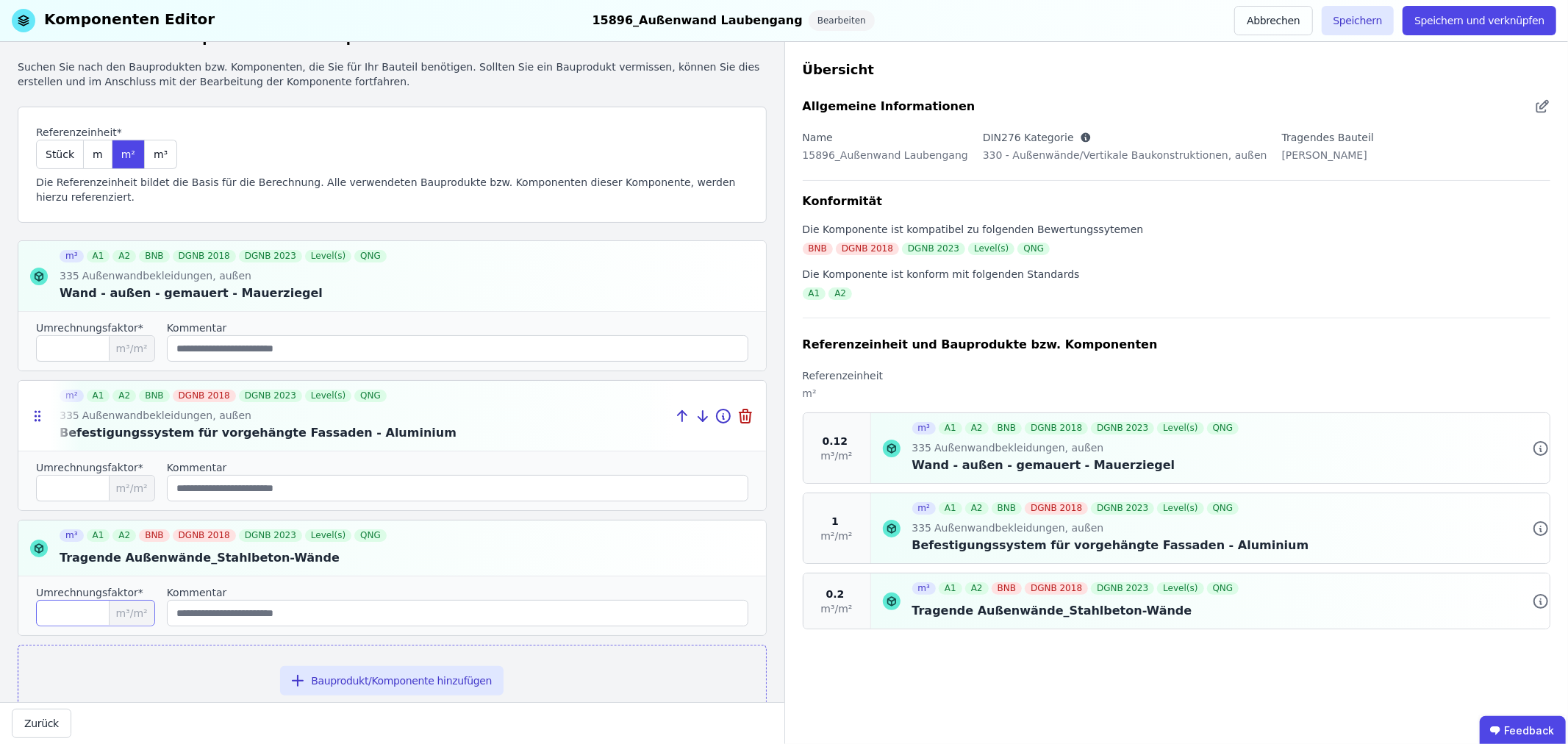
scroll to position [77, 0]
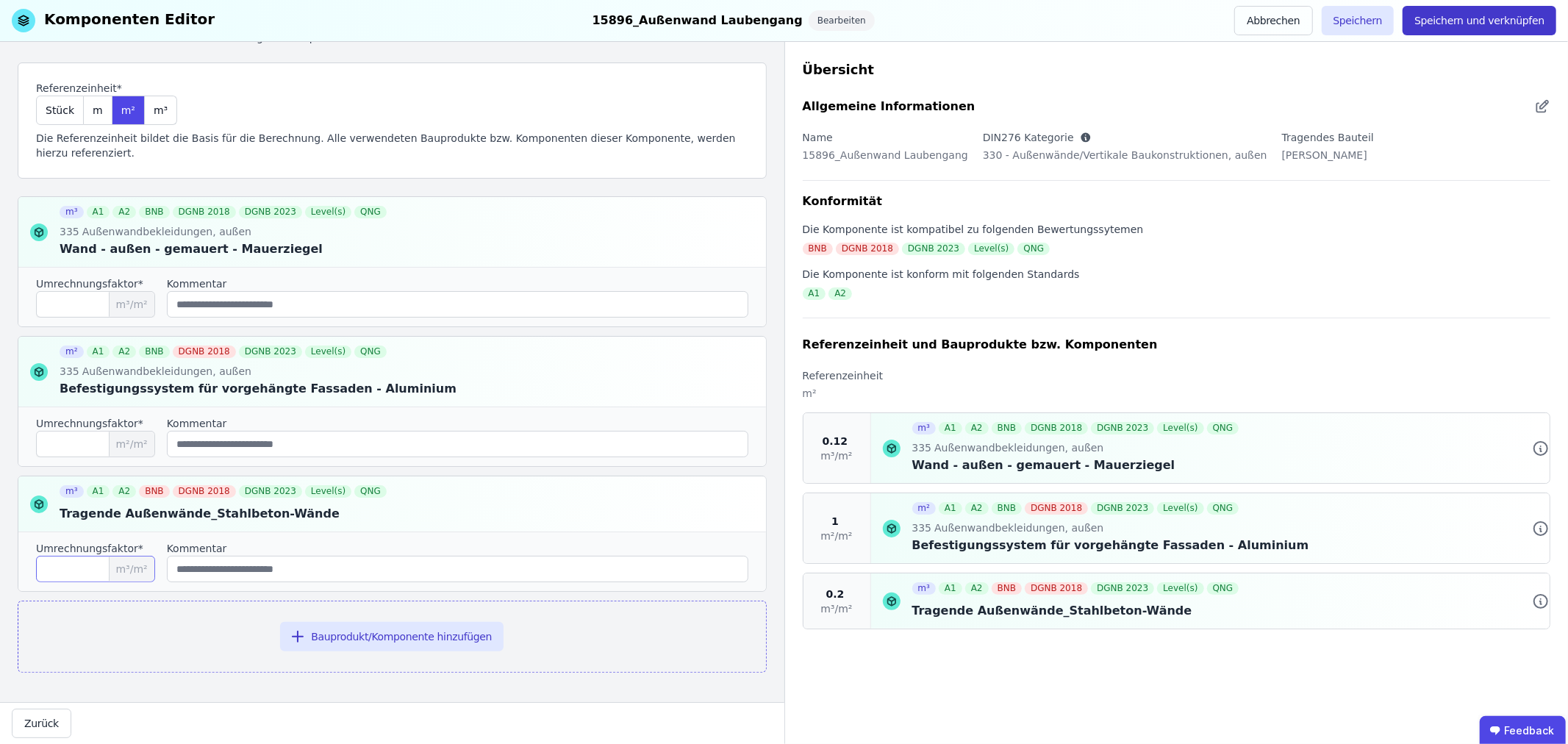
type input "***"
click at [1497, 18] on button "Speichern und verknüpfen" at bounding box center [1479, 21] width 154 height 30
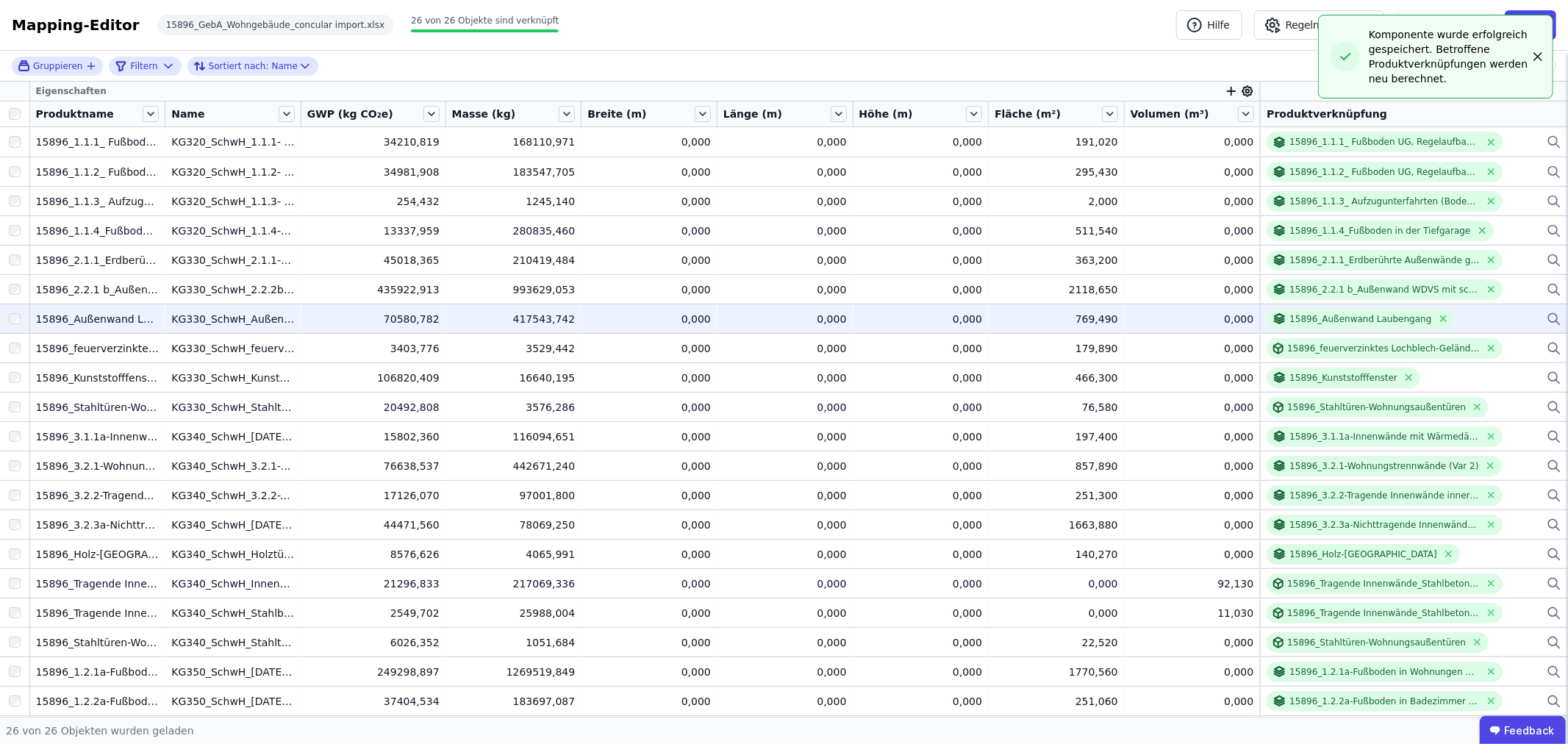
click at [1538, 55] on icon "button" at bounding box center [1538, 56] width 14 height 14
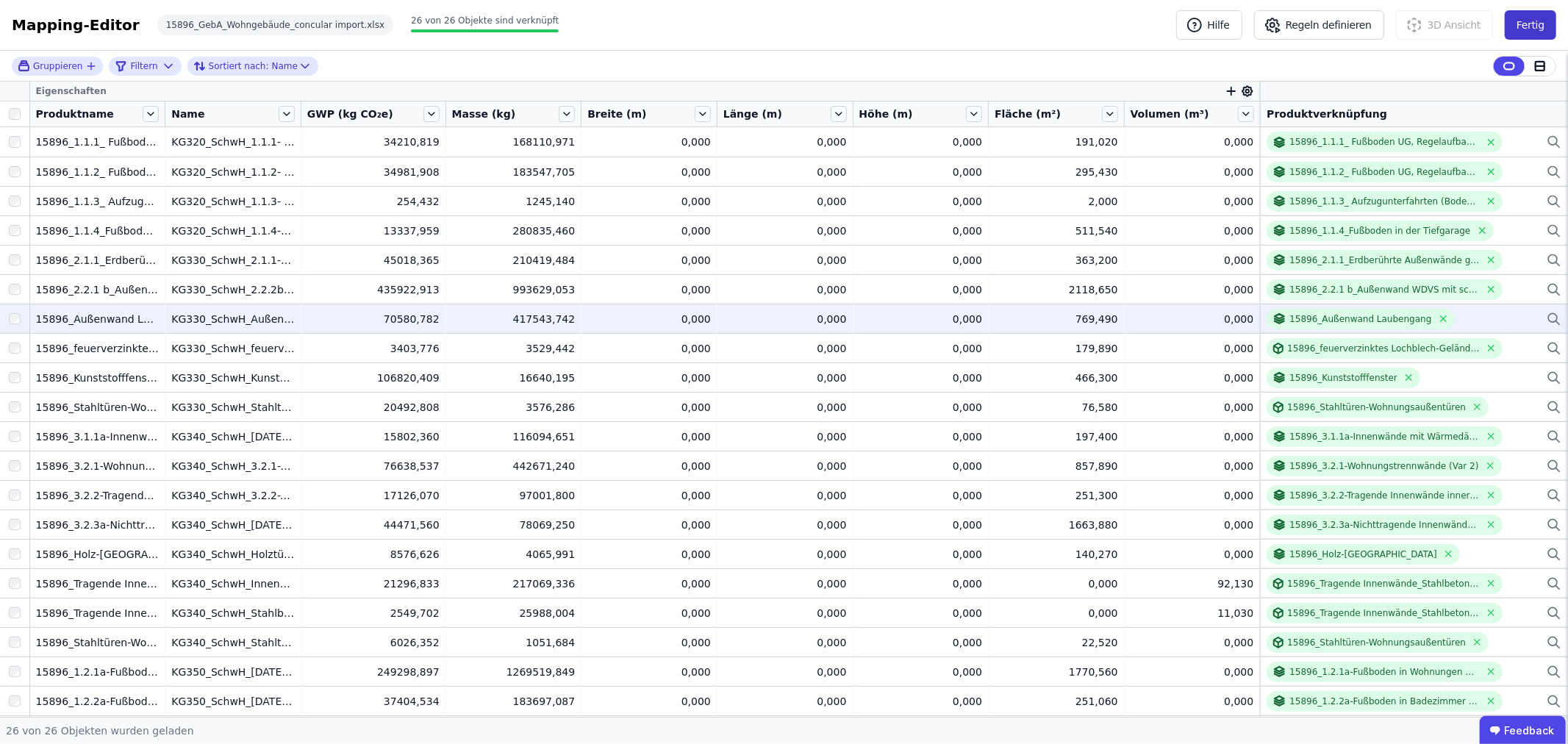
click at [1533, 25] on button "Fertig" at bounding box center [1530, 24] width 52 height 30
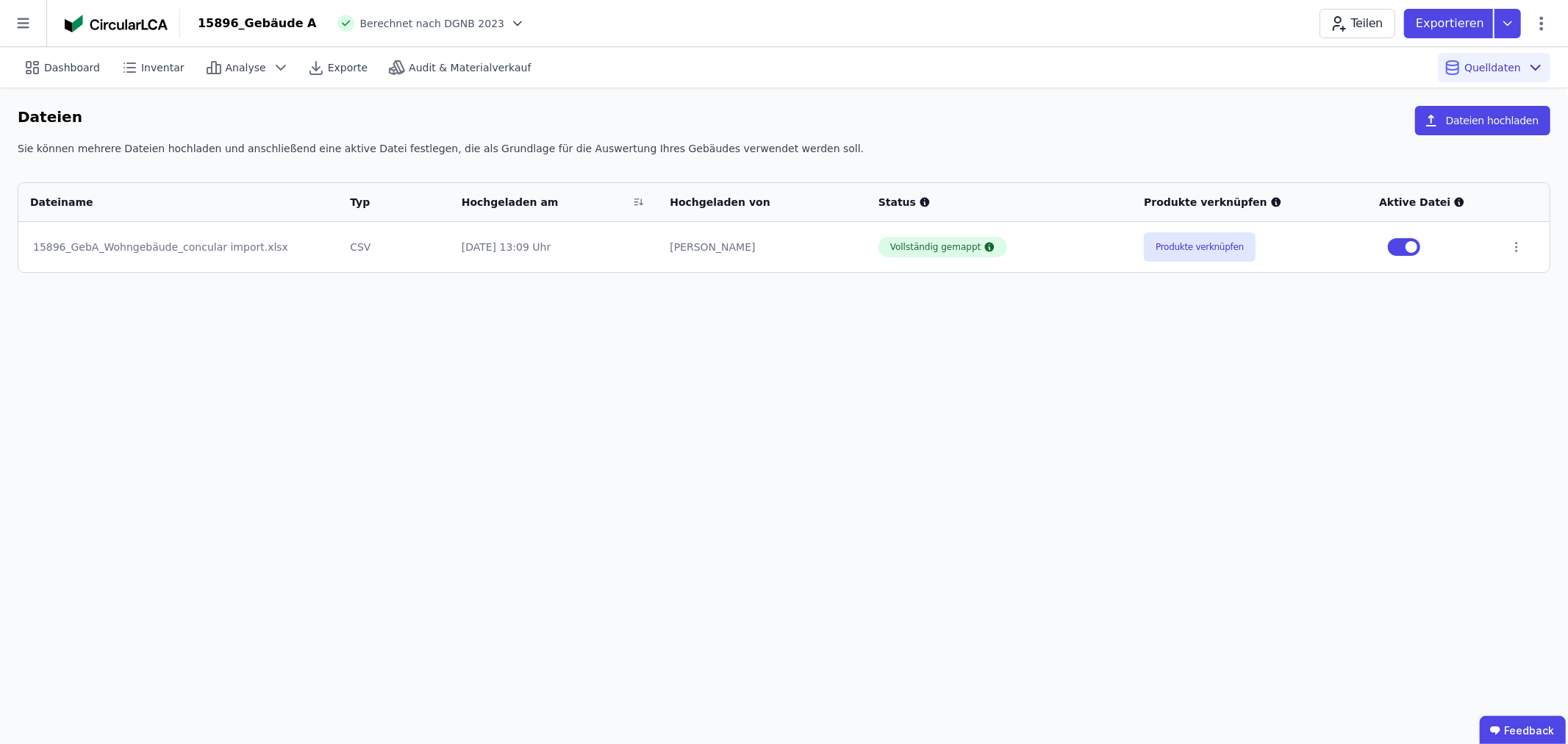
click at [454, 24] on span "Berechnet nach DGNB 2023" at bounding box center [432, 24] width 145 height 14
click at [510, 23] on icon at bounding box center [518, 24] width 14 height 14
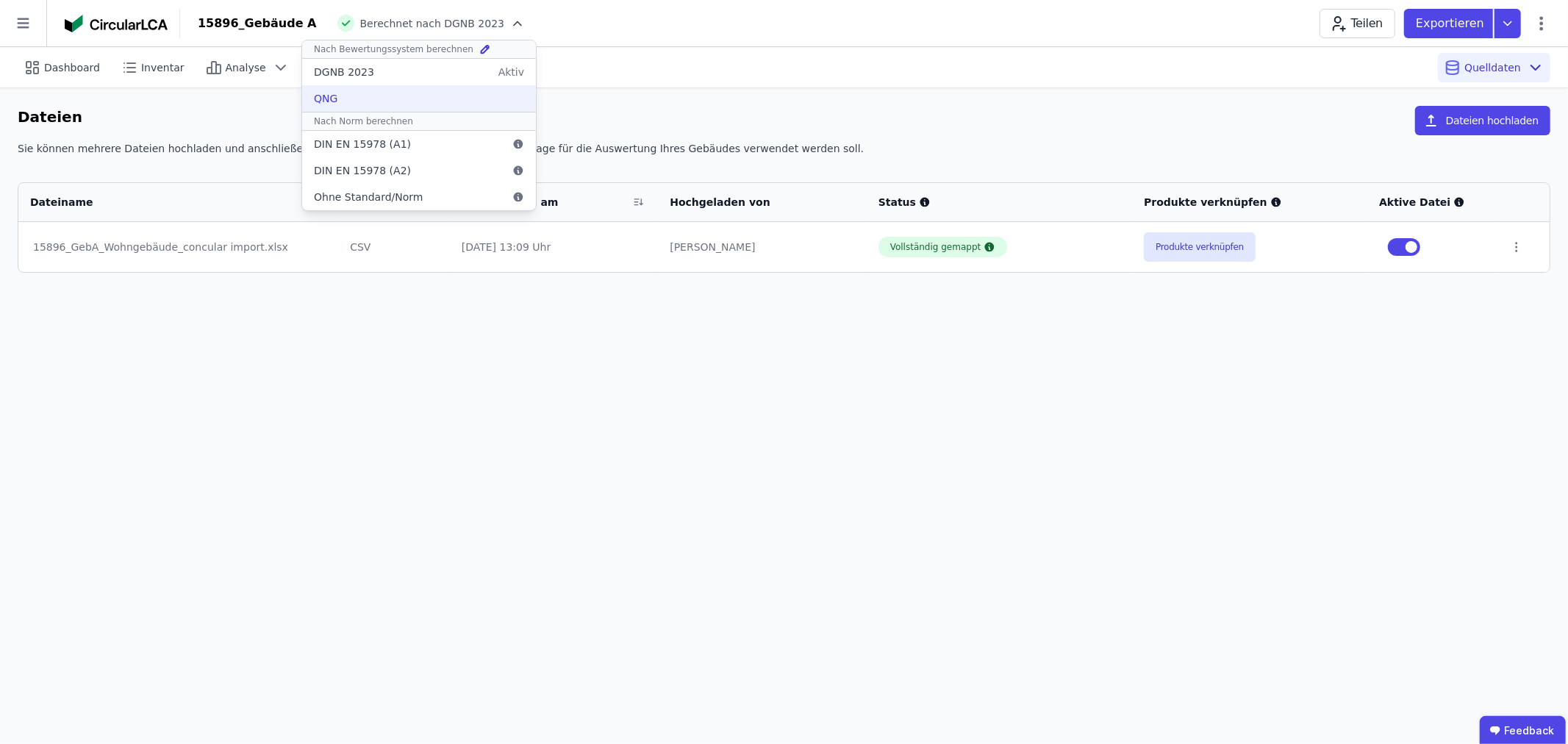
click at [390, 97] on div "QNG" at bounding box center [419, 98] width 233 height 26
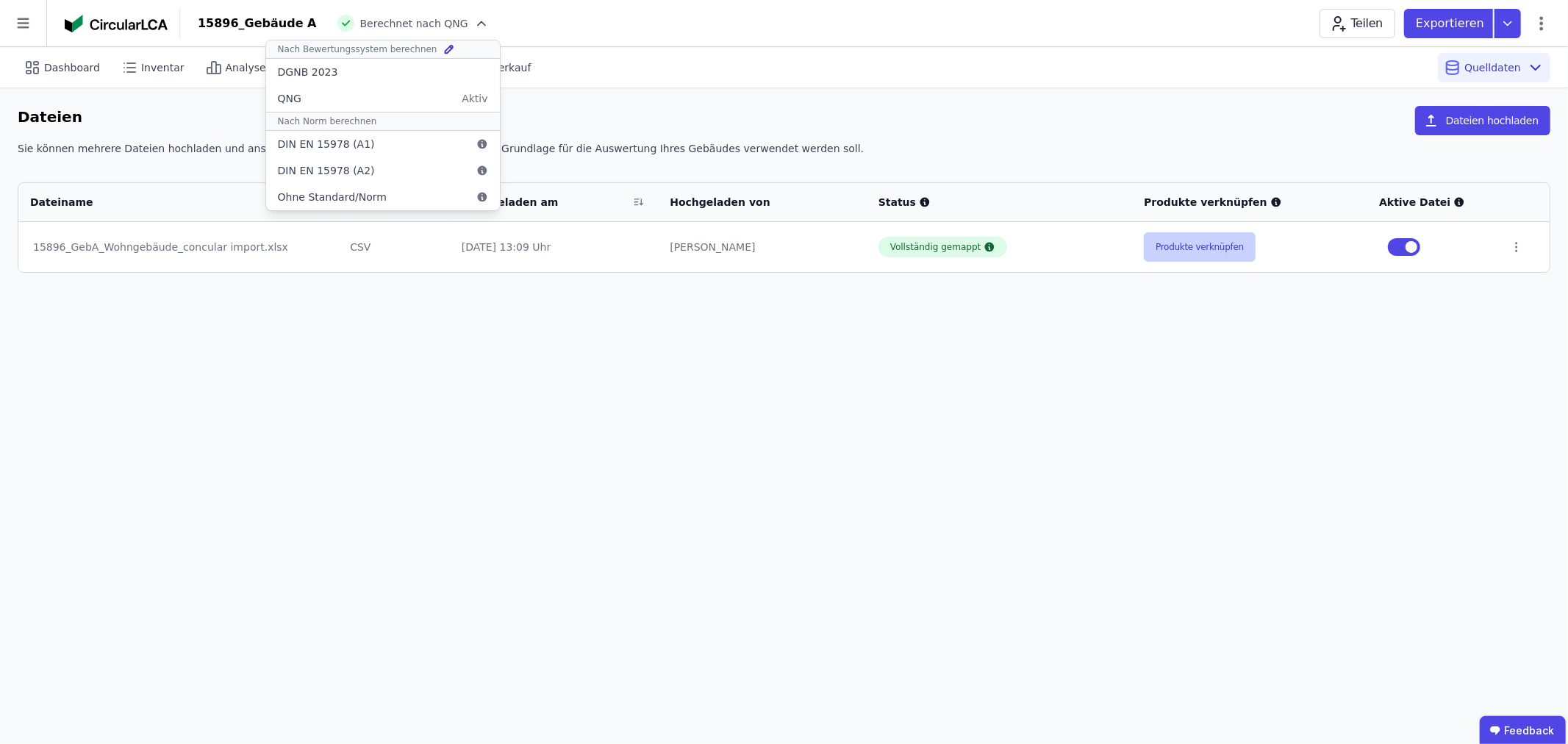
click at [1172, 252] on button "Produkte verknüpfen" at bounding box center [1200, 247] width 112 height 30
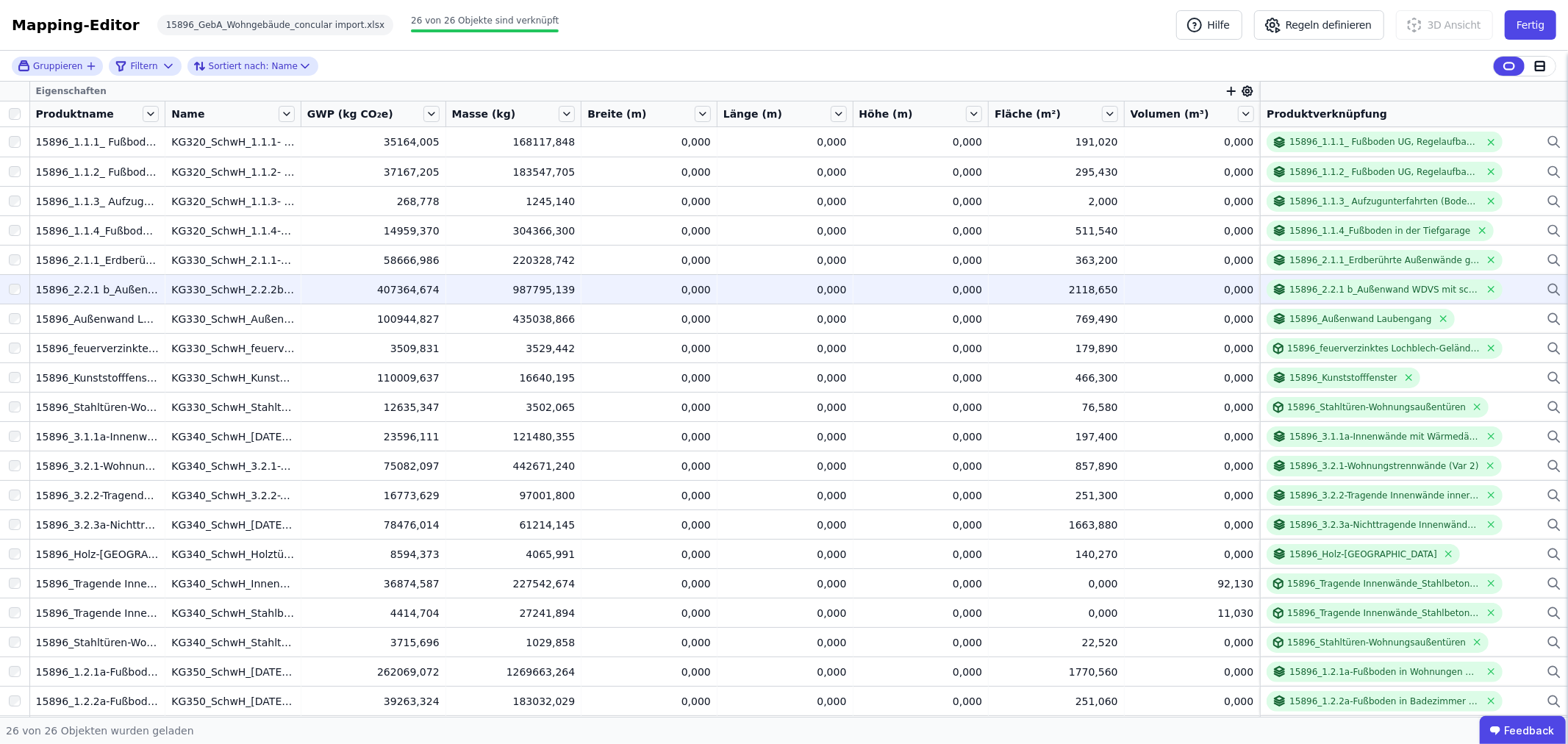
scroll to position [175, 0]
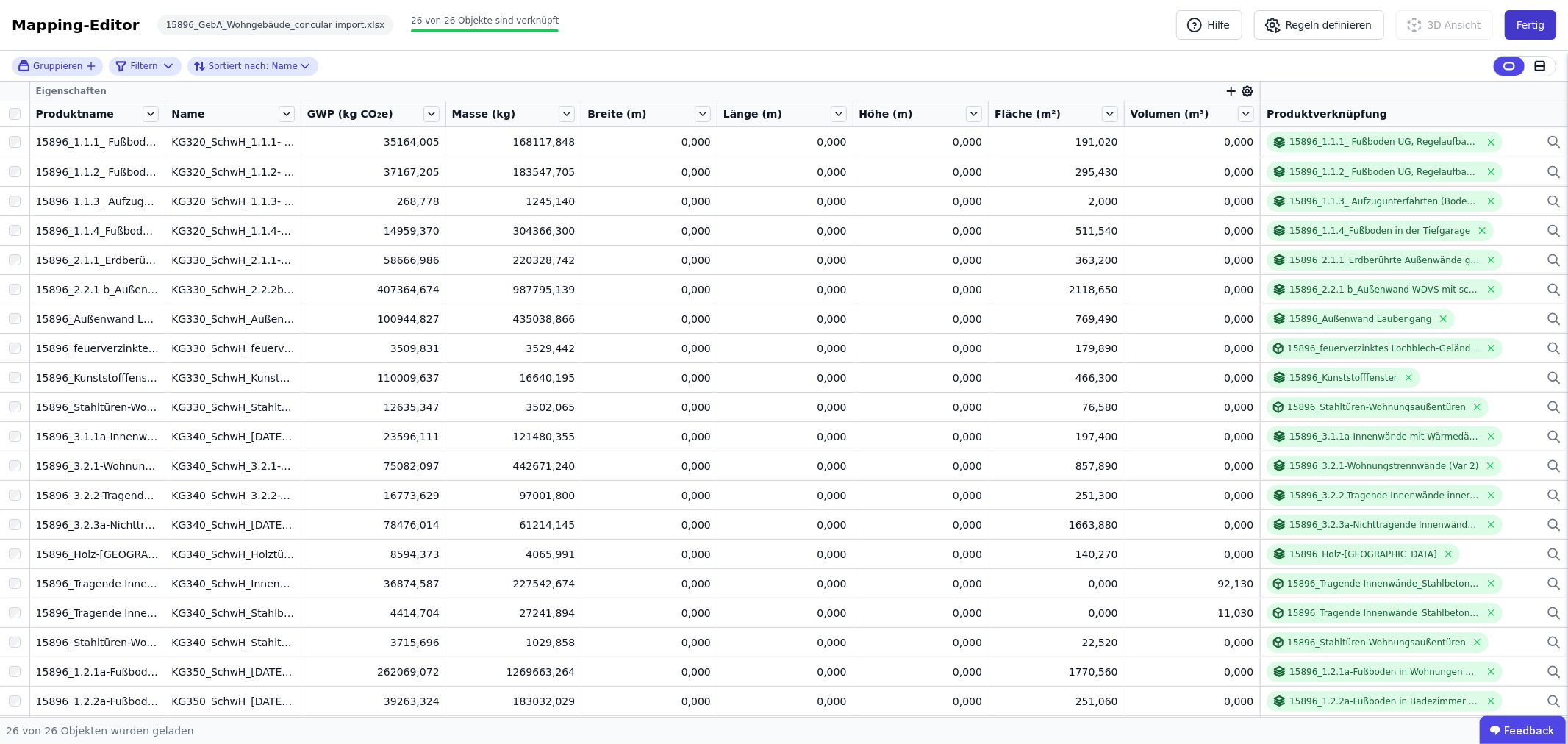
click at [1538, 26] on button "Fertig" at bounding box center [1530, 24] width 52 height 30
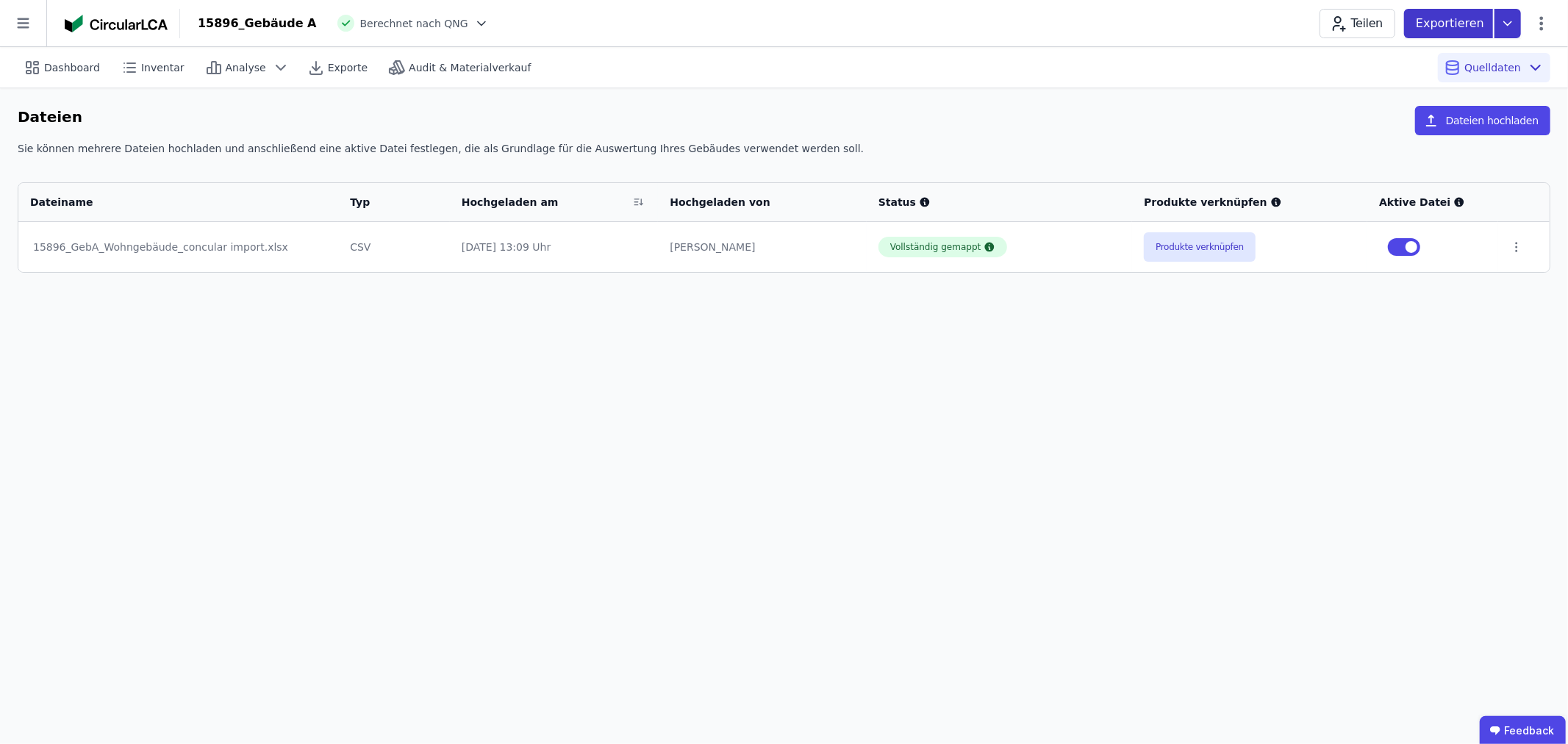
click at [1497, 20] on icon at bounding box center [1507, 24] width 26 height 30
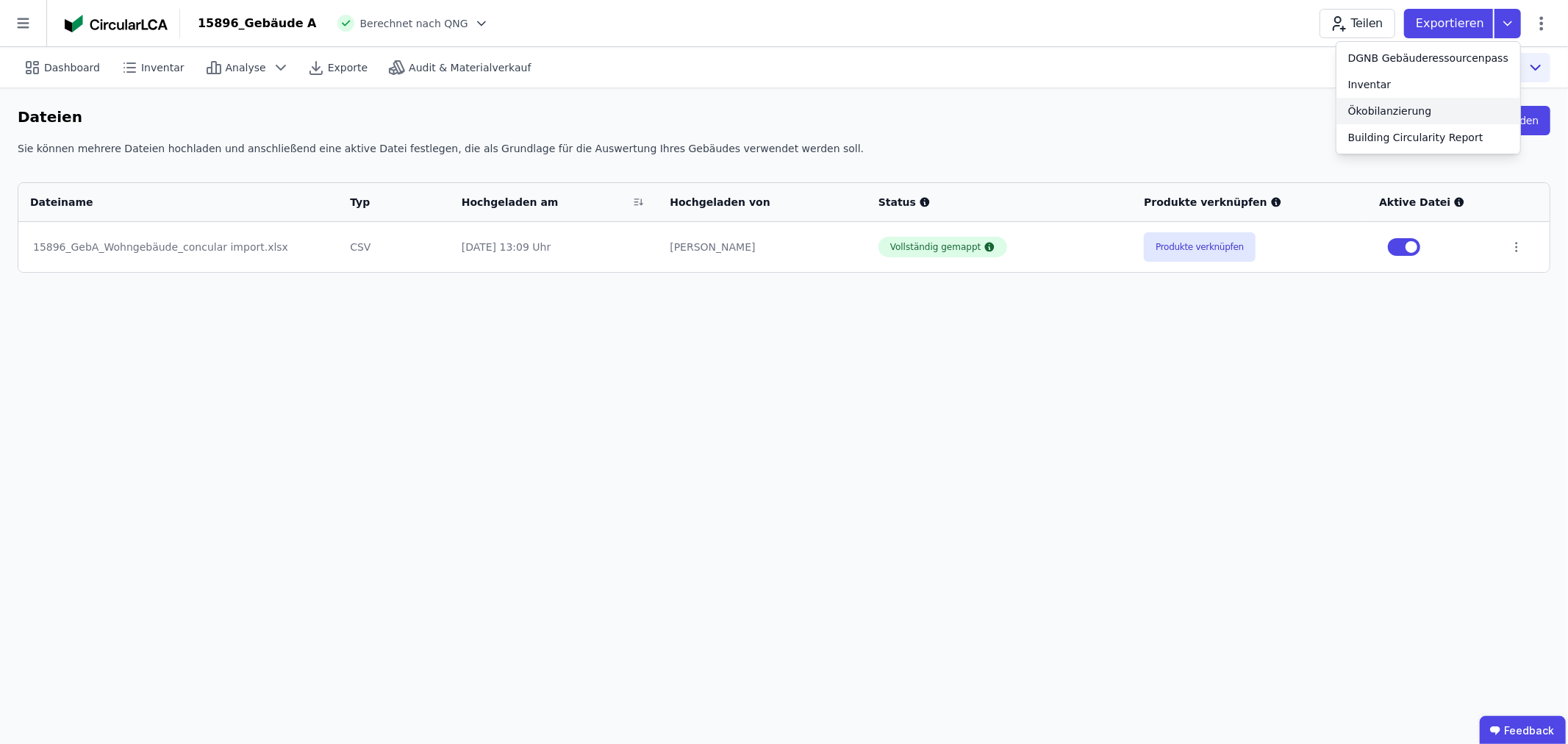
click at [1416, 115] on div "Ökobilanzierung" at bounding box center [1390, 111] width 84 height 14
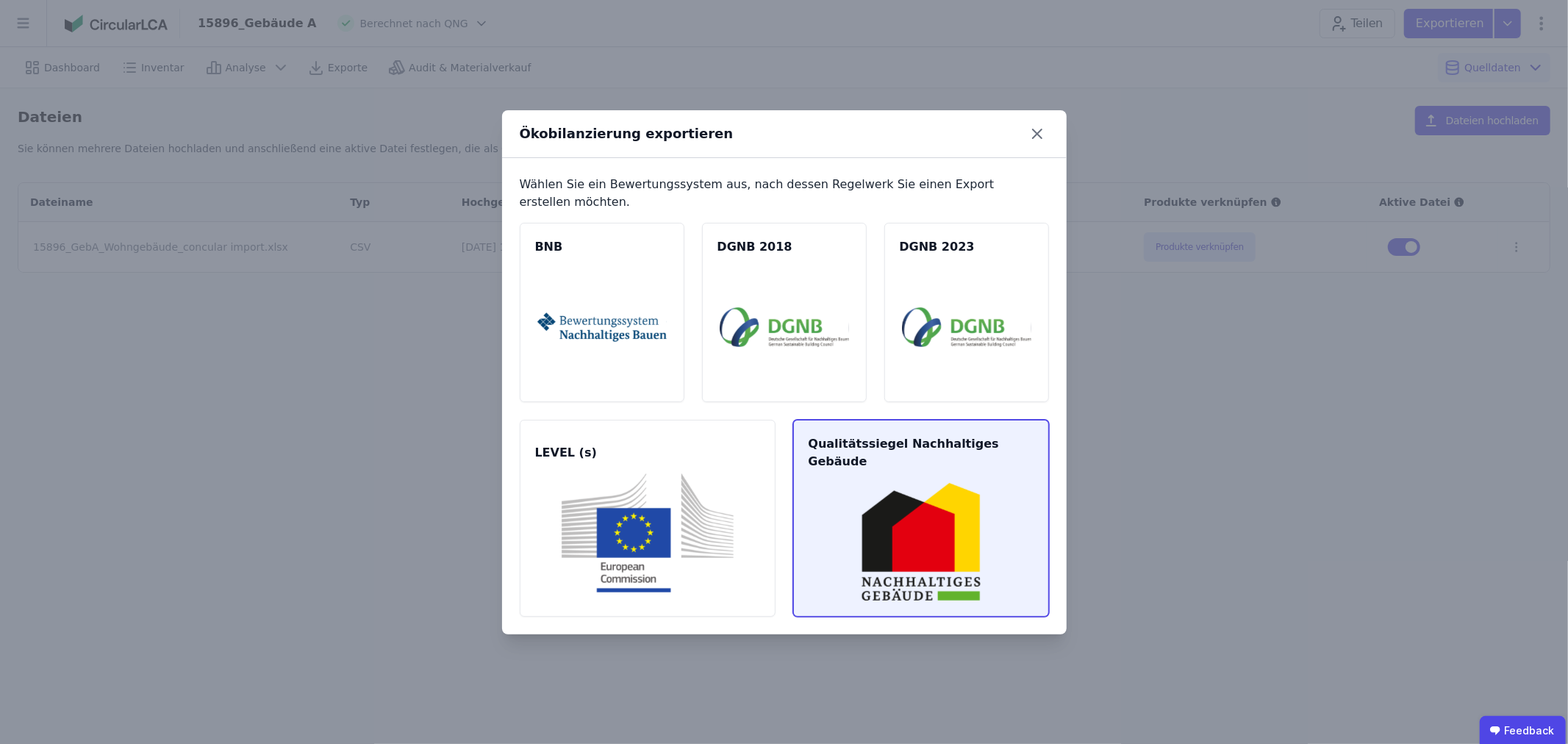
click at [908, 531] on img at bounding box center [921, 542] width 221 height 119
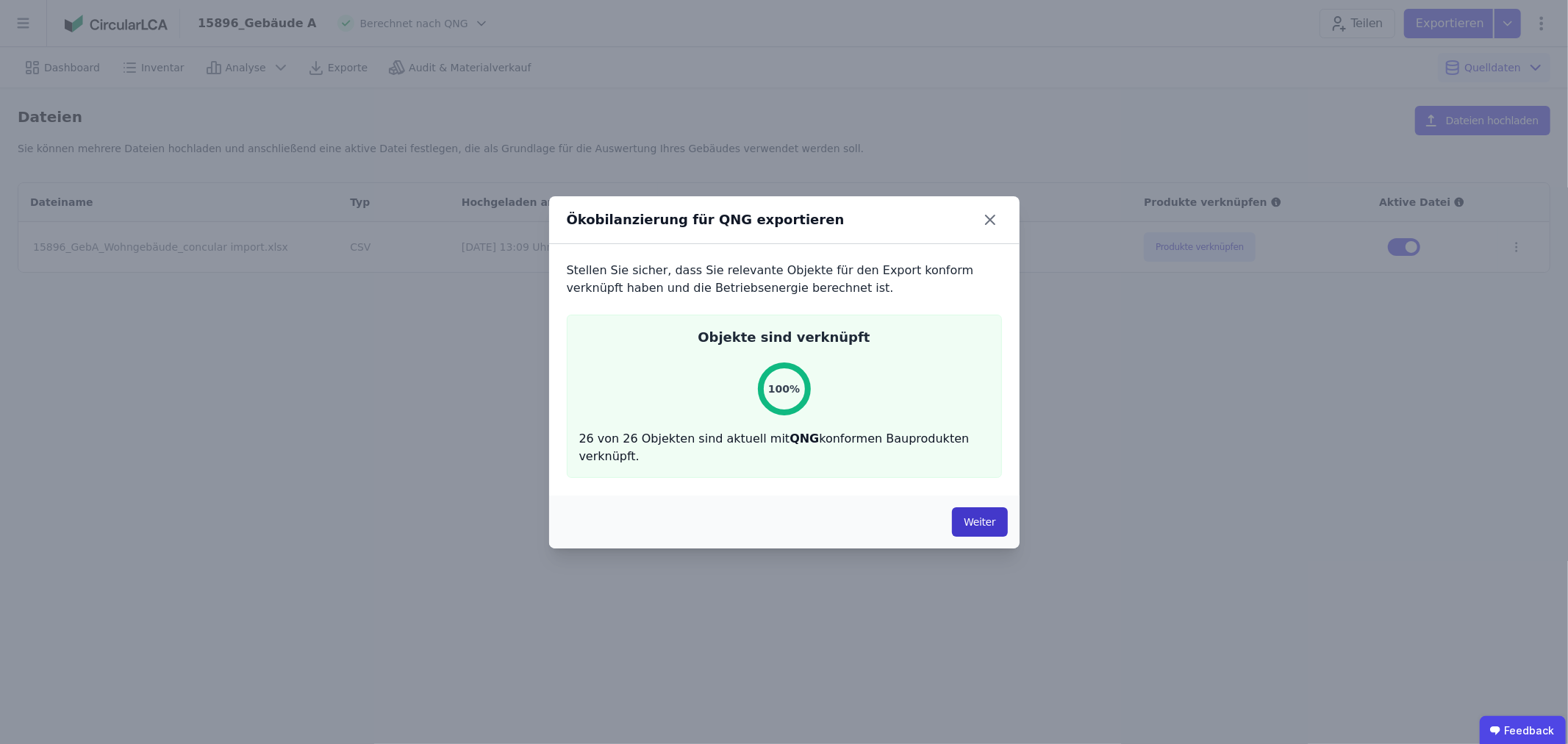
click at [993, 515] on button "Weiter" at bounding box center [979, 522] width 55 height 30
select select "*"
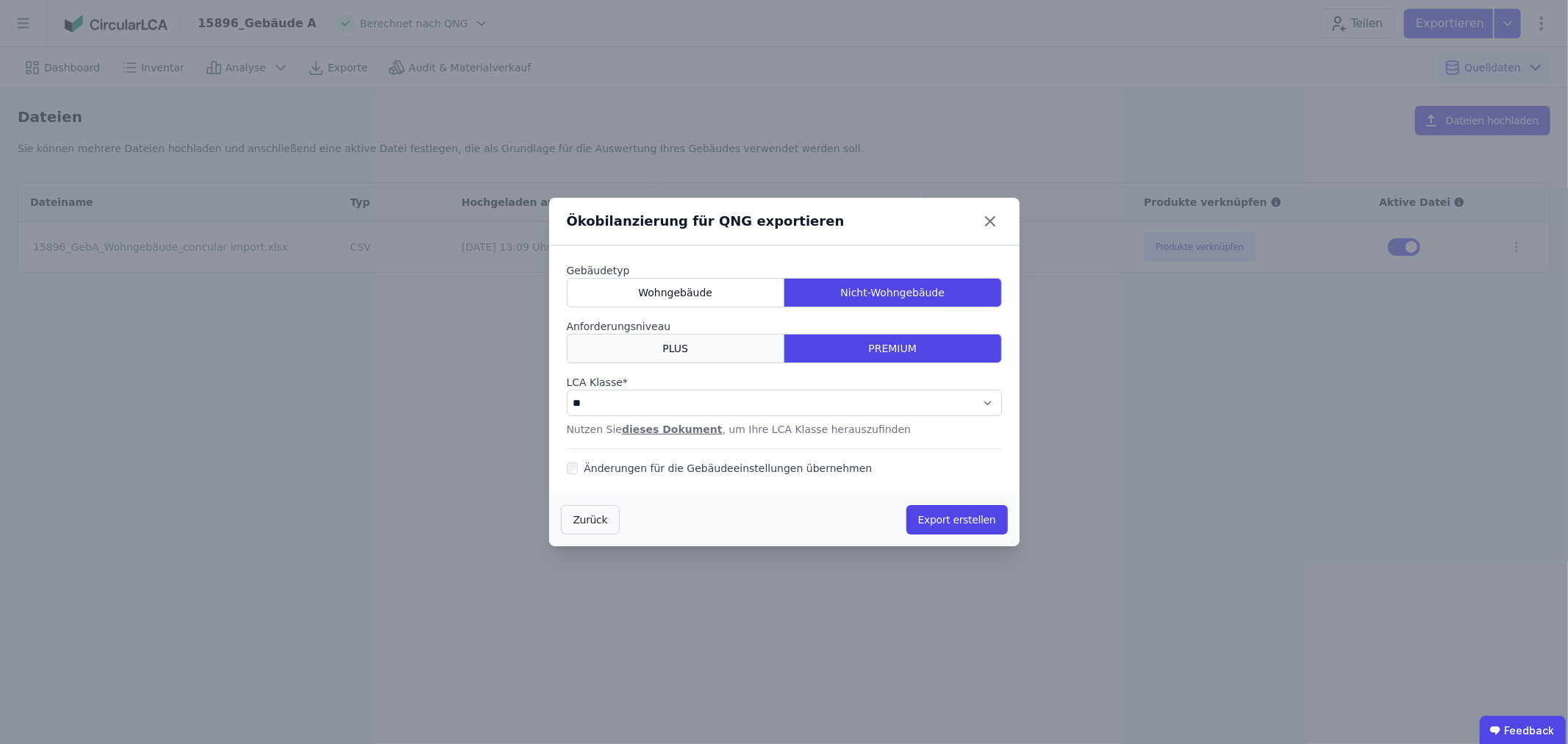
click at [641, 334] on div "PLUS" at bounding box center [676, 348] width 218 height 30
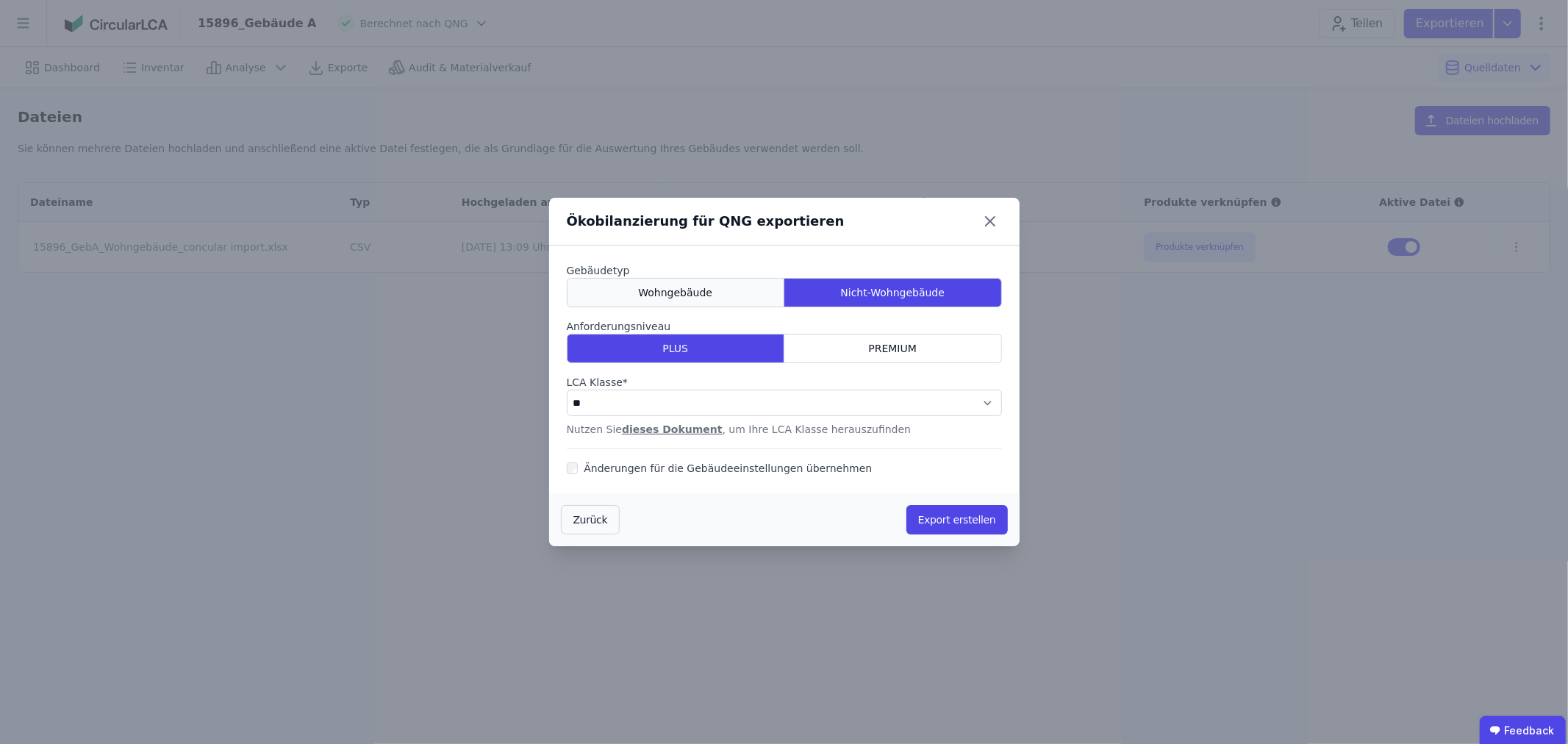
click at [696, 300] on div "Wohngebäude" at bounding box center [676, 292] width 218 height 30
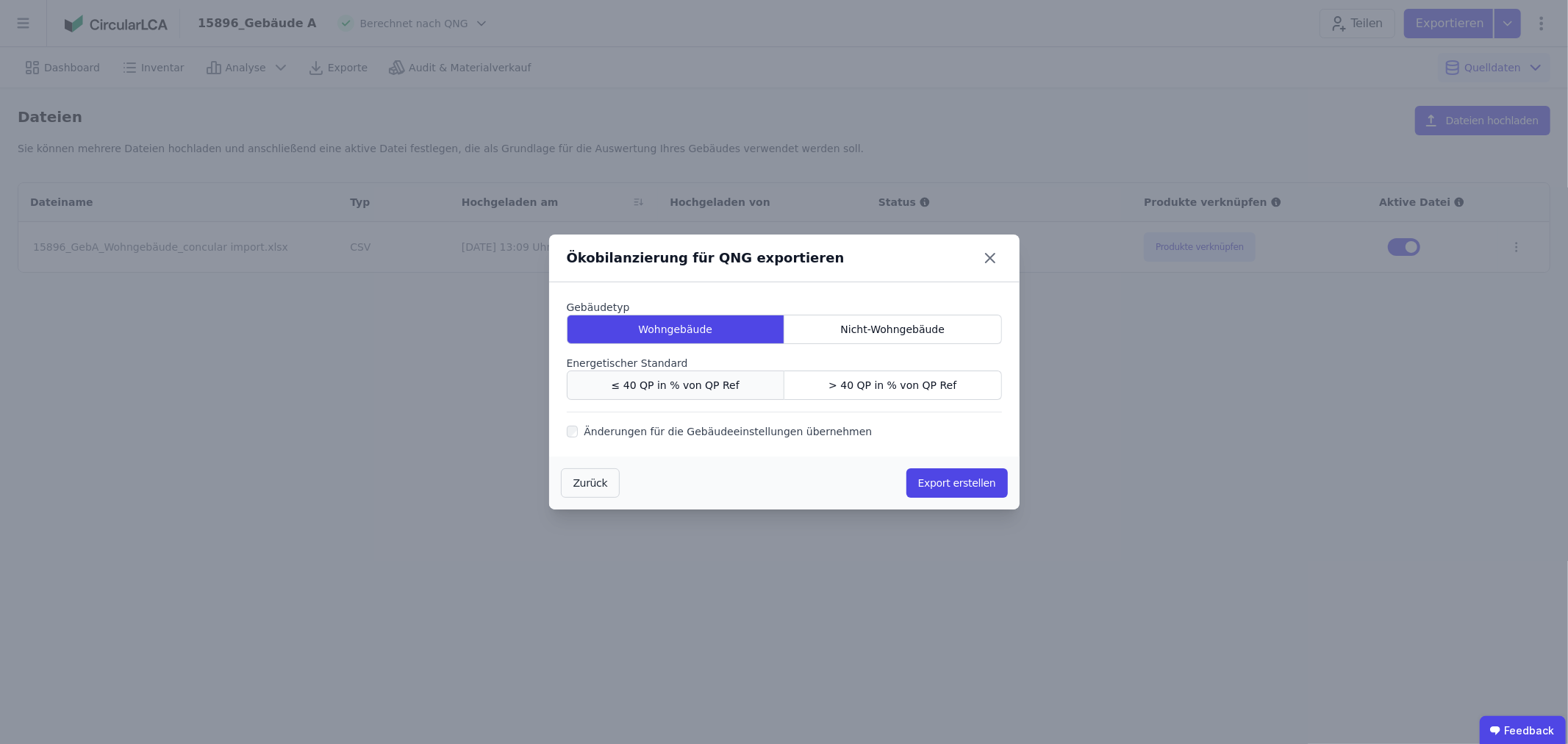
click at [692, 381] on span "≤ 40 QP in % von QP Ref" at bounding box center [675, 386] width 128 height 14
click at [940, 479] on button "Export erstellen" at bounding box center [957, 483] width 101 height 30
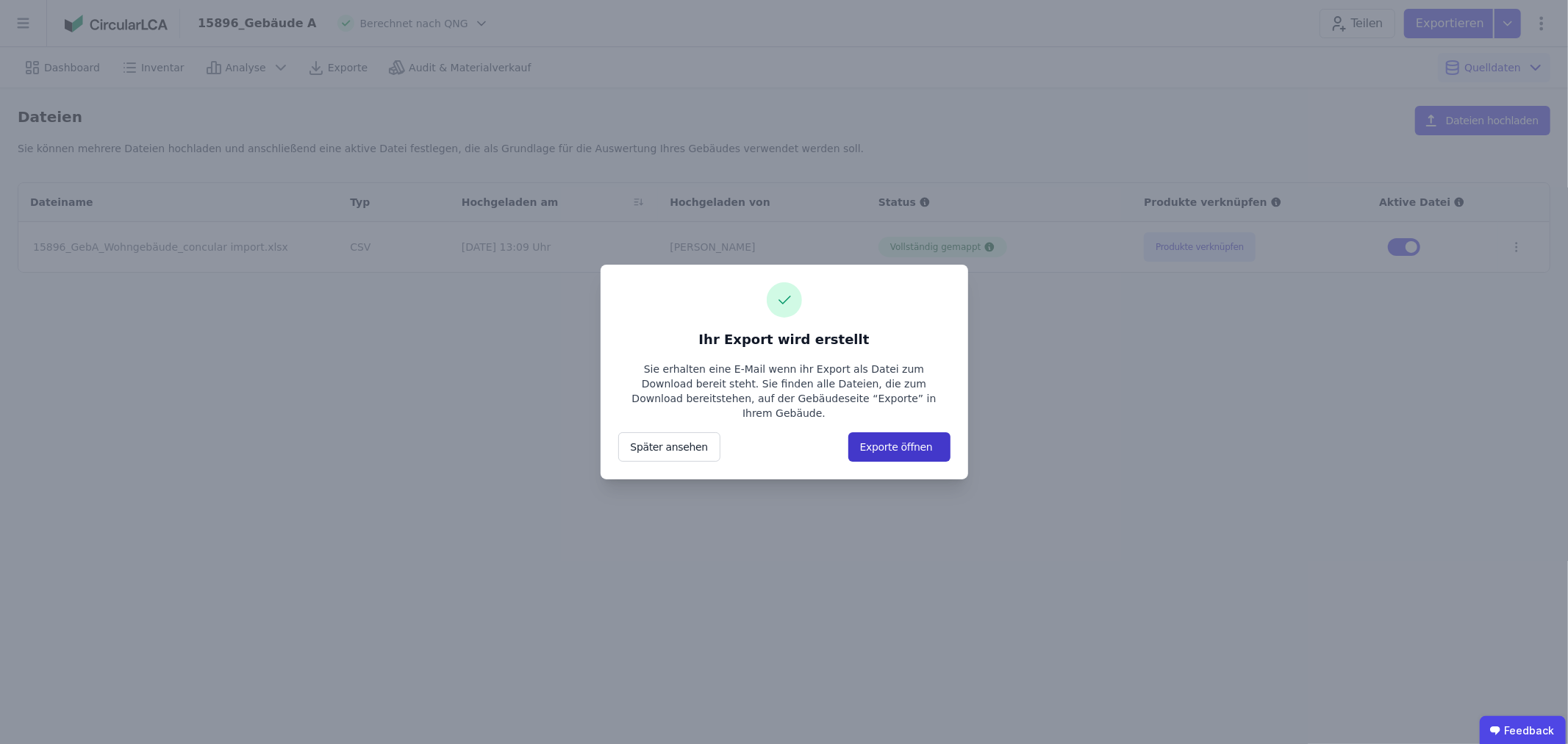
click at [905, 438] on button "Exporte öffnen" at bounding box center [899, 447] width 102 height 30
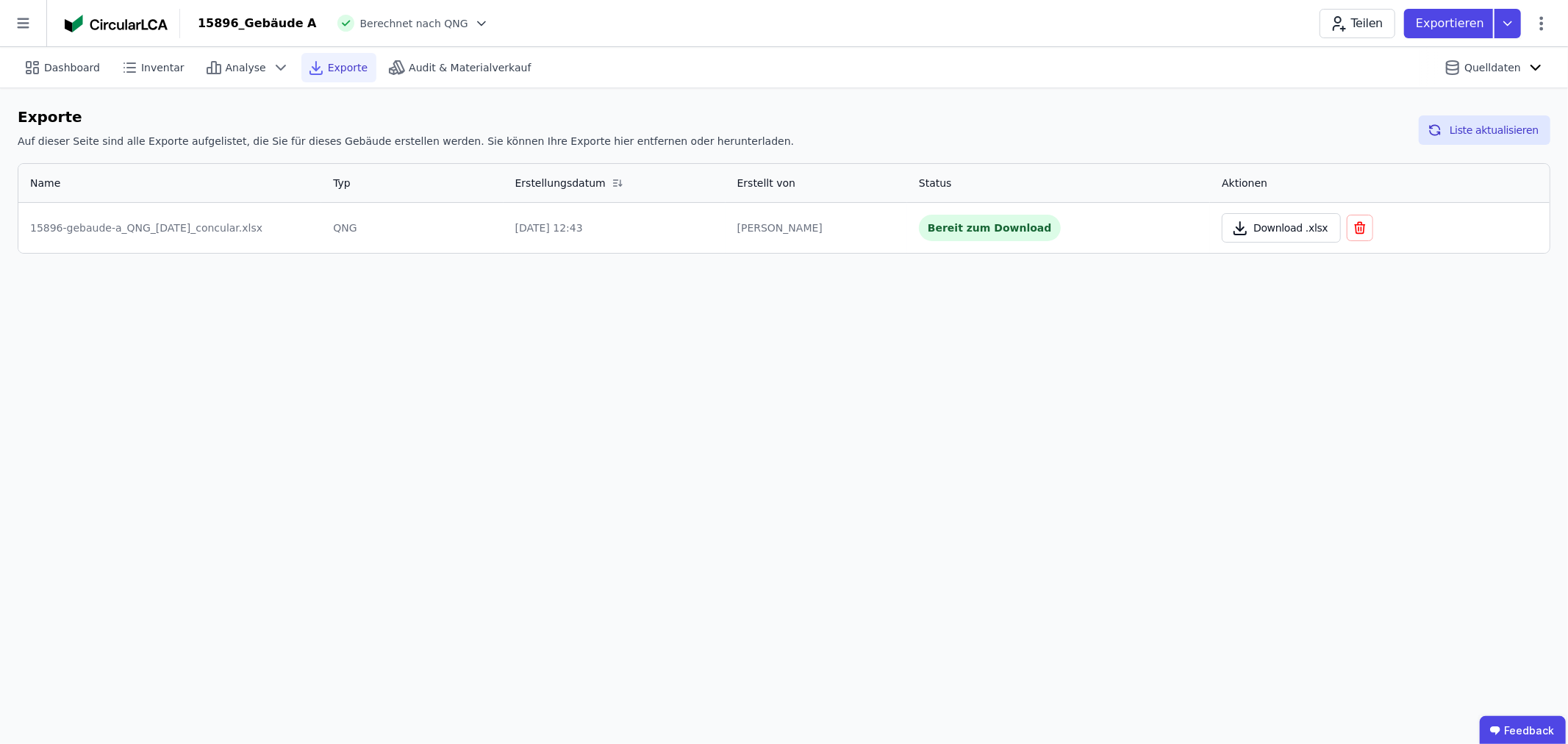
click at [1268, 228] on button "Download .xlsx" at bounding box center [1281, 228] width 119 height 30
